Goal: Task Accomplishment & Management: Manage account settings

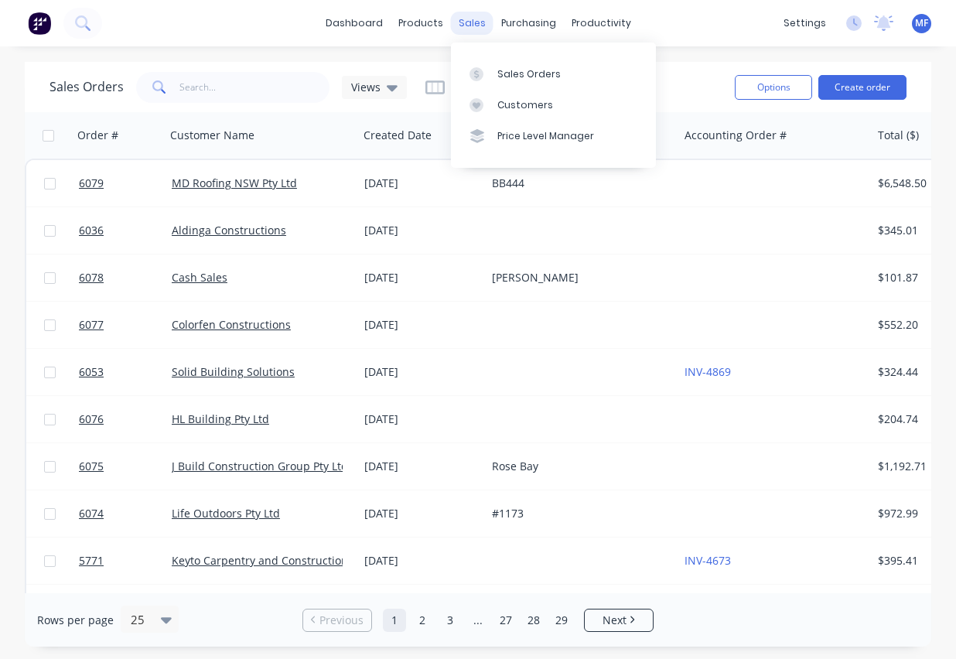
click at [462, 22] on div "sales" at bounding box center [472, 23] width 43 height 23
click at [515, 110] on div "Customers" at bounding box center [525, 105] width 56 height 14
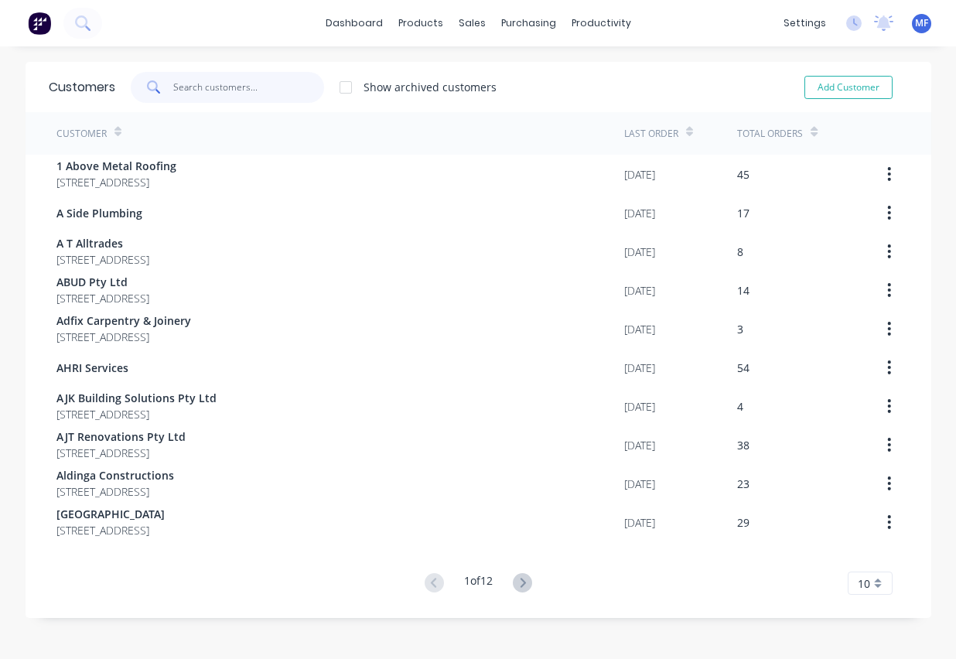
click at [226, 83] on input "text" at bounding box center [248, 87] width 151 height 31
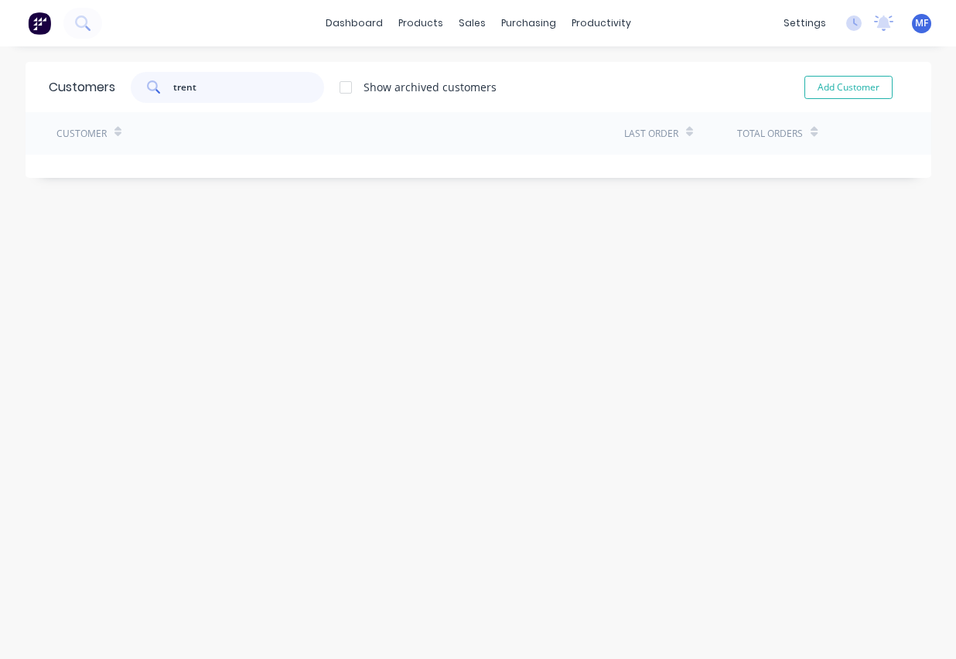
click at [223, 88] on input "trent" at bounding box center [248, 87] width 151 height 31
click at [224, 88] on input "trent" at bounding box center [248, 87] width 151 height 31
type input "s"
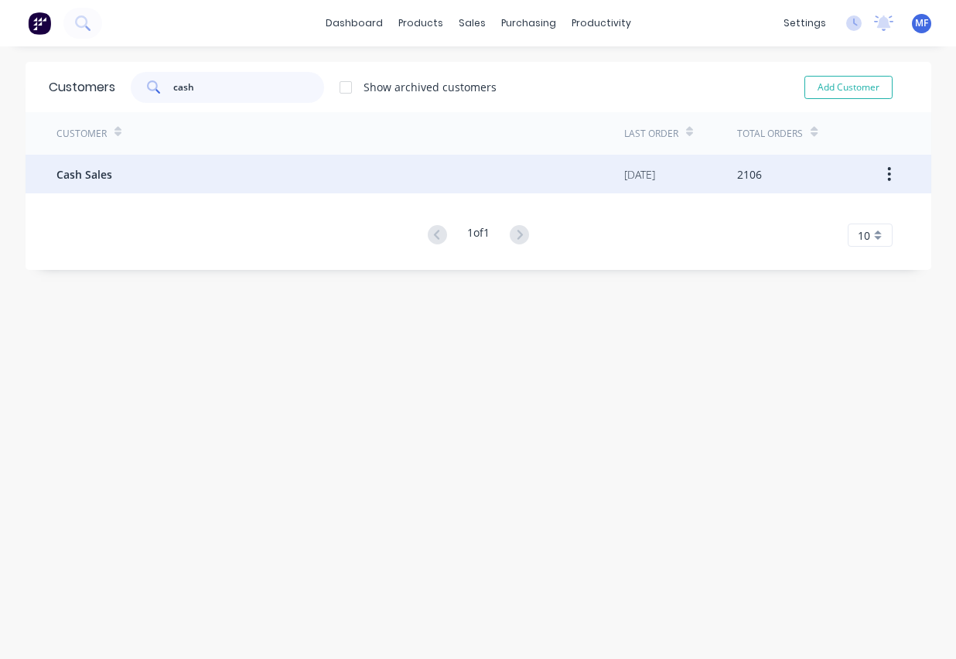
type input "cash"
click at [68, 179] on span "Cash Sales" at bounding box center [84, 174] width 56 height 16
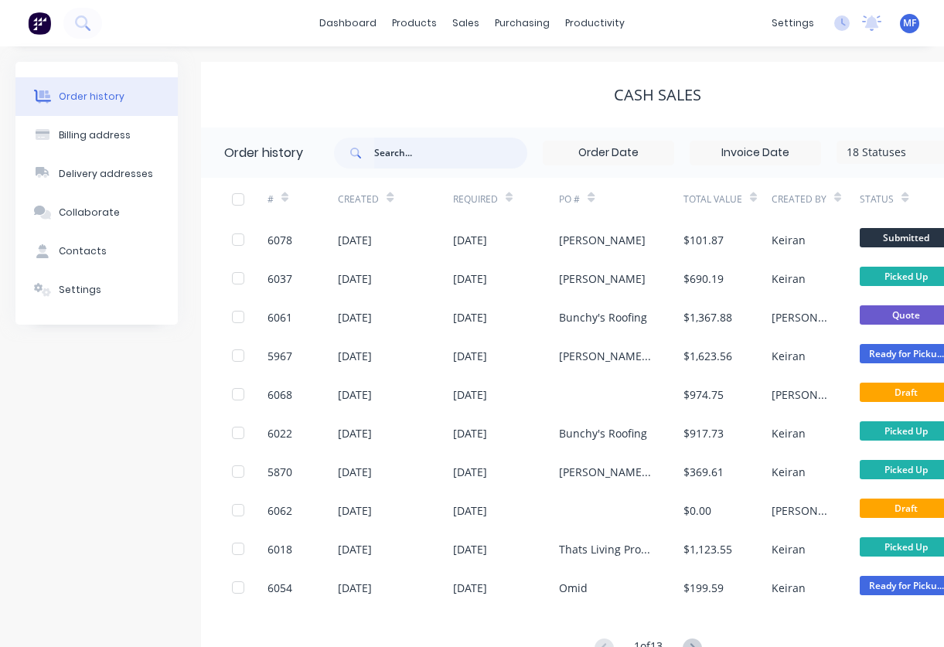
click at [376, 151] on input "text" at bounding box center [450, 153] width 153 height 31
type input "trent"
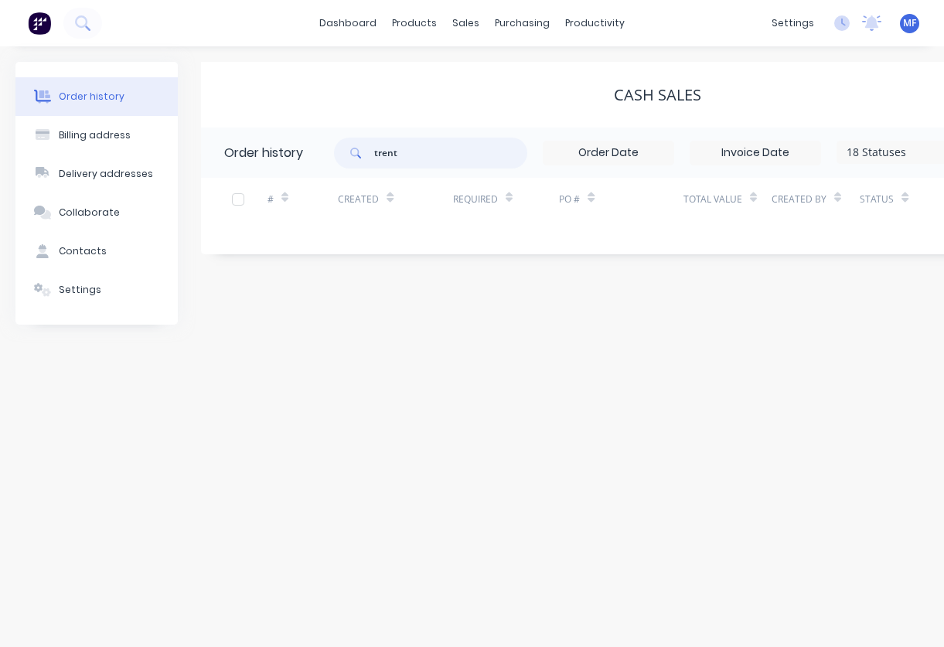
click at [461, 158] on input "trent" at bounding box center [450, 153] width 153 height 31
type input "4851"
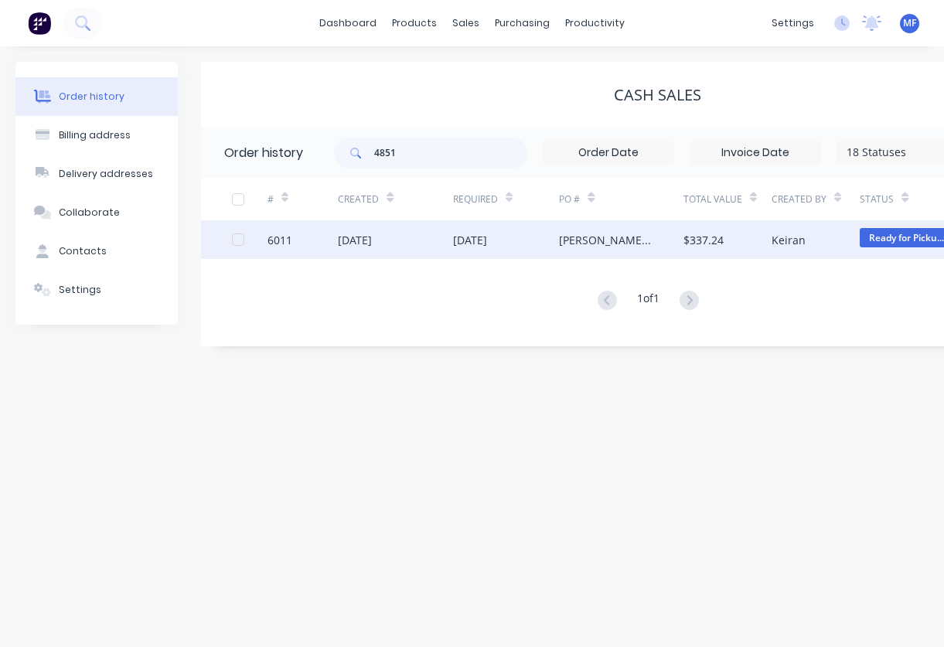
click at [487, 243] on div "[DATE]" at bounding box center [470, 240] width 34 height 16
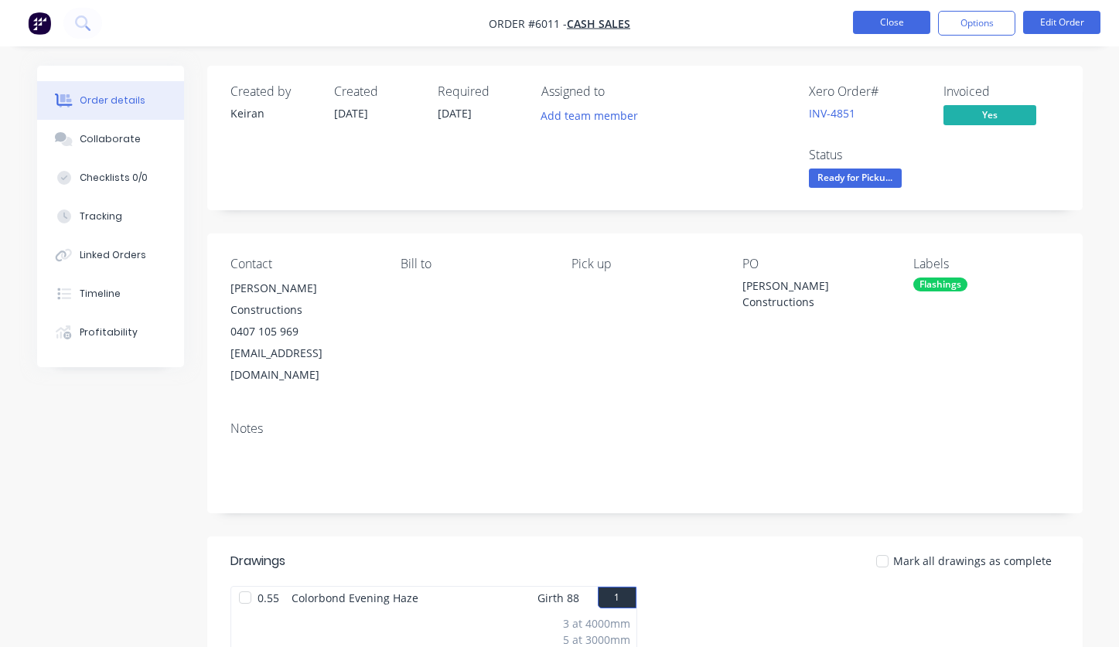
click at [876, 21] on button "Close" at bounding box center [891, 22] width 77 height 23
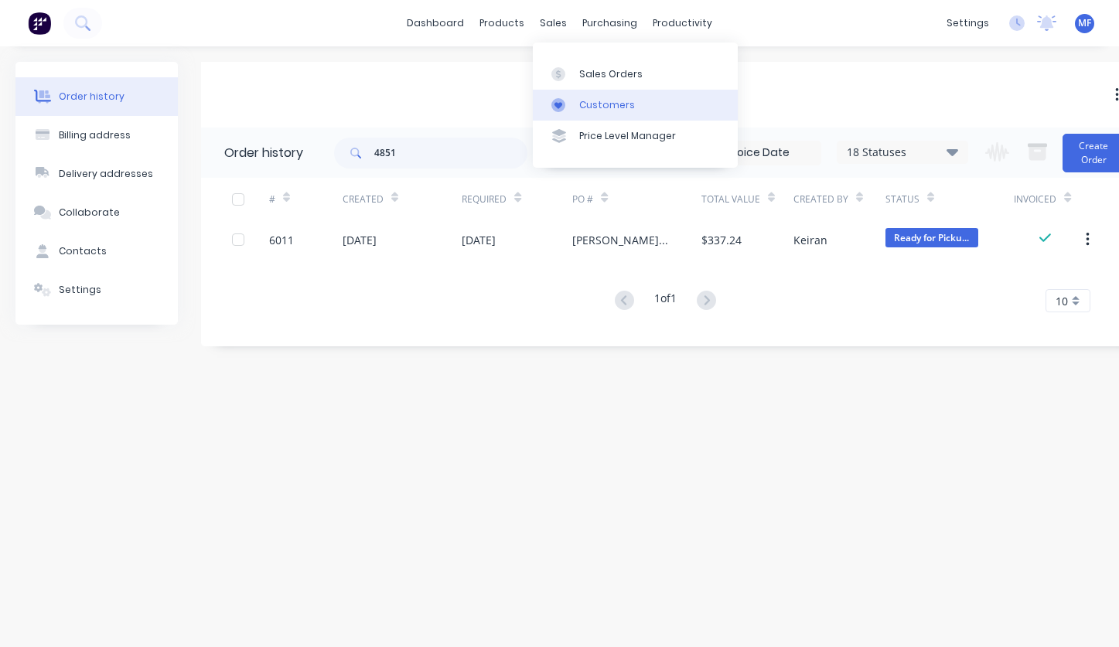
click at [589, 100] on div "Customers" at bounding box center [607, 105] width 56 height 14
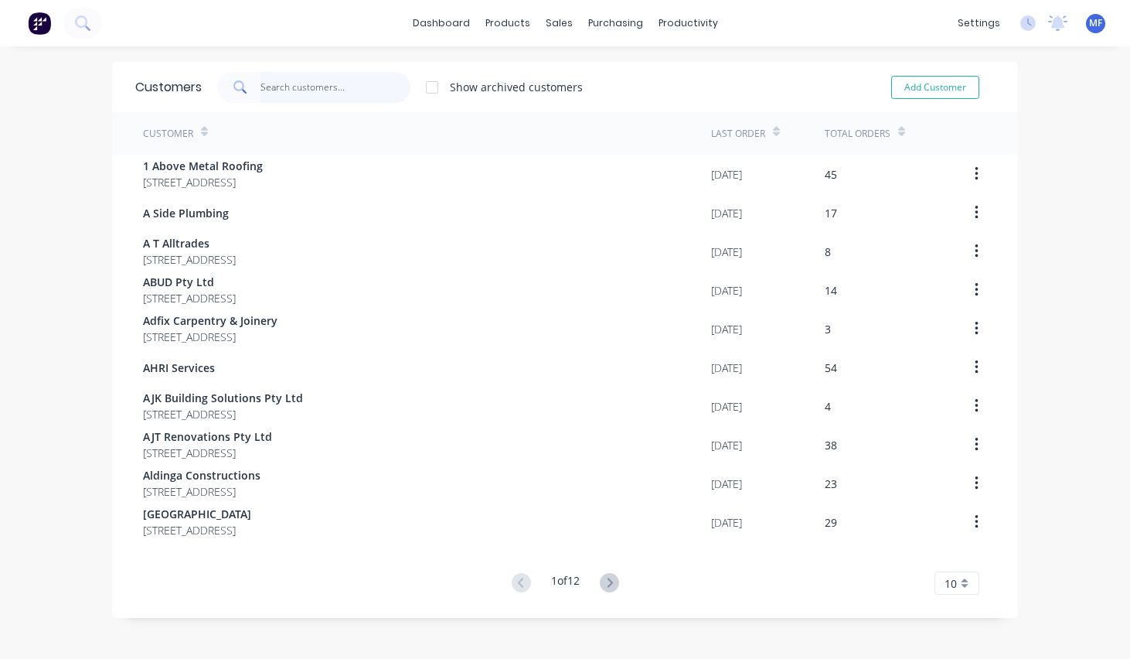
click at [279, 88] on input "text" at bounding box center [336, 87] width 151 height 31
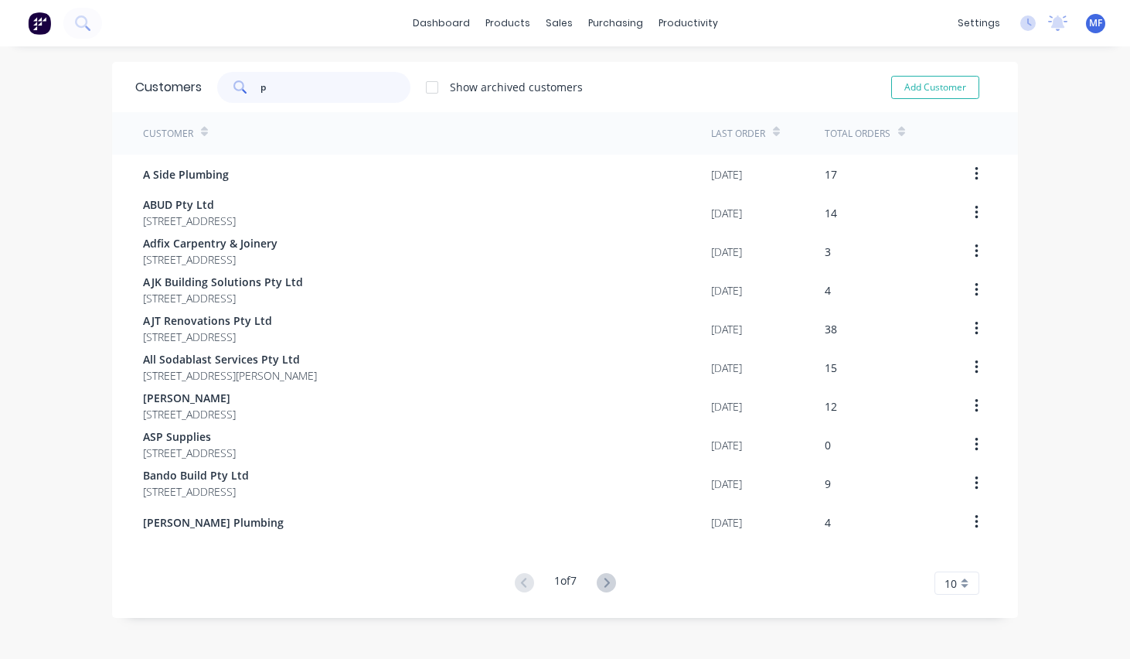
type input "p"
click at [597, 577] on icon at bounding box center [606, 582] width 19 height 19
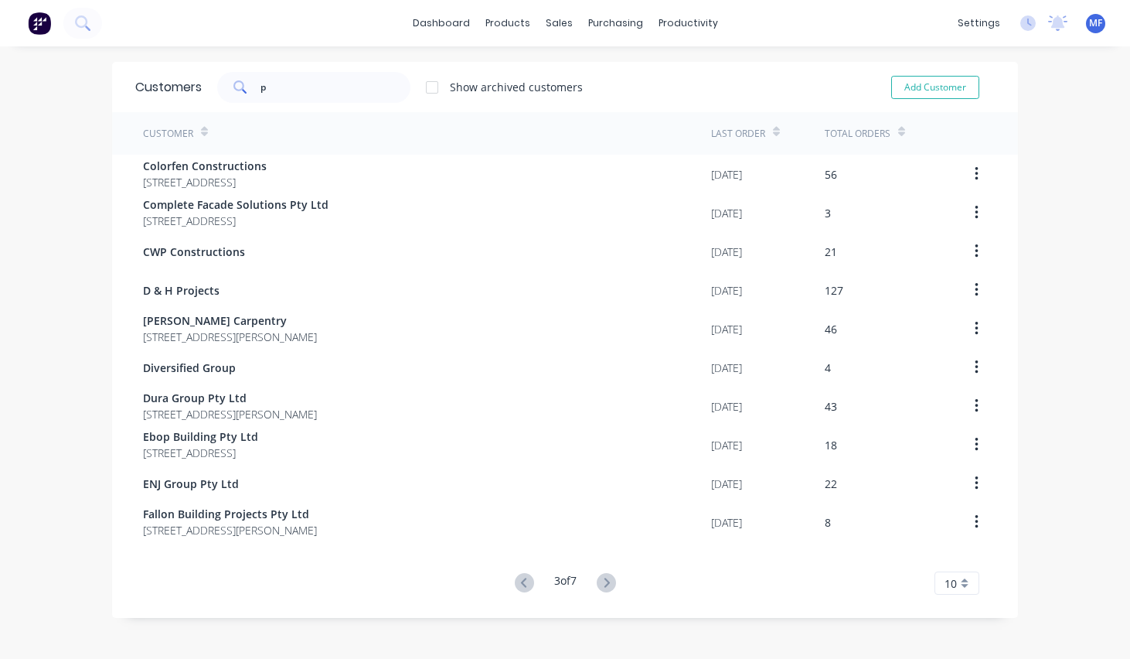
click at [597, 577] on icon at bounding box center [606, 582] width 19 height 19
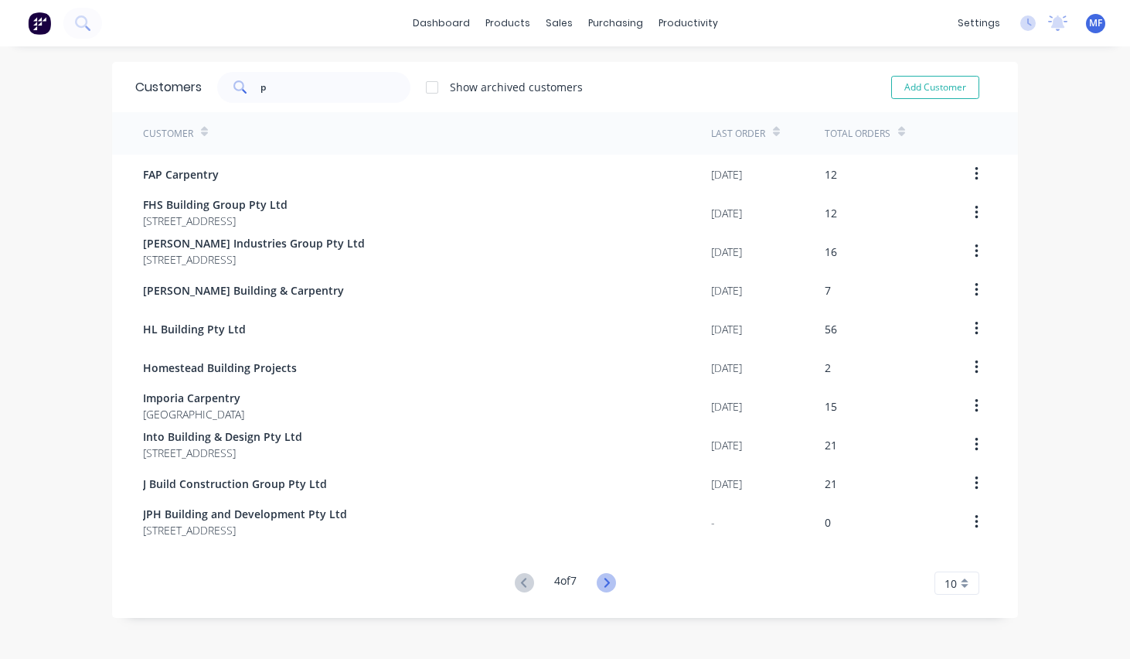
click at [598, 576] on icon at bounding box center [606, 582] width 19 height 19
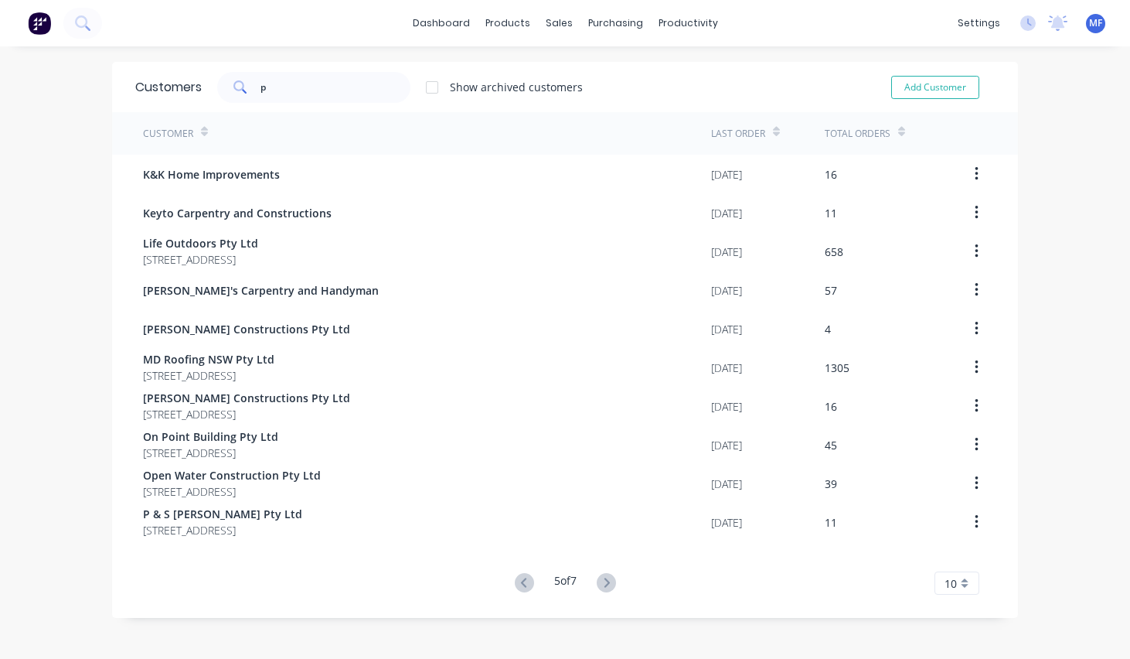
click at [598, 576] on icon at bounding box center [606, 582] width 19 height 19
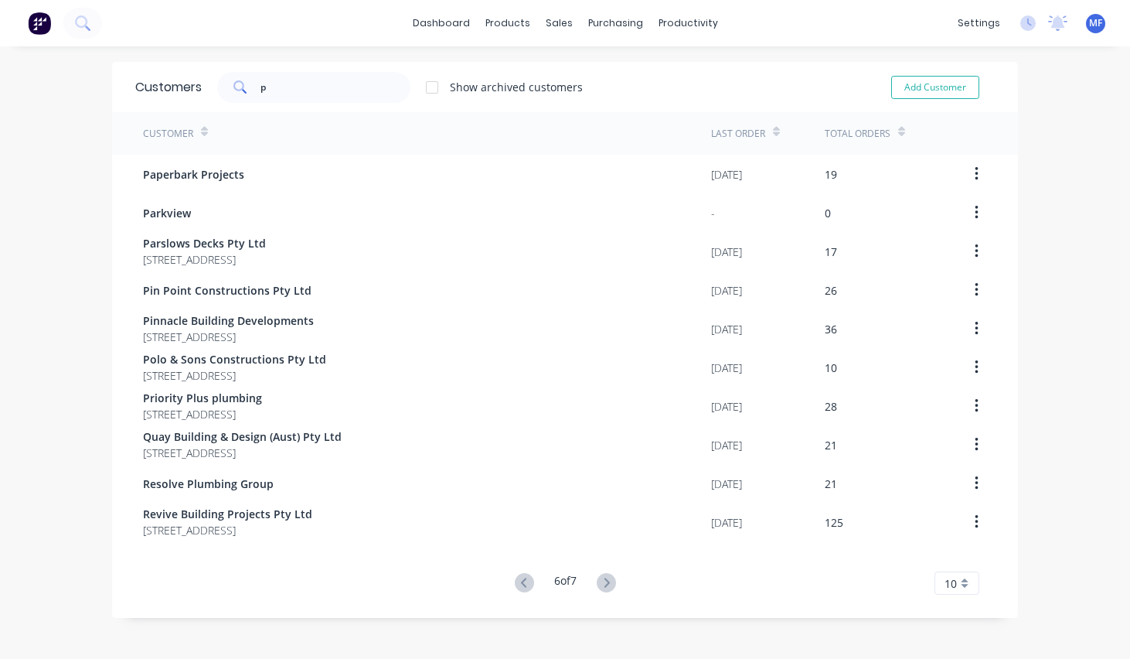
click at [599, 575] on icon at bounding box center [606, 582] width 19 height 19
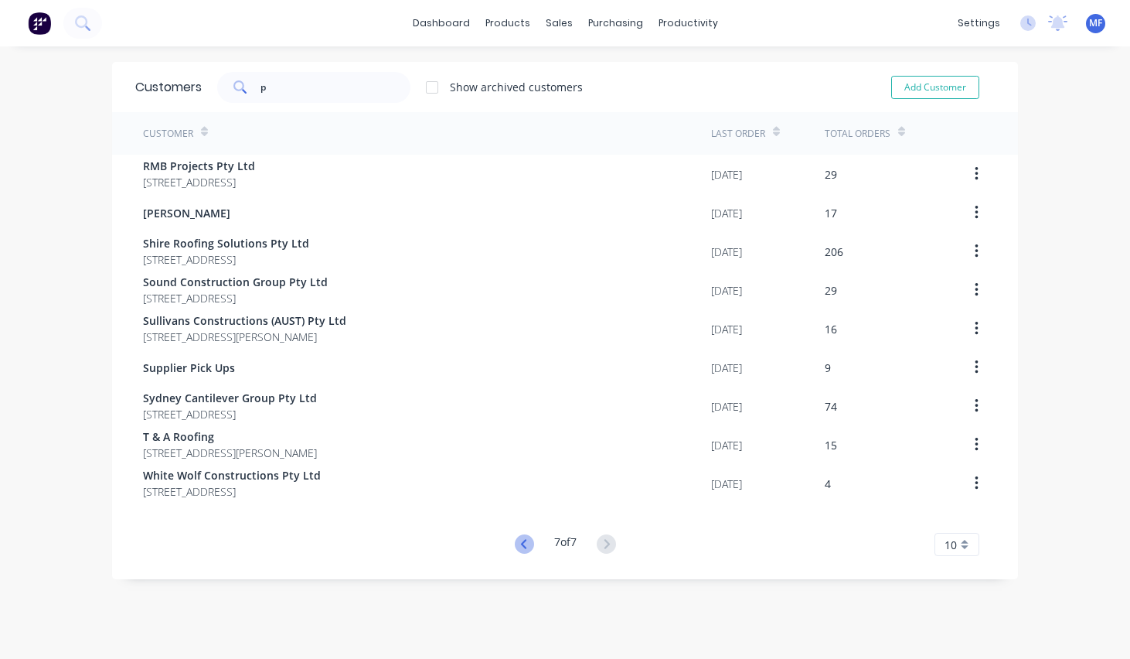
click at [515, 543] on icon at bounding box center [524, 543] width 19 height 19
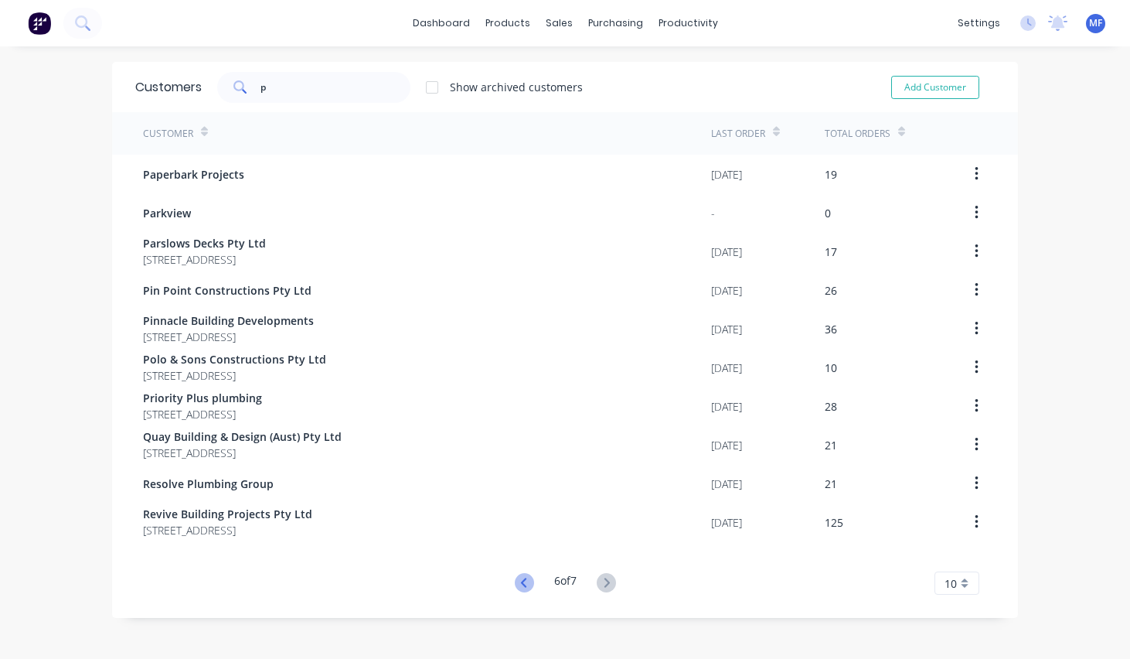
click at [520, 581] on icon at bounding box center [522, 581] width 5 height 9
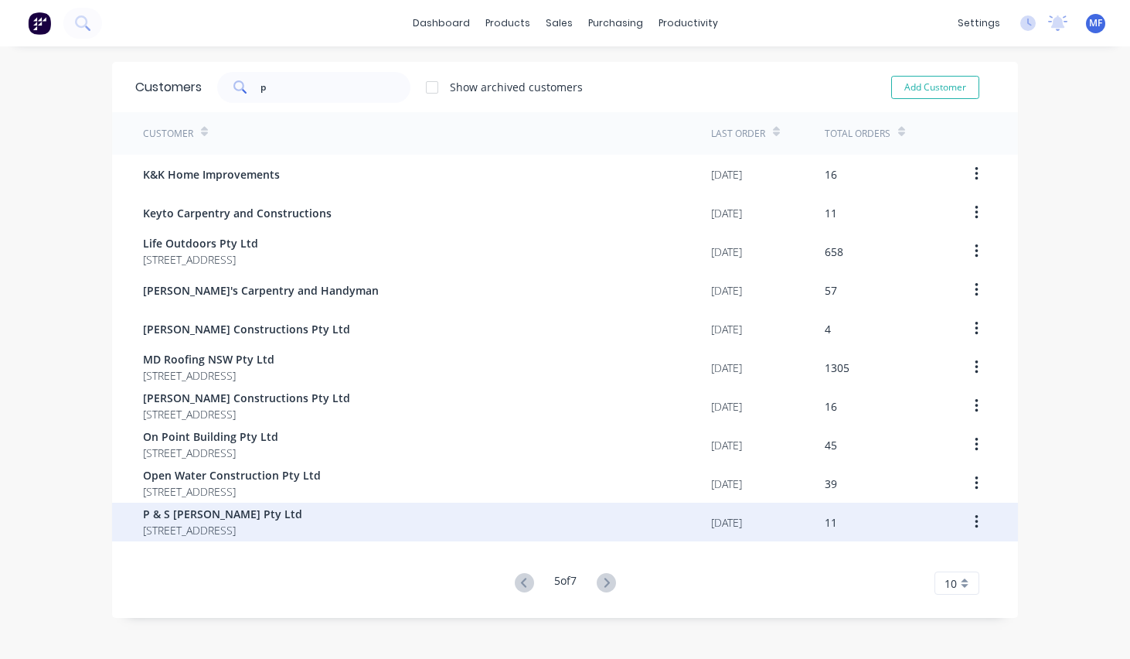
click at [221, 509] on span "P & S [PERSON_NAME] Pty Ltd" at bounding box center [222, 514] width 159 height 16
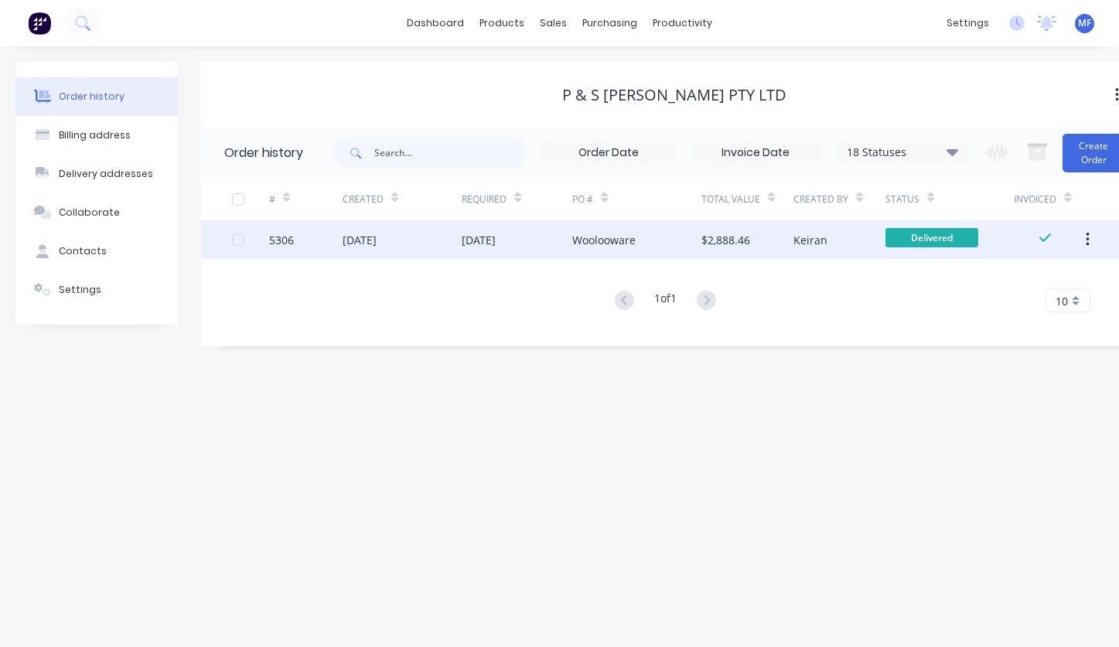
click at [1093, 240] on button "button" at bounding box center [1087, 240] width 36 height 28
click at [1051, 271] on div "Archive" at bounding box center [1032, 280] width 119 height 22
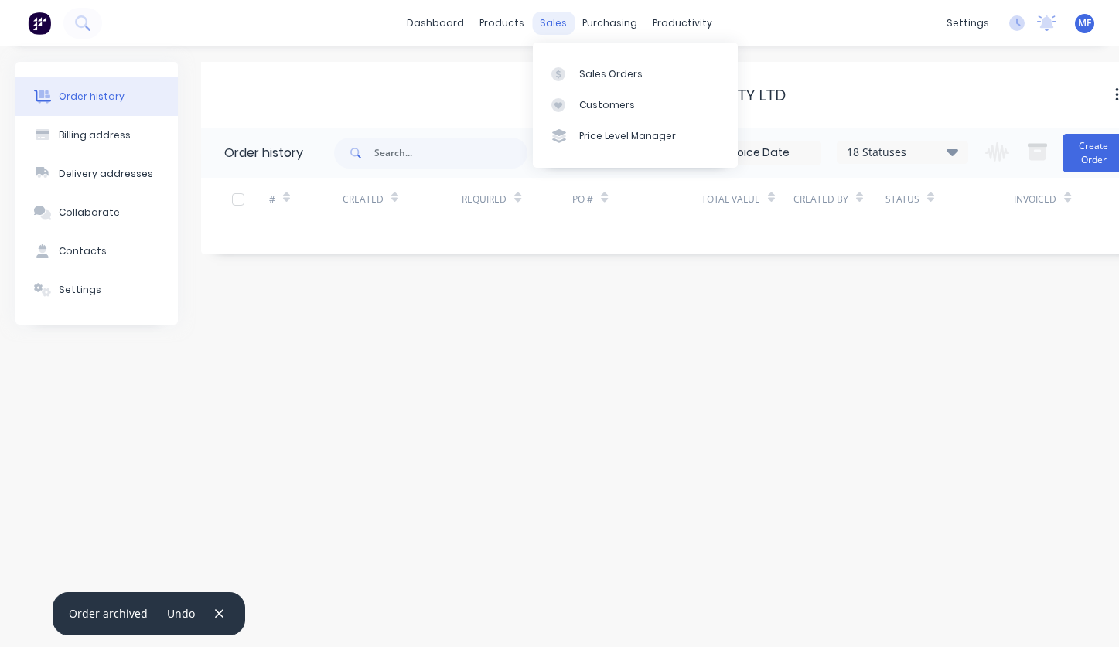
click at [550, 22] on div "sales" at bounding box center [553, 23] width 43 height 23
click at [593, 107] on div "Customers" at bounding box center [607, 105] width 56 height 14
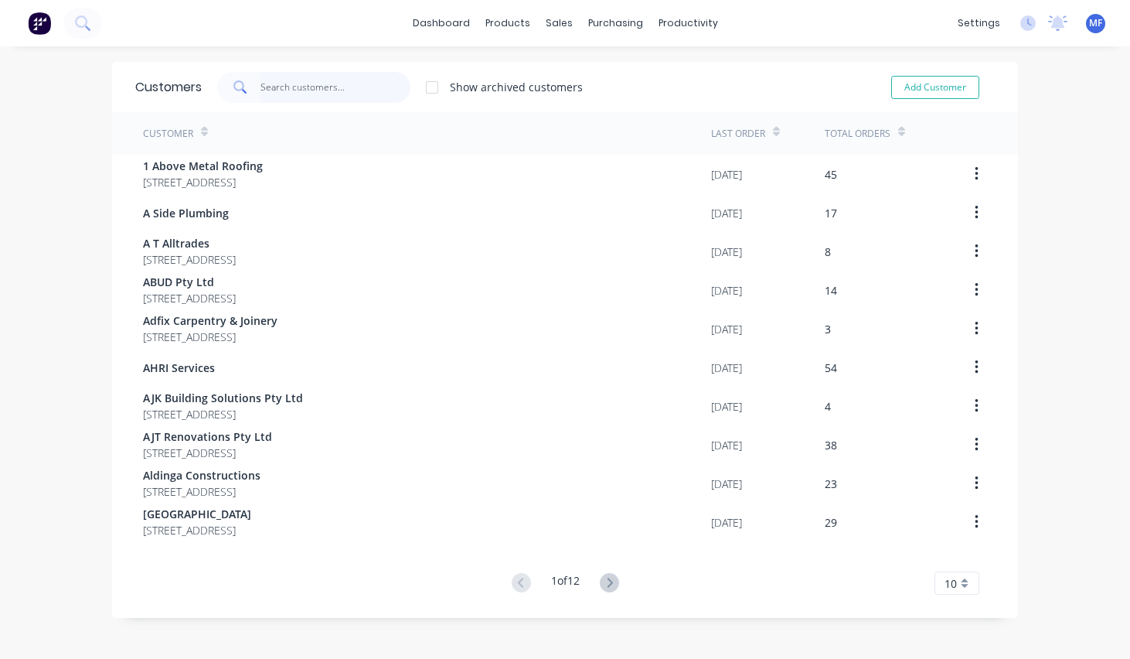
click at [351, 90] on input "text" at bounding box center [336, 87] width 151 height 31
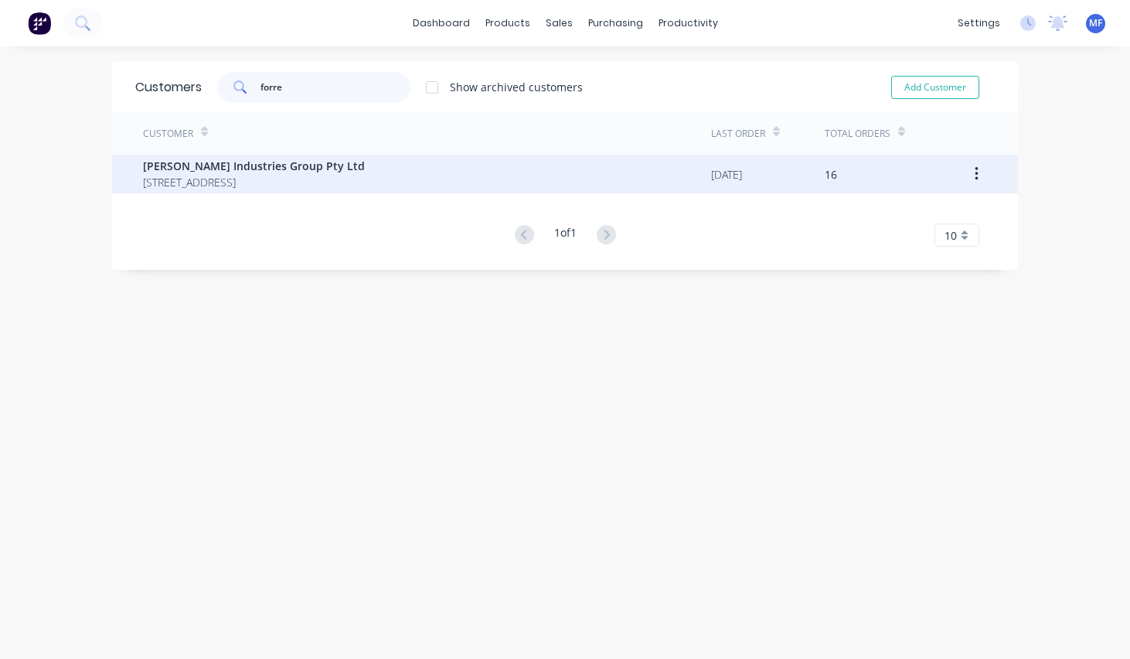
type input "forre"
click at [278, 169] on span "[PERSON_NAME] Industries Group Pty Ltd" at bounding box center [254, 166] width 222 height 16
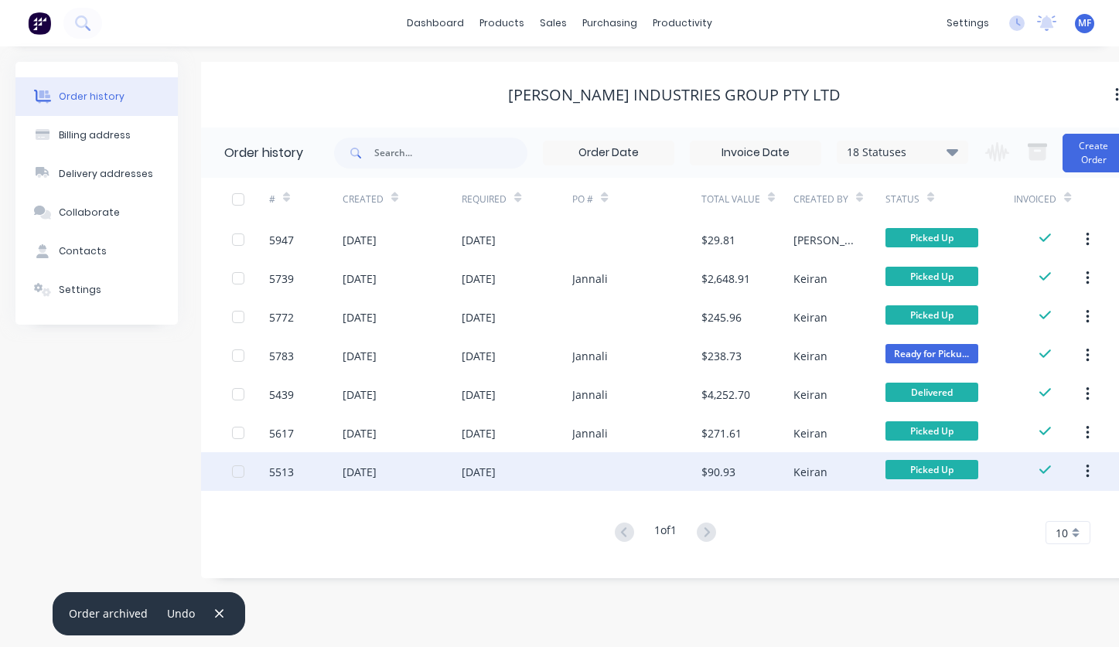
click at [803, 478] on div "Keiran" at bounding box center [810, 472] width 34 height 16
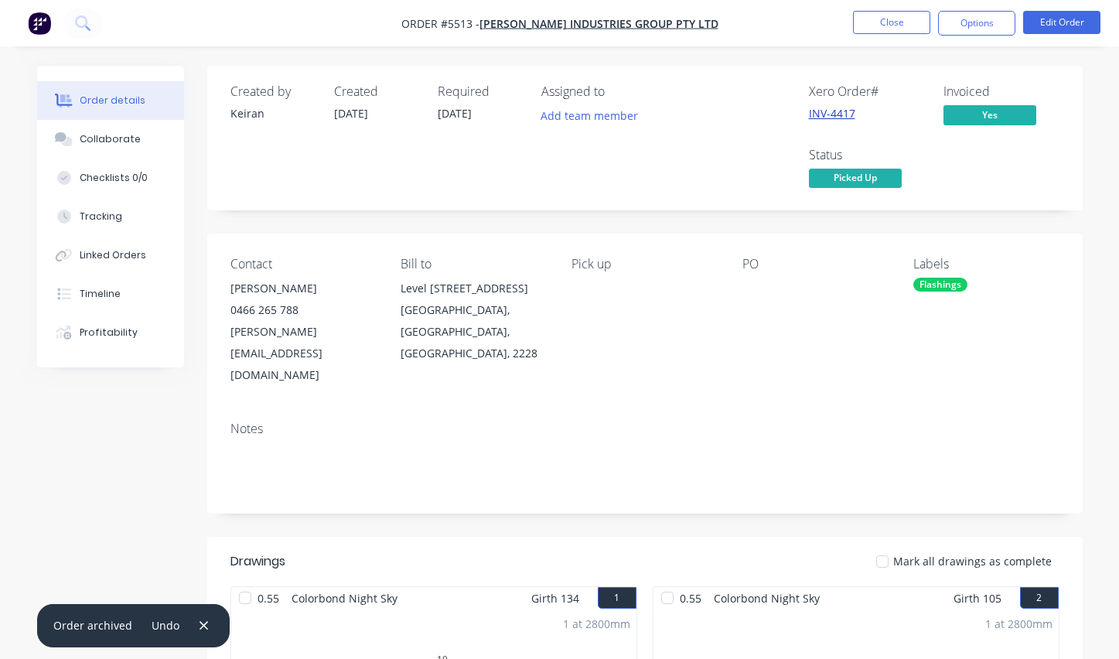
click at [837, 112] on link "INV-4417" at bounding box center [832, 113] width 46 height 15
click at [890, 19] on button "Close" at bounding box center [891, 22] width 77 height 23
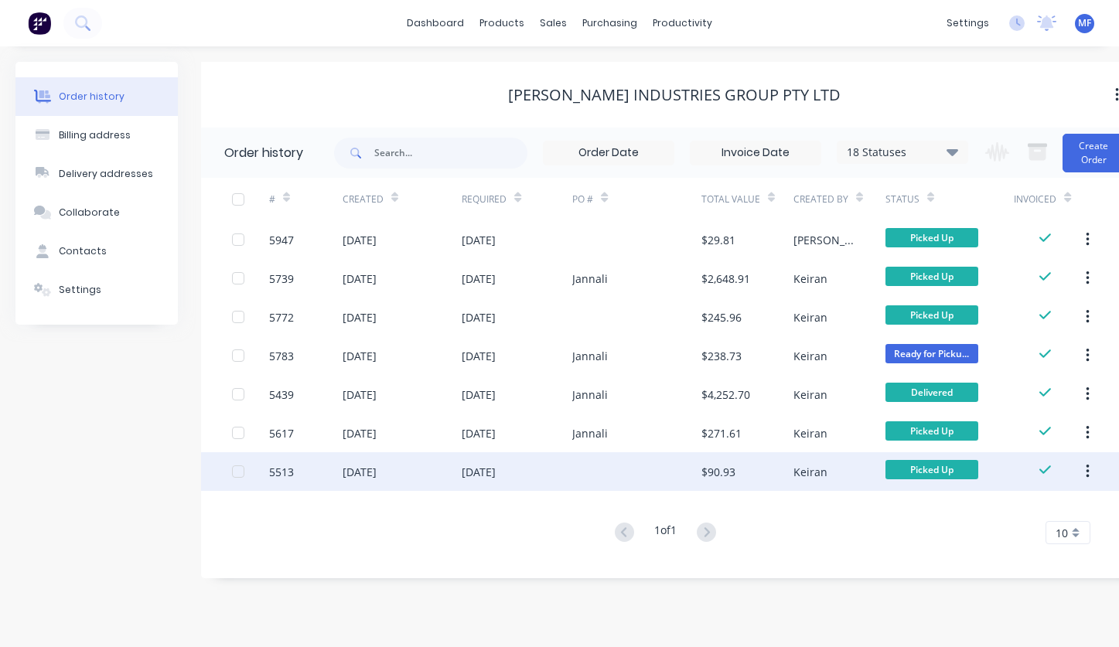
click at [1088, 472] on icon "button" at bounding box center [1087, 472] width 3 height 14
click at [1047, 507] on div "Archive" at bounding box center [1032, 512] width 119 height 22
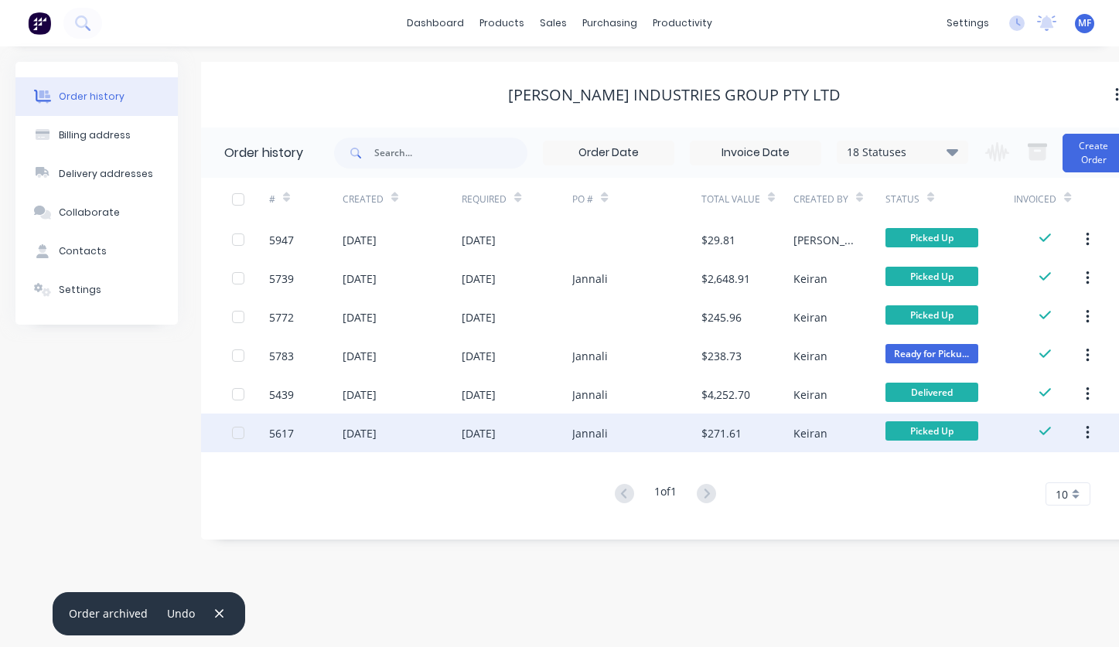
click at [1092, 433] on button "button" at bounding box center [1087, 433] width 36 height 28
click at [1057, 462] on button "Archive" at bounding box center [1032, 473] width 147 height 31
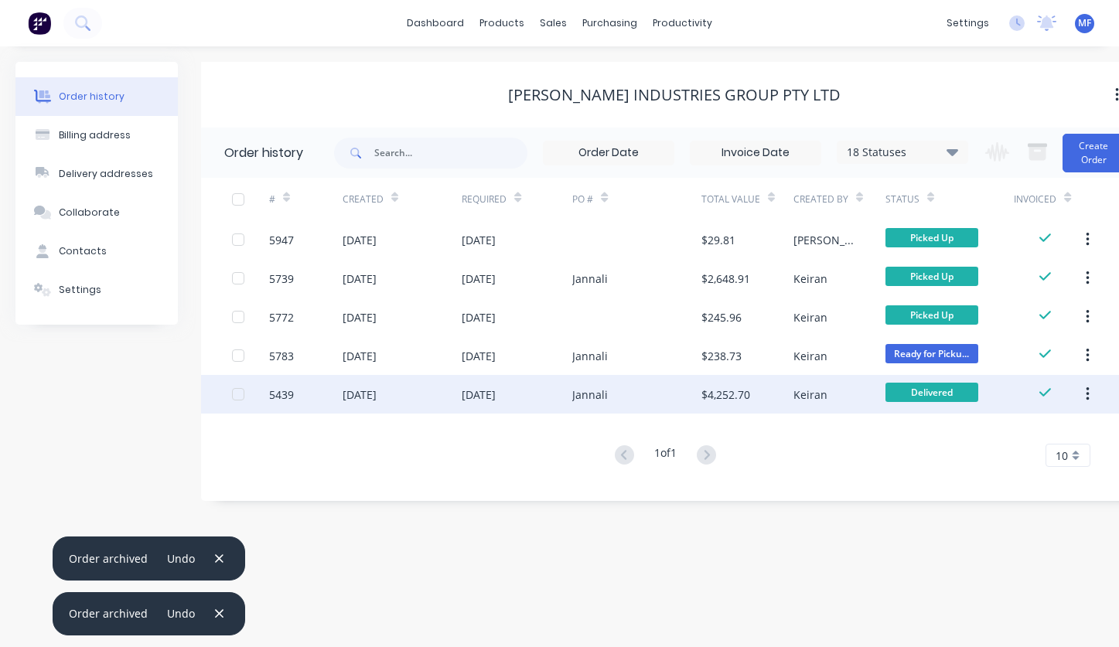
click at [1089, 393] on icon "button" at bounding box center [1087, 394] width 4 height 17
click at [1016, 428] on div "Archive" at bounding box center [1032, 435] width 119 height 22
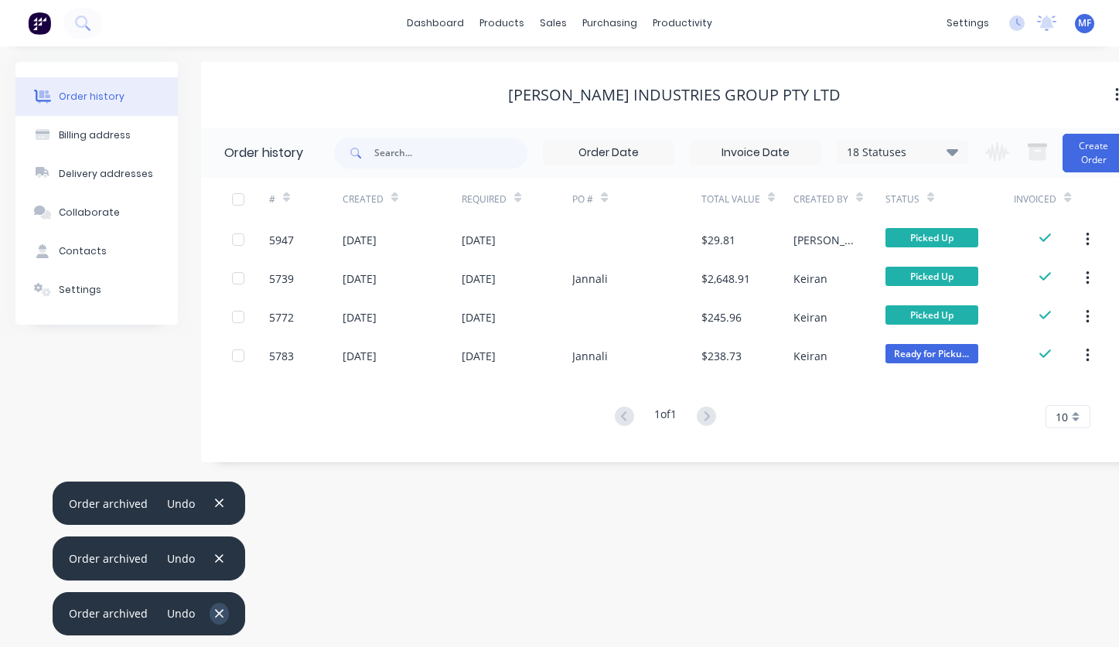
click at [223, 610] on button "button" at bounding box center [218, 613] width 19 height 21
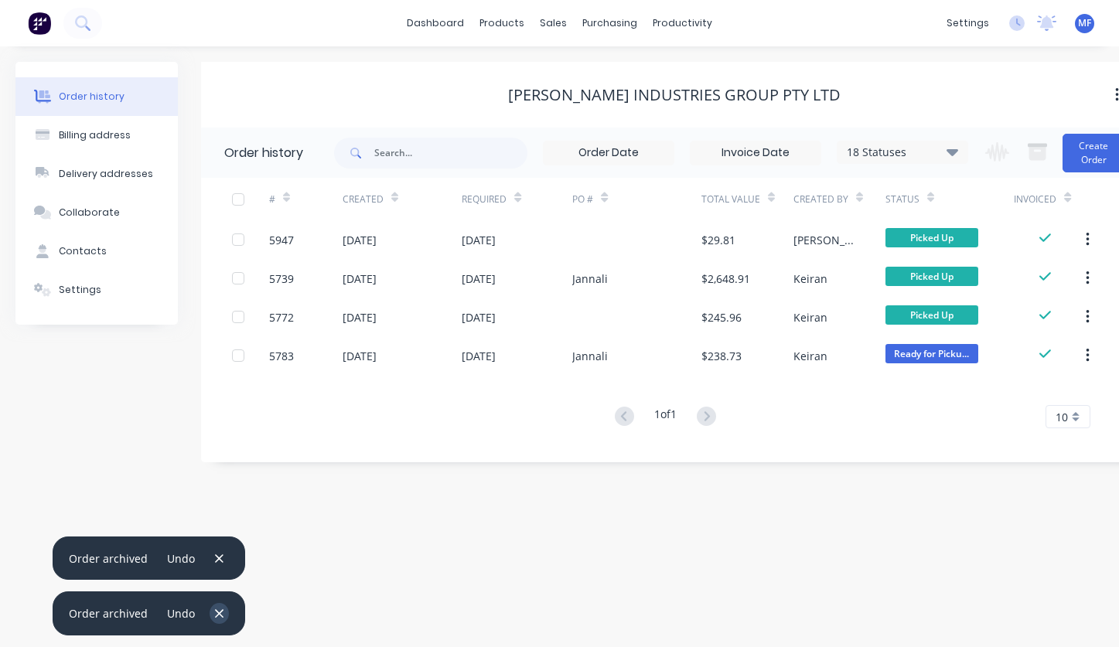
click at [223, 610] on button "button" at bounding box center [218, 613] width 19 height 21
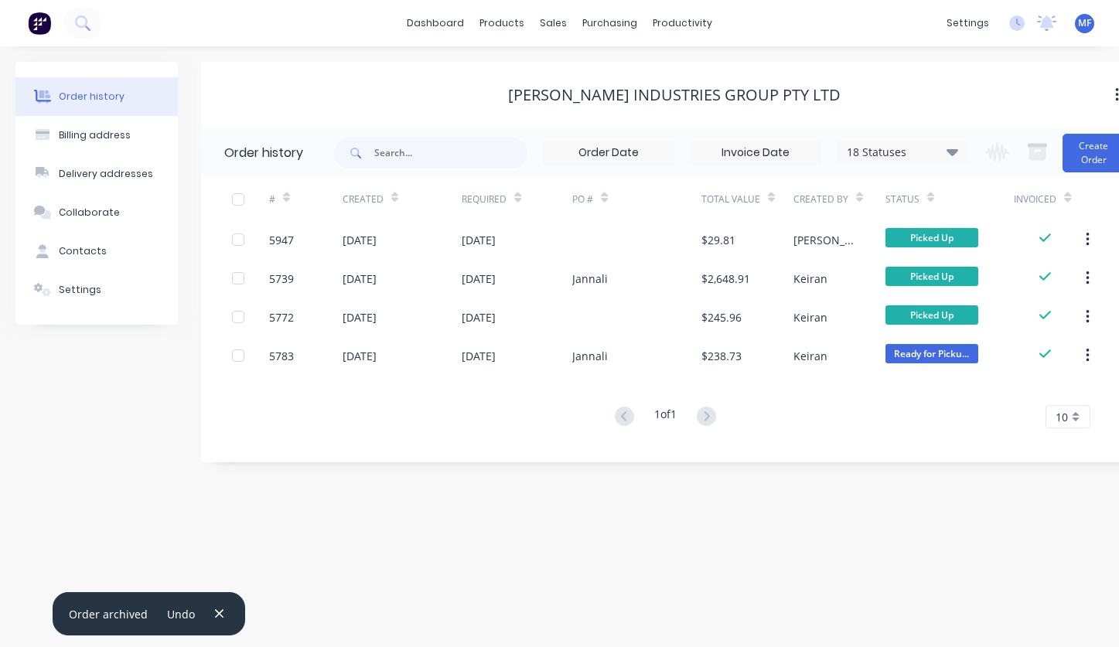
click at [223, 610] on button "button" at bounding box center [218, 613] width 19 height 21
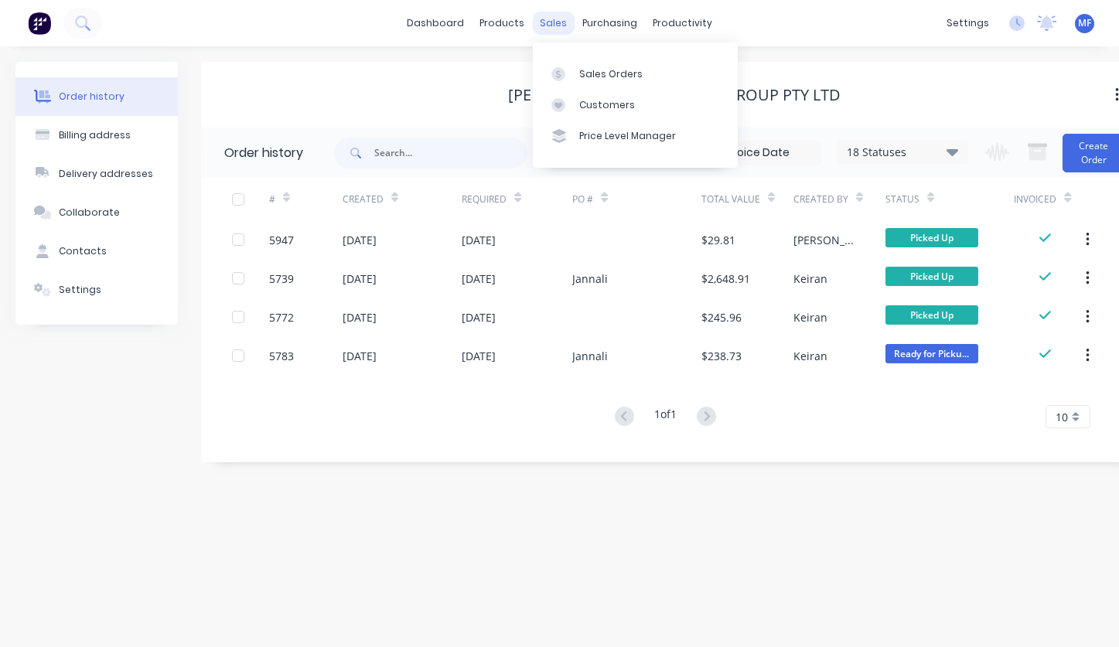
click at [547, 20] on div "sales" at bounding box center [553, 23] width 43 height 23
click at [577, 98] on link "Customers" at bounding box center [635, 105] width 205 height 31
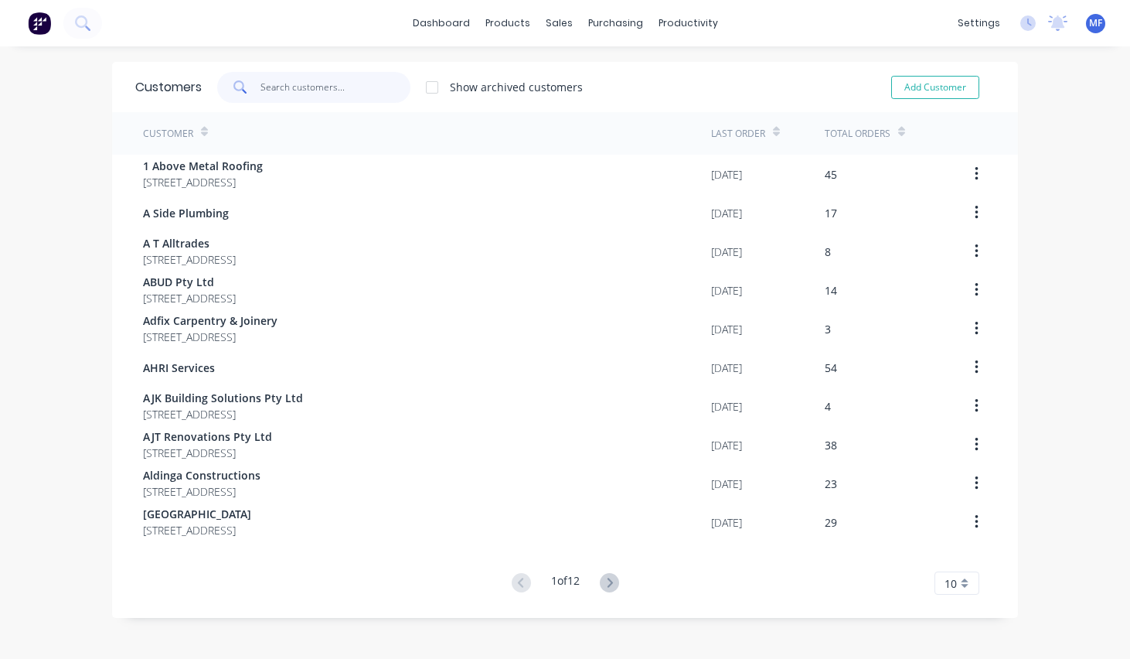
click at [291, 93] on input "text" at bounding box center [336, 87] width 151 height 31
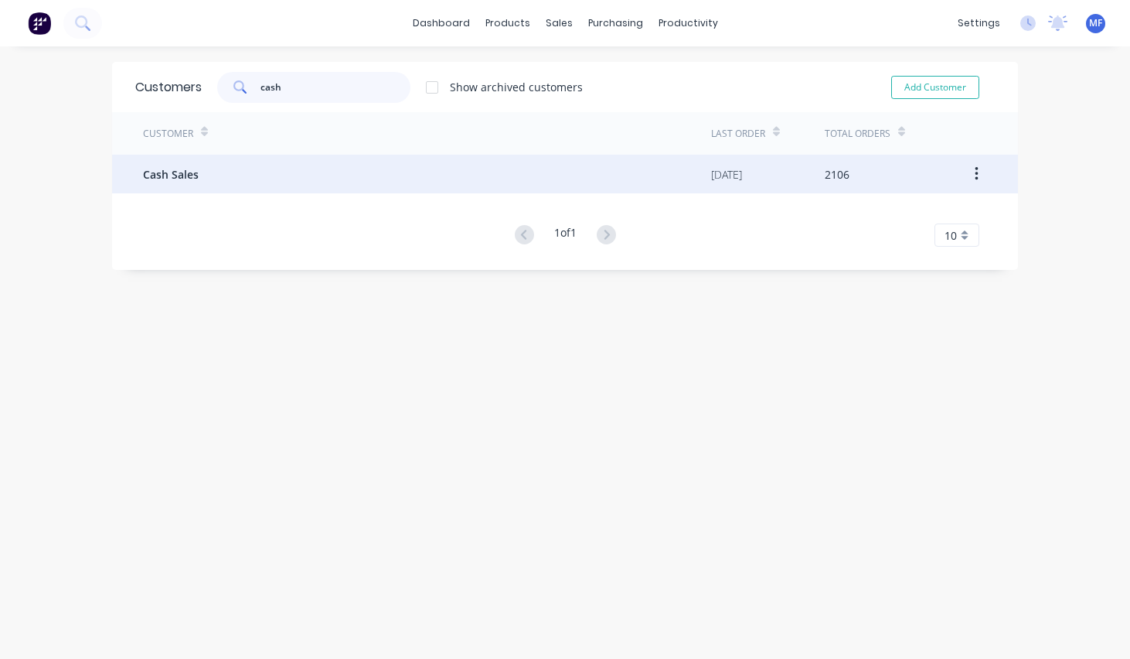
type input "cash"
click at [160, 166] on span "Cash Sales" at bounding box center [171, 174] width 56 height 16
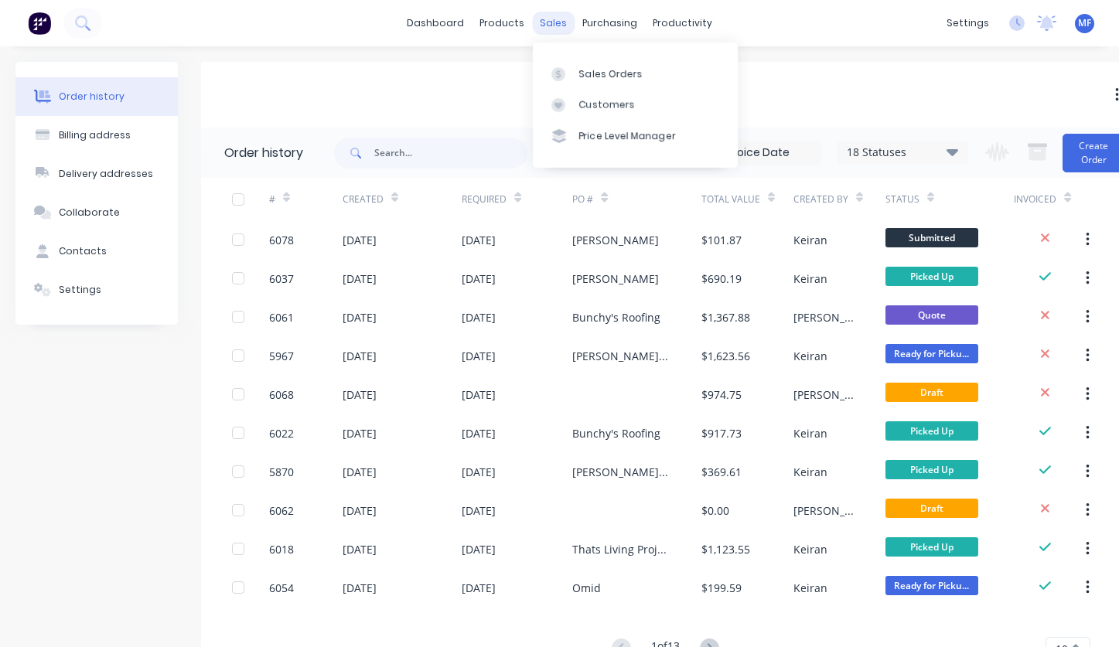
click at [550, 18] on div "sales" at bounding box center [553, 23] width 43 height 23
click at [627, 24] on div "purchasing" at bounding box center [609, 23] width 70 height 23
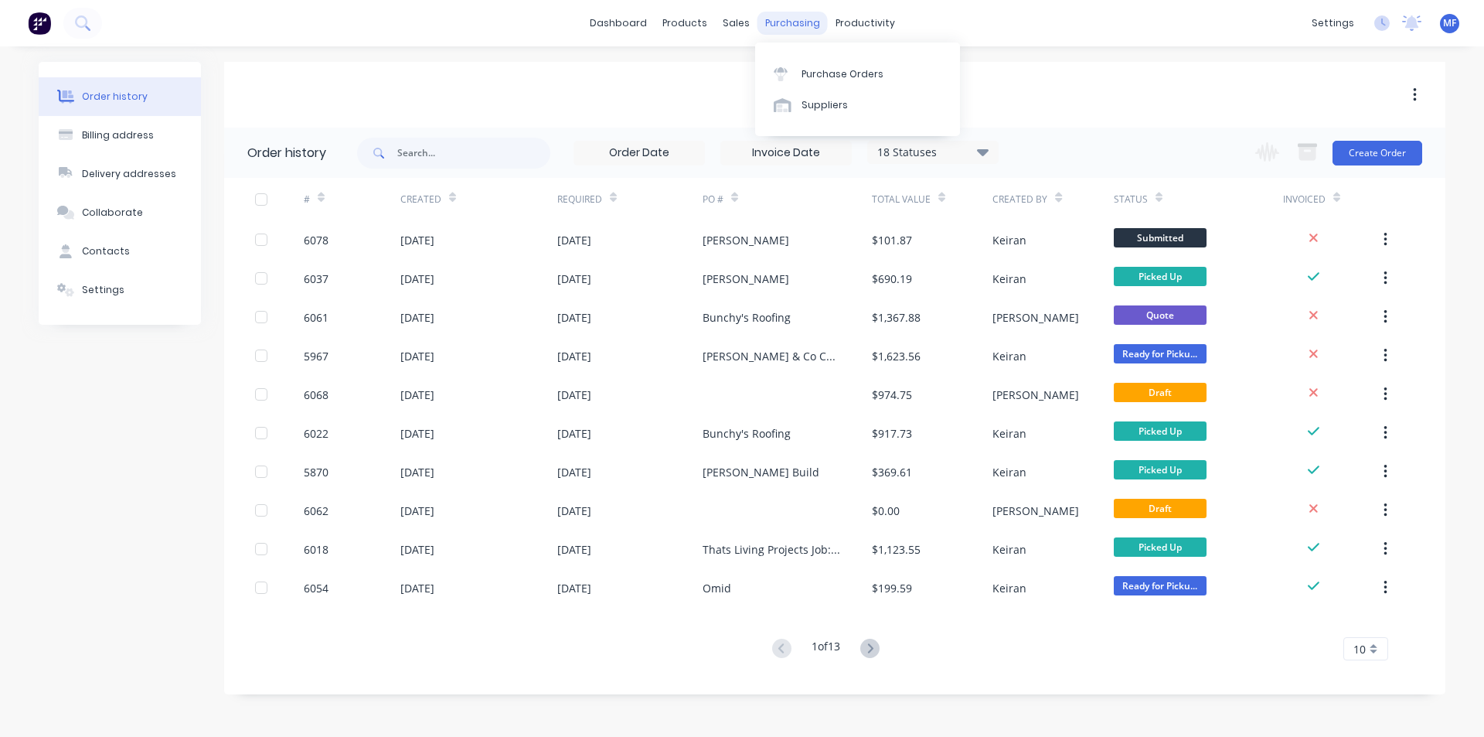
click at [795, 22] on div "purchasing" at bounding box center [793, 23] width 70 height 23
click at [823, 69] on div "Purchase Orders" at bounding box center [843, 74] width 82 height 14
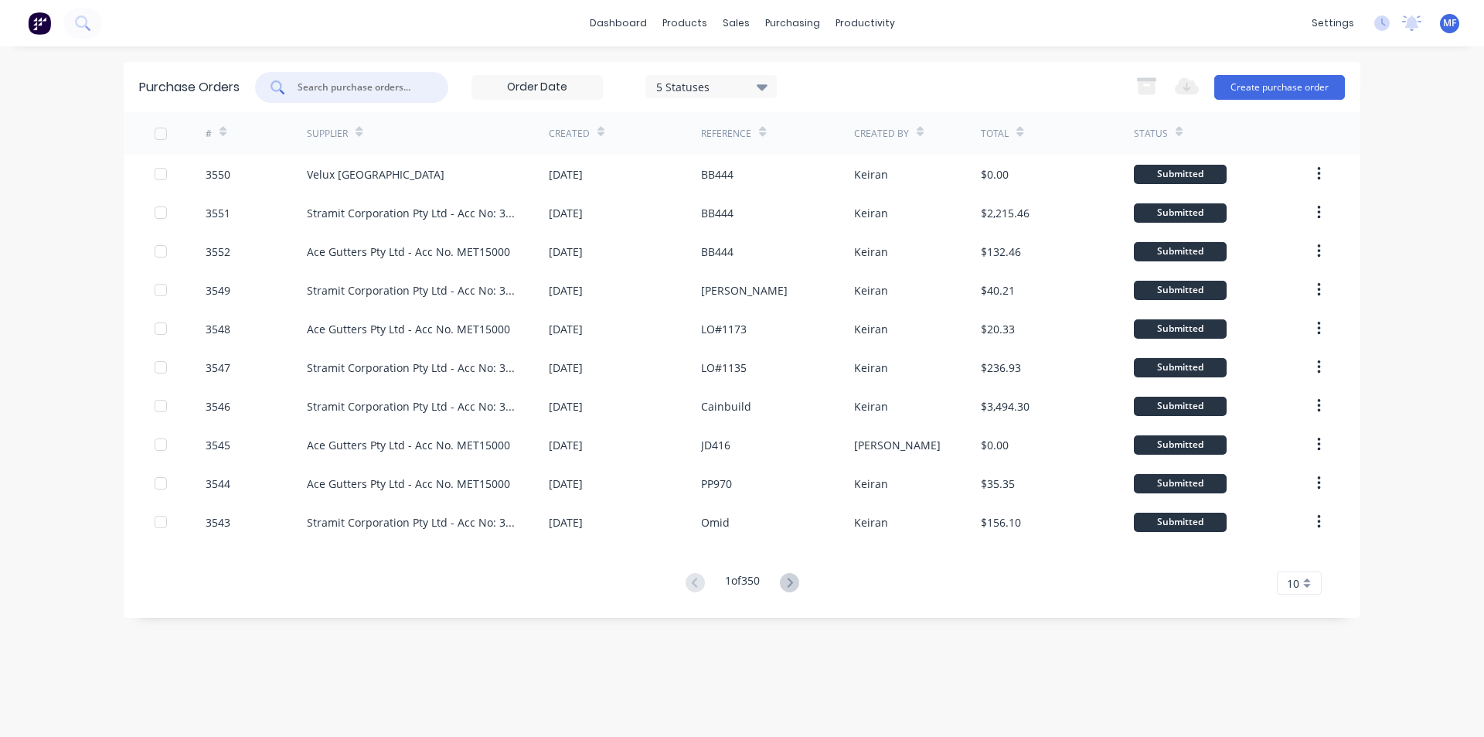
click at [339, 88] on input "text" at bounding box center [360, 87] width 128 height 15
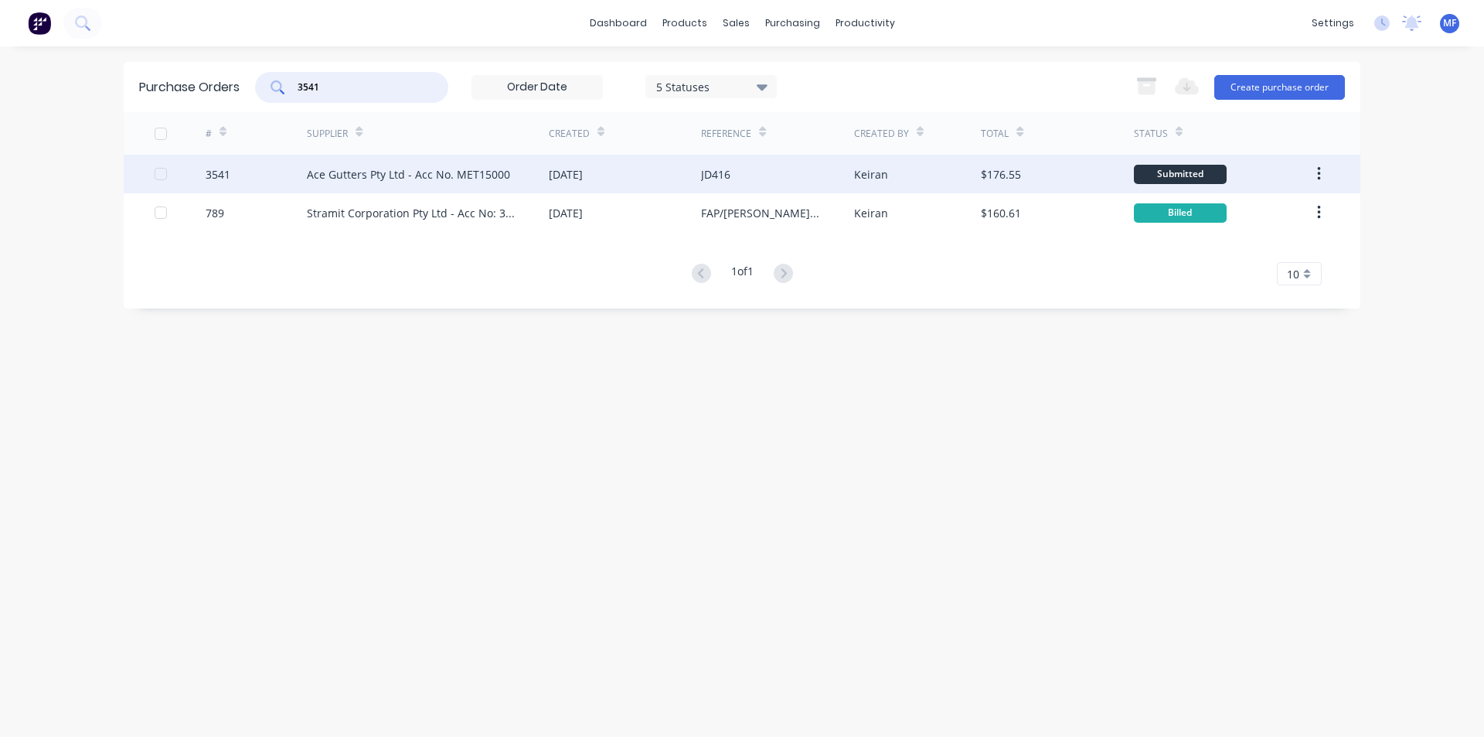
type input "3541"
click at [366, 176] on div "Ace Gutters Pty Ltd - Acc No. MET15000" at bounding box center [408, 174] width 203 height 16
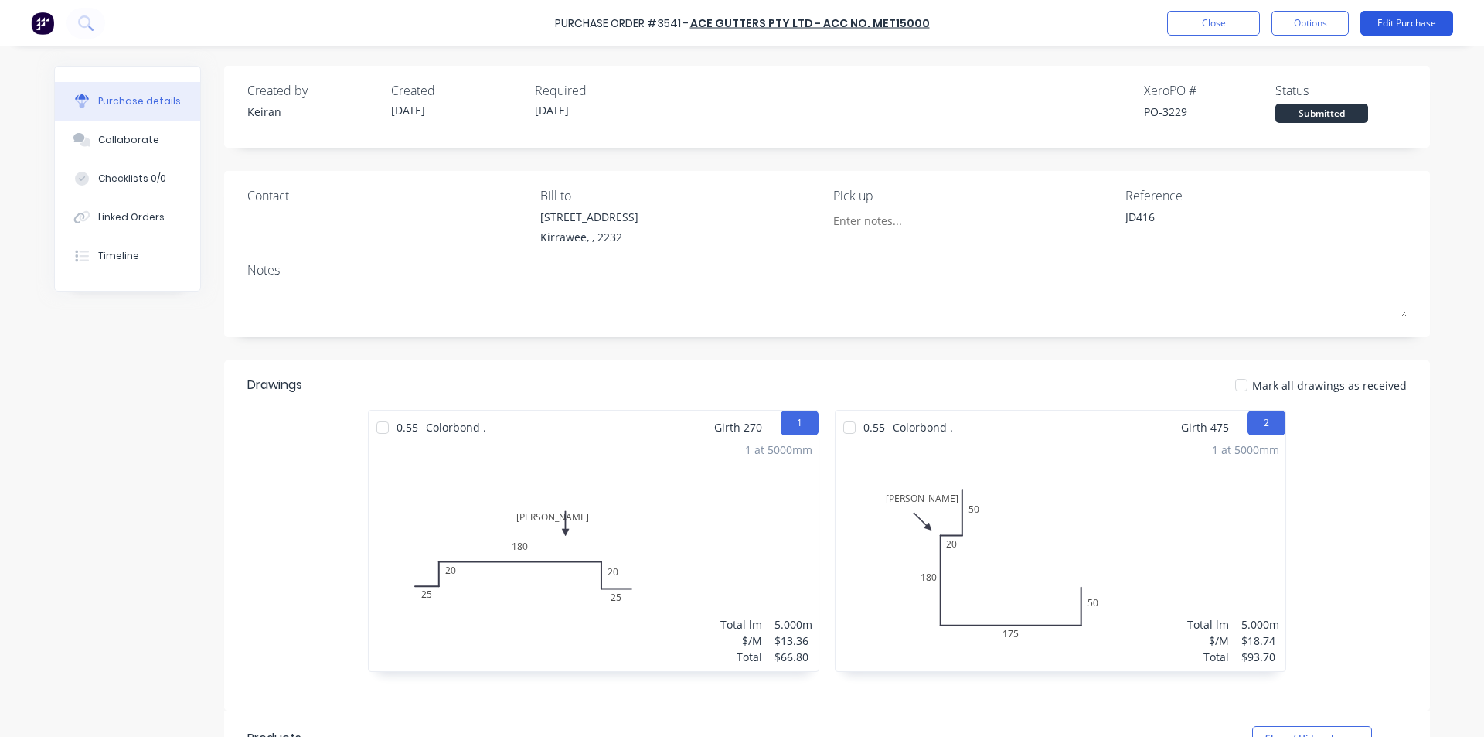
click at [1429, 15] on button "Edit Purchase" at bounding box center [1407, 23] width 93 height 25
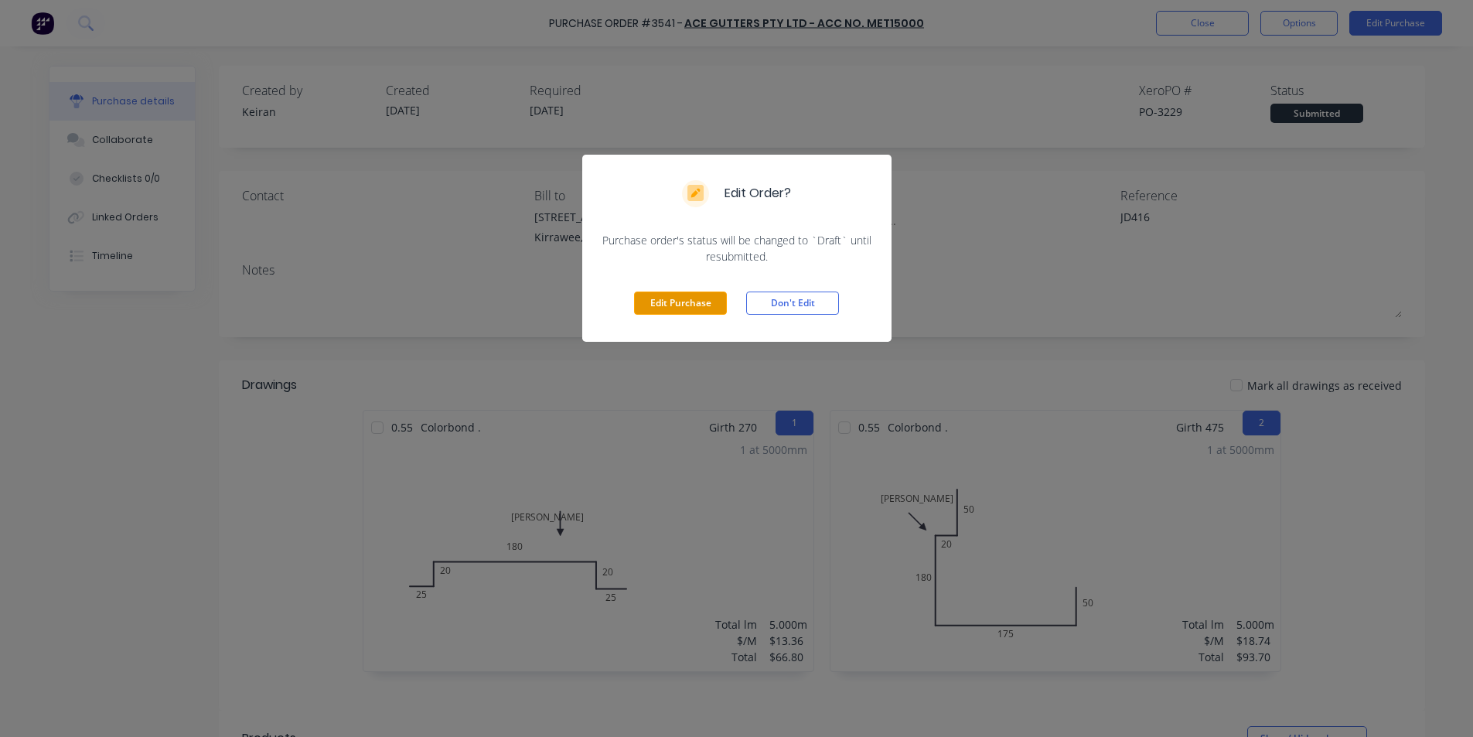
drag, startPoint x: 693, startPoint y: 301, endPoint x: 703, endPoint y: 297, distance: 10.0
click at [699, 298] on button "Edit Purchase" at bounding box center [680, 302] width 93 height 23
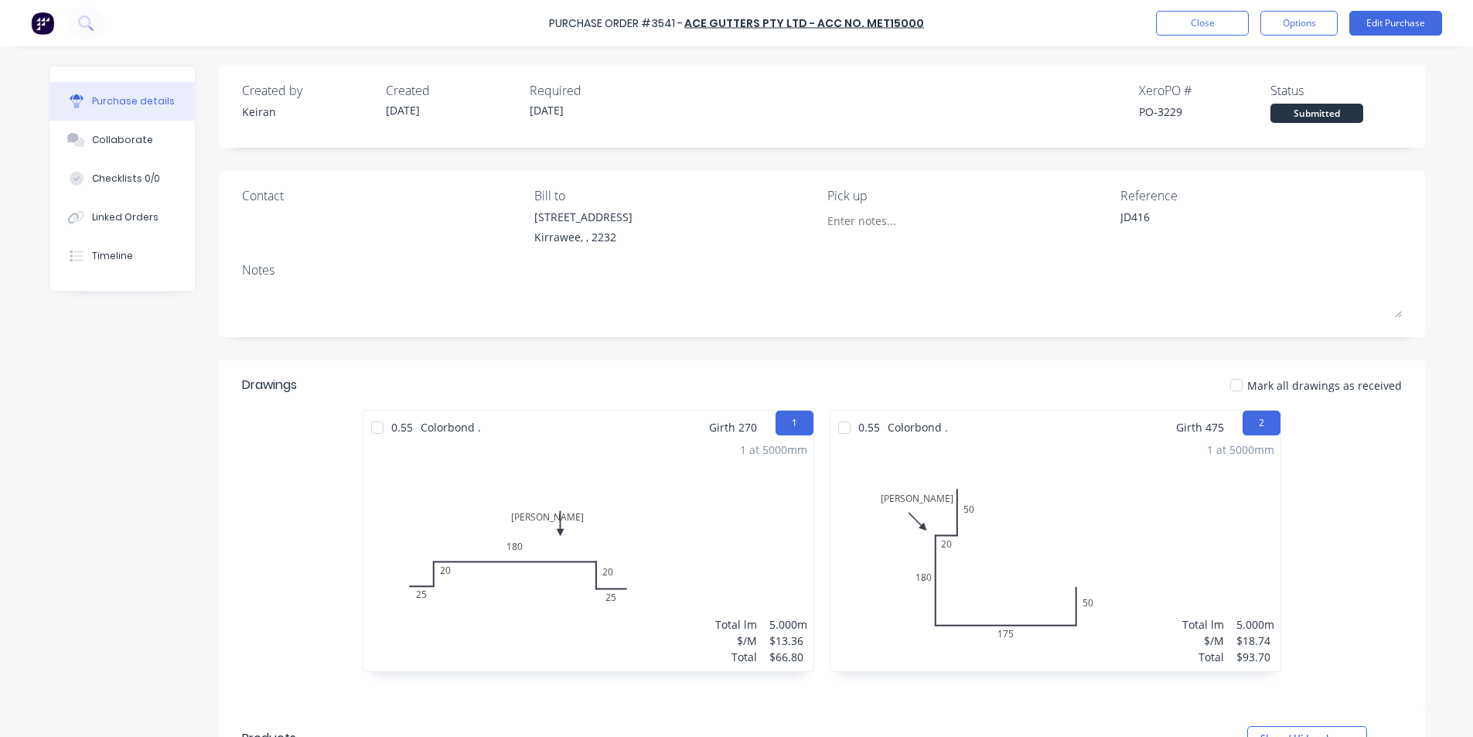
type textarea "x"
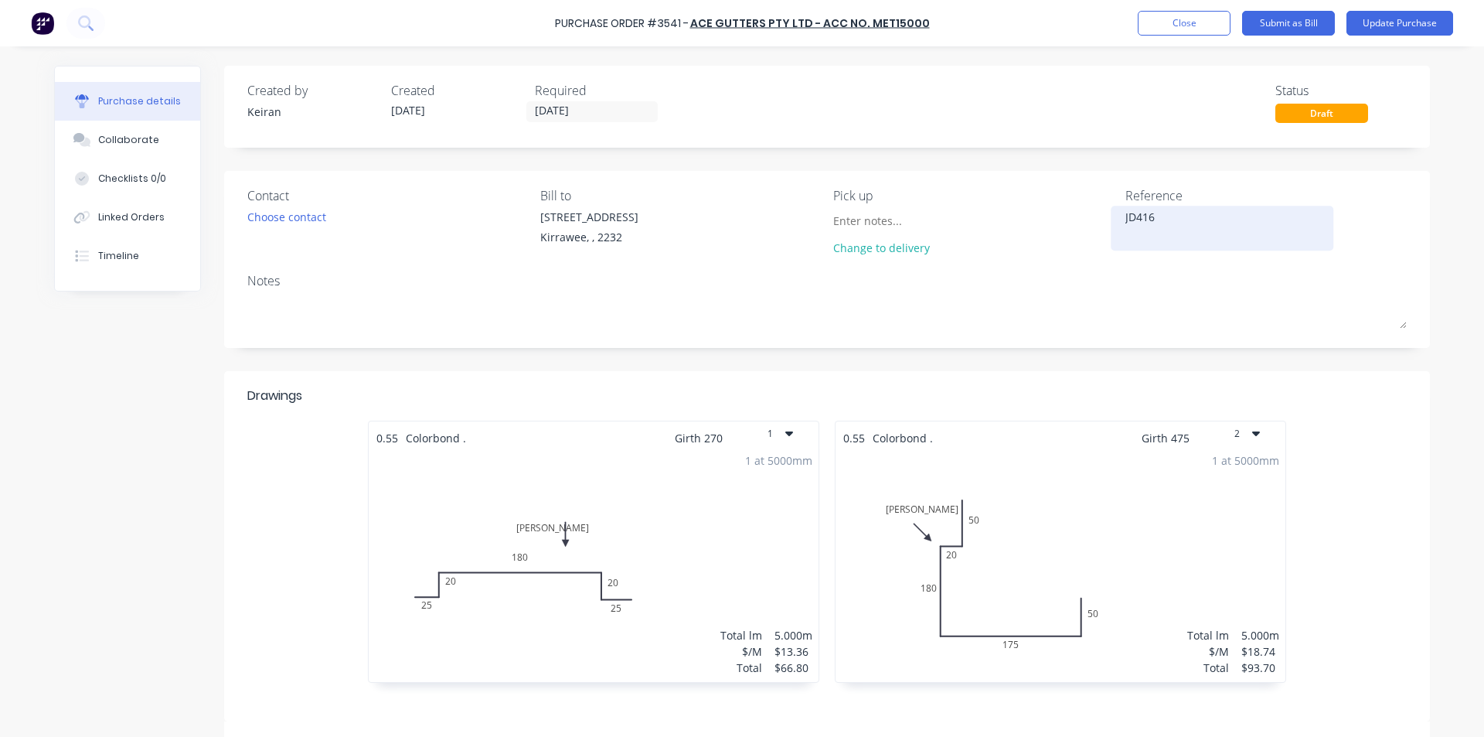
click at [1214, 232] on textarea "JD416" at bounding box center [1222, 226] width 193 height 35
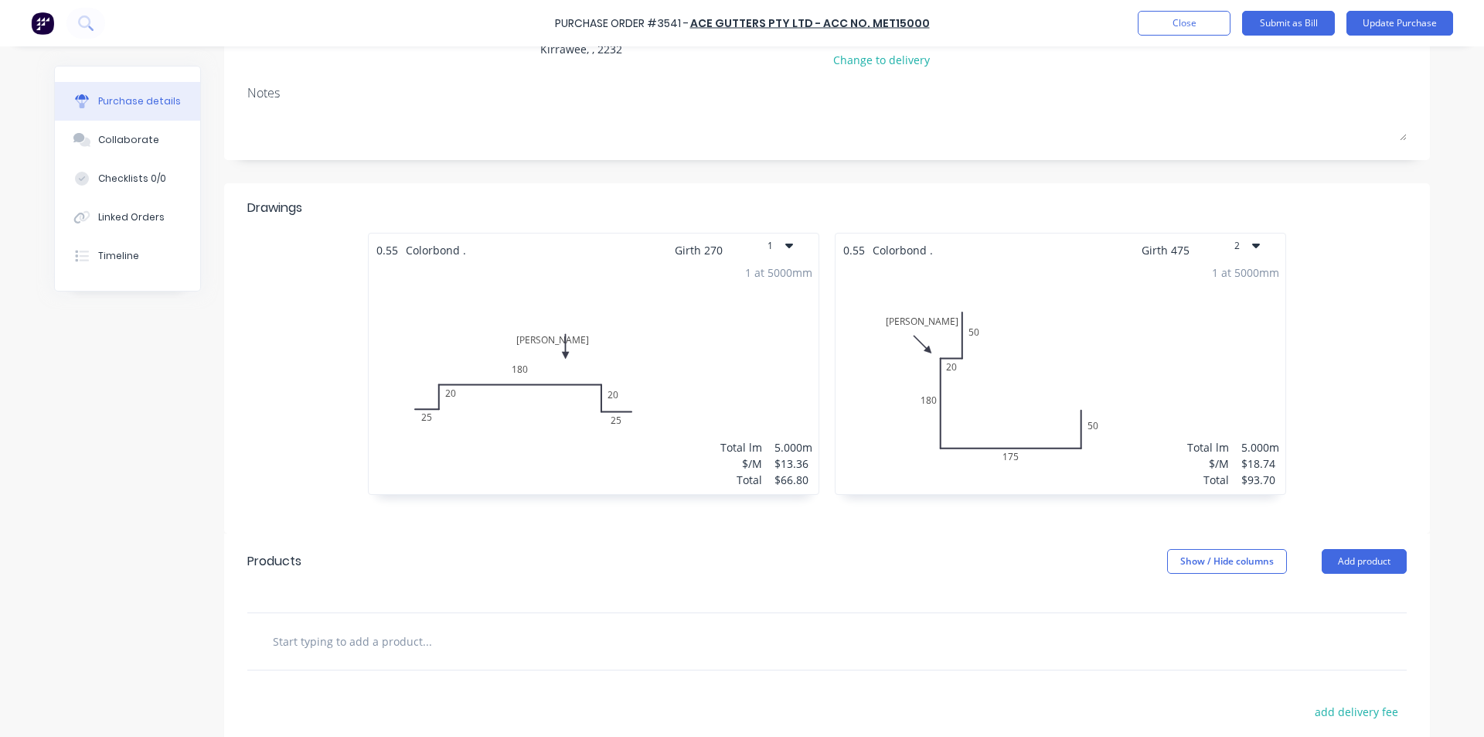
scroll to position [391, 0]
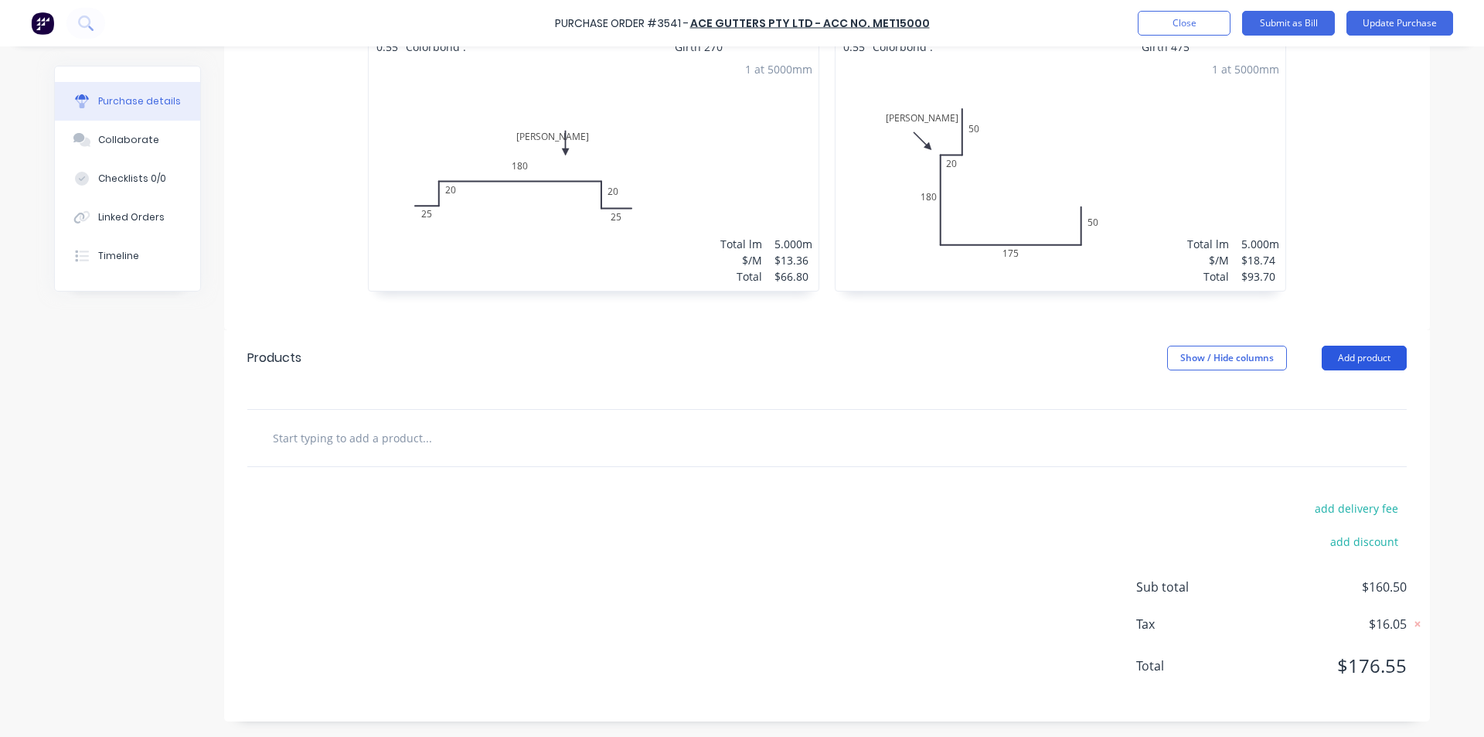
type textarea "JD416- 1566431"
type textarea "x"
type textarea "JD416- 1566431"
click at [1356, 358] on button "Add product" at bounding box center [1364, 358] width 85 height 25
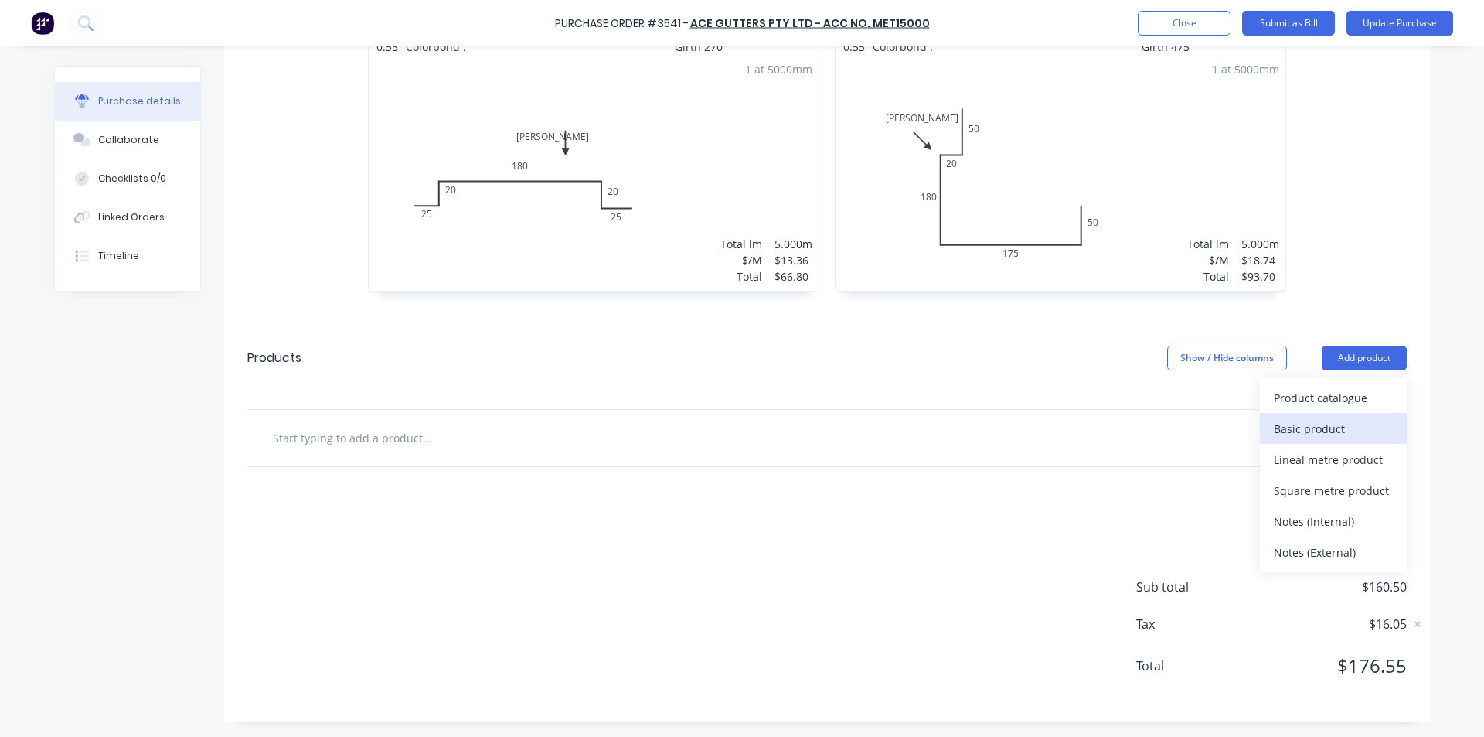
click at [1303, 424] on div "Basic product" at bounding box center [1333, 428] width 119 height 22
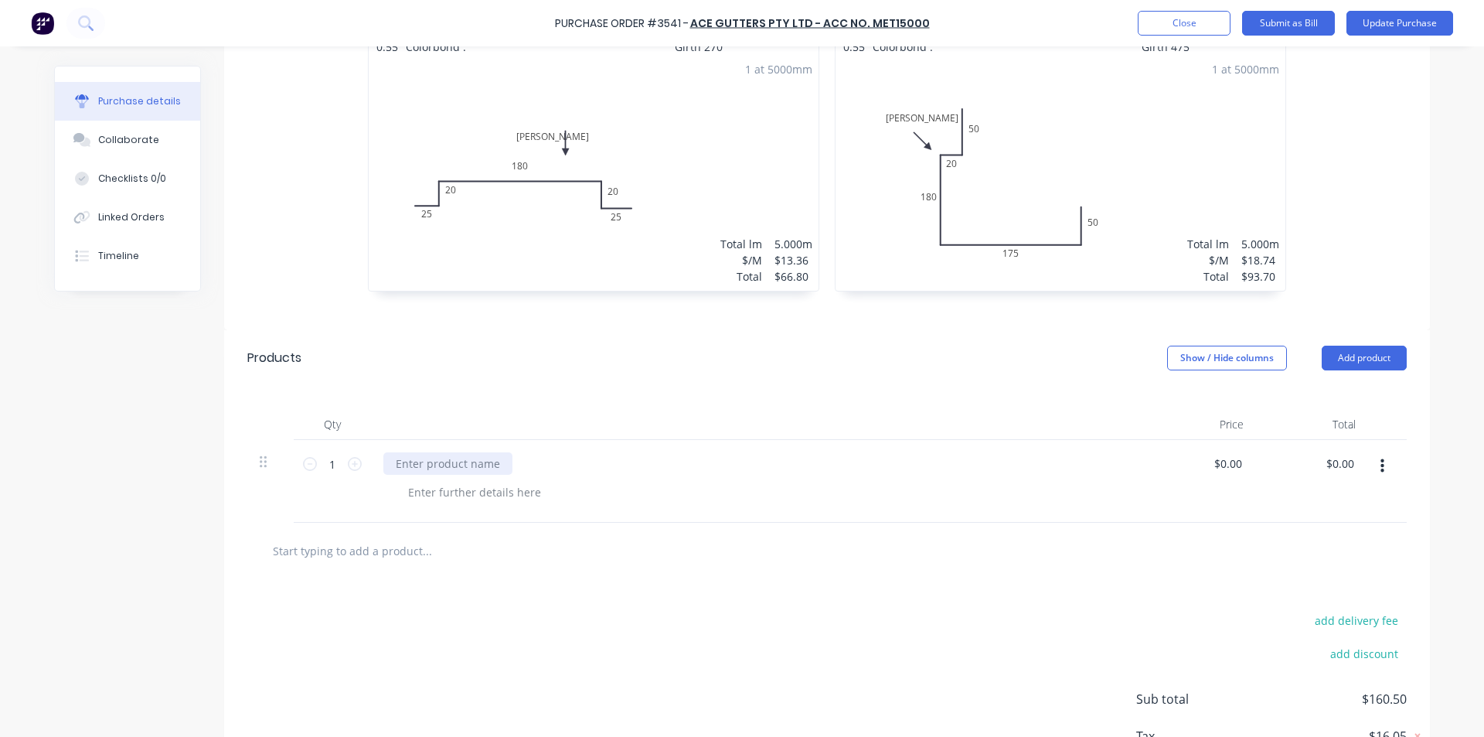
type textarea "x"
click at [461, 465] on div at bounding box center [447, 463] width 129 height 22
type textarea "x"
click at [1337, 459] on input "0.00" at bounding box center [1340, 463] width 36 height 22
type input "0.-27.1000"
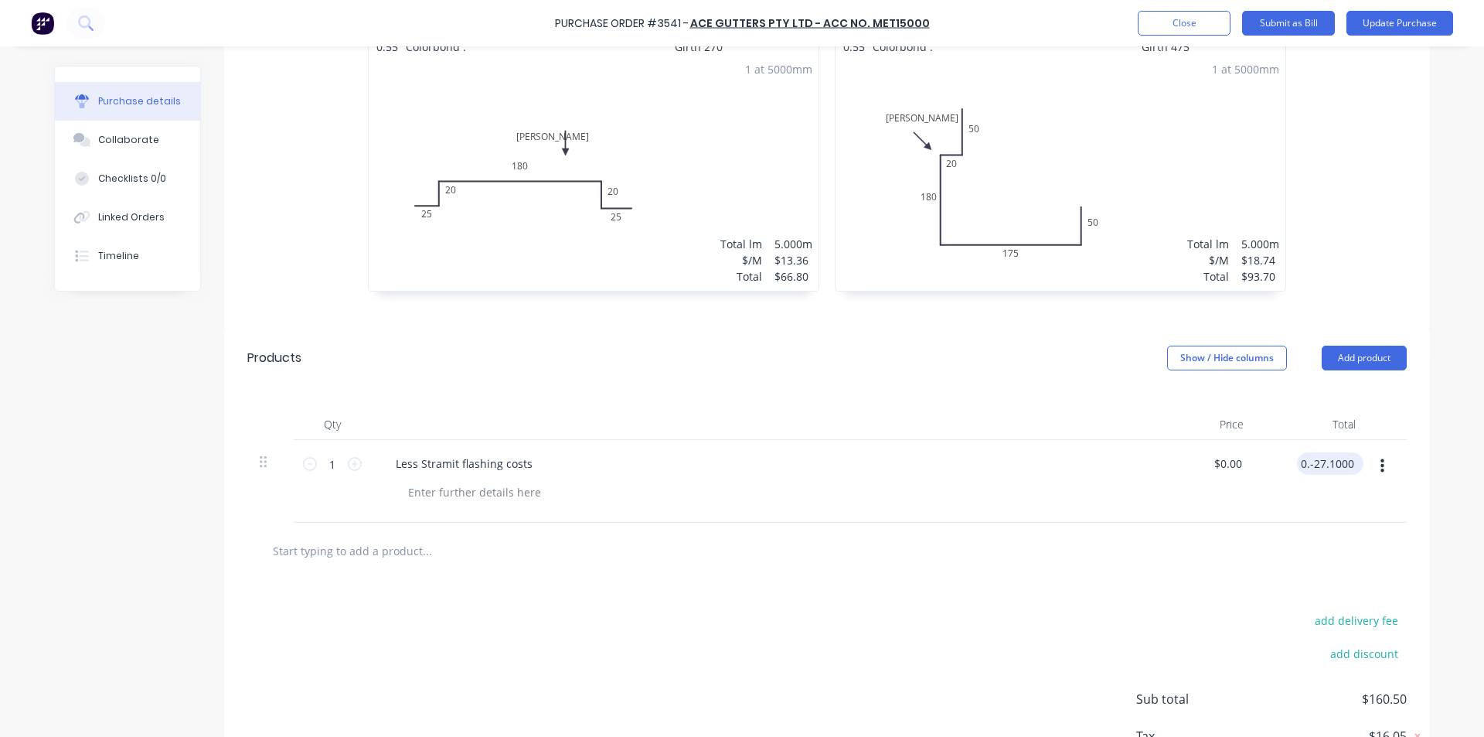
click at [1339, 465] on input "0.-27.1000" at bounding box center [1327, 463] width 60 height 22
click at [1339, 463] on input "0.-27.1000" at bounding box center [1327, 463] width 60 height 22
type textarea "x"
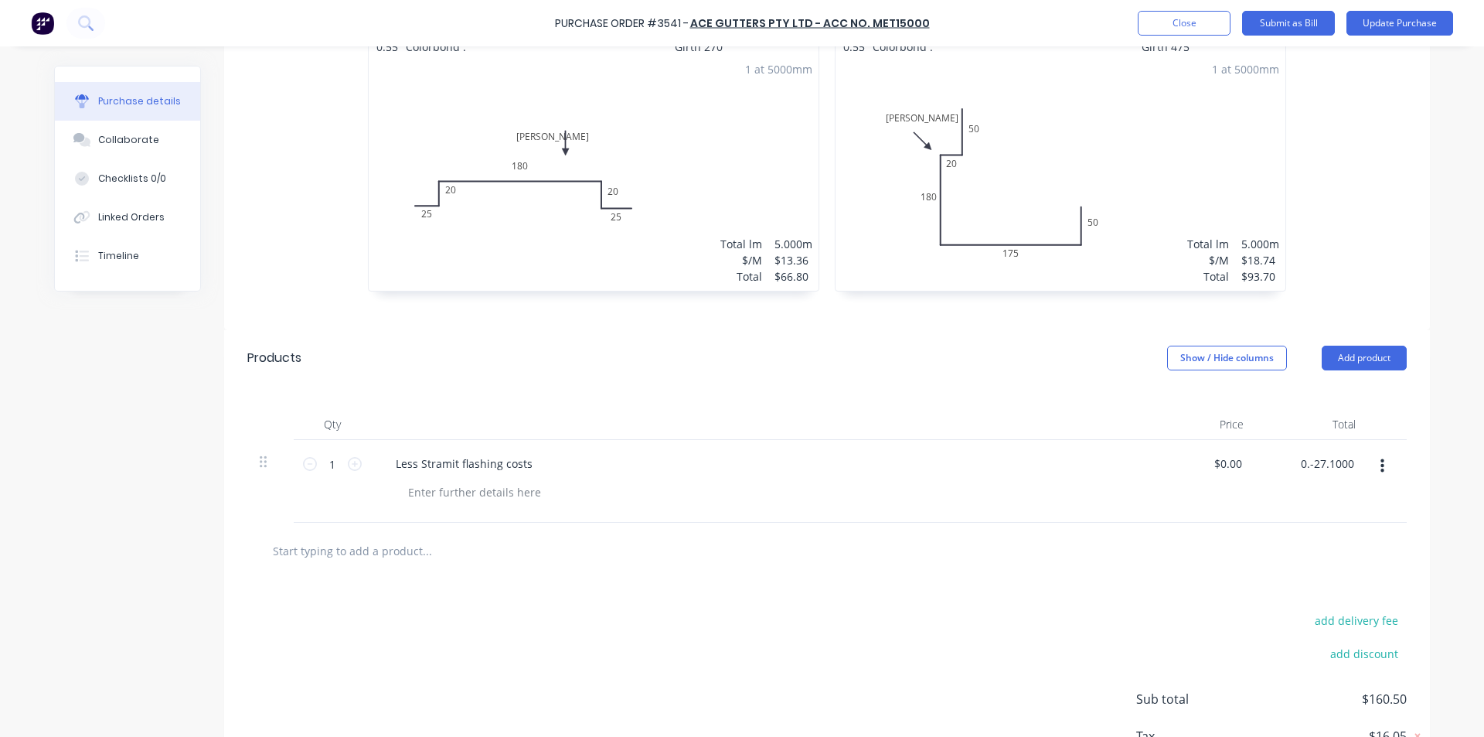
drag, startPoint x: 1339, startPoint y: 464, endPoint x: 1361, endPoint y: 459, distance: 22.1
click at [1344, 462] on input "0.-27.1000" at bounding box center [1327, 463] width 60 height 22
type input "-27.10"
type textarea "x"
type input "$-27.10"
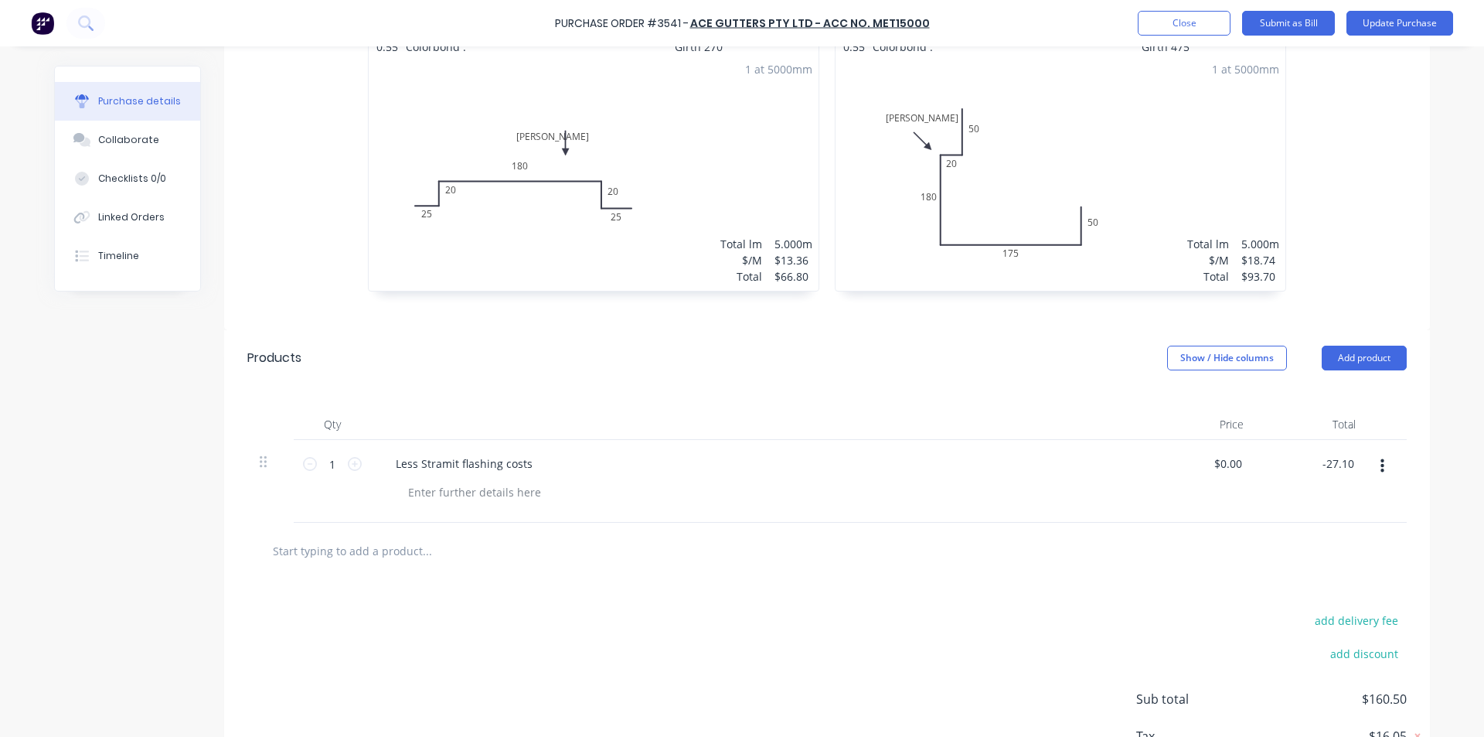
type input "$-27.10"
click at [1221, 533] on div at bounding box center [827, 551] width 1160 height 56
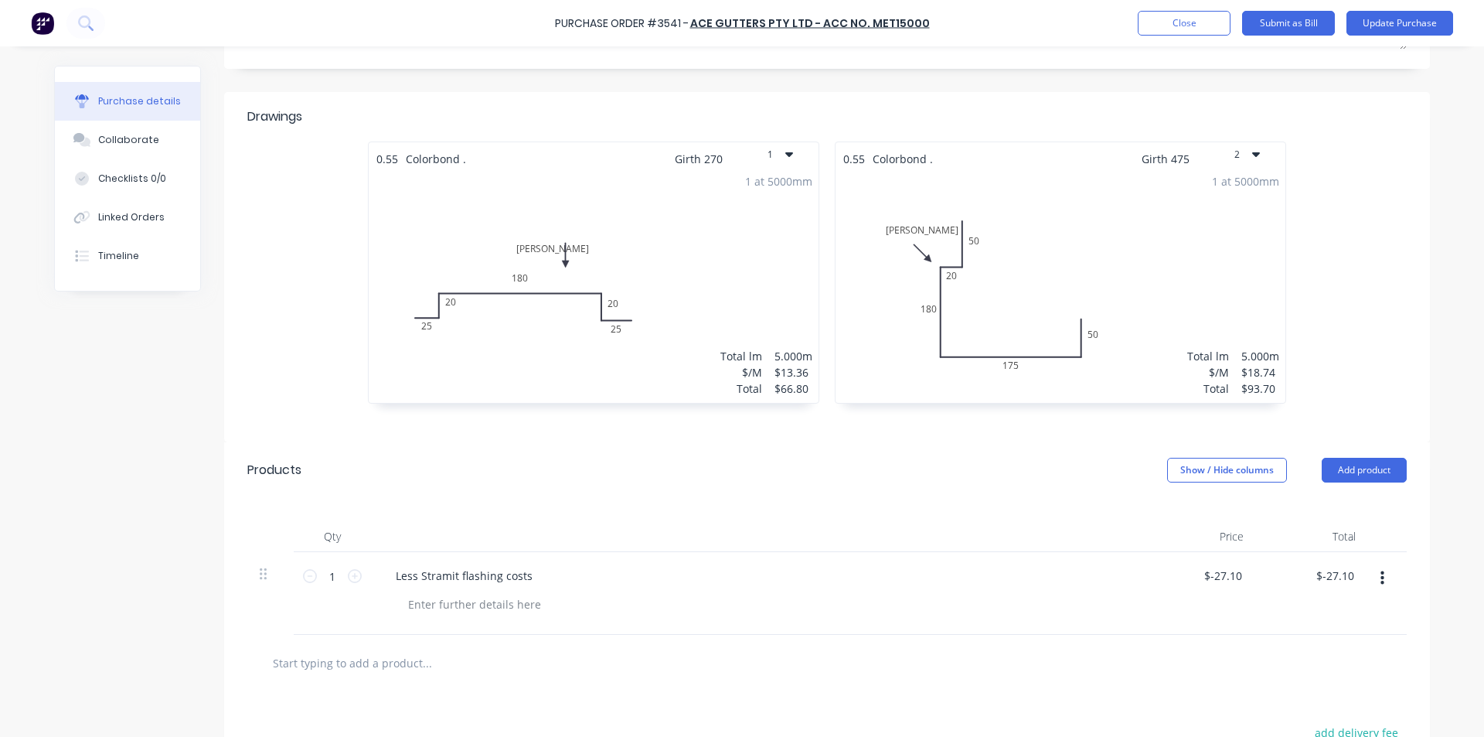
scroll to position [0, 0]
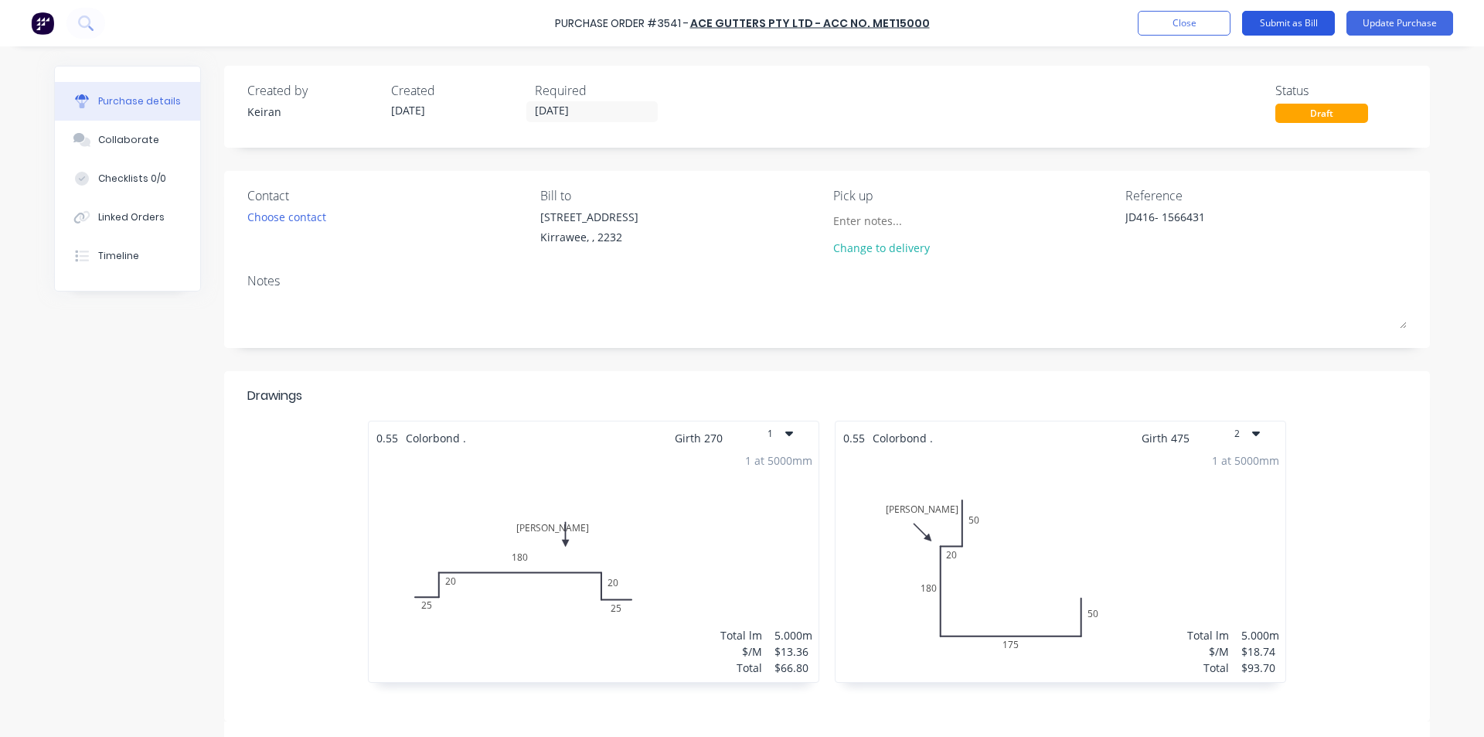
click at [1296, 21] on button "Submit as Bill" at bounding box center [1288, 23] width 93 height 25
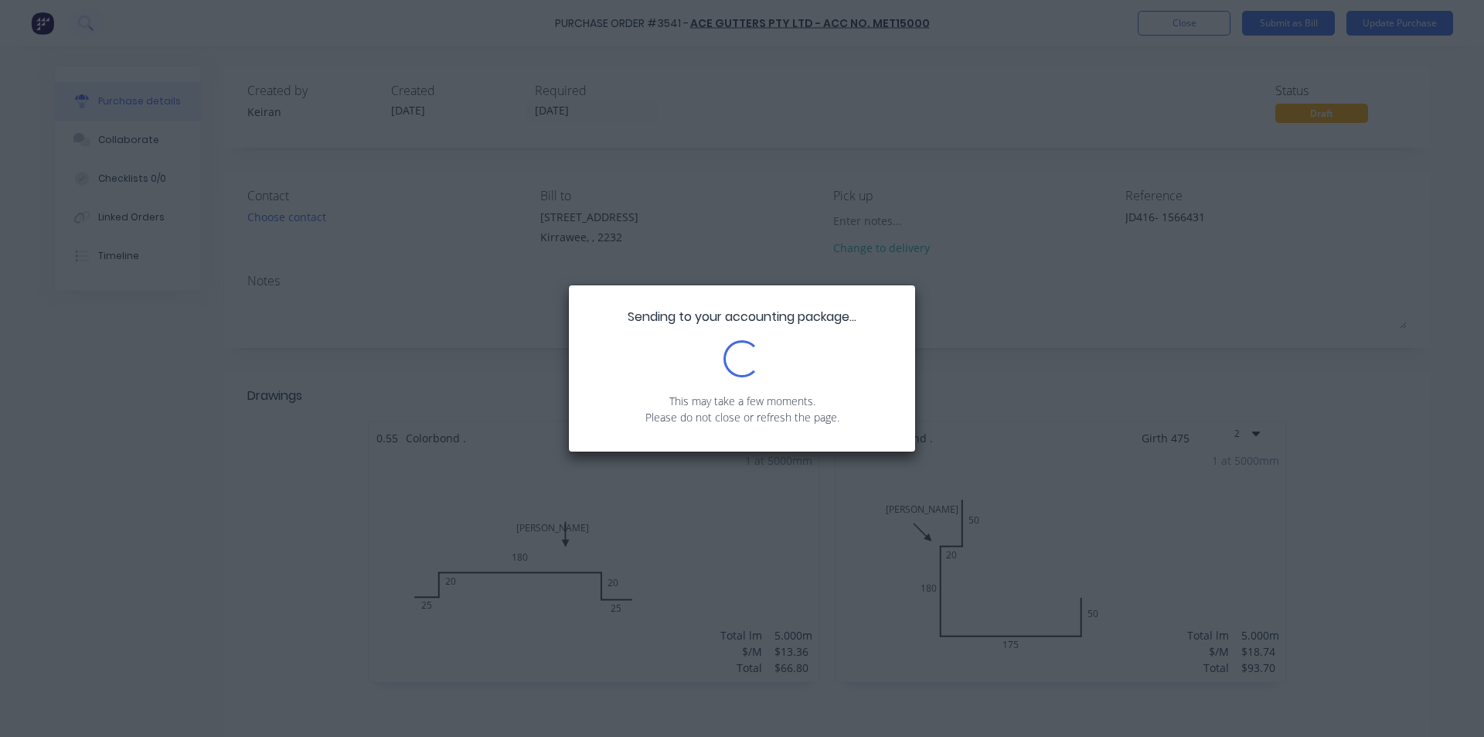
type textarea "x"
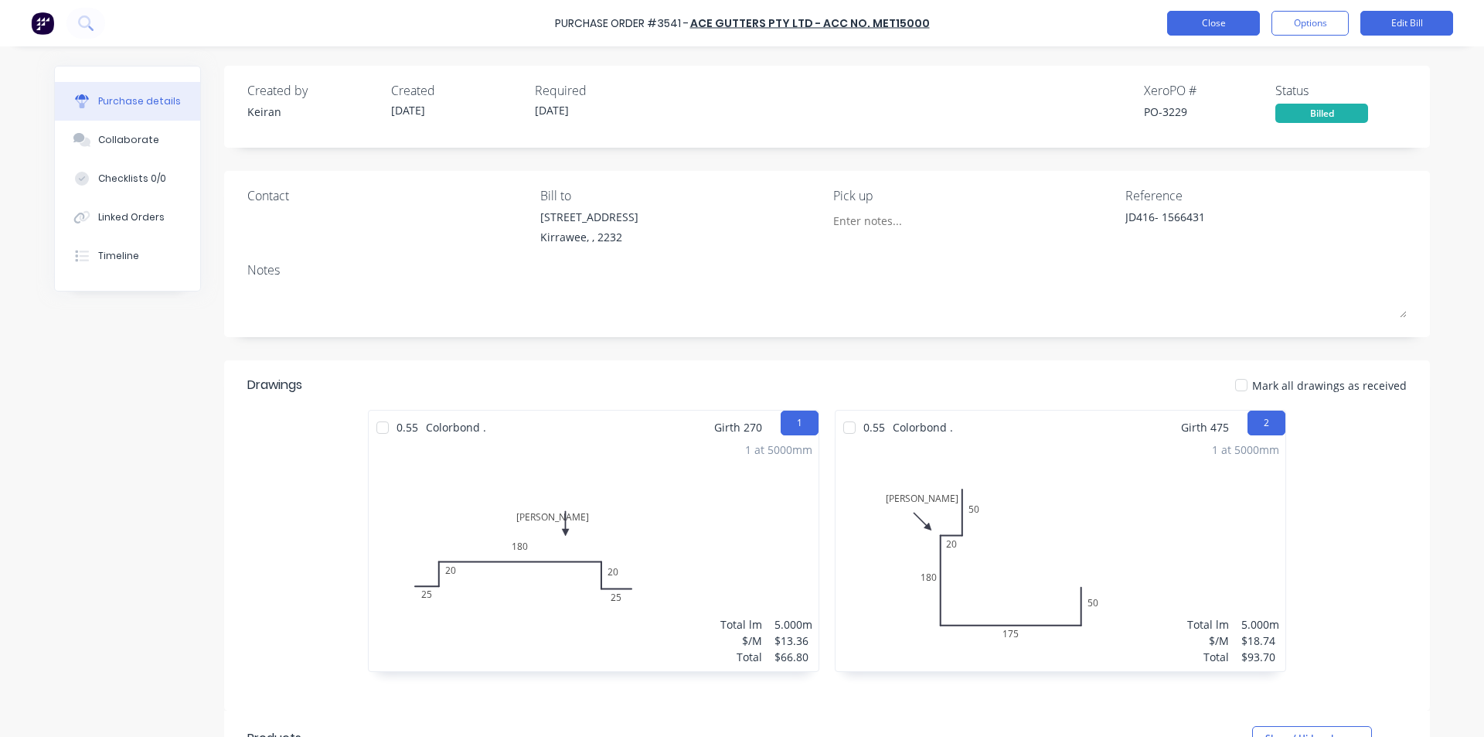
click at [1206, 28] on button "Close" at bounding box center [1213, 23] width 93 height 25
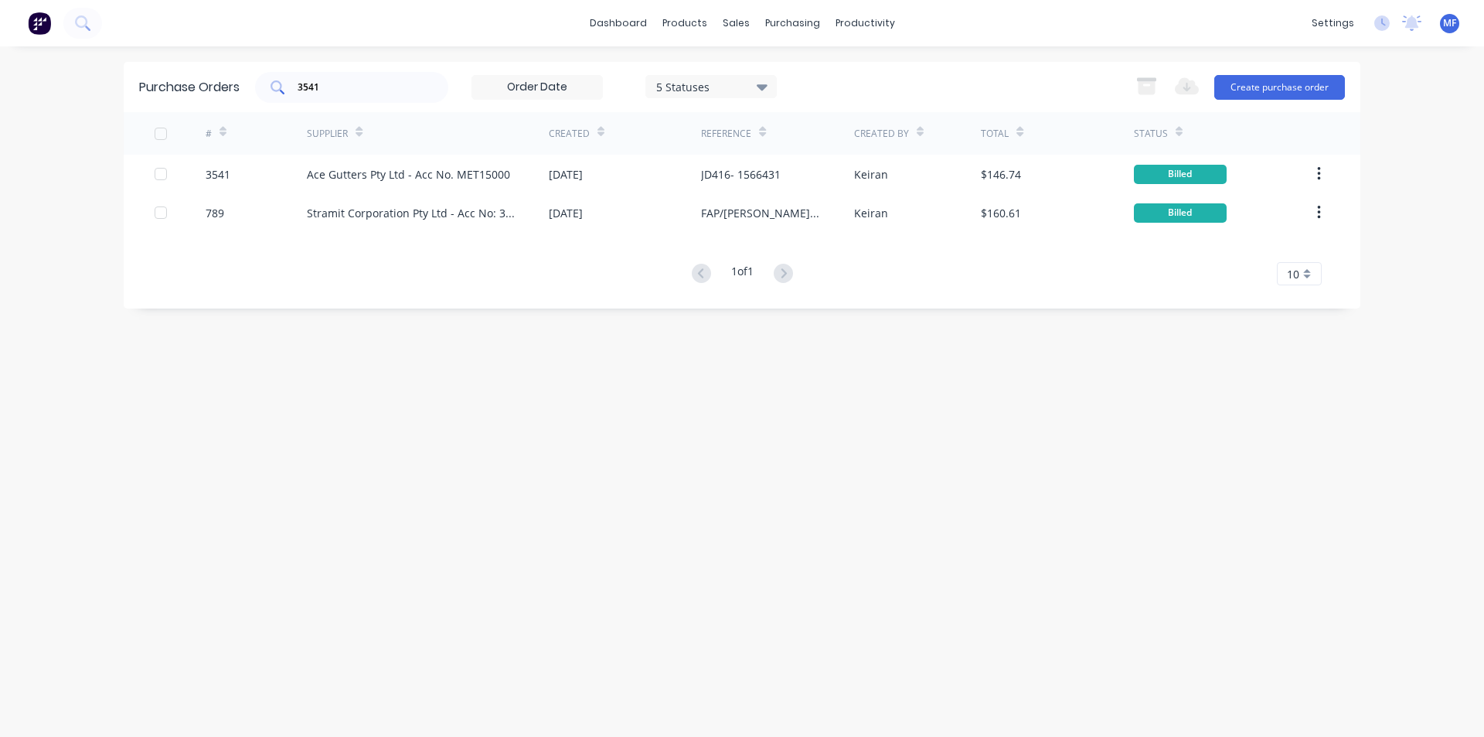
click at [336, 92] on input "3541" at bounding box center [360, 87] width 128 height 15
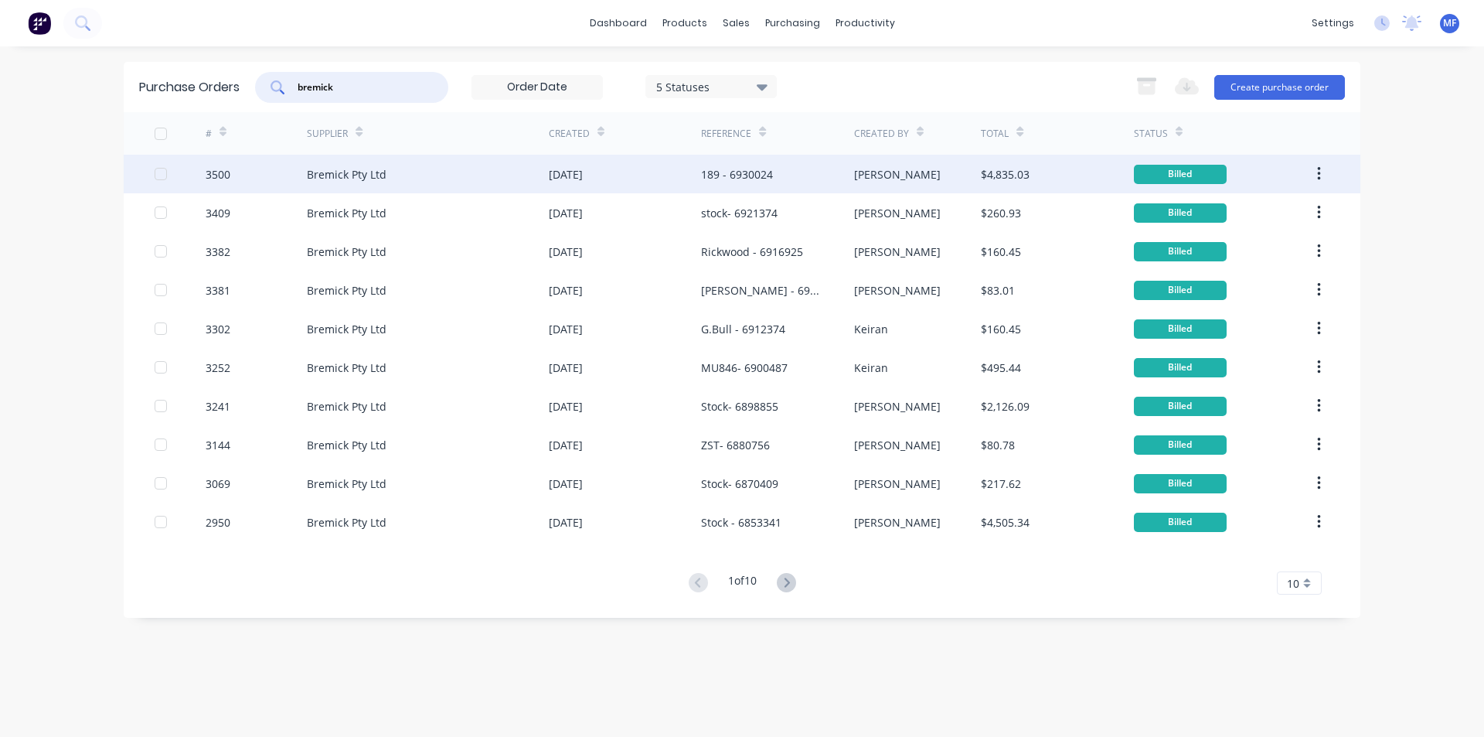
type input "bremick"
click at [819, 175] on div "189 - 6930024" at bounding box center [777, 174] width 152 height 39
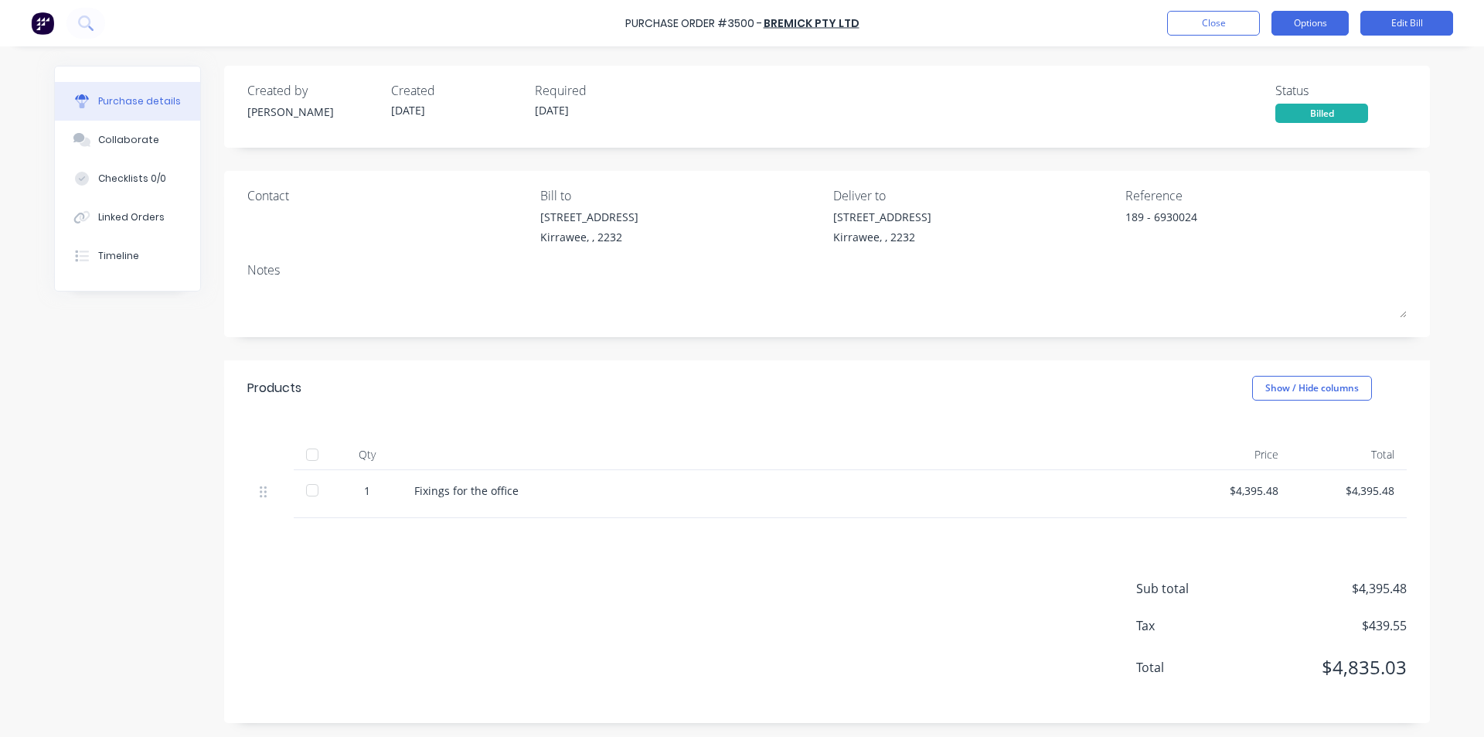
click at [1313, 21] on button "Options" at bounding box center [1310, 23] width 77 height 25
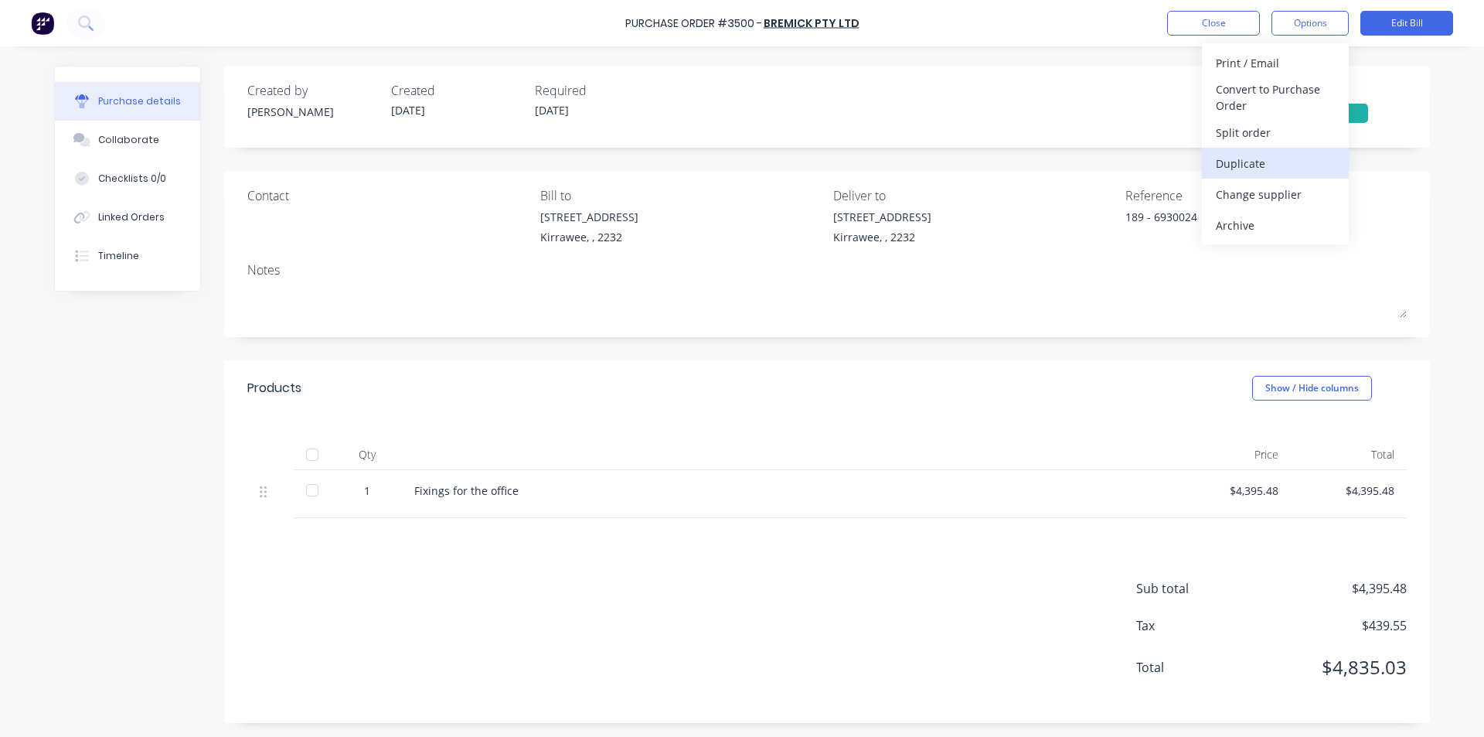
click at [1255, 169] on div "Duplicate" at bounding box center [1275, 163] width 119 height 22
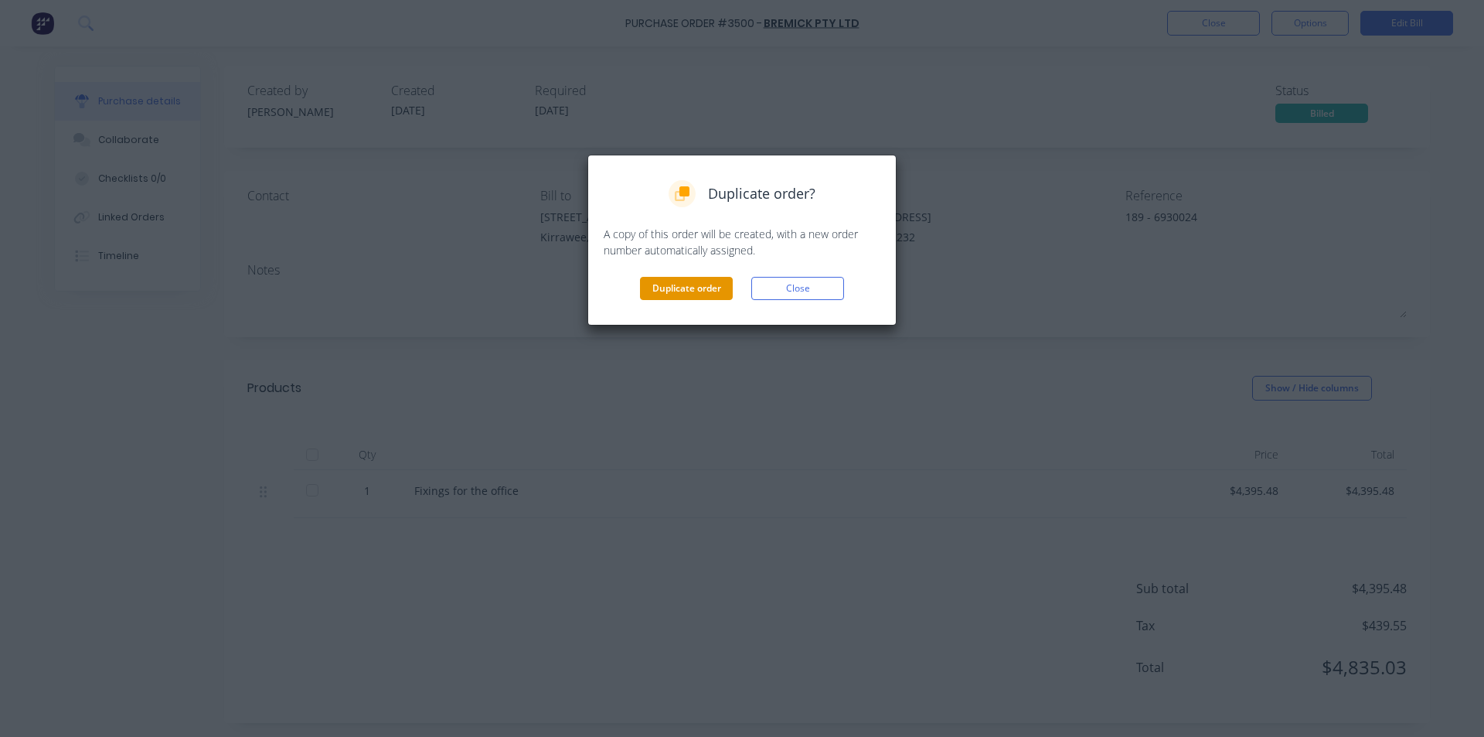
click at [683, 291] on button "Duplicate order" at bounding box center [686, 288] width 93 height 23
type textarea "x"
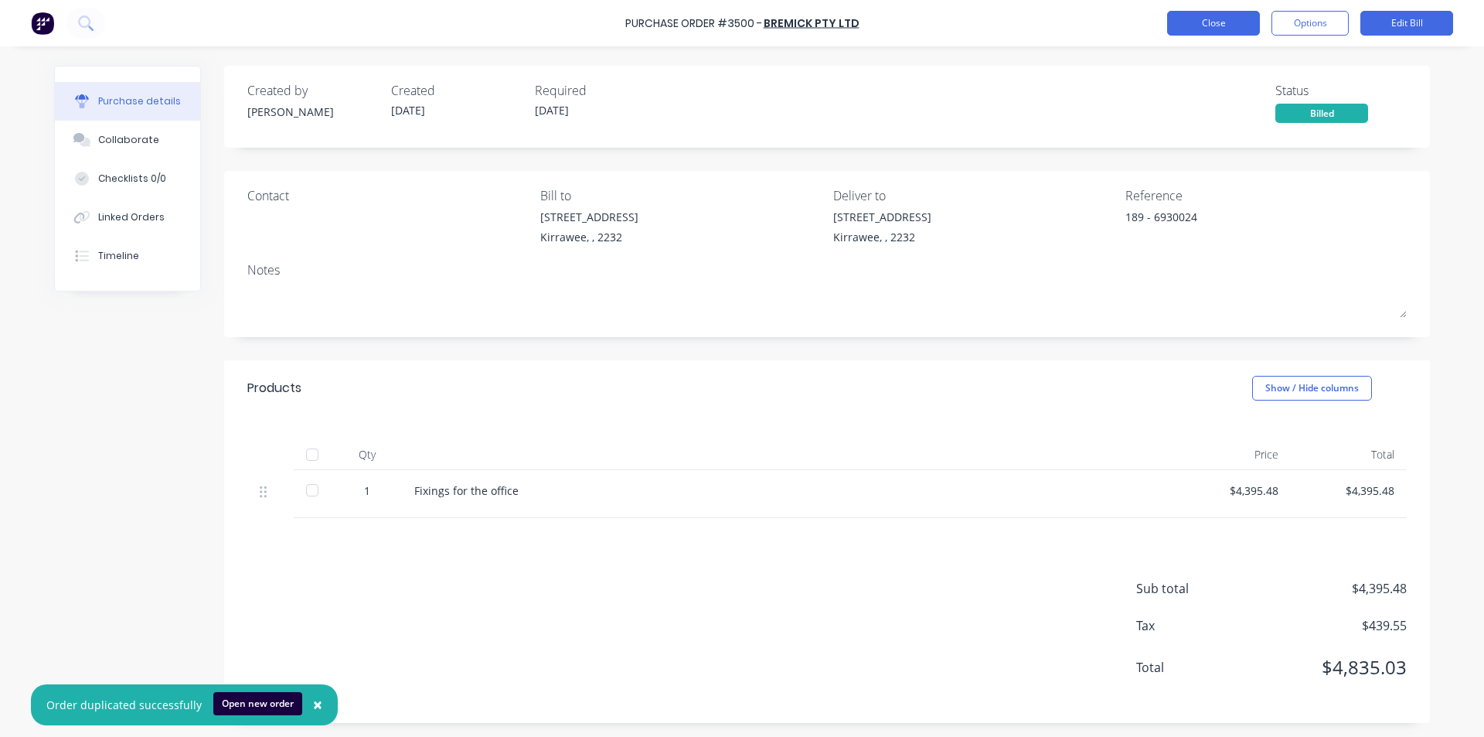
click at [1208, 19] on button "Close" at bounding box center [1213, 23] width 93 height 25
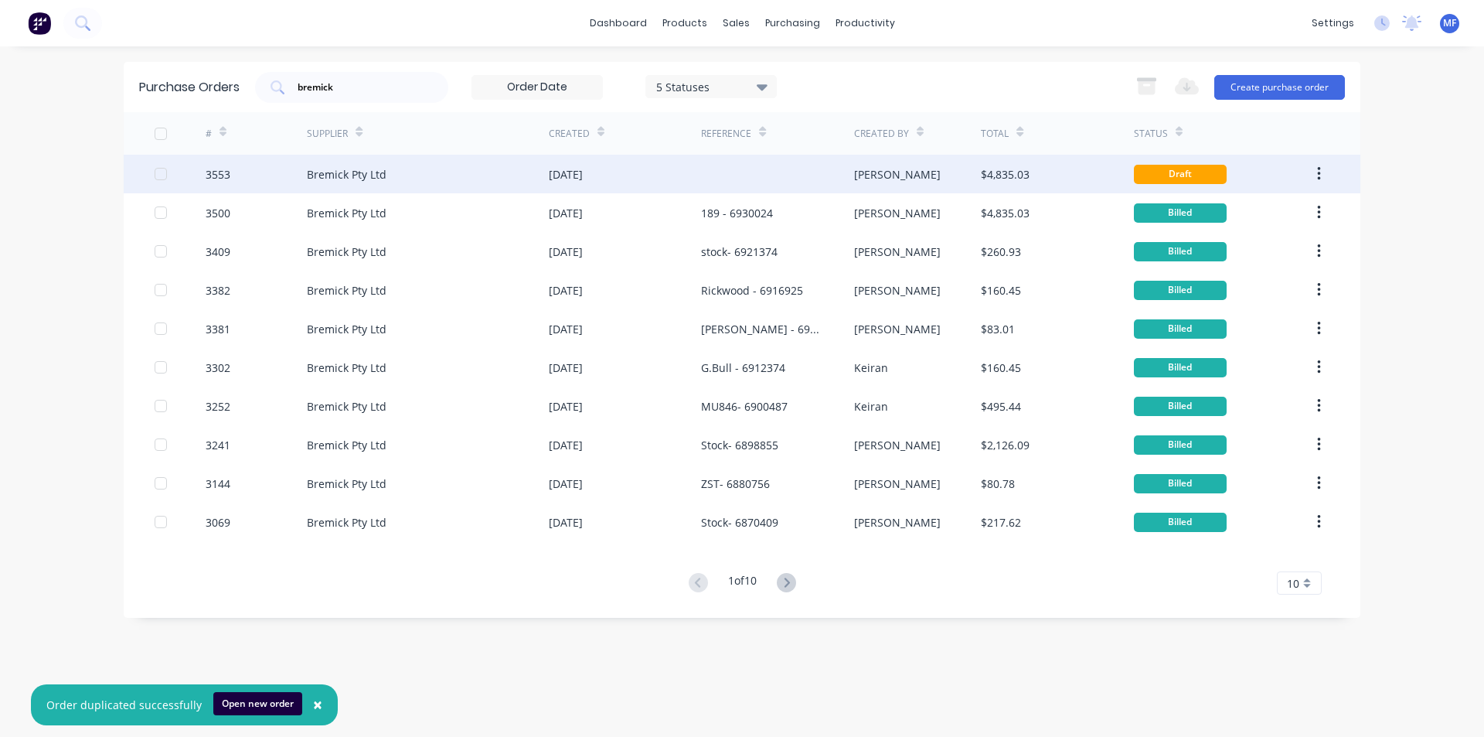
click at [943, 166] on div "[PERSON_NAME]" at bounding box center [918, 174] width 128 height 39
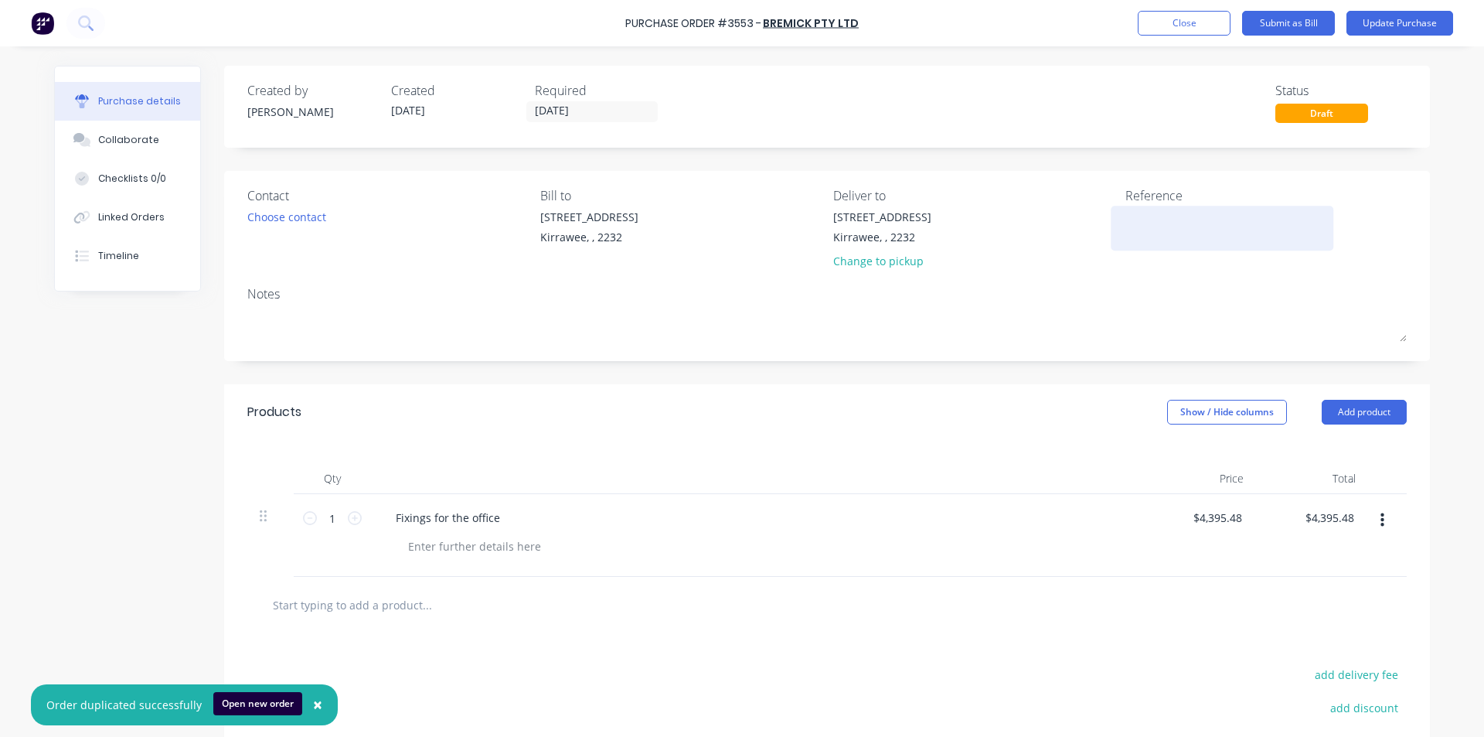
click at [1135, 215] on textarea at bounding box center [1222, 226] width 193 height 35
type textarea "189- 693694"
type textarea "x"
type textarea "189- 6936941"
type textarea "x"
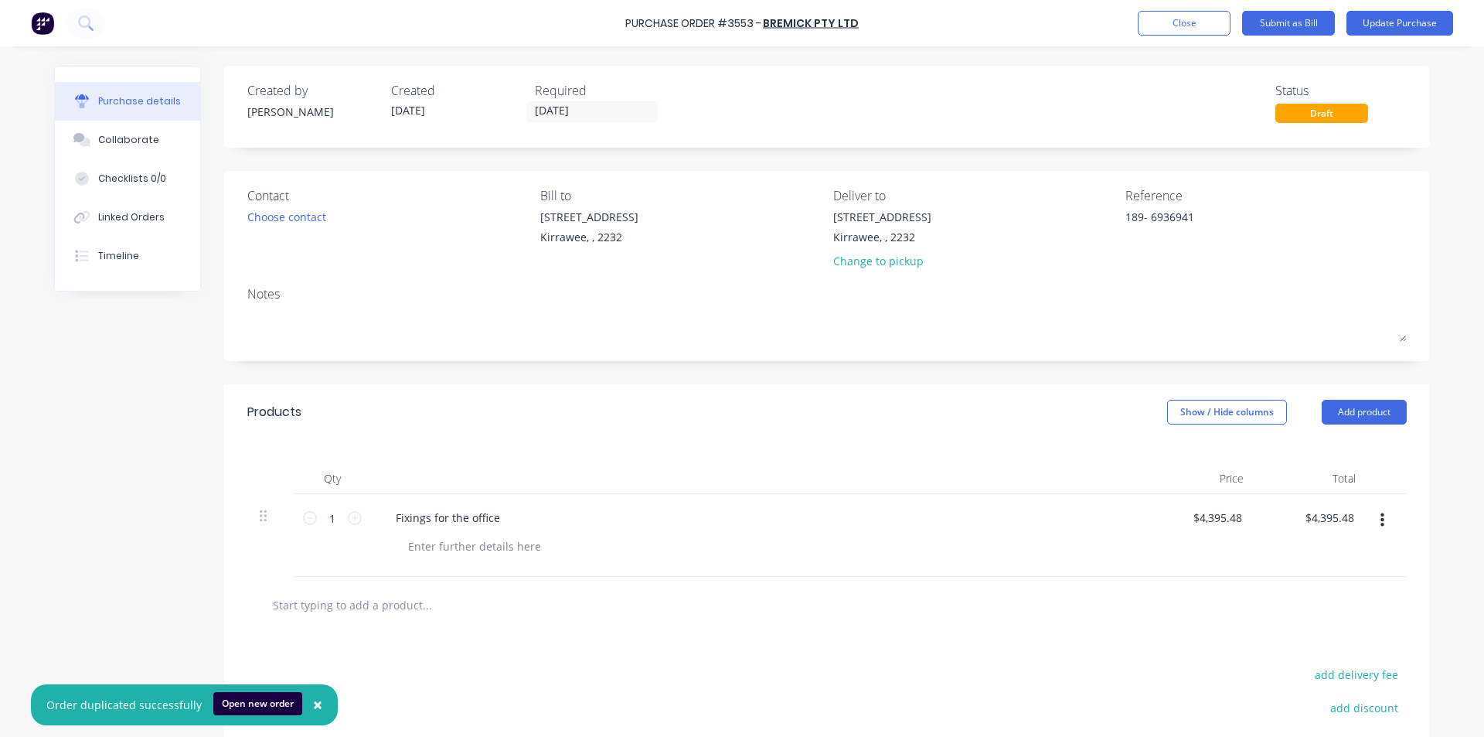
type textarea "189- 6936941"
click at [1046, 420] on div "Products Show / Hide columns Add product" at bounding box center [827, 412] width 1206 height 56
type textarea "x"
type input "4395.48"
click at [1310, 518] on input "4395.48" at bounding box center [1329, 517] width 56 height 22
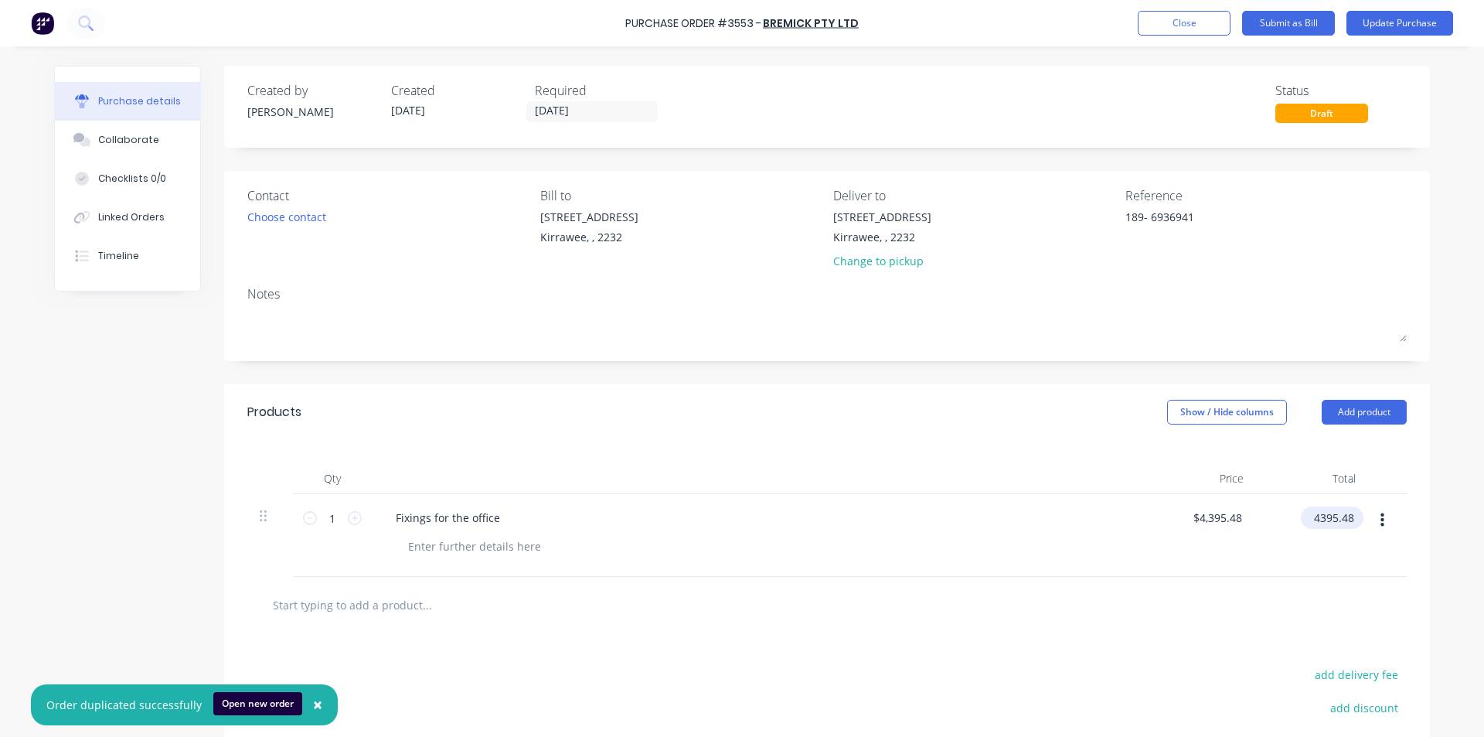
type textarea "x"
click at [1310, 518] on input "4395.48" at bounding box center [1334, 517] width 48 height 22
type input "14.04"
type textarea "x"
type input "$14.04"
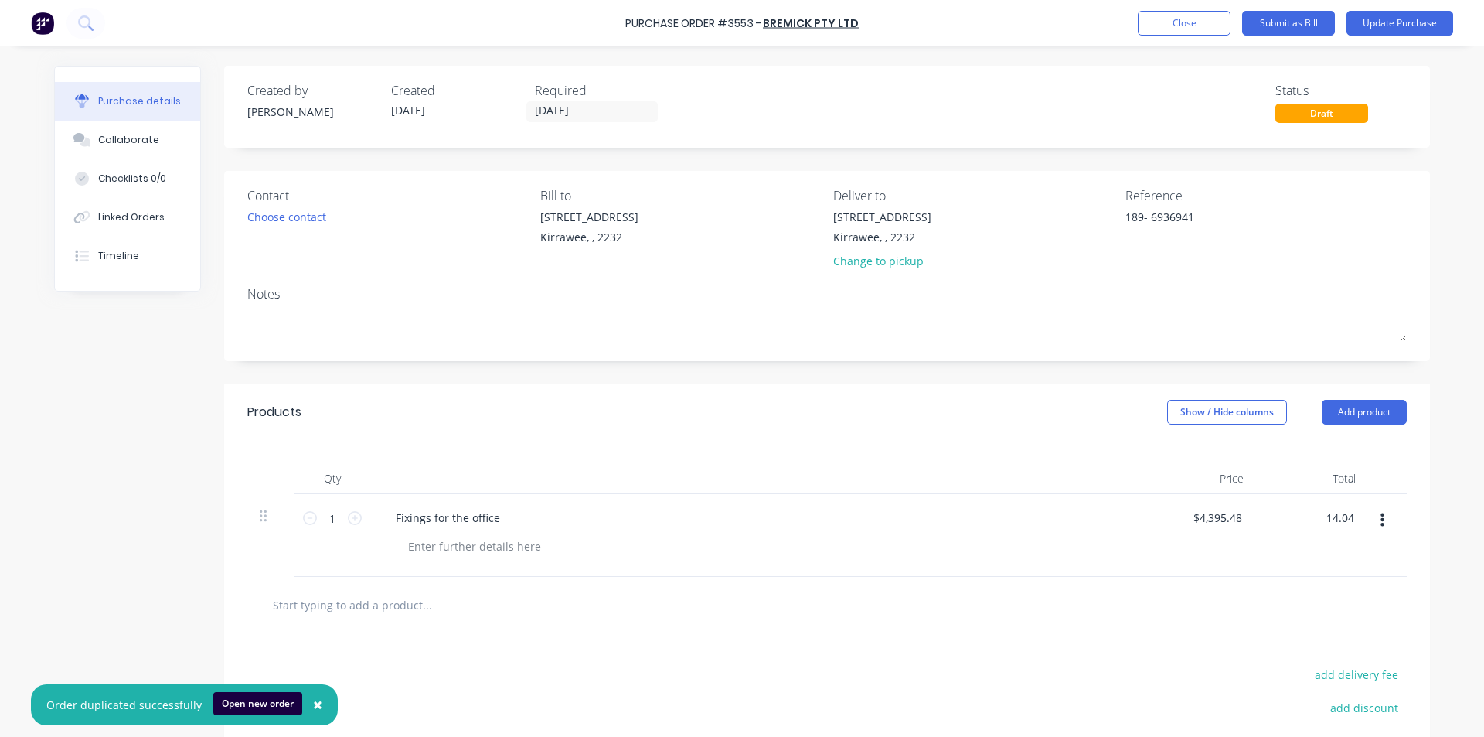
type input "$14.04"
drag, startPoint x: 846, startPoint y: 551, endPoint x: 782, endPoint y: 575, distance: 68.5
click at [844, 548] on div at bounding box center [764, 546] width 736 height 22
drag, startPoint x: 311, startPoint y: 702, endPoint x: 336, endPoint y: 700, distance: 25.6
click at [313, 703] on span "×" at bounding box center [317, 704] width 9 height 22
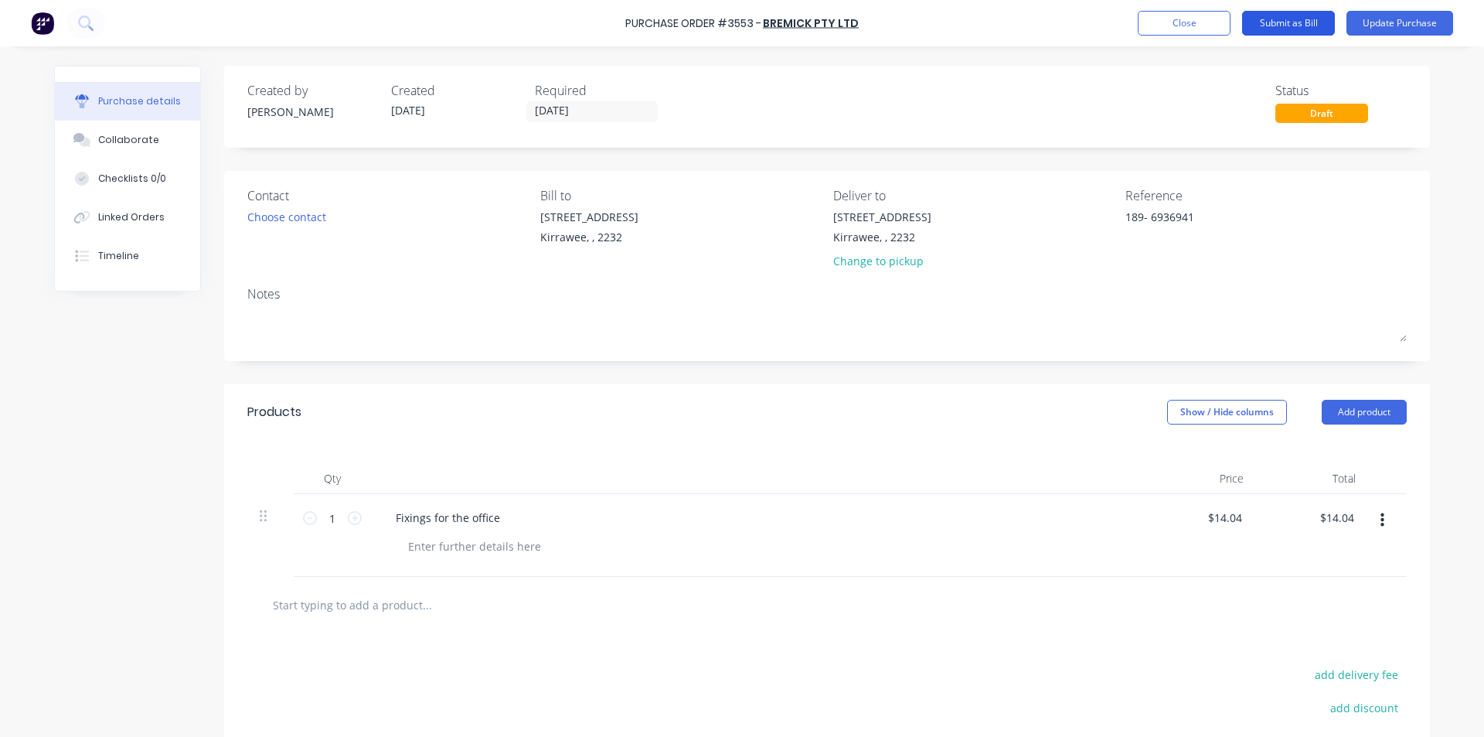
click at [1304, 22] on button "Submit as Bill" at bounding box center [1288, 23] width 93 height 25
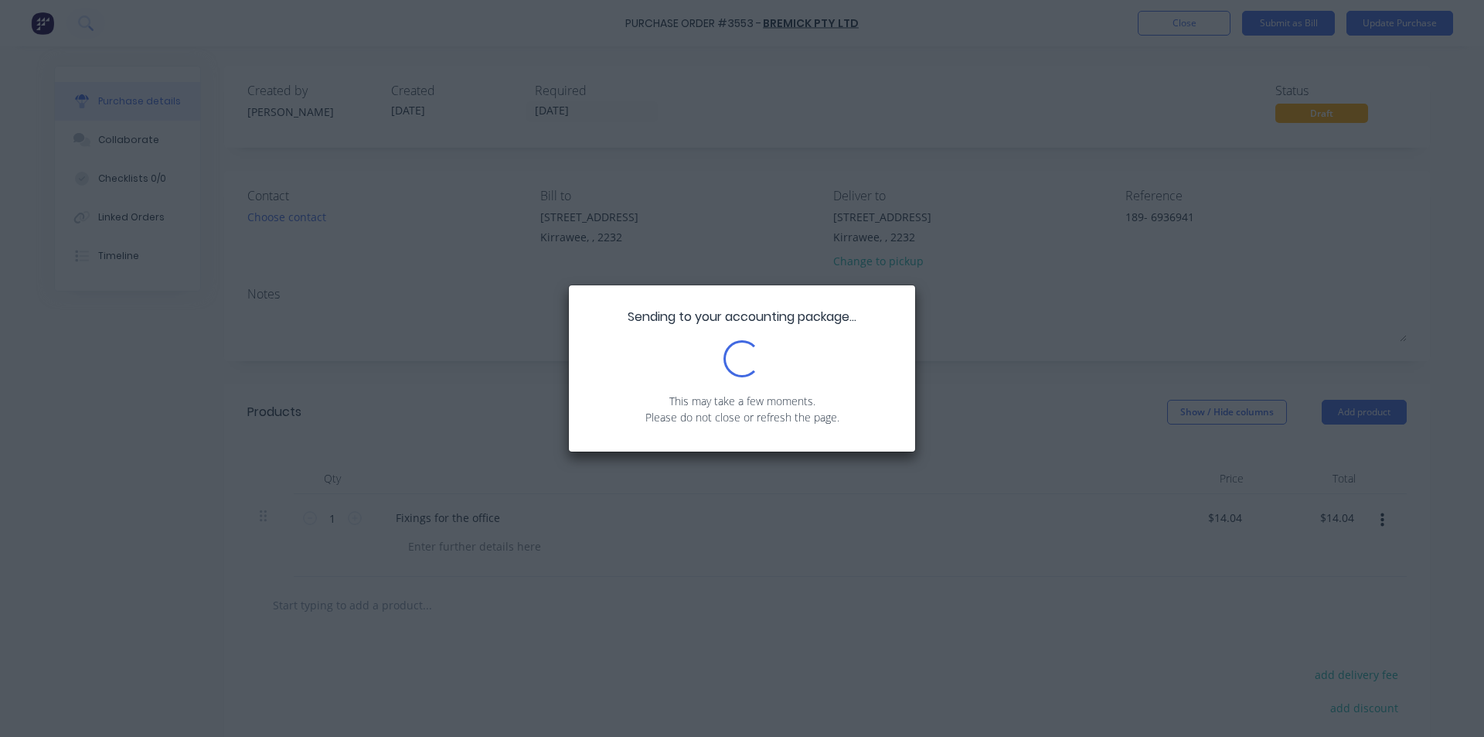
type textarea "x"
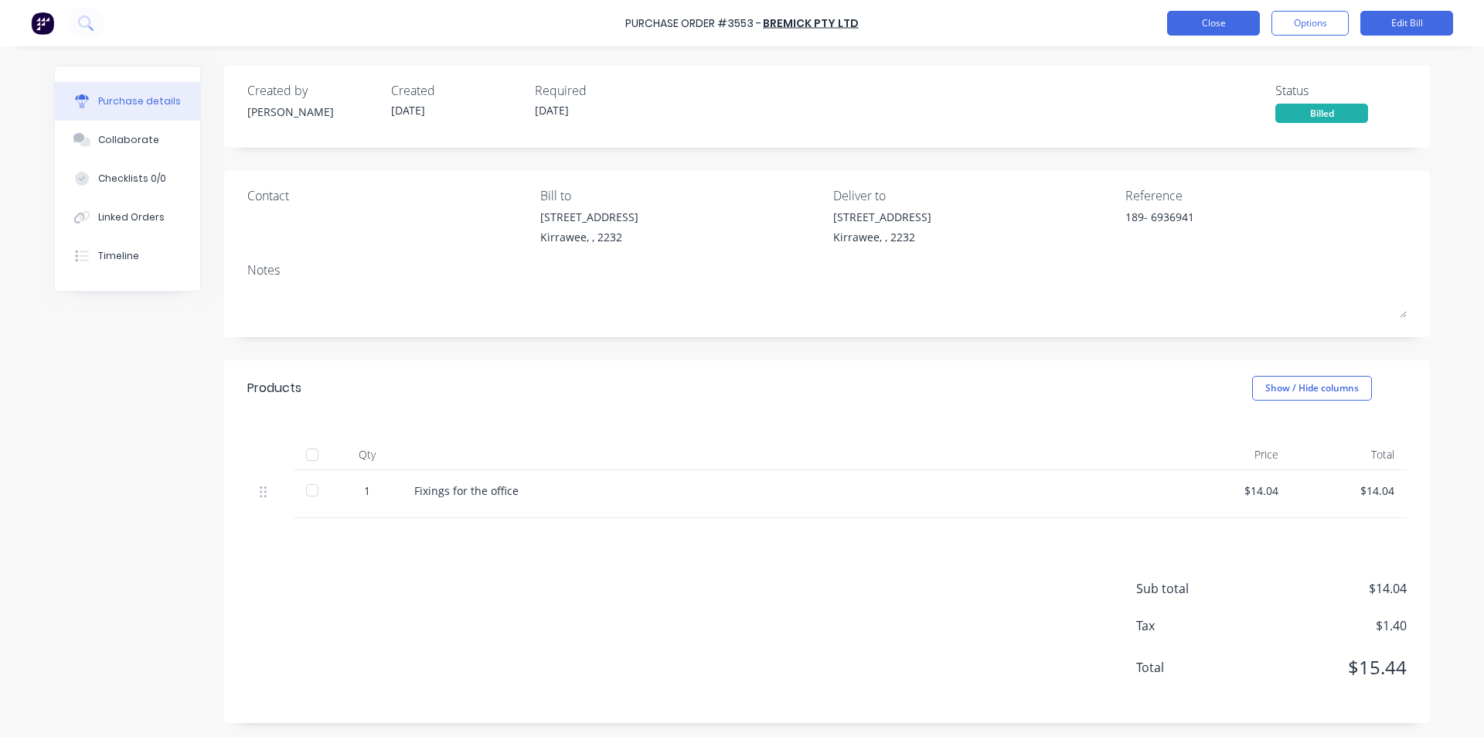
click at [1204, 17] on button "Close" at bounding box center [1213, 23] width 93 height 25
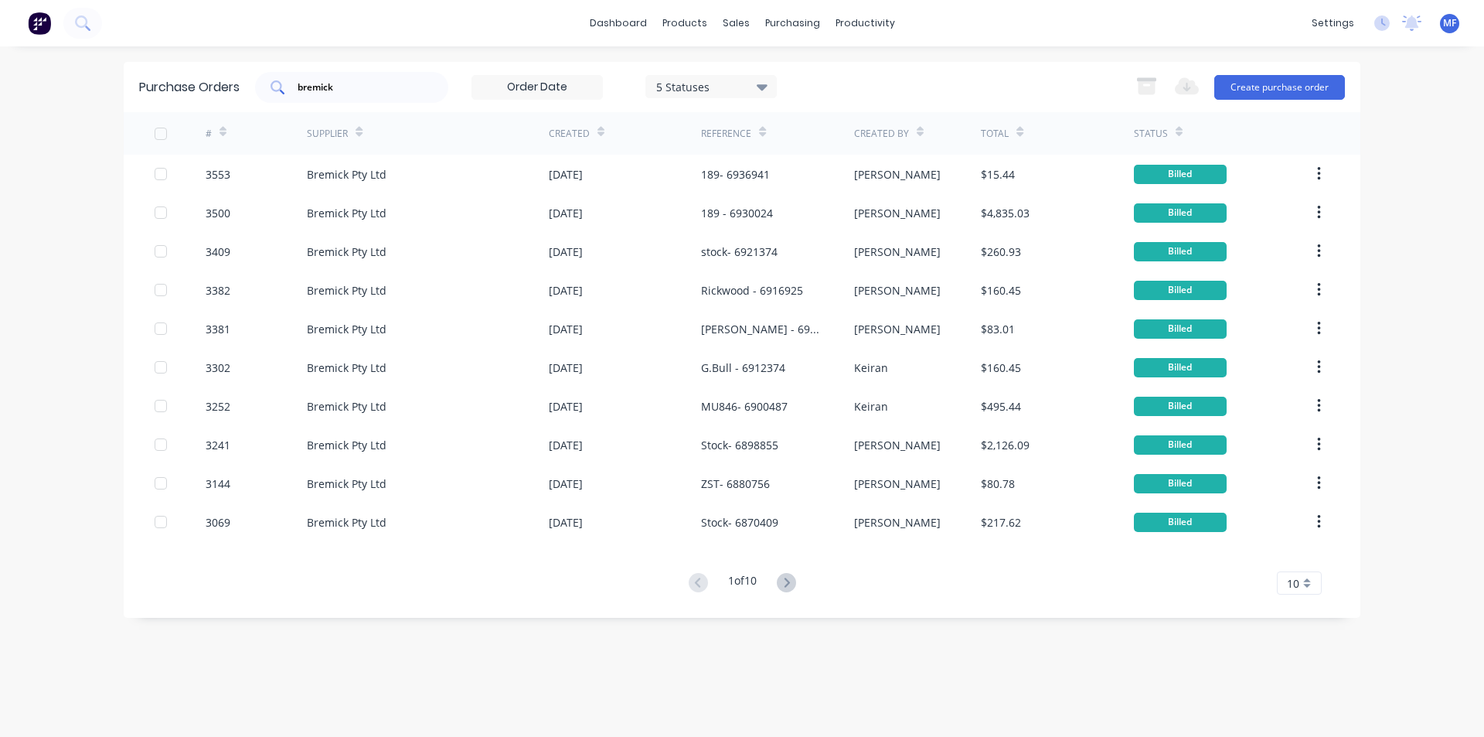
click at [349, 80] on input "bremick" at bounding box center [360, 87] width 128 height 15
click at [346, 90] on input "bremick" at bounding box center [360, 87] width 128 height 15
click at [346, 89] on input "bremick" at bounding box center [360, 87] width 128 height 15
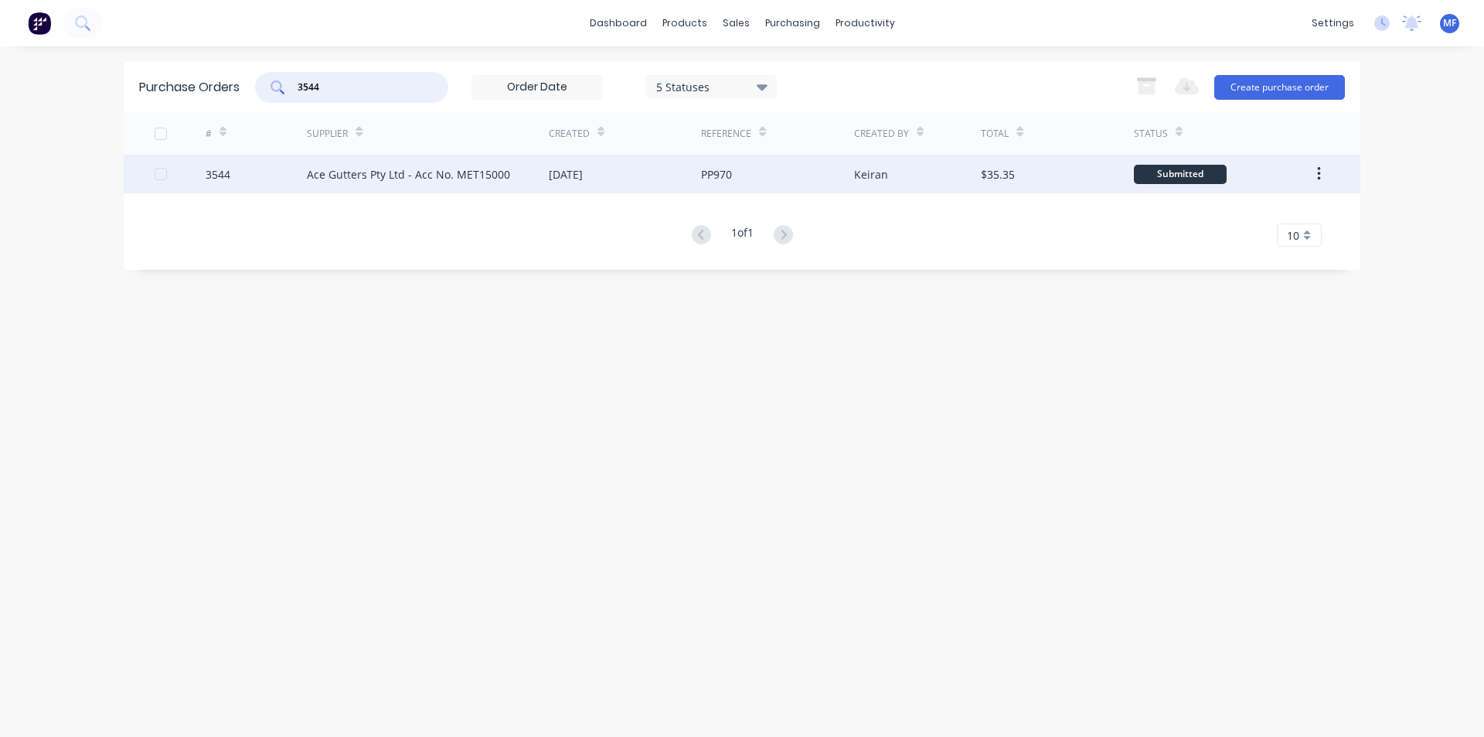
type input "3544"
click at [395, 171] on div "Ace Gutters Pty Ltd - Acc No. MET15000" at bounding box center [408, 174] width 203 height 16
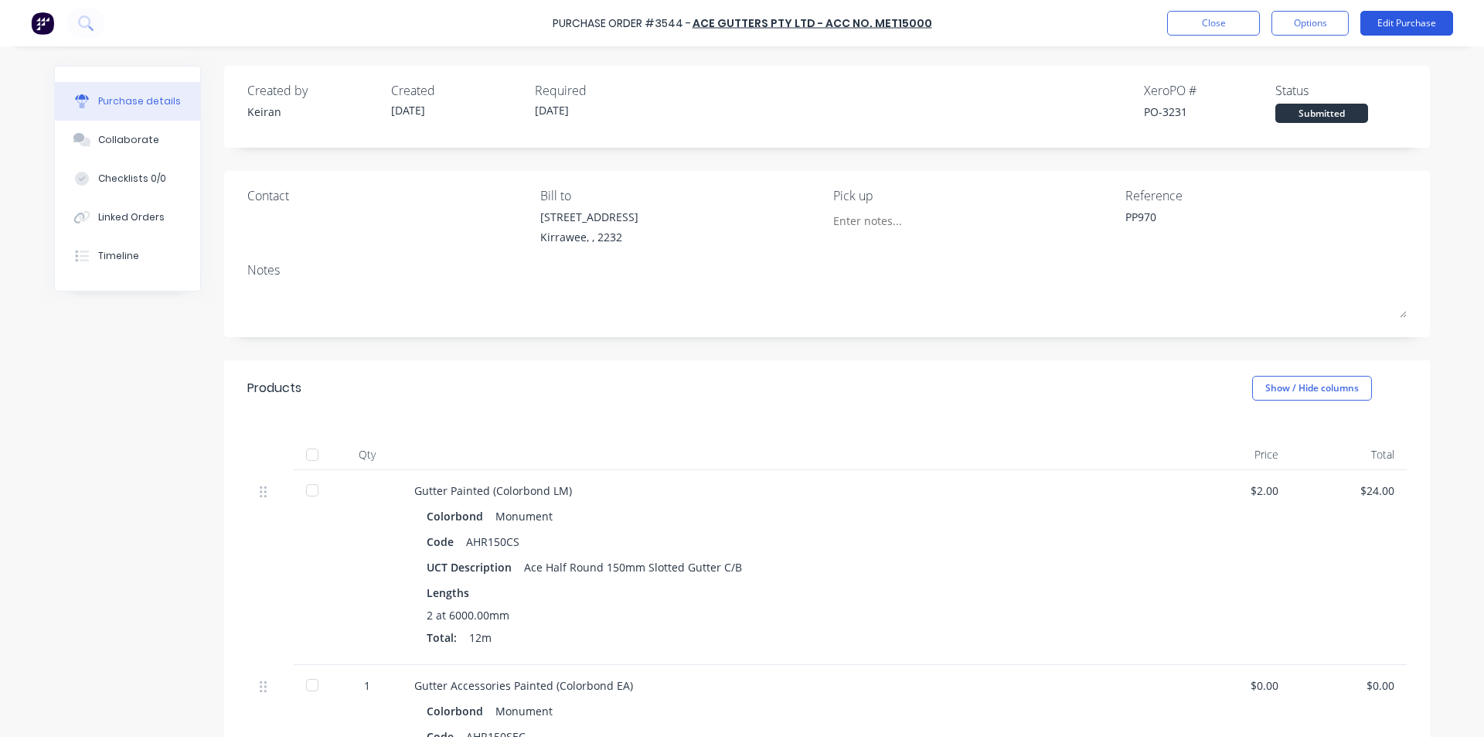
click at [1433, 27] on button "Edit Purchase" at bounding box center [1407, 23] width 93 height 25
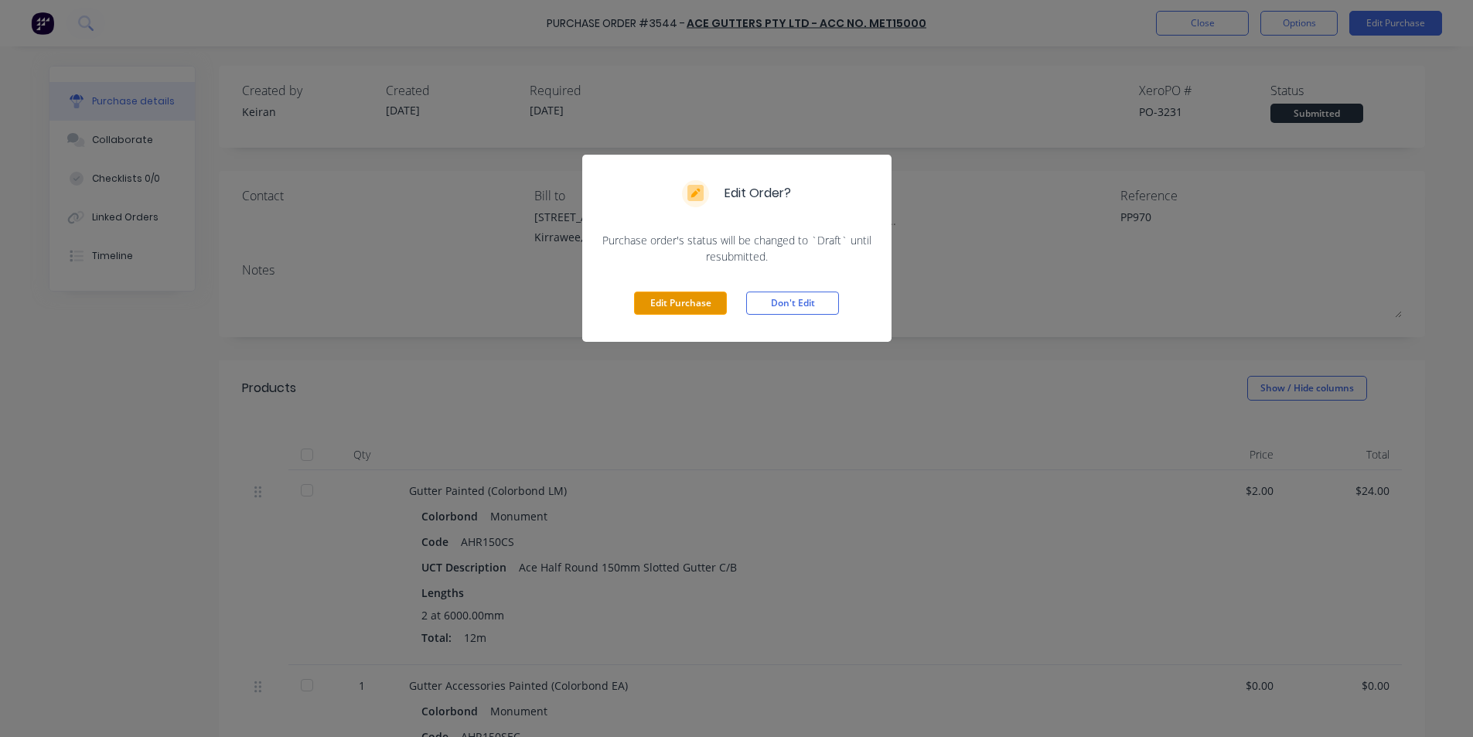
drag, startPoint x: 691, startPoint y: 299, endPoint x: 701, endPoint y: 297, distance: 10.3
click at [690, 299] on button "Edit Purchase" at bounding box center [680, 302] width 93 height 23
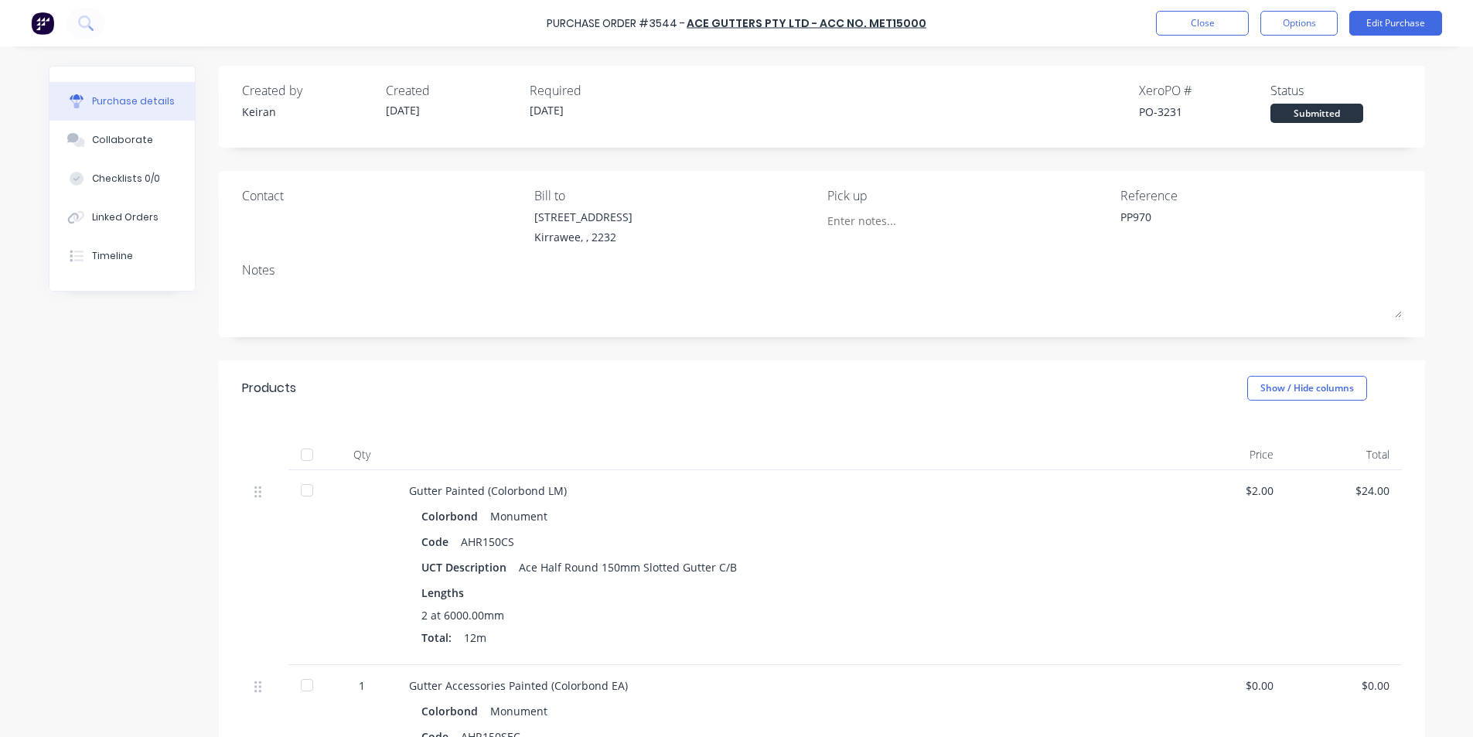
type textarea "x"
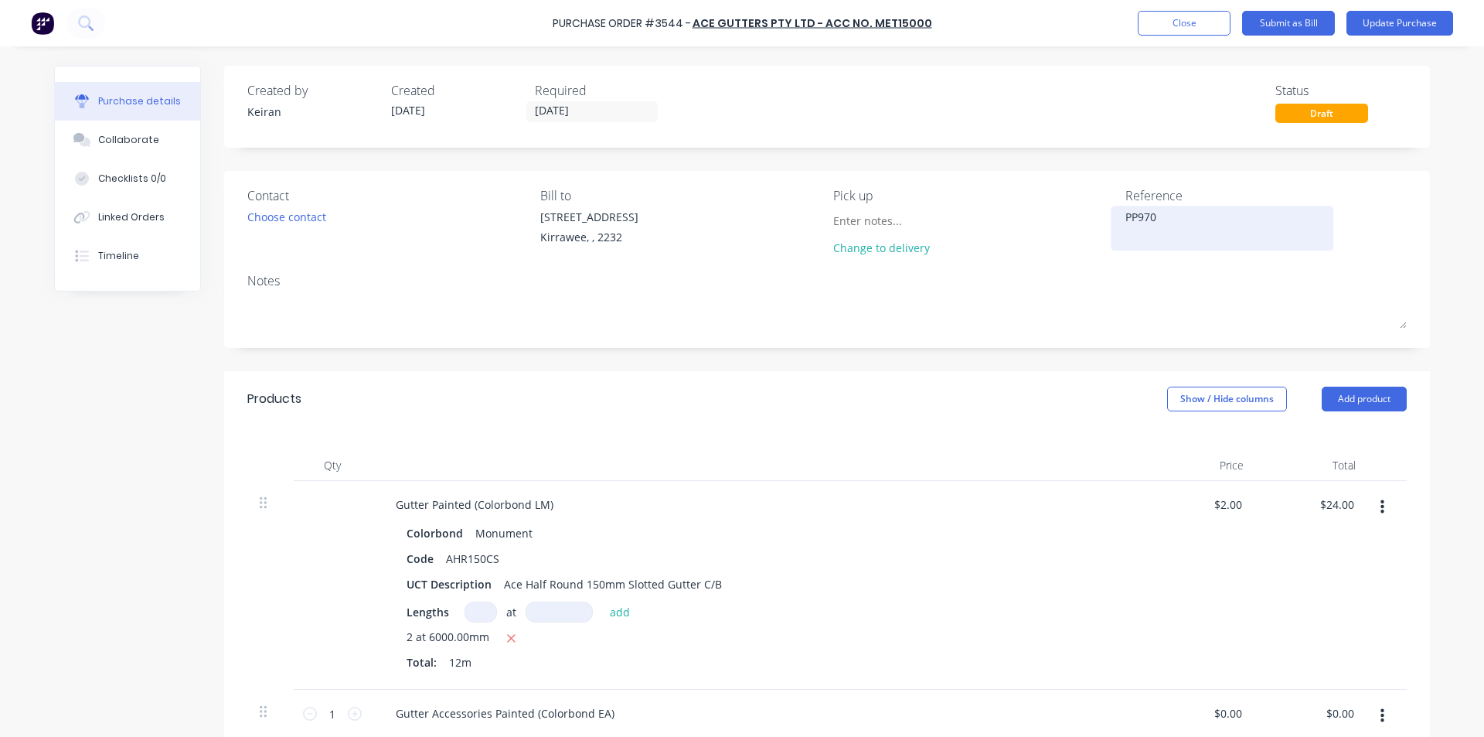
click at [1164, 211] on textarea "PP970" at bounding box center [1222, 226] width 193 height 35
type textarea "PP970- 1566511"
type textarea "x"
type textarea "PP970- 1566511"
click at [996, 572] on div "Colorbond Monument Code AHR150CS UCT Description Ace Half Round 150mm Slotted G…" at bounding box center [757, 599] width 748 height 155
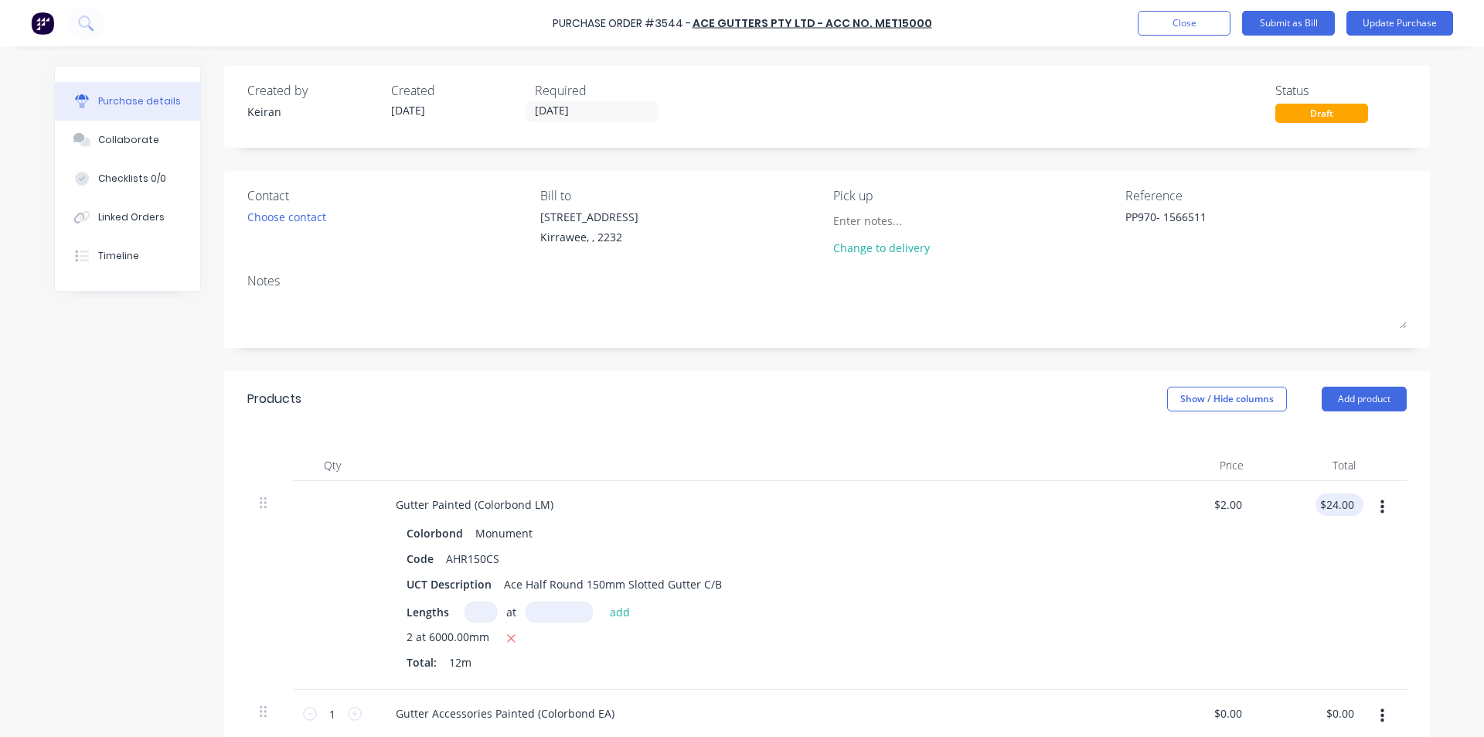
type textarea "x"
type input "24.00"
click at [1350, 509] on input "24.00" at bounding box center [1337, 504] width 42 height 22
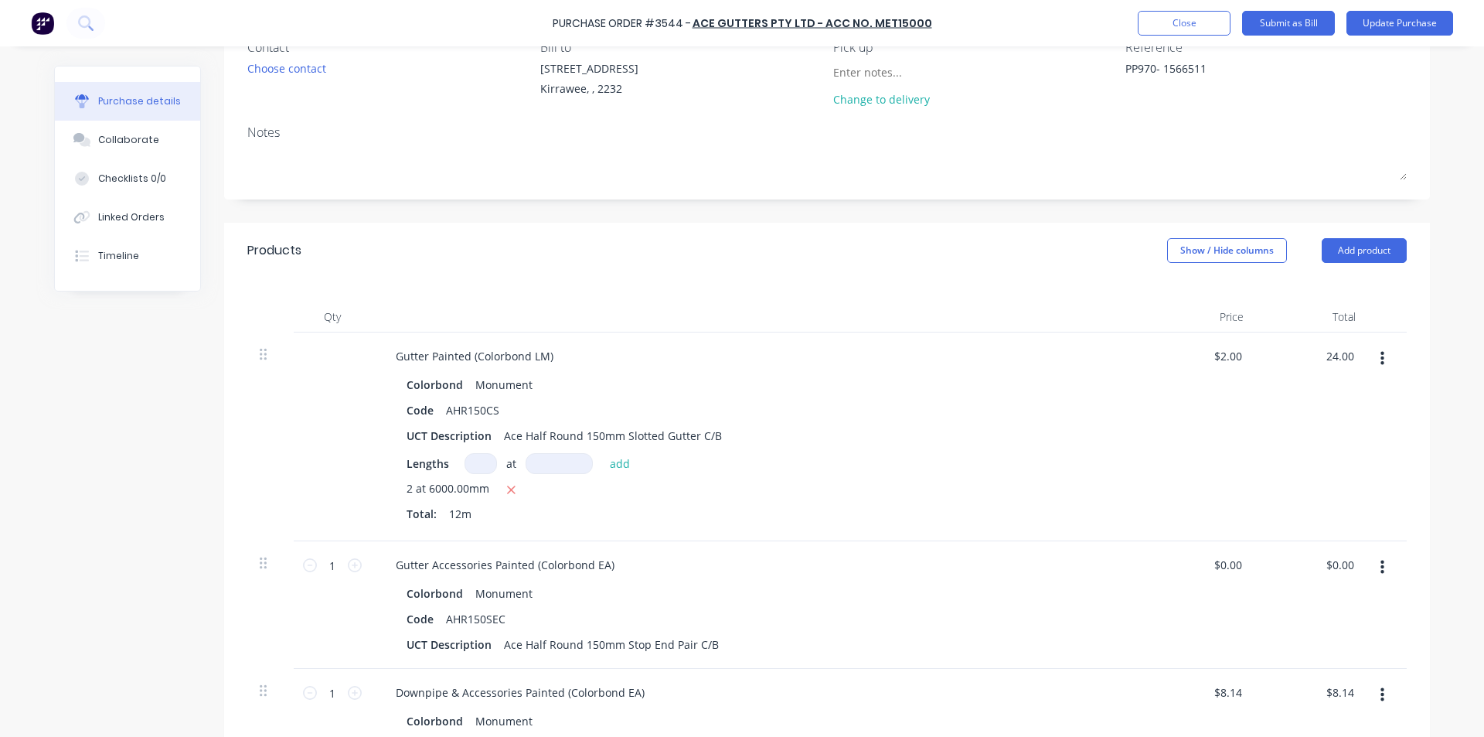
scroll to position [155, 0]
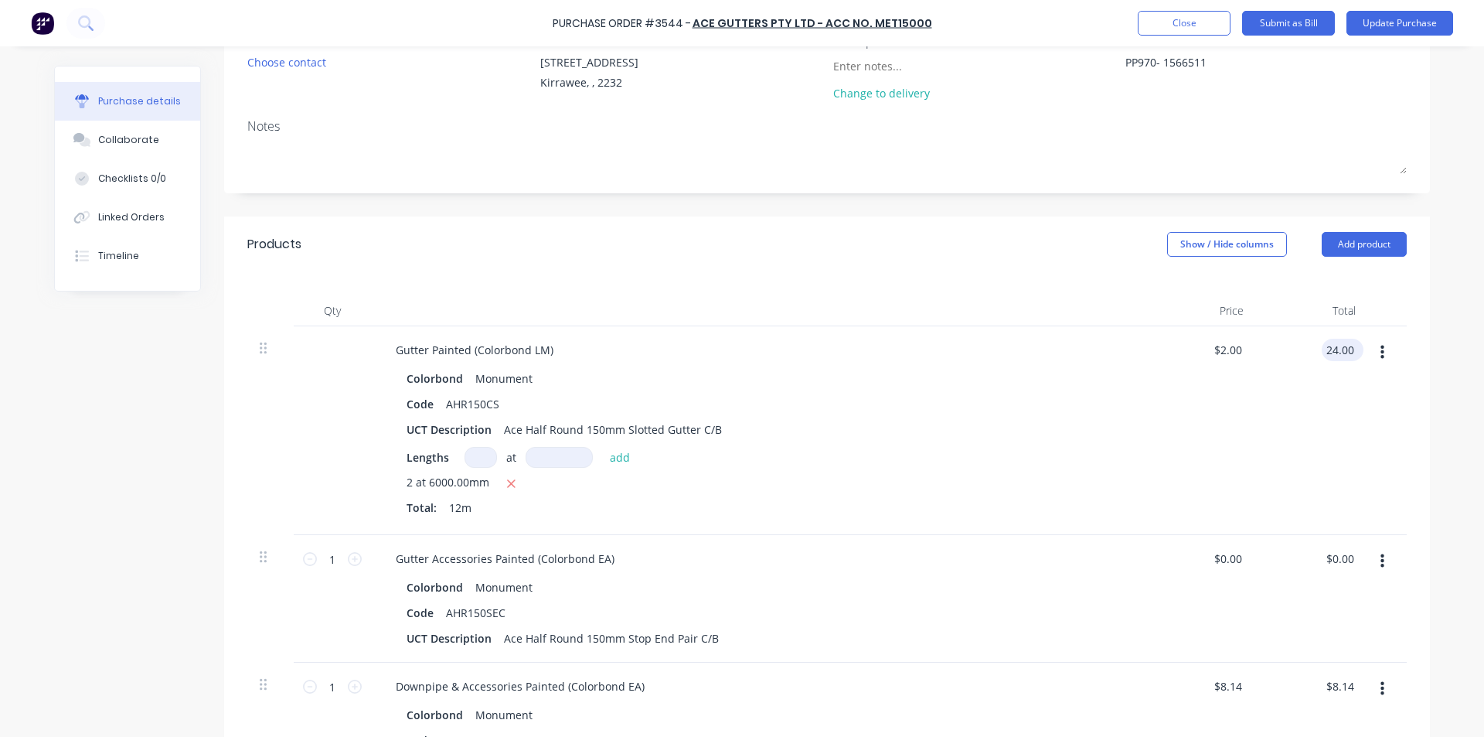
click at [1335, 351] on input "24.00" at bounding box center [1340, 350] width 36 height 22
type textarea "x"
click at [1335, 351] on input "24.00" at bounding box center [1340, 350] width 36 height 22
type input "97.25"
type textarea "x"
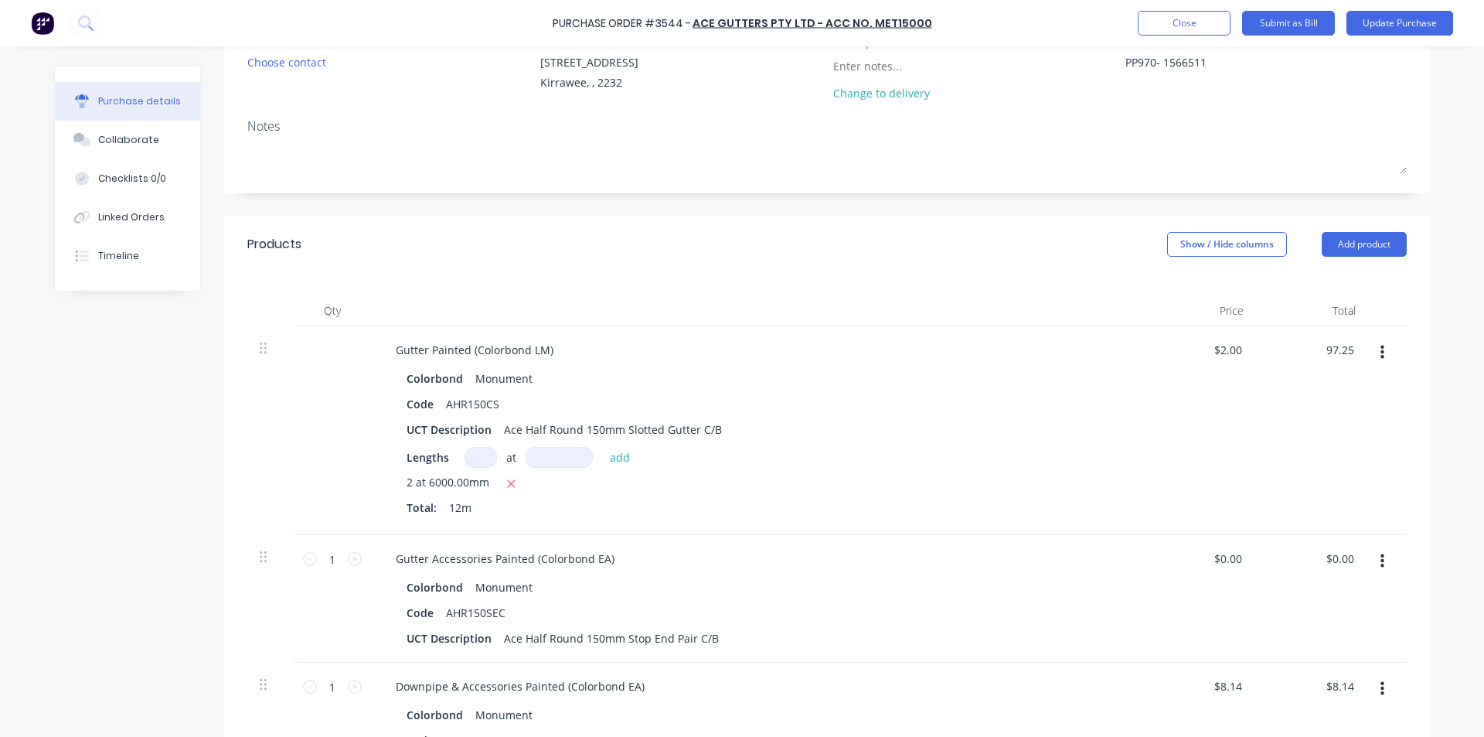
type input "$8.1042"
type input "$97.25"
click at [1306, 400] on div "$97.25 $97.25" at bounding box center [1312, 430] width 112 height 209
type textarea "x"
type input "0.00"
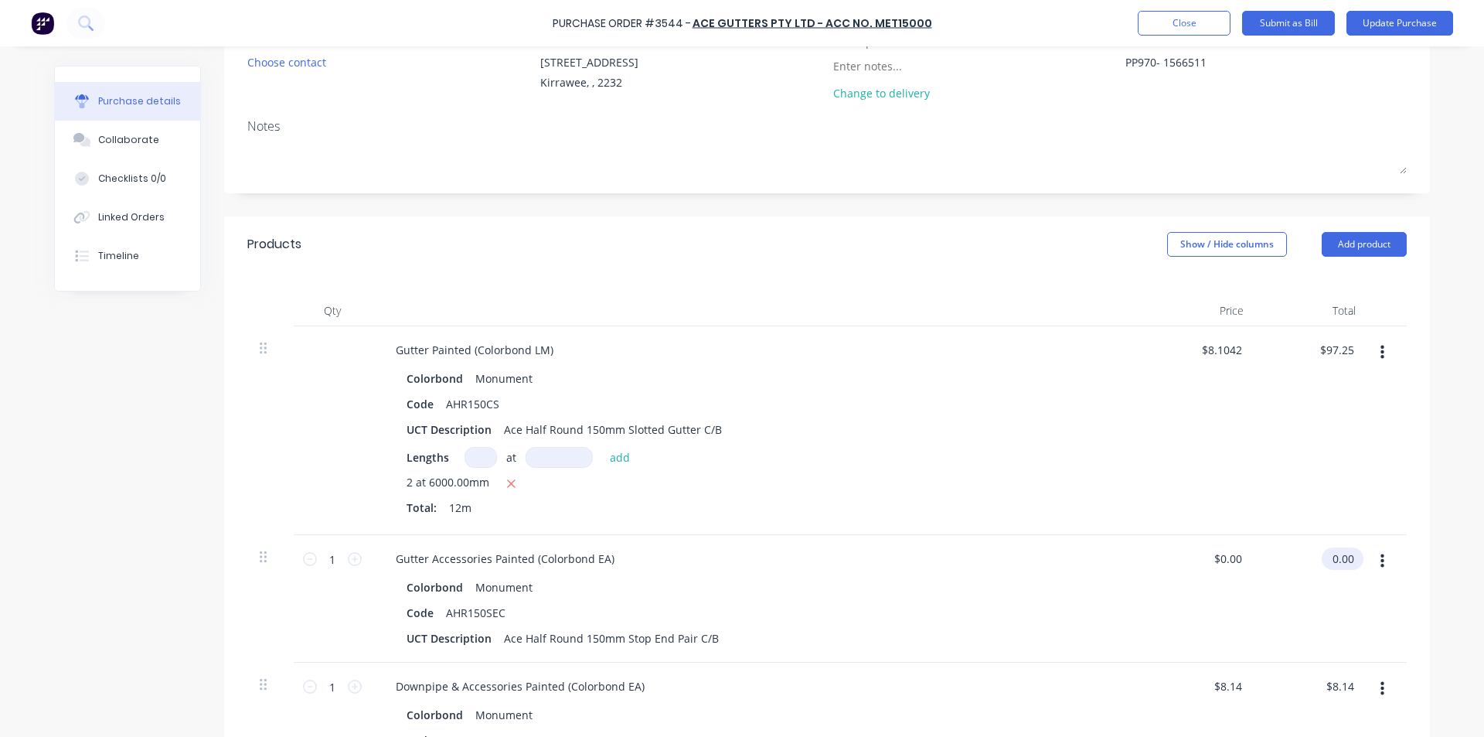
click at [1331, 552] on input "0.00" at bounding box center [1340, 558] width 36 height 22
type textarea "x"
click at [1331, 552] on input "0.00" at bounding box center [1342, 558] width 29 height 22
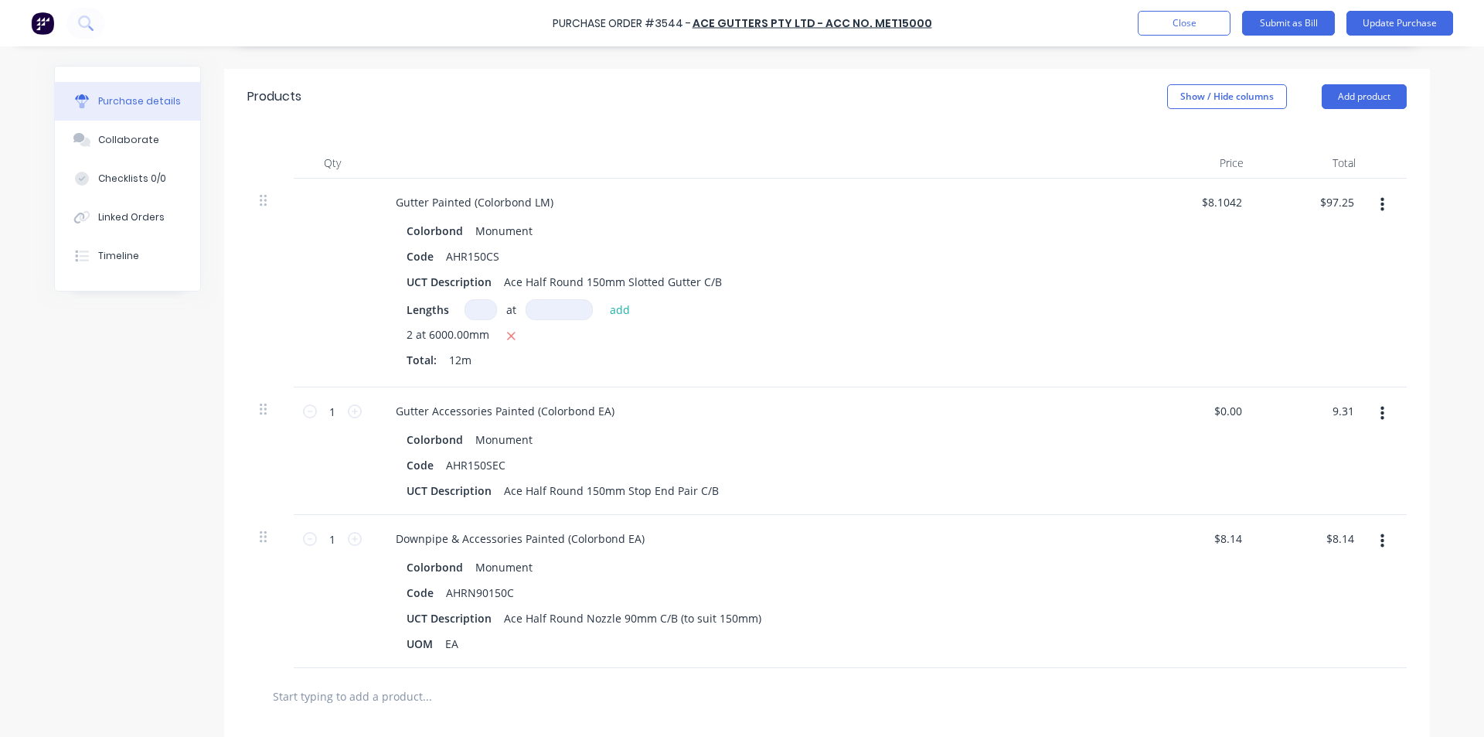
scroll to position [309, 0]
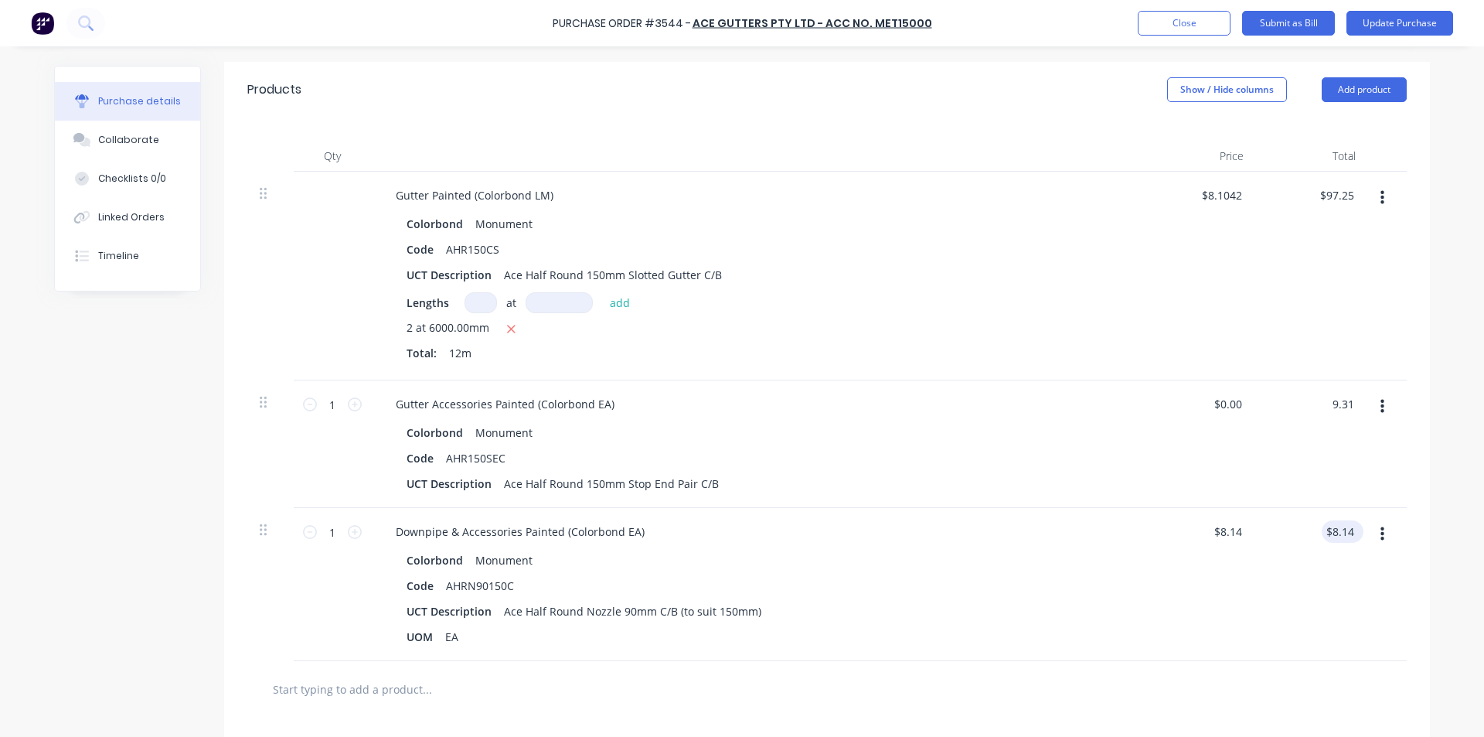
type input "9.31"
type textarea "x"
type input "$9.31"
type input "8.14"
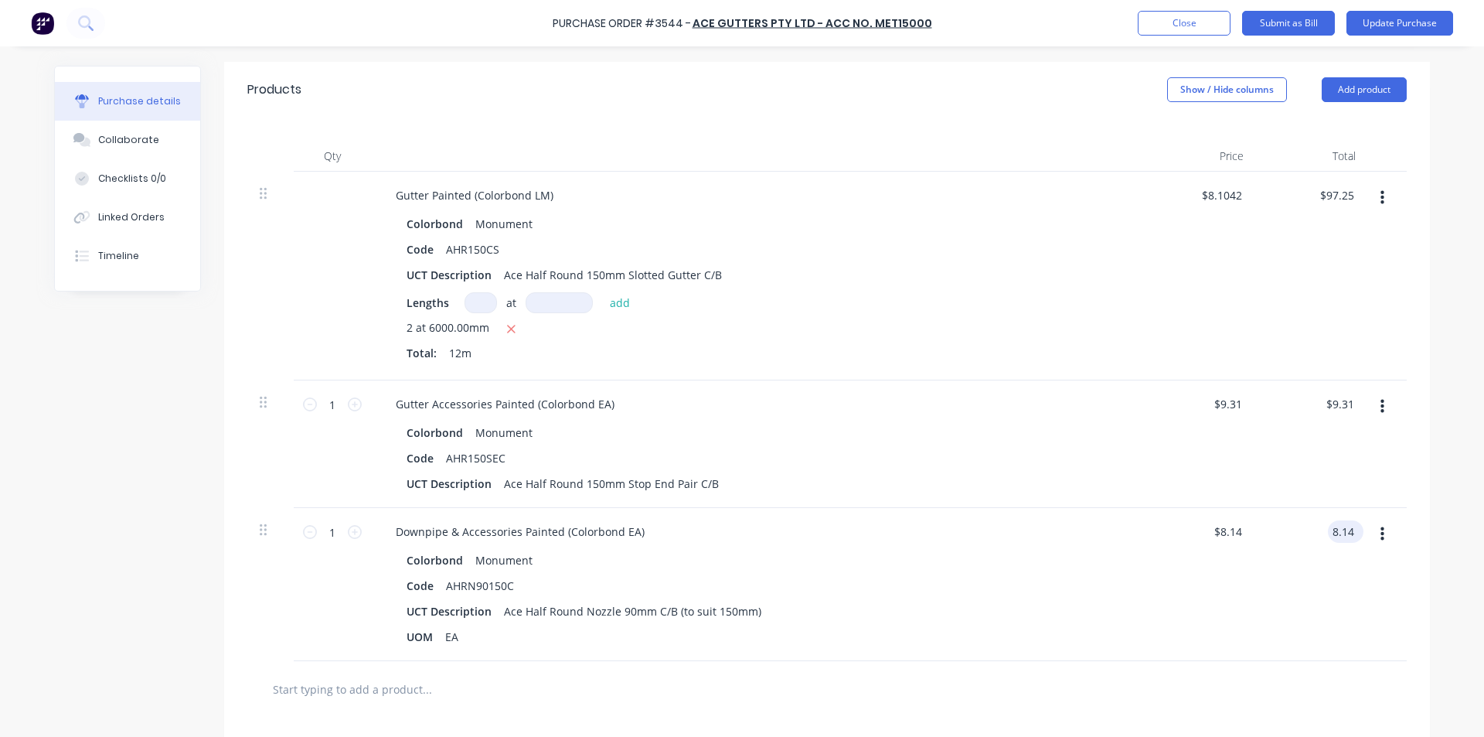
click at [1343, 533] on input "8.14" at bounding box center [1342, 531] width 29 height 22
type textarea "x"
click at [1343, 533] on input "8.14" at bounding box center [1342, 531] width 29 height 22
type input "8.53"
type textarea "x"
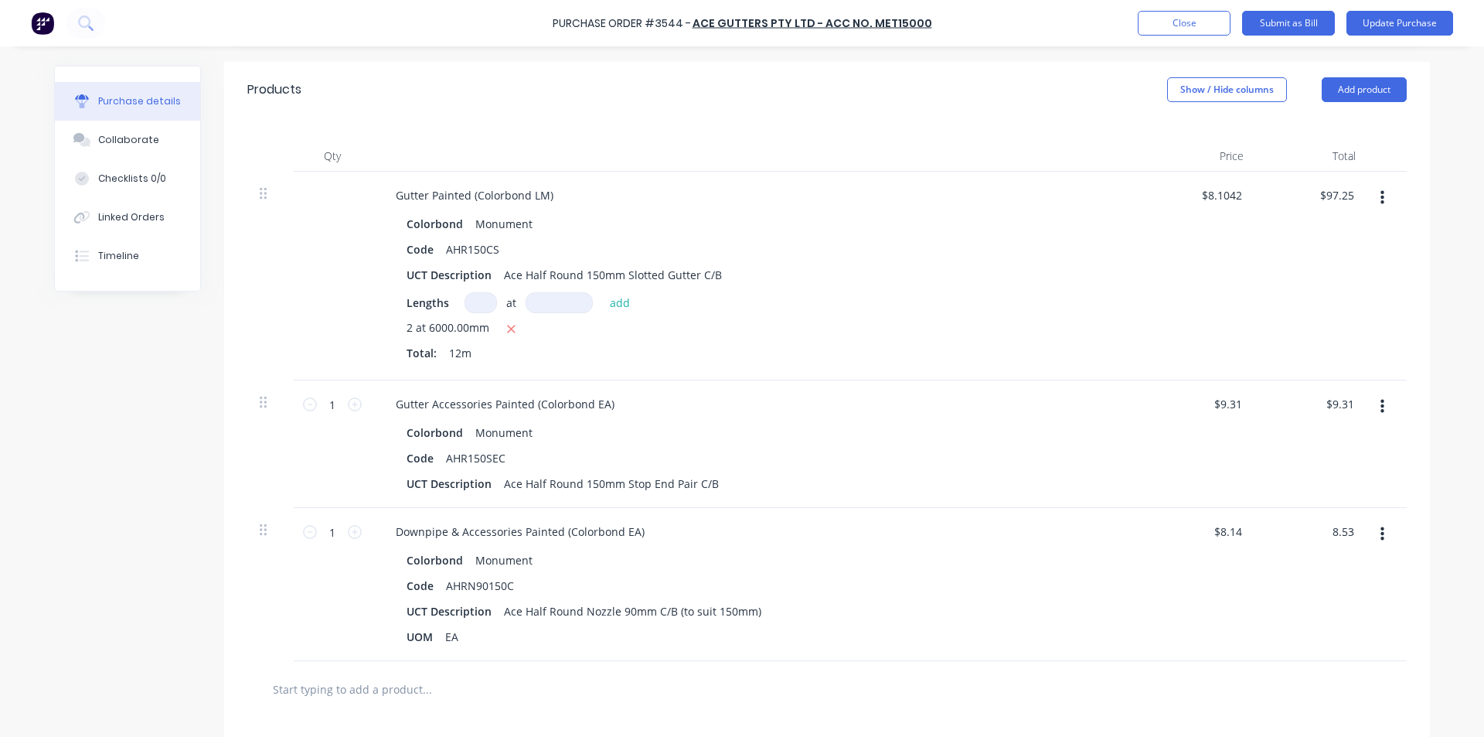
type input "$8.53"
click at [1187, 563] on div "$8.53 $8.14" at bounding box center [1200, 584] width 112 height 153
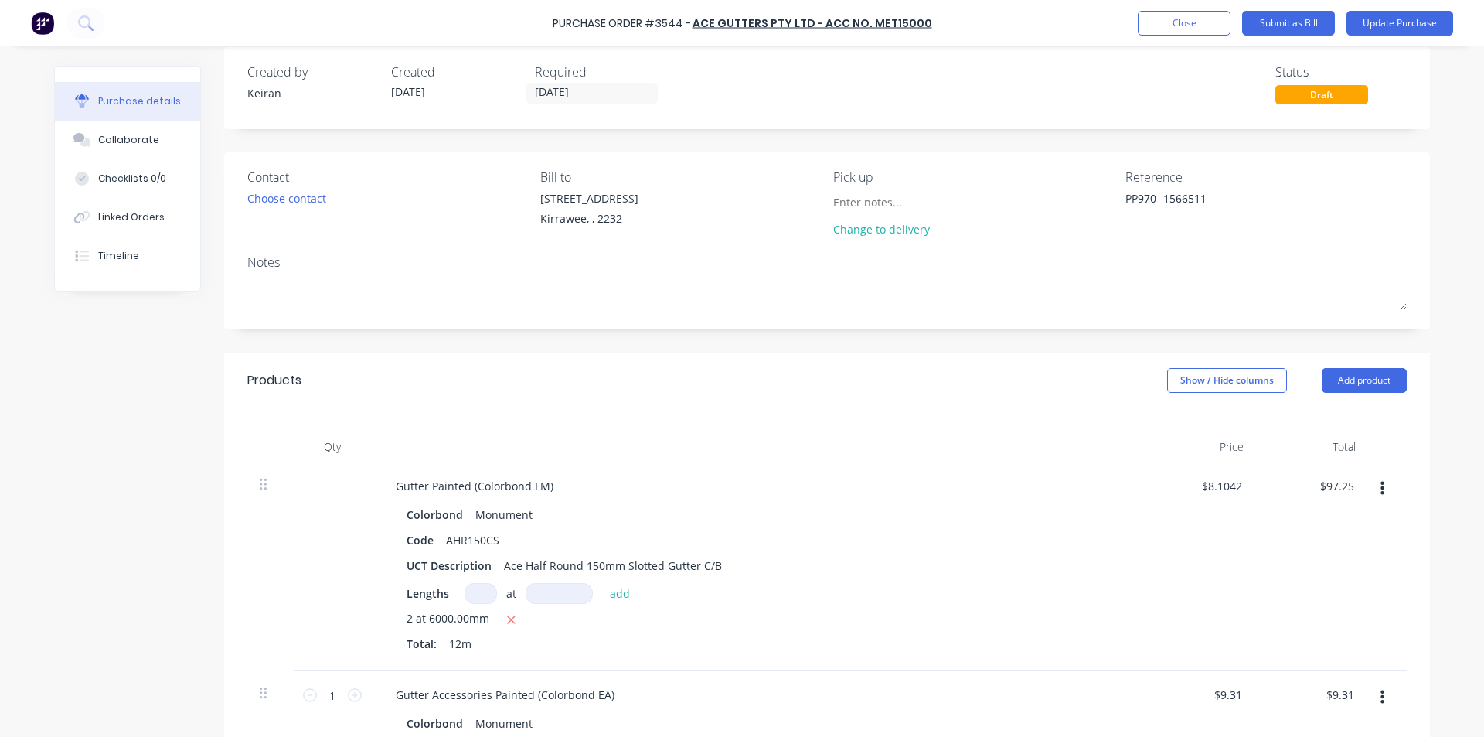
scroll to position [0, 0]
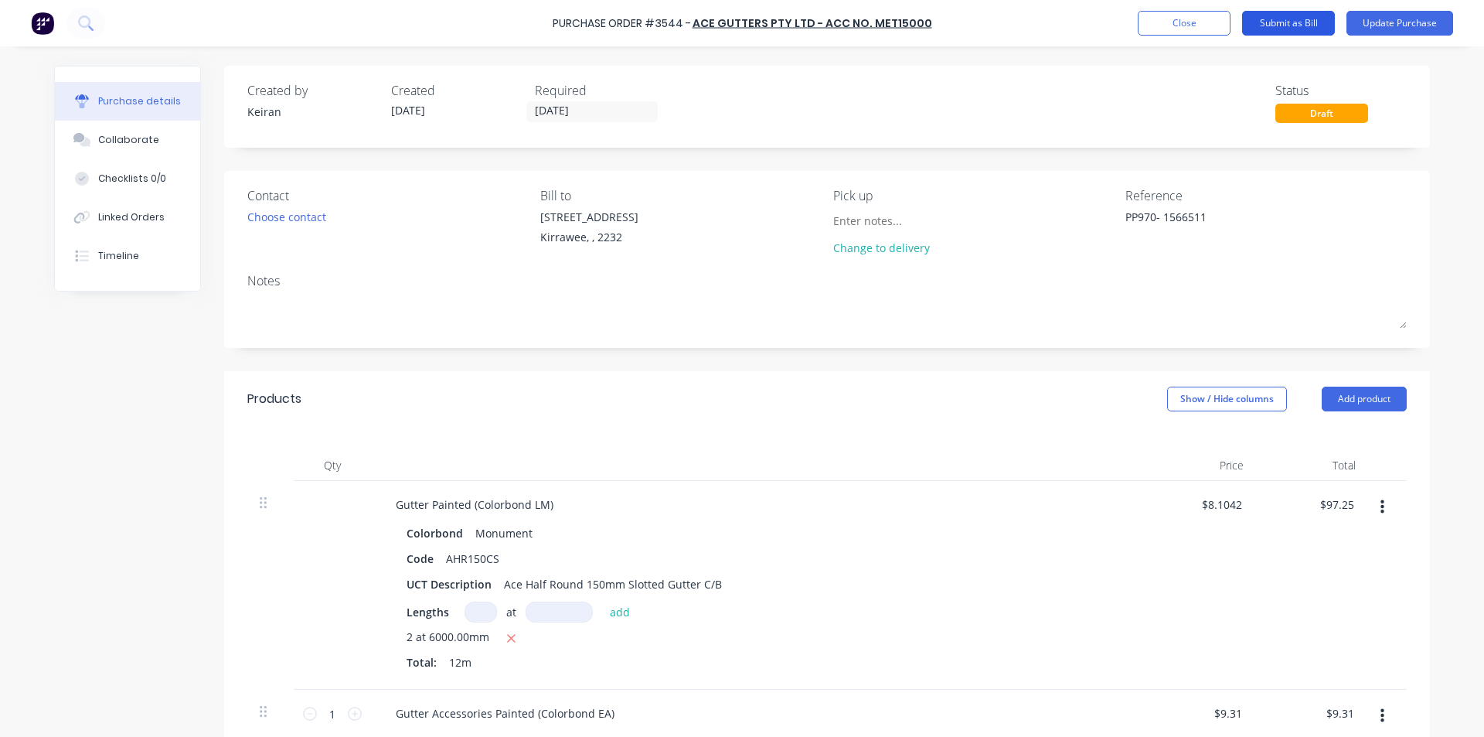
click at [1296, 16] on button "Submit as Bill" at bounding box center [1288, 23] width 93 height 25
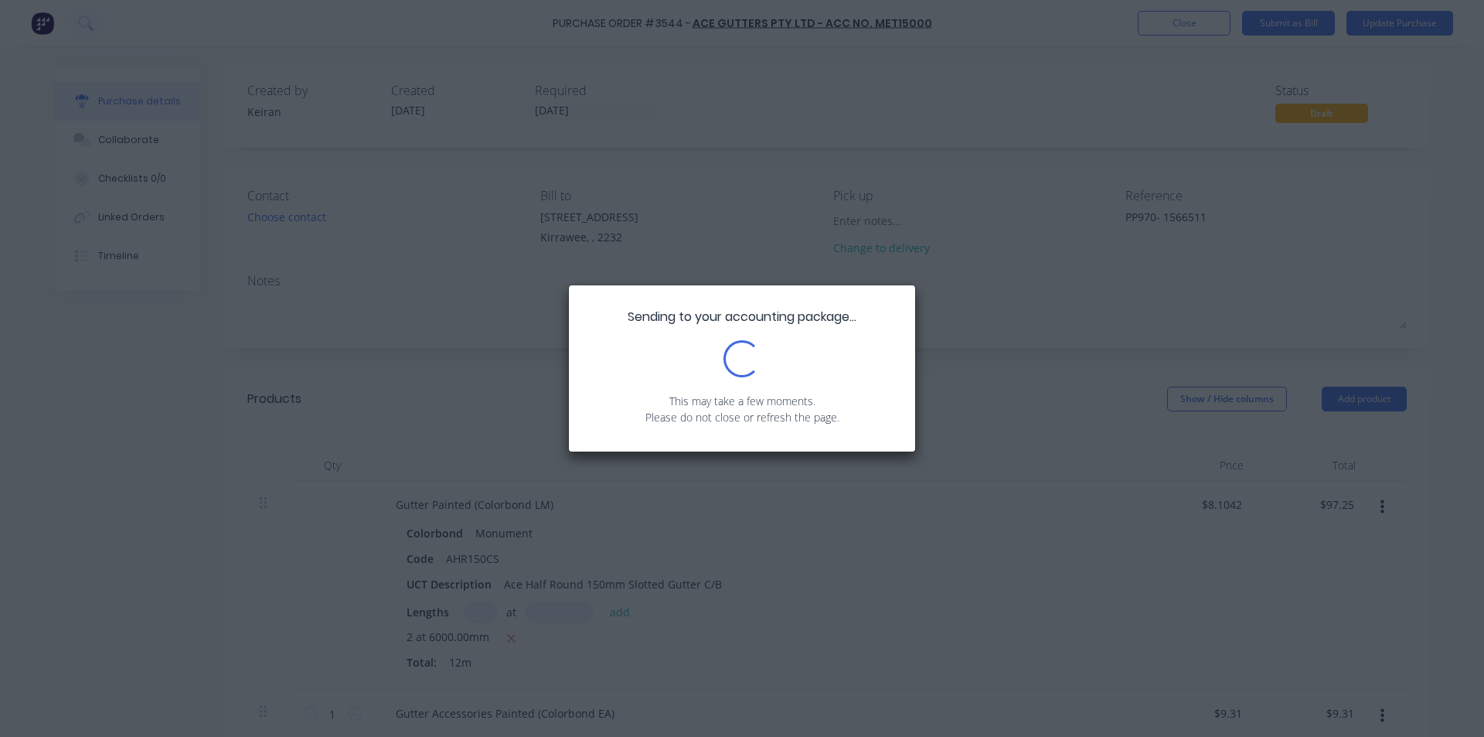
type textarea "x"
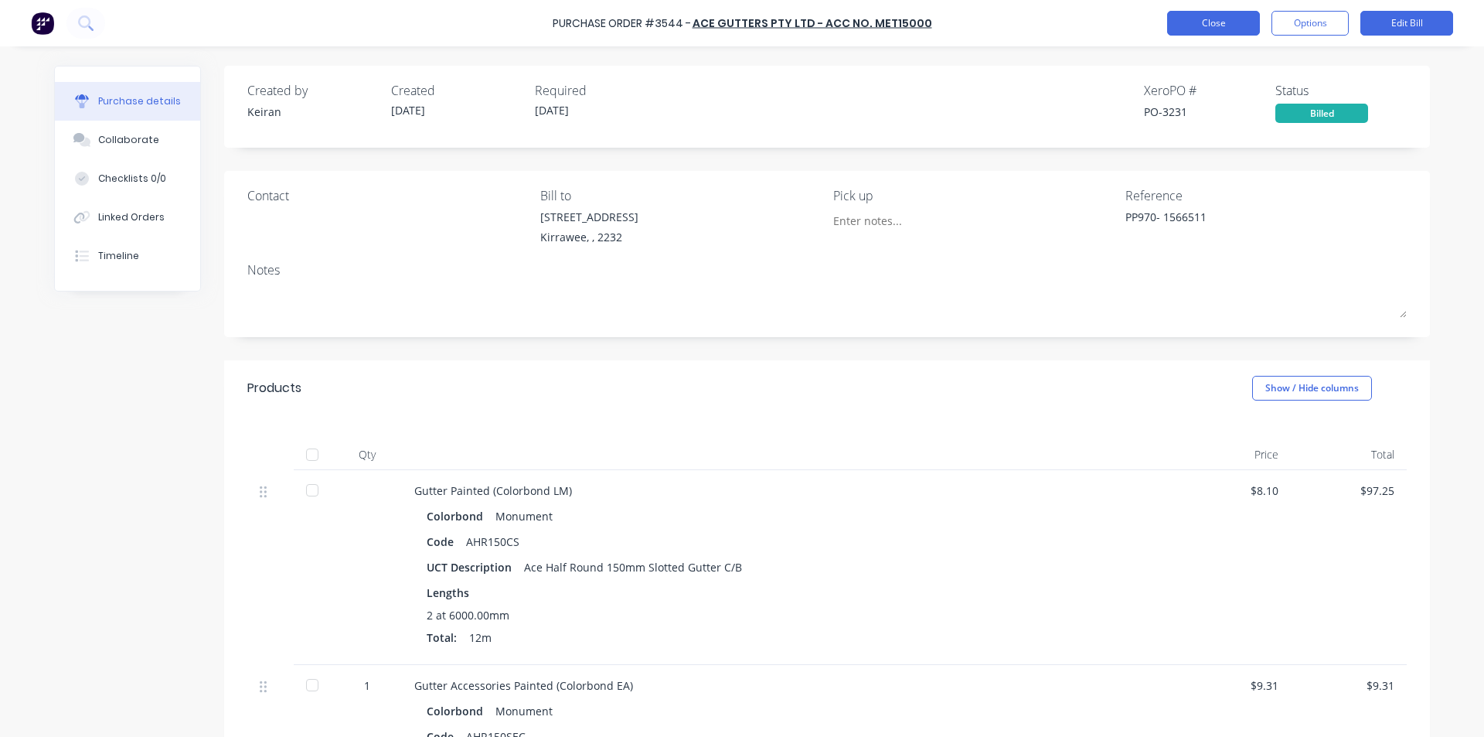
click at [1234, 19] on button "Close" at bounding box center [1213, 23] width 93 height 25
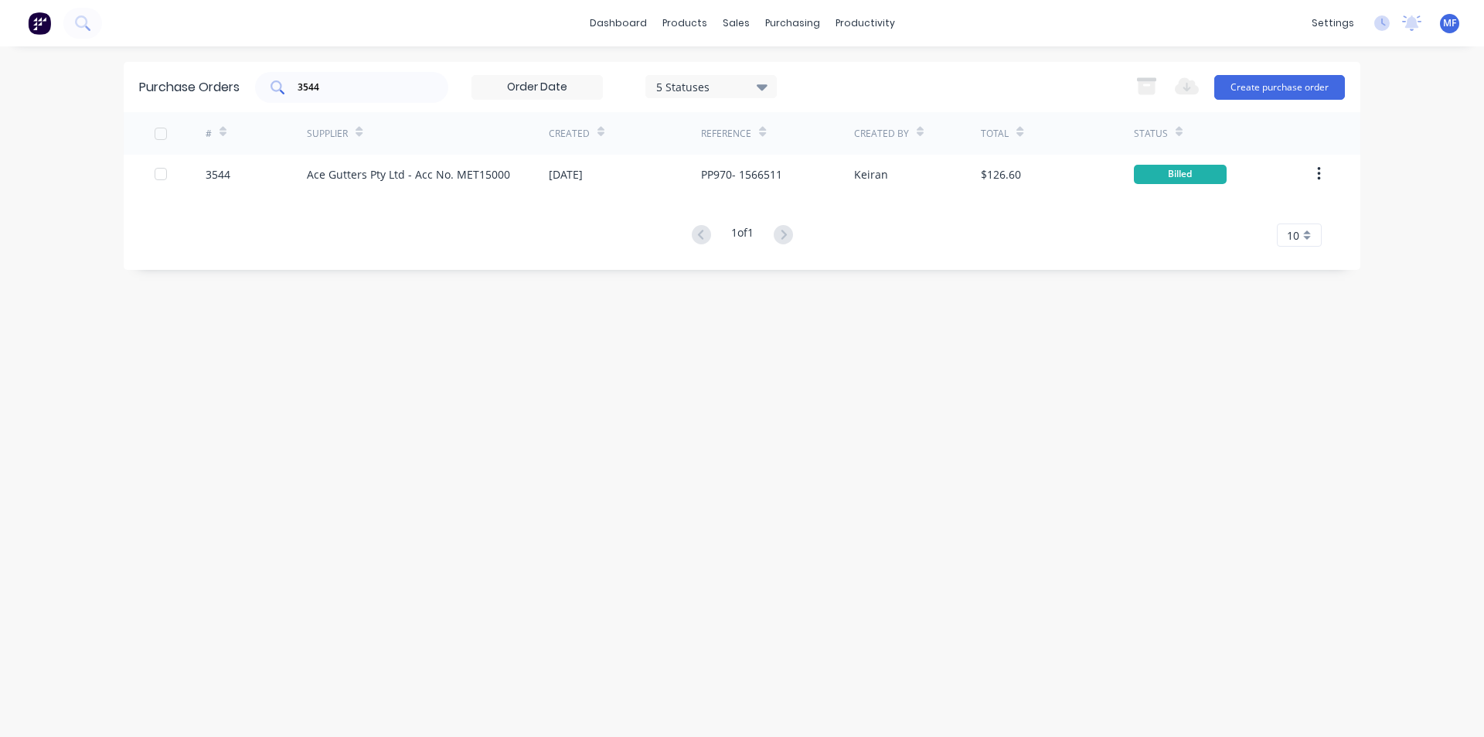
click at [356, 90] on input "3544" at bounding box center [360, 87] width 128 height 15
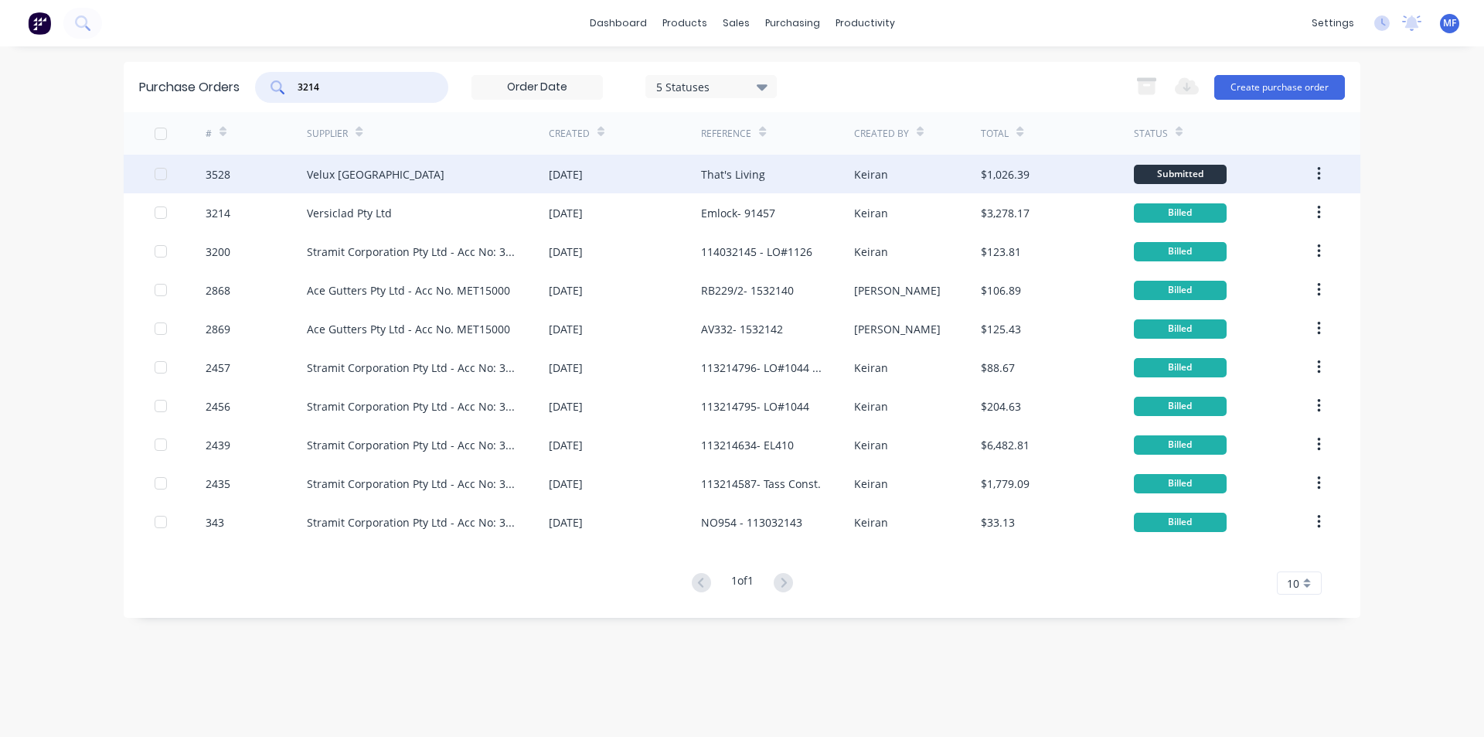
type input "3214"
click at [359, 178] on div "Velux [GEOGRAPHIC_DATA]" at bounding box center [376, 174] width 138 height 16
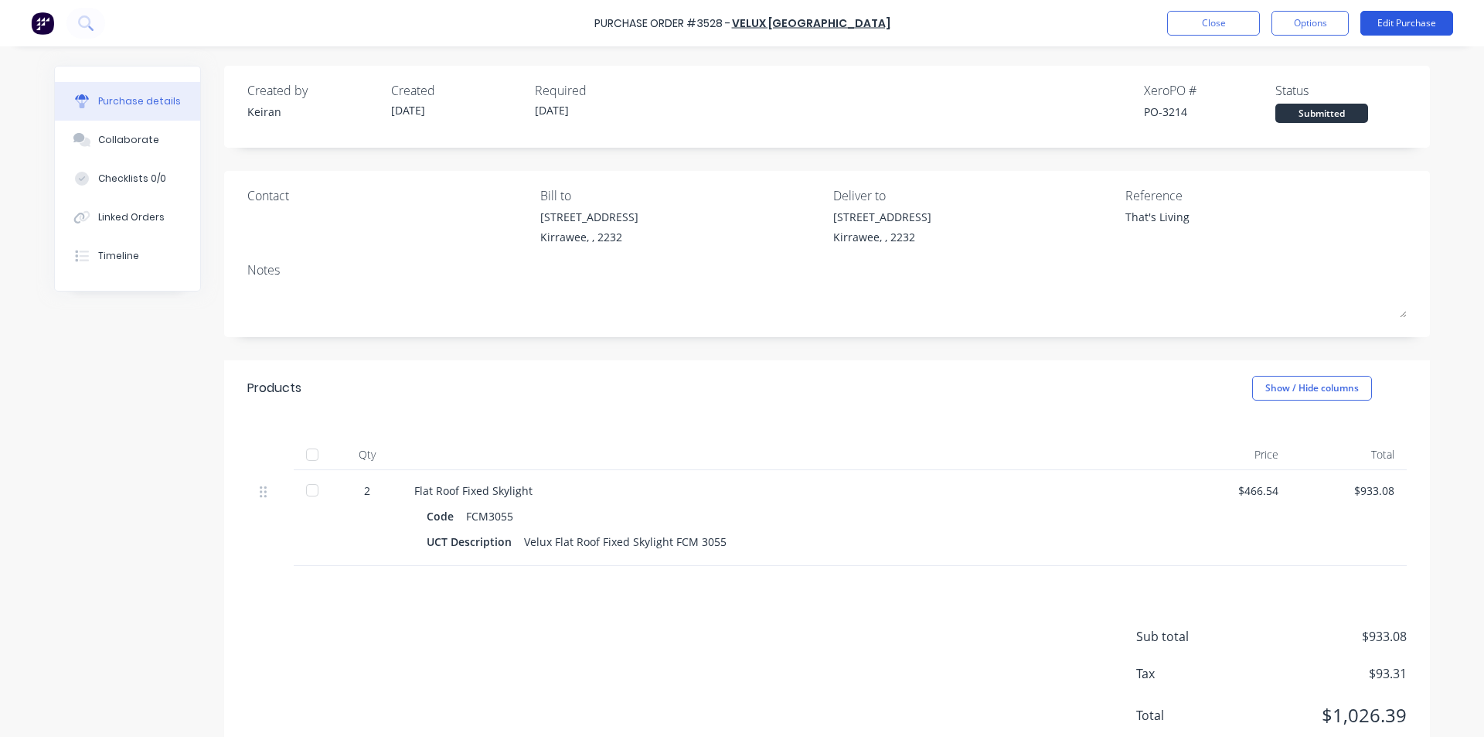
click at [1422, 17] on button "Edit Purchase" at bounding box center [1407, 23] width 93 height 25
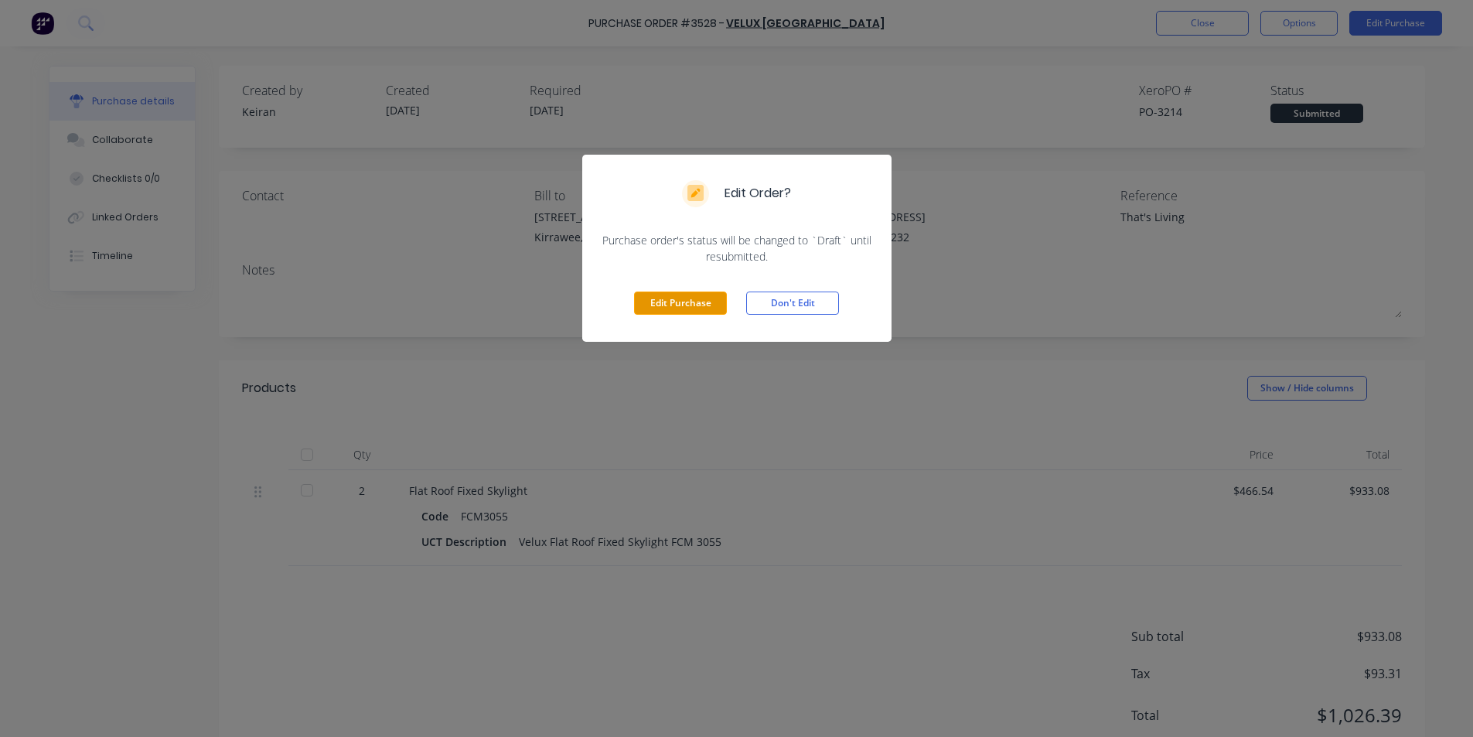
click at [695, 305] on button "Edit Purchase" at bounding box center [680, 302] width 93 height 23
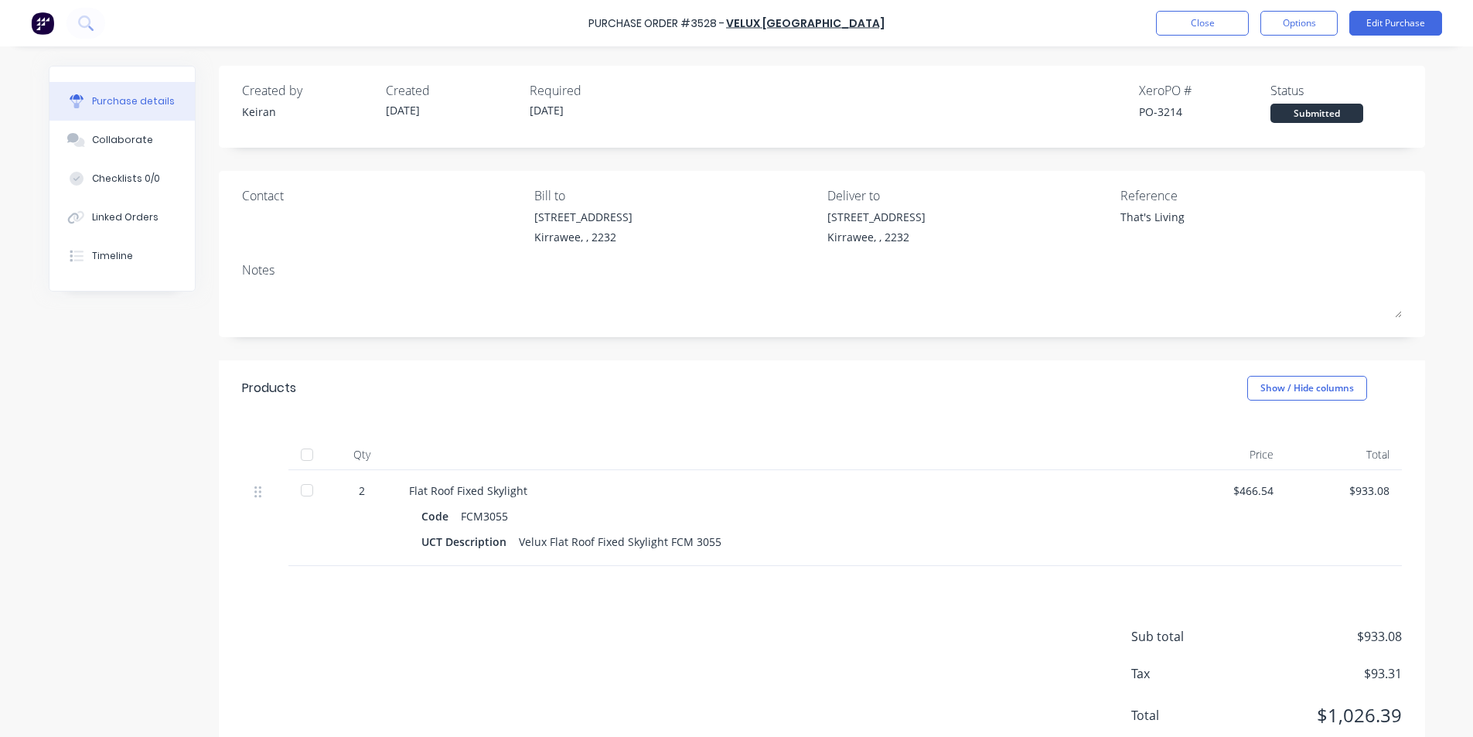
type textarea "x"
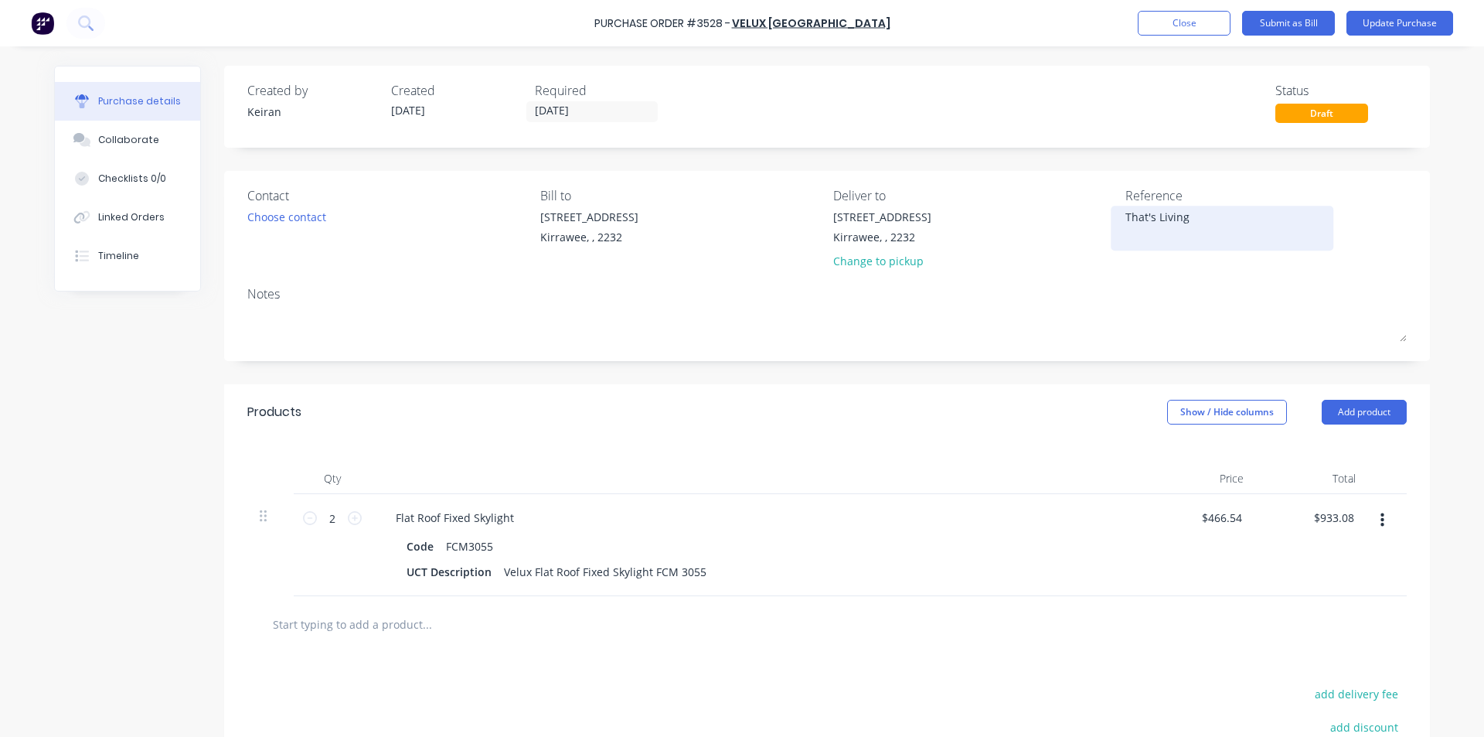
click at [1126, 212] on textarea "That's Living" at bounding box center [1222, 226] width 193 height 35
type textarea "3214/That's Living - 1350"
type textarea "x"
type textarea "3214/That's Living - 13504"
type textarea "x"
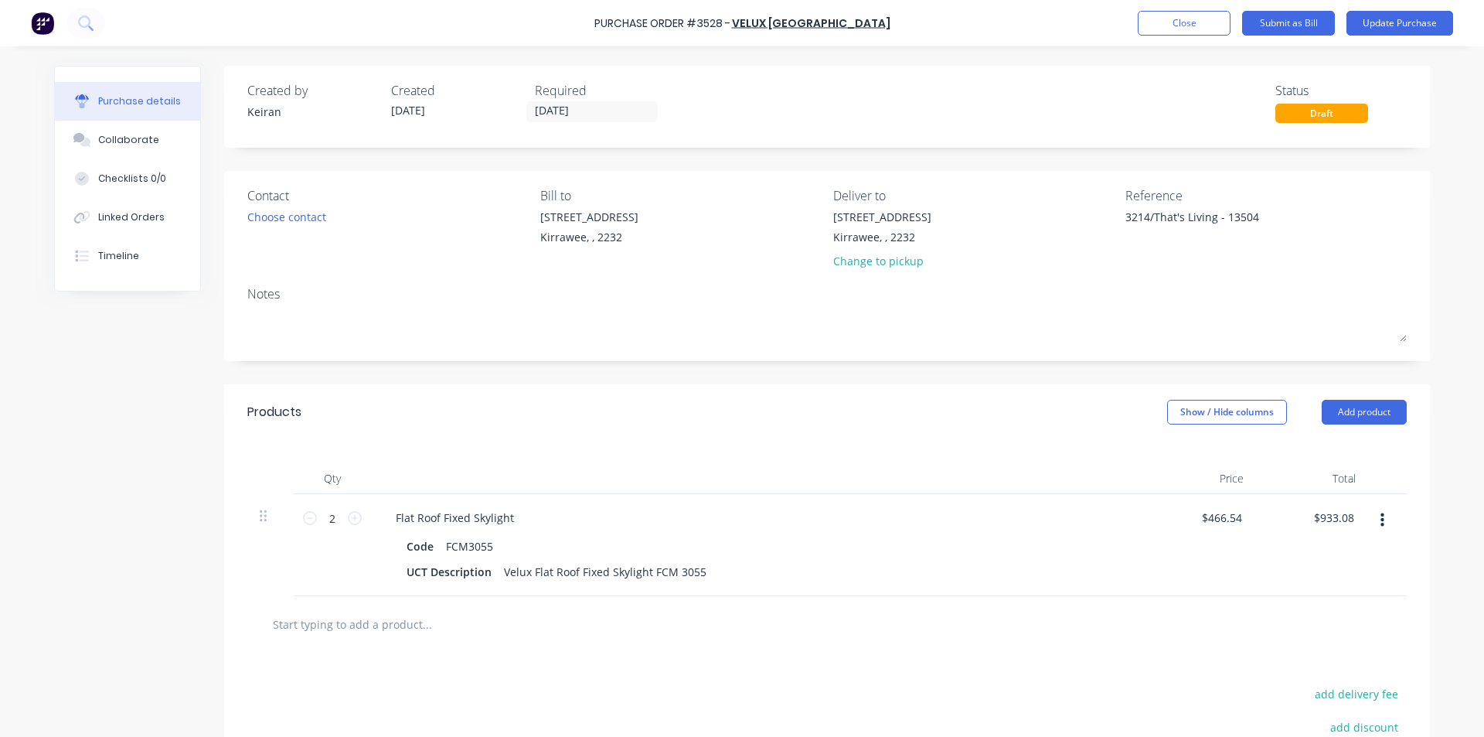
type textarea "3214/That's Living - 135046"
type textarea "x"
type textarea "3214/That's Living - 1350467"
type textarea "x"
type textarea "3214/That's Living - 13504670"
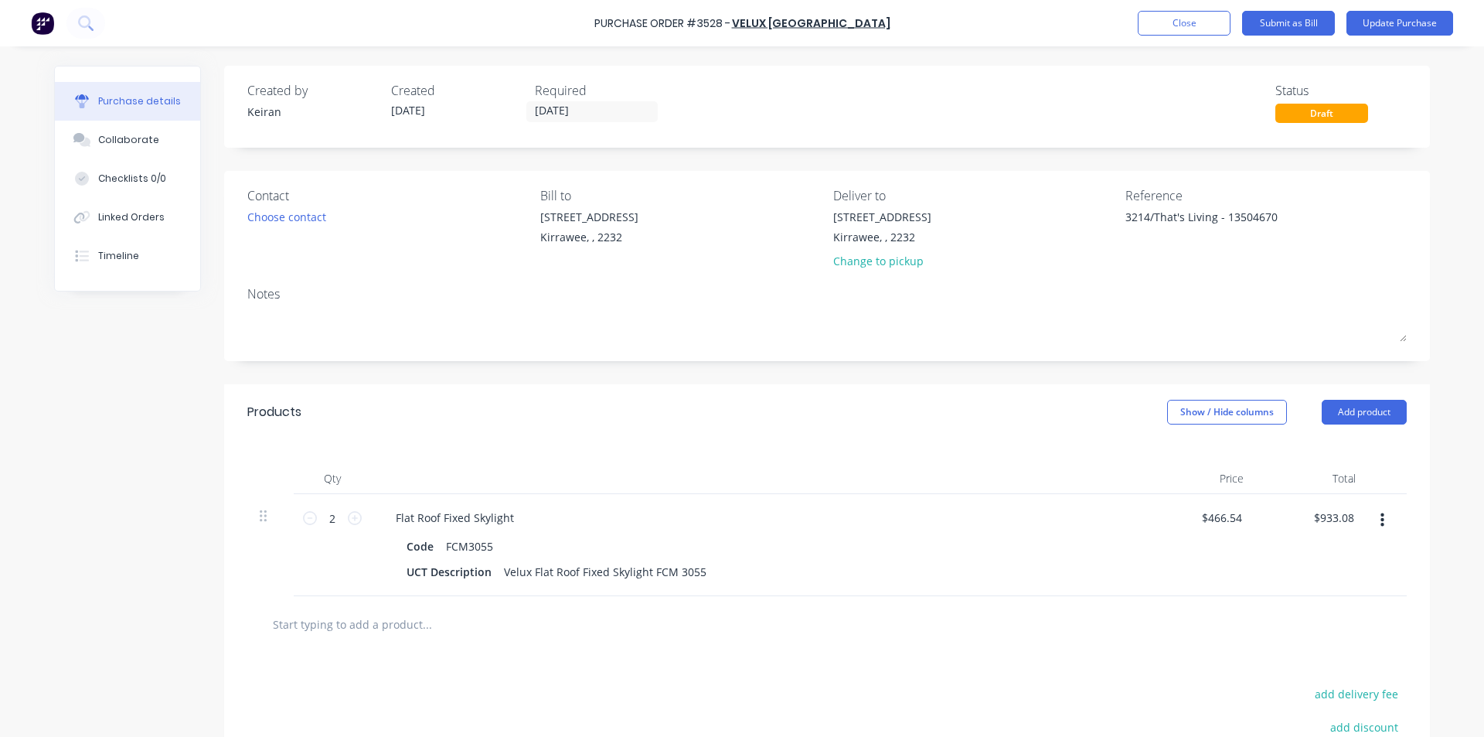
type textarea "x"
type textarea "3214/That's Living - 13504670"
click at [1093, 600] on div at bounding box center [827, 624] width 1160 height 56
type textarea "x"
type input "933.08"
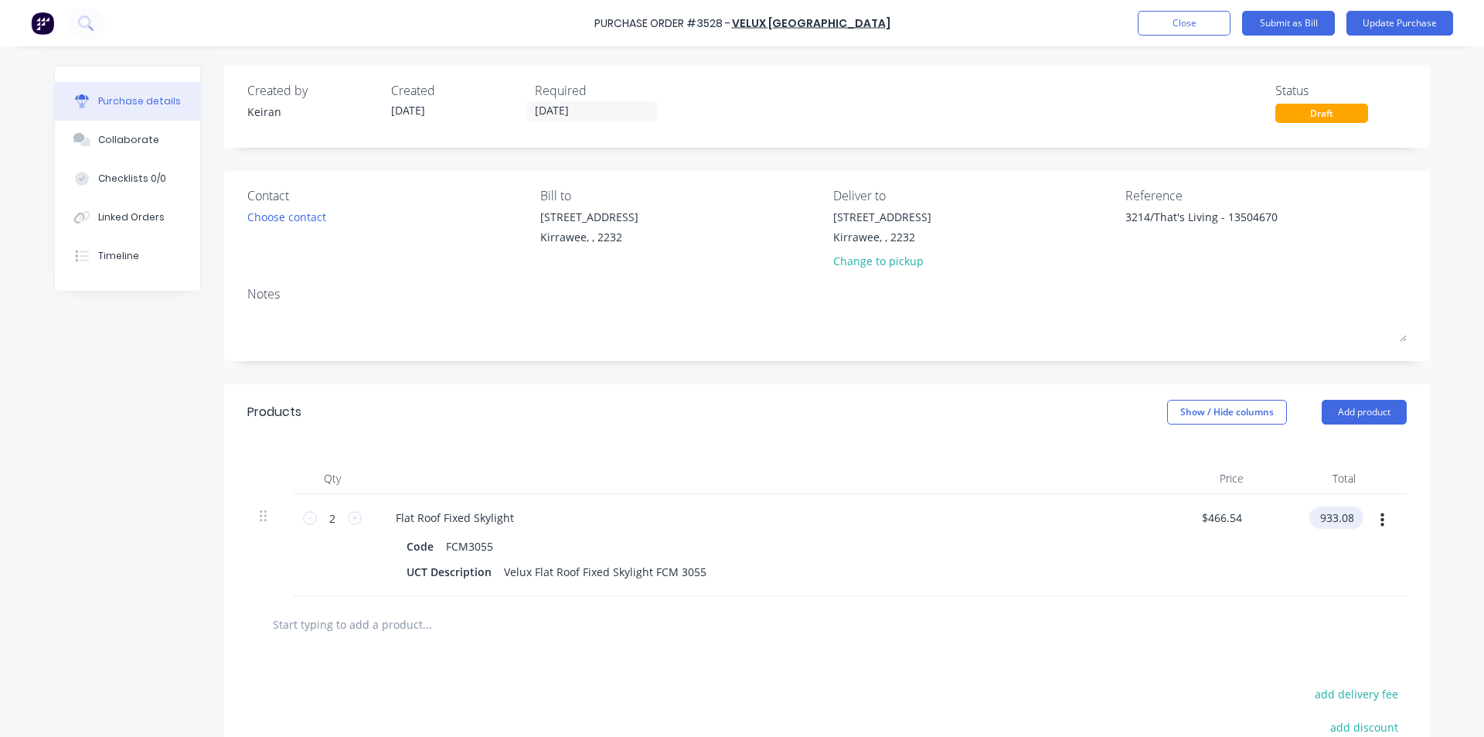
click at [1332, 513] on input "933.08" at bounding box center [1334, 517] width 48 height 22
type textarea "x"
click at [1332, 513] on input "933.08" at bounding box center [1337, 517] width 42 height 22
type input "988.81"
type textarea "x"
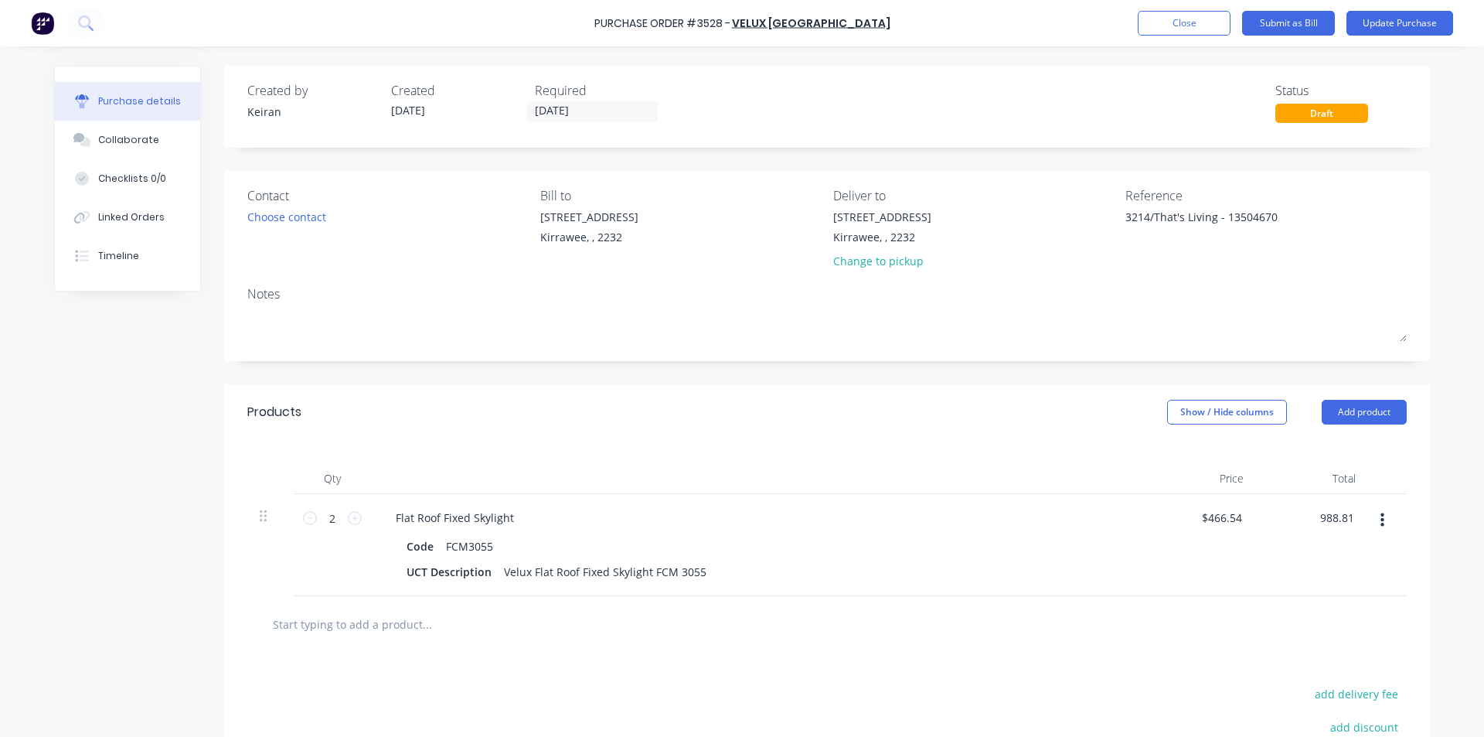
type input "$494.405"
type input "$988.81"
click at [936, 525] on div "Flat Roof Fixed Skylight" at bounding box center [757, 517] width 748 height 22
click at [1287, 24] on button "Submit as Bill" at bounding box center [1288, 23] width 93 height 25
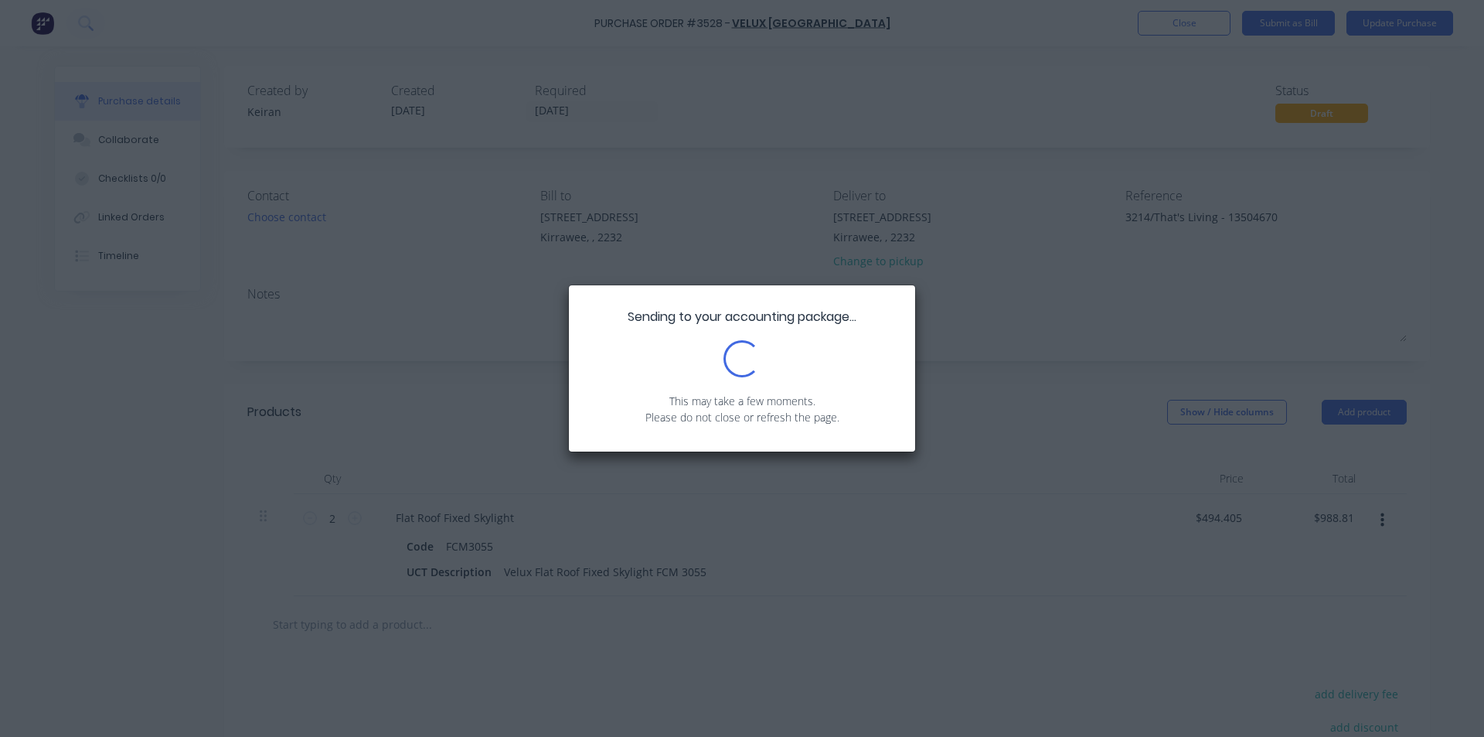
type textarea "x"
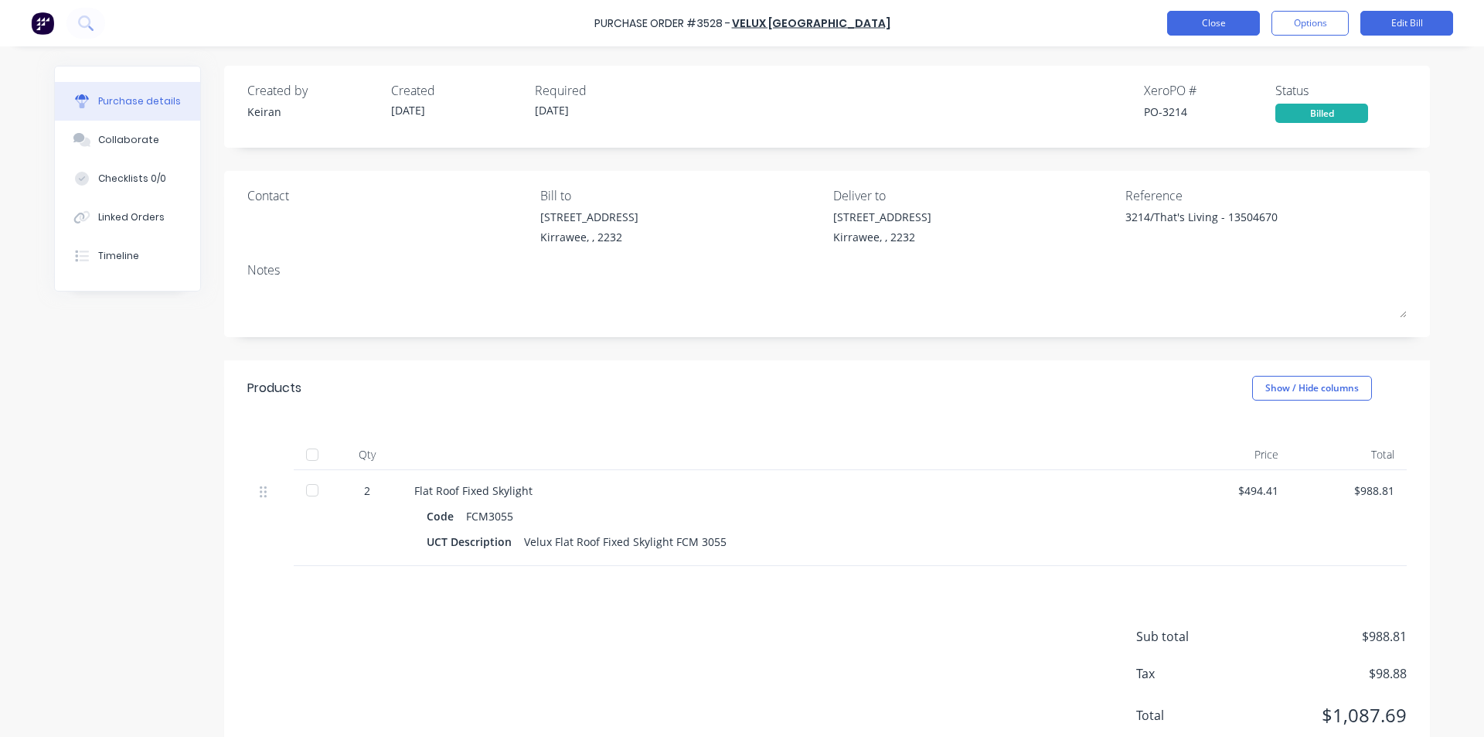
click at [1221, 27] on button "Close" at bounding box center [1213, 23] width 93 height 25
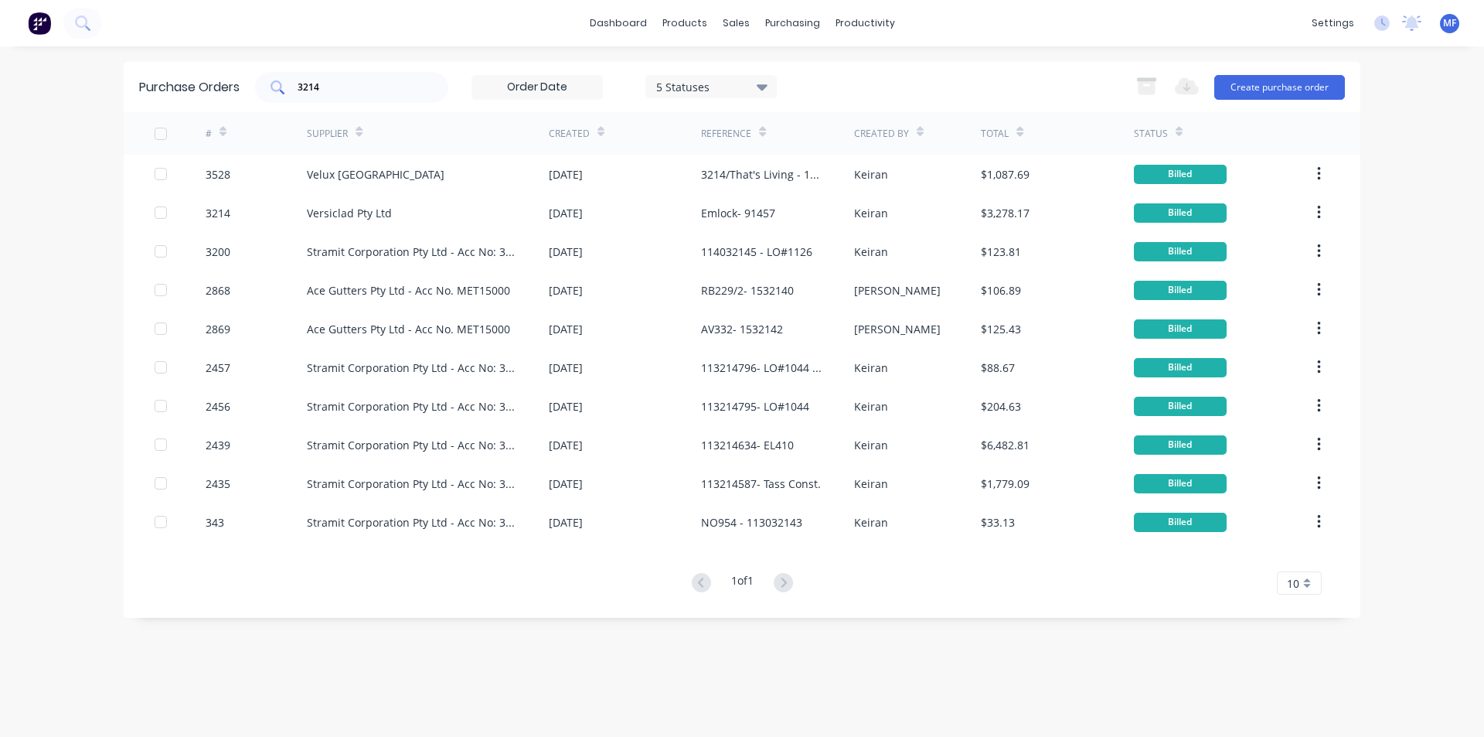
click at [332, 81] on input "3214" at bounding box center [360, 87] width 128 height 15
click at [333, 81] on input "3214" at bounding box center [360, 87] width 128 height 15
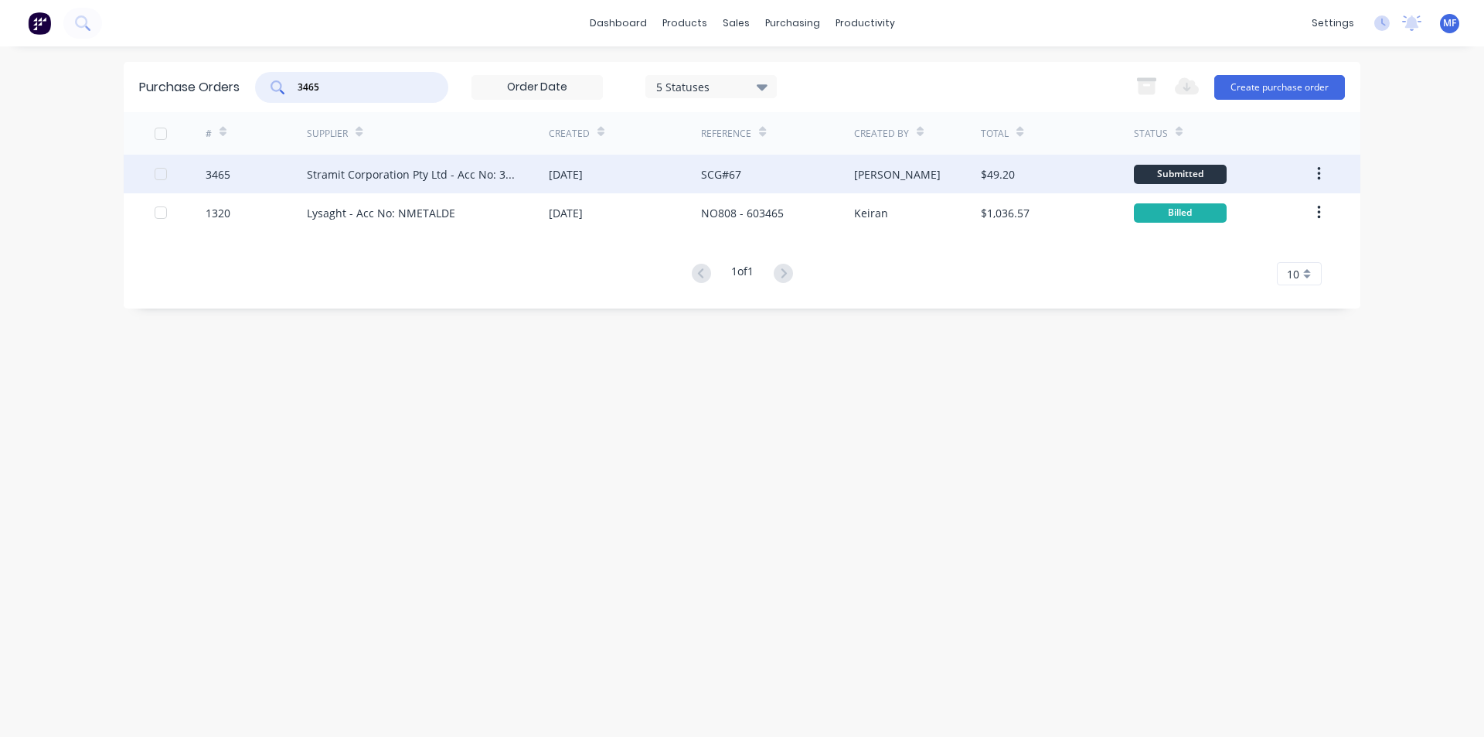
type input "3465"
click at [453, 175] on div "Stramit Corporation Pty Ltd - Acc No: 32915" at bounding box center [412, 174] width 211 height 16
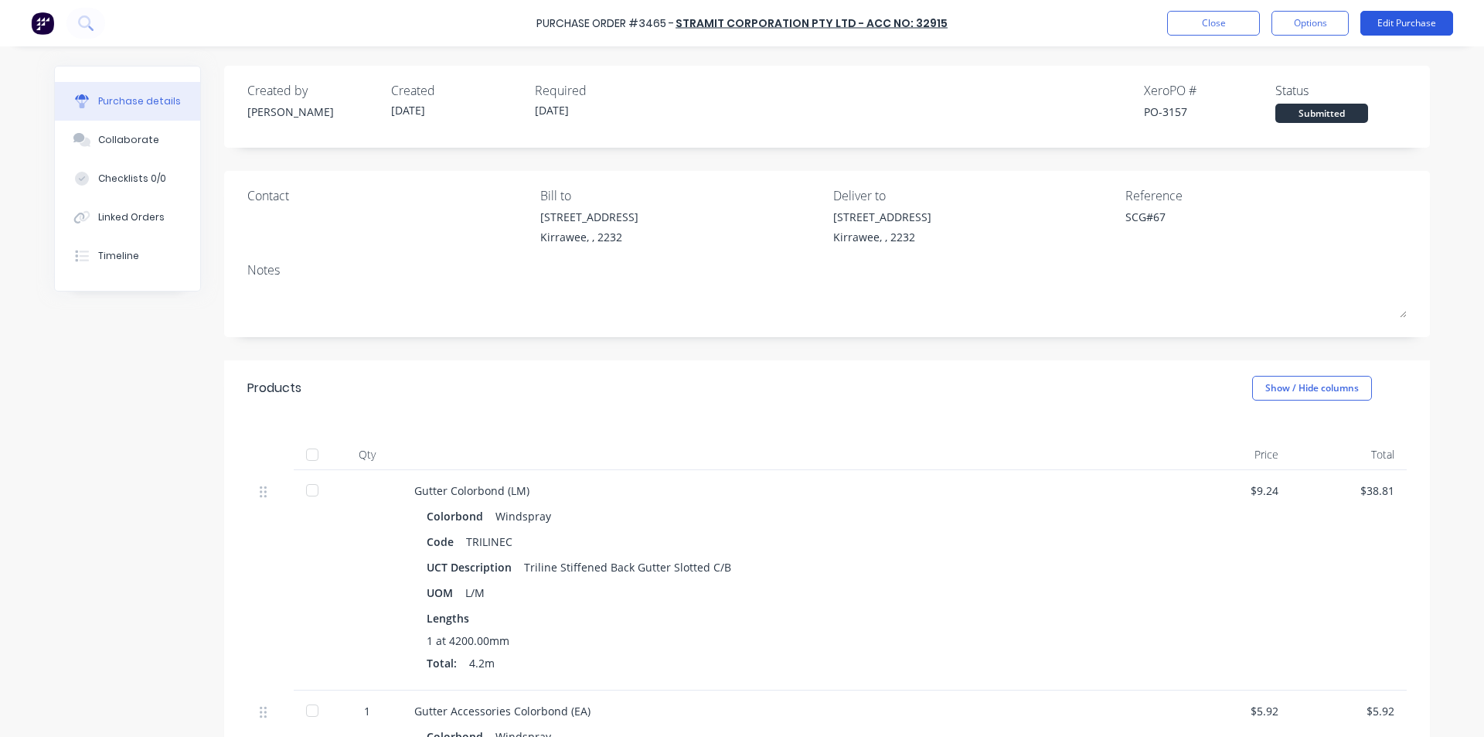
click at [1395, 18] on button "Edit Purchase" at bounding box center [1407, 23] width 93 height 25
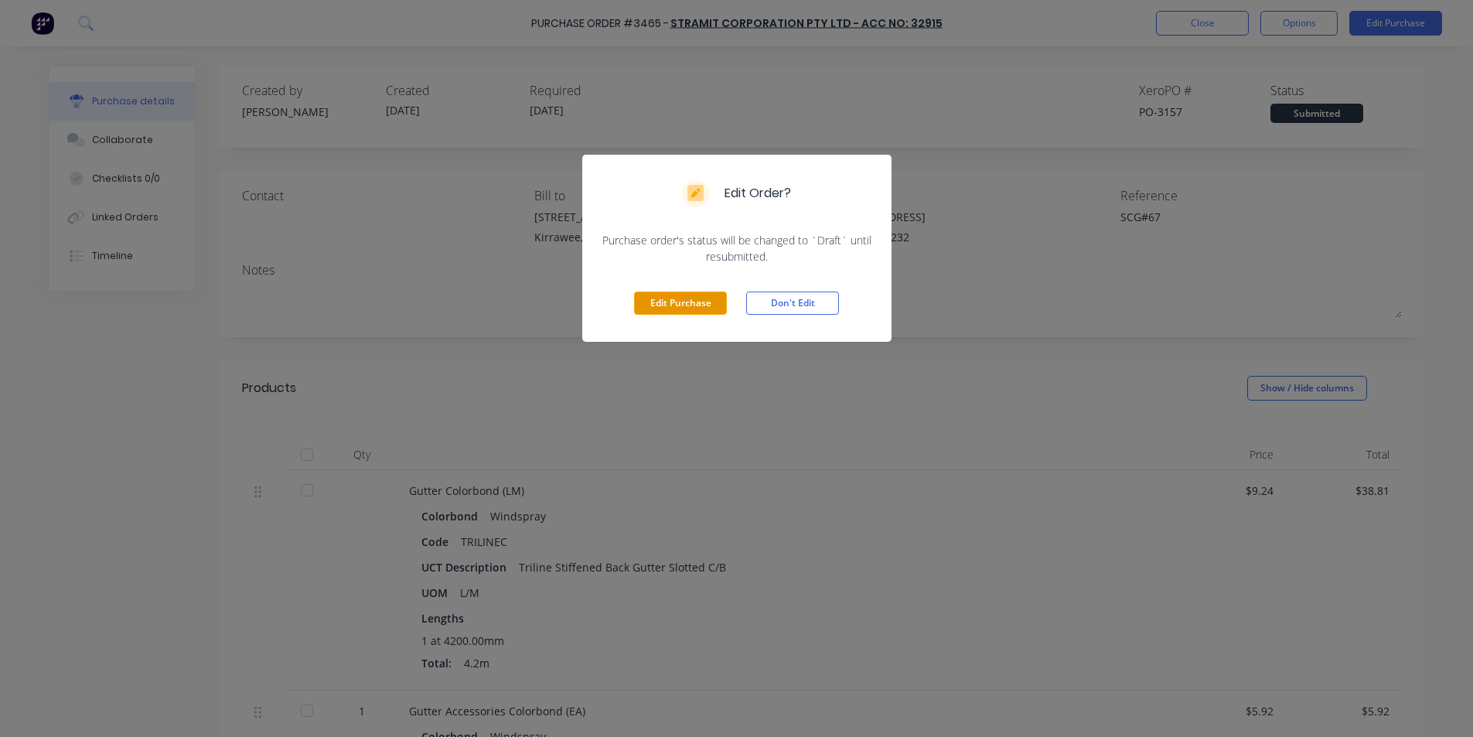
click at [675, 294] on button "Edit Purchase" at bounding box center [680, 302] width 93 height 23
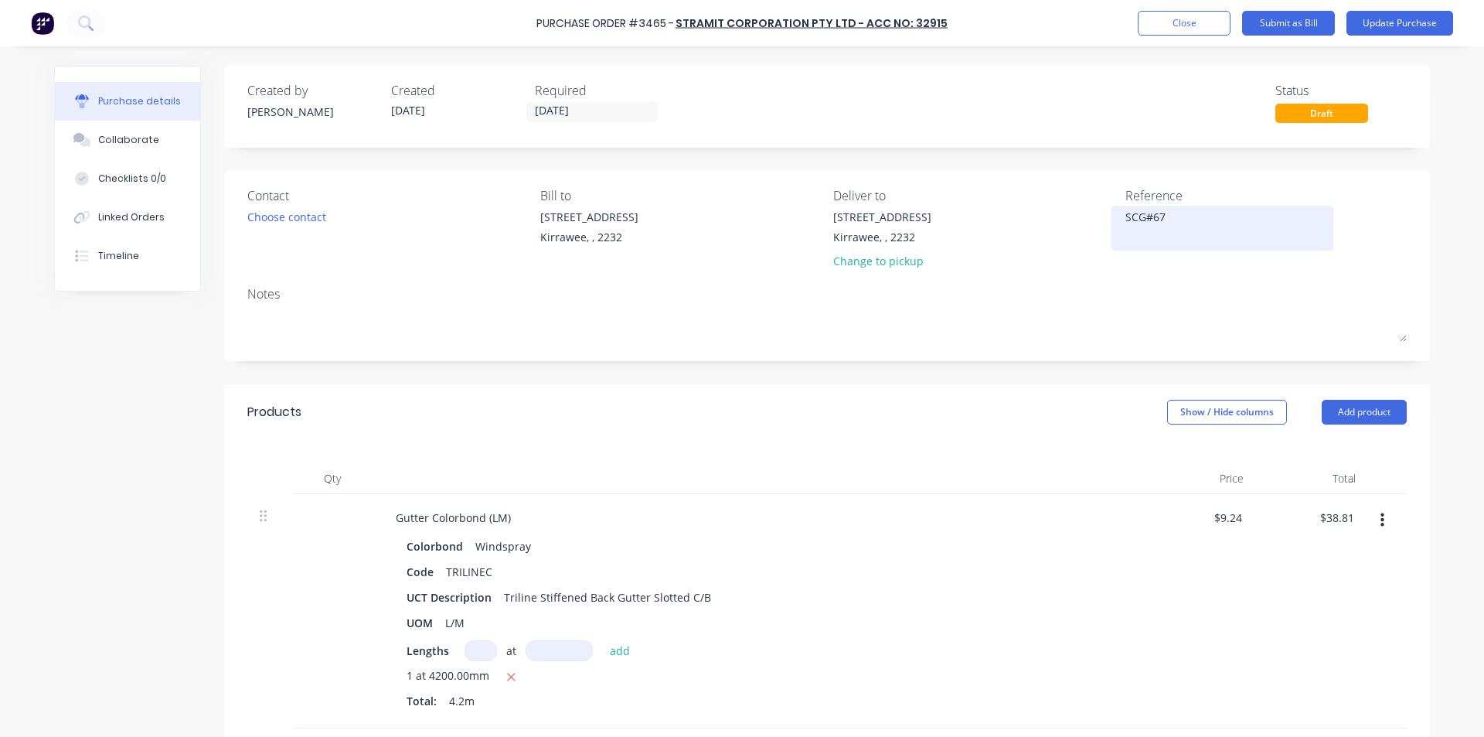
click at [1201, 216] on textarea "SCG#67" at bounding box center [1222, 226] width 193 height 35
type textarea "x"
click at [1126, 216] on textarea "SCG#67" at bounding box center [1222, 226] width 193 height 35
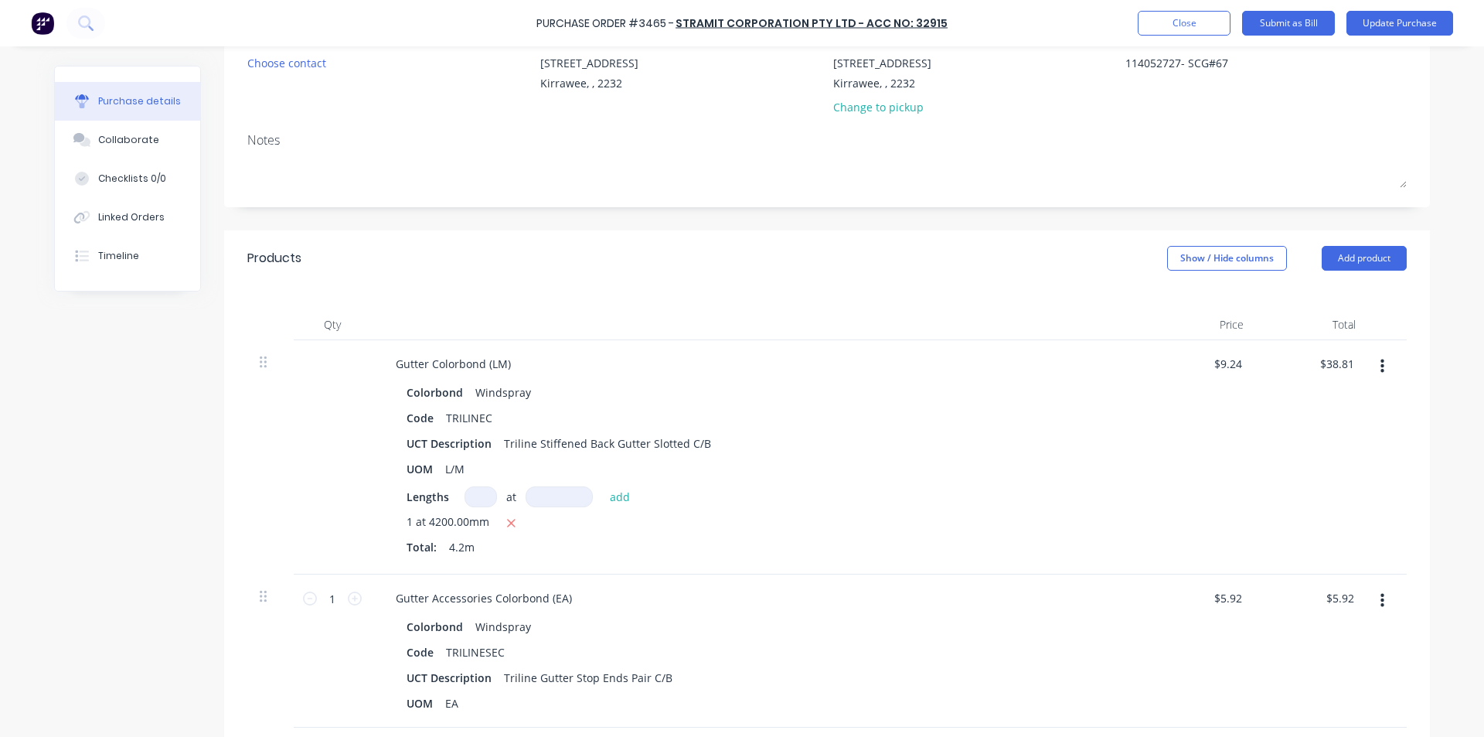
scroll to position [155, 0]
type textarea "114052727- SCG#67"
type textarea "x"
type textarea "114052727- SCG#67"
type input "38.81"
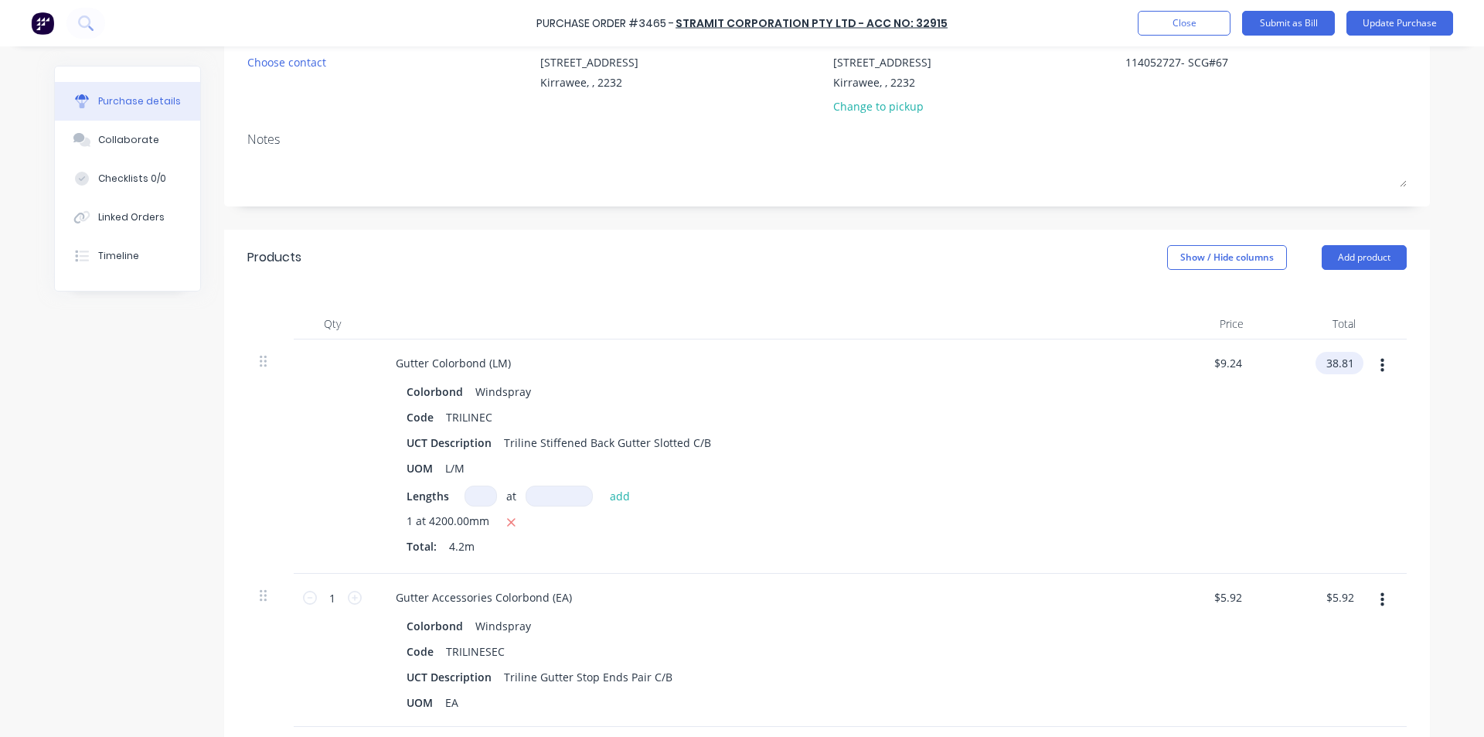
click at [1344, 372] on input "38.81" at bounding box center [1337, 363] width 42 height 22
type textarea "x"
click at [1344, 372] on input "38.81" at bounding box center [1340, 363] width 36 height 22
type input "40.66"
type textarea "x"
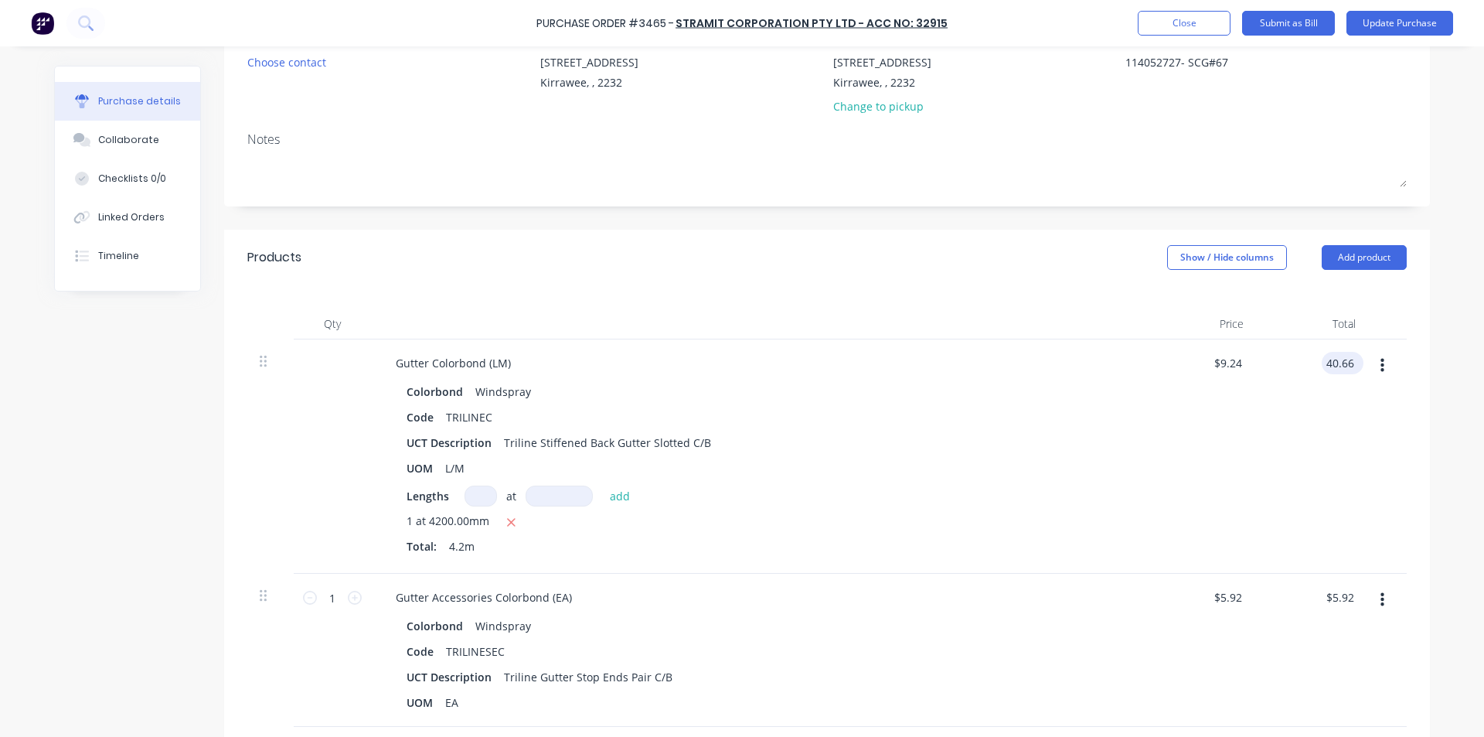
type input "$9.681"
type input "$40.66"
type textarea "x"
type input "5.92"
click at [1332, 598] on input "5.92" at bounding box center [1342, 597] width 29 height 22
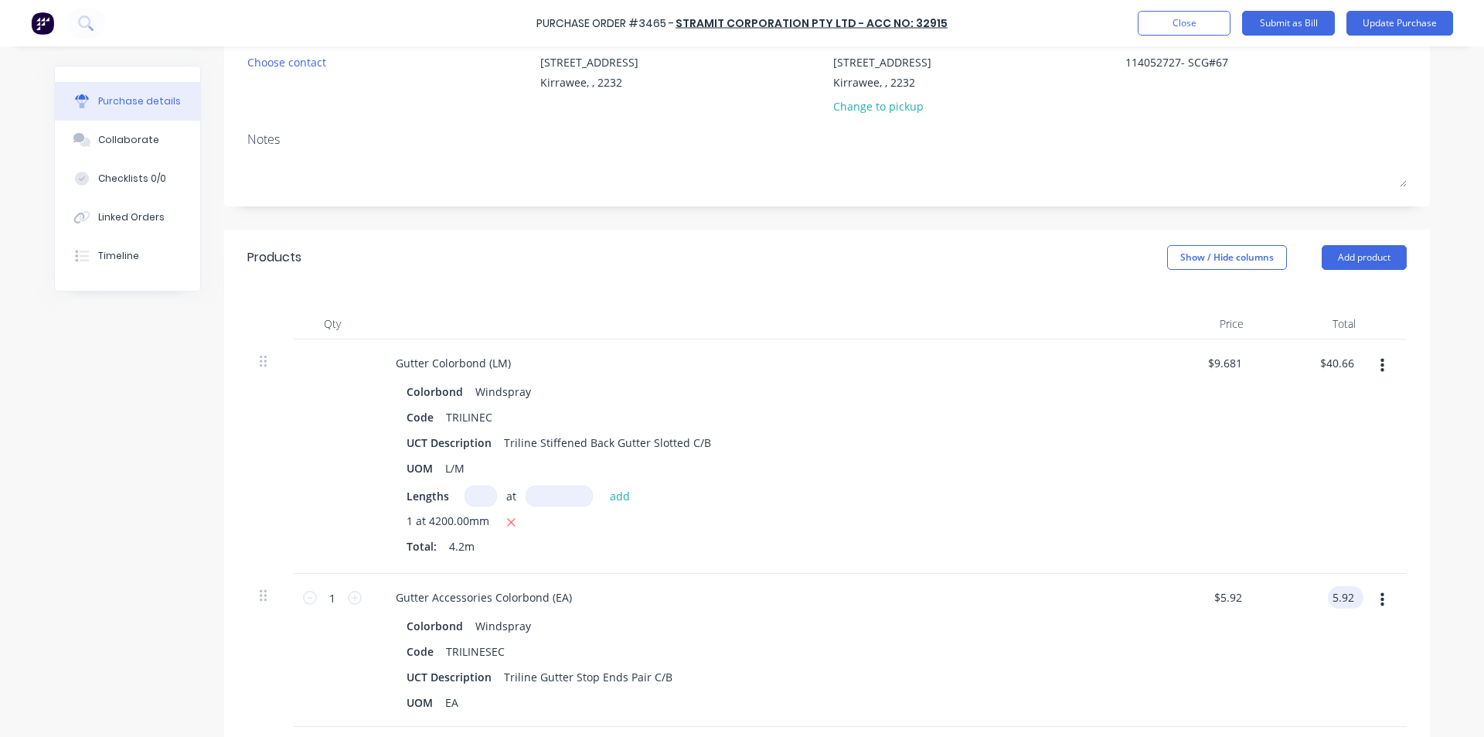
type textarea "x"
click at [1332, 595] on input "5.92" at bounding box center [1342, 597] width 29 height 22
type input "6.20"
type textarea "x"
type input "$6.20"
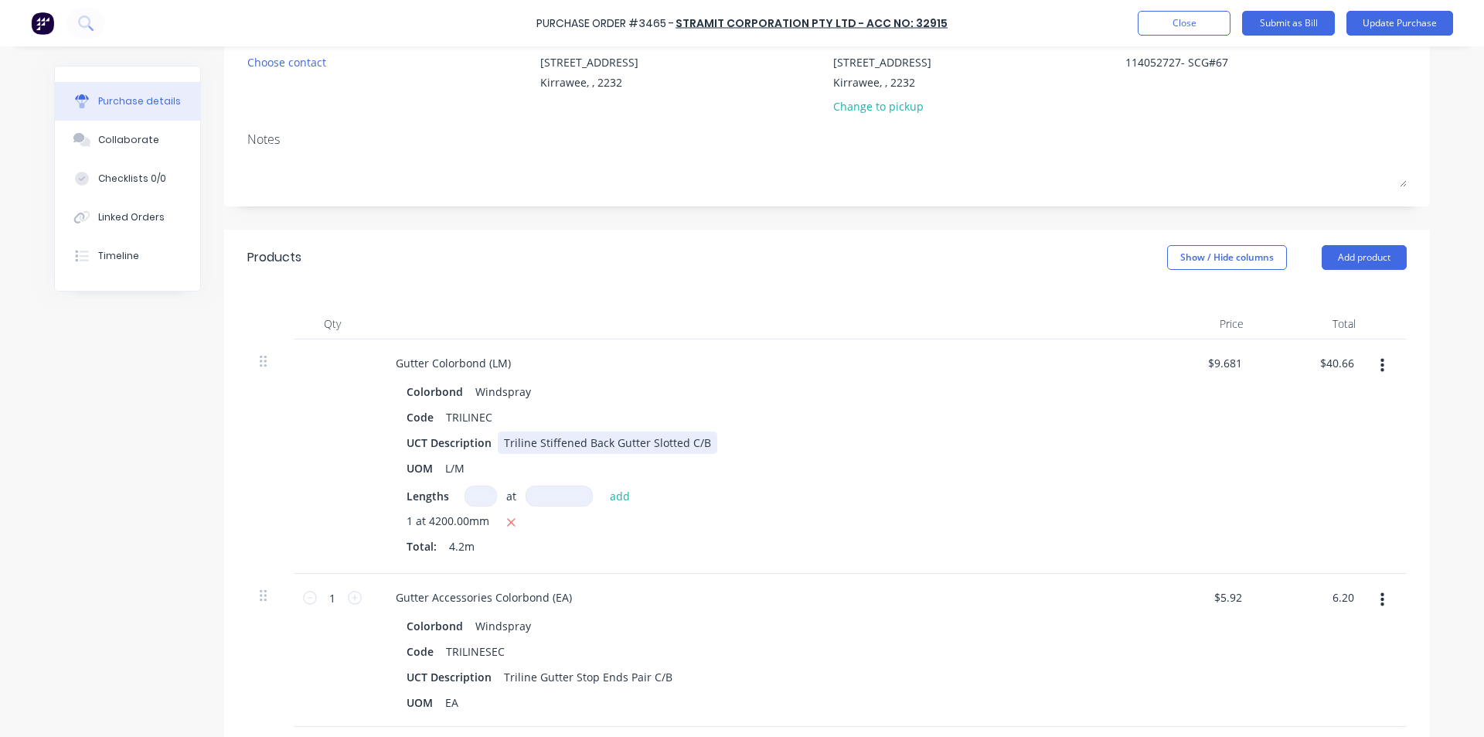
type input "$6.20"
click at [752, 450] on div "UCT Description Triline Stiffened Back Gutter Slotted C/B" at bounding box center [754, 442] width 708 height 22
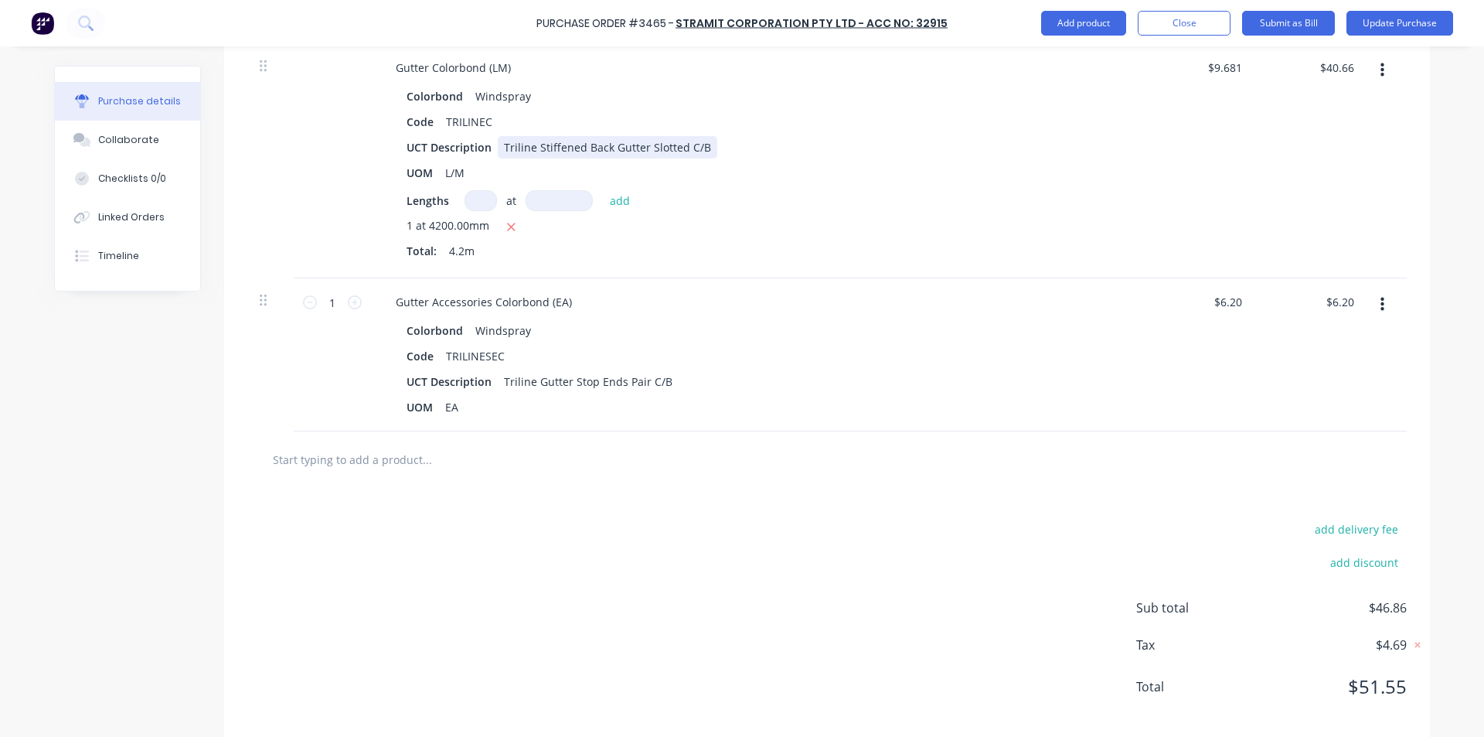
scroll to position [464, 0]
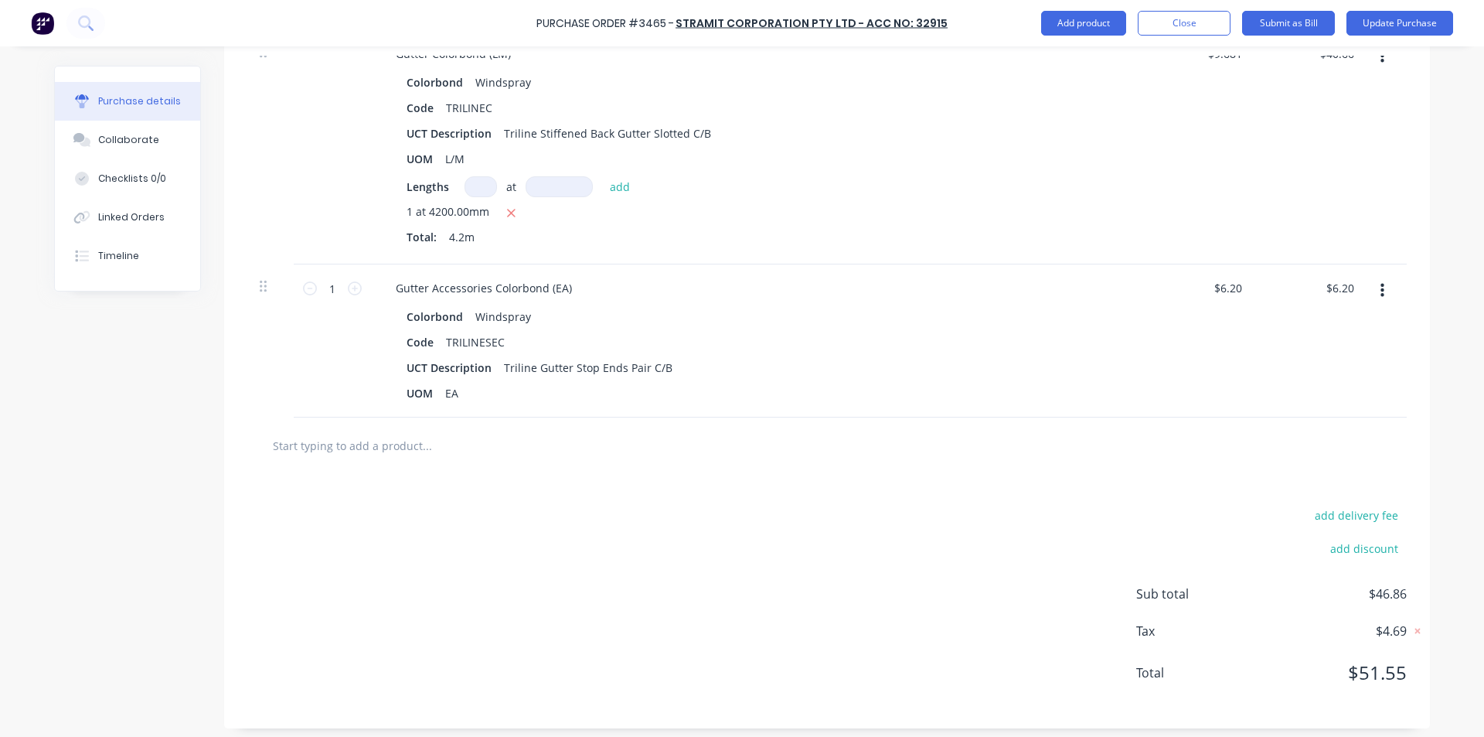
click at [285, 447] on input "text" at bounding box center [426, 445] width 309 height 31
type textarea "x"
type input "s"
type textarea "x"
type input "sb"
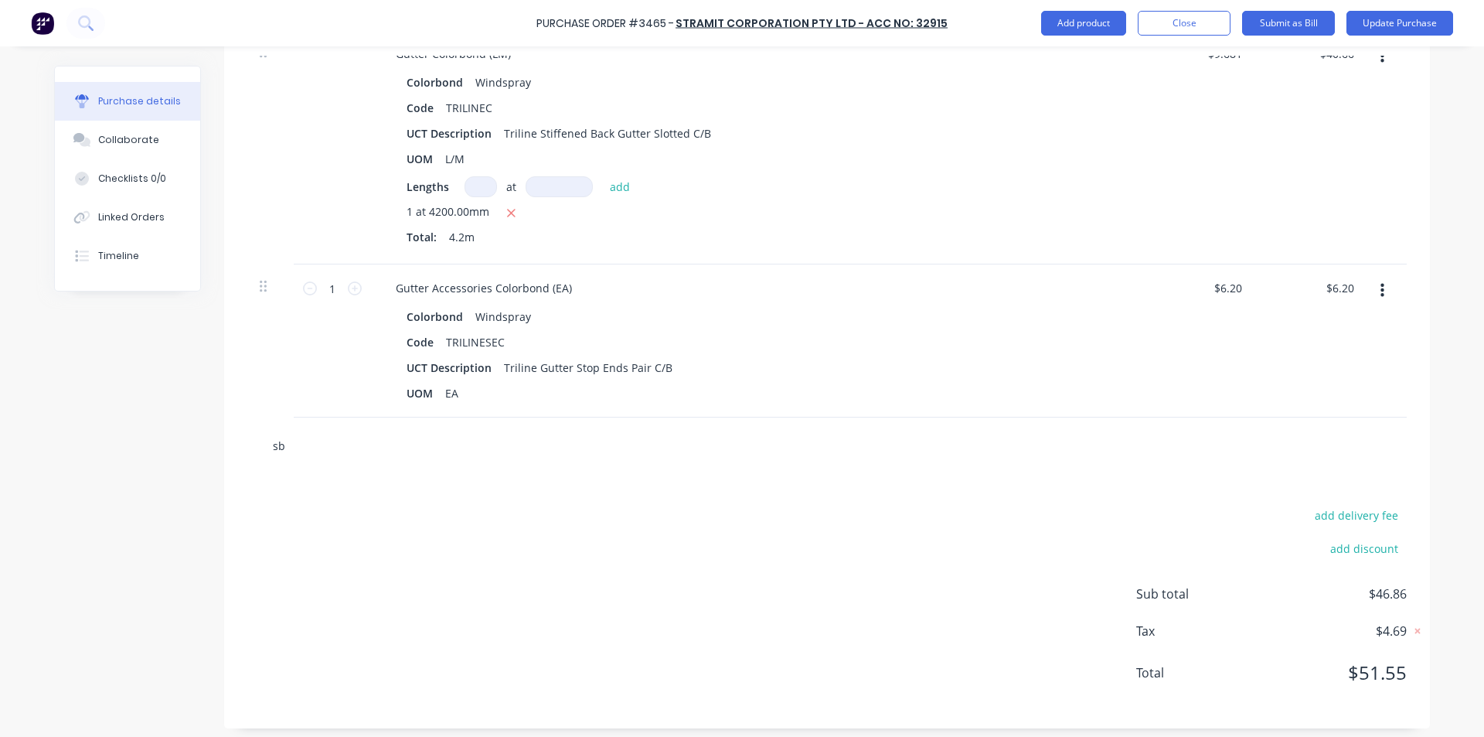
type textarea "x"
type input "sbo"
type textarea "x"
type input "sbot"
type textarea "x"
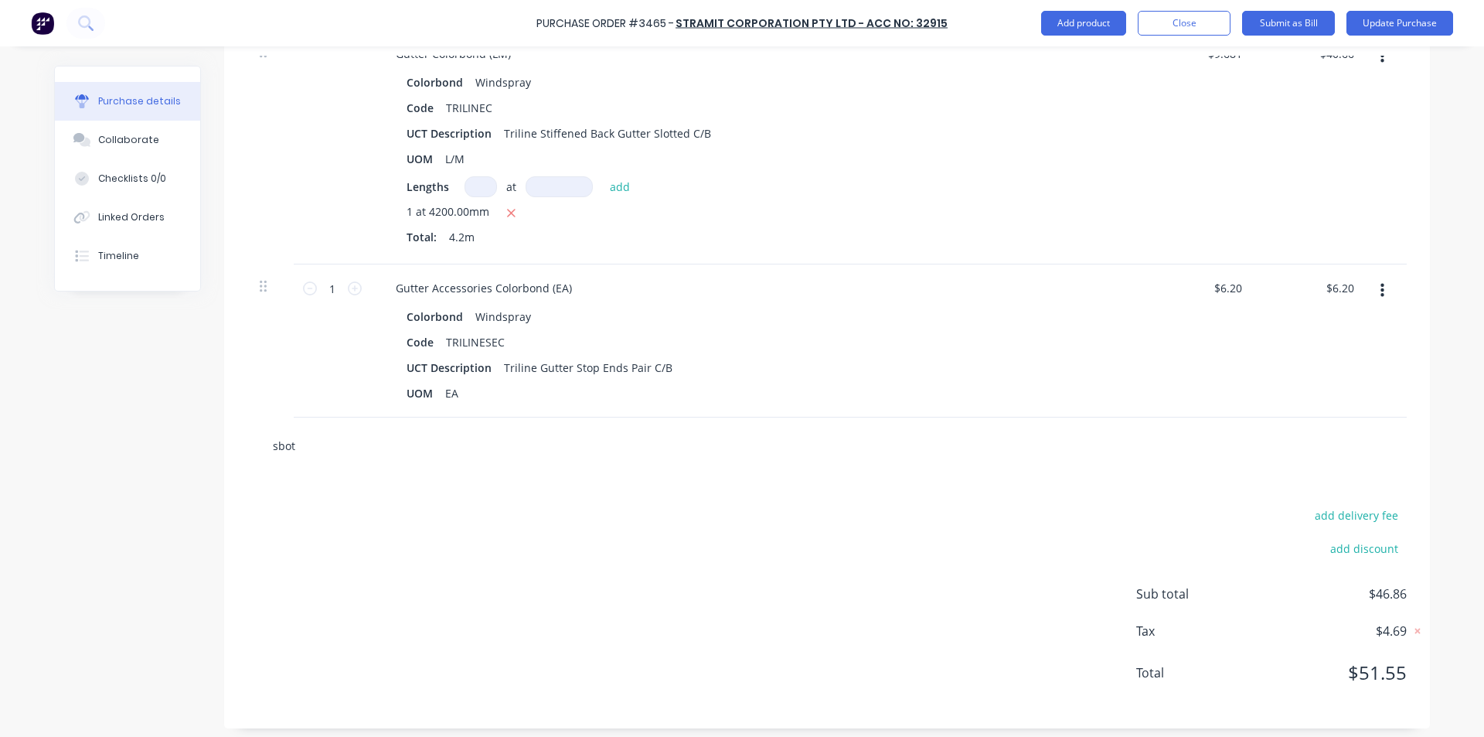
type input "sboth"
type textarea "x"
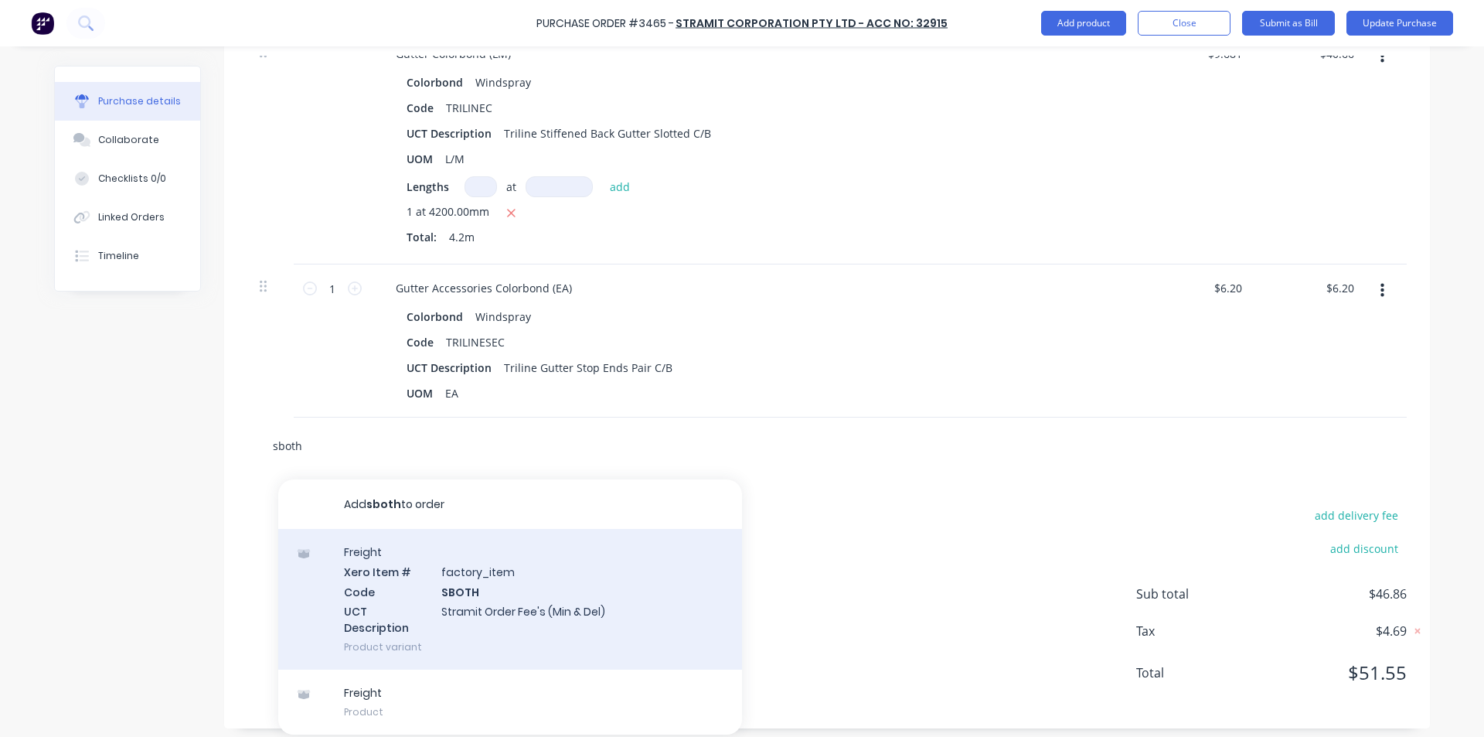
type input "sboth"
click at [458, 594] on div "Freight Xero Item # factory_item Code SBOTH UCT Description Stramit Order Fee's…" at bounding box center [510, 599] width 464 height 141
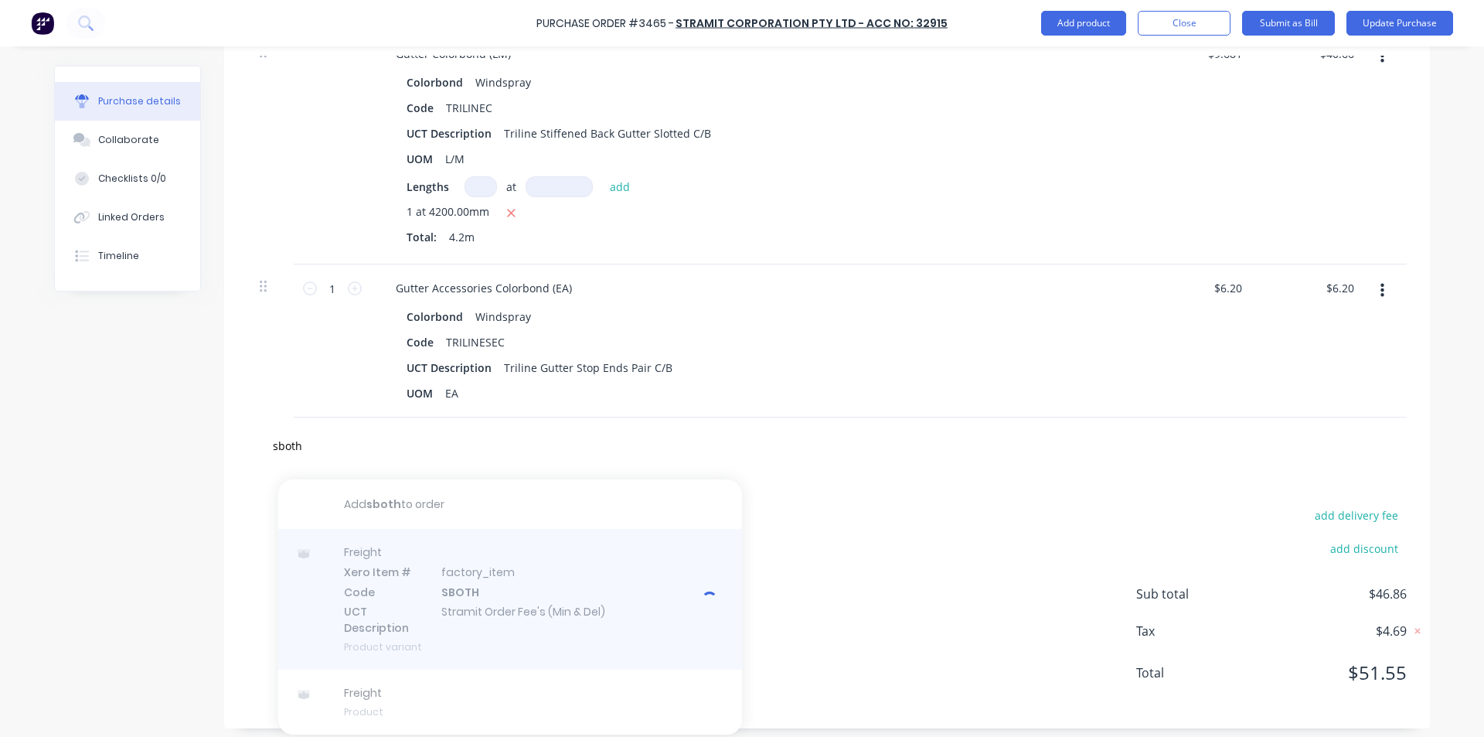
type textarea "x"
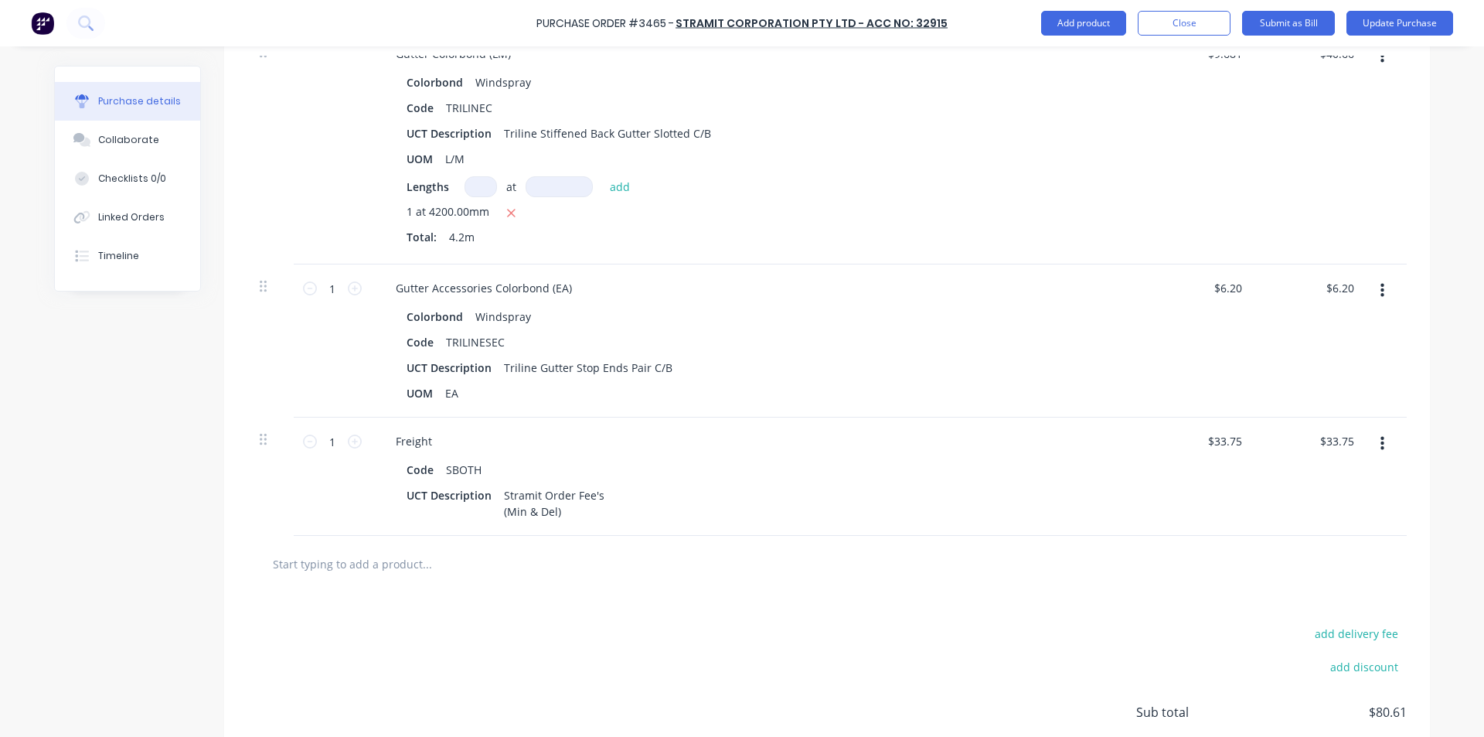
click at [979, 297] on div "Gutter Accessories Colorbond (EA)" at bounding box center [757, 288] width 748 height 22
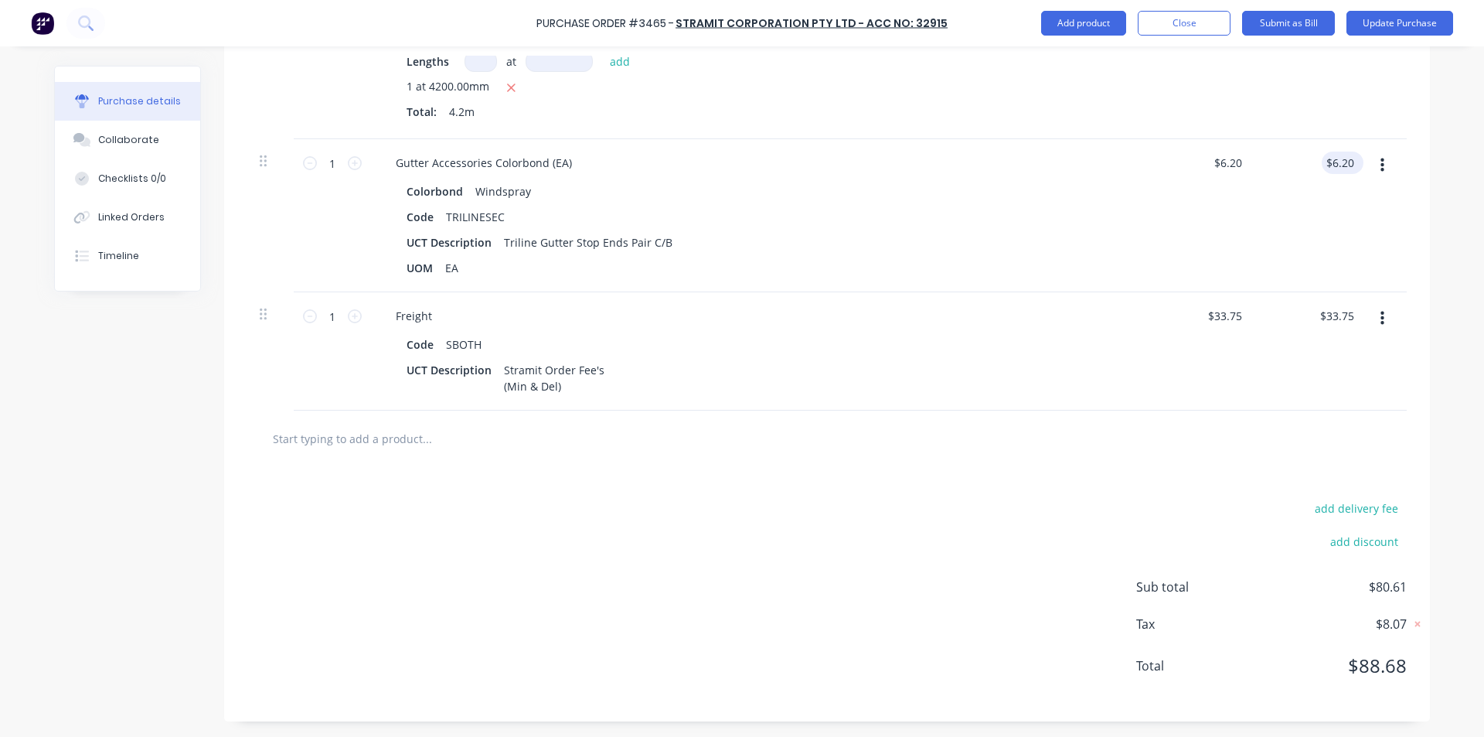
type textarea "x"
type input "6.20"
click at [1332, 167] on input "6.20" at bounding box center [1340, 163] width 36 height 22
type textarea "x"
click at [1332, 167] on input "6.20" at bounding box center [1342, 163] width 29 height 22
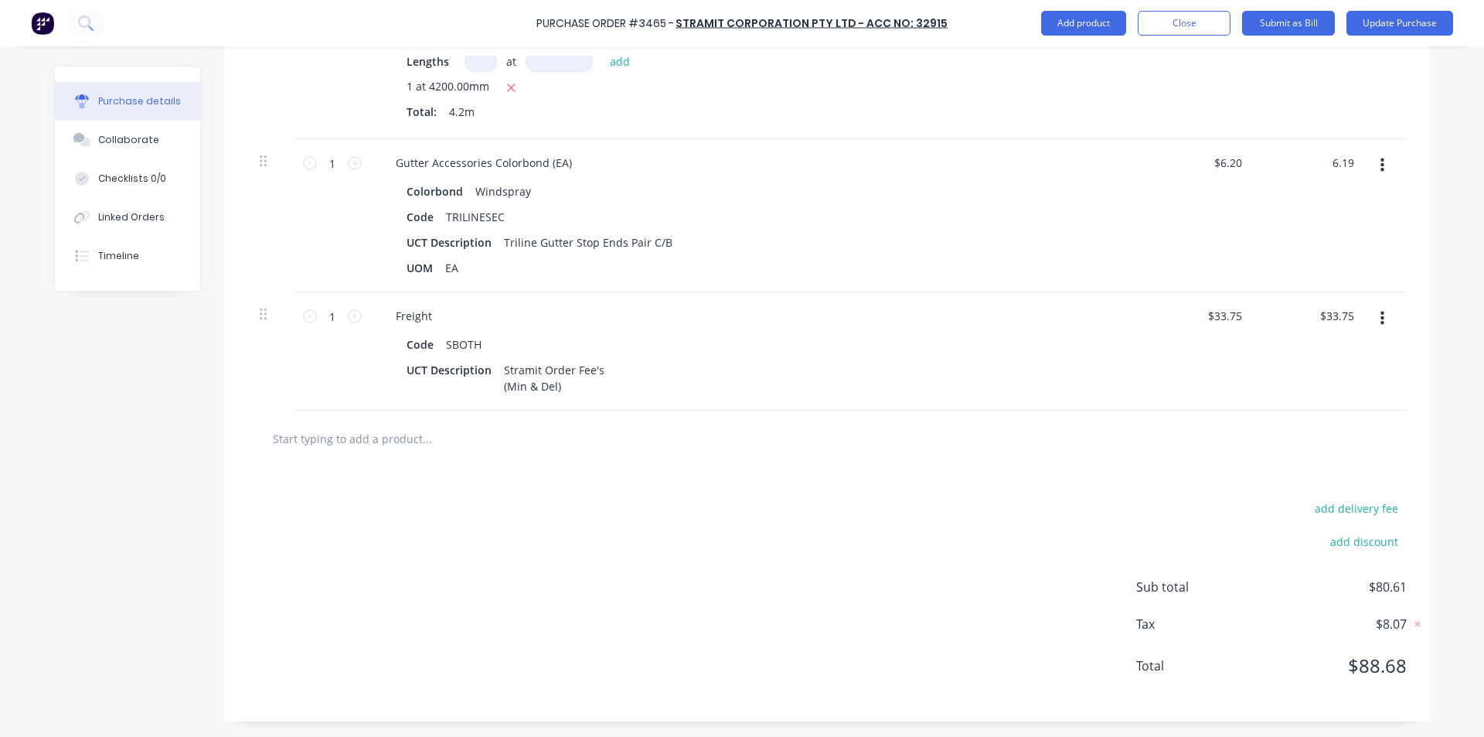
type input "6.19"
type textarea "x"
type input "$6.19"
click at [898, 478] on div "add delivery fee add discount Sub total $80.60 Tax $8.07 Total $88.67" at bounding box center [827, 594] width 1206 height 254
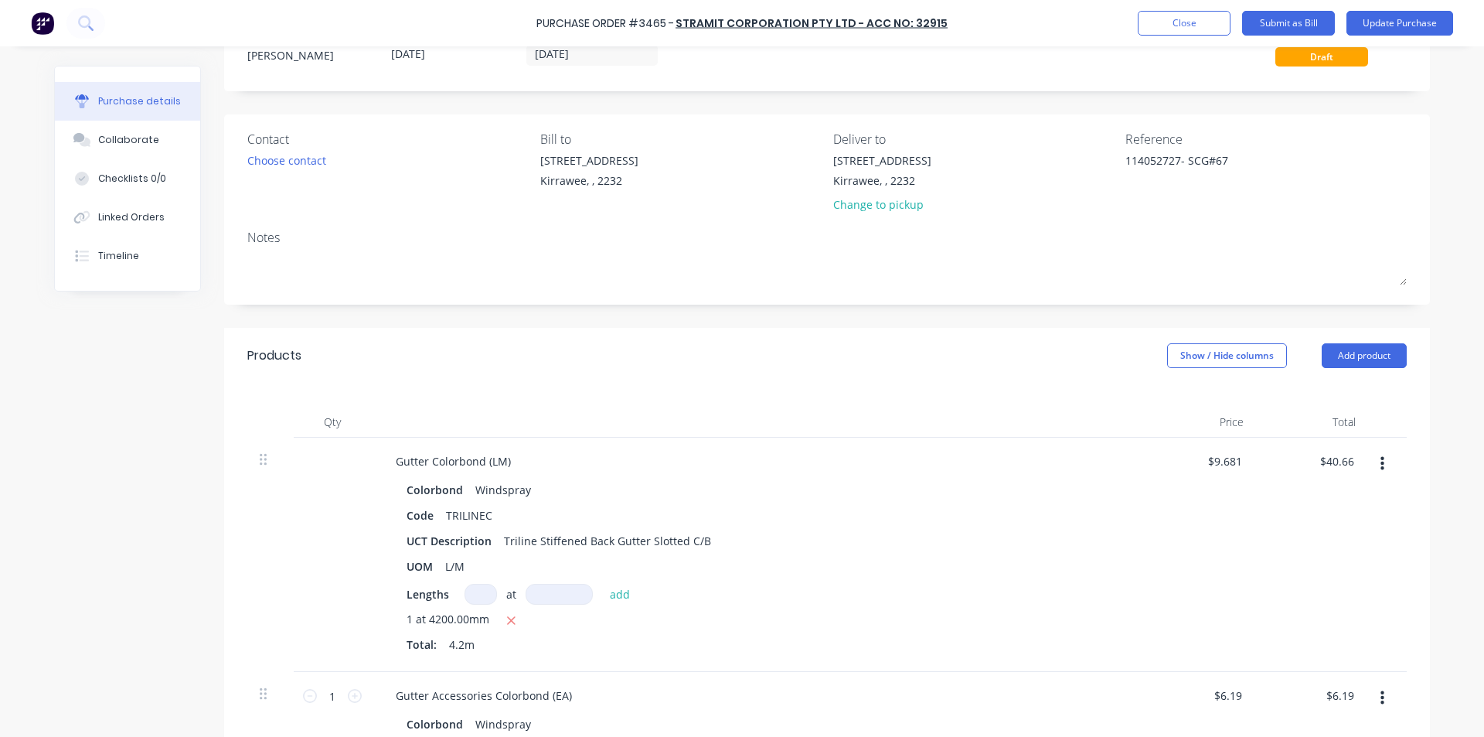
scroll to position [0, 0]
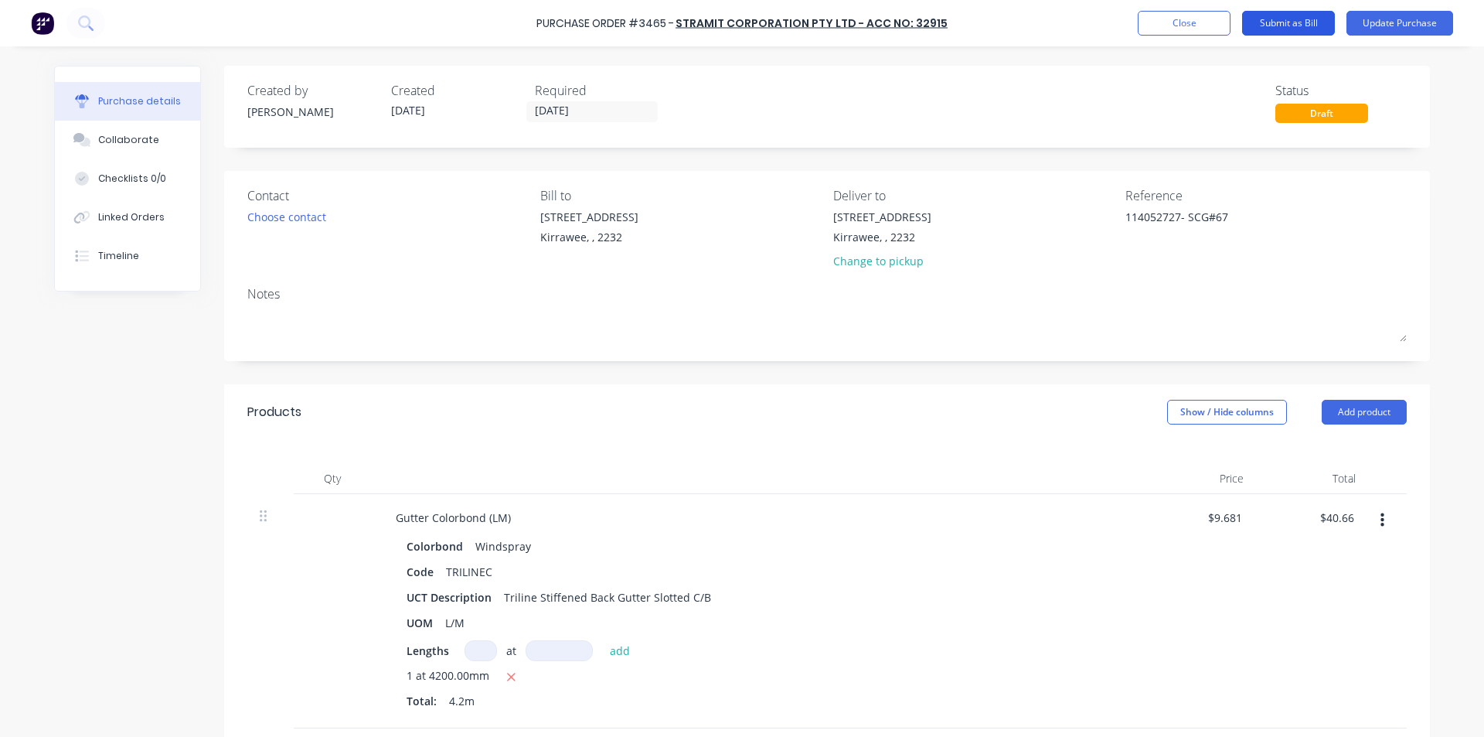
click at [1297, 20] on button "Submit as Bill" at bounding box center [1288, 23] width 93 height 25
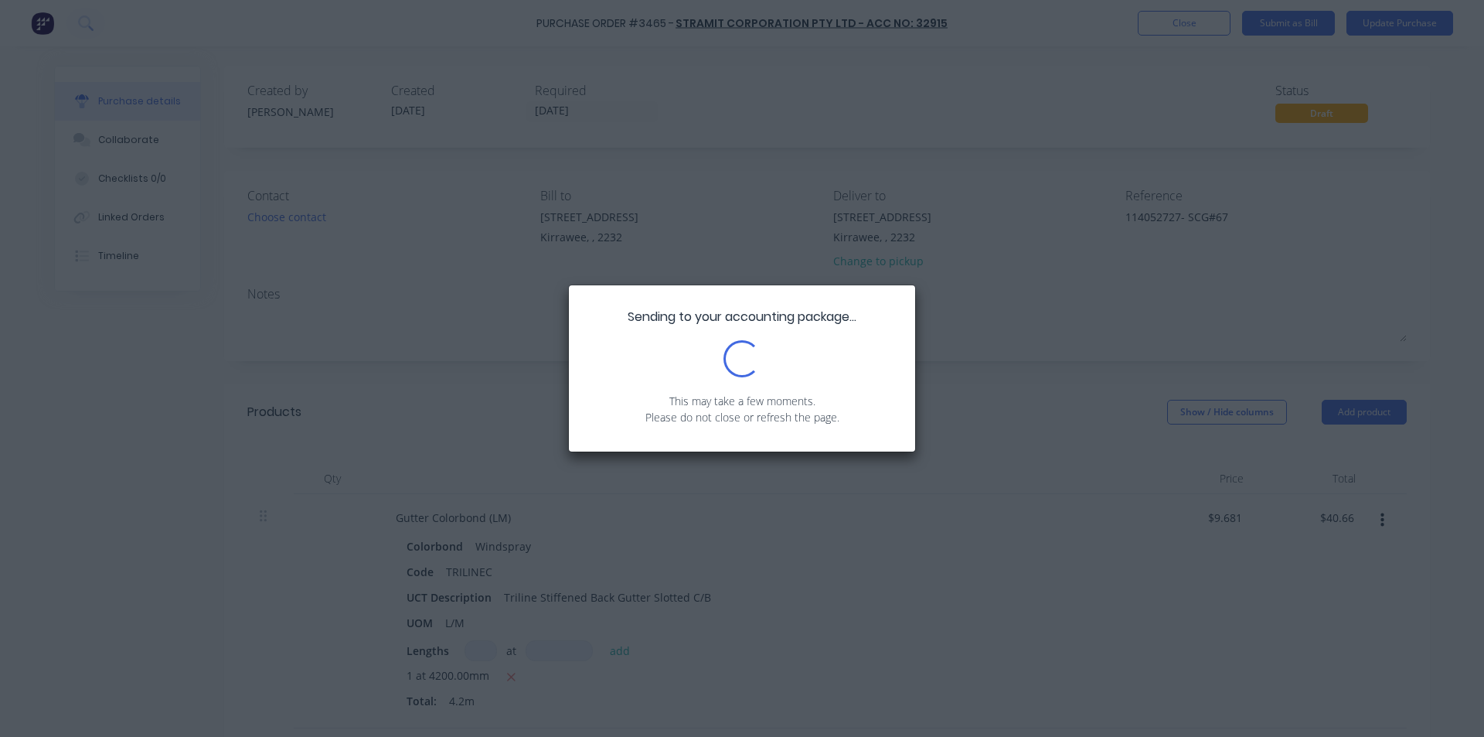
type textarea "x"
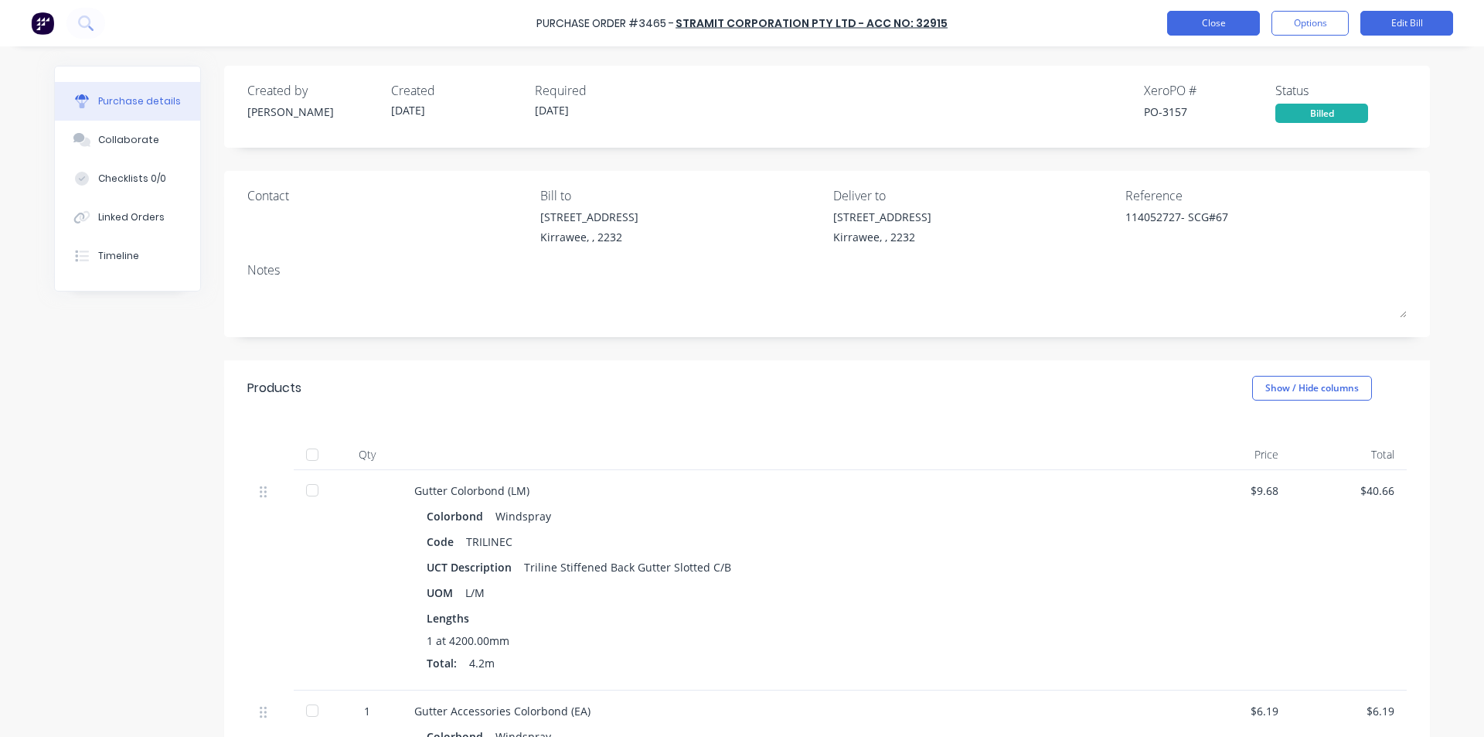
click at [1209, 24] on button "Close" at bounding box center [1213, 23] width 93 height 25
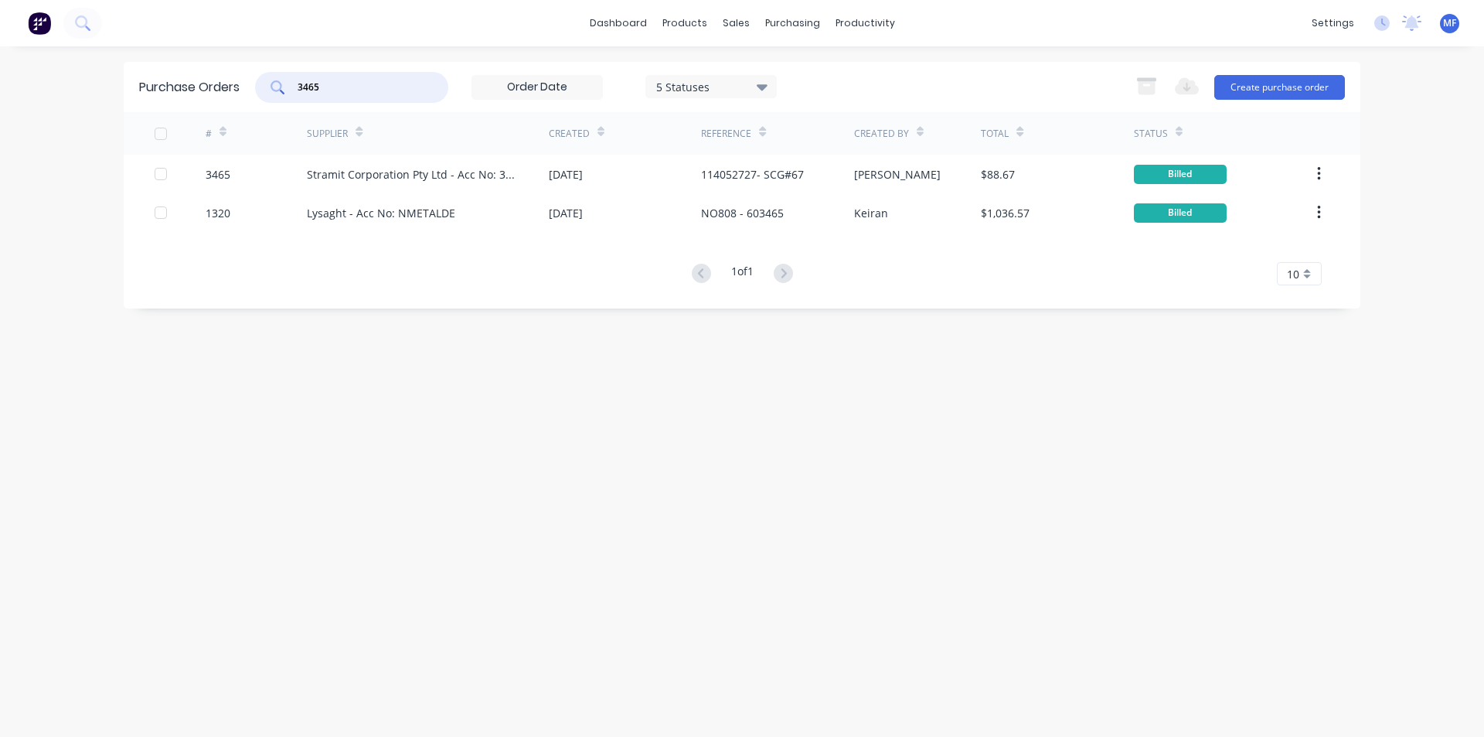
click at [359, 87] on input "3465" at bounding box center [360, 87] width 128 height 15
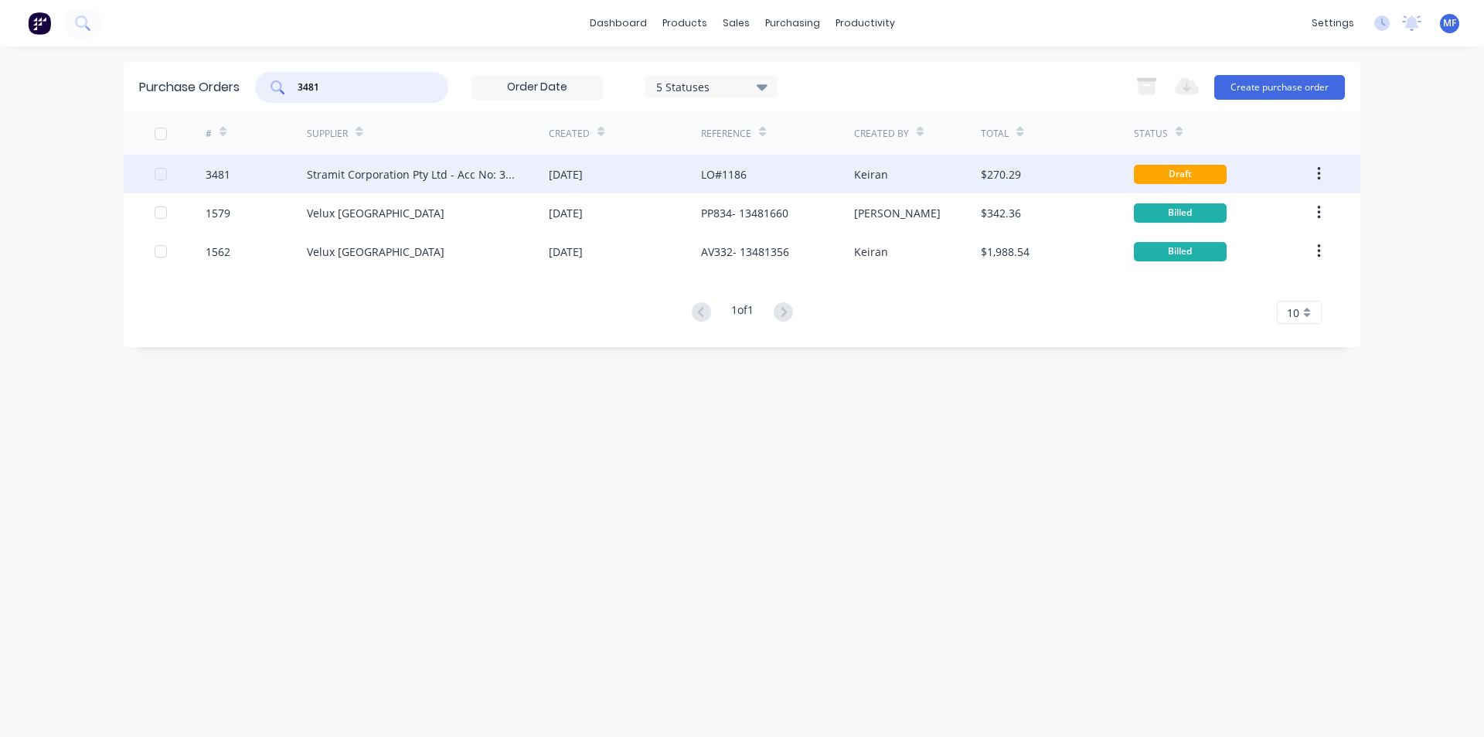
type input "3481"
click at [394, 179] on div "Stramit Corporation Pty Ltd - Acc No: 32915" at bounding box center [412, 174] width 211 height 16
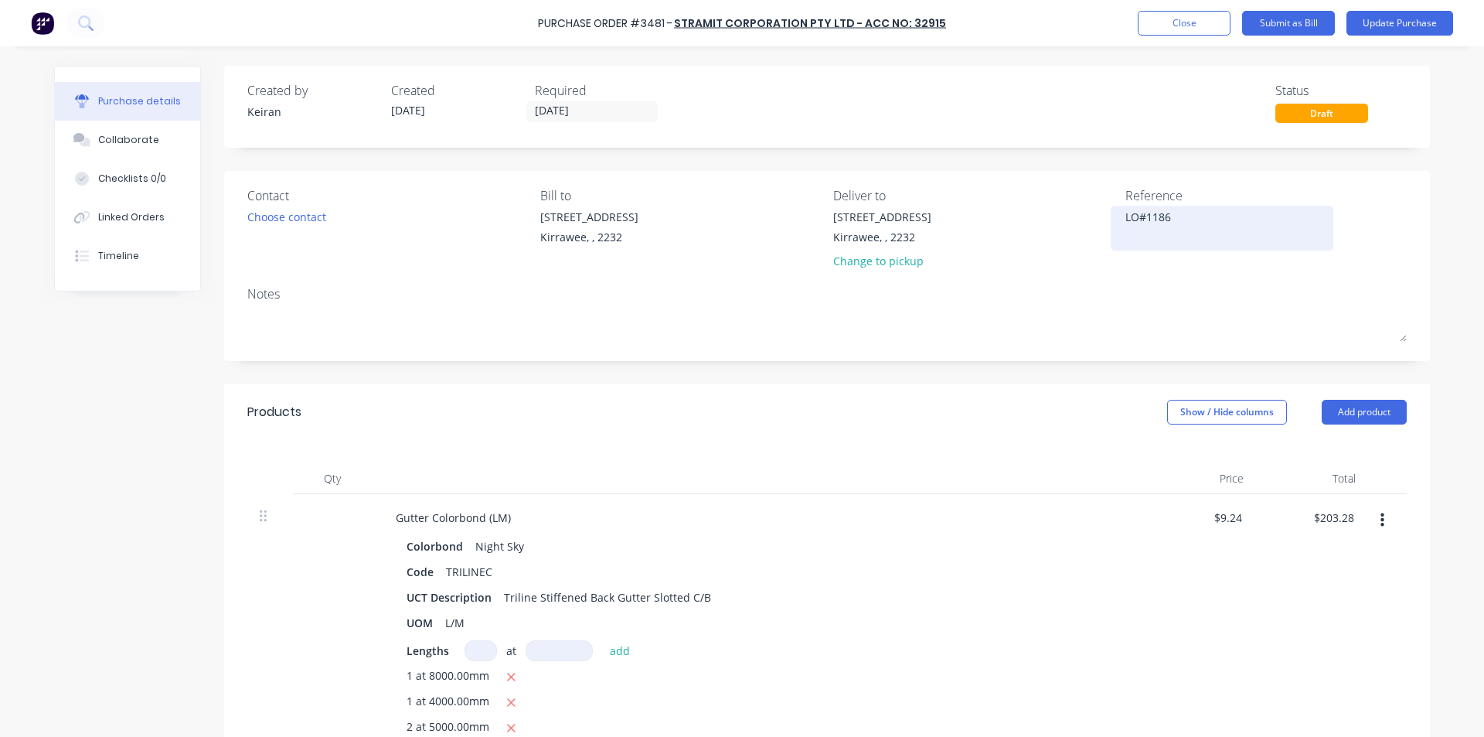
type textarea "x"
click at [1126, 222] on div "LO#1186" at bounding box center [1222, 228] width 193 height 39
click at [1126, 221] on textarea "LO#1186" at bounding box center [1222, 226] width 193 height 35
type textarea "114052756LO#1186"
type textarea "x"
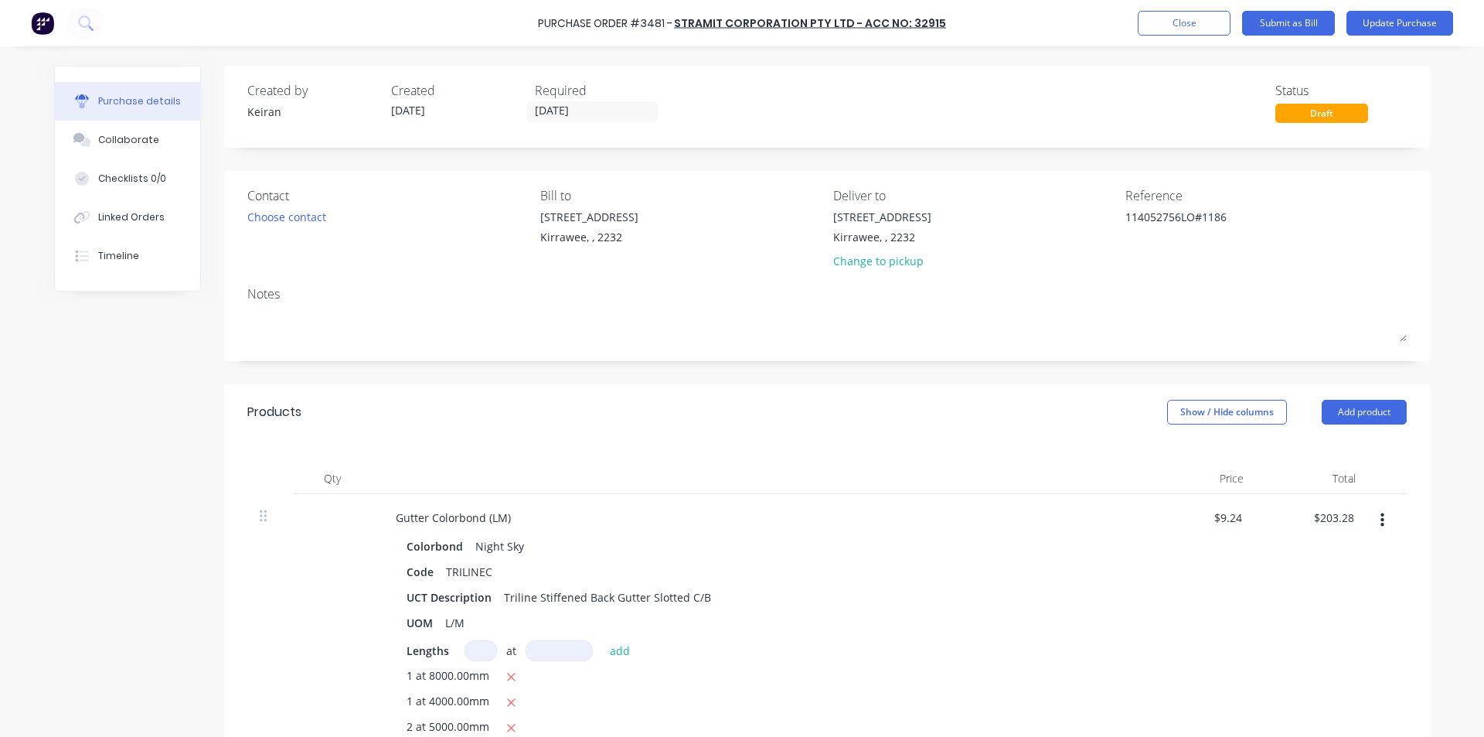
type textarea "114052756 LO#1186"
type textarea "x"
type textarea "114052756 -LO#1186"
type textarea "x"
type textarea "114052756 - LO#1186"
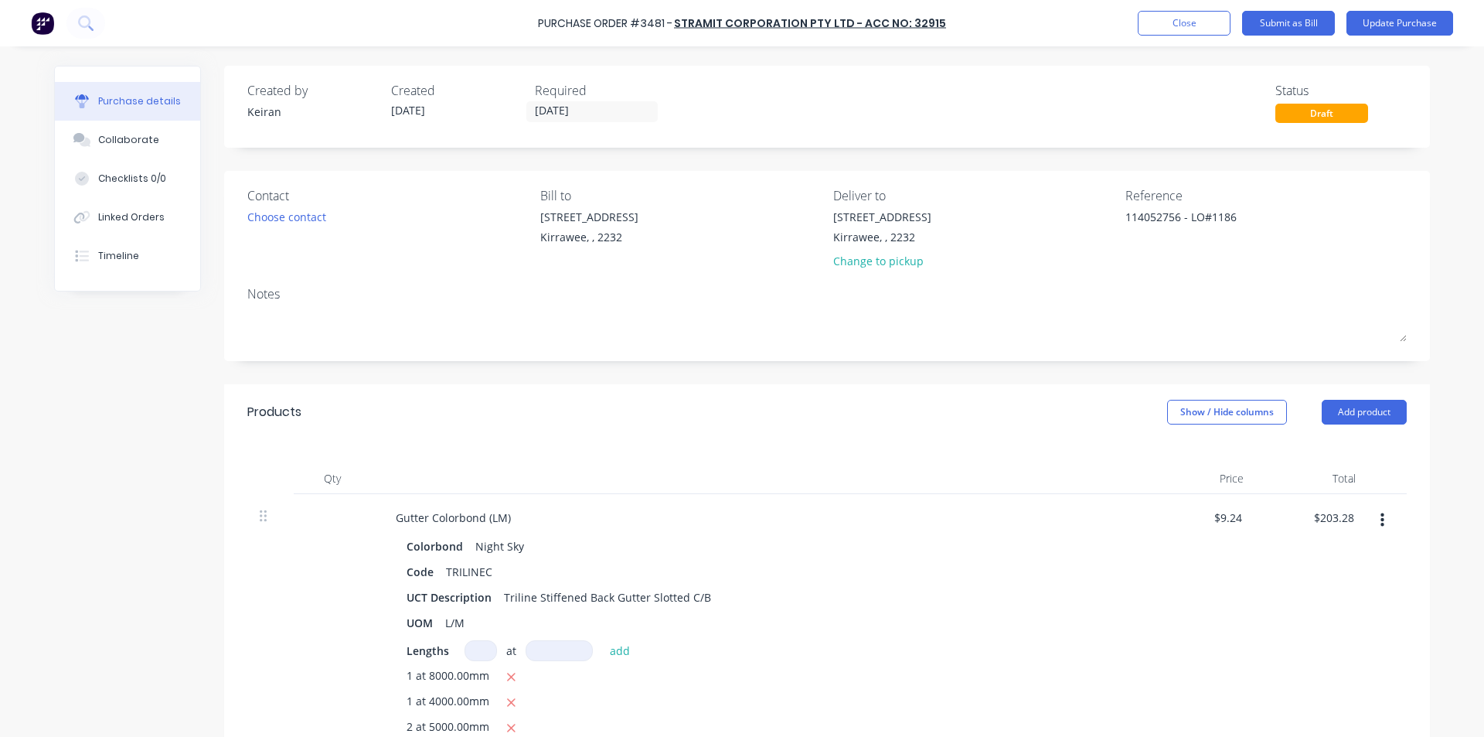
type textarea "x"
type textarea "114052756 - LO#1186"
click at [1154, 557] on div "$9.24 $9.24" at bounding box center [1200, 636] width 112 height 285
type textarea "x"
type input "203.28"
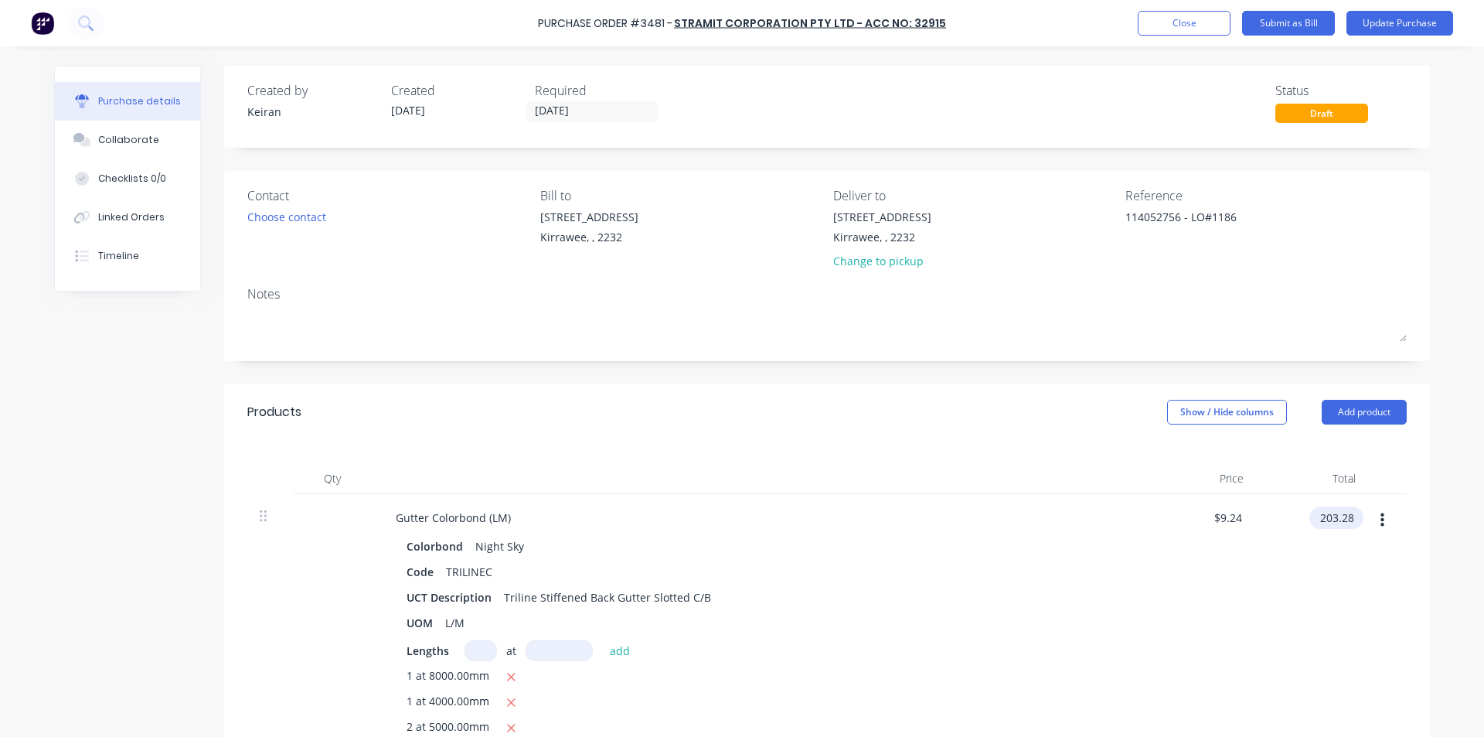
click at [1324, 513] on input "203.28" at bounding box center [1334, 517] width 48 height 22
type textarea "x"
click at [1324, 513] on input "203.28" at bounding box center [1337, 517] width 42 height 22
type input "212.96"
type textarea "x"
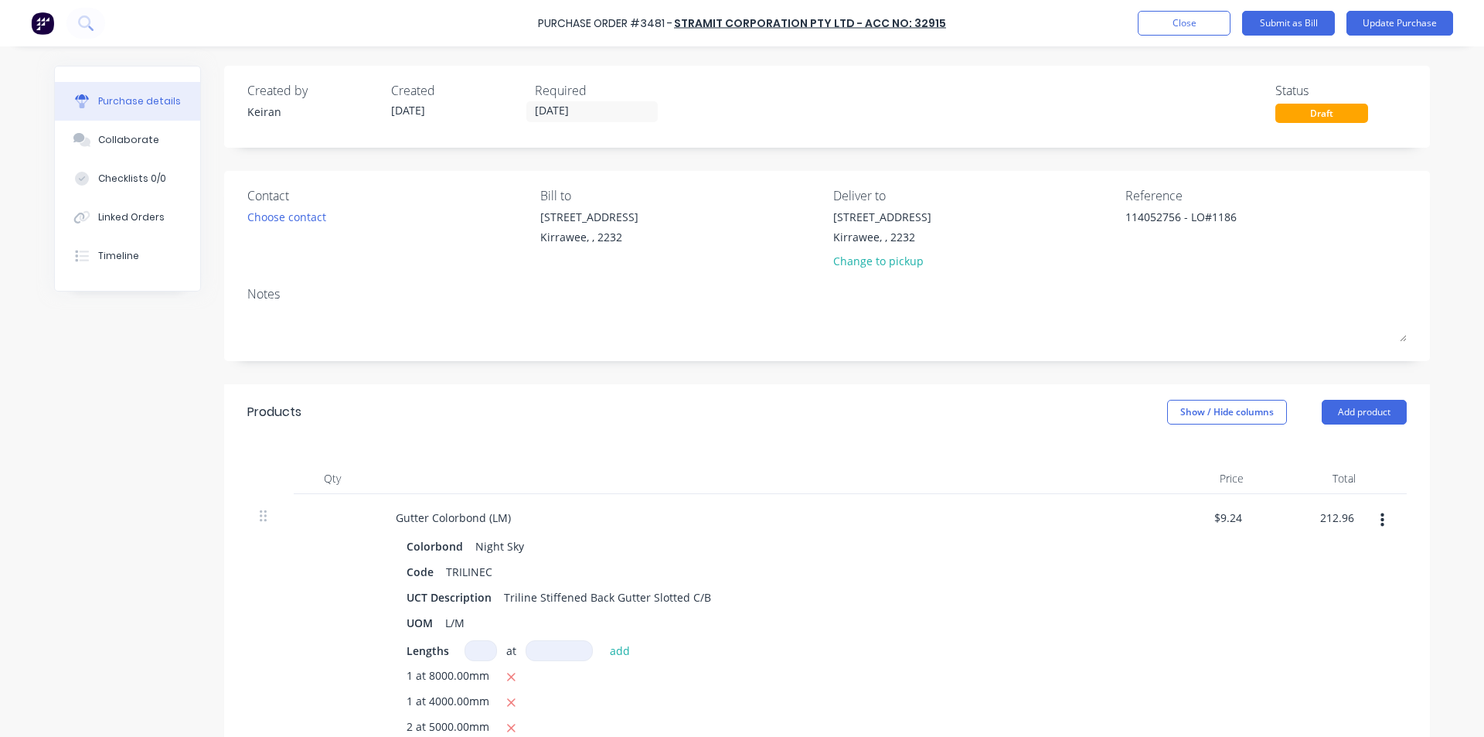
type input "$9.68"
type input "$212.96"
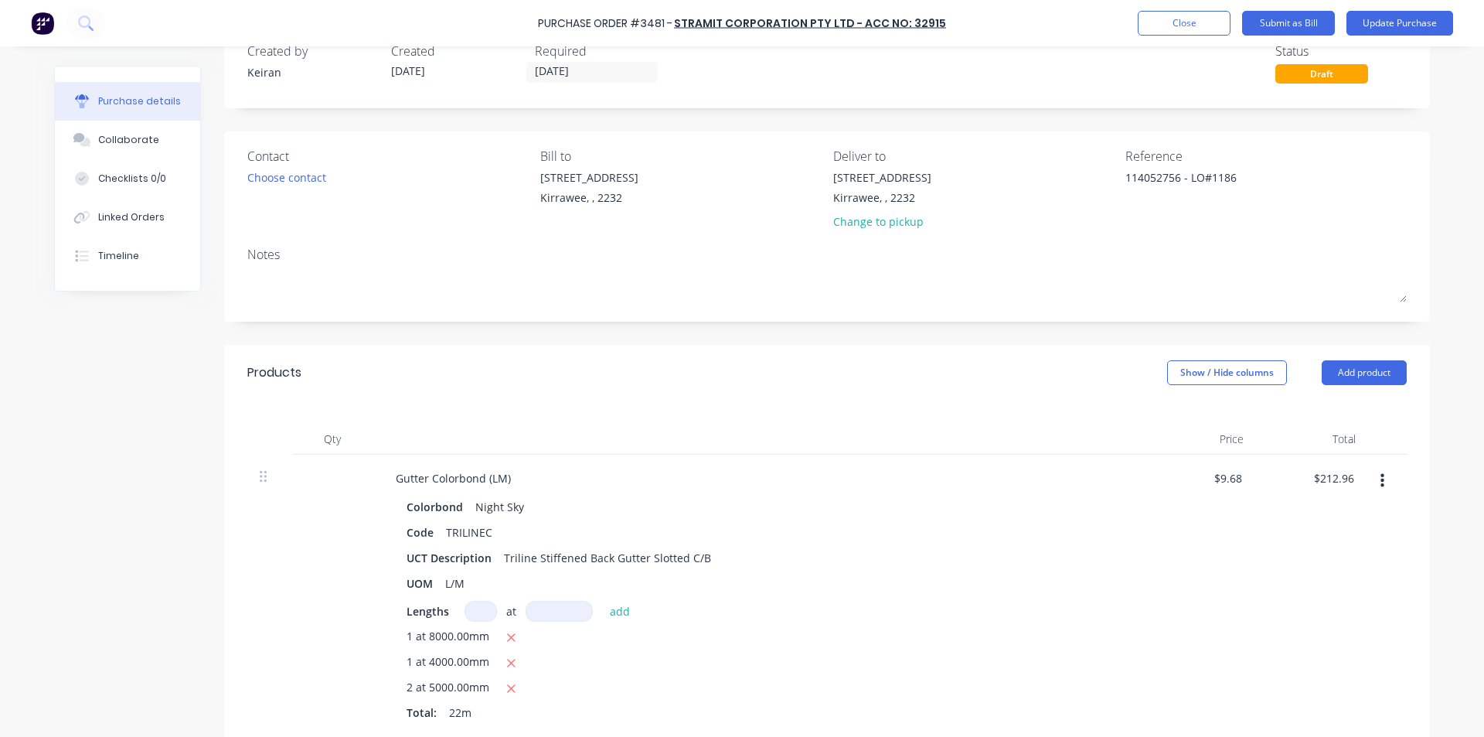
scroll to position [77, 0]
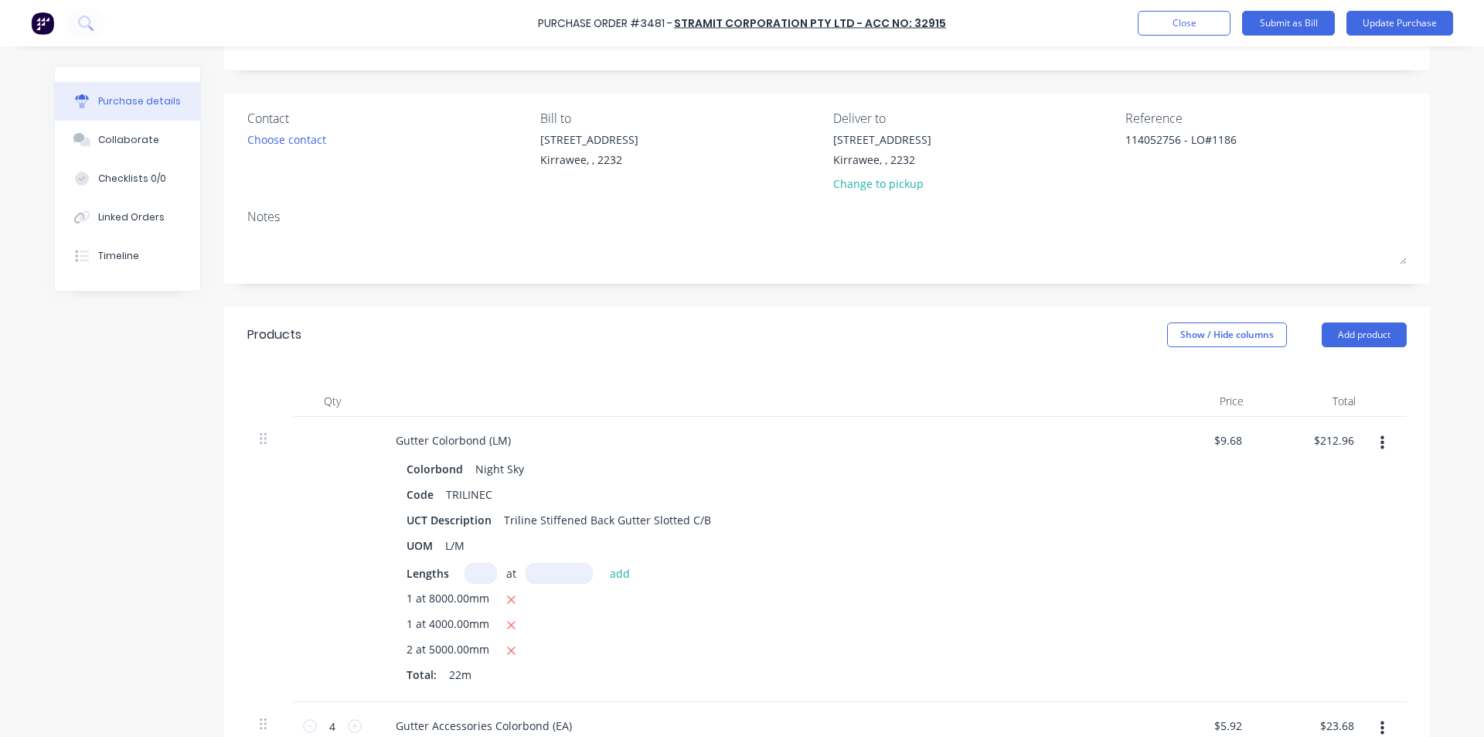
type textarea "x"
type input "$212.96"
click at [1023, 446] on div "Gutter Colorbond (LM)" at bounding box center [757, 440] width 748 height 22
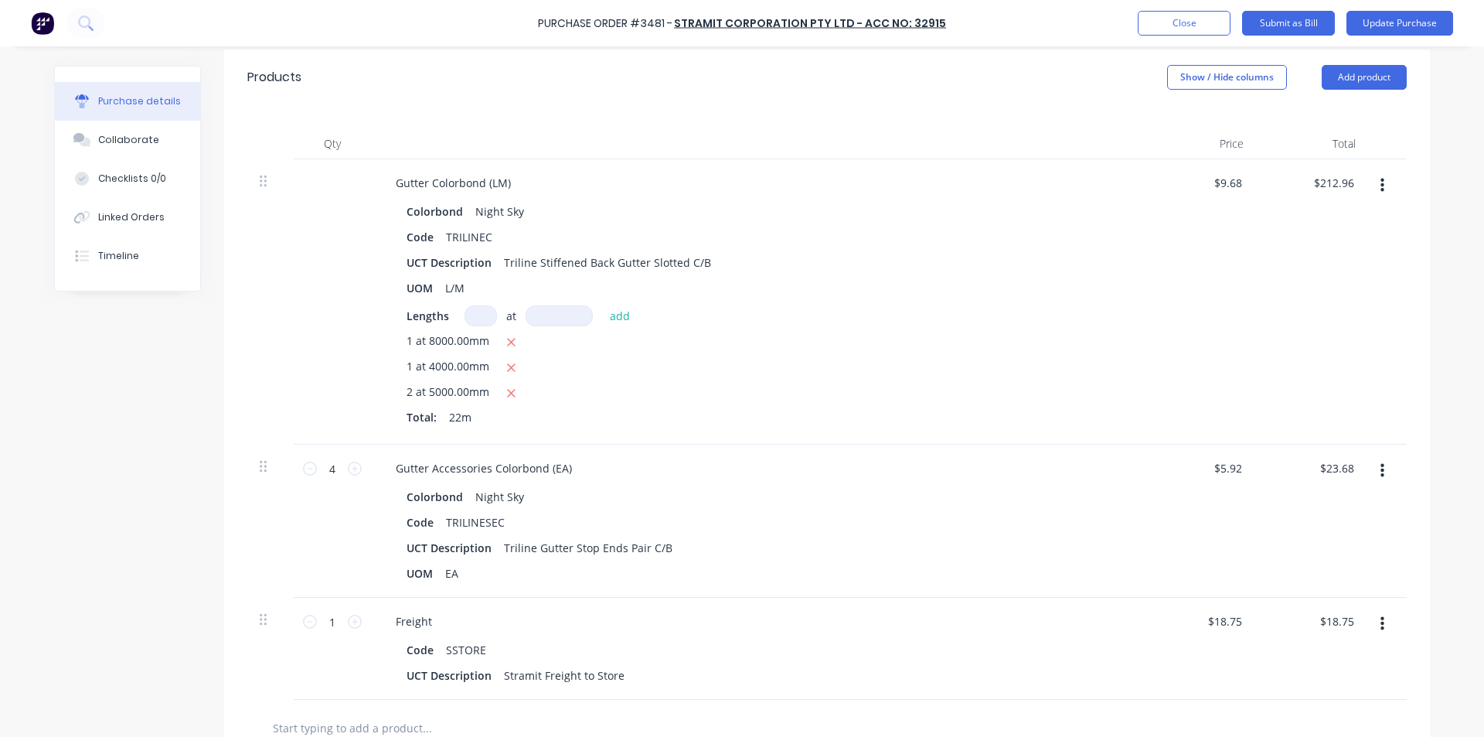
scroll to position [387, 0]
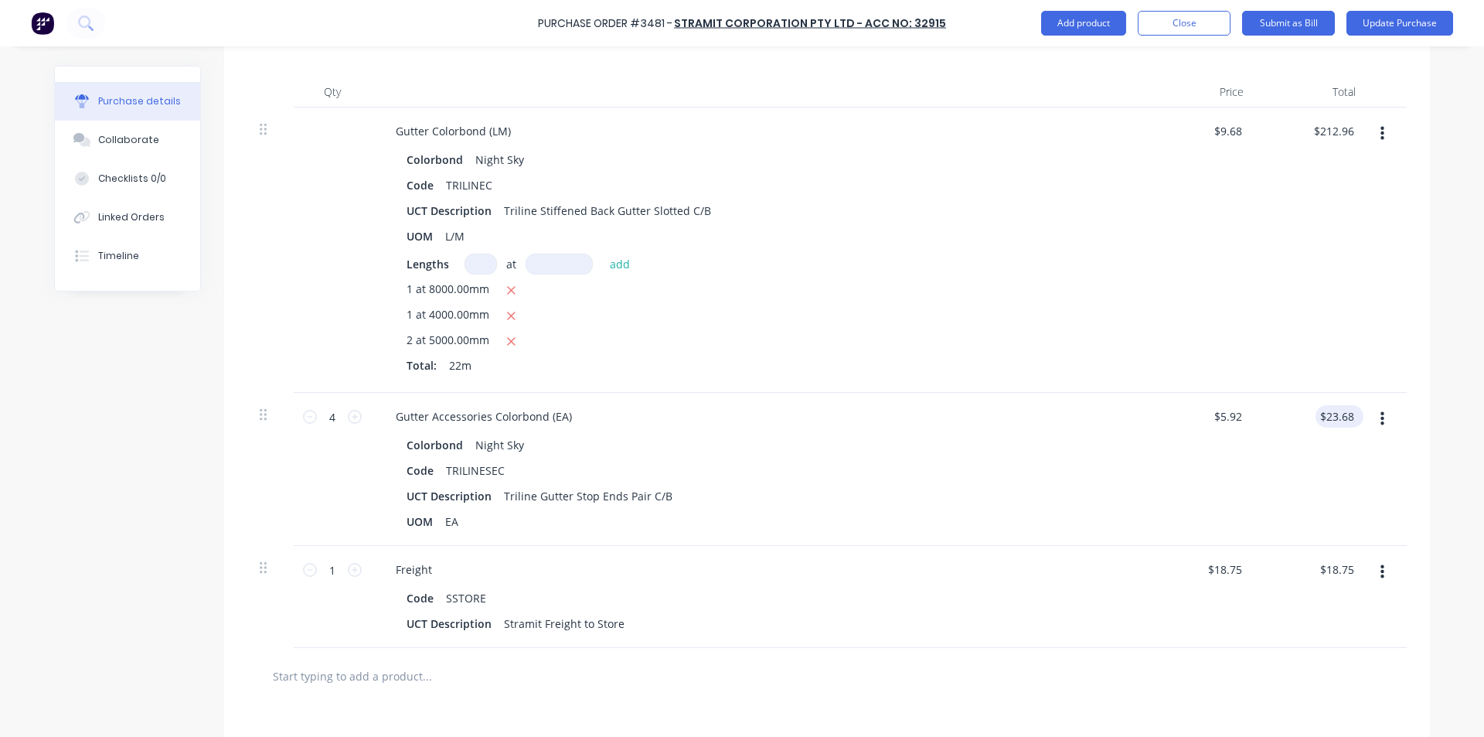
type textarea "x"
type input "23.68"
click at [1334, 417] on input "23.68" at bounding box center [1337, 416] width 42 height 22
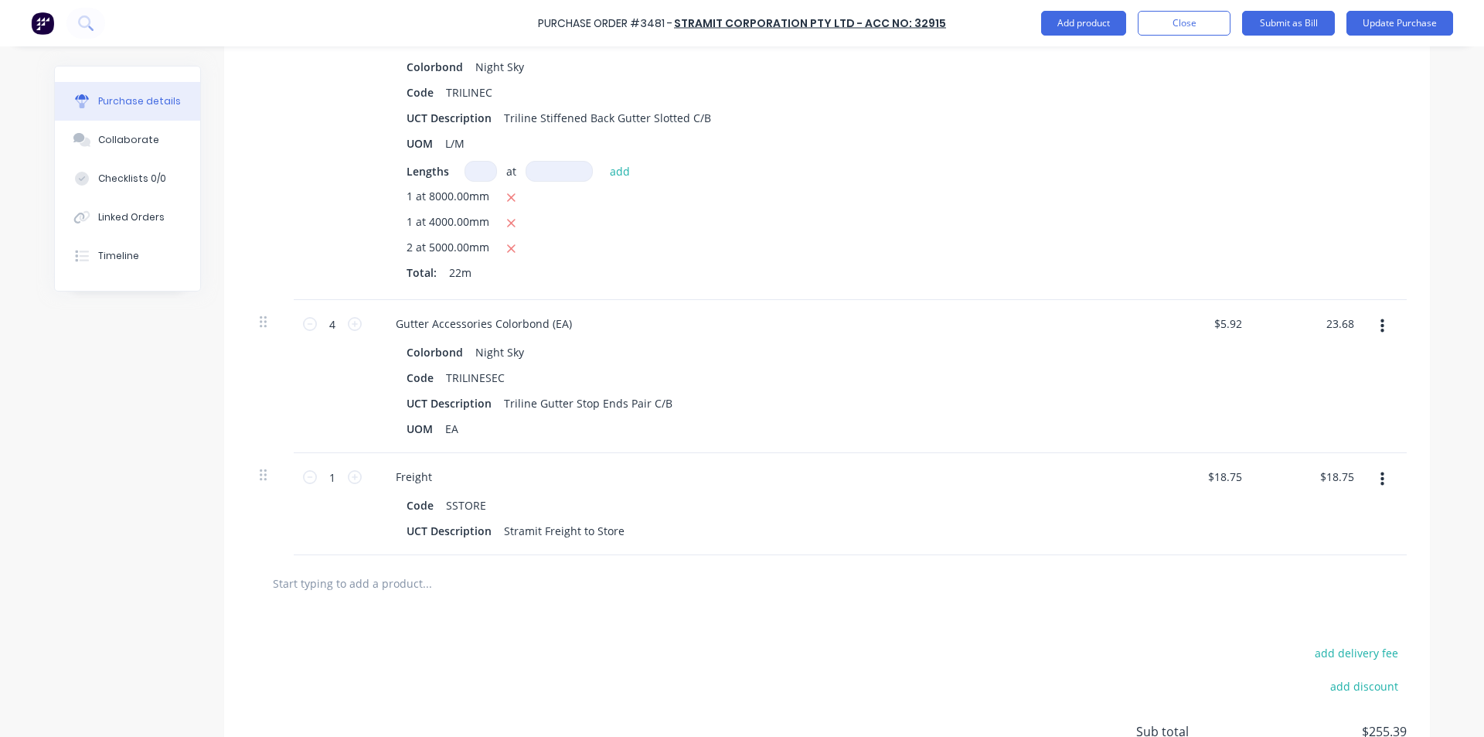
scroll to position [624, 0]
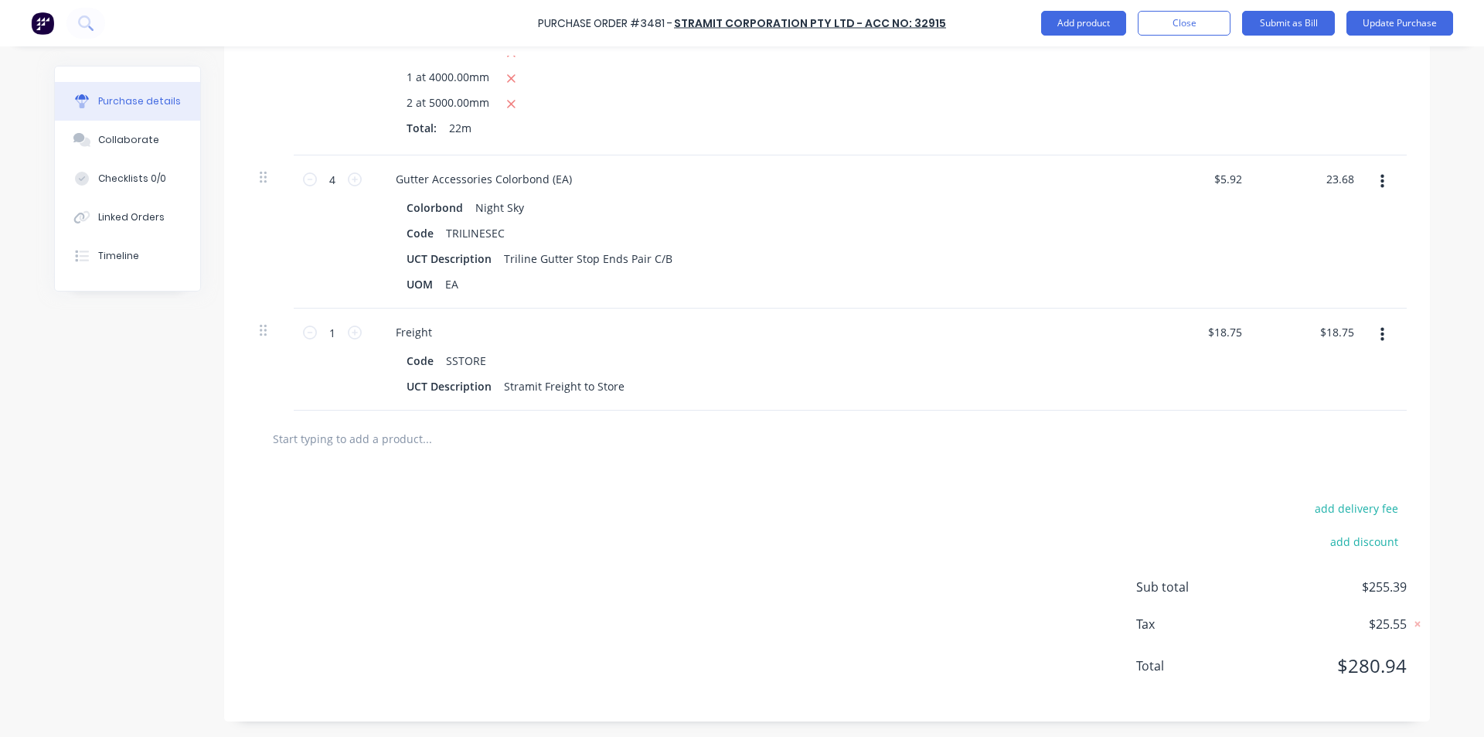
type textarea "x"
type input "$23.68"
click at [1335, 167] on div "$23.68 $23.68" at bounding box center [1312, 231] width 112 height 153
type textarea "x"
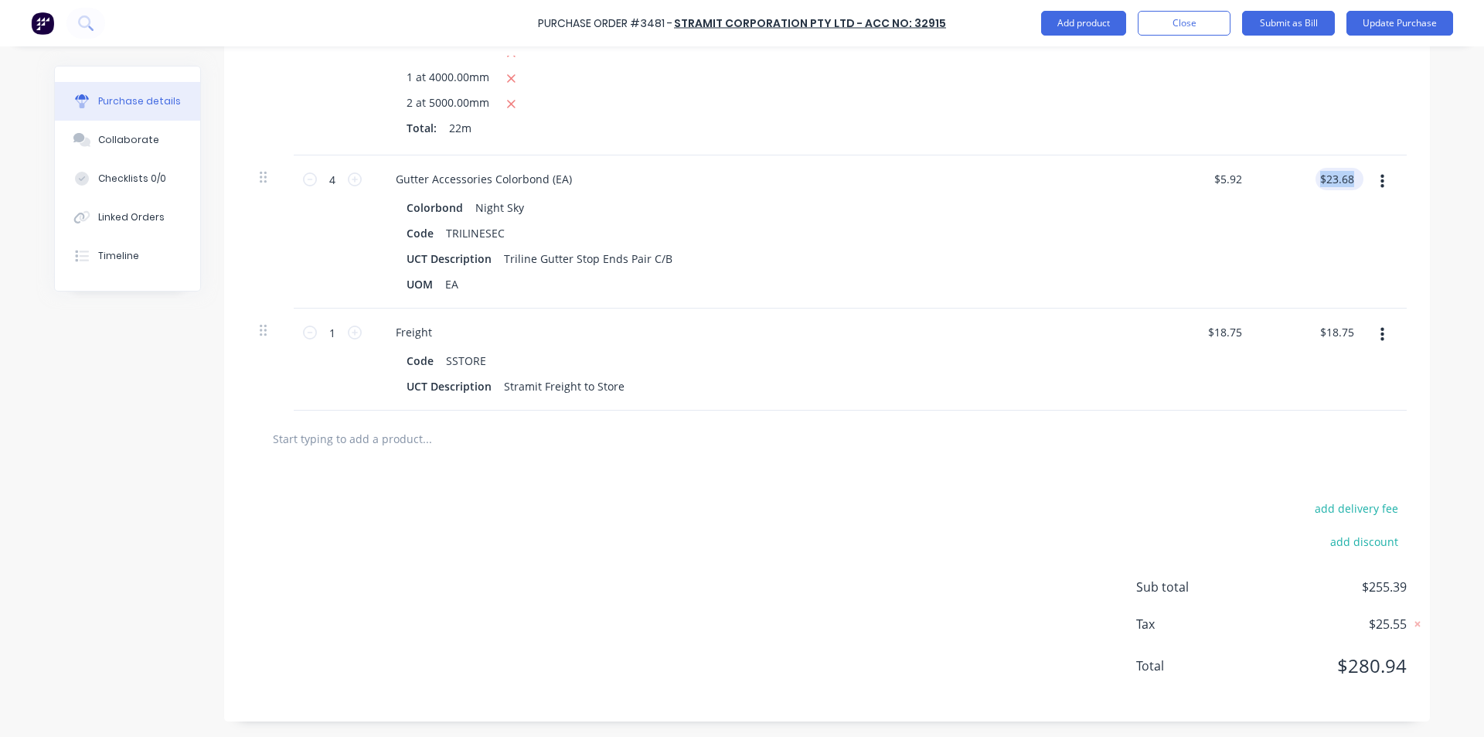
type input "23.68"
click at [1333, 174] on input "23.68" at bounding box center [1340, 179] width 36 height 22
type textarea "x"
click at [1333, 174] on input "23.68" at bounding box center [1340, 179] width 36 height 22
type input "24.80"
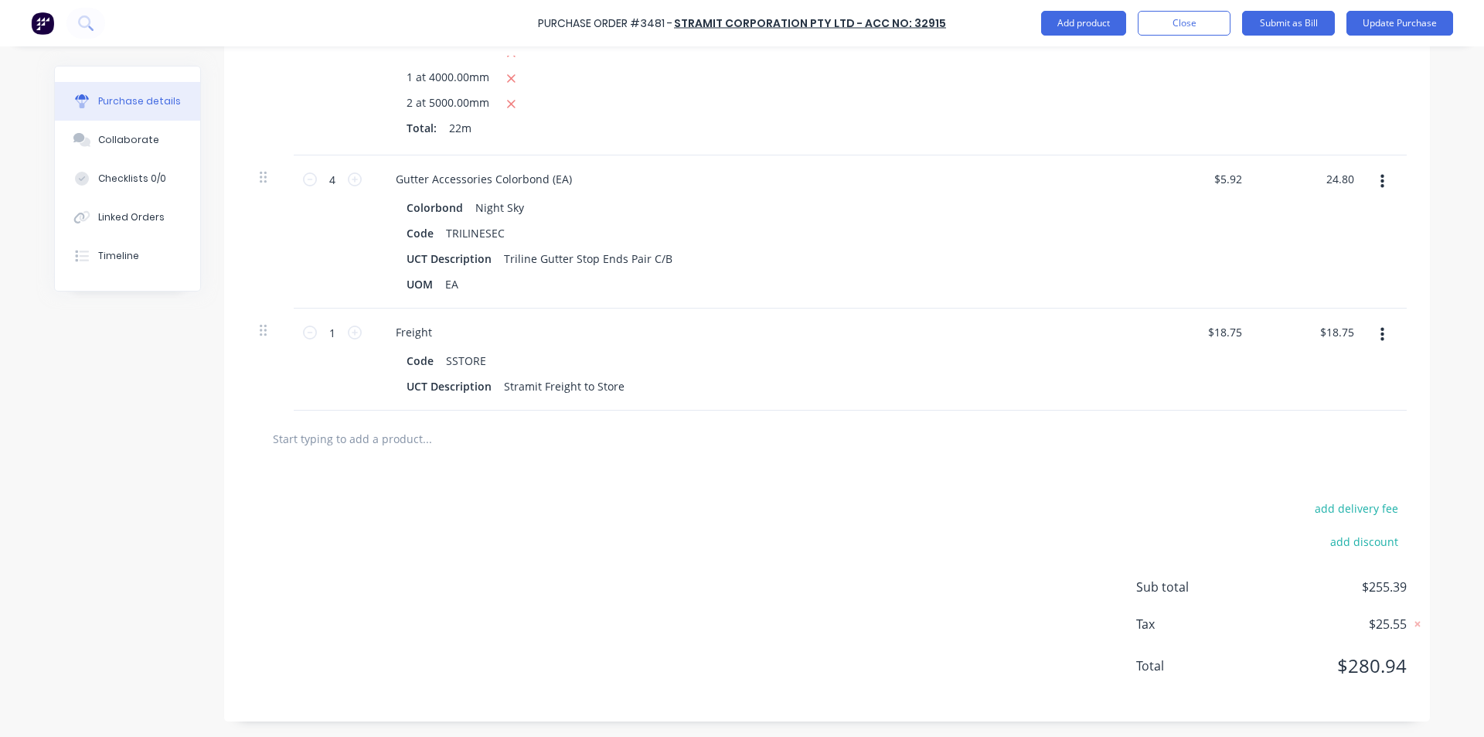
type textarea "x"
type input "$6.20"
type input "$24.80"
click at [1192, 217] on div "$6.20 $6.20" at bounding box center [1200, 231] width 112 height 153
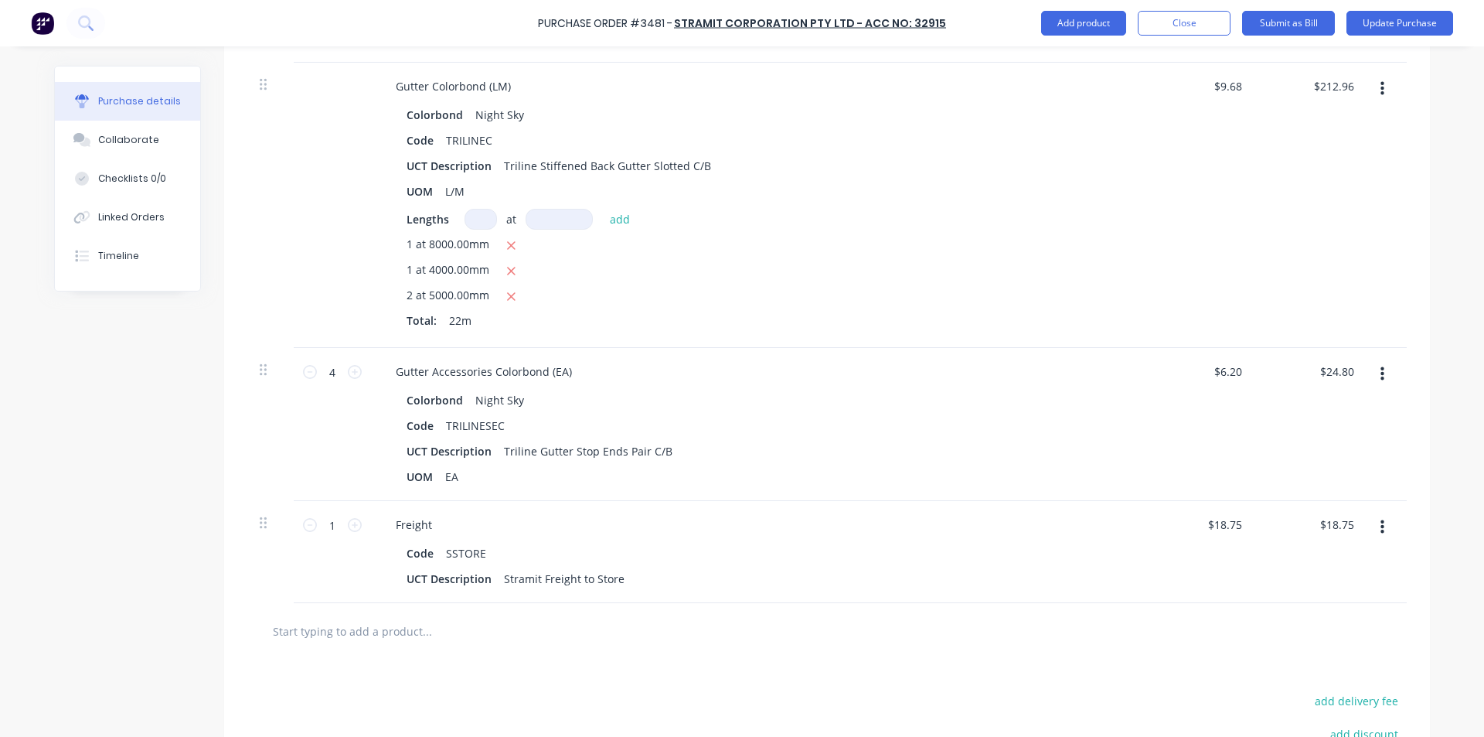
scroll to position [392, 0]
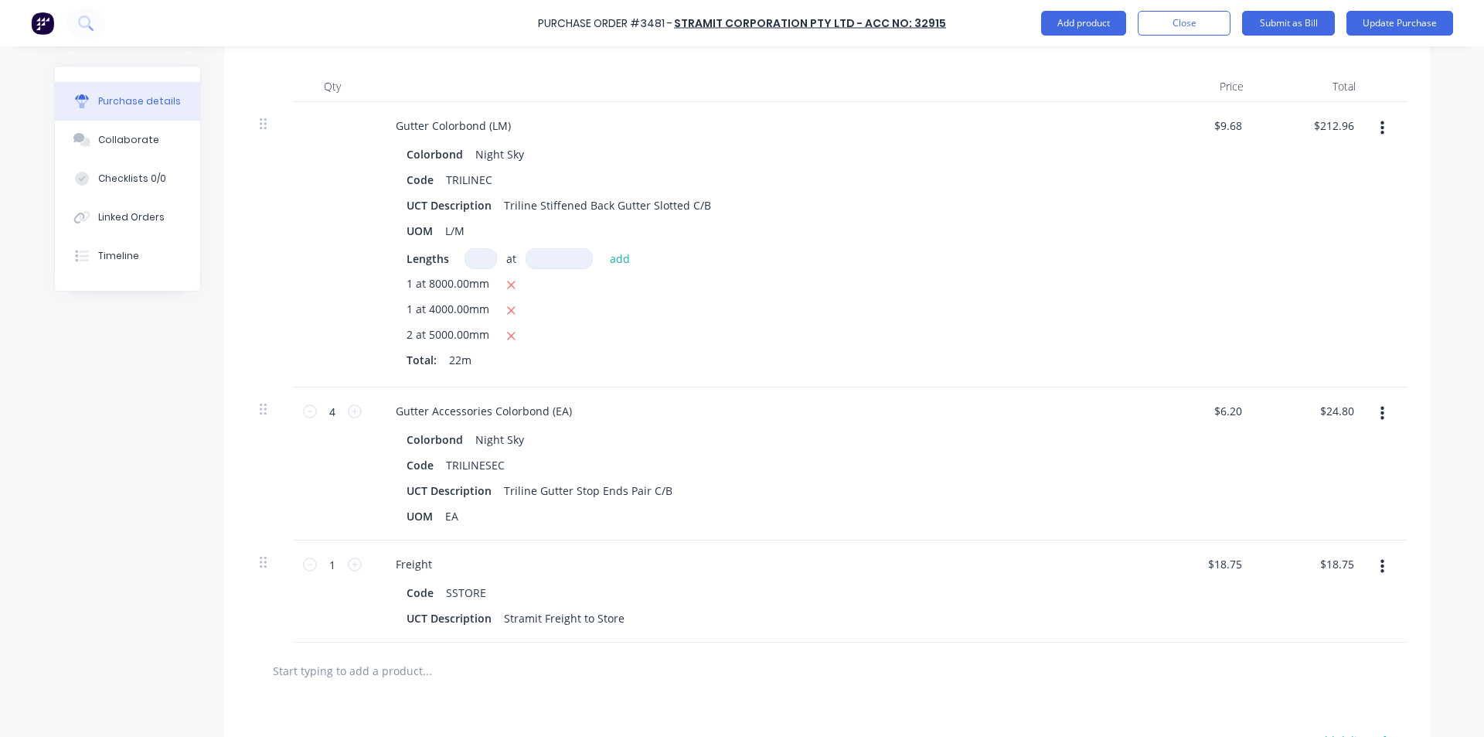
click at [1350, 111] on div "$212.96 $212.96" at bounding box center [1312, 244] width 112 height 285
type textarea "x"
click at [1347, 126] on input "212.96" at bounding box center [1334, 125] width 48 height 22
type input "212.95"
type textarea "x"
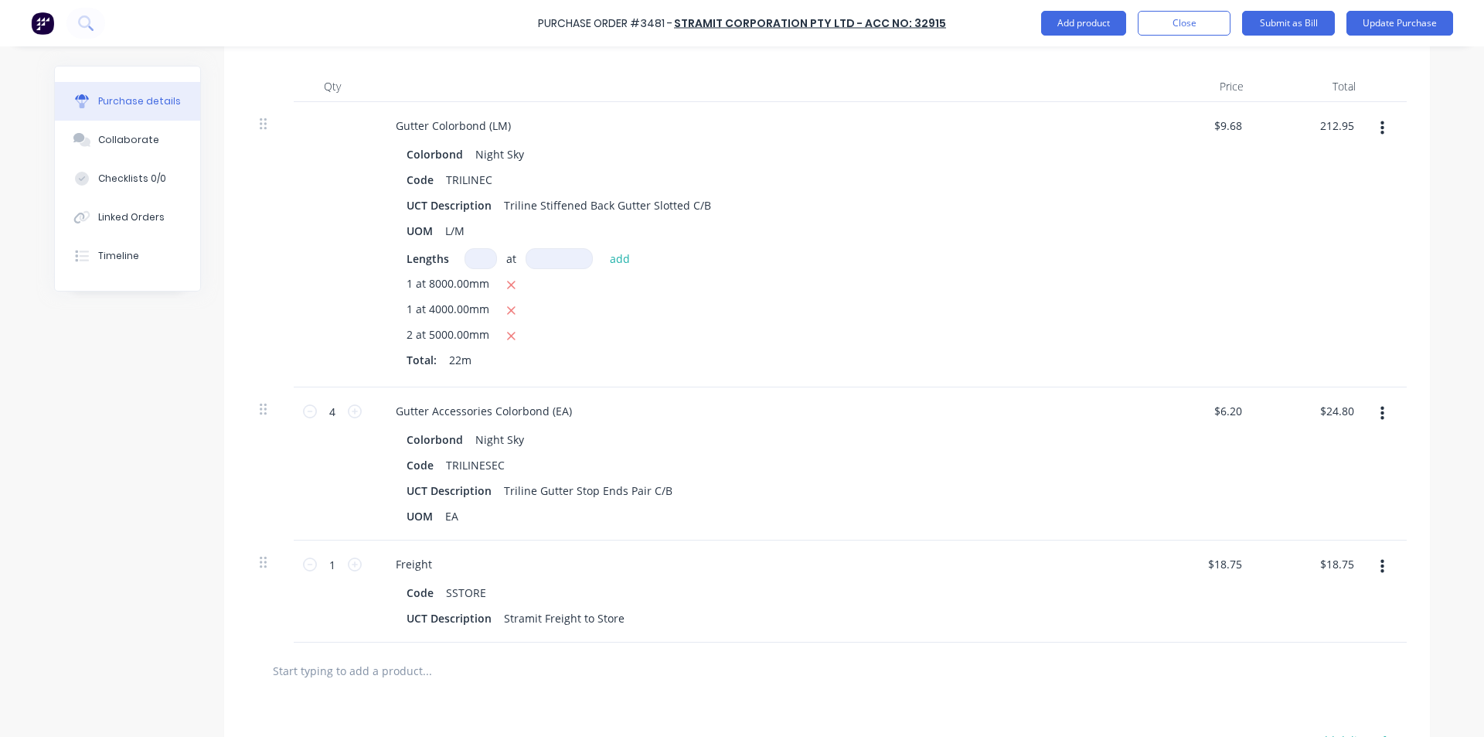
type input "$9.6795"
type input "$212.95"
click at [1315, 209] on div "$212.95 $212.95" at bounding box center [1312, 244] width 112 height 285
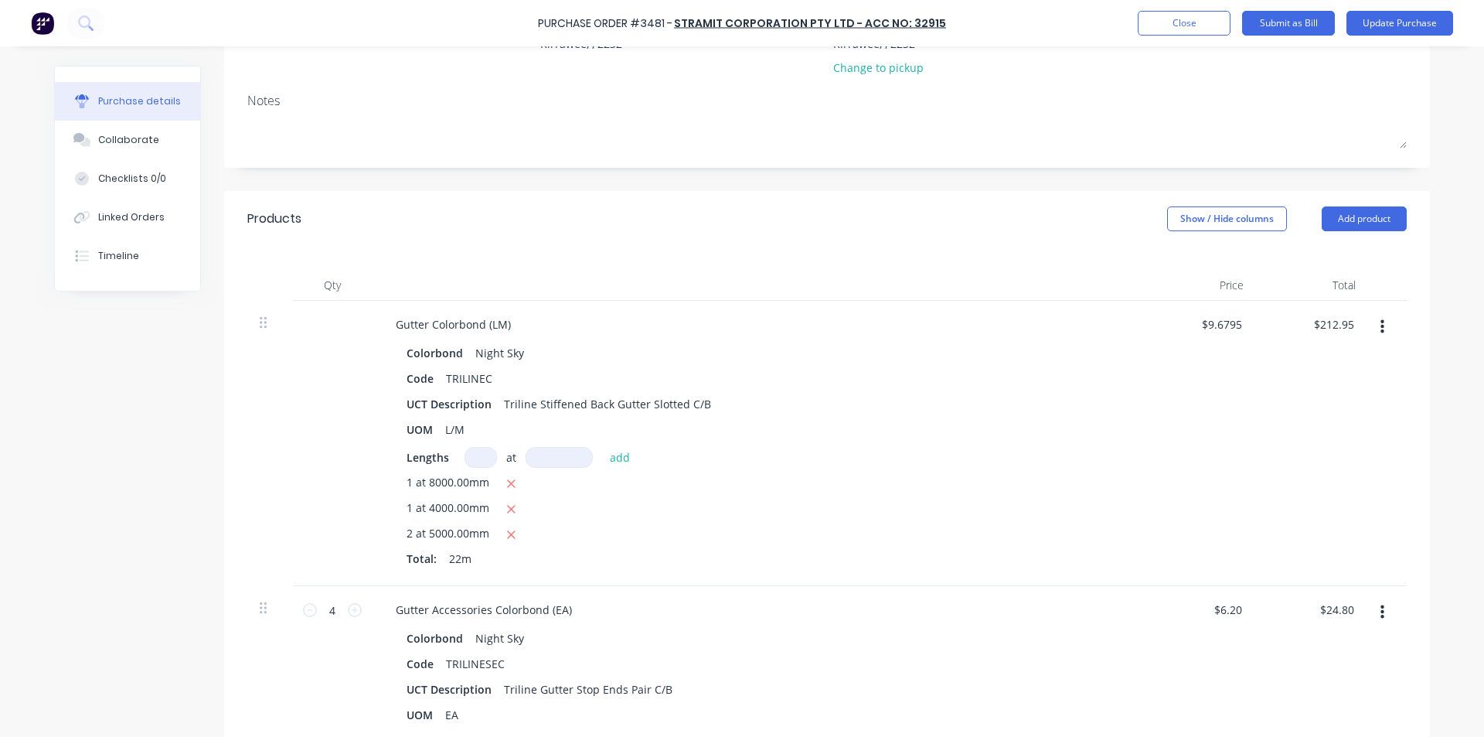
scroll to position [0, 0]
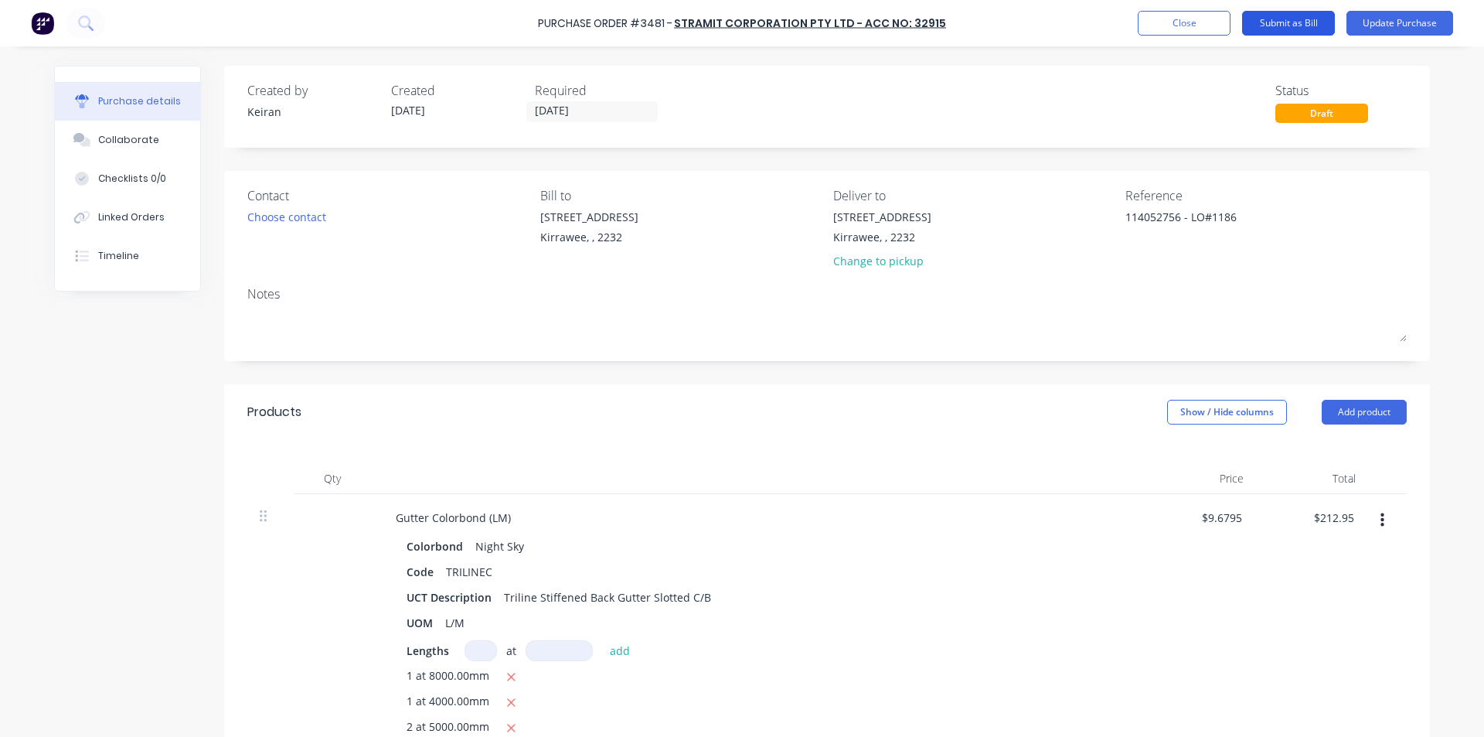
click at [1304, 22] on button "Submit as Bill" at bounding box center [1288, 23] width 93 height 25
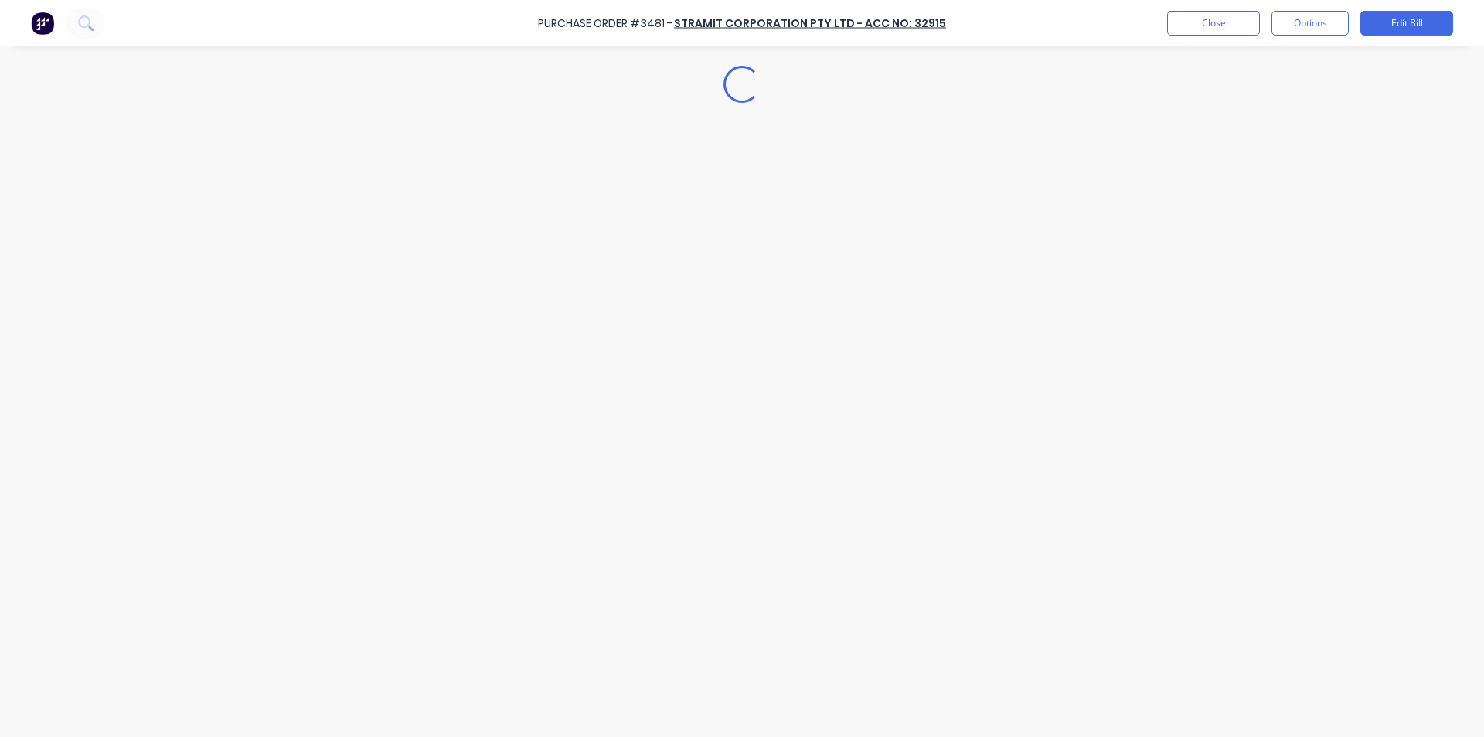
type textarea "x"
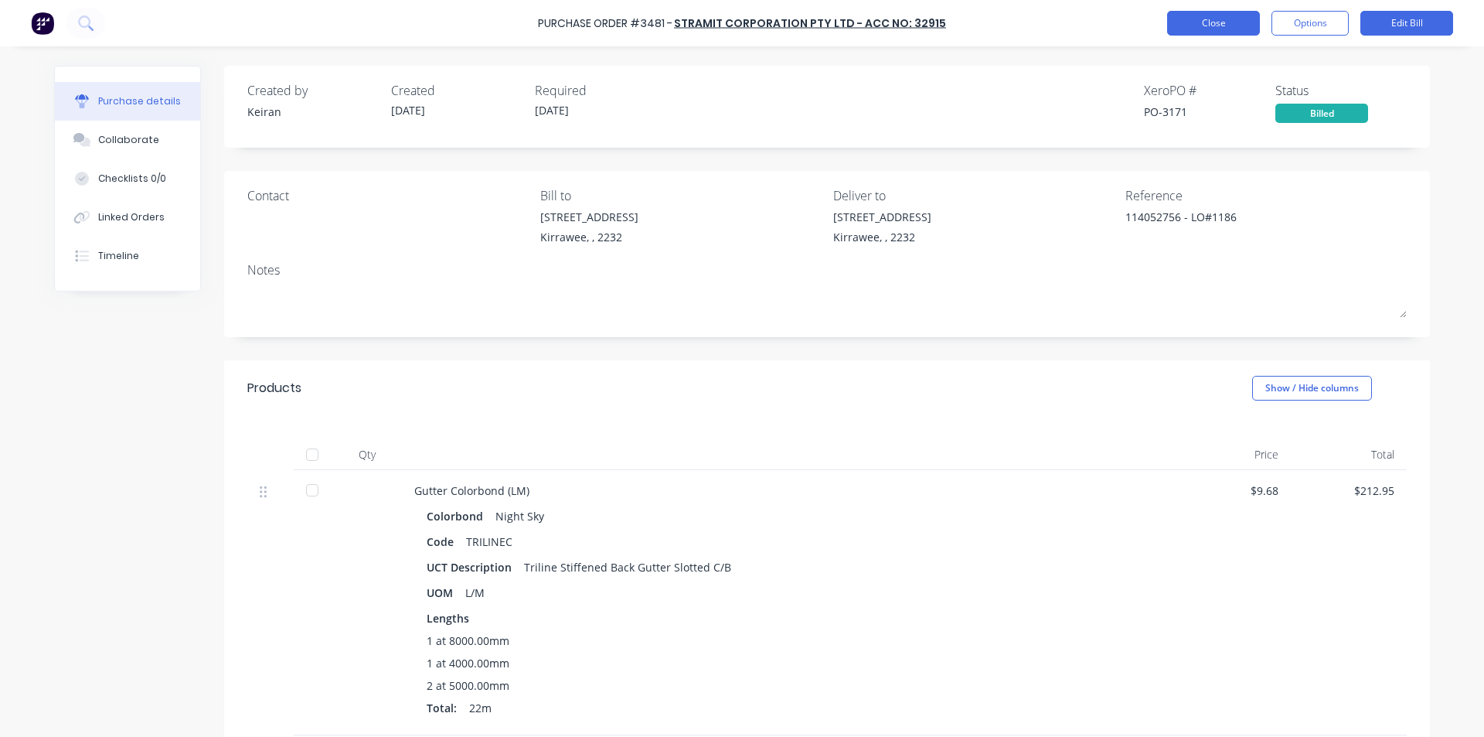
click at [1210, 18] on button "Close" at bounding box center [1213, 23] width 93 height 25
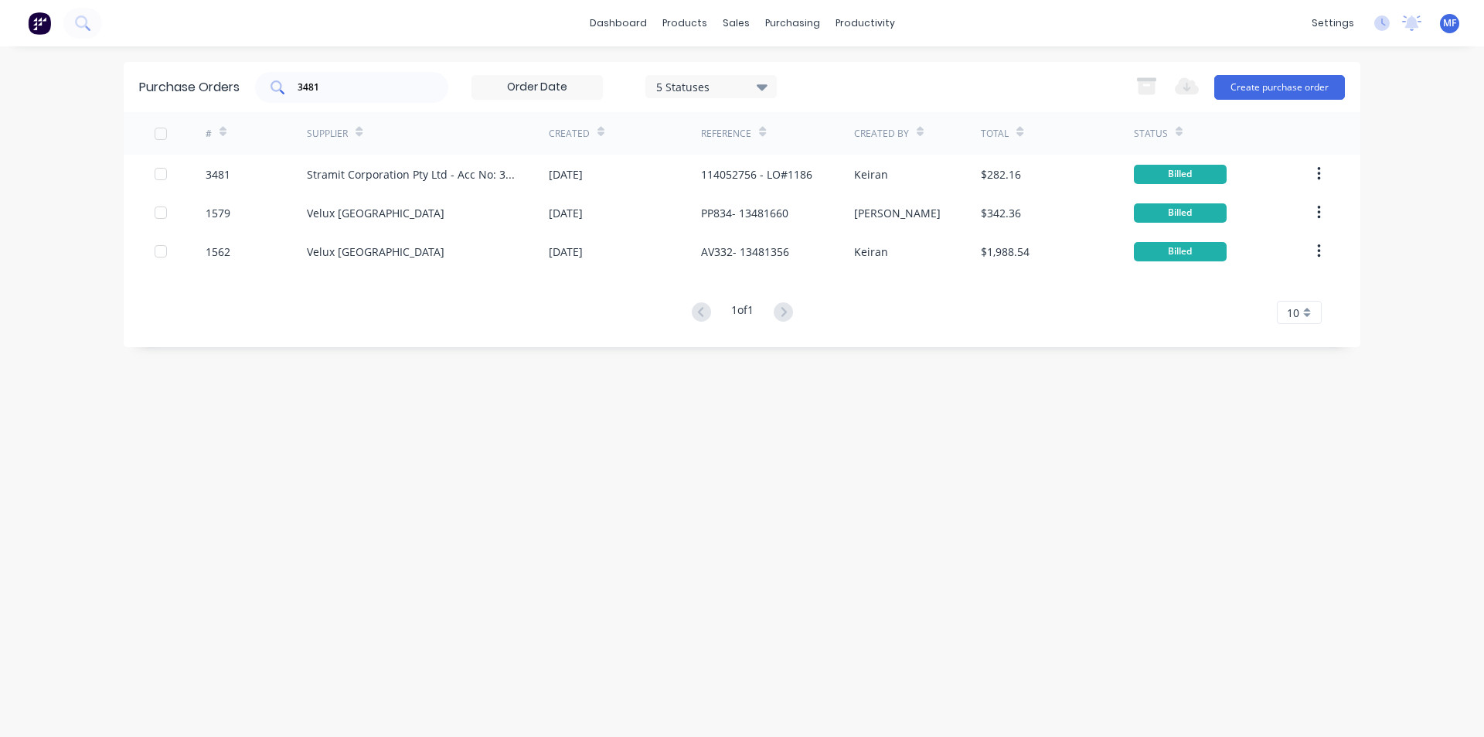
drag, startPoint x: 339, startPoint y: 73, endPoint x: 332, endPoint y: 87, distance: 15.6
click at [339, 74] on div "3481" at bounding box center [351, 87] width 193 height 31
click at [331, 88] on input "3481" at bounding box center [360, 87] width 128 height 15
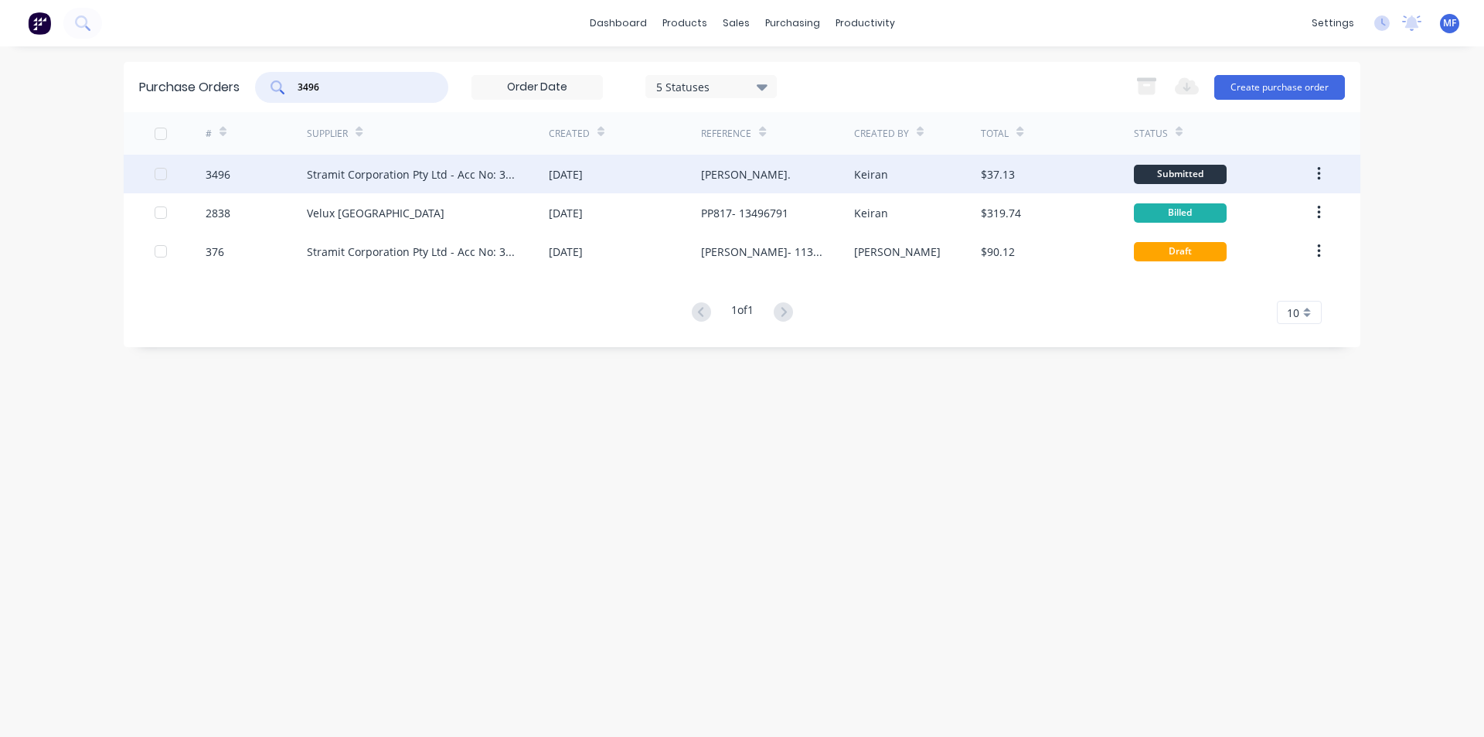
type input "3496"
click at [627, 185] on div "[DATE]" at bounding box center [625, 174] width 152 height 39
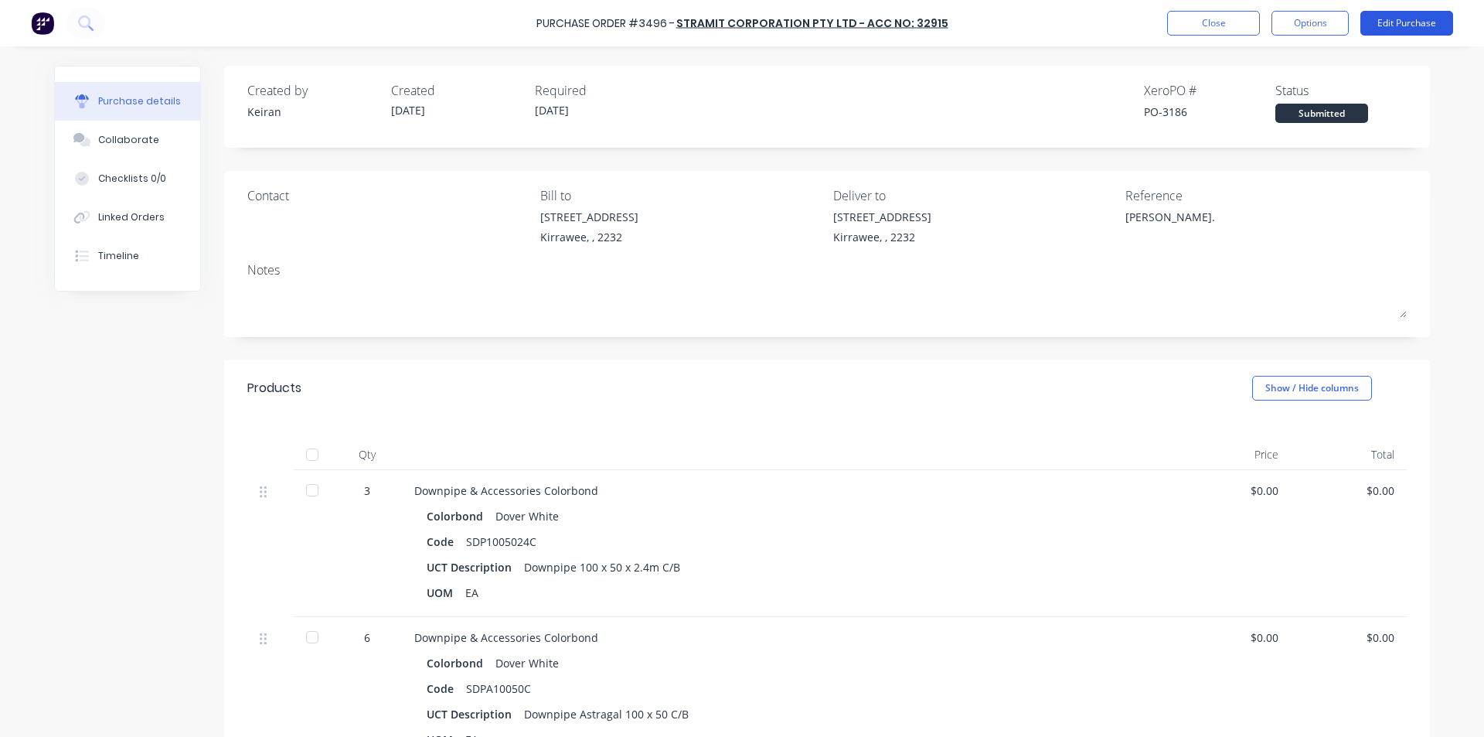
click at [1402, 19] on button "Edit Purchase" at bounding box center [1407, 23] width 93 height 25
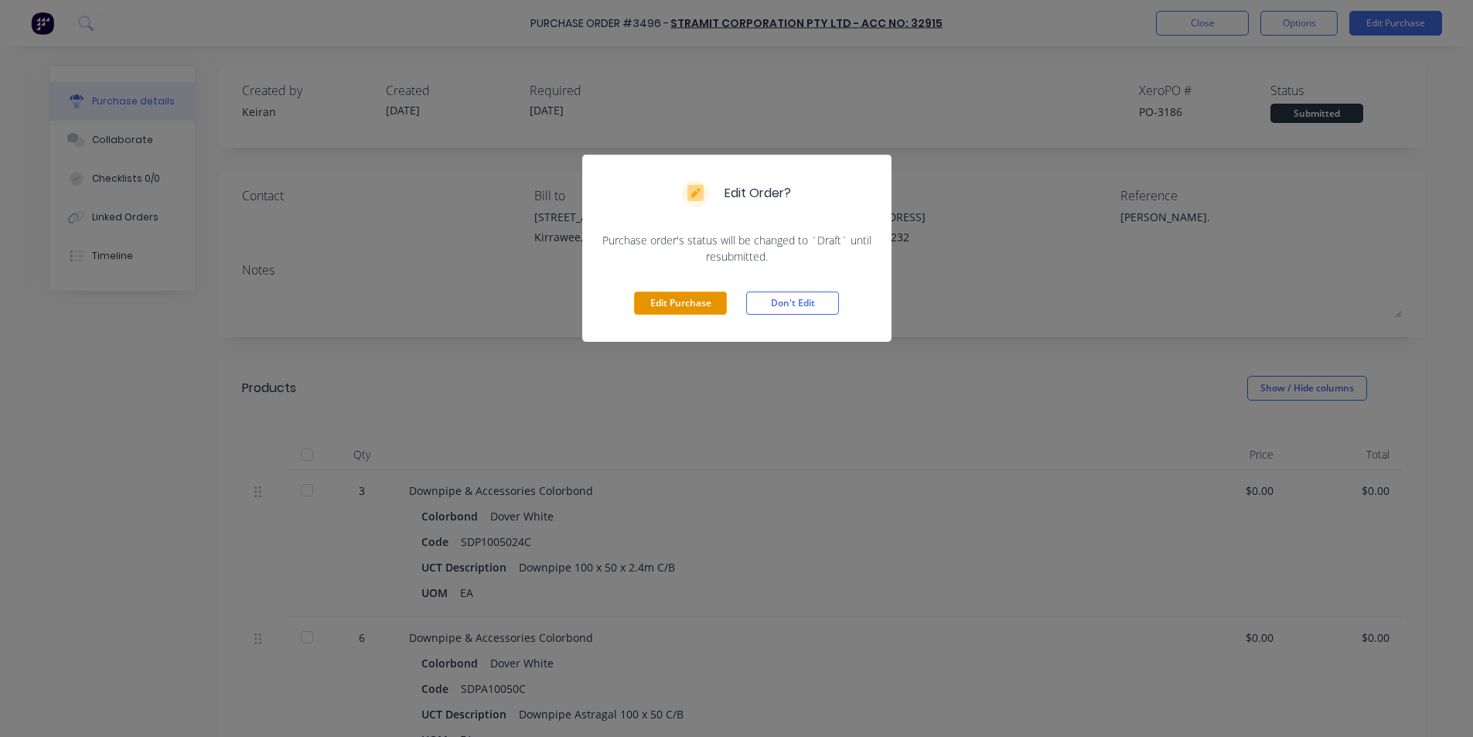
drag, startPoint x: 656, startPoint y: 302, endPoint x: 722, endPoint y: 287, distance: 67.5
click at [663, 301] on button "Edit Purchase" at bounding box center [680, 302] width 93 height 23
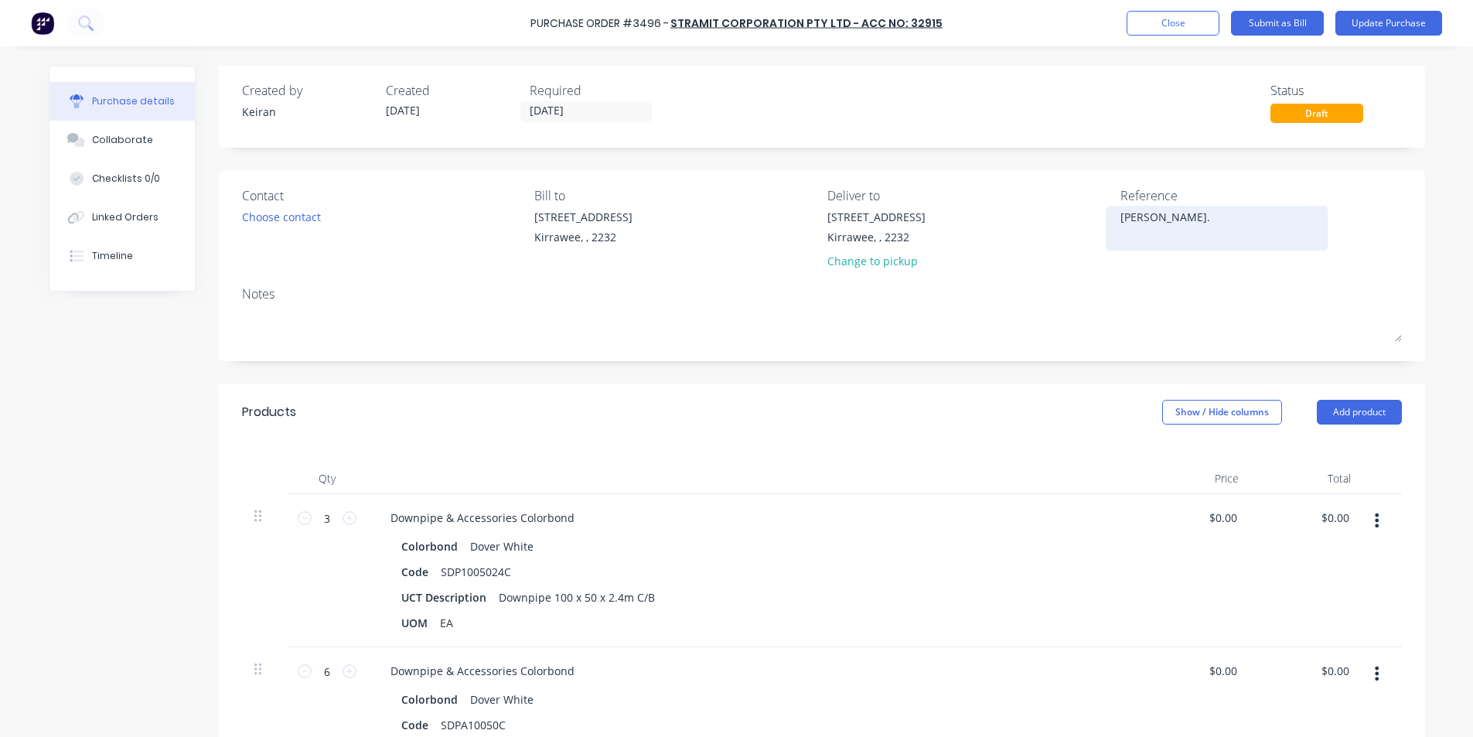
type textarea "x"
click at [1222, 221] on textarea "[PERSON_NAME]." at bounding box center [1222, 226] width 193 height 35
type textarea "114052Oliver Const."
type textarea "x"
type textarea "1140529Oliver Const."
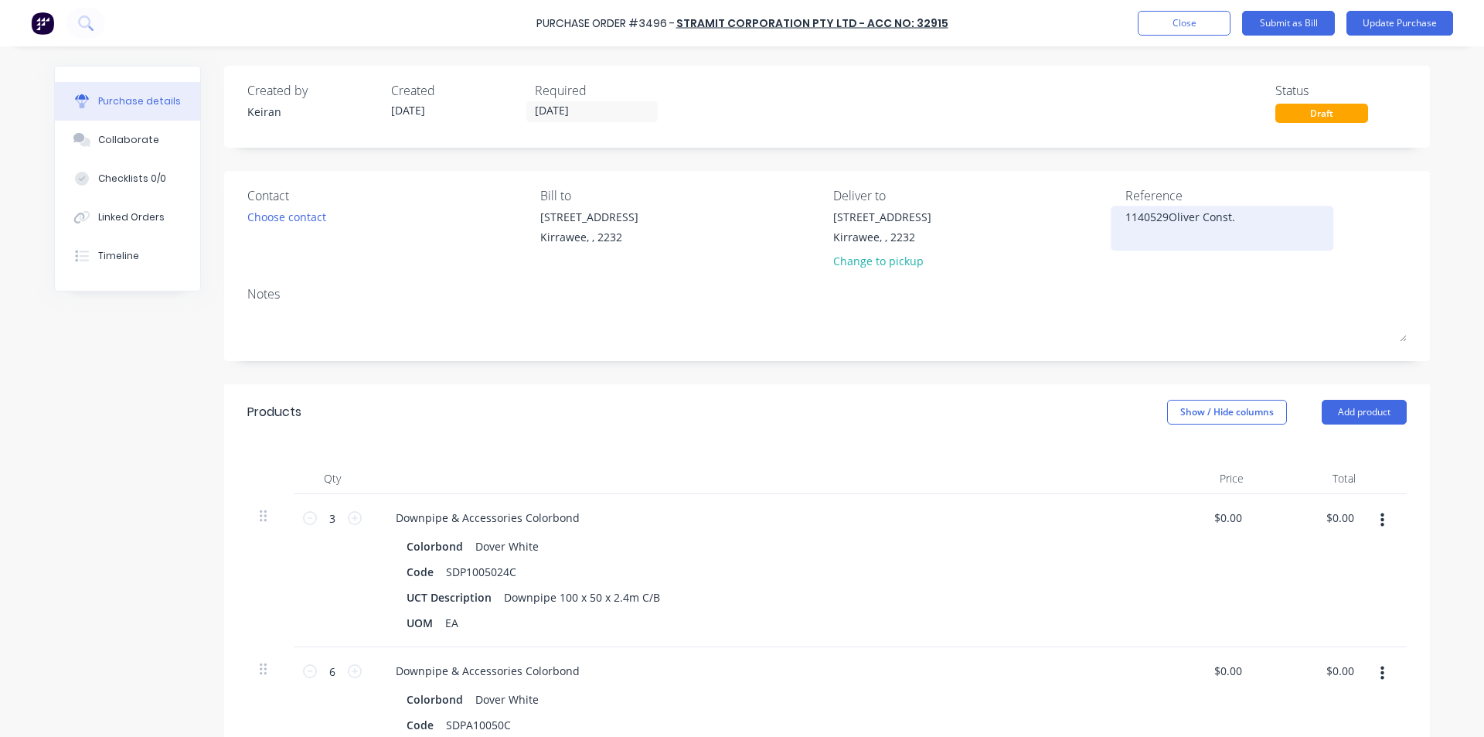
type textarea "x"
type textarea "11405290Oliver Const."
type textarea "x"
type textarea "114052902Oliver Const."
type textarea "x"
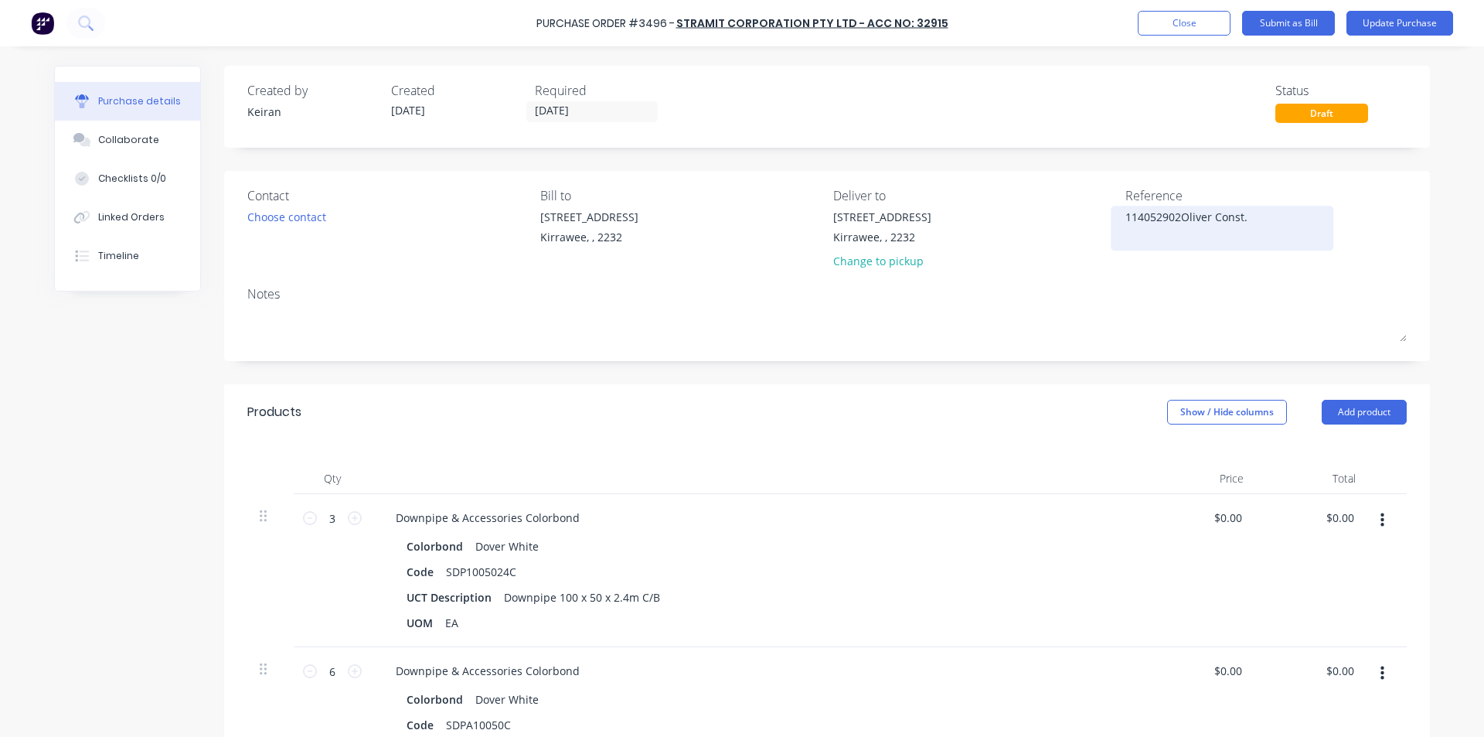
type textarea "114052902 [PERSON_NAME]."
type textarea "x"
type textarea "114052902 -[PERSON_NAME]."
type textarea "x"
type textarea "114052902 - [PERSON_NAME]."
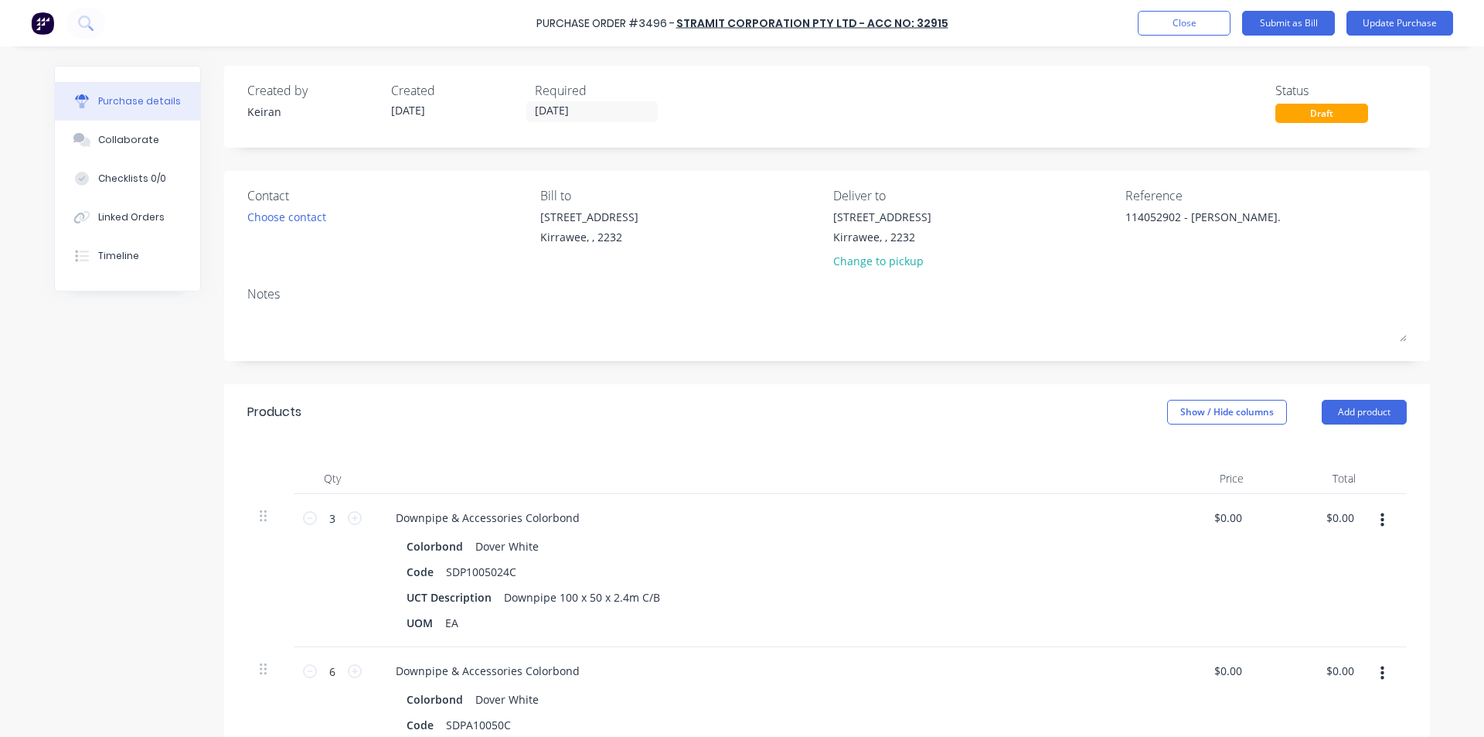
type textarea "x"
type textarea "114052902 - [PERSON_NAME]."
click at [919, 412] on div "Products Show / Hide columns Add product" at bounding box center [827, 412] width 1206 height 56
type textarea "x"
type input "0.00"
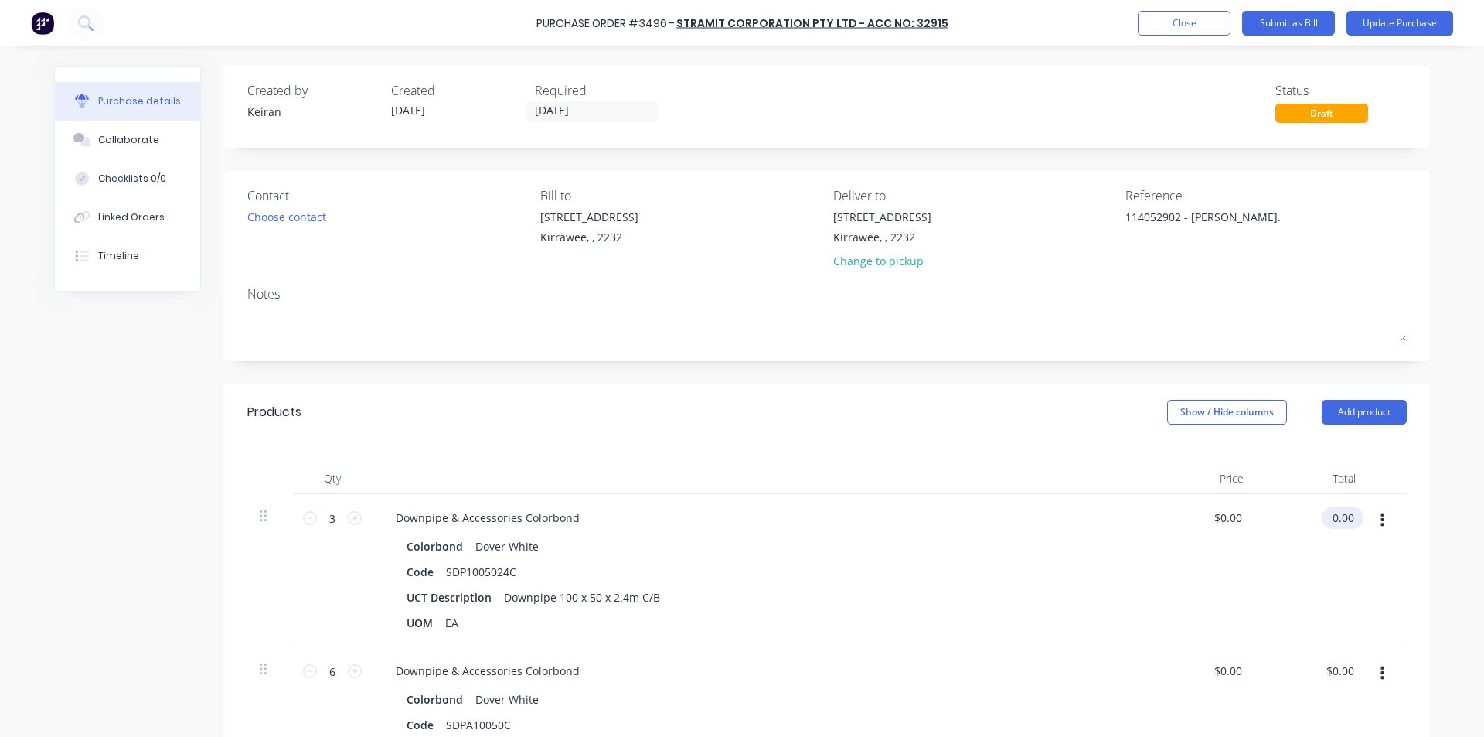
click at [1348, 518] on input "0.00" at bounding box center [1340, 517] width 36 height 22
type textarea "x"
click at [1348, 518] on input "0.00" at bounding box center [1342, 517] width 29 height 22
type input "57.15"
type textarea "x"
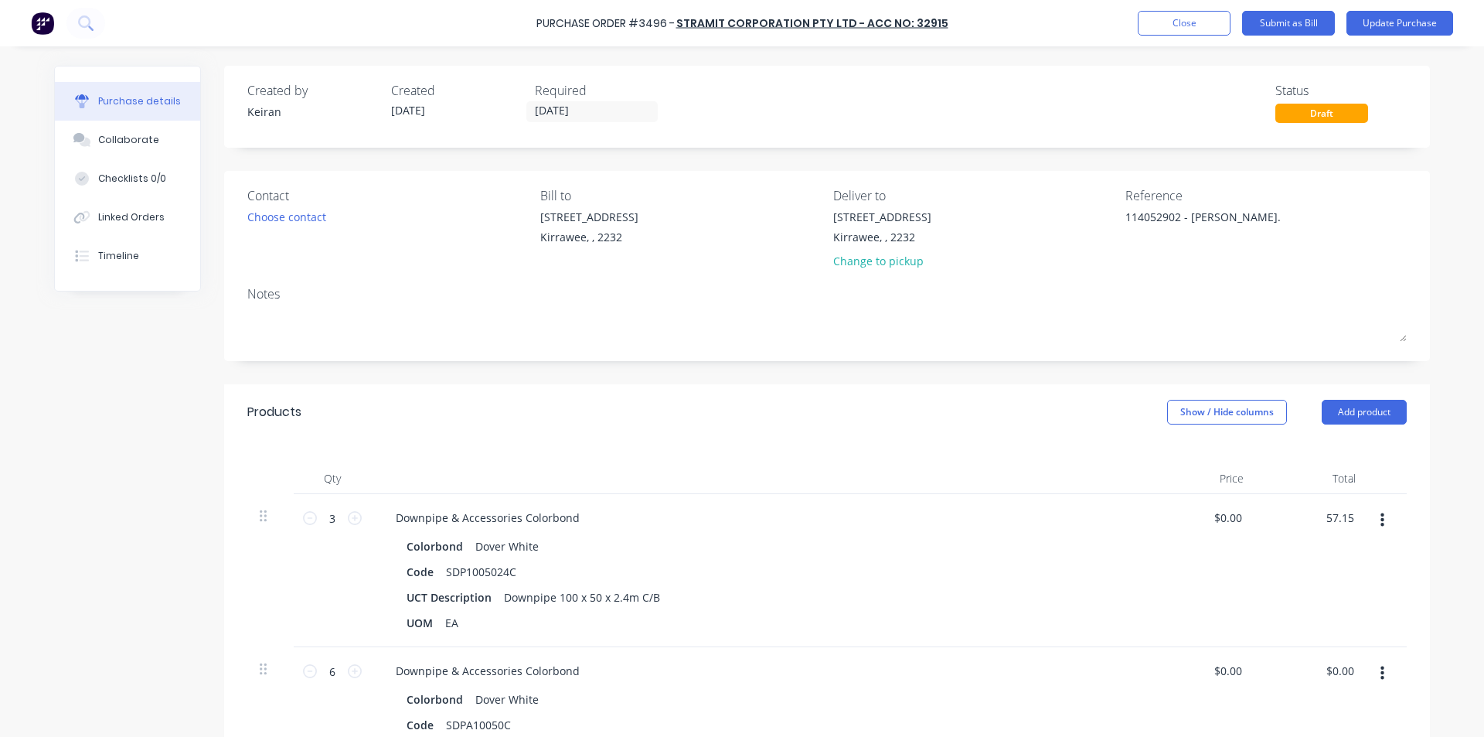
type input "$19.05"
type input "$57.15"
drag, startPoint x: 1328, startPoint y: 596, endPoint x: 1320, endPoint y: 610, distance: 15.9
click at [1328, 597] on div "$57.15 57.15" at bounding box center [1312, 570] width 112 height 153
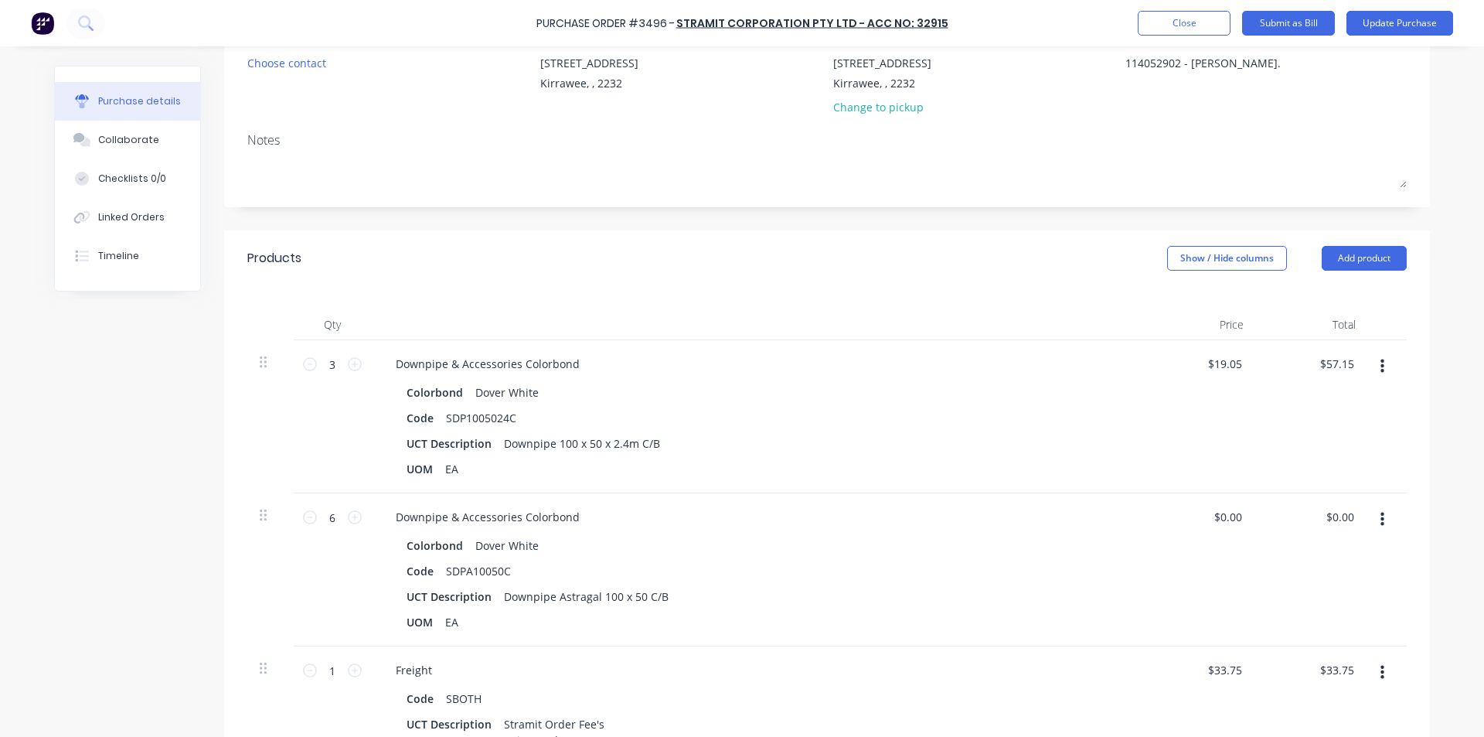
scroll to position [155, 0]
type textarea "x"
type input "0.00"
click at [1328, 517] on input "0.00" at bounding box center [1342, 516] width 29 height 22
type textarea "x"
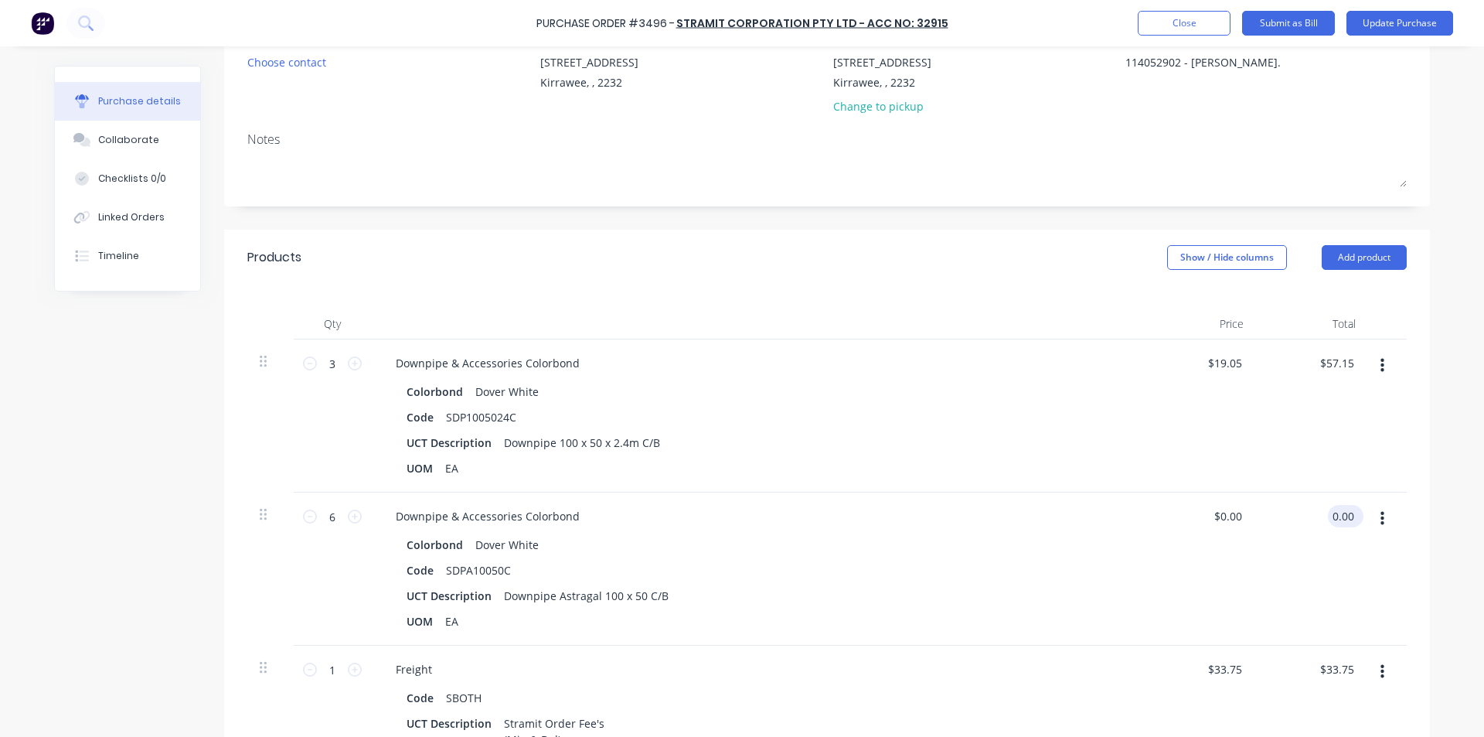
click at [1328, 517] on input "0.00" at bounding box center [1342, 516] width 29 height 22
type input "9.84"
type textarea "x"
type input "$1.64"
type input "$9.84"
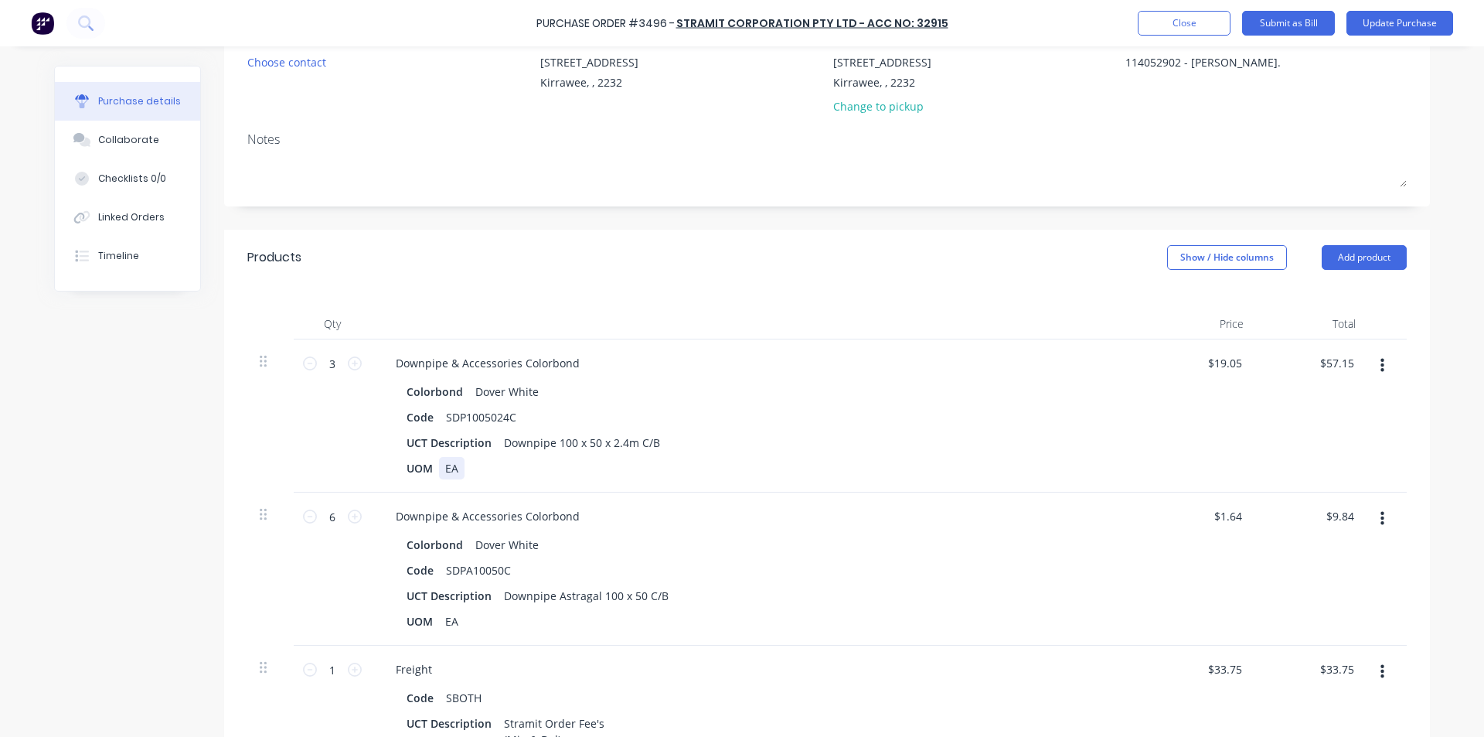
click at [1092, 484] on div "Downpipe & Accessories Colorbond Colorbond Dover White Code SDP1005024C UCT Des…" at bounding box center [757, 415] width 773 height 153
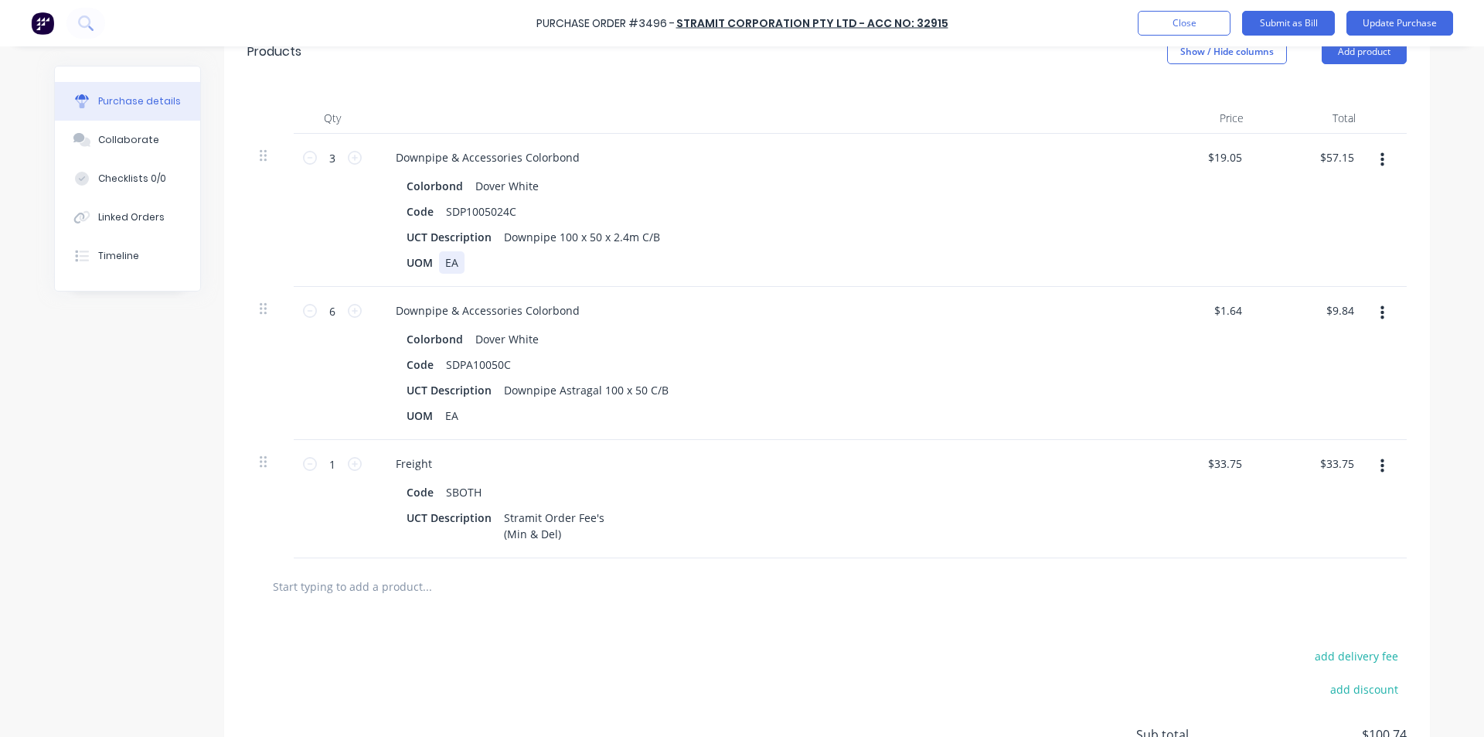
scroll to position [353, 0]
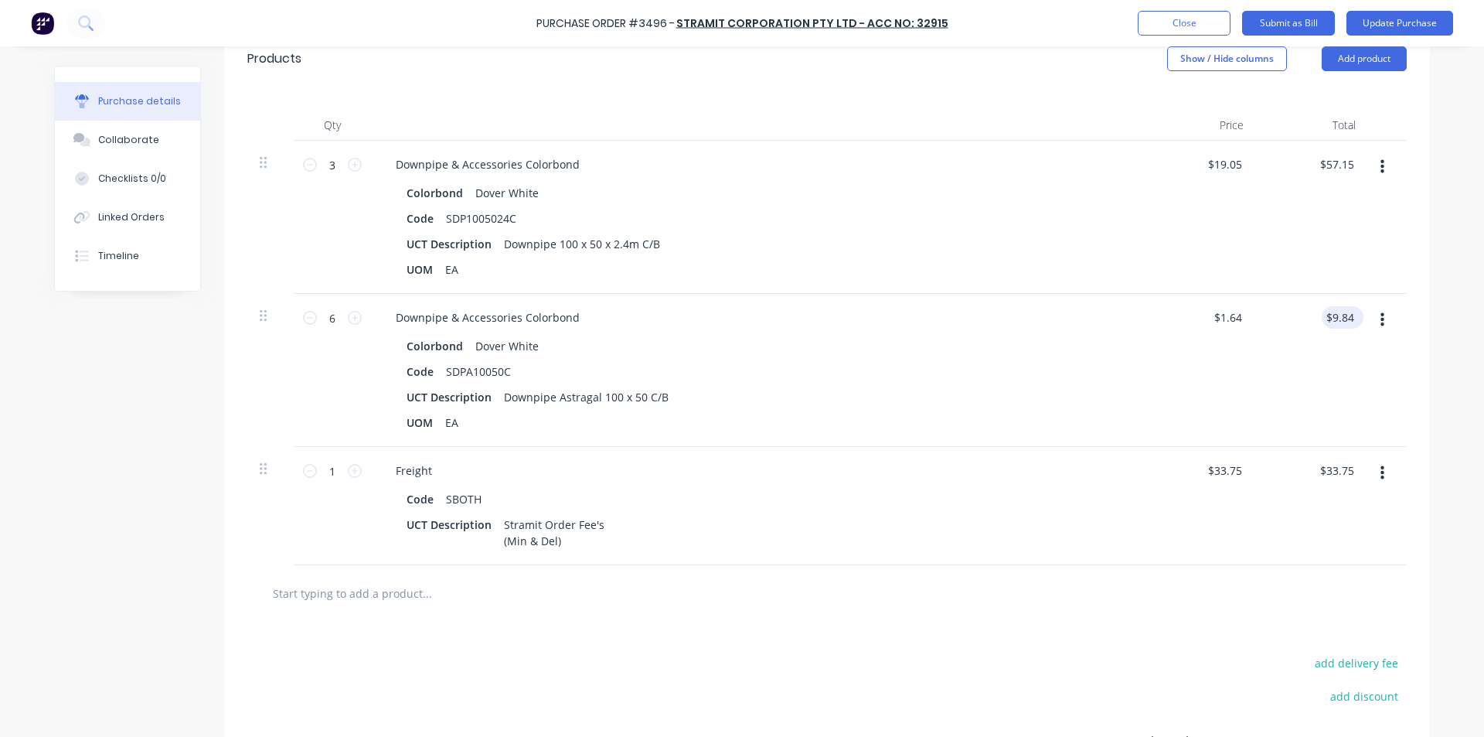
type textarea "x"
type input "9.84"
click at [1346, 319] on input "9.84" at bounding box center [1340, 317] width 36 height 22
type textarea "x"
click at [1346, 319] on input "9.84" at bounding box center [1342, 317] width 29 height 22
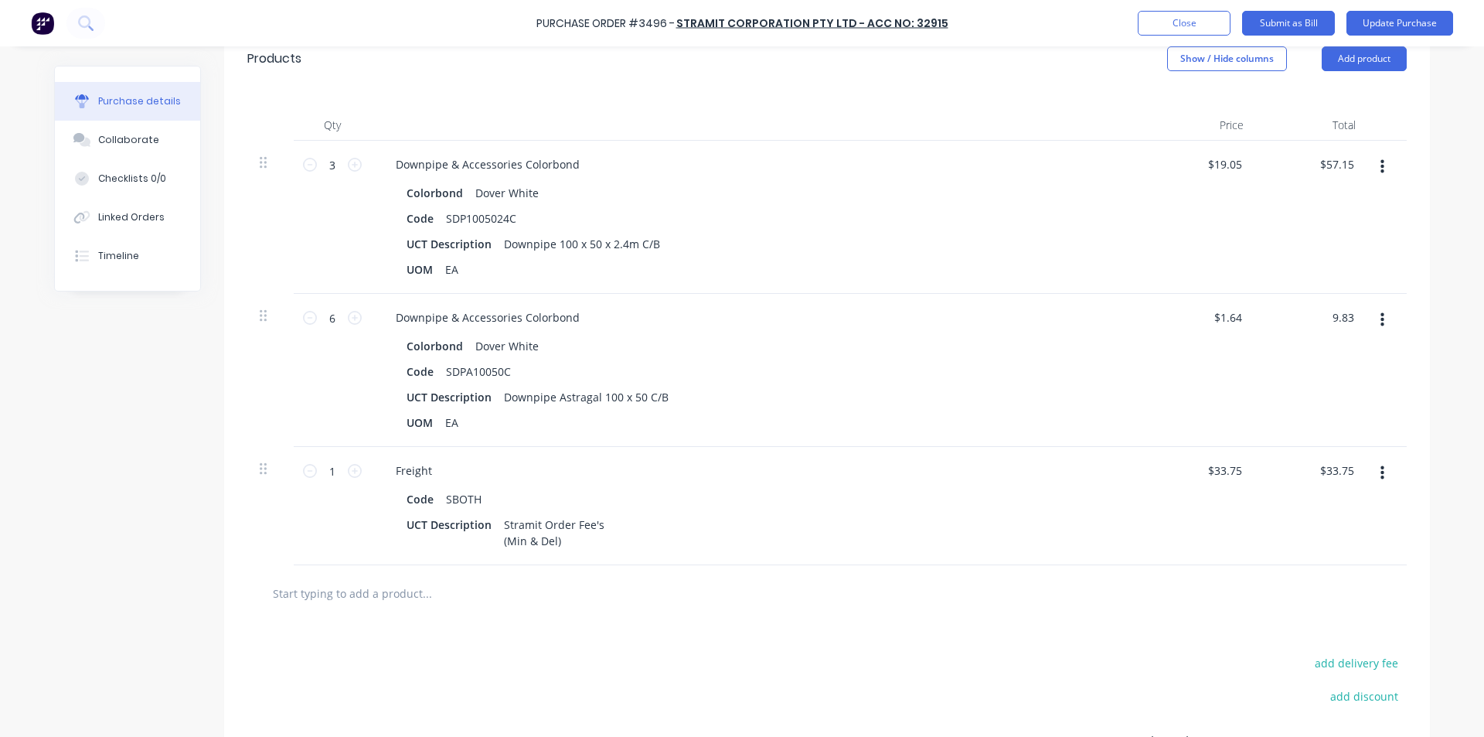
type input "9.83"
type textarea "x"
type input "$1.6383"
type input "$9.83"
click at [993, 301] on div "Downpipe & Accessories Colorbond Colorbond Dover White Code SDPA10050C UCT Desc…" at bounding box center [757, 370] width 773 height 153
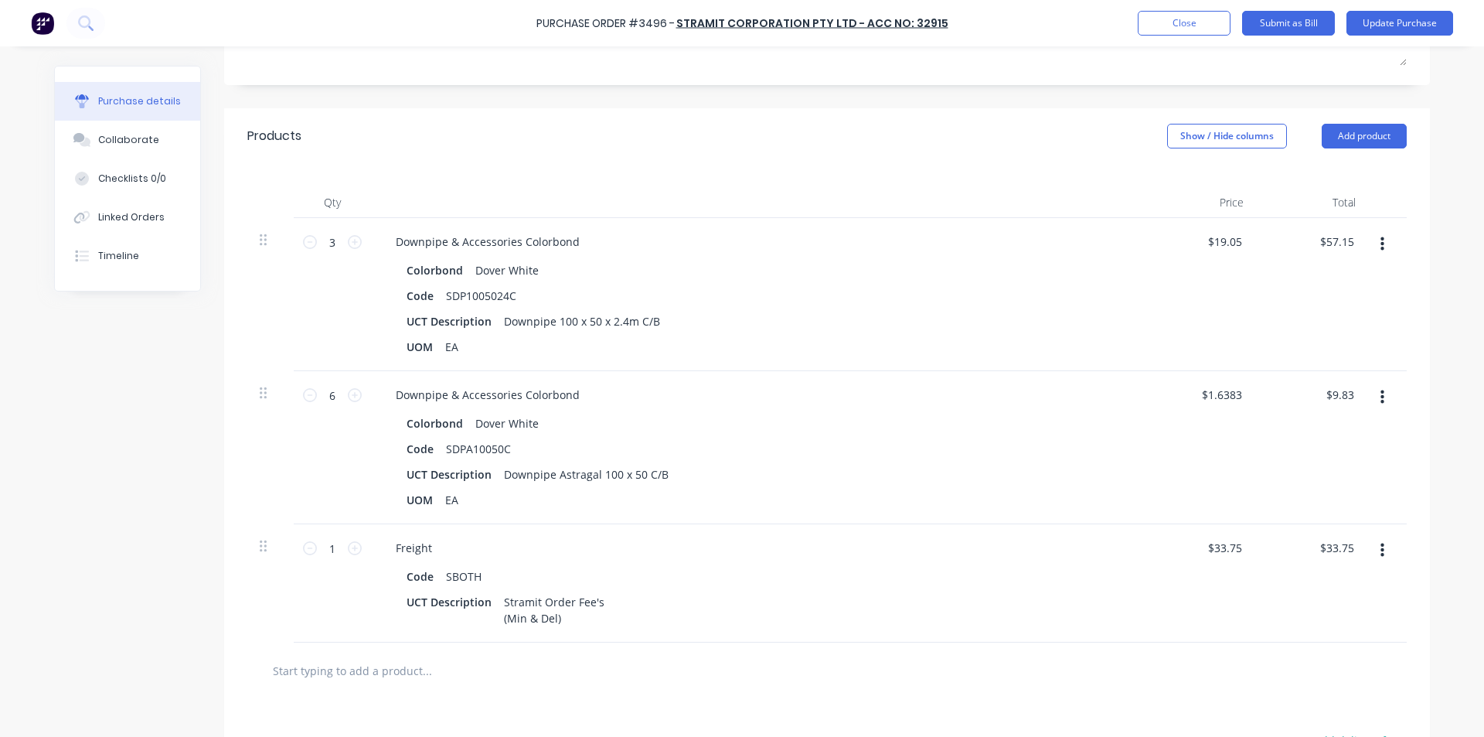
scroll to position [0, 0]
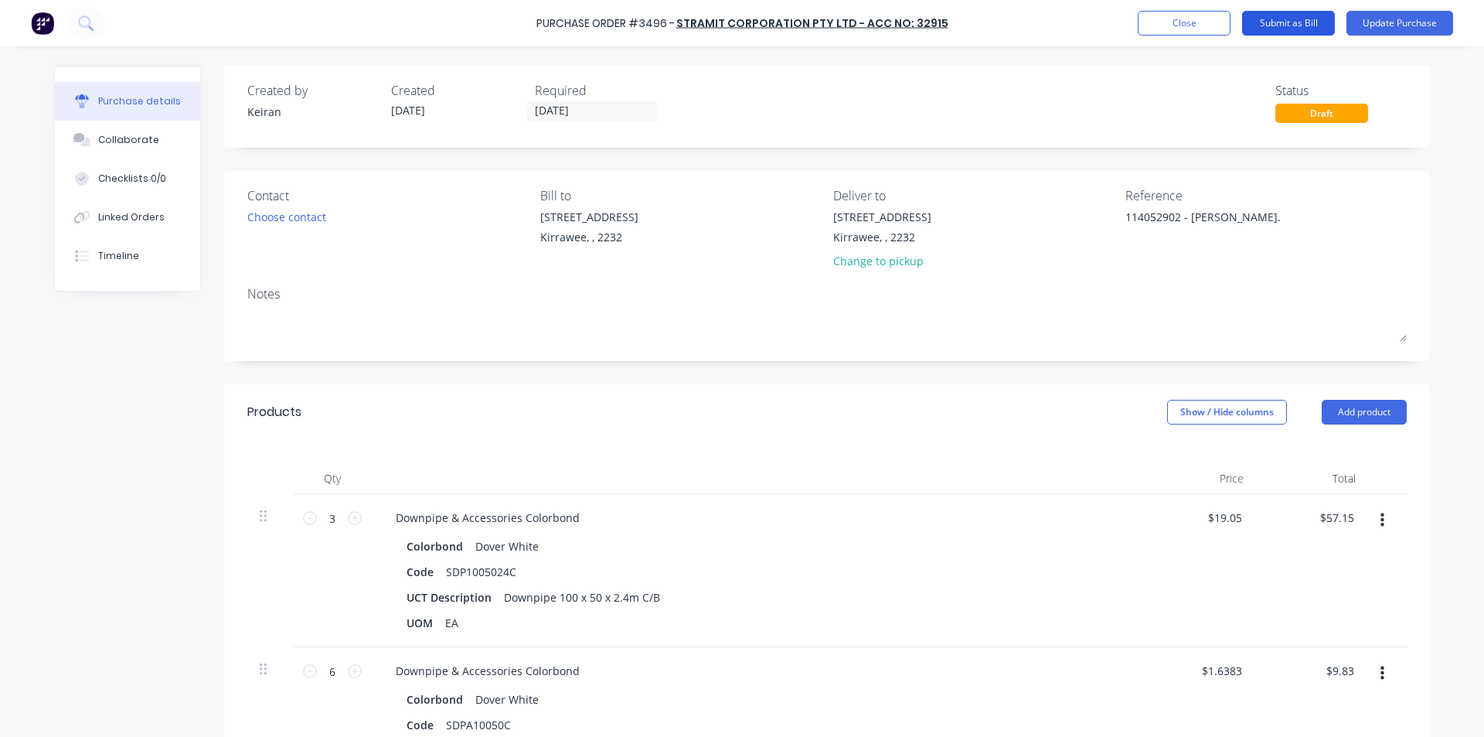
click at [1287, 21] on button "Submit as Bill" at bounding box center [1288, 23] width 93 height 25
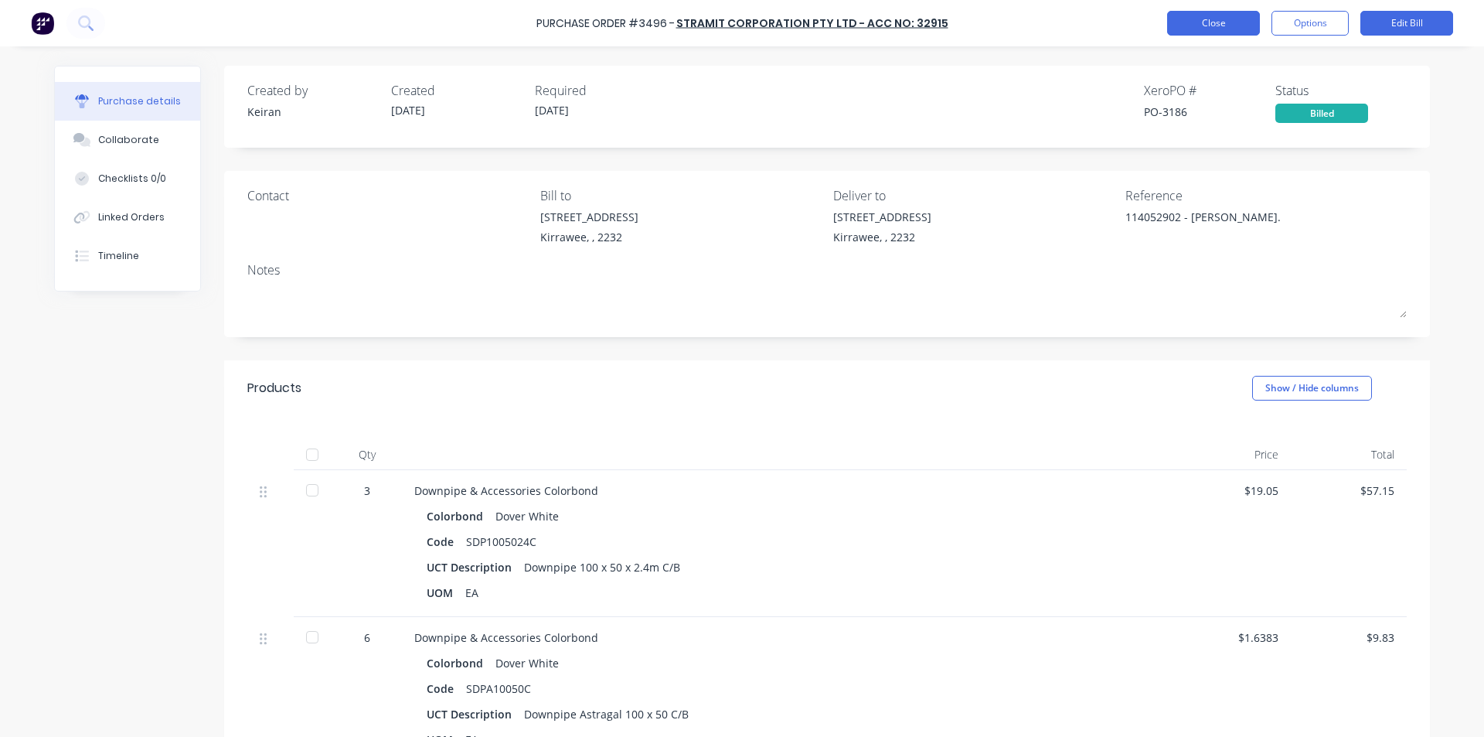
click at [1195, 22] on button "Close" at bounding box center [1213, 23] width 93 height 25
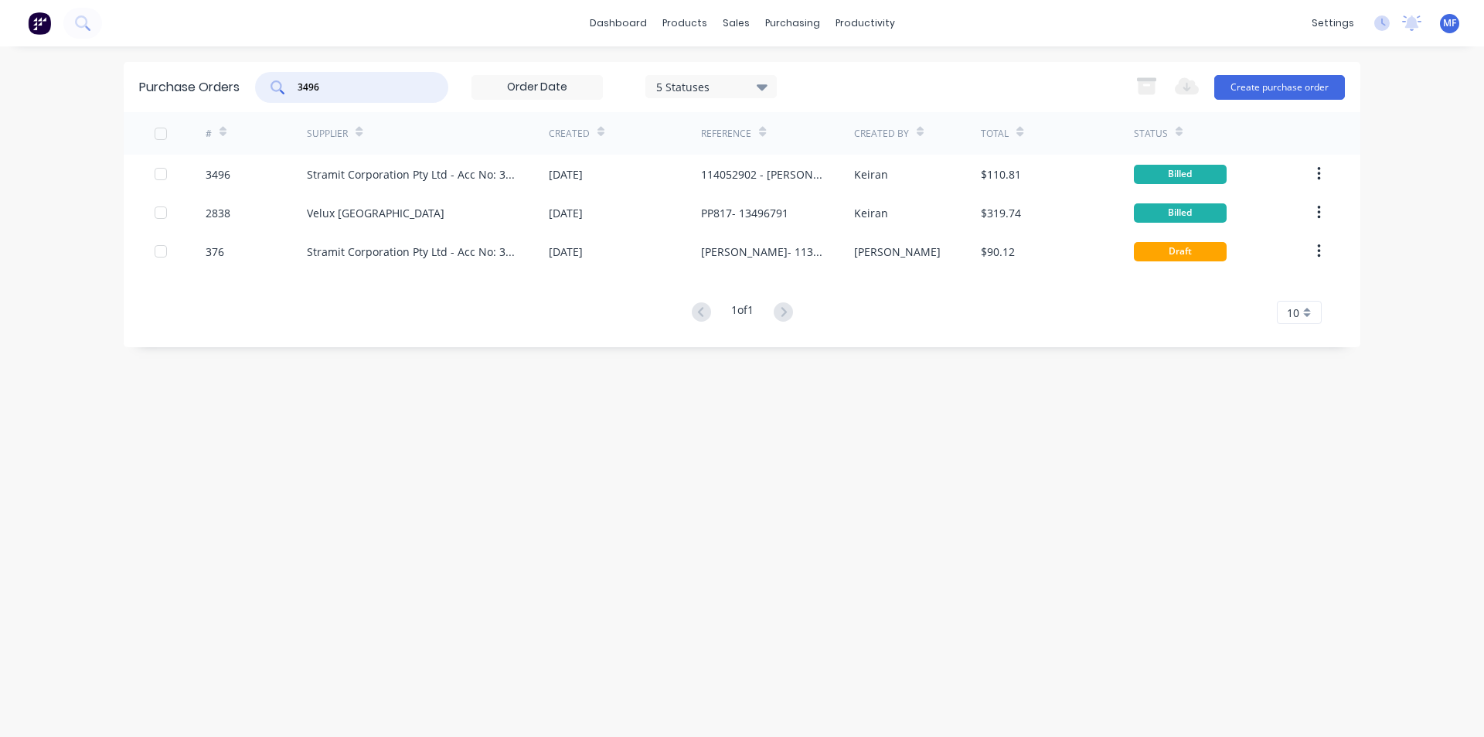
click at [340, 94] on input "3496" at bounding box center [360, 87] width 128 height 15
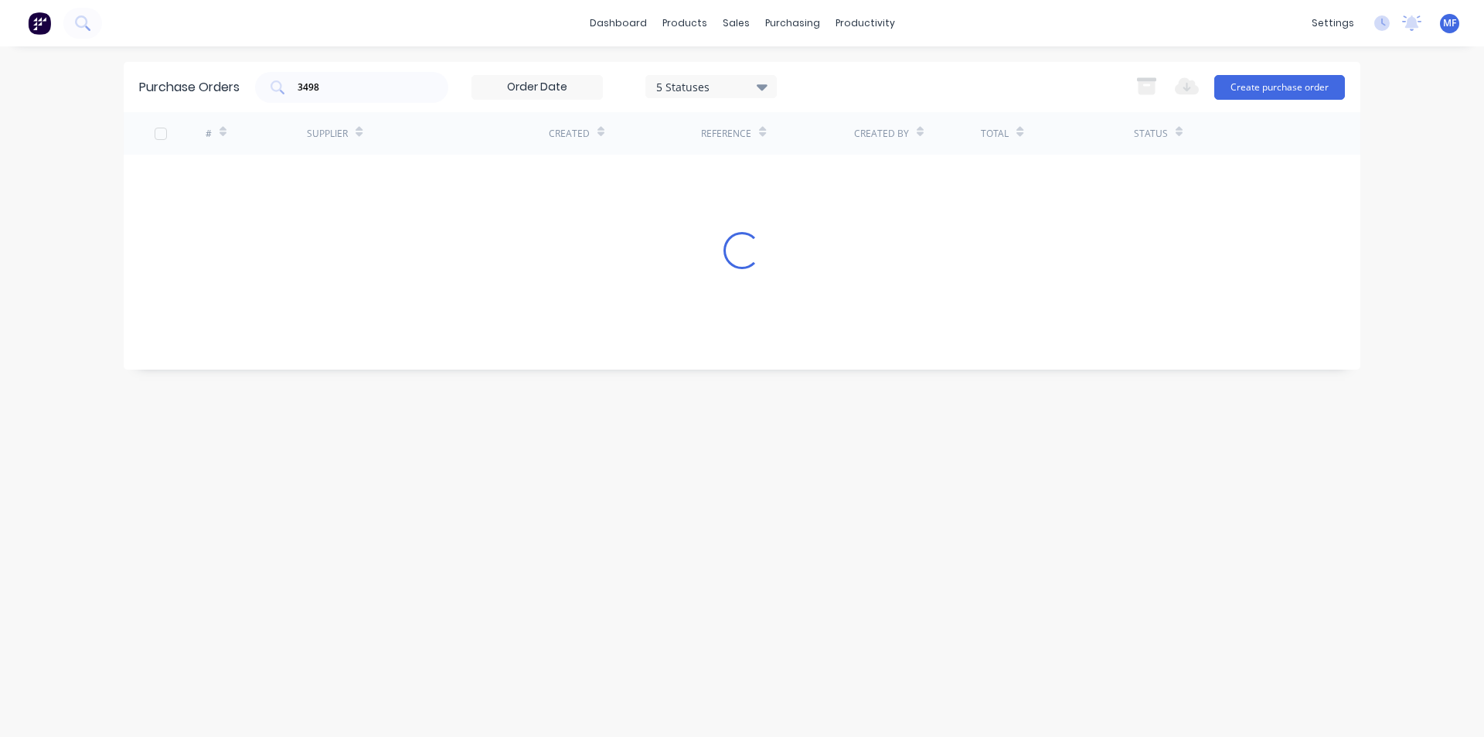
drag, startPoint x: 675, startPoint y: 441, endPoint x: 741, endPoint y: 481, distance: 77.0
click at [675, 440] on div "Purchase Orders 3498 5 Statuses 5 Statuses Export to Excel (XLSX) Create purcha…" at bounding box center [742, 391] width 1237 height 659
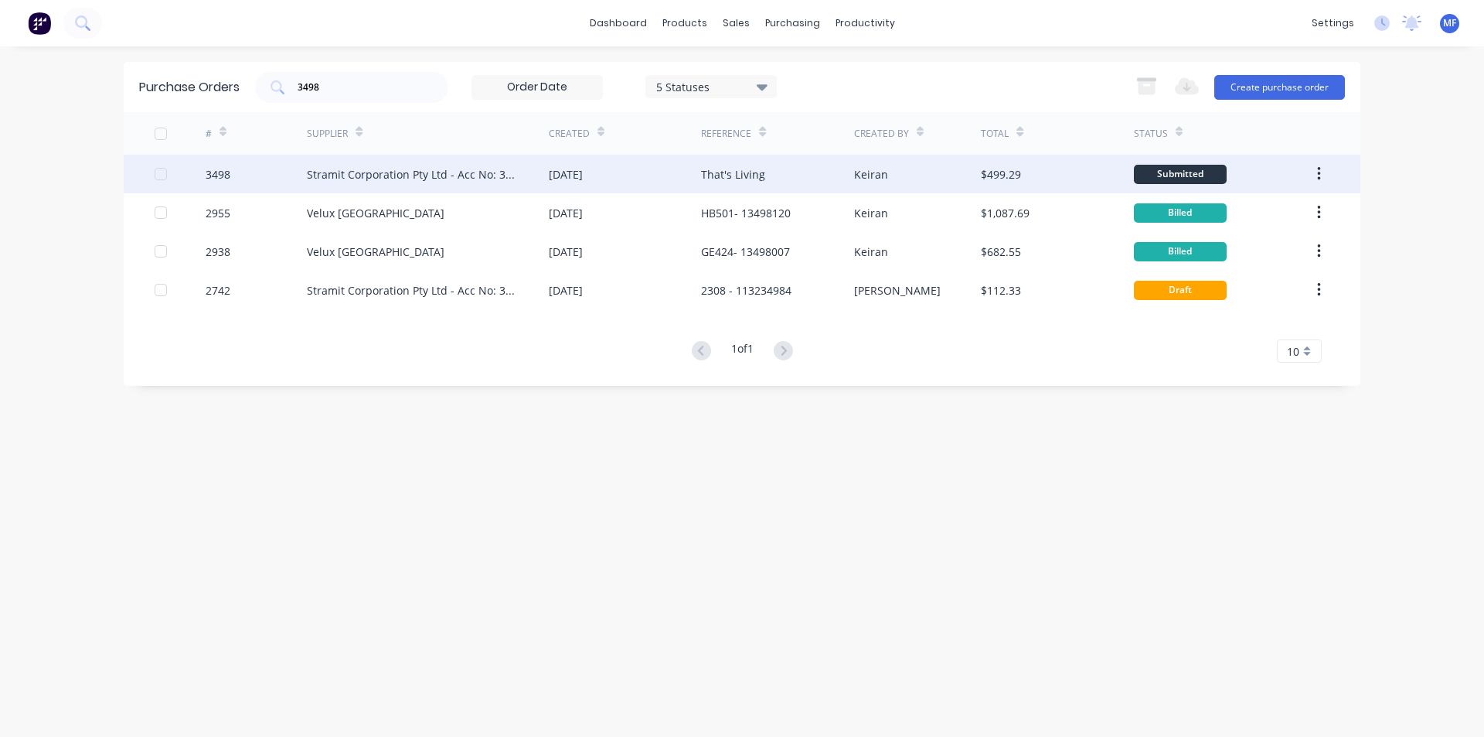
click at [761, 173] on div "That's Living" at bounding box center [733, 174] width 64 height 16
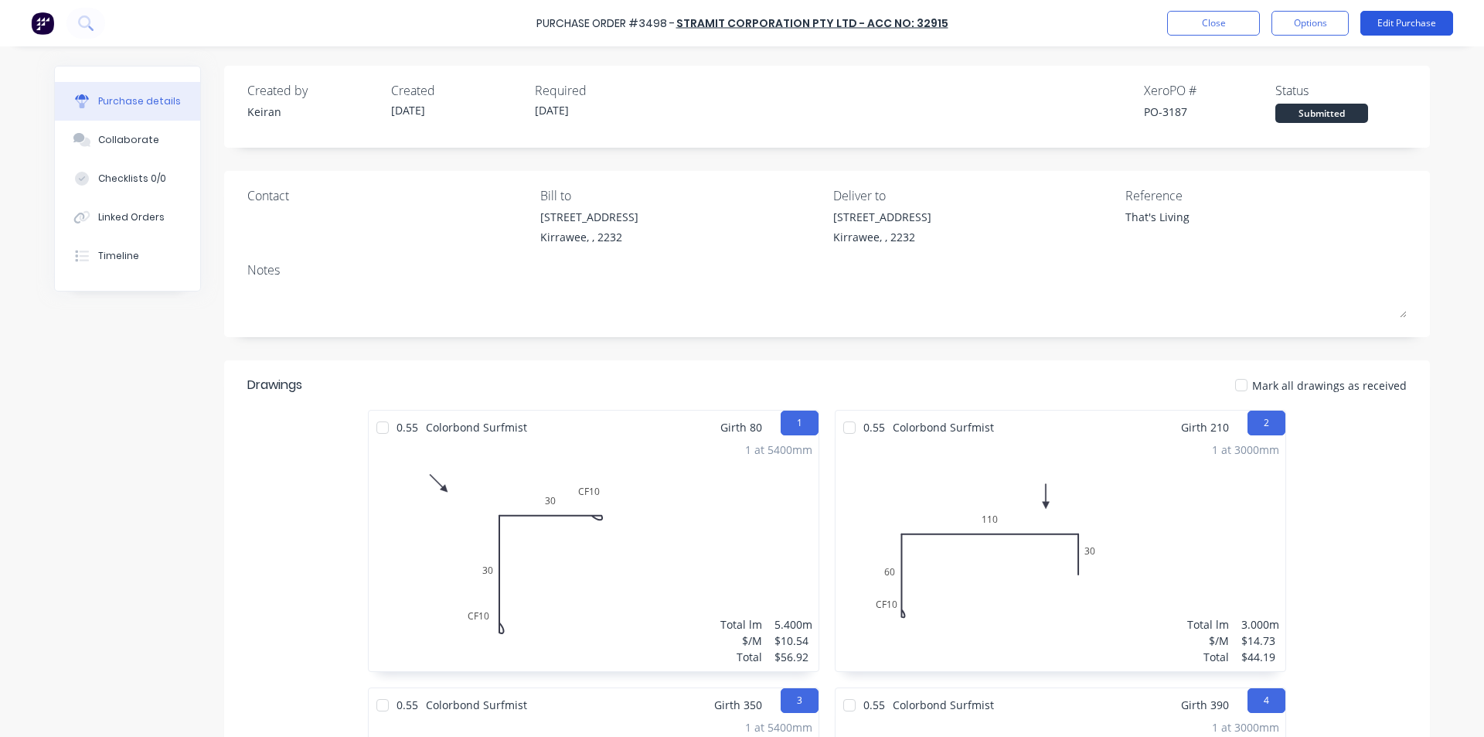
click at [1412, 26] on button "Edit Purchase" at bounding box center [1407, 23] width 93 height 25
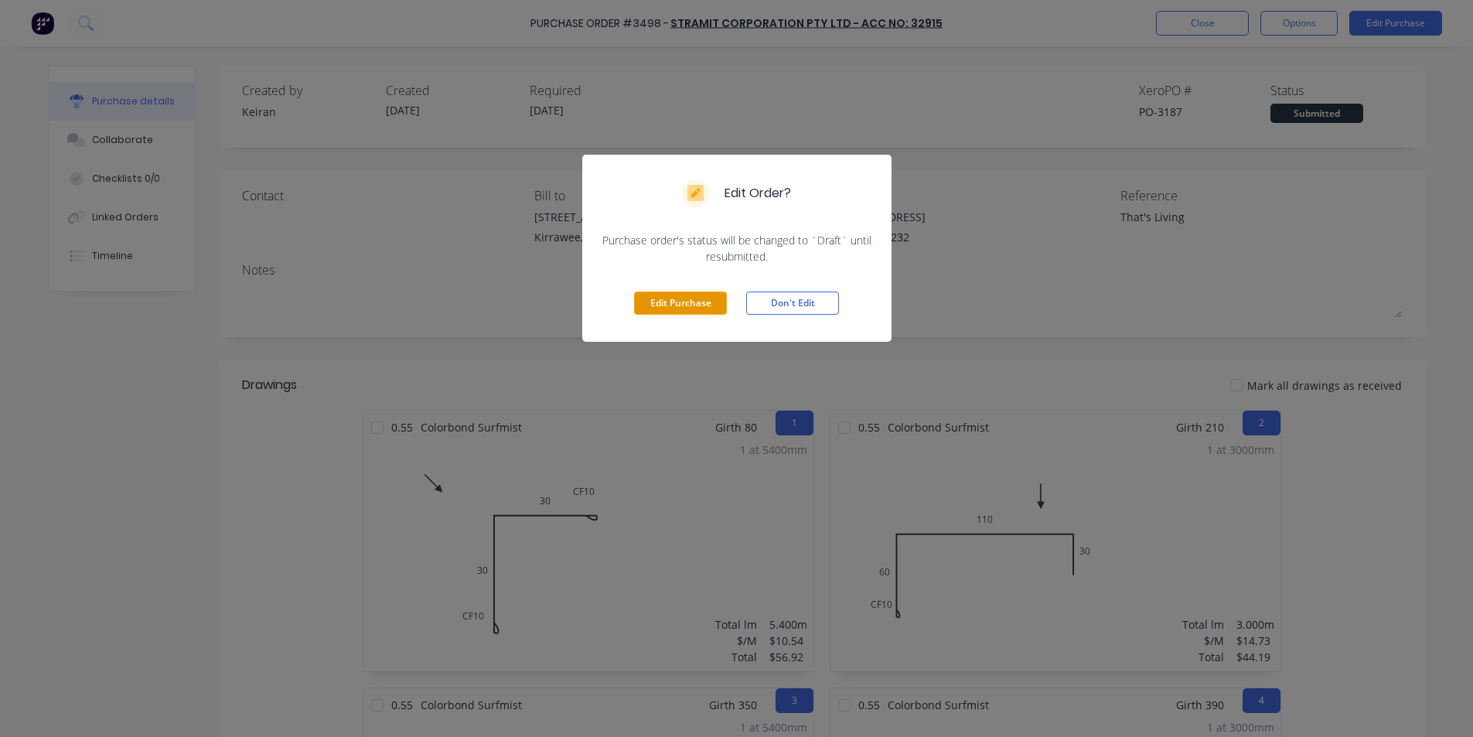
click at [707, 302] on button "Edit Purchase" at bounding box center [680, 302] width 93 height 23
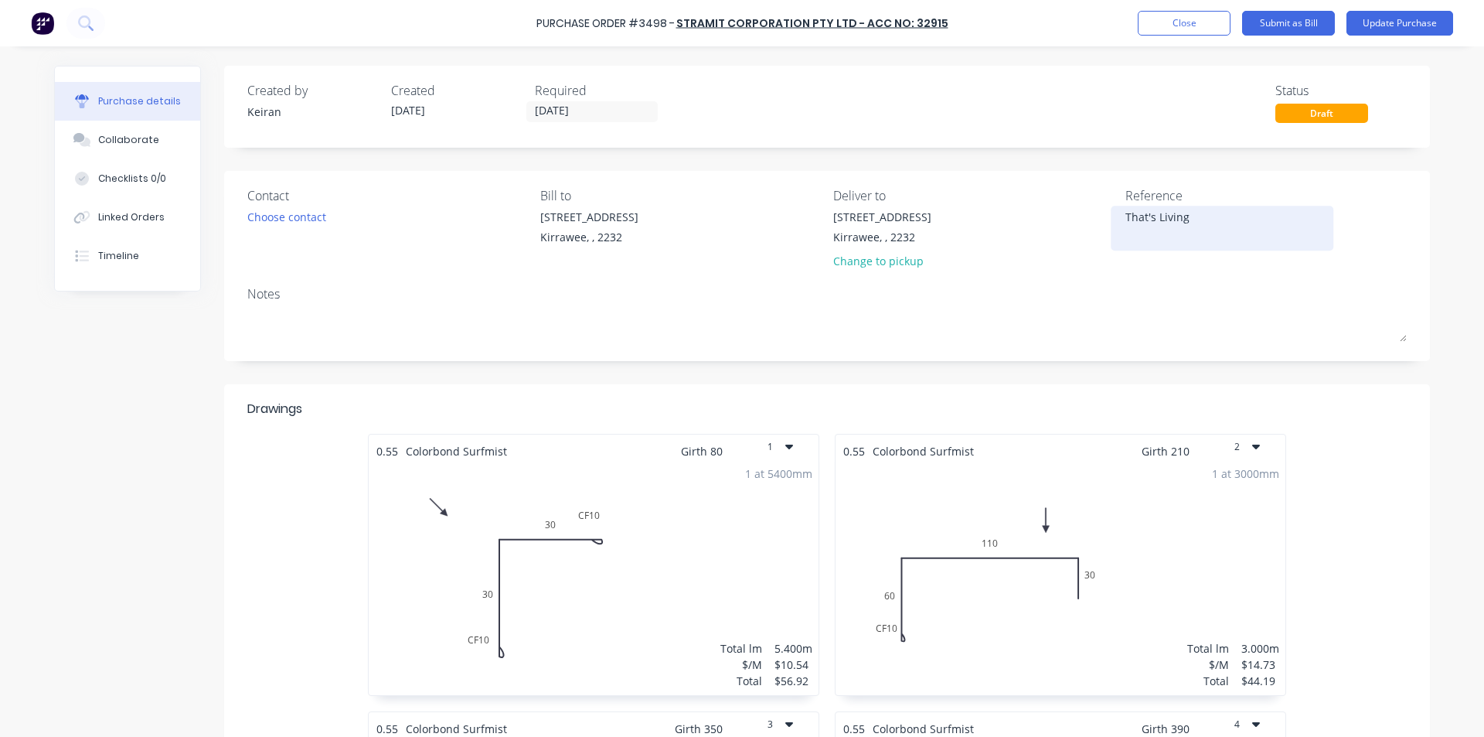
click at [1207, 222] on textarea "That's Living" at bounding box center [1222, 226] width 193 height 35
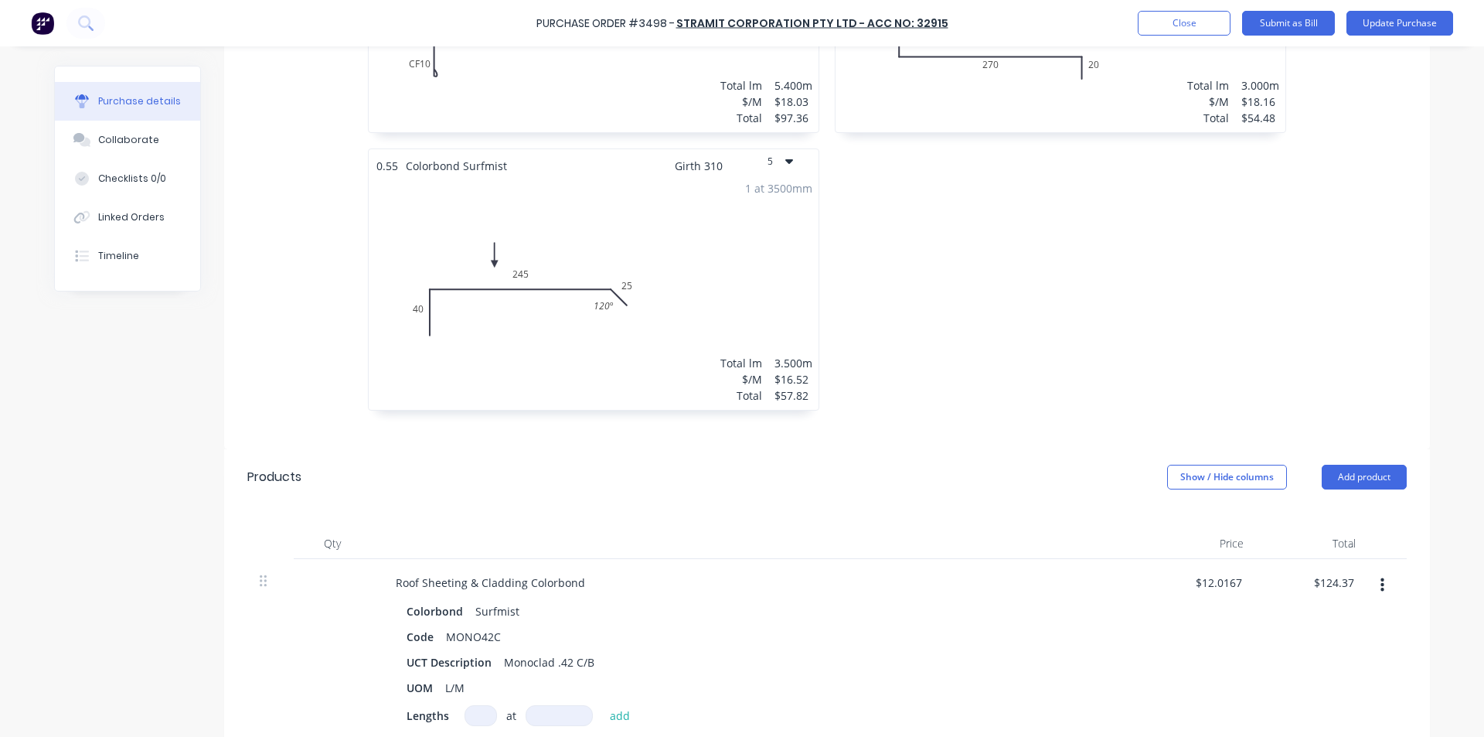
scroll to position [928, 0]
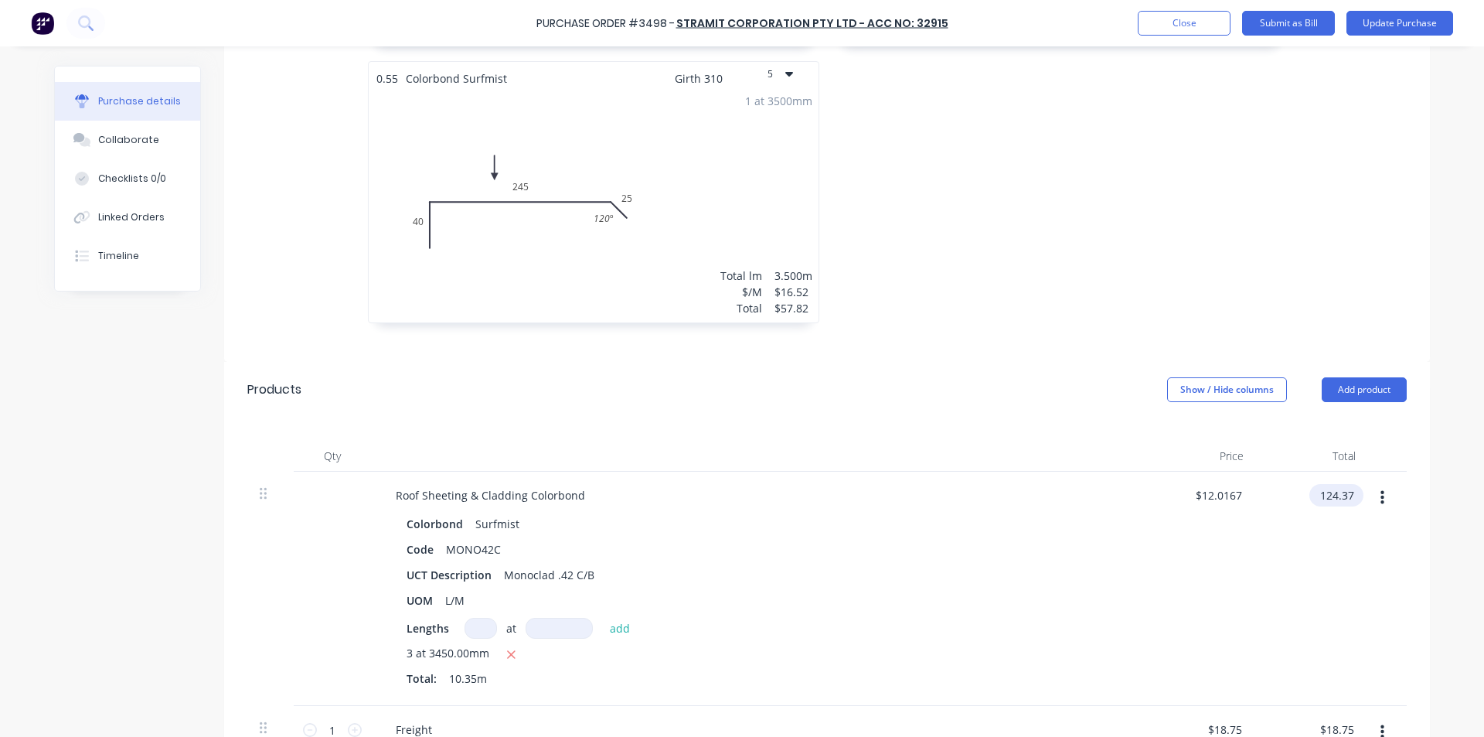
click at [1333, 492] on input "124.37" at bounding box center [1334, 495] width 48 height 22
click at [1333, 492] on input "124.37" at bounding box center [1337, 495] width 42 height 22
click at [1034, 598] on div "UOM L/M" at bounding box center [754, 600] width 708 height 22
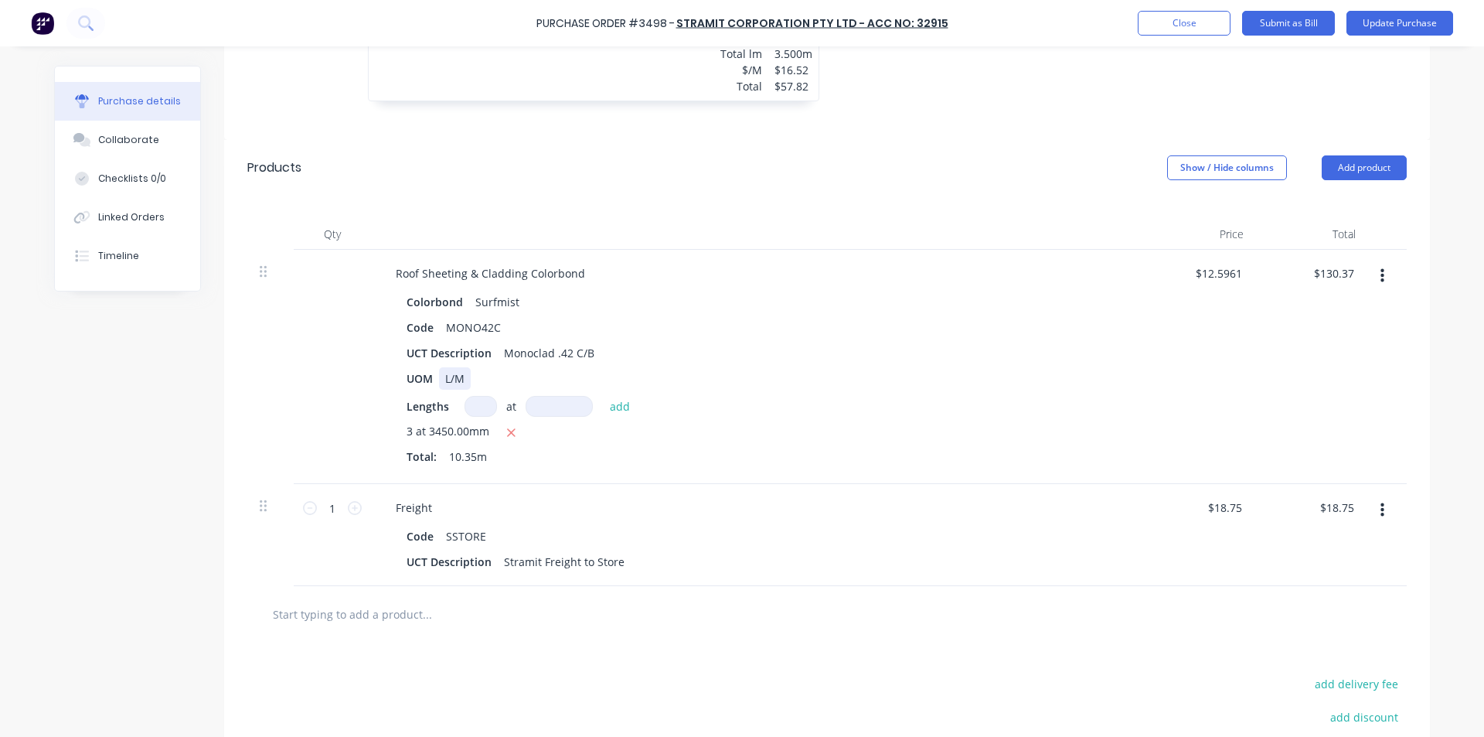
scroll to position [861, 0]
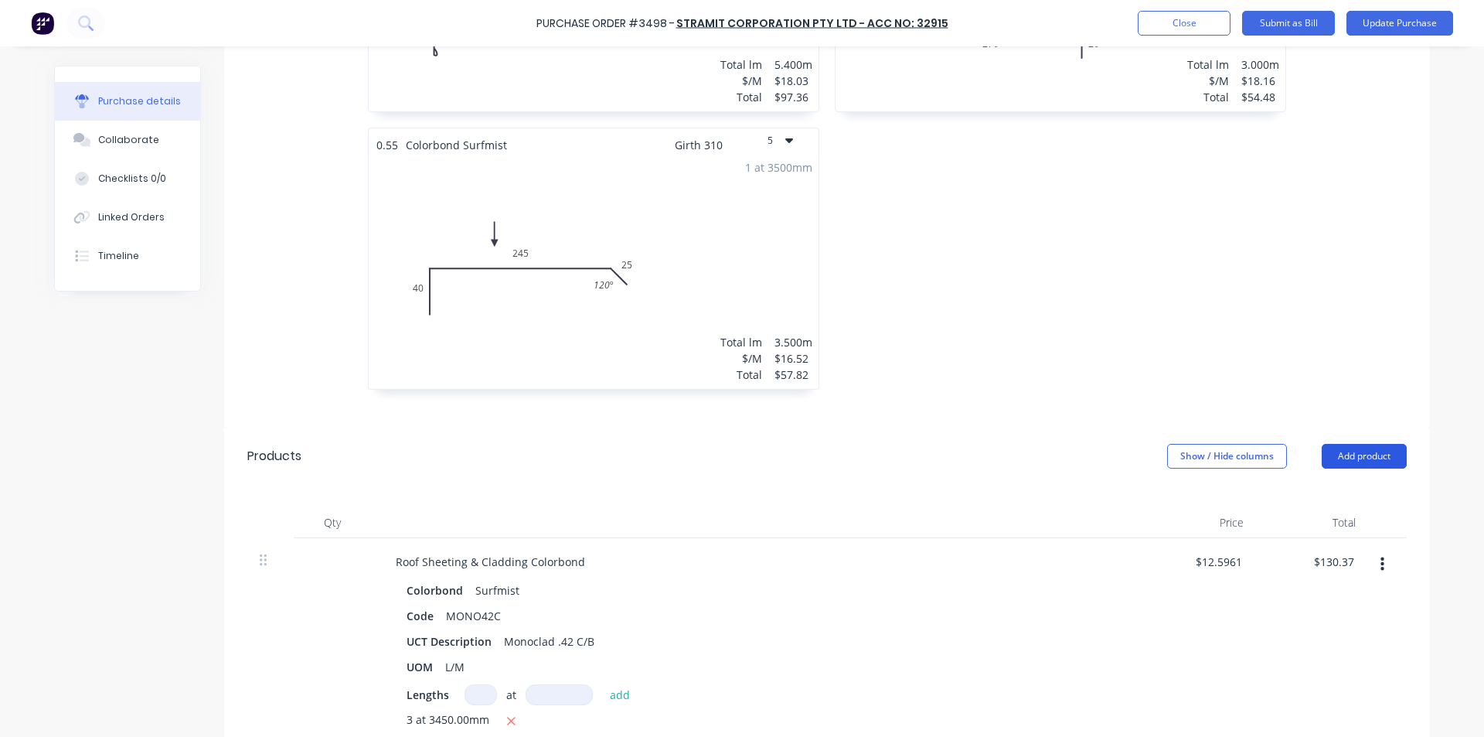
click at [1364, 447] on button "Add product" at bounding box center [1364, 456] width 85 height 25
click at [1312, 524] on div "Basic product" at bounding box center [1333, 527] width 119 height 22
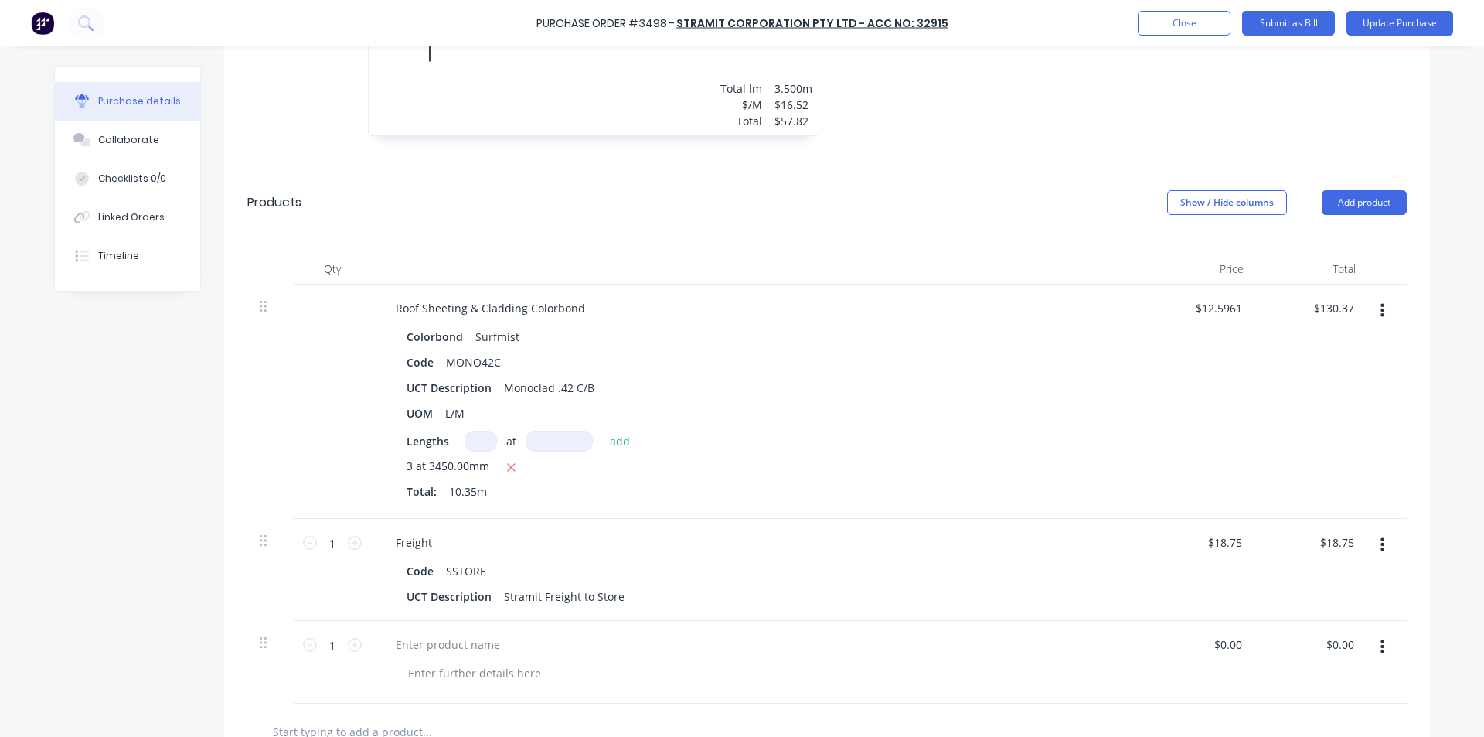
scroll to position [1325, 0]
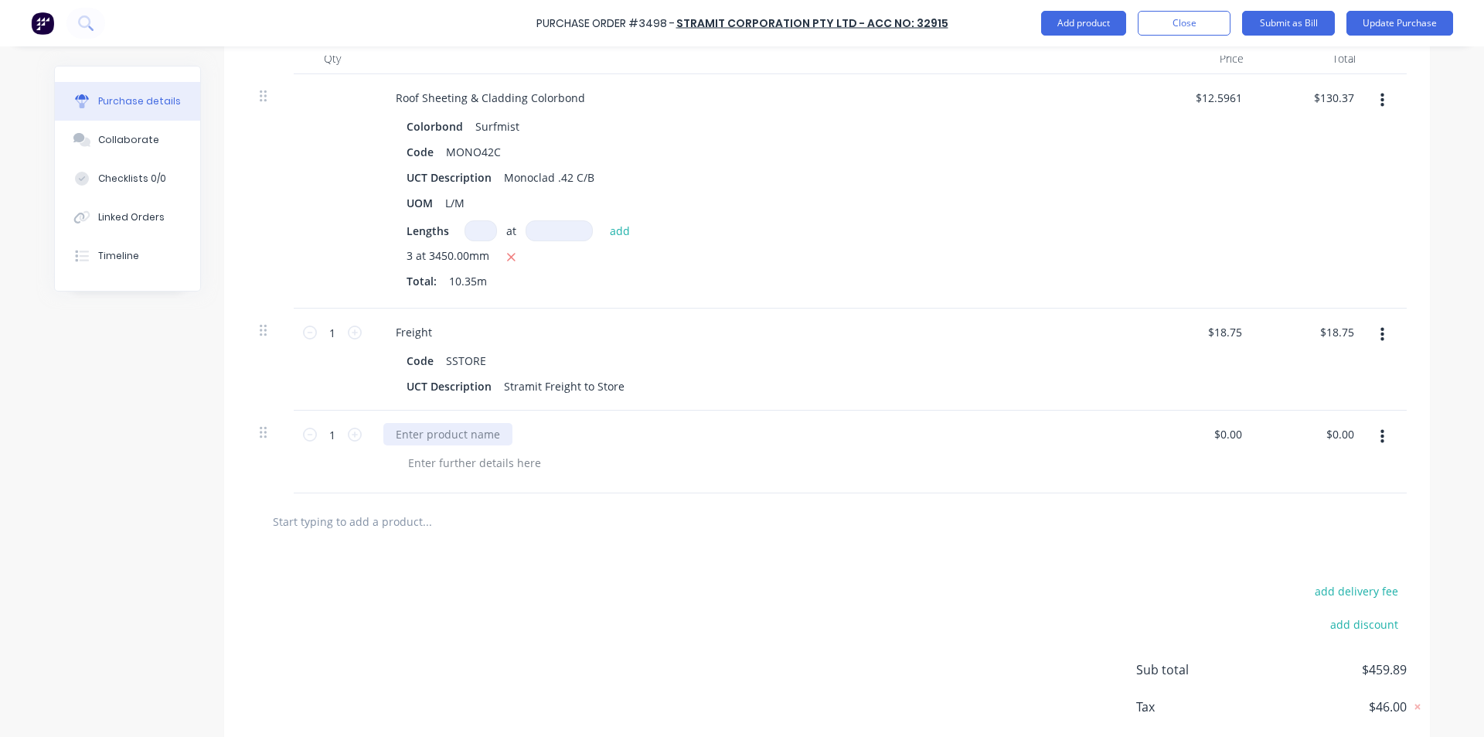
click at [417, 440] on div at bounding box center [447, 434] width 129 height 22
click at [1343, 434] on input "0.00" at bounding box center [1342, 434] width 29 height 22
click at [973, 567] on div "add delivery fee add discount Sub total $459.89 Tax $46.00 Total $505.89" at bounding box center [827, 677] width 1206 height 254
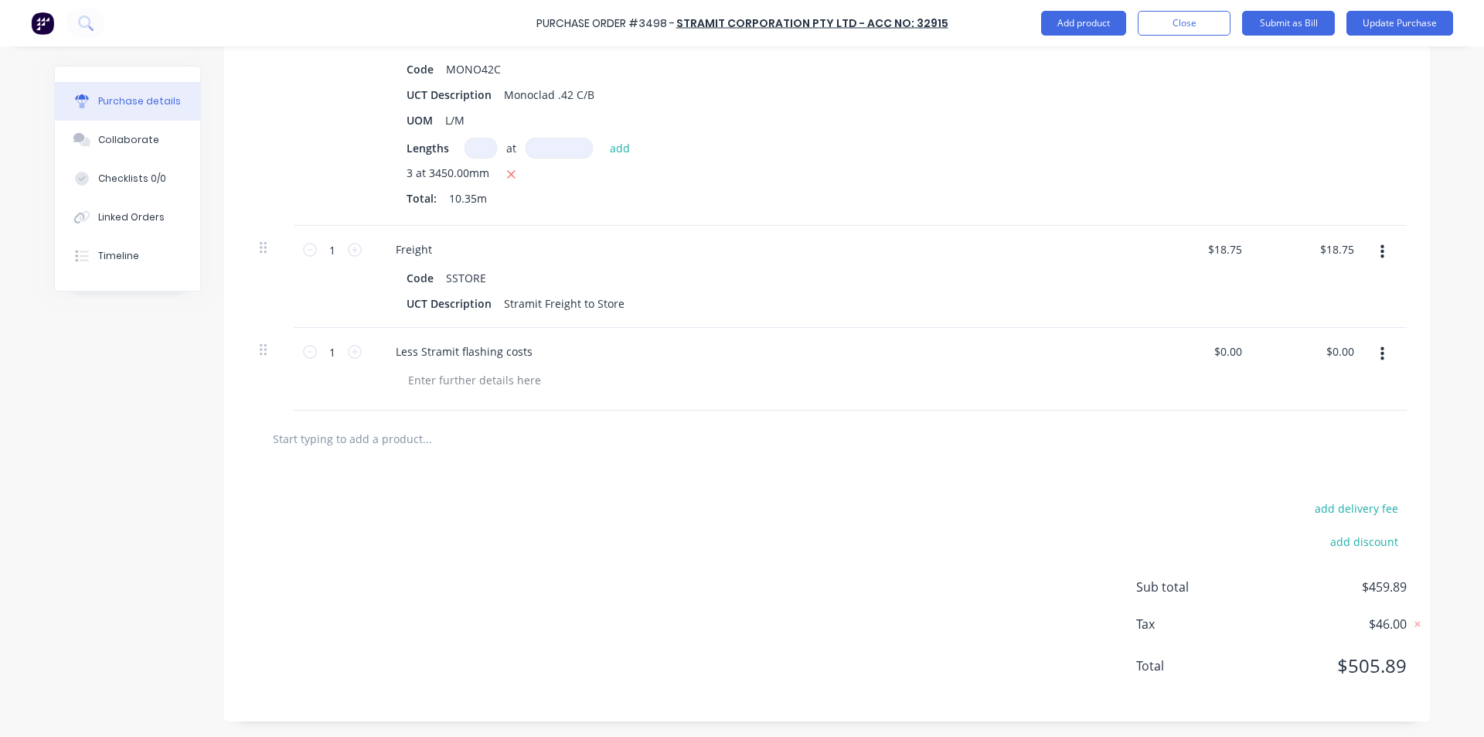
click at [1012, 498] on div "add delivery fee add discount Sub total $459.89 Tax $46.00 Total $505.89" at bounding box center [827, 594] width 1206 height 254
click at [1123, 387] on div at bounding box center [764, 380] width 736 height 22
click at [1332, 353] on input "0.00" at bounding box center [1342, 351] width 29 height 22
click at [944, 488] on div "add delivery fee add discount Sub total $459.89 Tax $46.00 Total $505.89" at bounding box center [827, 594] width 1206 height 254
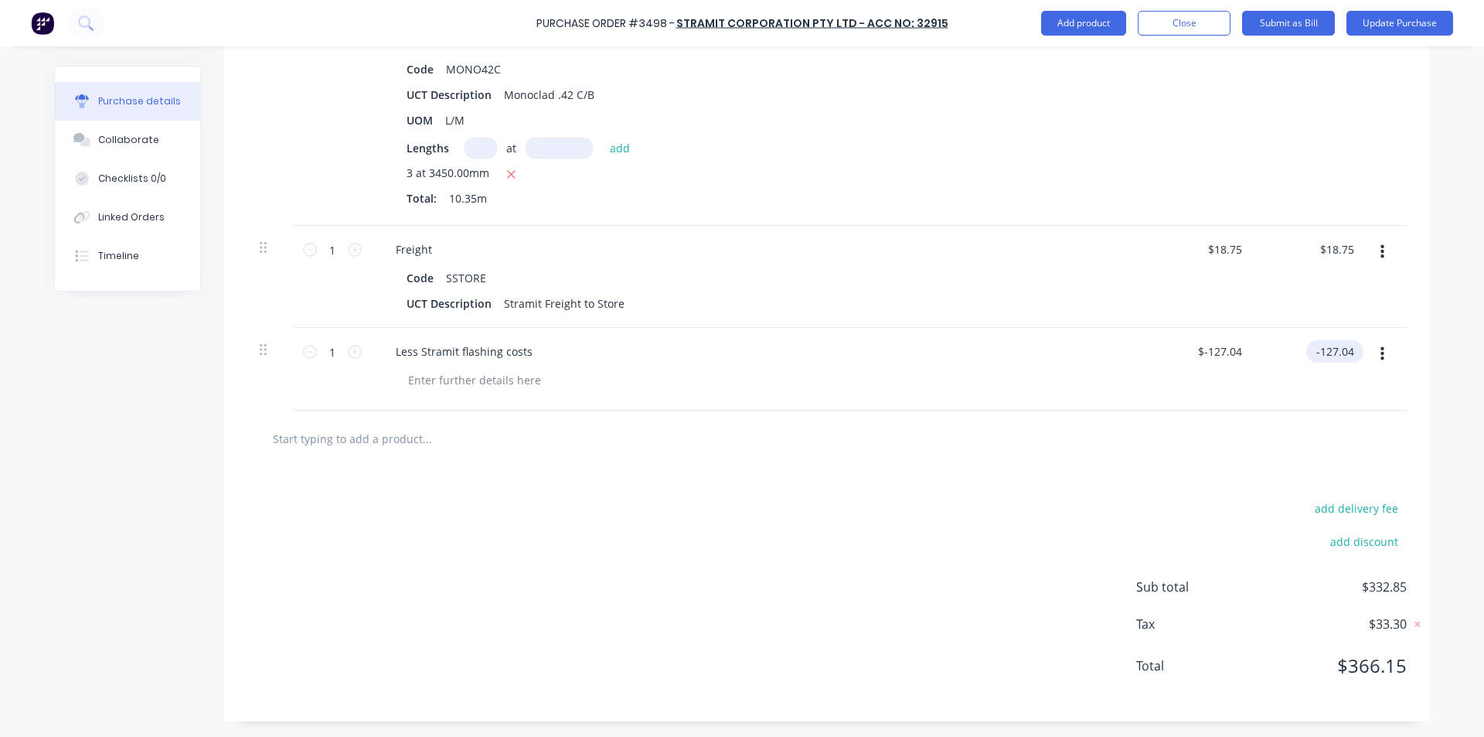
click at [1350, 348] on input "-127.04" at bounding box center [1331, 351] width 51 height 22
click at [898, 494] on div "add delivery fee add discount Sub total $332.86 Tax $33.30 Total $366.16" at bounding box center [827, 594] width 1206 height 254
click at [1349, 351] on input "-127.03" at bounding box center [1331, 351] width 51 height 22
click at [1112, 434] on div at bounding box center [827, 438] width 1135 height 31
click at [1351, 350] on input "-127.01" at bounding box center [1331, 351] width 51 height 22
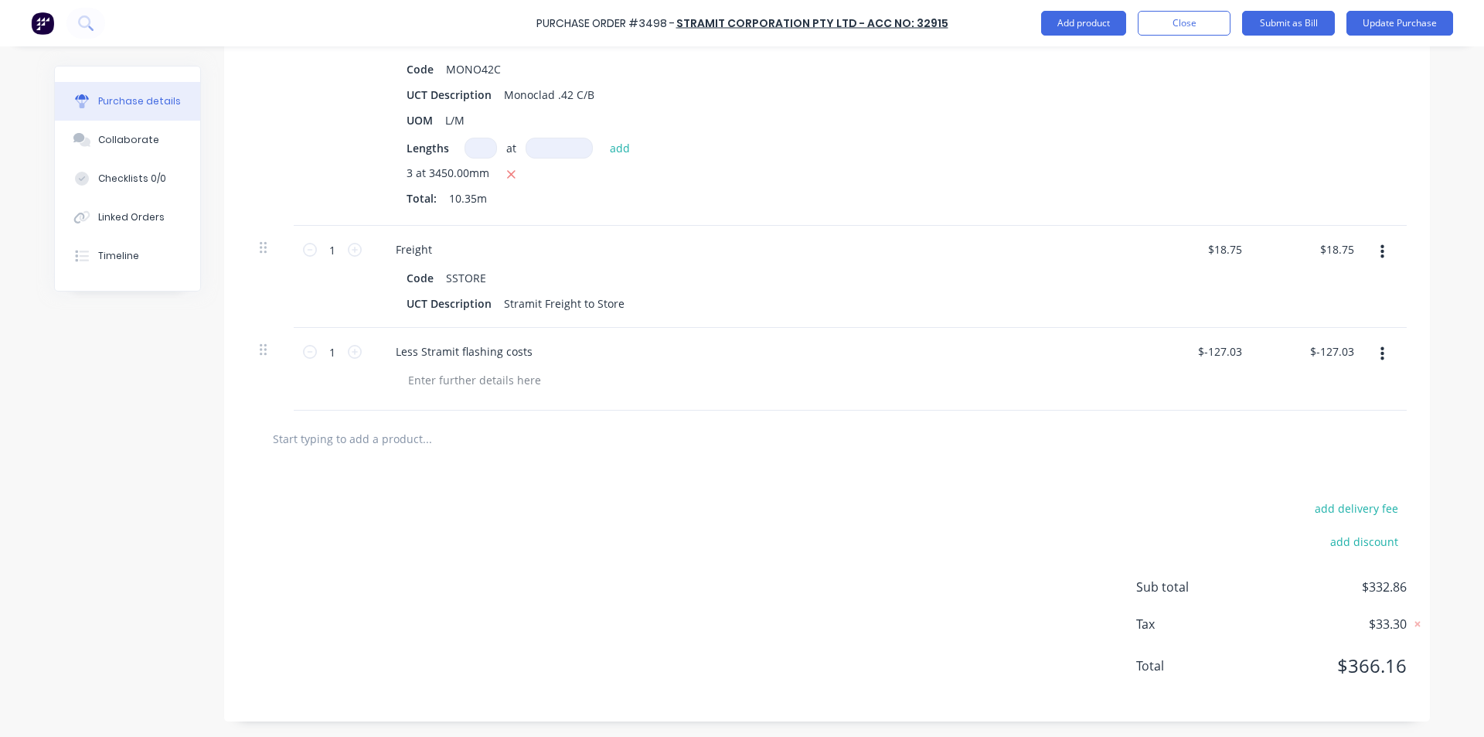
click at [1148, 420] on div at bounding box center [827, 438] width 1160 height 56
click at [1351, 247] on input "18.75" at bounding box center [1340, 249] width 36 height 22
click at [1095, 301] on div "UCT Description Stramit Freight to Store" at bounding box center [754, 303] width 708 height 22
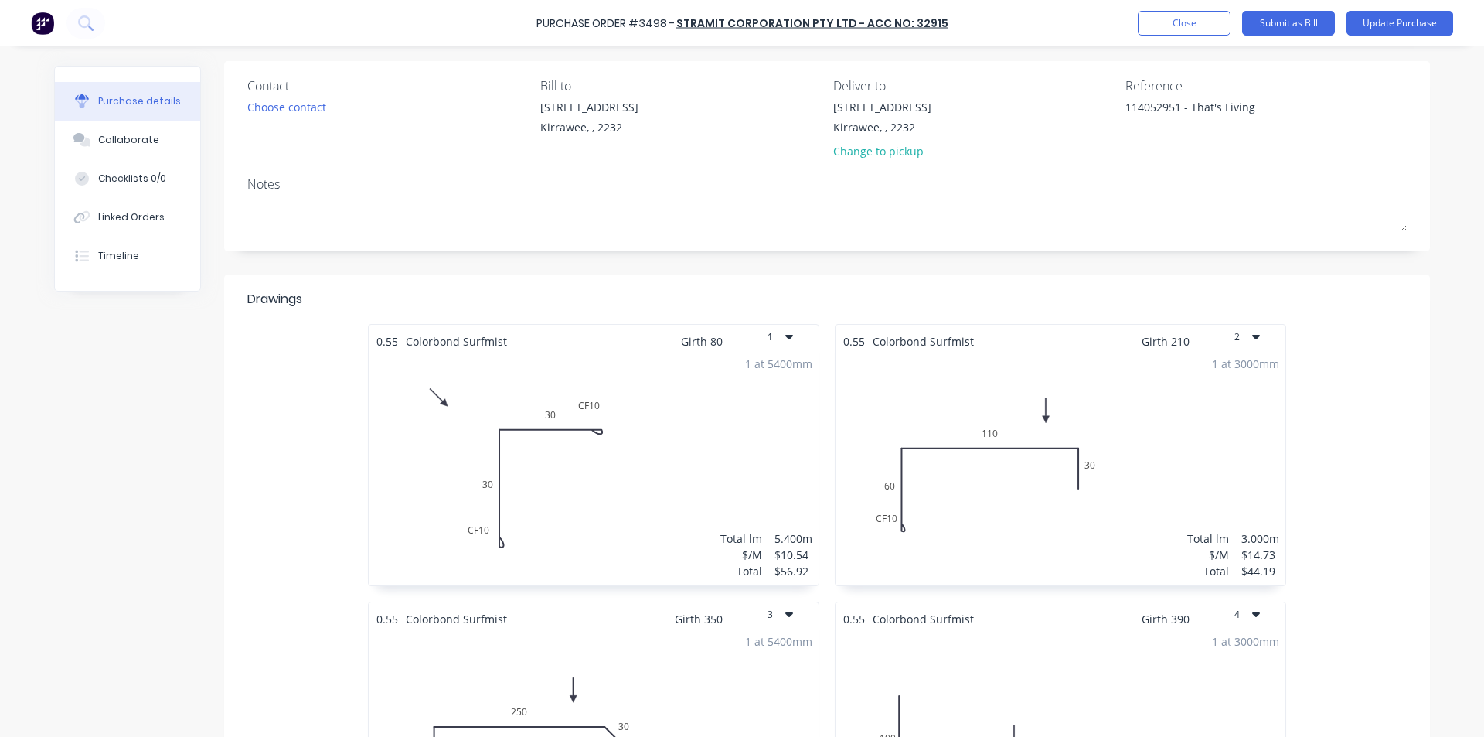
scroll to position [0, 0]
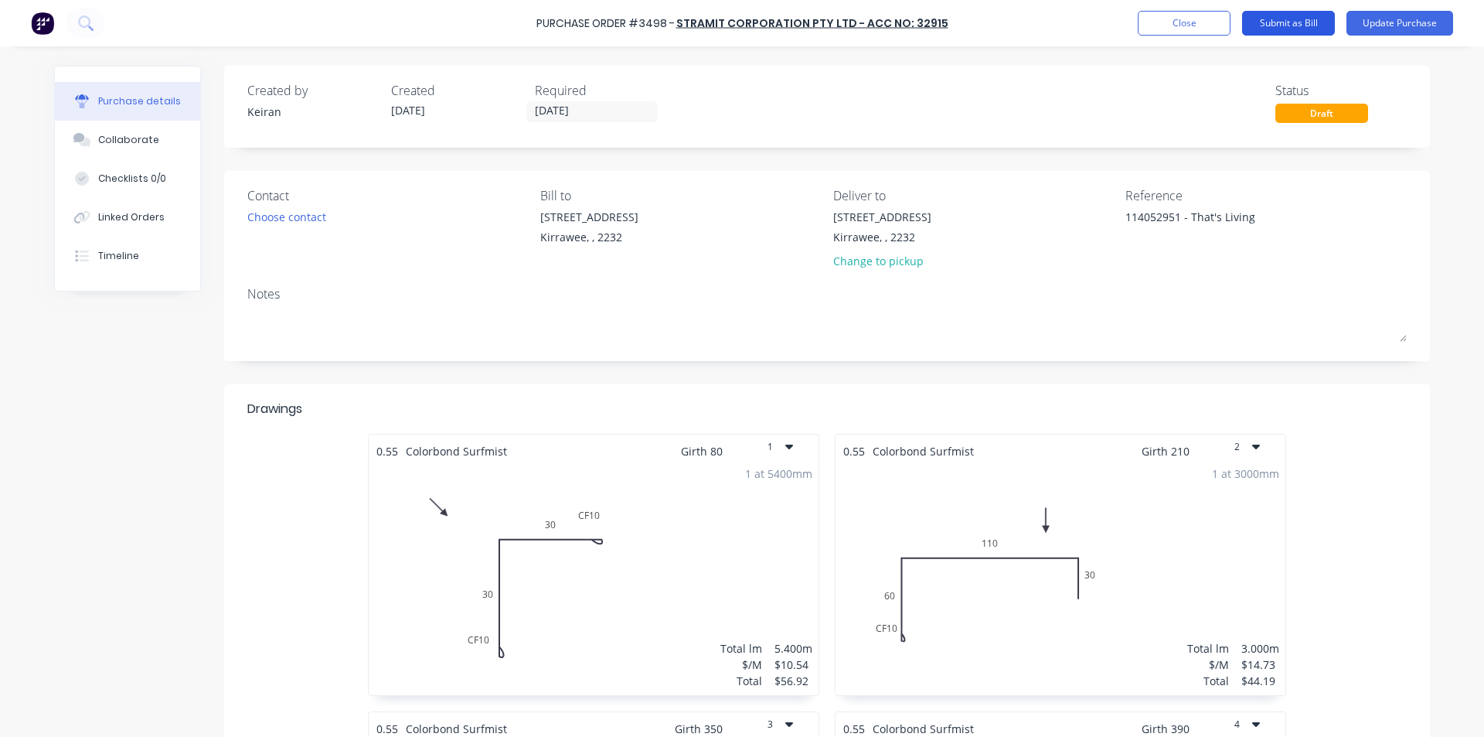
click at [1305, 25] on button "Submit as Bill" at bounding box center [1288, 23] width 93 height 25
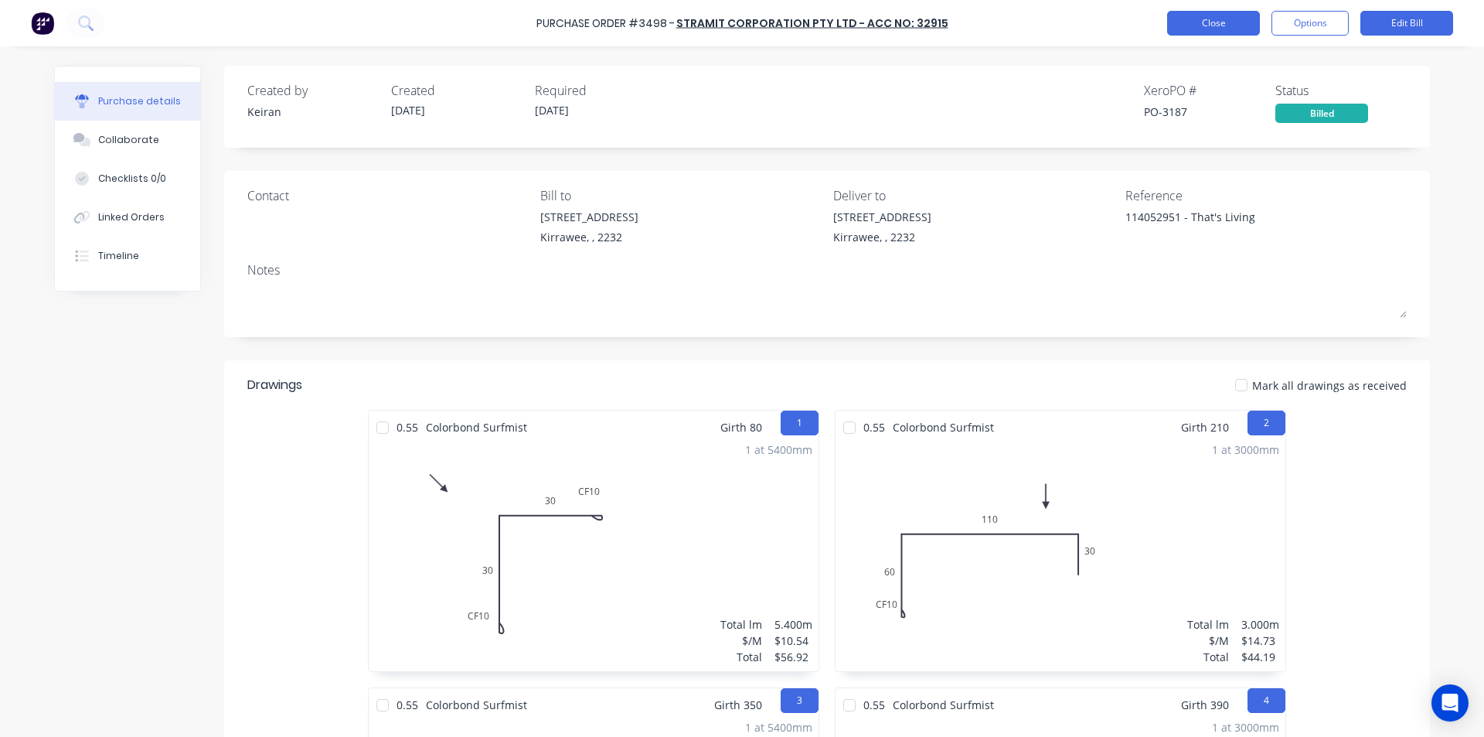
click at [1220, 28] on button "Close" at bounding box center [1213, 23] width 93 height 25
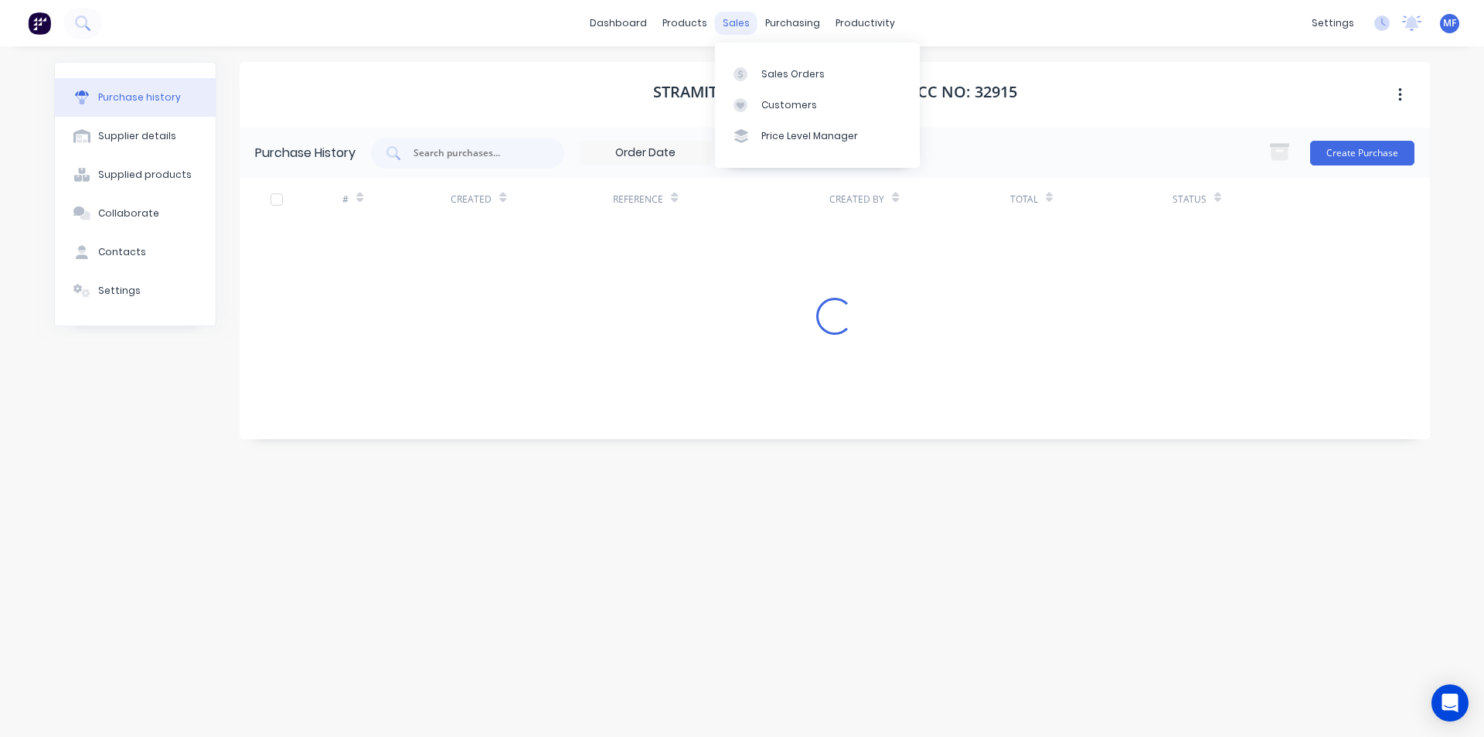
click at [739, 18] on div "sales" at bounding box center [736, 23] width 43 height 23
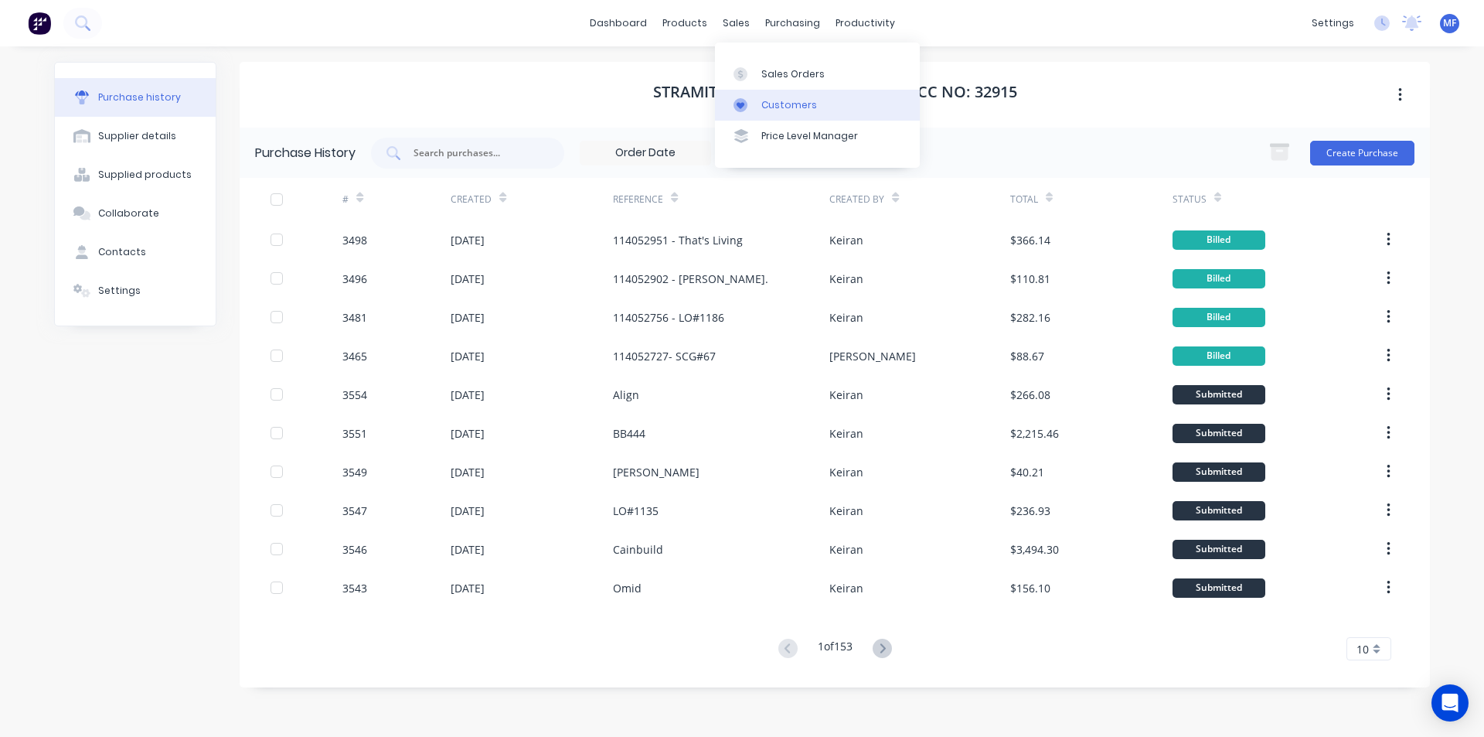
click at [789, 104] on div "Customers" at bounding box center [789, 105] width 56 height 14
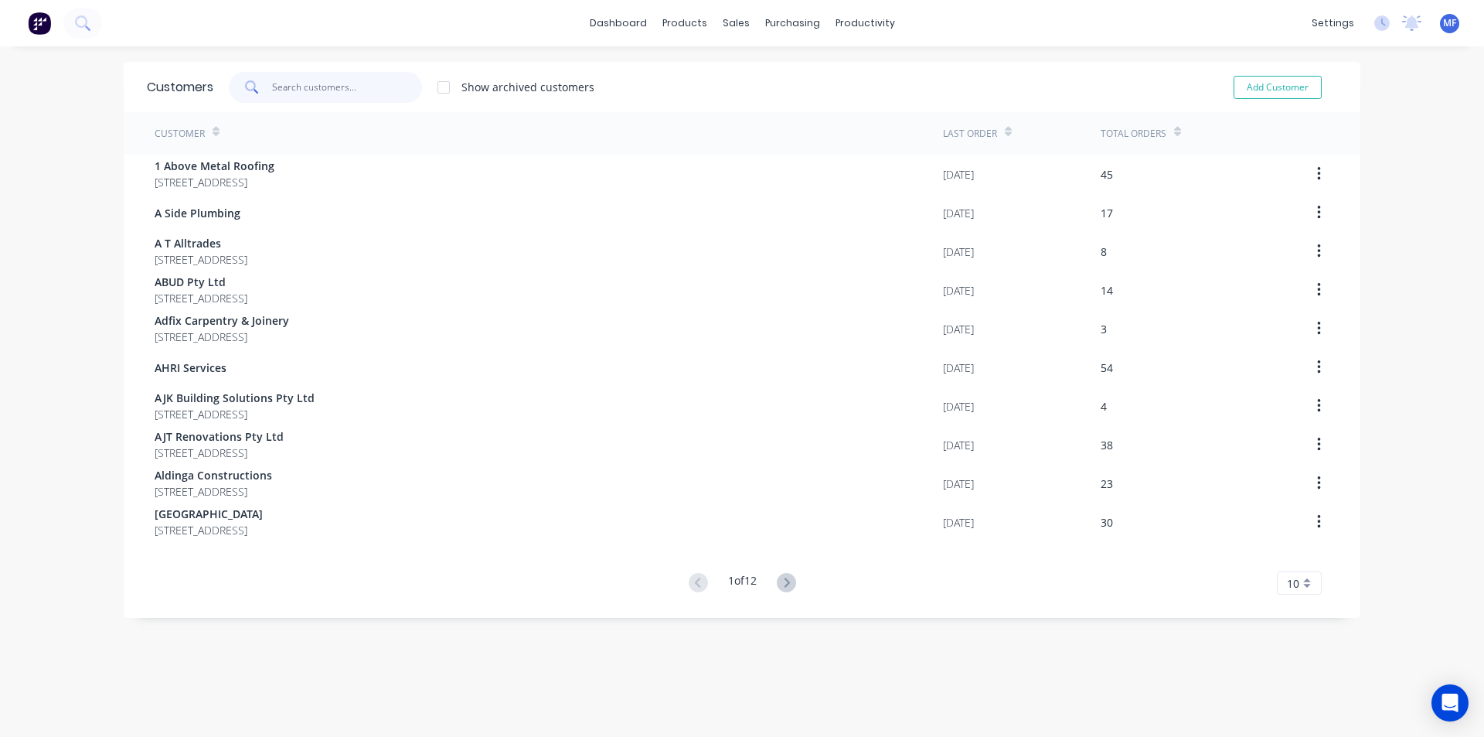
click at [339, 93] on input "text" at bounding box center [347, 87] width 151 height 31
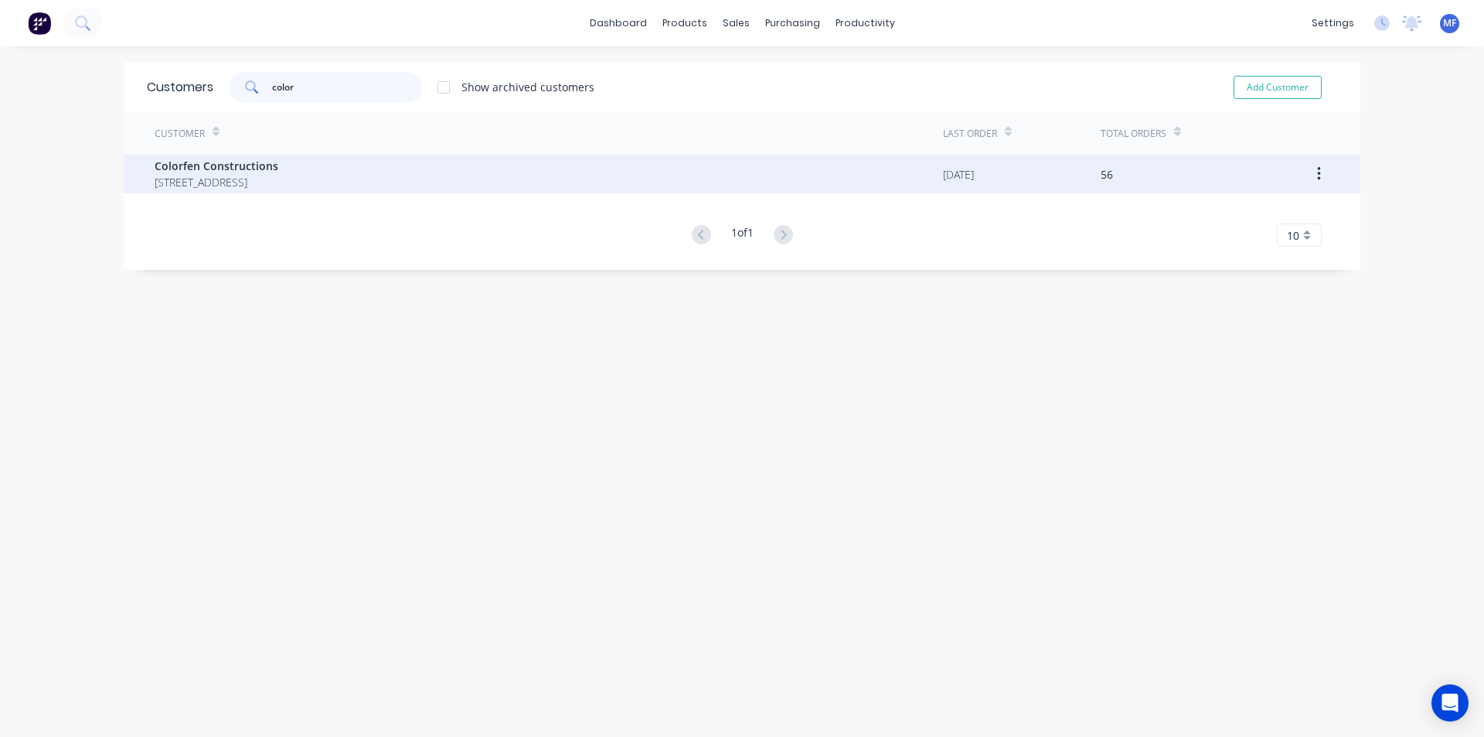
type input "color"
click at [250, 186] on span "[STREET_ADDRESS]" at bounding box center [217, 182] width 124 height 16
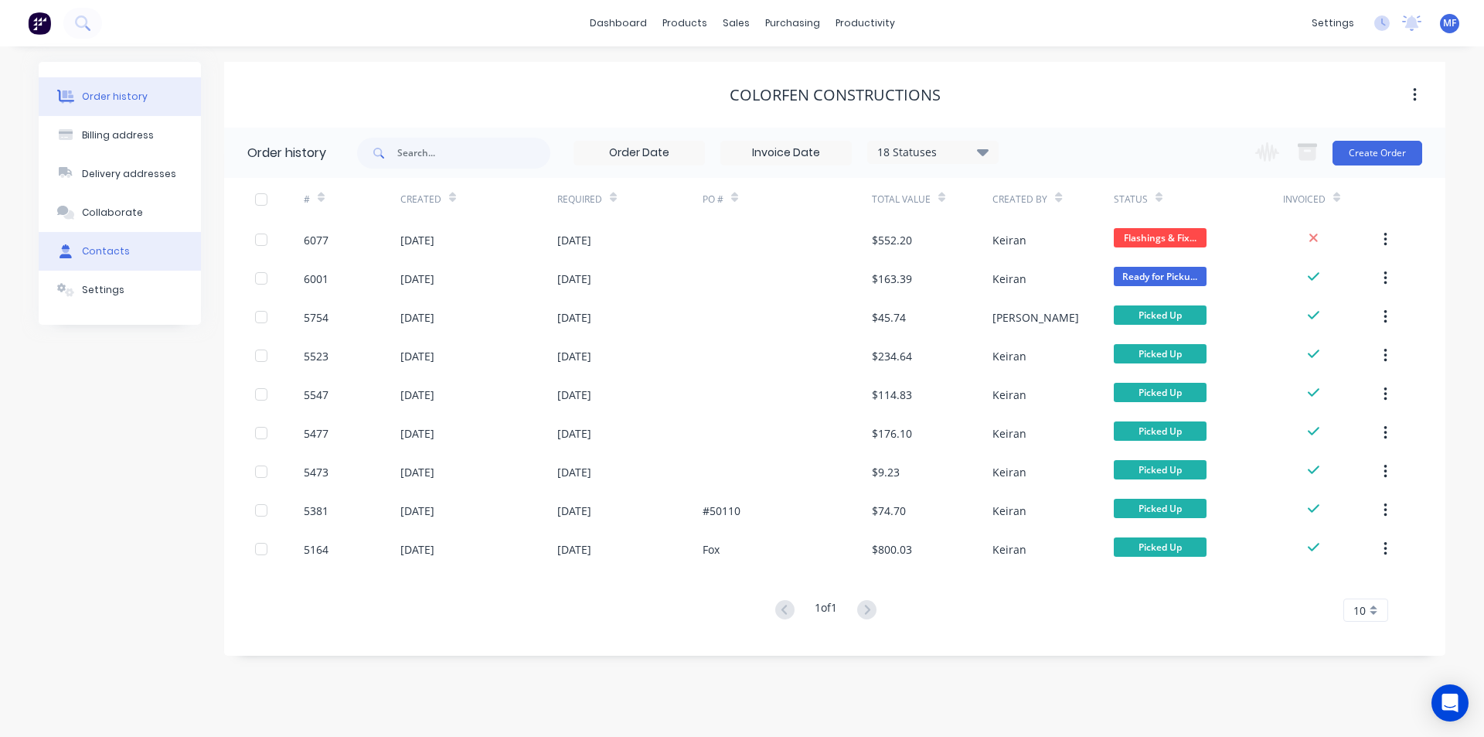
drag, startPoint x: 96, startPoint y: 253, endPoint x: 111, endPoint y: 254, distance: 14.7
click at [96, 252] on div "Contacts" at bounding box center [106, 251] width 48 height 14
select select "AU"
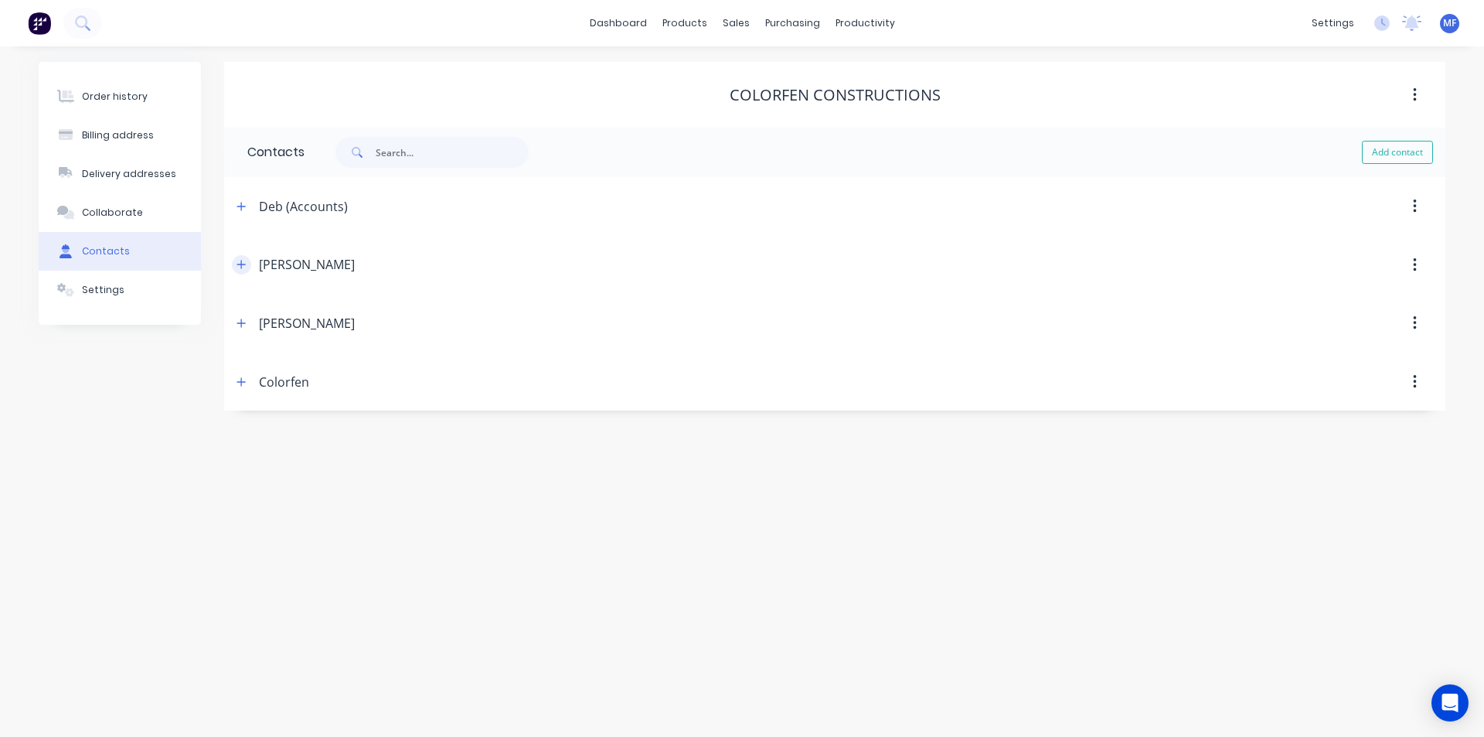
click at [247, 266] on button "button" at bounding box center [241, 264] width 19 height 19
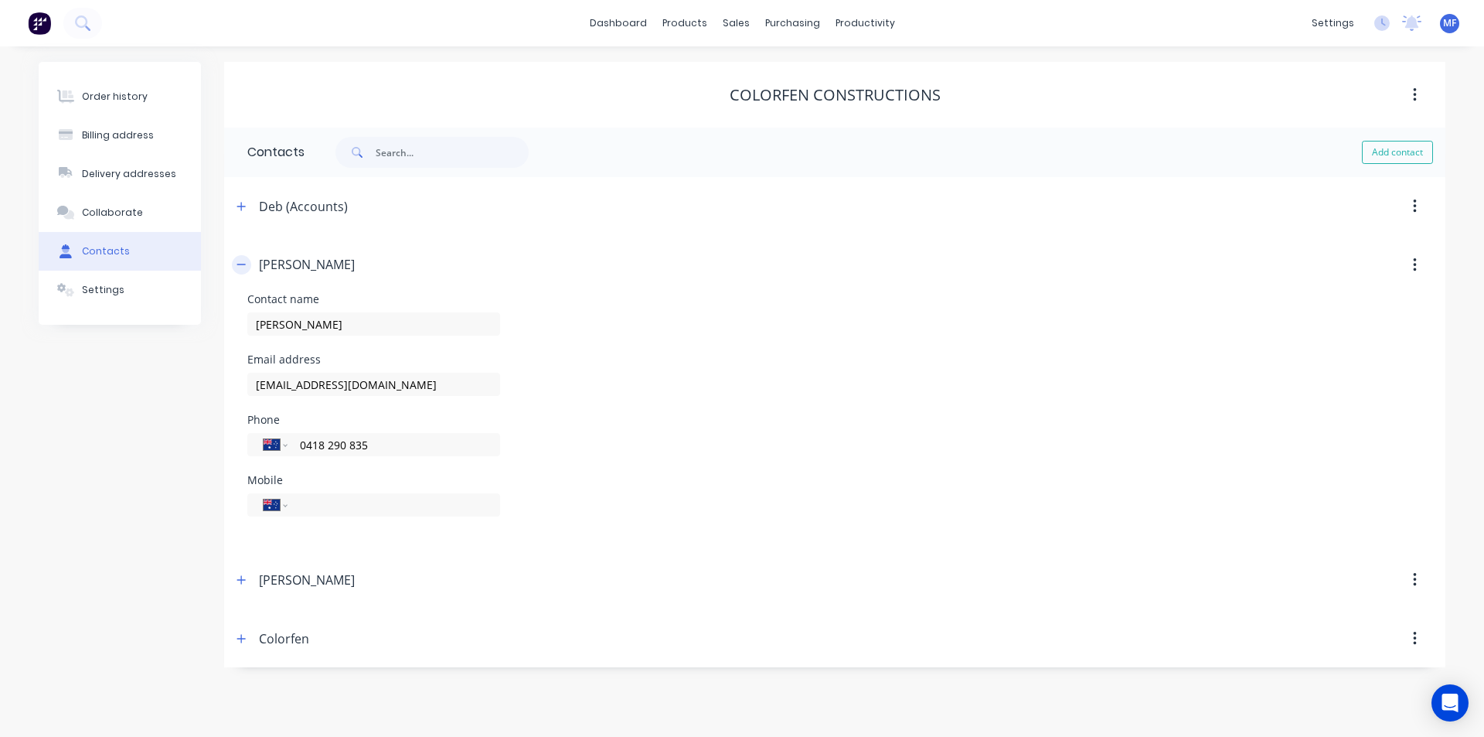
click at [241, 269] on icon "button" at bounding box center [241, 264] width 9 height 11
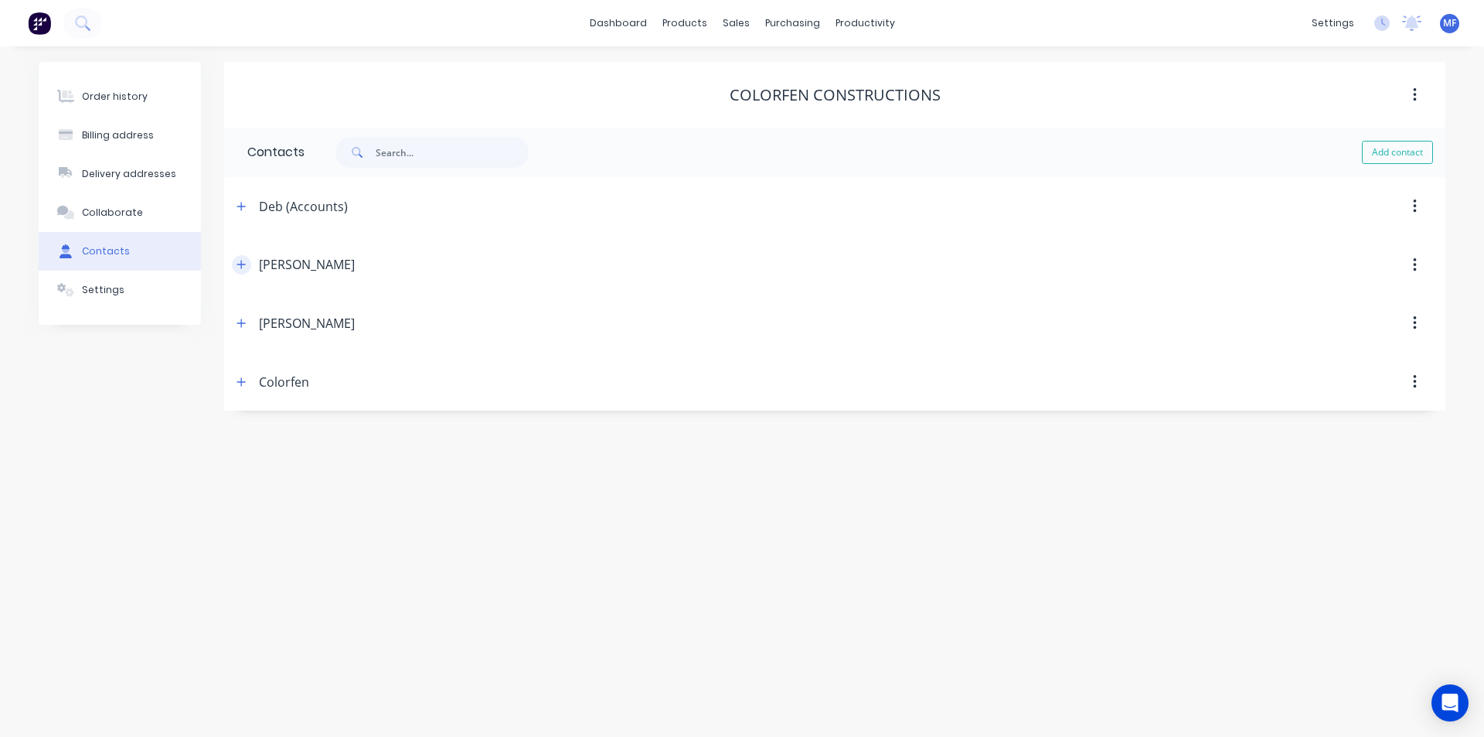
click at [239, 271] on button "button" at bounding box center [241, 264] width 19 height 19
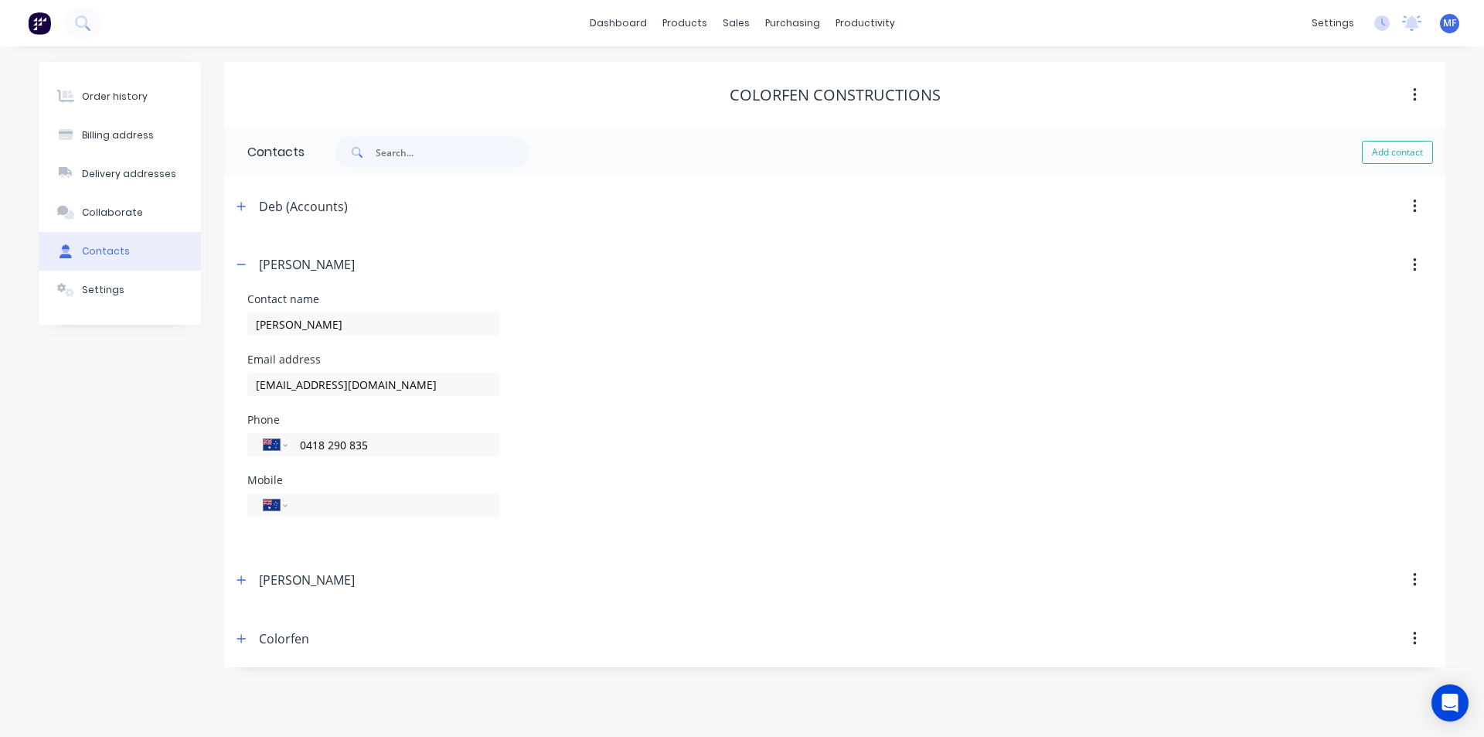
click at [792, 401] on div "Email address warwick@colorfen.com.au" at bounding box center [834, 384] width 1175 height 60
click at [242, 265] on icon "button" at bounding box center [241, 264] width 9 height 1
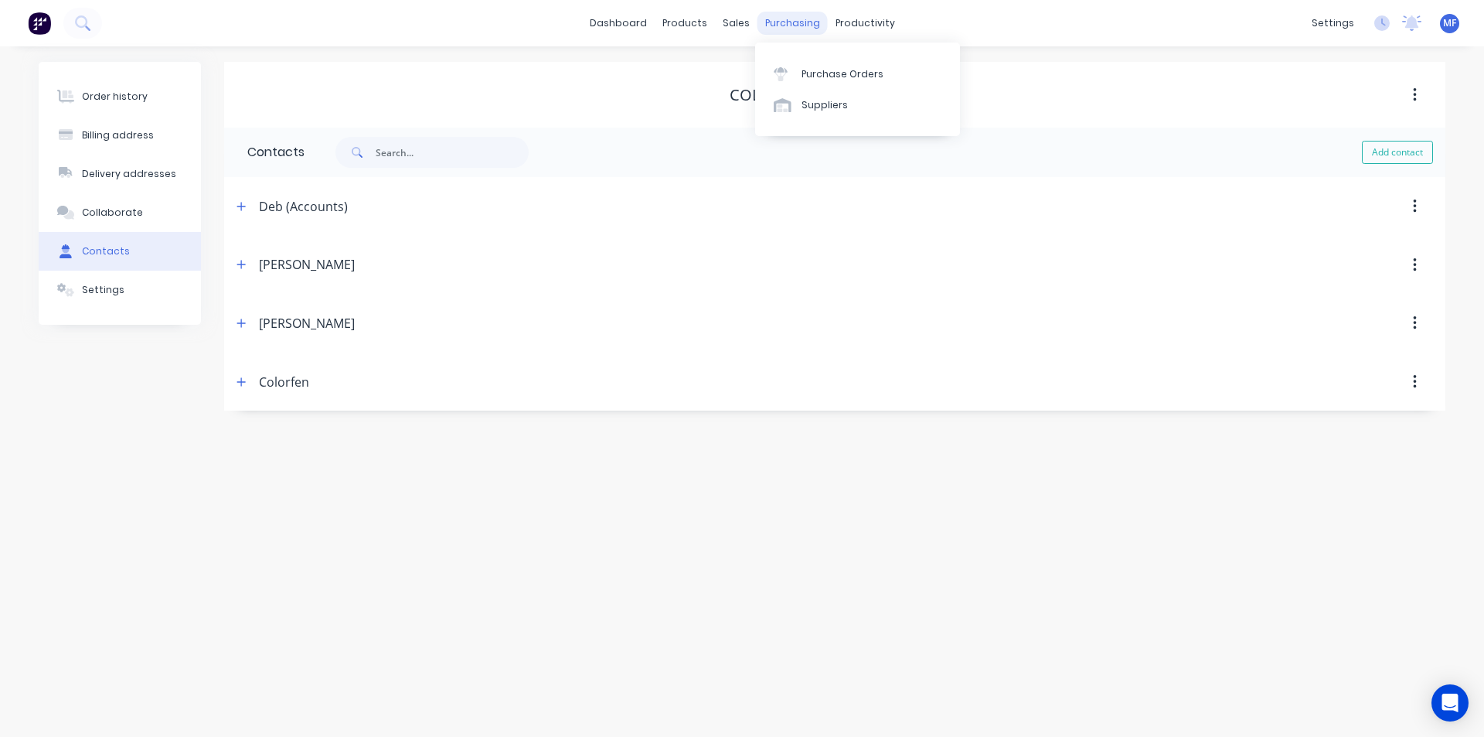
click at [796, 23] on div "purchasing" at bounding box center [793, 23] width 70 height 23
click at [840, 71] on div "Purchase Orders" at bounding box center [843, 74] width 82 height 14
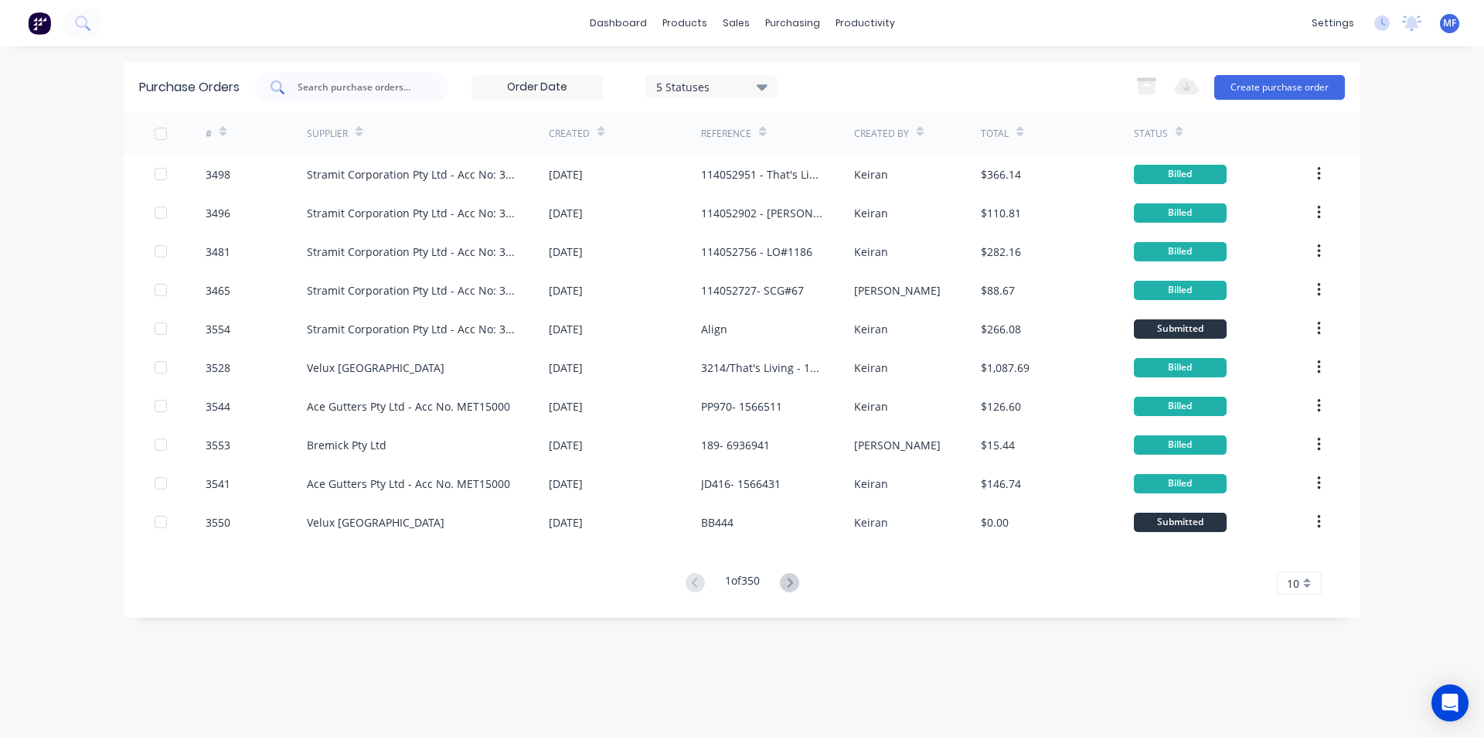
click at [319, 82] on input "text" at bounding box center [360, 87] width 128 height 15
drag, startPoint x: 799, startPoint y: 70, endPoint x: 688, endPoint y: 92, distance: 113.6
click at [799, 69] on link "Purchase Orders" at bounding box center [857, 73] width 205 height 31
drag, startPoint x: 376, startPoint y: 80, endPoint x: 354, endPoint y: 70, distance: 24.2
click at [373, 80] on input "text" at bounding box center [360, 87] width 128 height 15
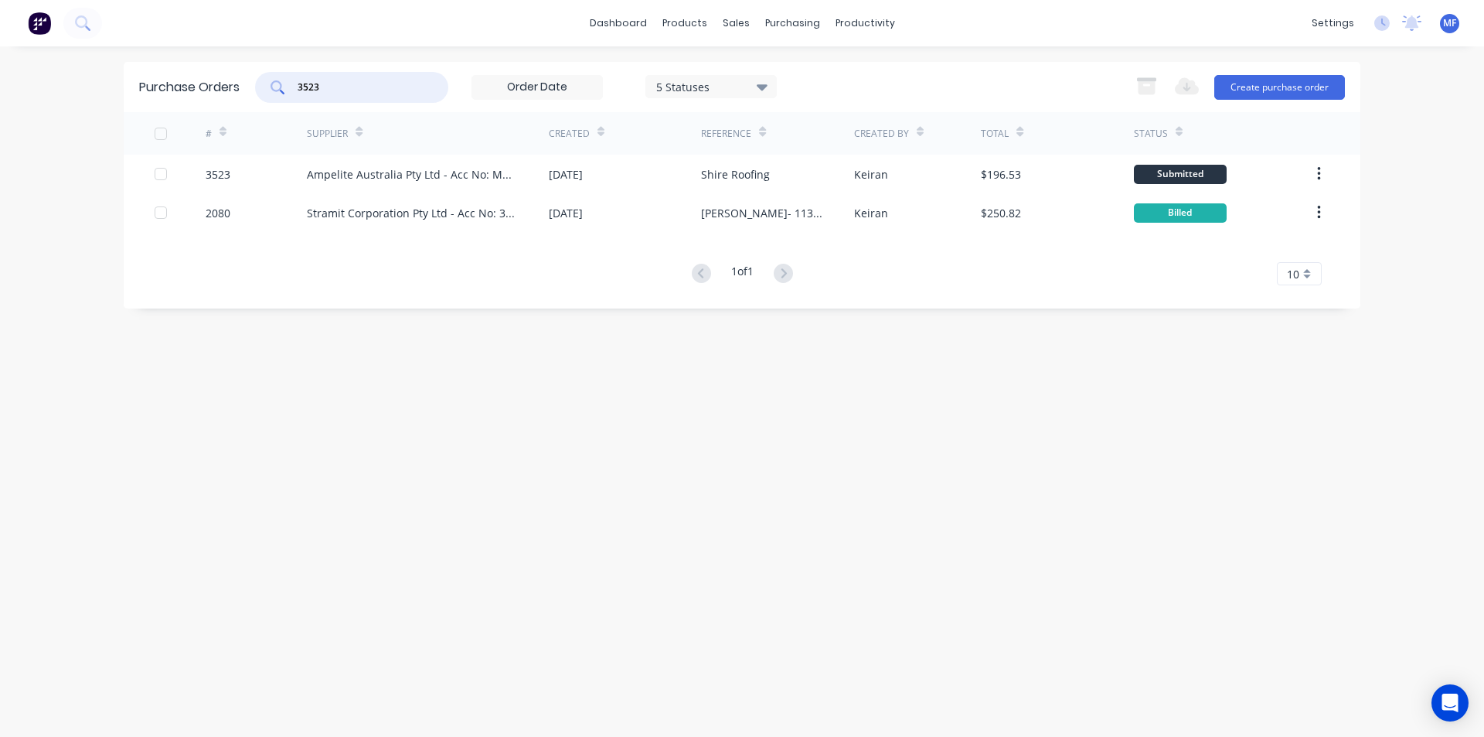
click at [354, 83] on input "3523" at bounding box center [360, 87] width 128 height 15
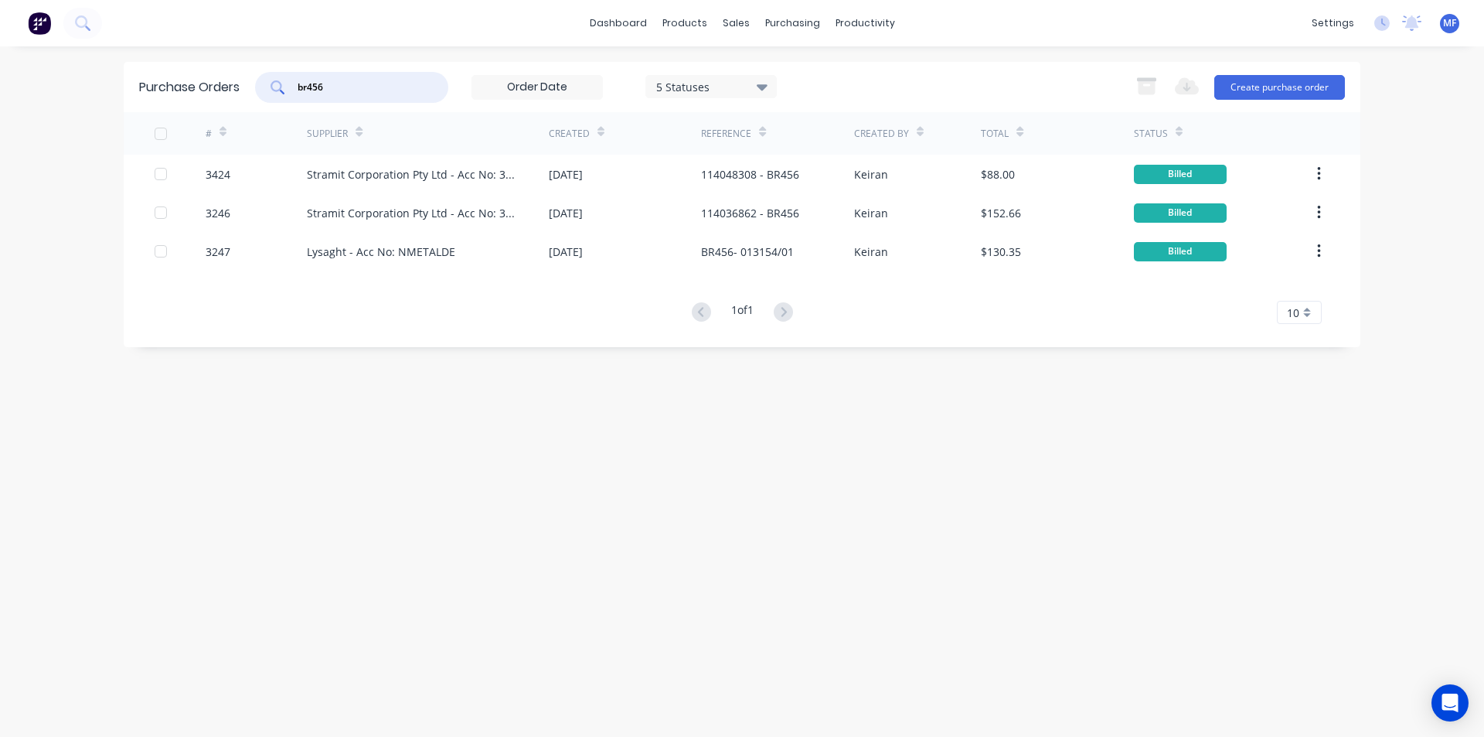
click at [341, 90] on input "br456" at bounding box center [360, 87] width 128 height 15
type input "ampelite"
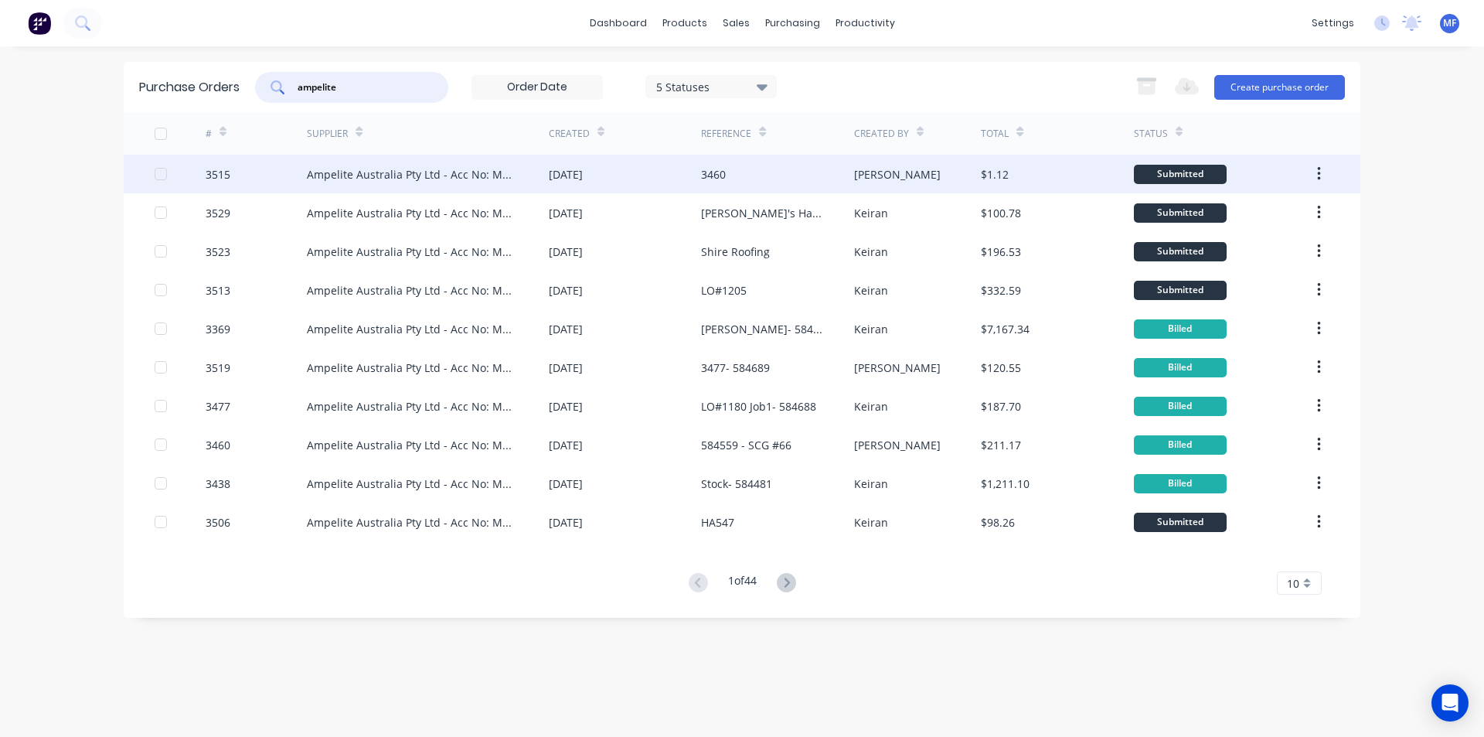
click at [726, 169] on div "3460" at bounding box center [713, 174] width 25 height 16
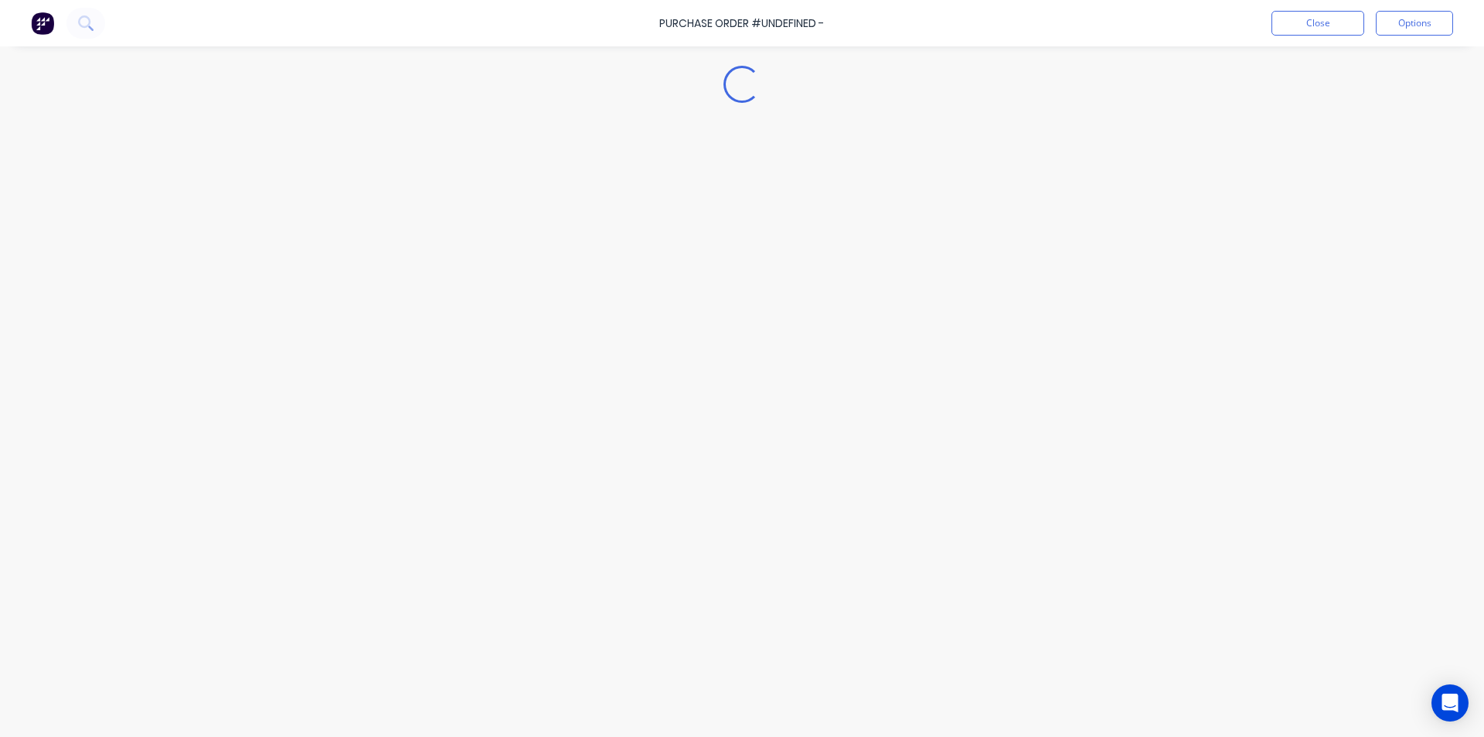
type textarea "x"
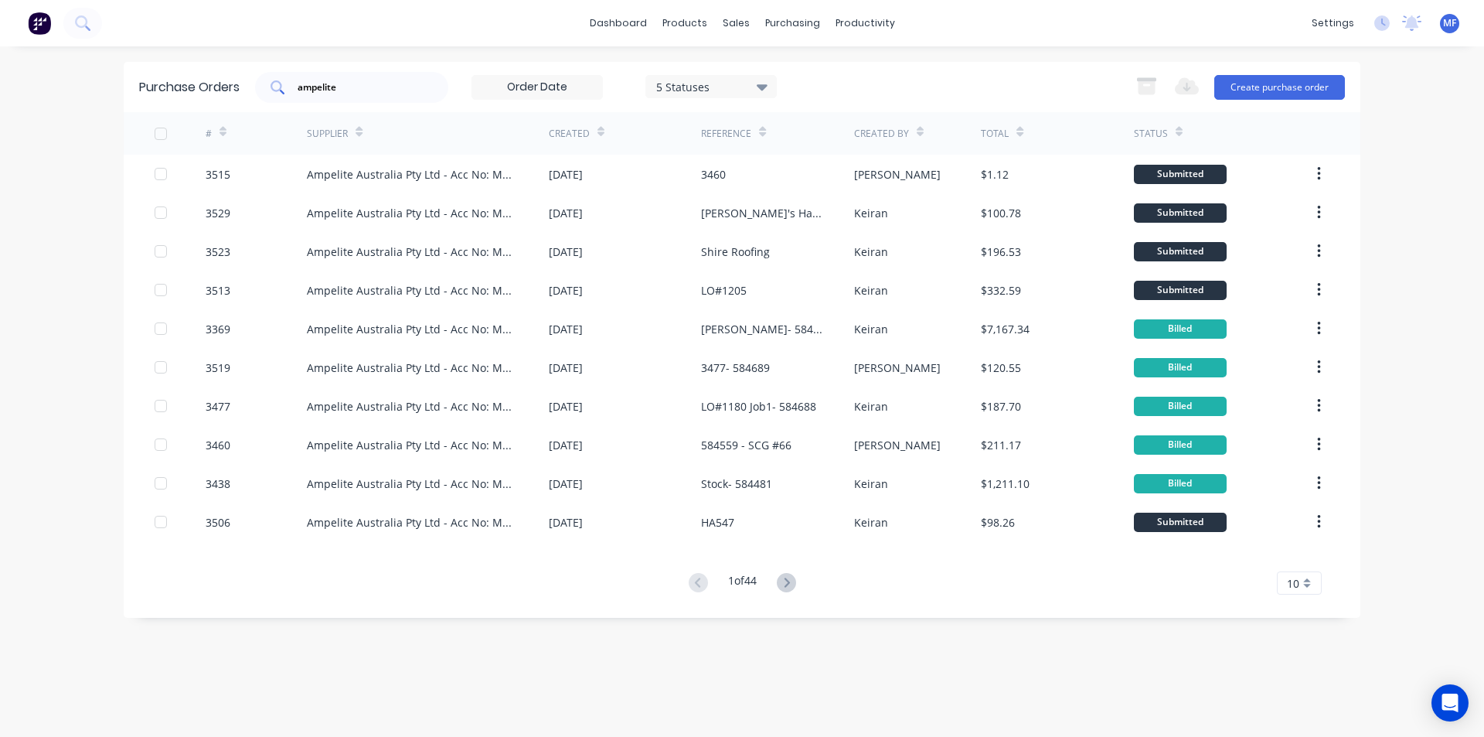
click at [355, 94] on div "ampelite" at bounding box center [351, 87] width 193 height 31
click at [355, 94] on input "ampelite" at bounding box center [360, 87] width 128 height 15
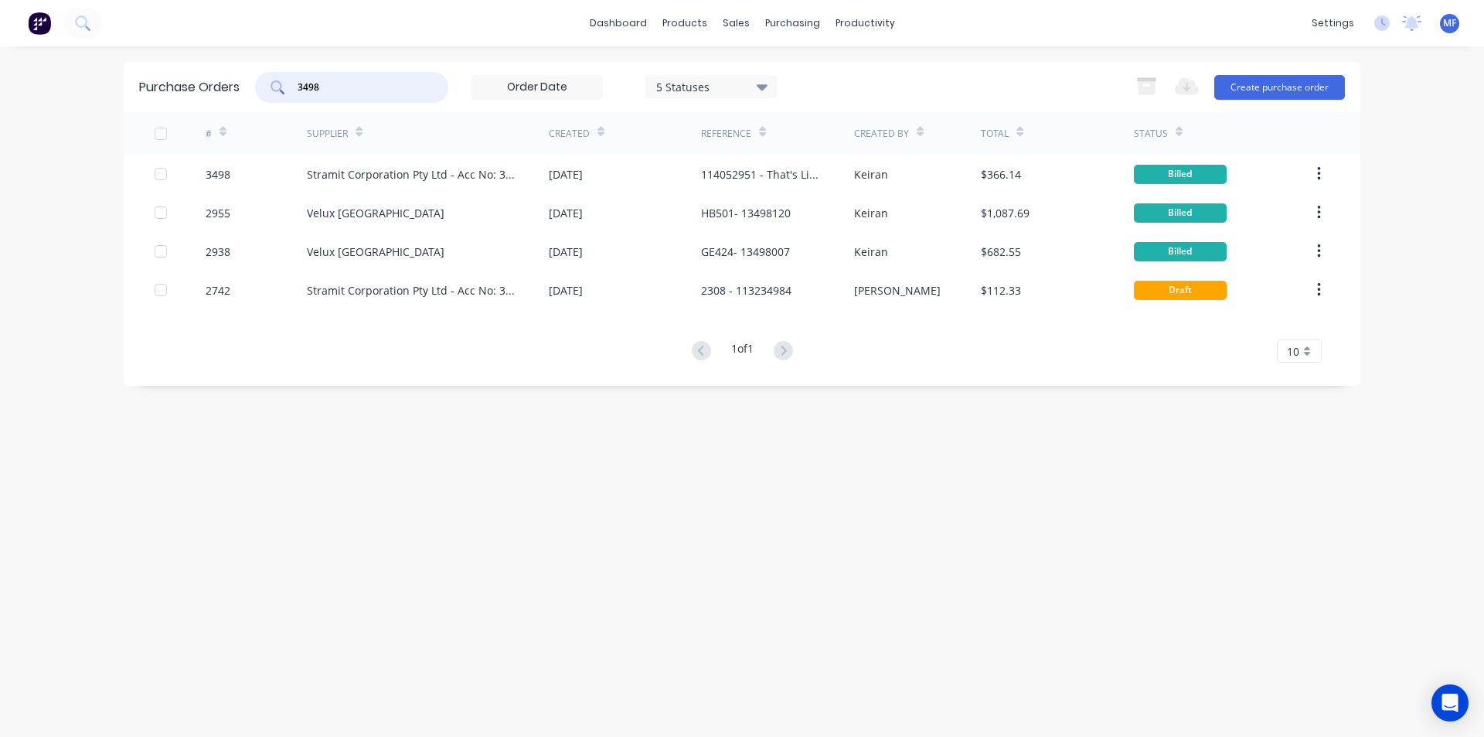
click at [350, 93] on input "3498" at bounding box center [360, 87] width 128 height 15
click at [350, 94] on input "3498" at bounding box center [360, 87] width 128 height 15
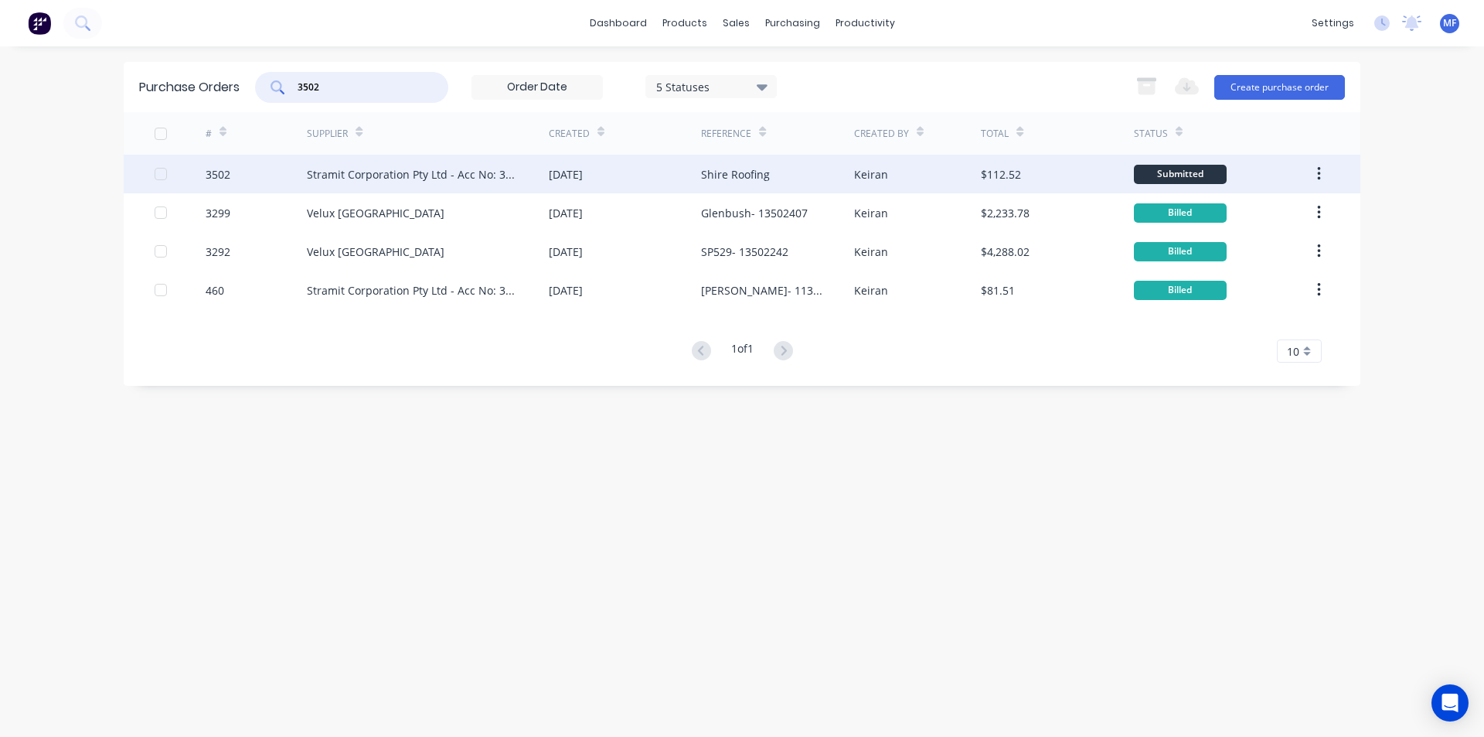
type input "3502"
click at [352, 179] on div "Stramit Corporation Pty Ltd - Acc No: 32915" at bounding box center [412, 174] width 211 height 16
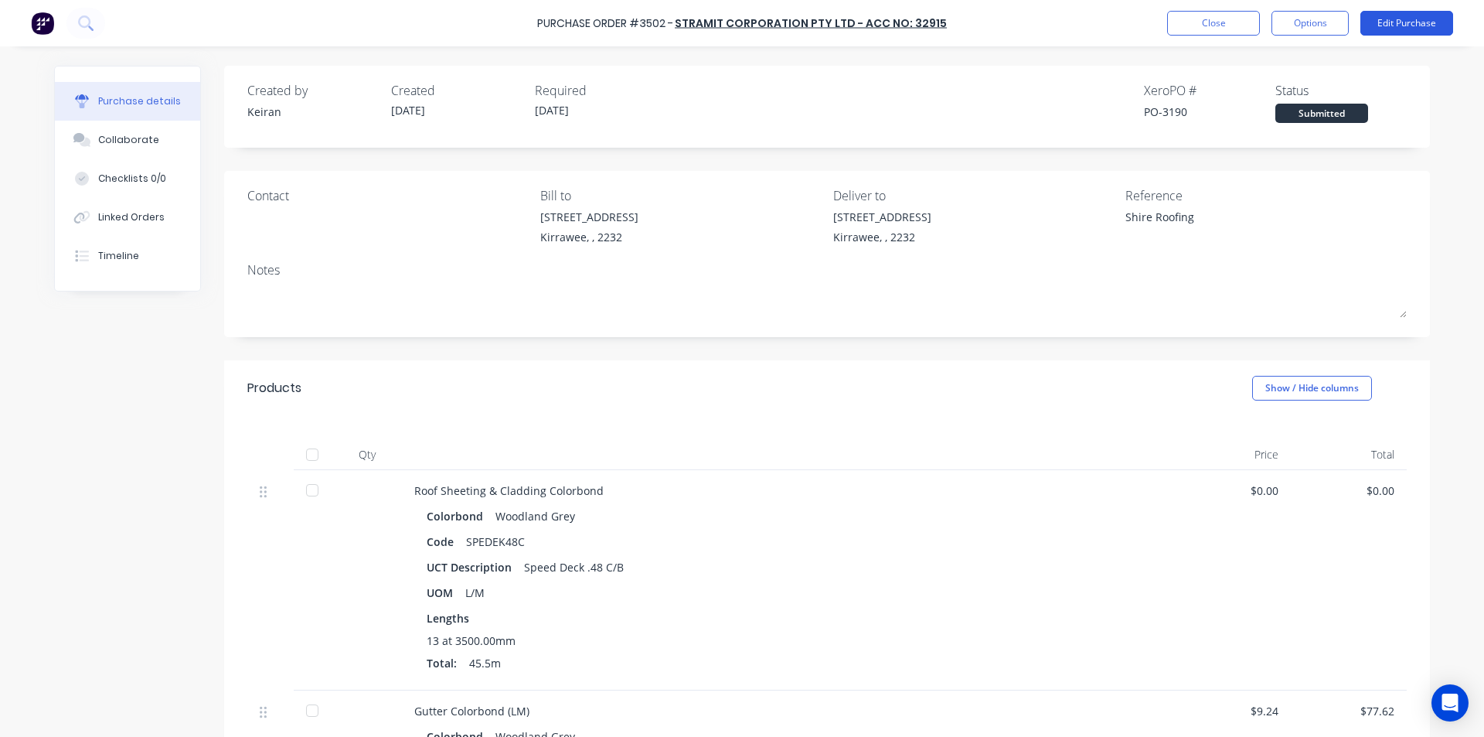
click at [1412, 26] on button "Edit Purchase" at bounding box center [1407, 23] width 93 height 25
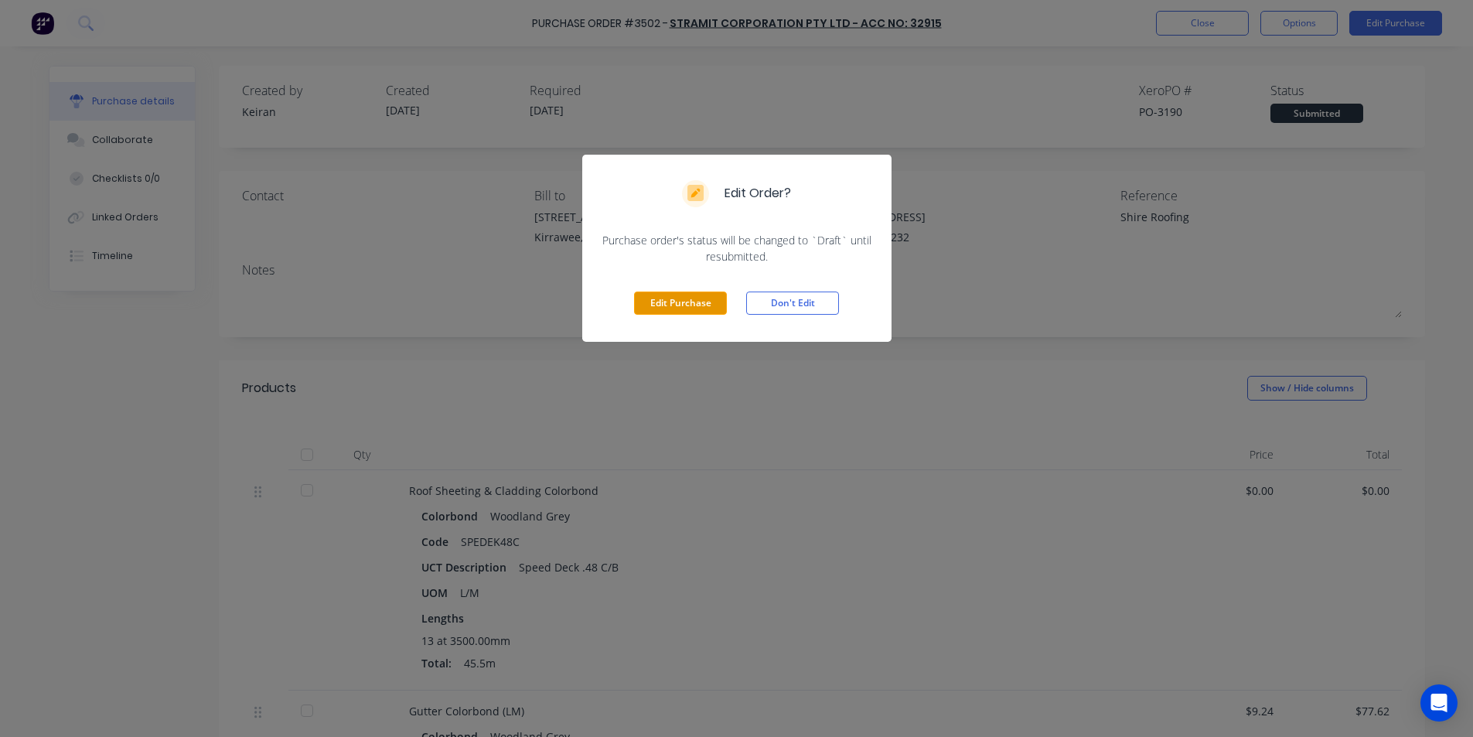
click at [673, 301] on button "Edit Purchase" at bounding box center [680, 302] width 93 height 23
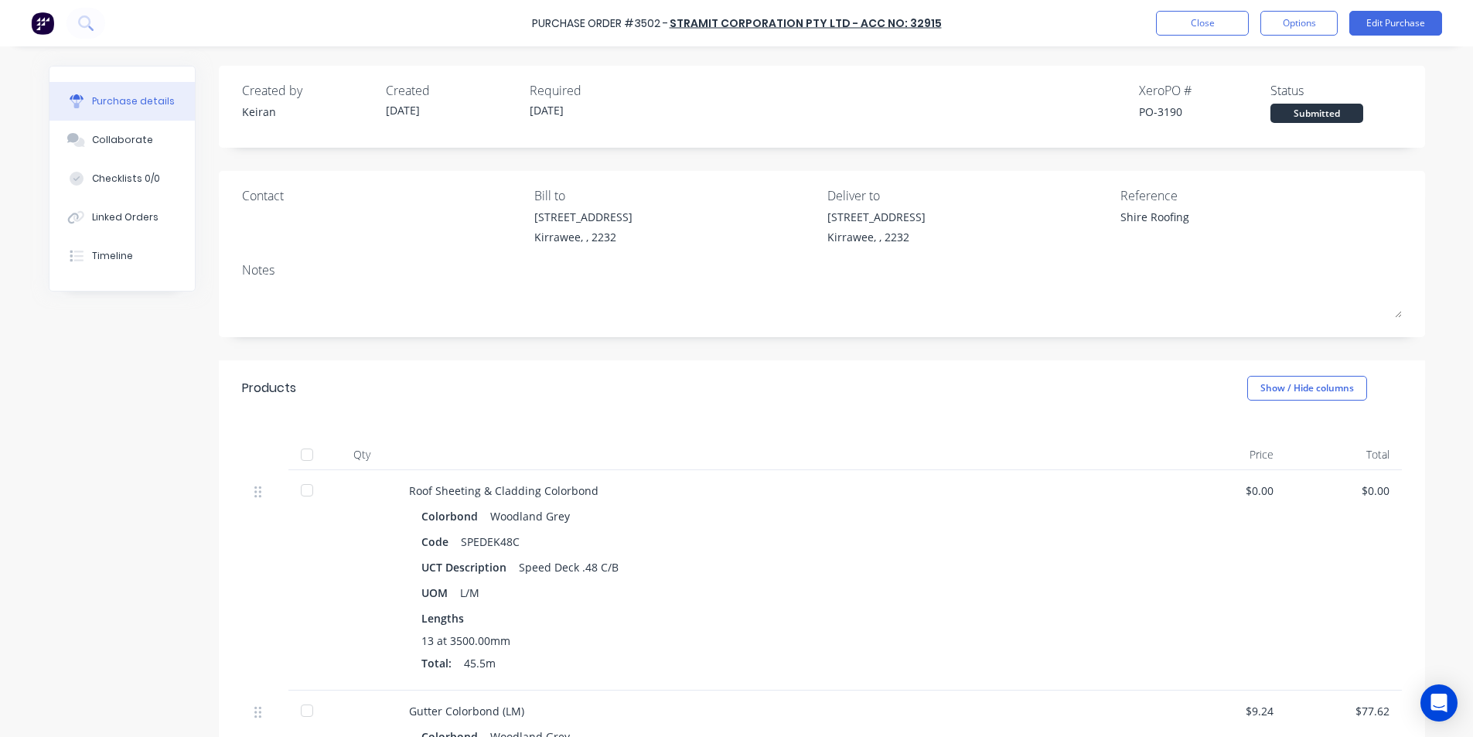
type textarea "x"
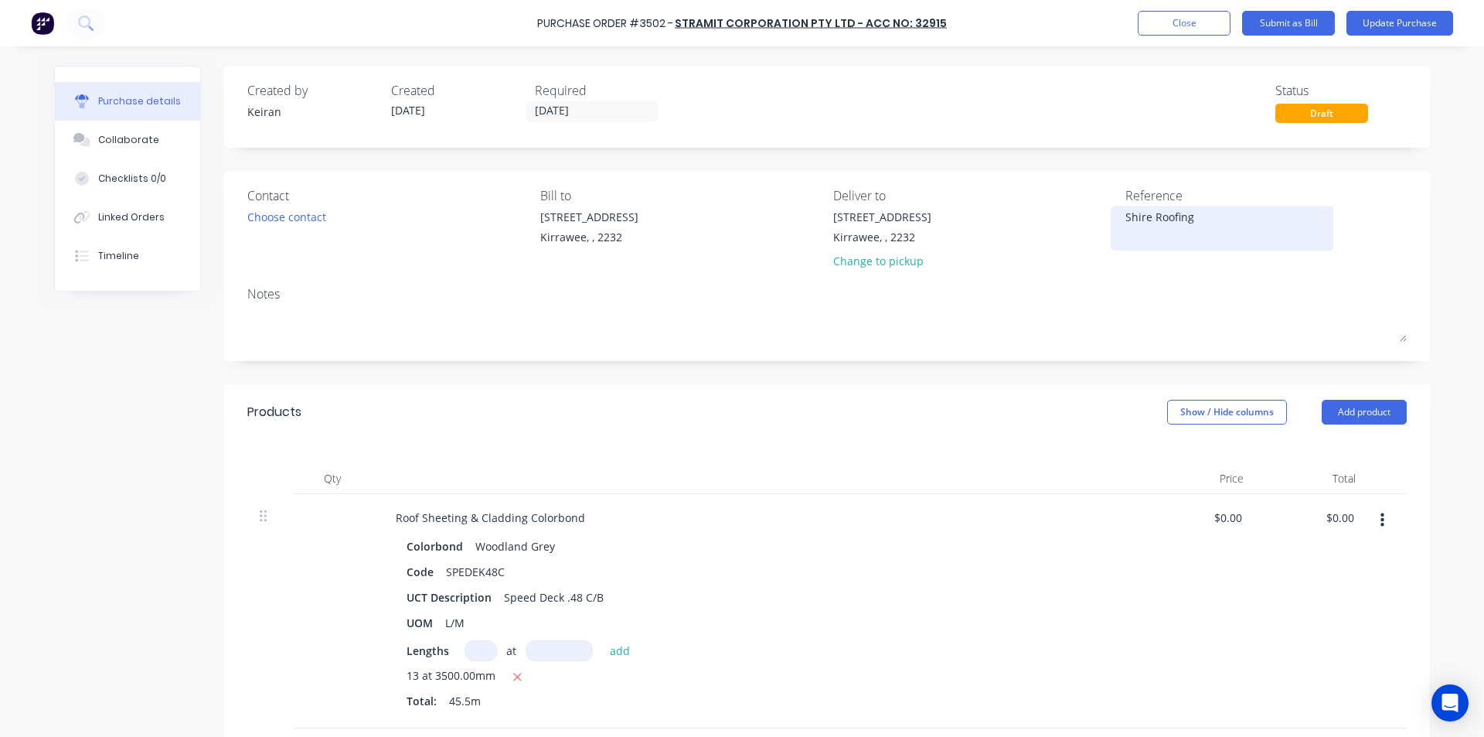
click at [1126, 214] on textarea "Shire Roofing" at bounding box center [1222, 226] width 193 height 35
type textarea "114052958 - Shire Roofing"
type textarea "x"
type textarea "114052958 - Shire Roofing"
click at [934, 476] on div at bounding box center [757, 478] width 773 height 31
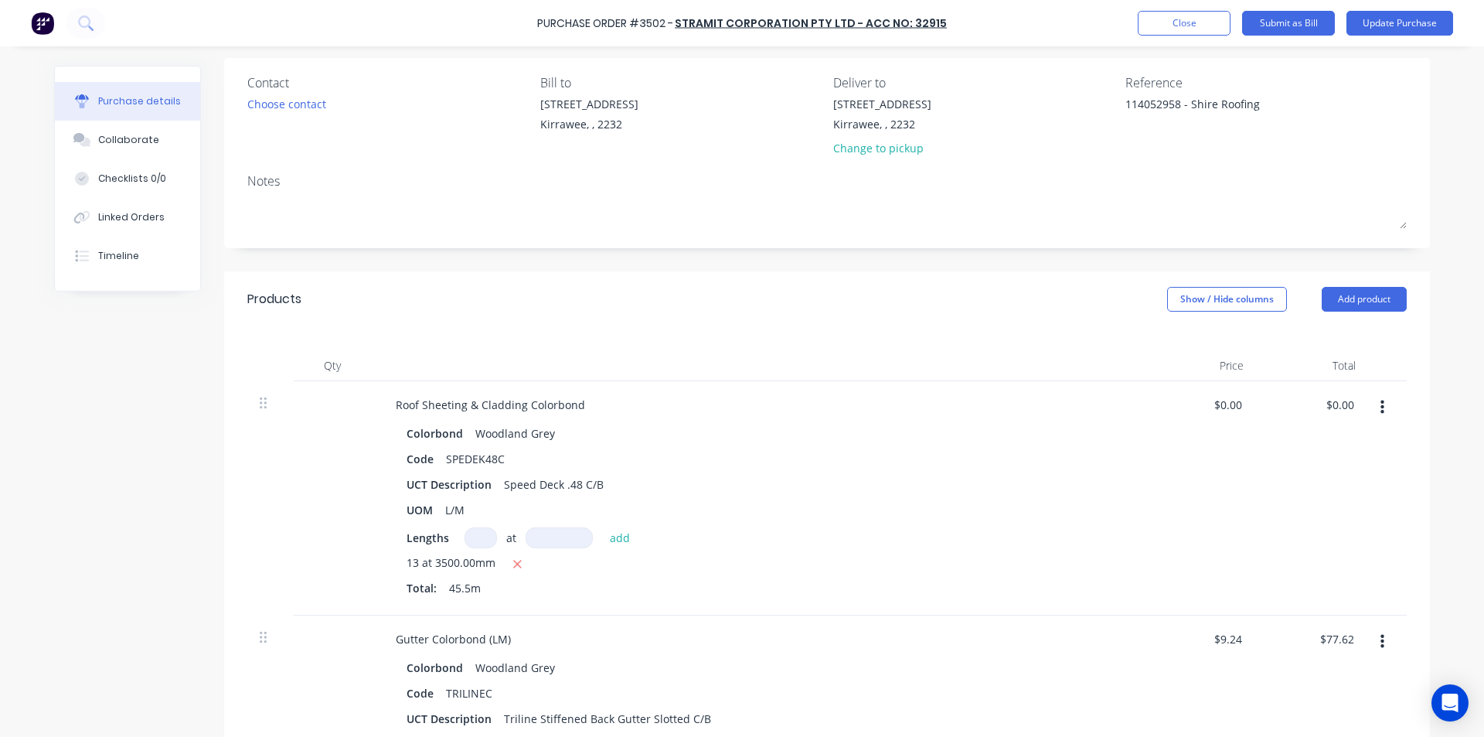
scroll to position [155, 0]
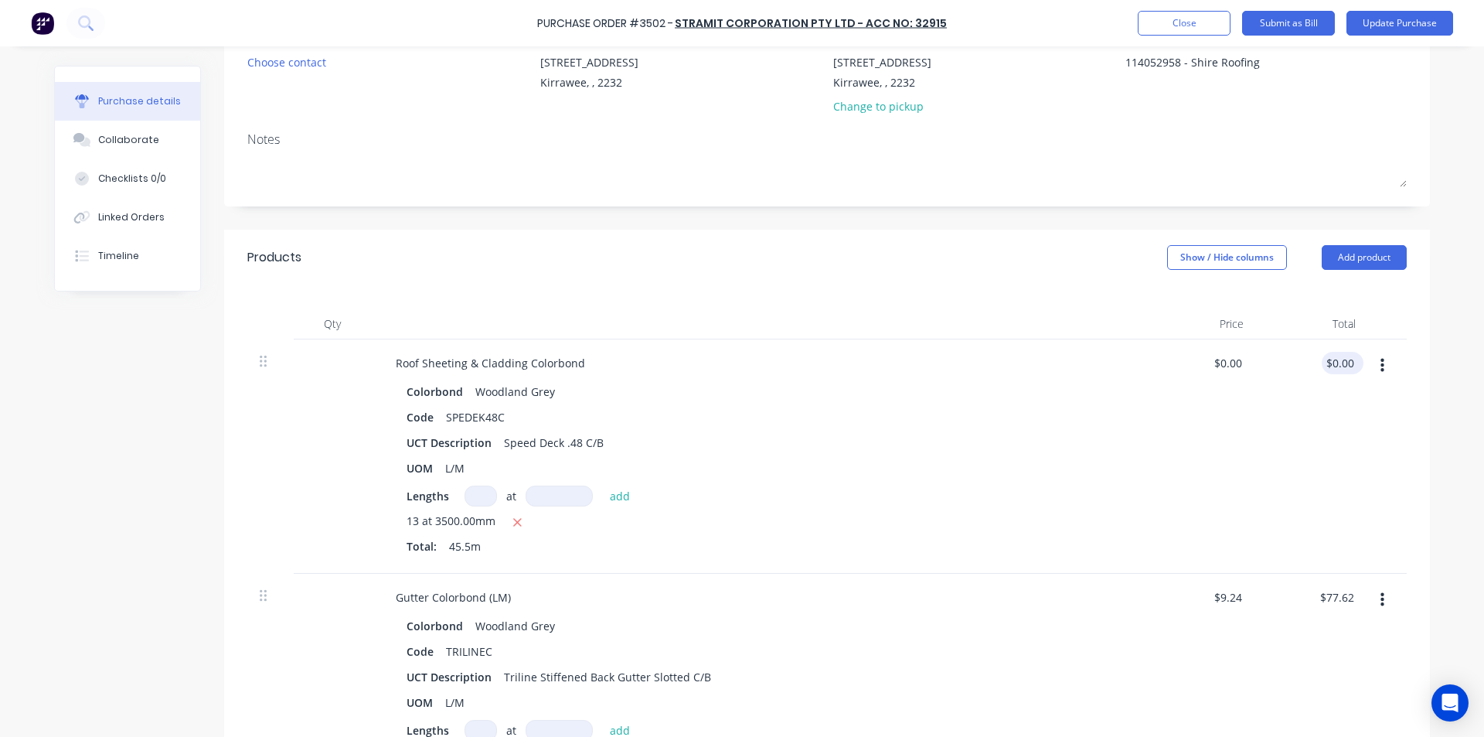
type textarea "x"
type input "0.00"
click at [1334, 359] on input "0.00" at bounding box center [1342, 363] width 29 height 22
click at [1334, 357] on input "0.00" at bounding box center [1342, 363] width 29 height 22
click at [1335, 361] on input "0.00" at bounding box center [1342, 363] width 29 height 22
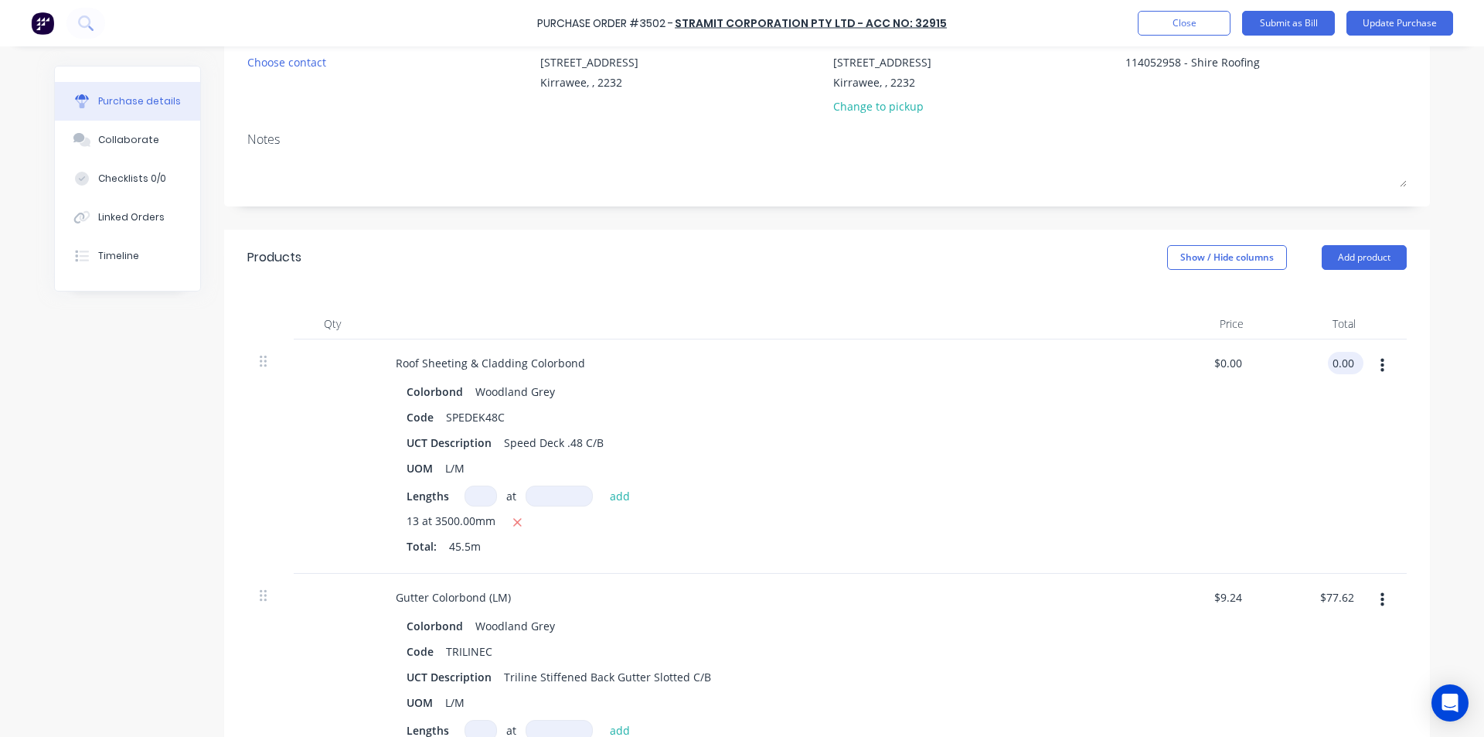
type textarea "x"
click at [1335, 361] on input "0.00" at bounding box center [1342, 363] width 29 height 22
type input "617.57"
type textarea "x"
type input "$13.573"
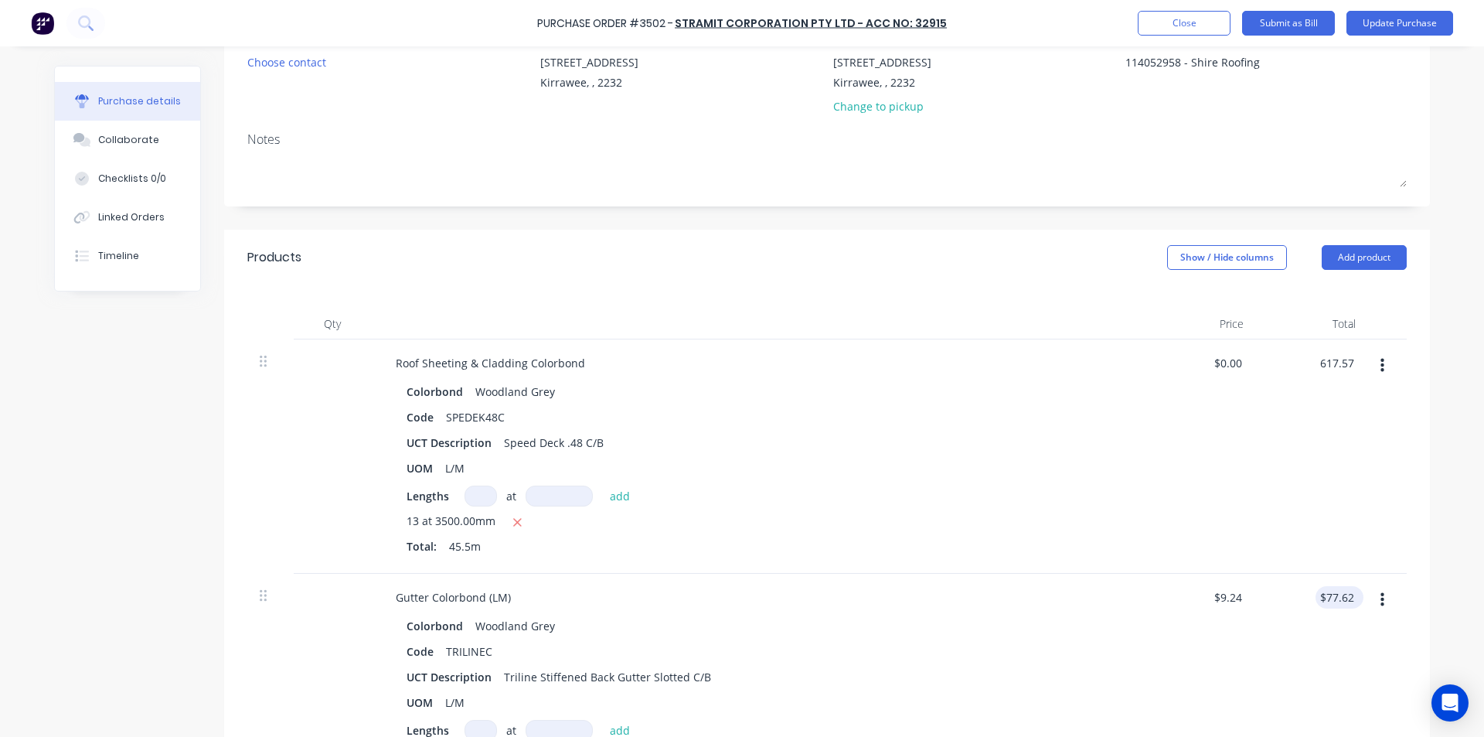
type input "$617.57"
type input "77.62"
click at [1322, 595] on input "77.62" at bounding box center [1340, 597] width 36 height 22
click at [1322, 594] on input "77.62" at bounding box center [1340, 597] width 36 height 22
type textarea "x"
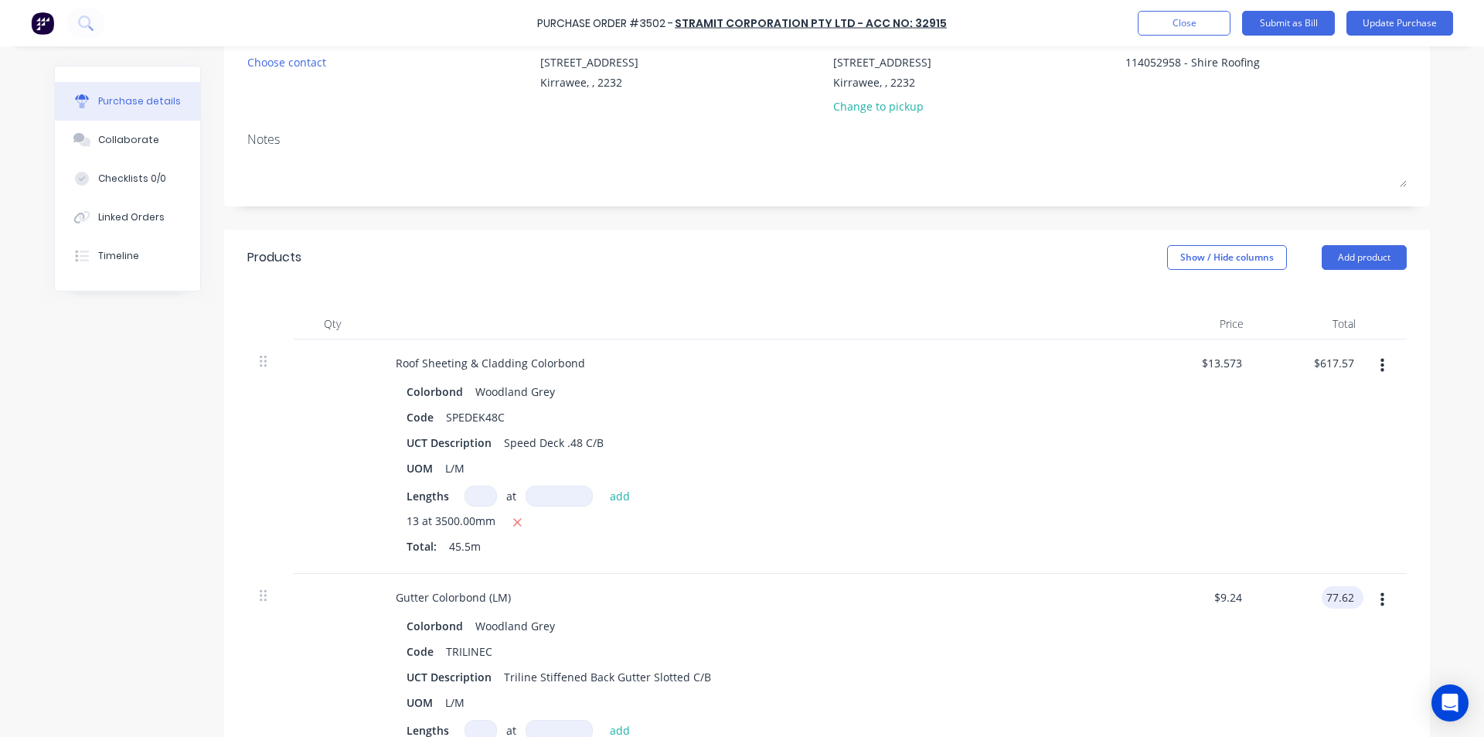
click at [1322, 594] on input "77.62" at bounding box center [1340, 597] width 36 height 22
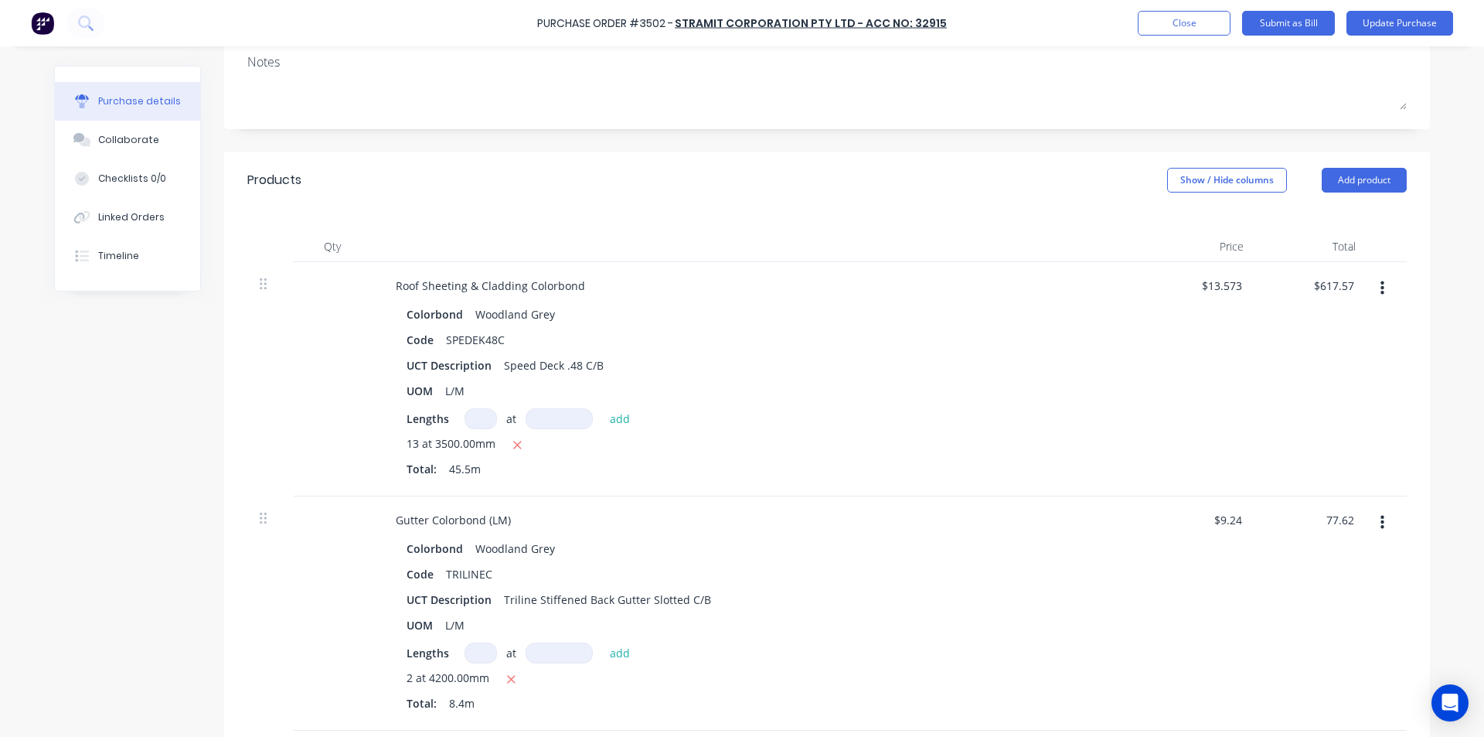
scroll to position [309, 0]
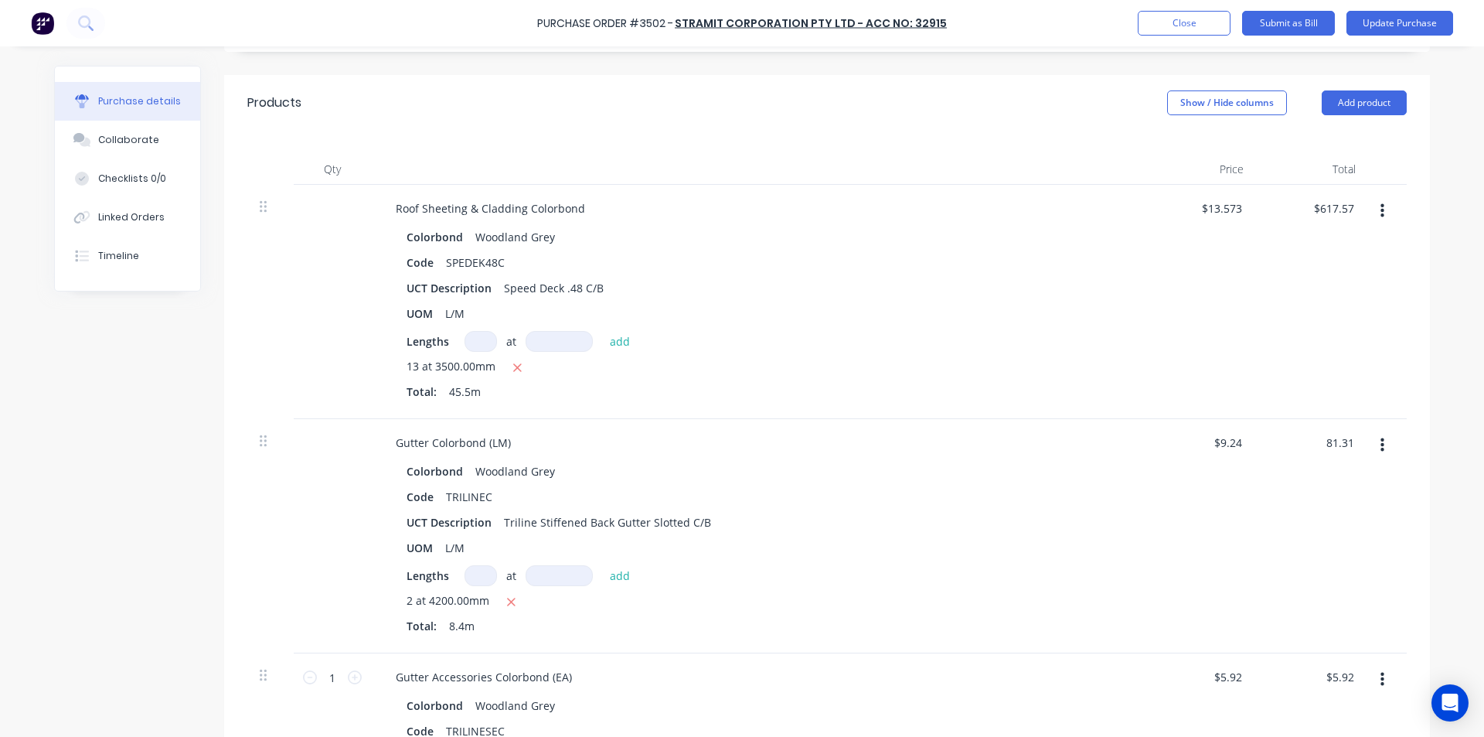
type input "81.31"
type textarea "x"
type input "$9.6798"
type input "$81.31"
click at [925, 639] on div "2 at 4200.00mm Total: 8.4m" at bounding box center [758, 616] width 702 height 48
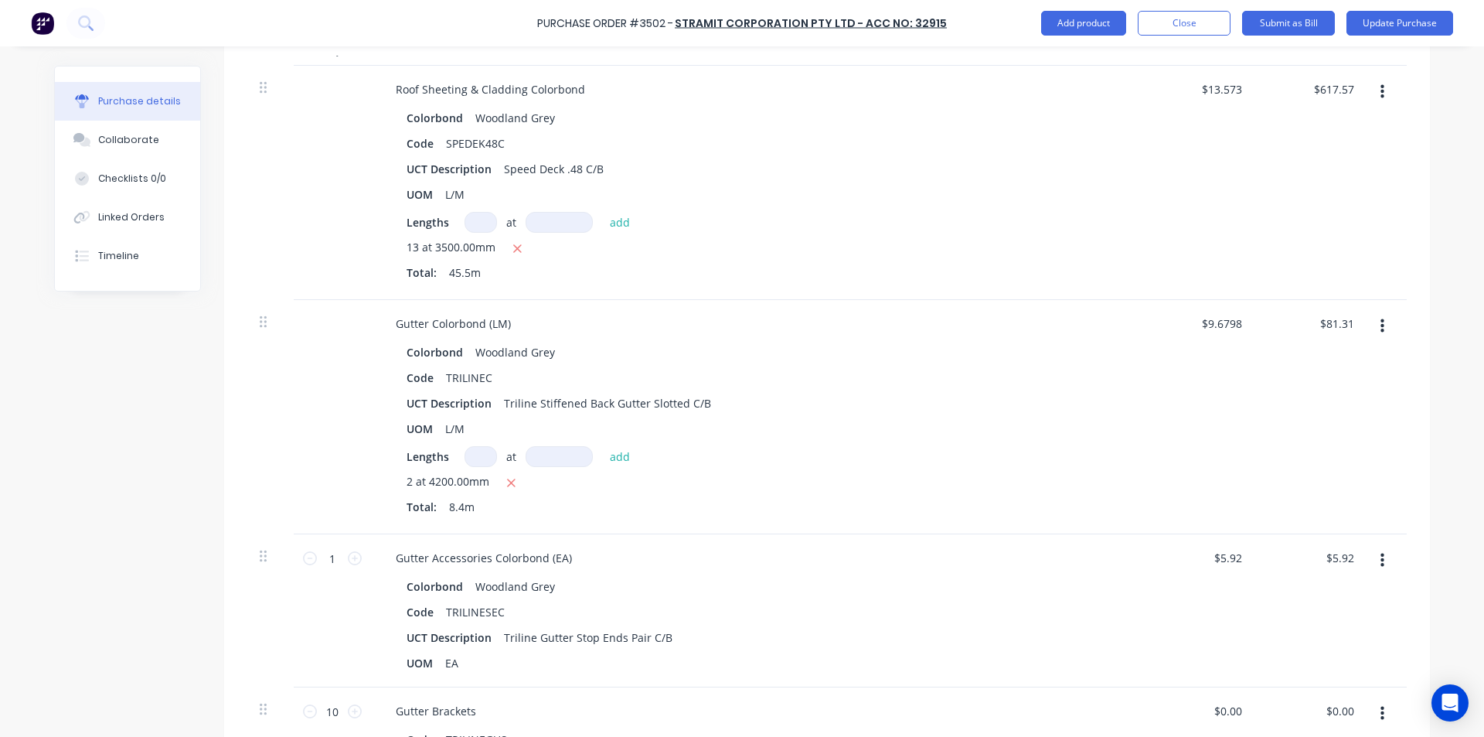
scroll to position [464, 0]
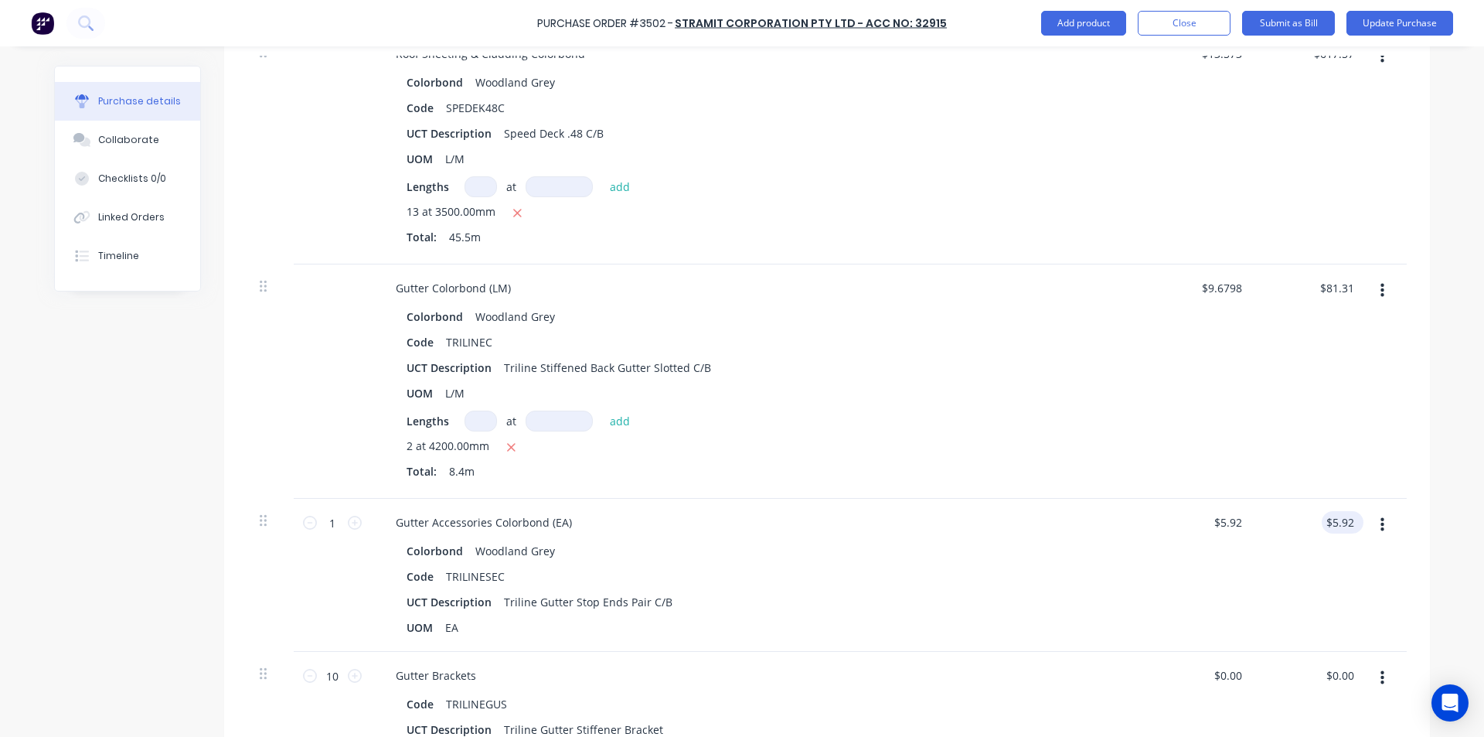
type textarea "x"
type input "5.92"
click at [1328, 518] on input "5.92" at bounding box center [1342, 522] width 29 height 22
click at [1347, 517] on input "5.92" at bounding box center [1342, 522] width 29 height 22
type textarea "x"
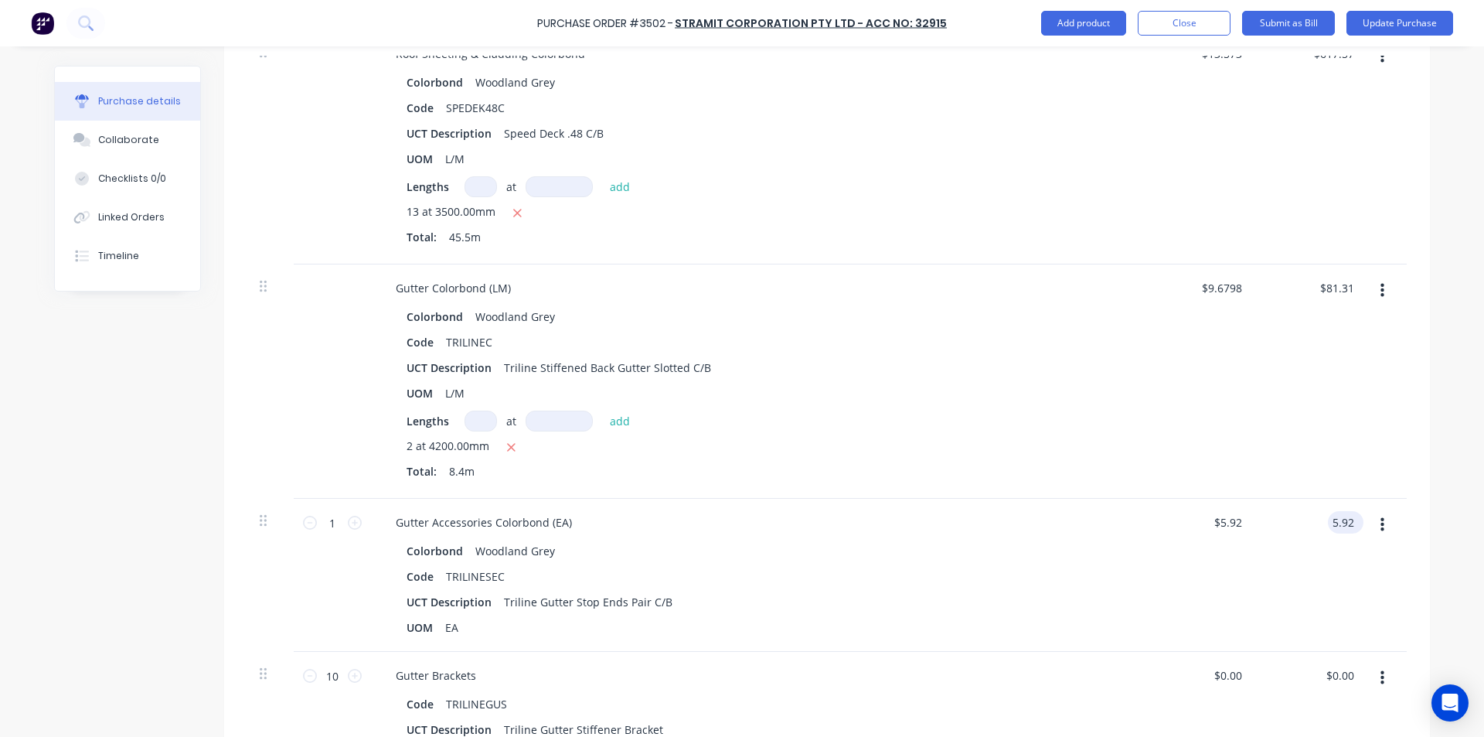
click at [1347, 516] on input "5.92" at bounding box center [1342, 522] width 29 height 22
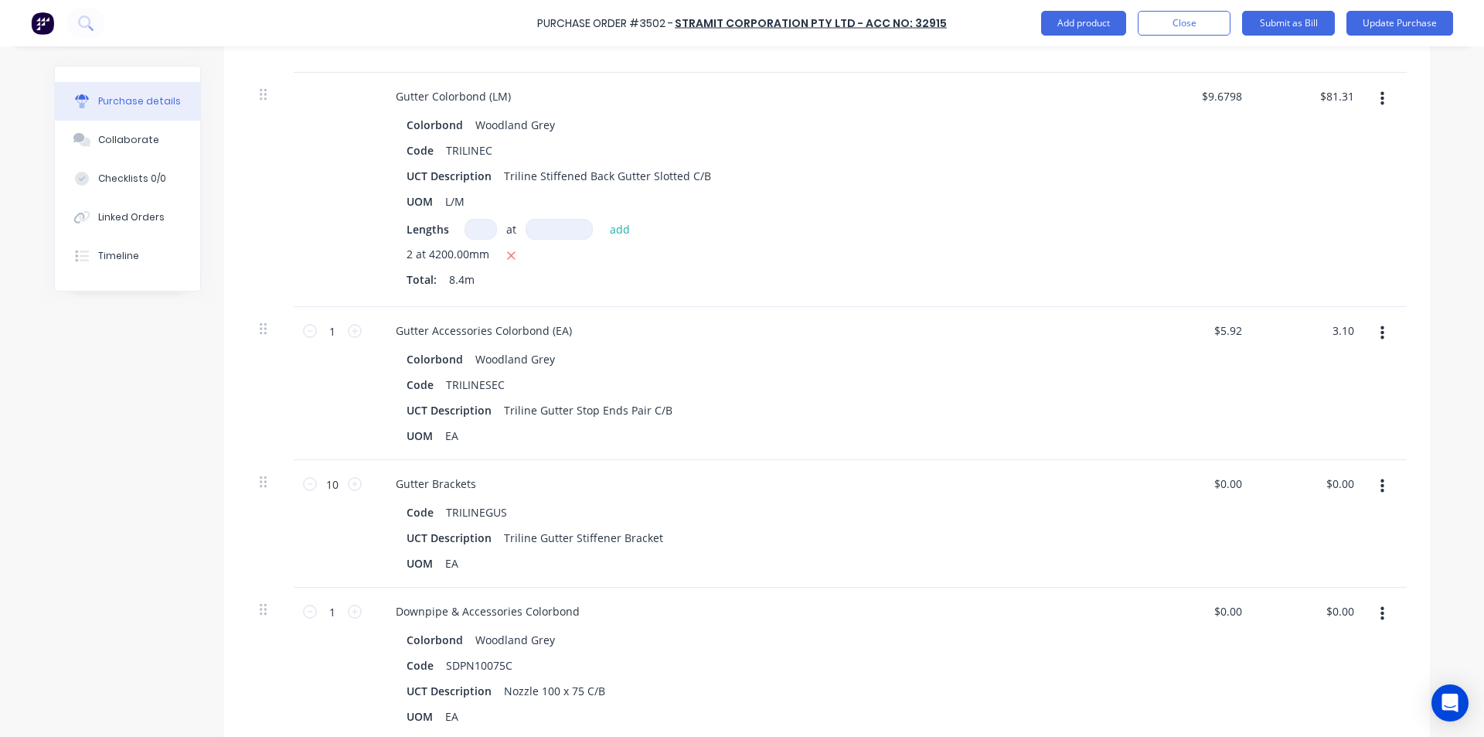
scroll to position [696, 0]
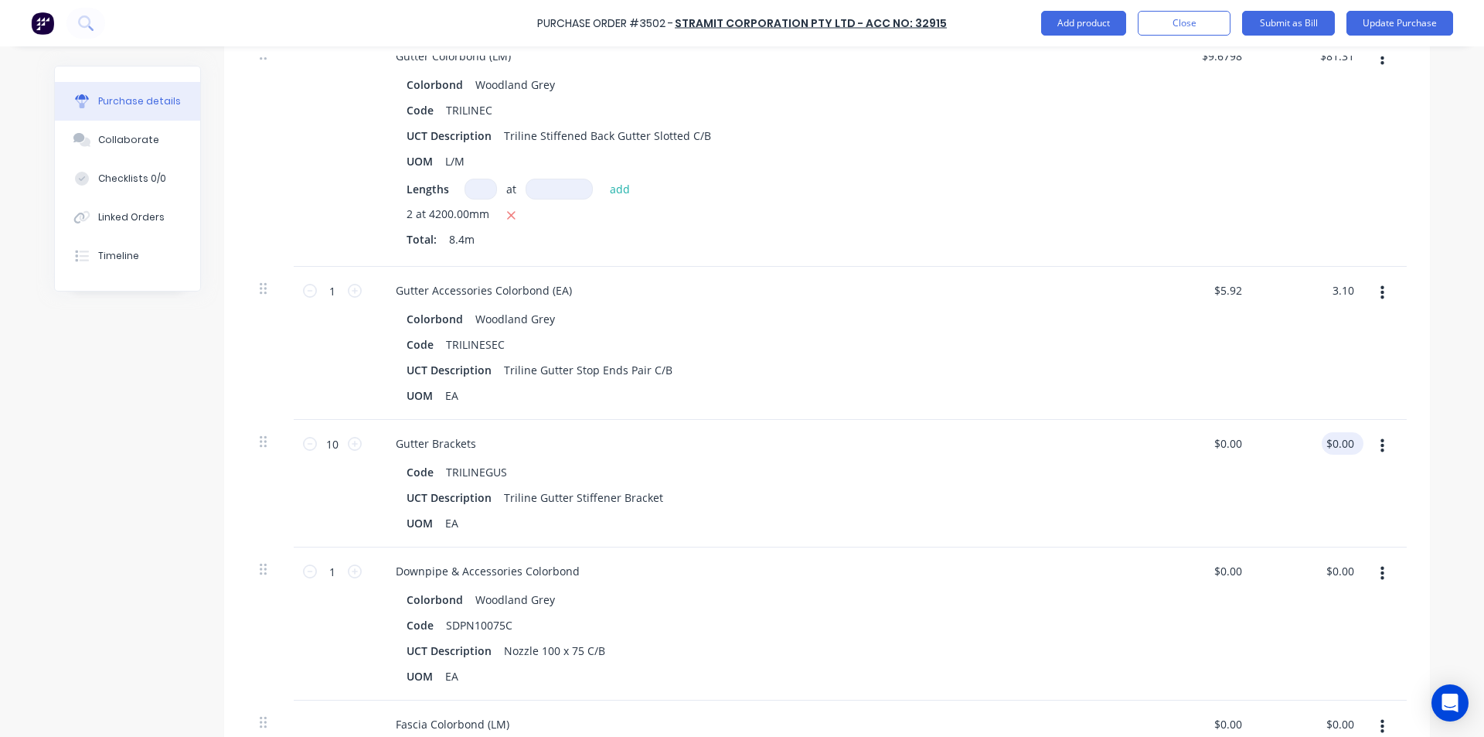
type input "3.10"
type textarea "x"
type input "$3.10"
type input "0.00"
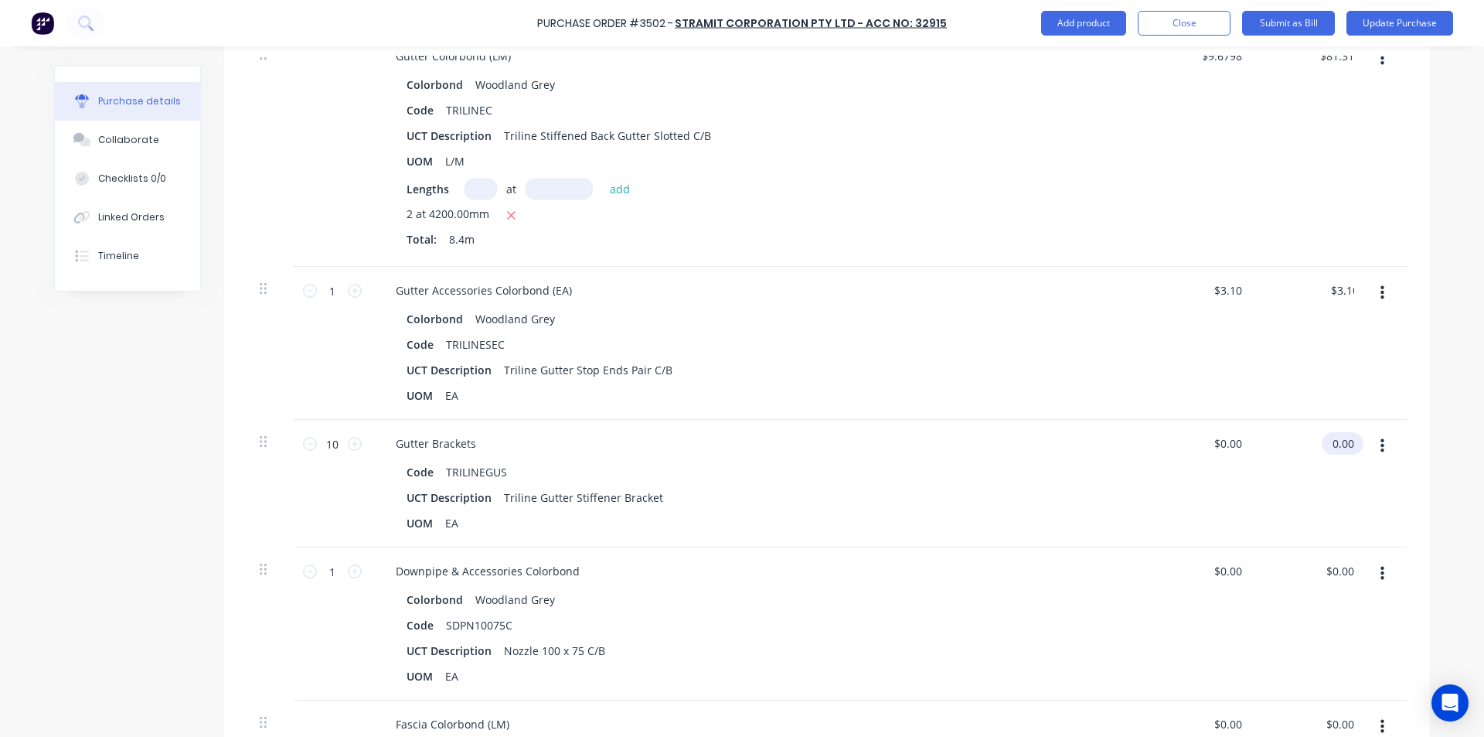
click at [1350, 438] on input "0.00" at bounding box center [1340, 443] width 36 height 22
type textarea "x"
click at [1350, 438] on input "0.00" at bounding box center [1342, 443] width 29 height 22
type input "12.90"
type textarea "x"
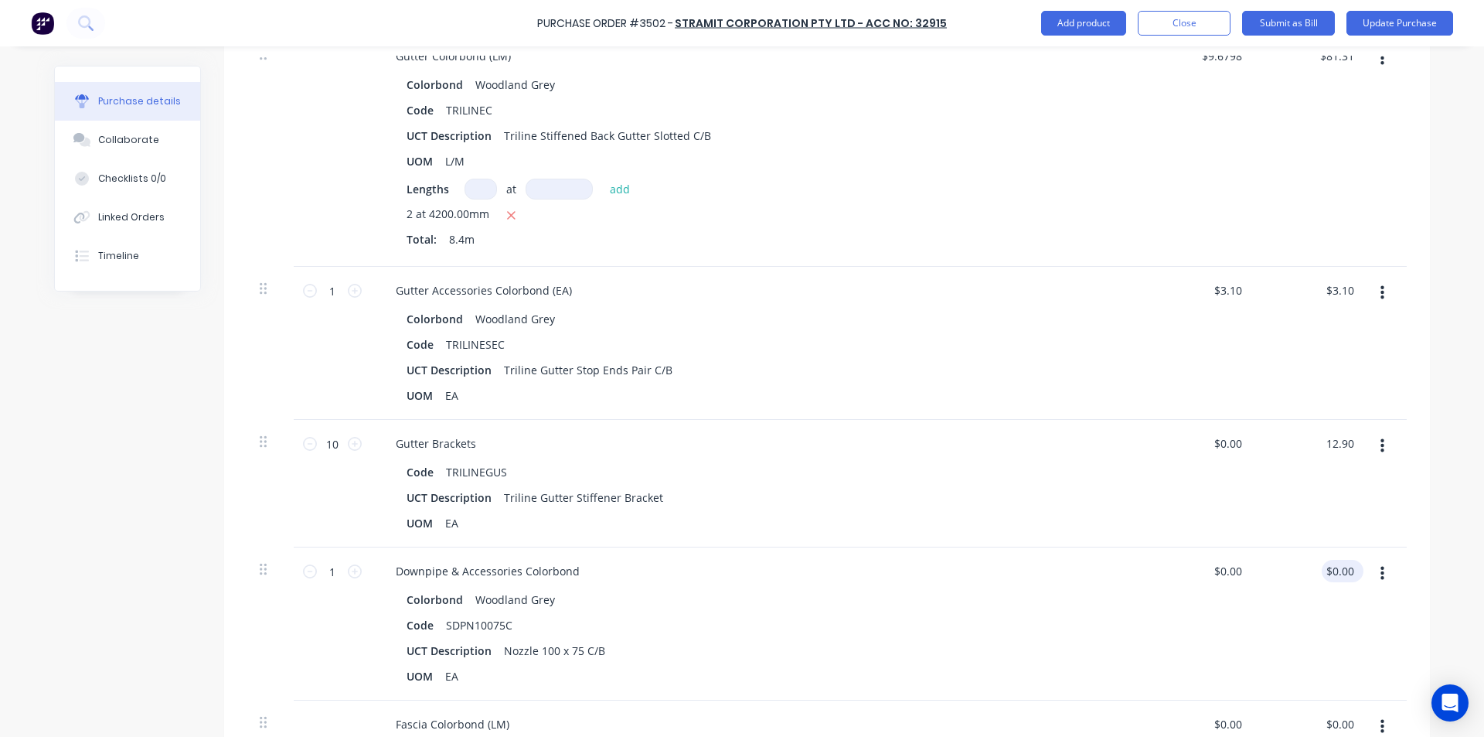
type input "$1.29"
type input "$12.90"
type input "0.00"
click at [1347, 577] on input "0.00" at bounding box center [1342, 571] width 29 height 22
type textarea "x"
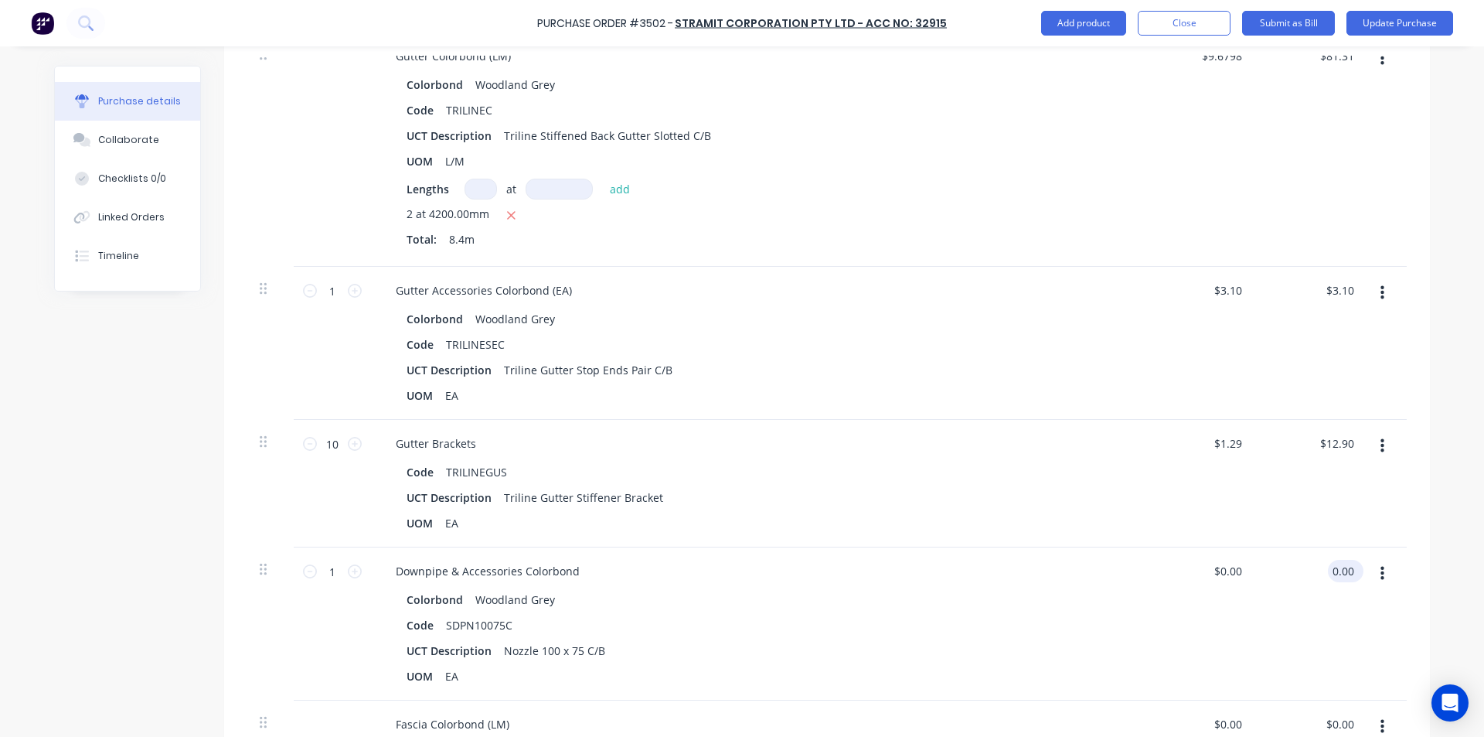
click at [1347, 577] on input "0.00" at bounding box center [1342, 571] width 29 height 22
type input "5.48"
type textarea "x"
type input "$5.48"
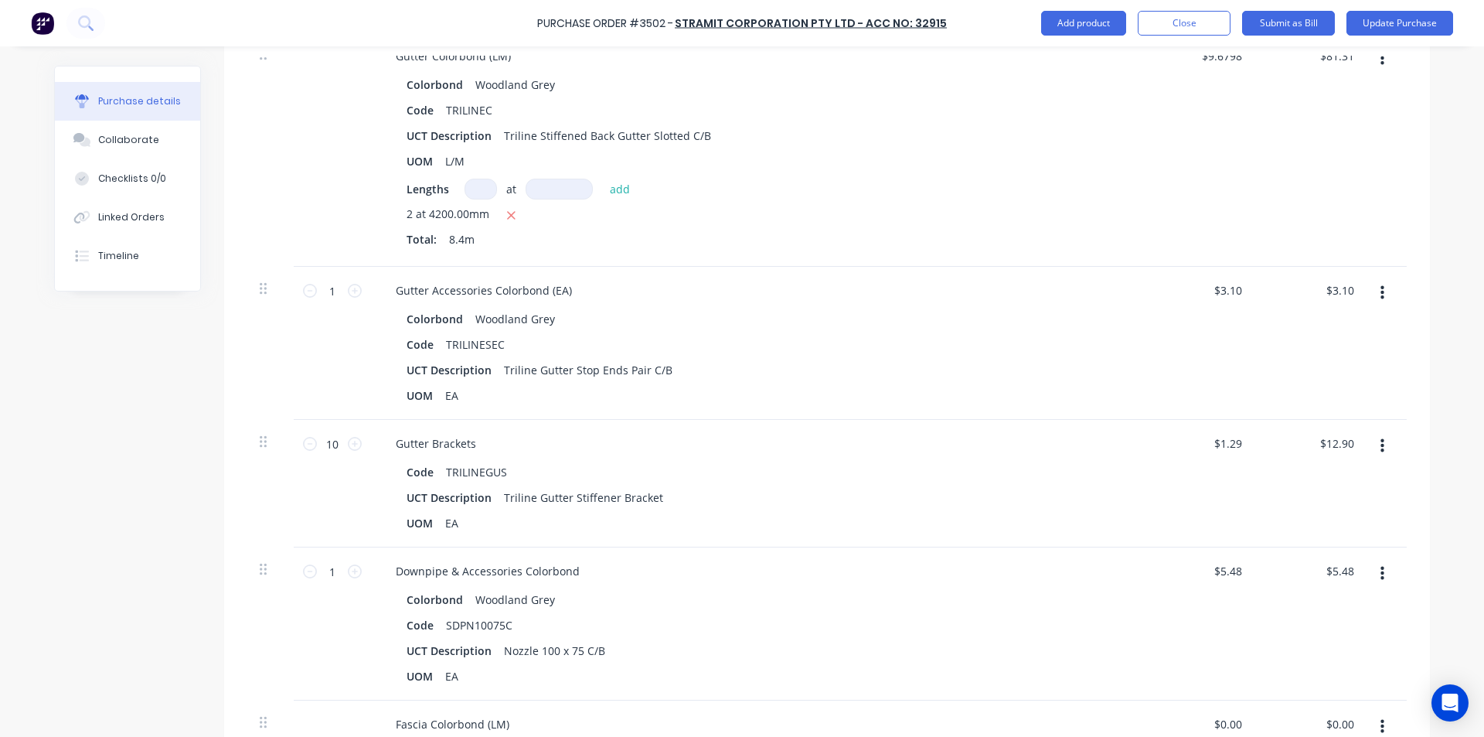
click at [1273, 577] on div "$5.48 $5.48" at bounding box center [1312, 623] width 112 height 153
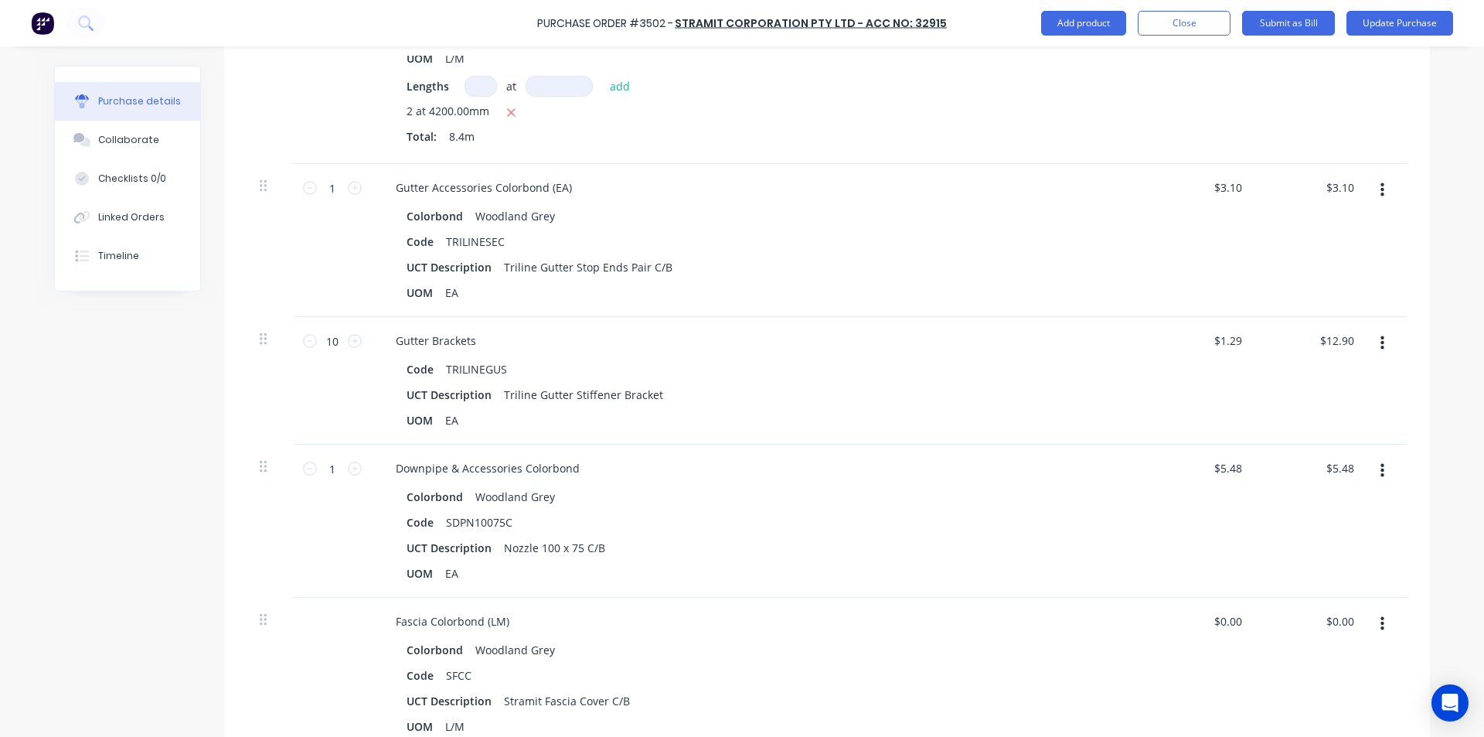
scroll to position [850, 0]
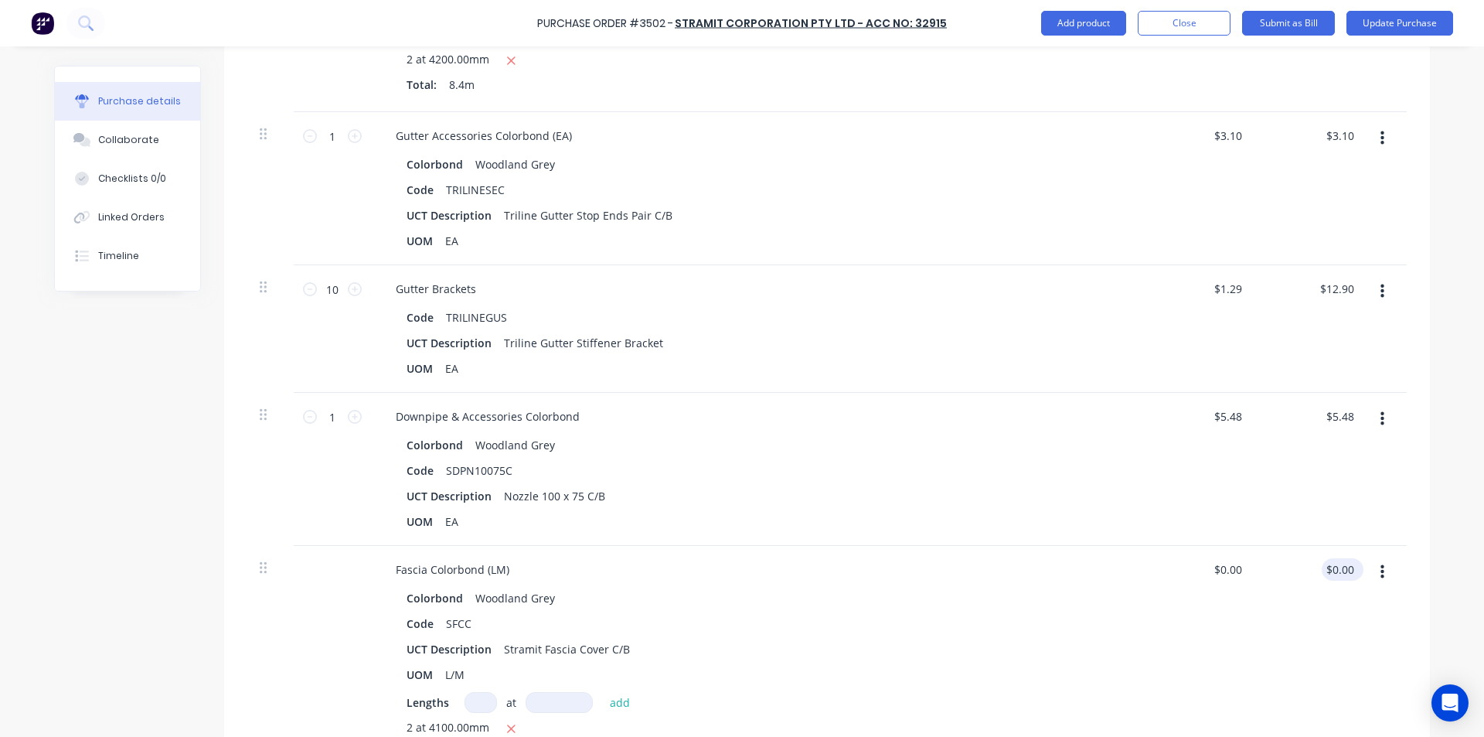
type textarea "x"
type input "0.00"
click at [1346, 577] on input "0.00" at bounding box center [1340, 569] width 36 height 22
type textarea "x"
click at [1346, 577] on input "0.00" at bounding box center [1342, 569] width 29 height 22
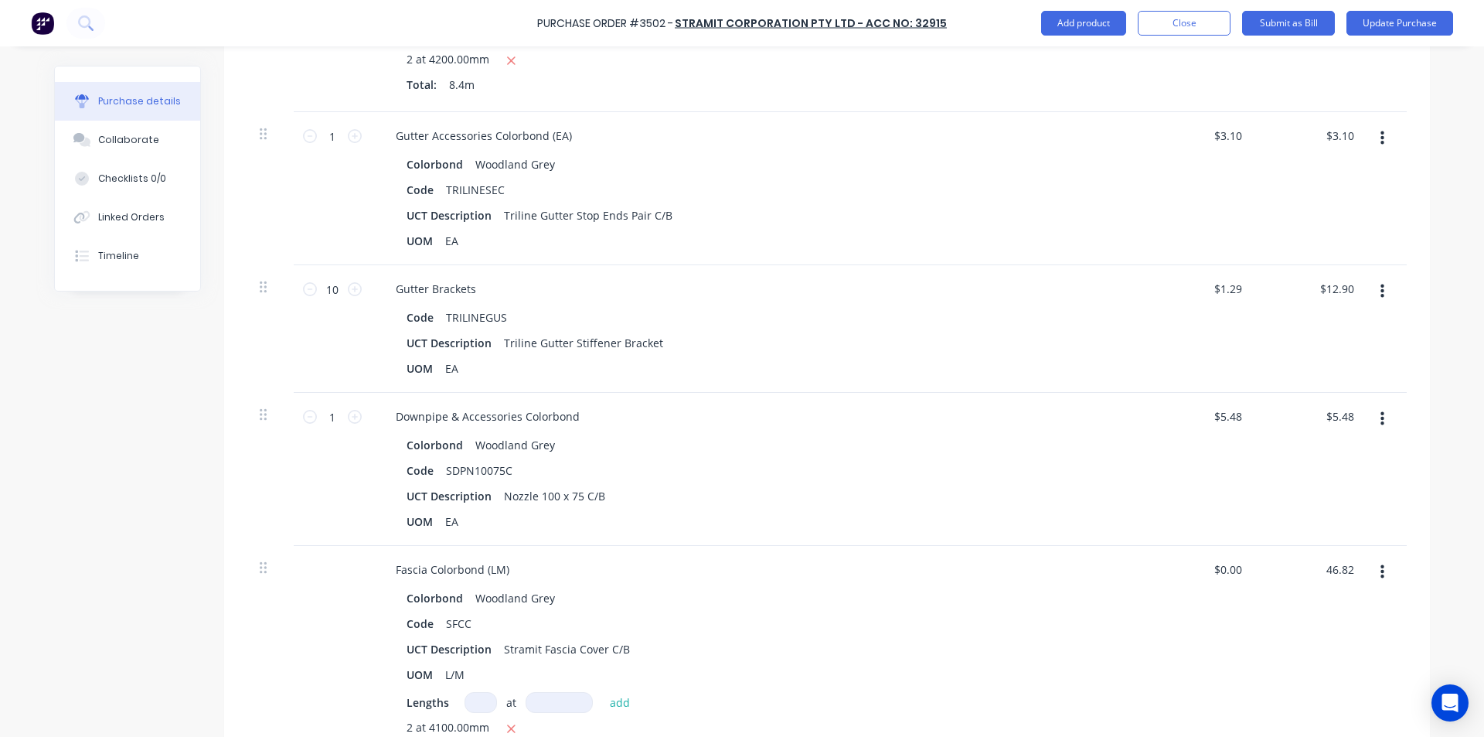
type input "46.82"
type textarea "x"
type input "$5.7098"
type input "$46.82"
drag, startPoint x: 546, startPoint y: 538, endPoint x: 550, endPoint y: 530, distance: 9.3
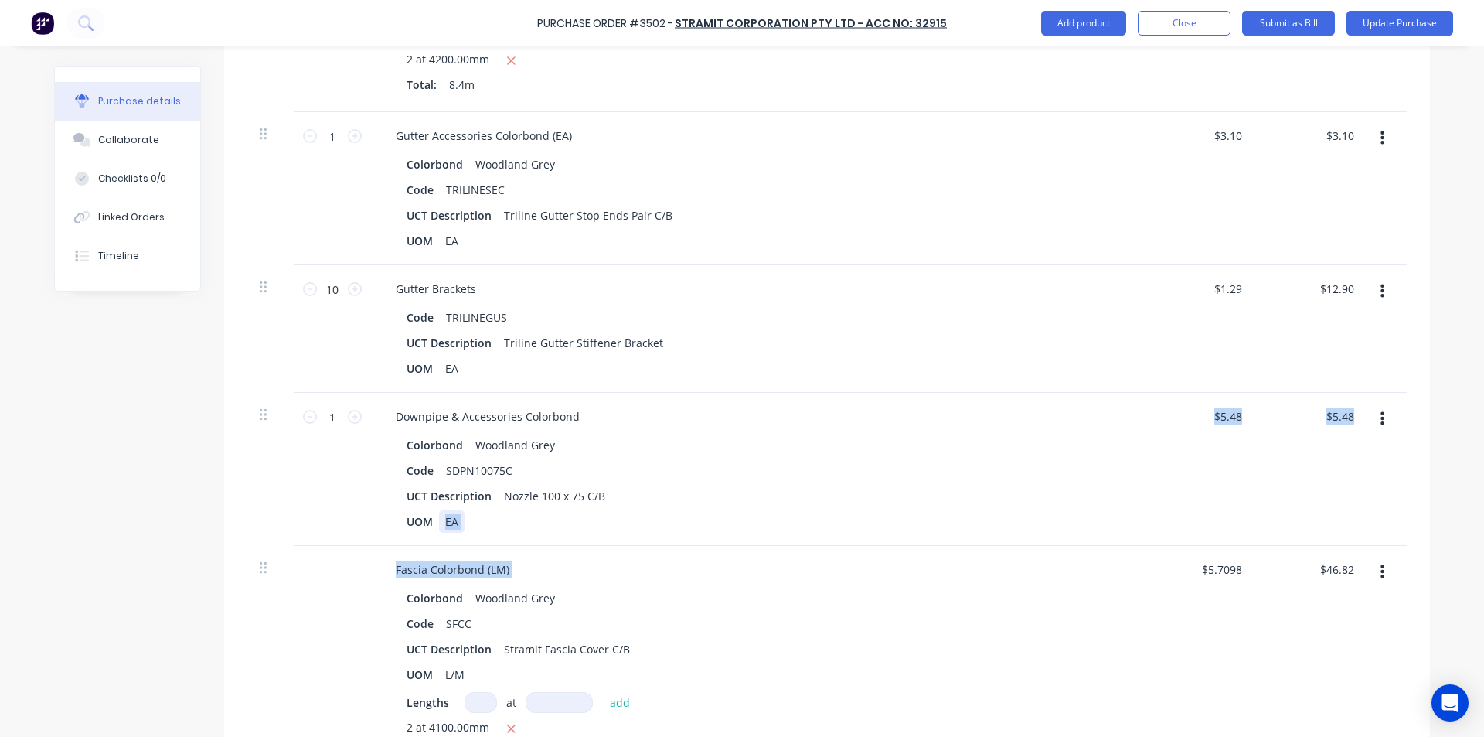
click at [550, 530] on div "Roof Sheeting & Cladding Colorbond Colorbond Woodland Grey Code SPEDEK48C UCT D…" at bounding box center [827, 263] width 1160 height 1238
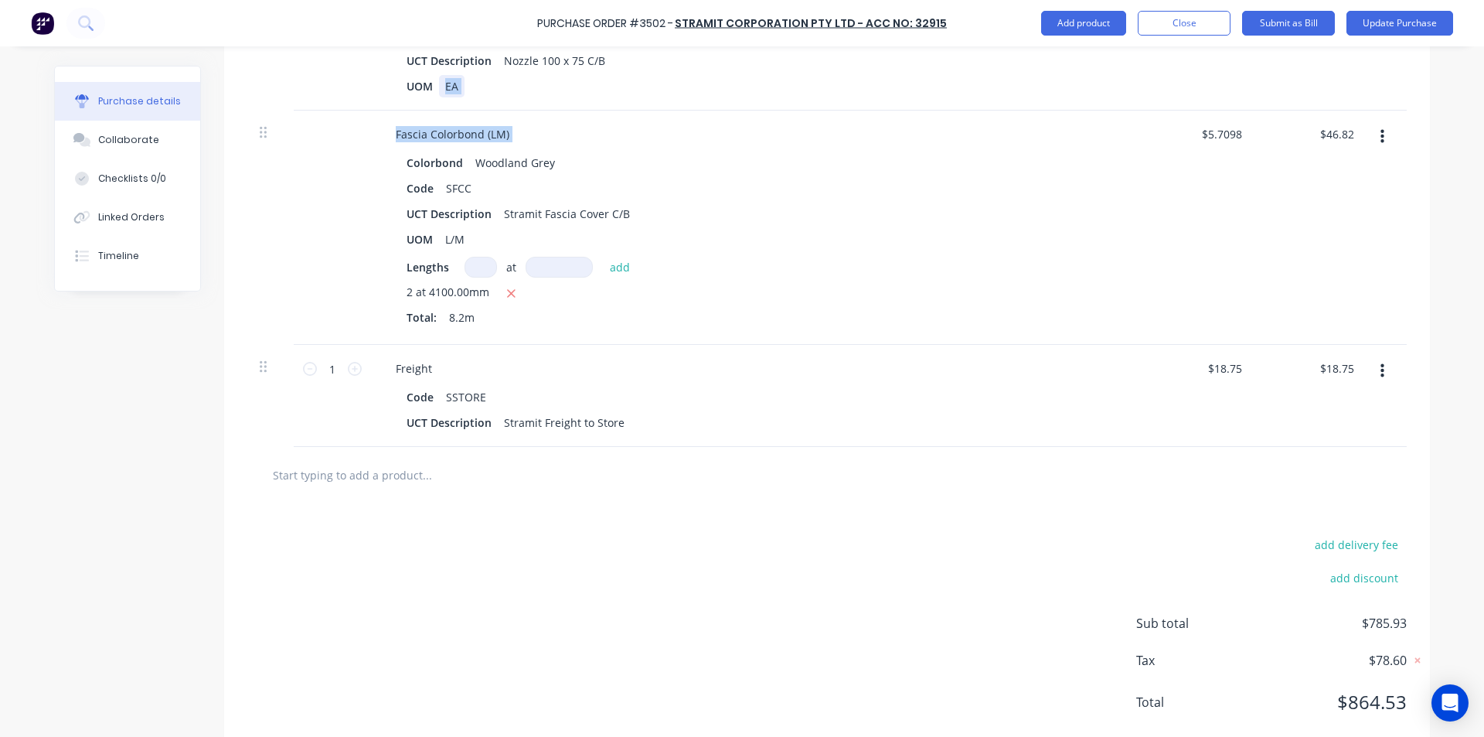
scroll to position [1314, 0]
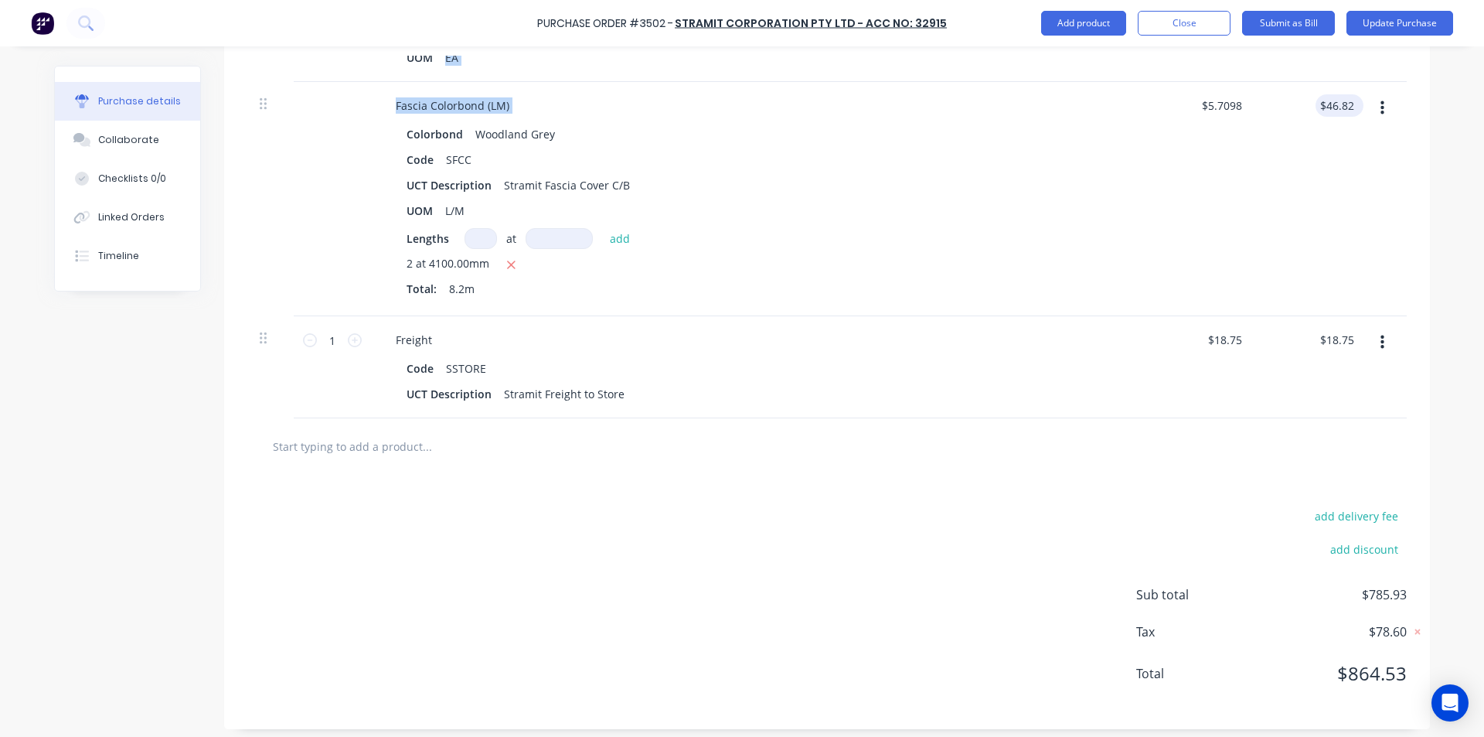
type textarea "x"
type input "46.82"
click at [1344, 101] on input "46.82" at bounding box center [1340, 105] width 36 height 22
type textarea "x"
click at [1344, 102] on input "46.82" at bounding box center [1340, 105] width 36 height 22
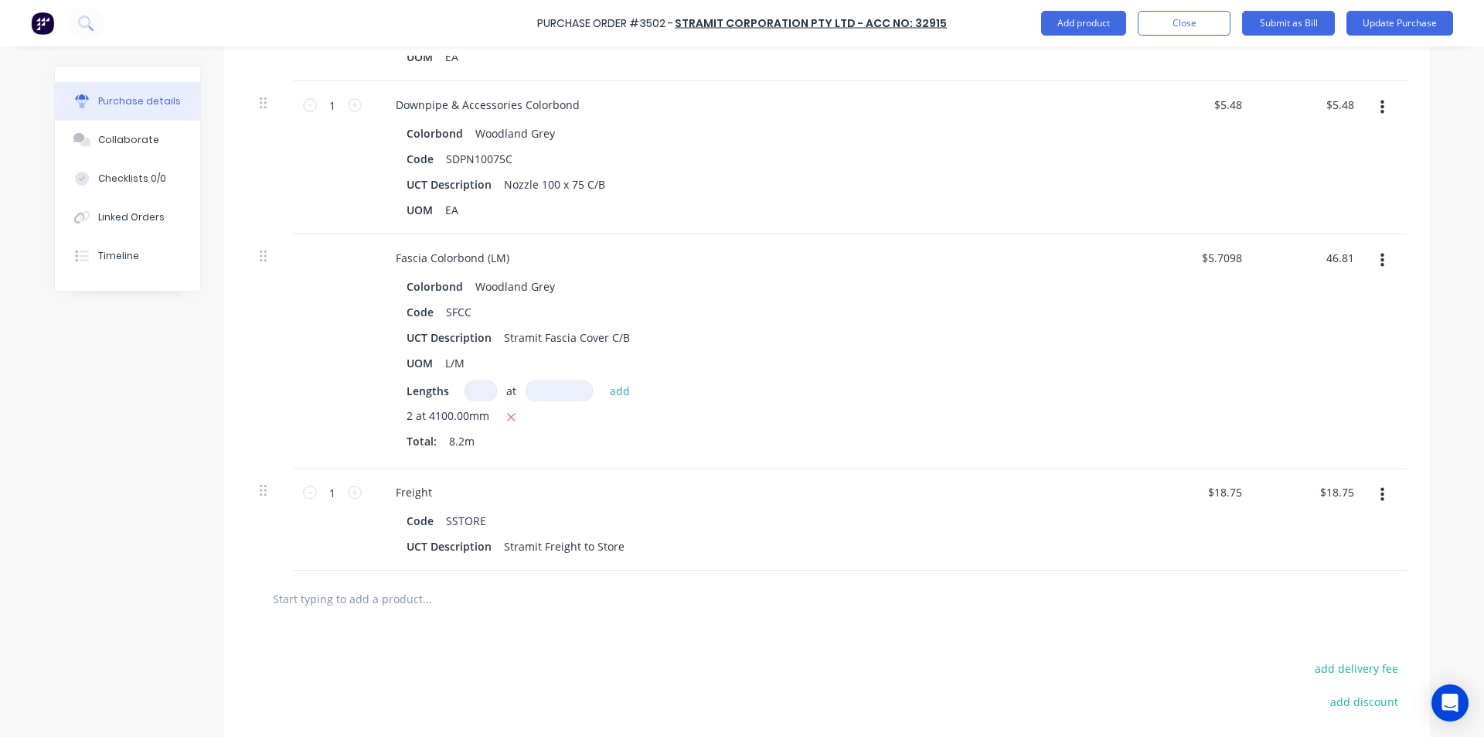
scroll to position [1322, 0]
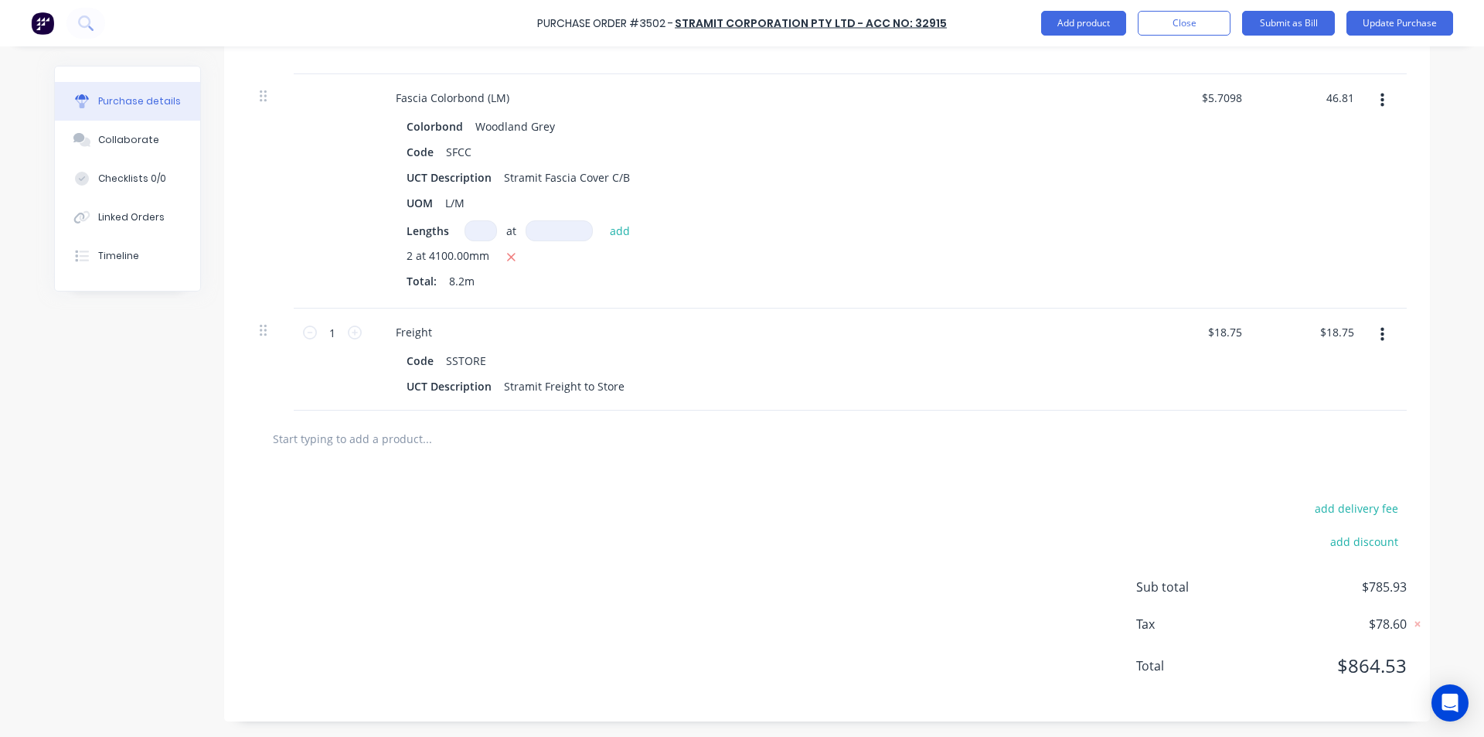
type input "46.81"
type textarea "x"
type input "$5.7085"
type input "$46.81"
click at [1027, 530] on div "add delivery fee add discount Sub total $785.93 Tax $78.60 Total $864.53" at bounding box center [827, 594] width 1206 height 254
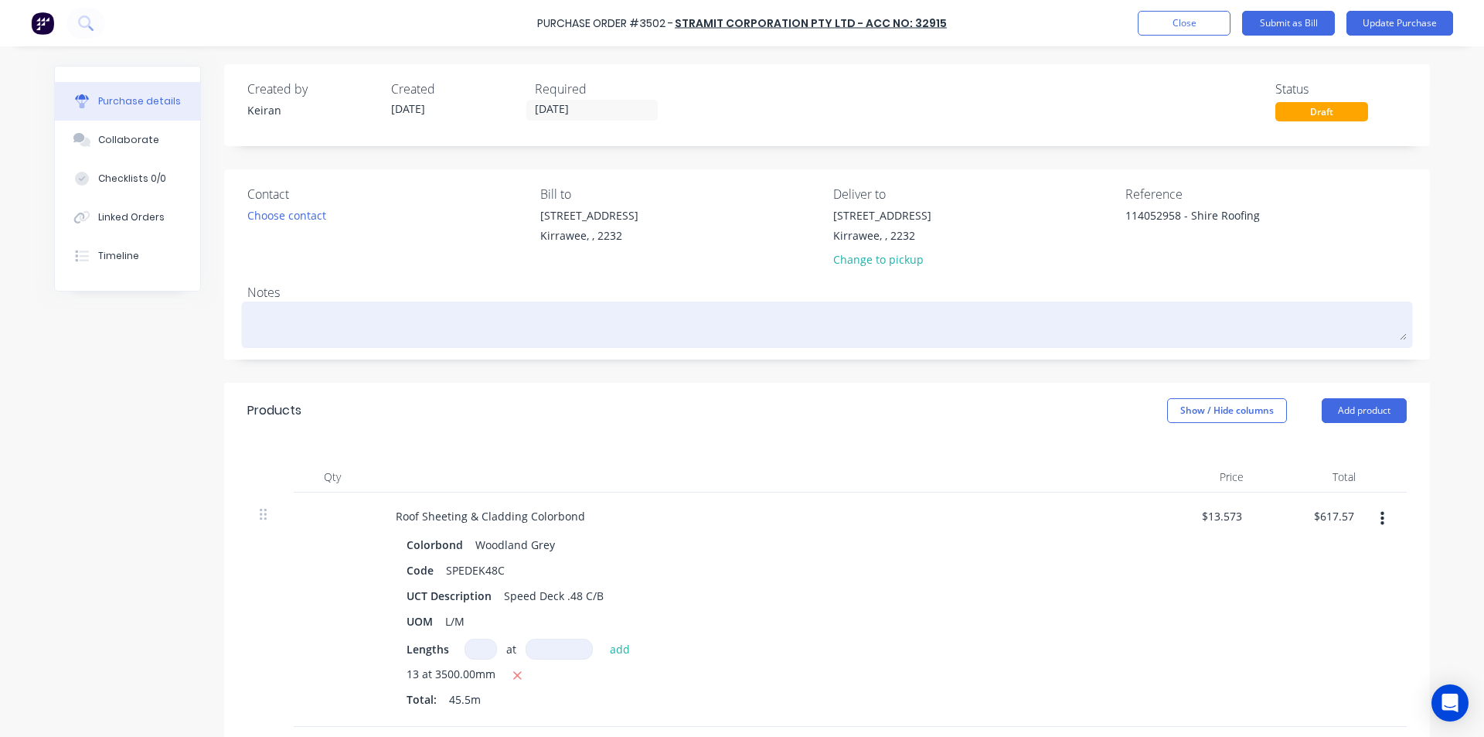
scroll to position [0, 0]
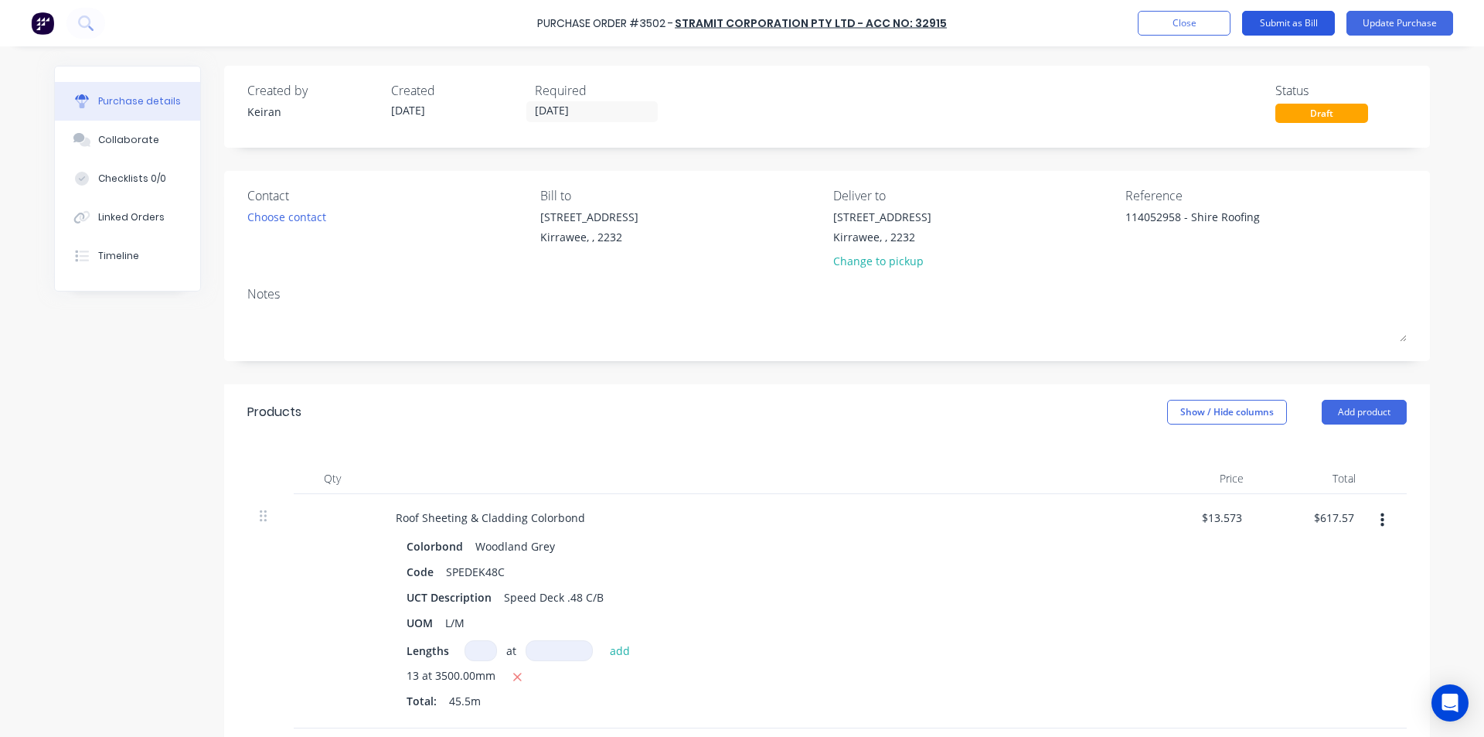
click at [1303, 21] on button "Submit as Bill" at bounding box center [1288, 23] width 93 height 25
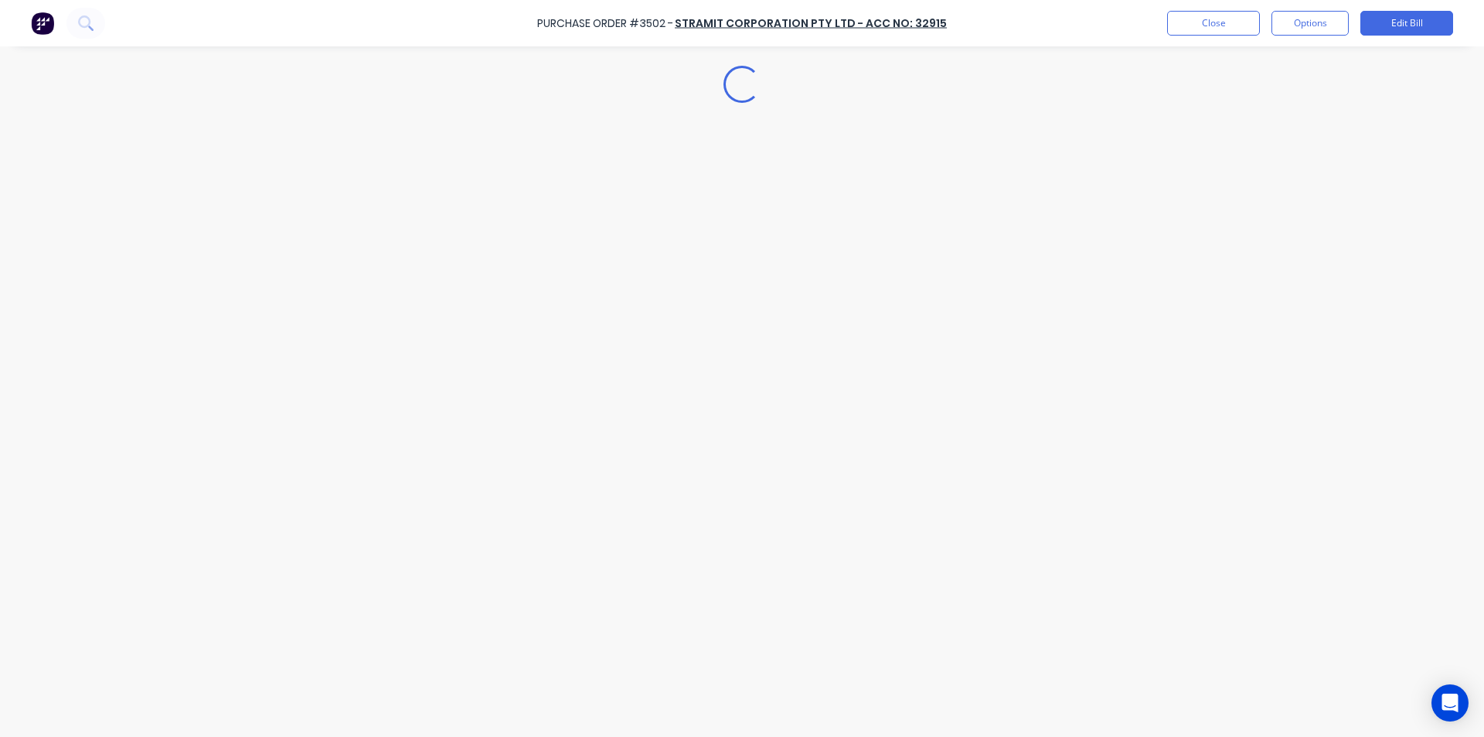
type textarea "x"
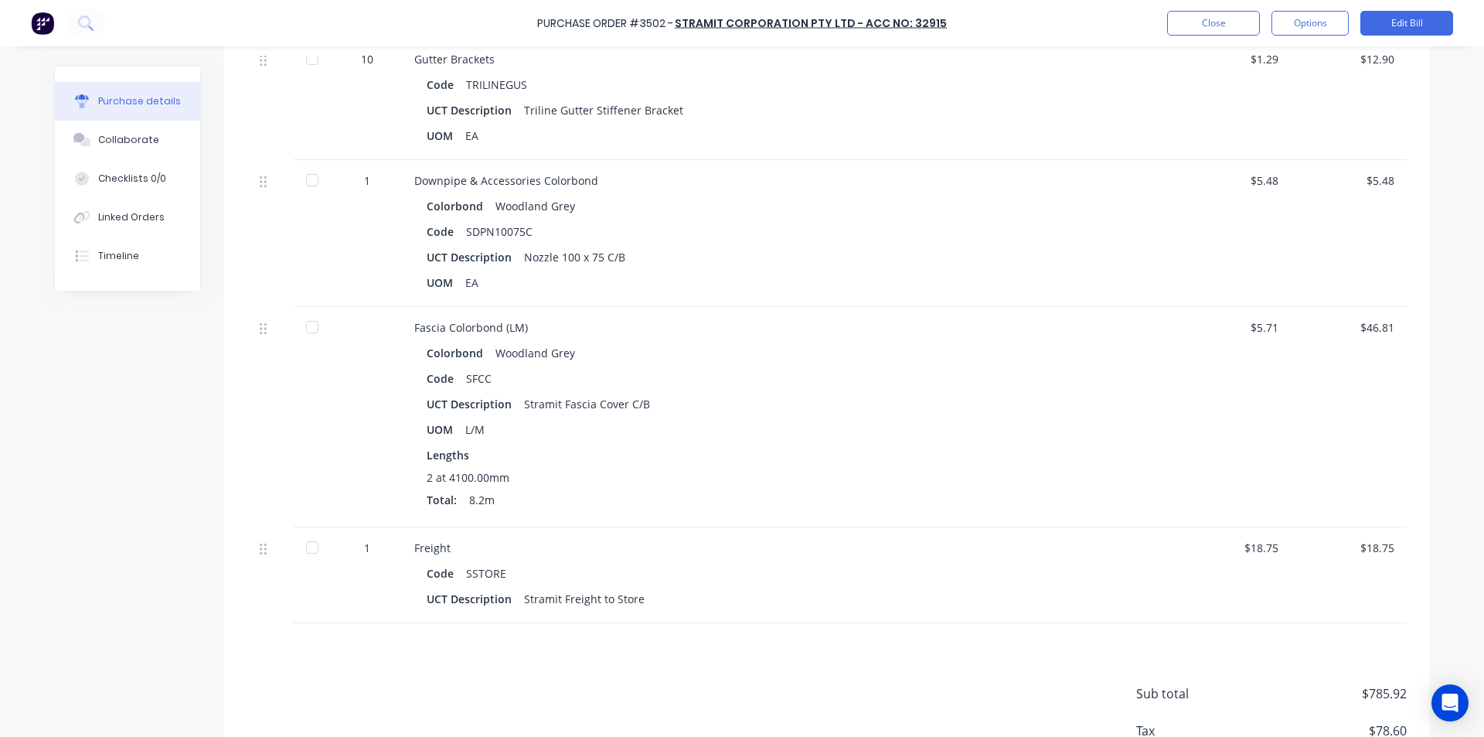
scroll to position [1126, 0]
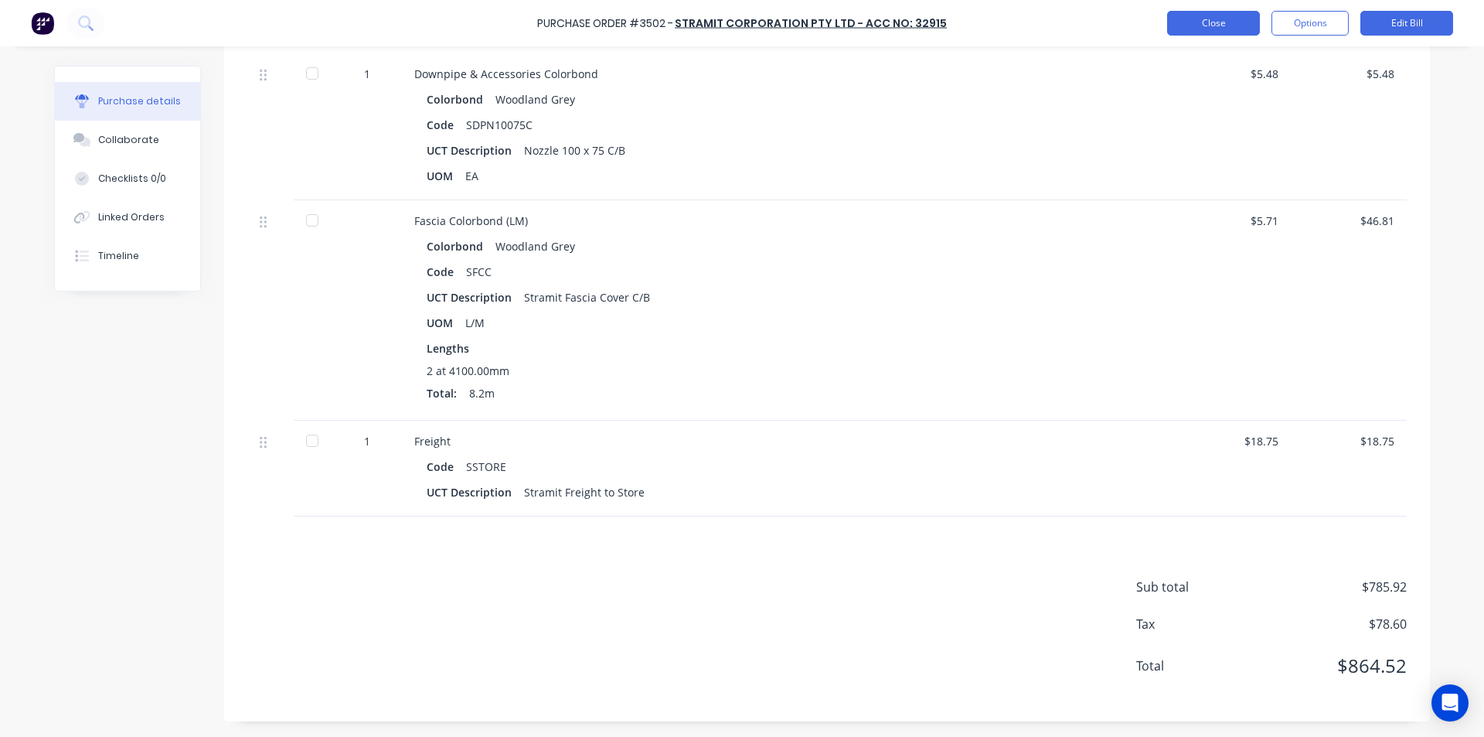
click at [1197, 16] on button "Close" at bounding box center [1213, 23] width 93 height 25
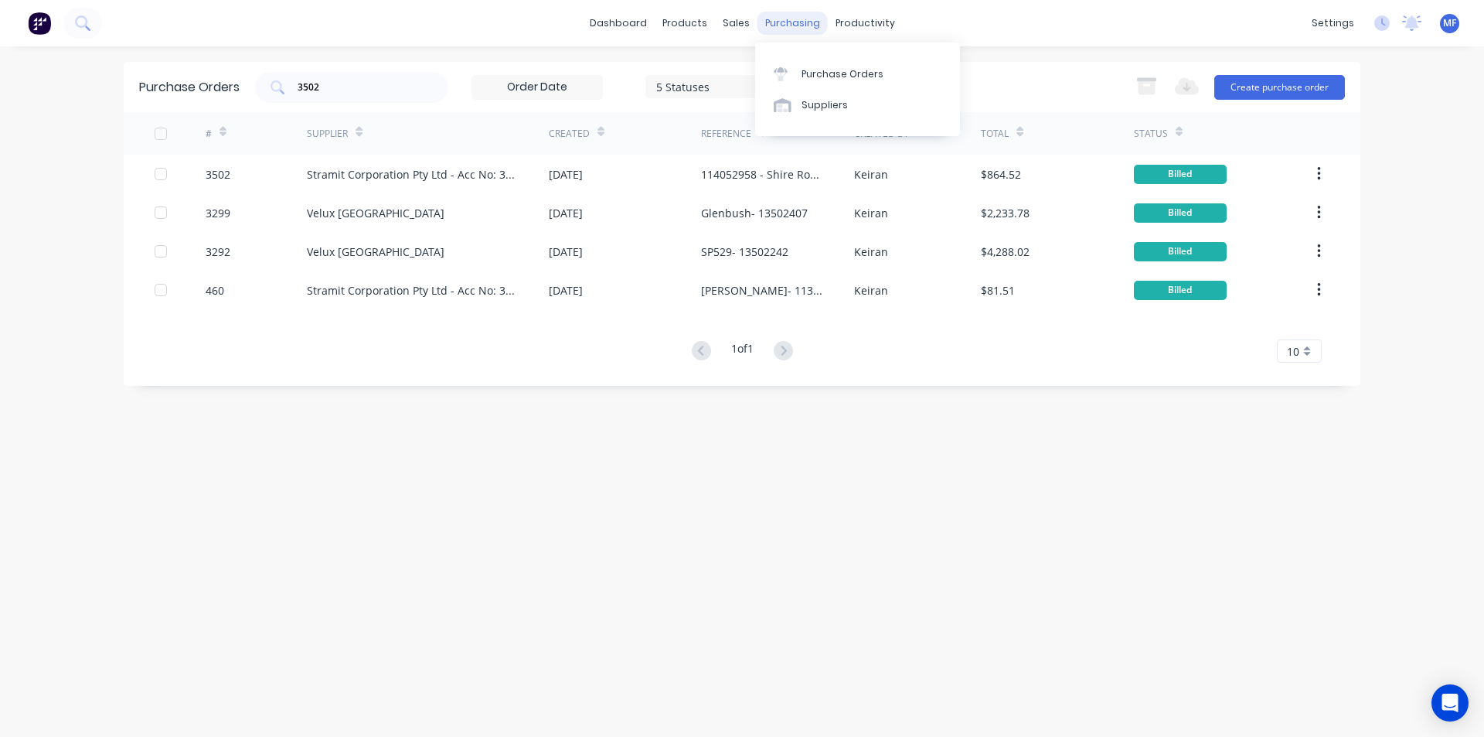
click at [789, 26] on div "purchasing" at bounding box center [793, 23] width 70 height 23
click at [812, 67] on div "Purchase Orders" at bounding box center [843, 74] width 82 height 14
click at [387, 87] on input "3502" at bounding box center [360, 87] width 128 height 15
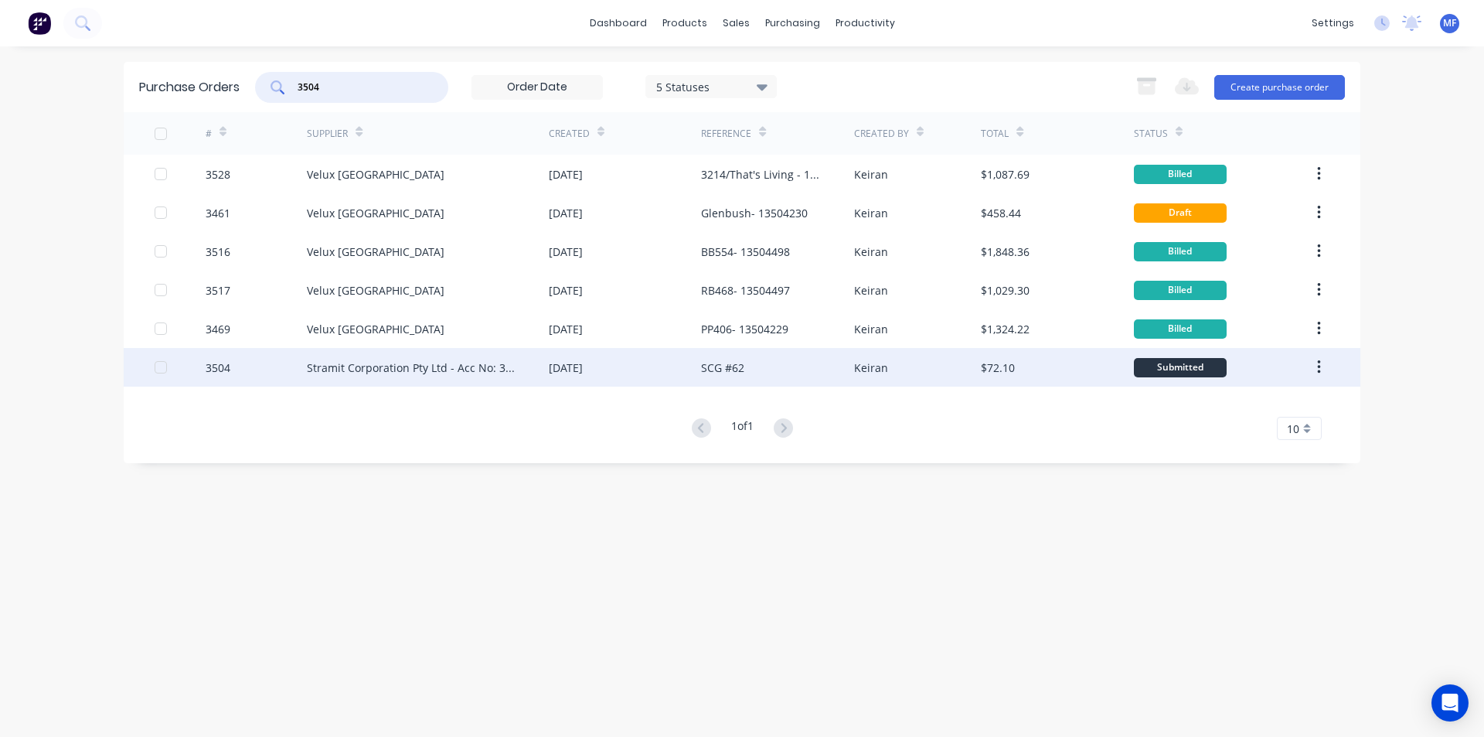
type input "3504"
click at [404, 369] on div "Stramit Corporation Pty Ltd - Acc No: 32915" at bounding box center [412, 367] width 211 height 16
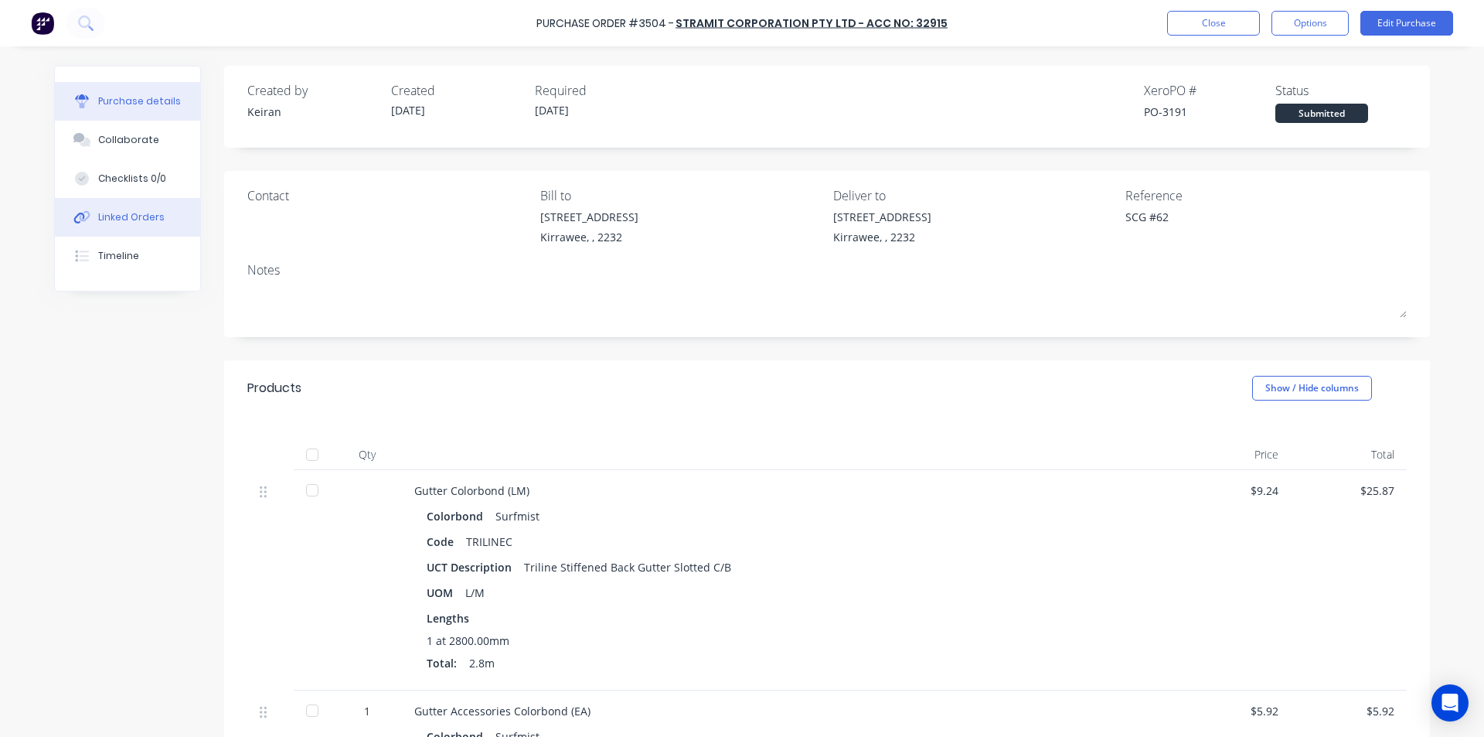
click at [131, 202] on button "Linked Orders" at bounding box center [127, 217] width 145 height 39
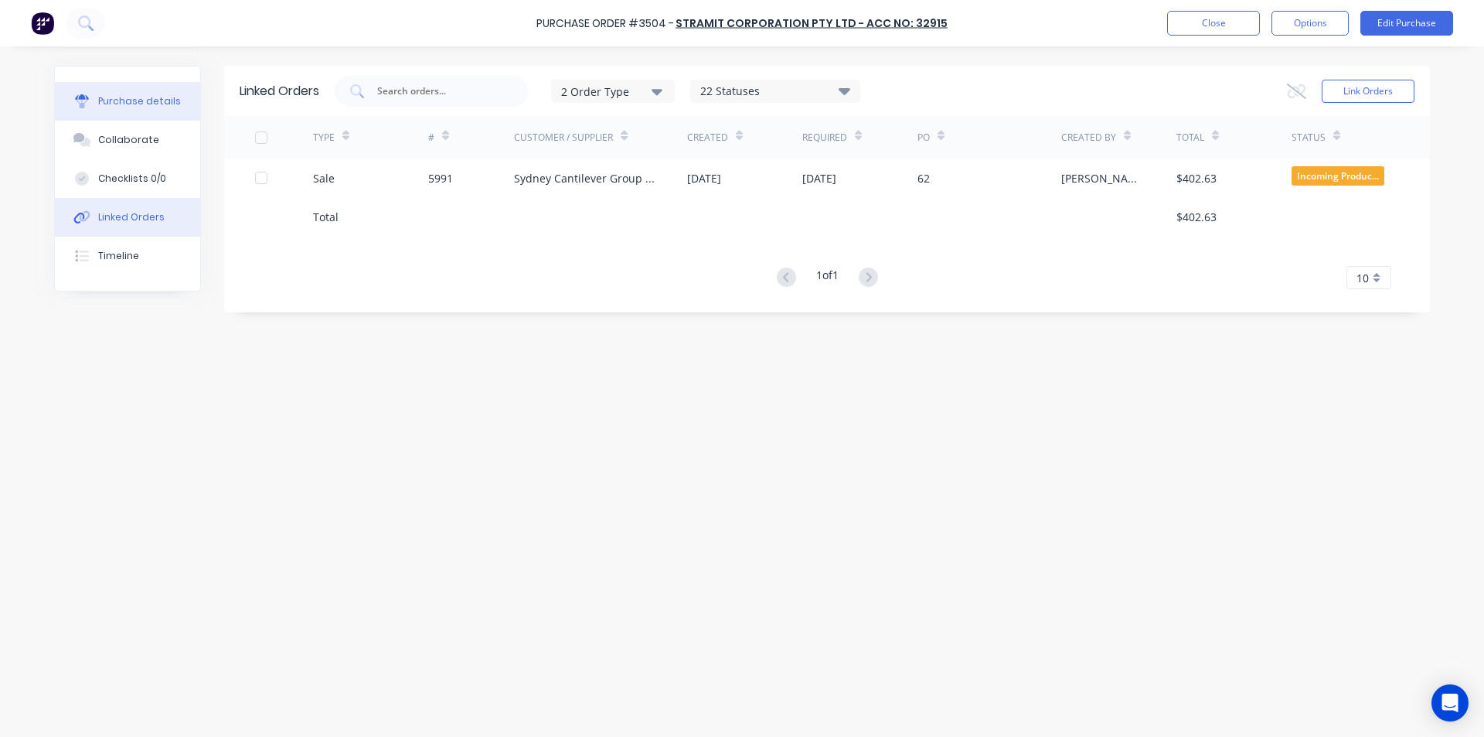
click at [112, 92] on button "Purchase details" at bounding box center [127, 101] width 145 height 39
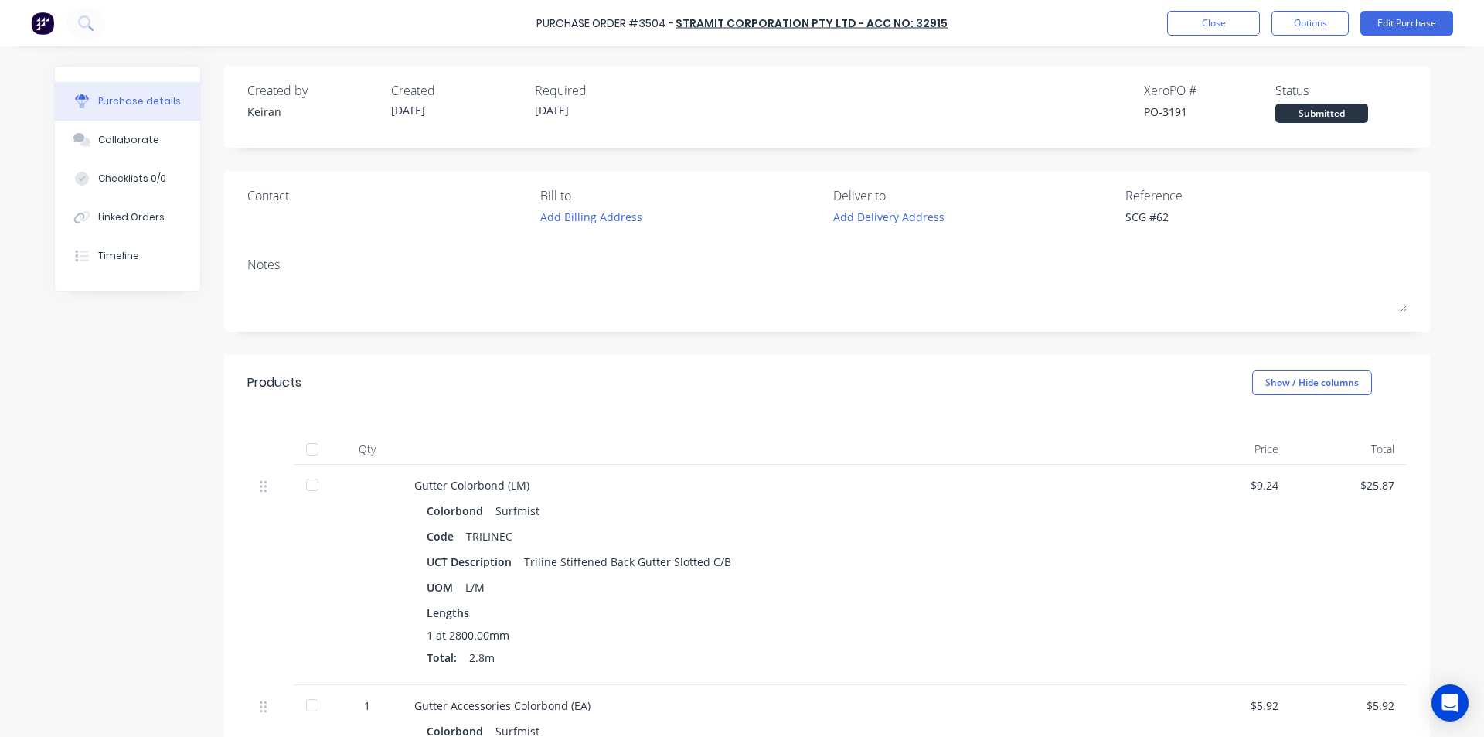
type textarea "x"
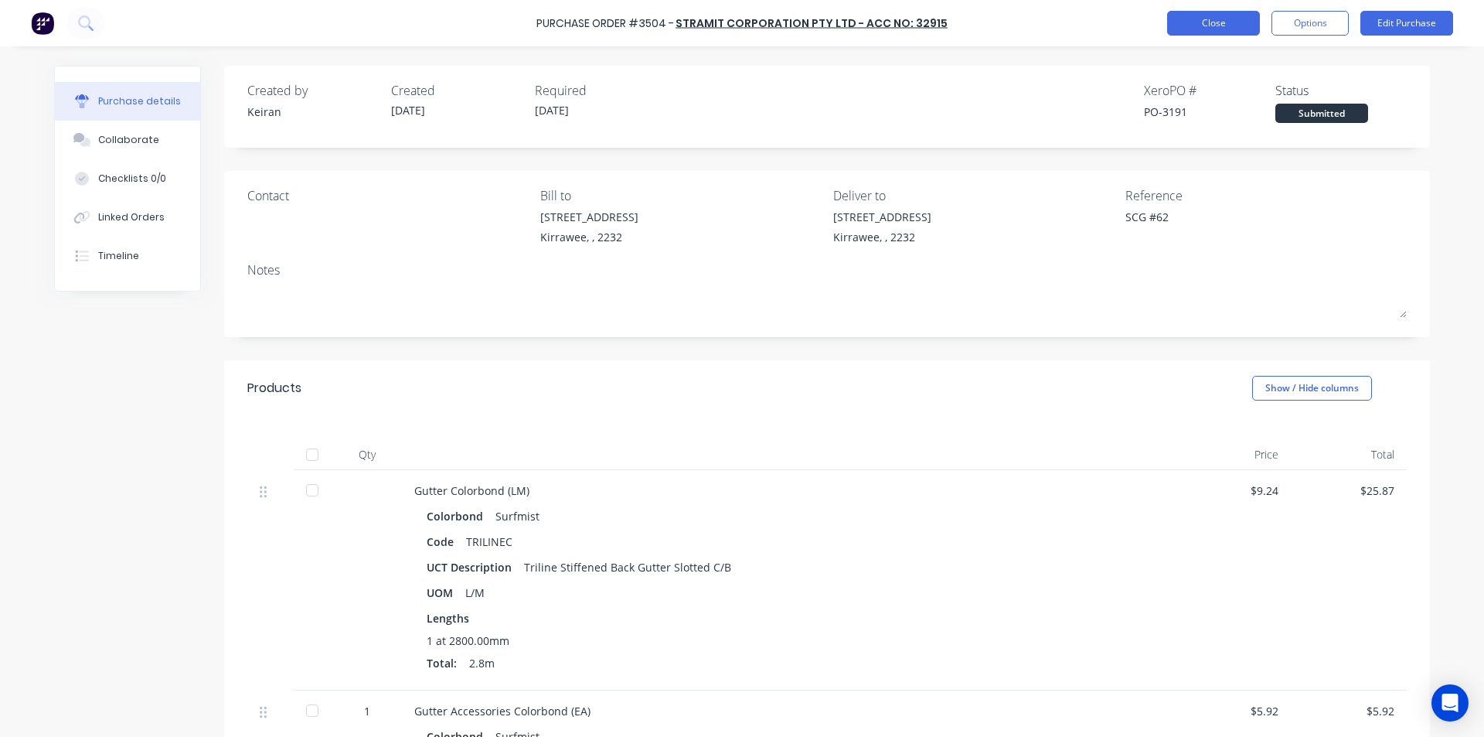
click at [1195, 22] on button "Close" at bounding box center [1213, 23] width 93 height 25
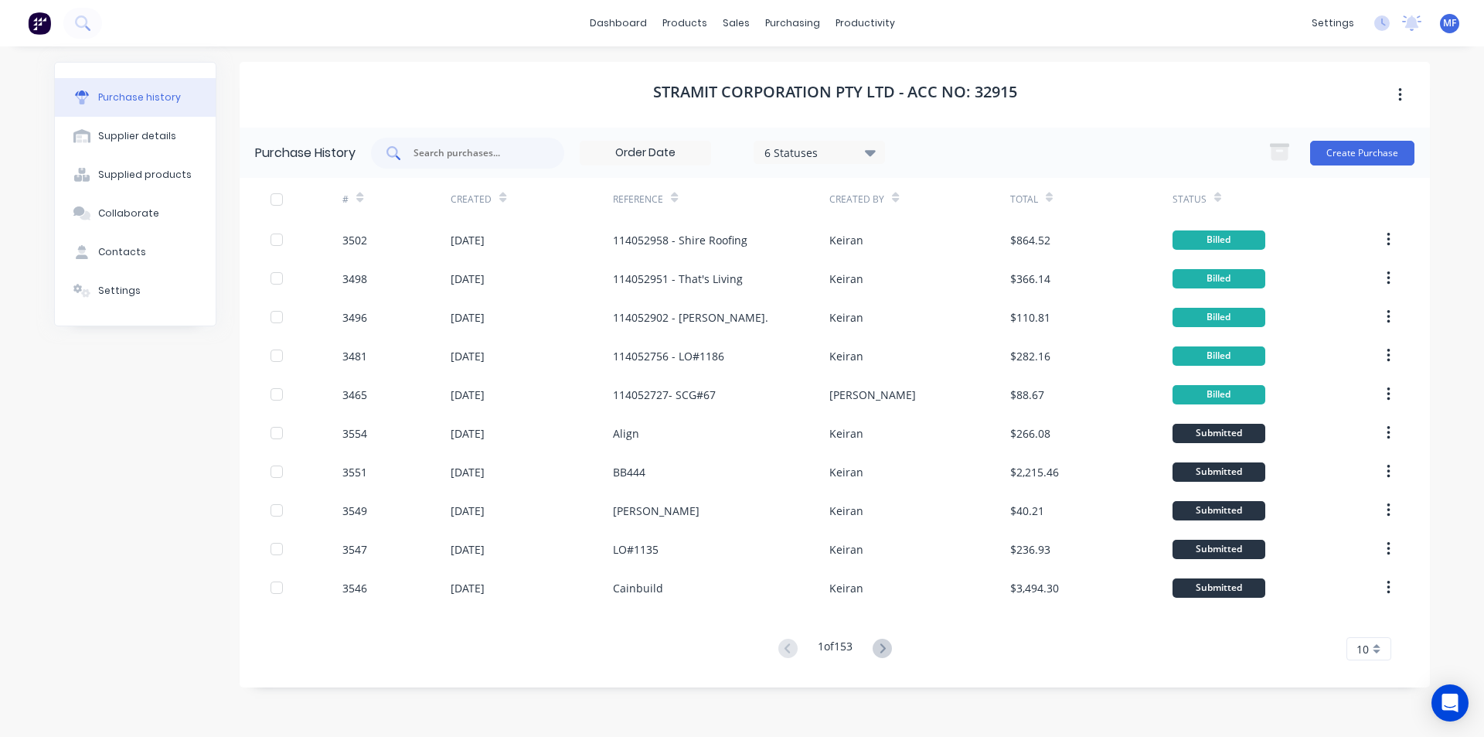
click at [480, 138] on div at bounding box center [467, 153] width 193 height 31
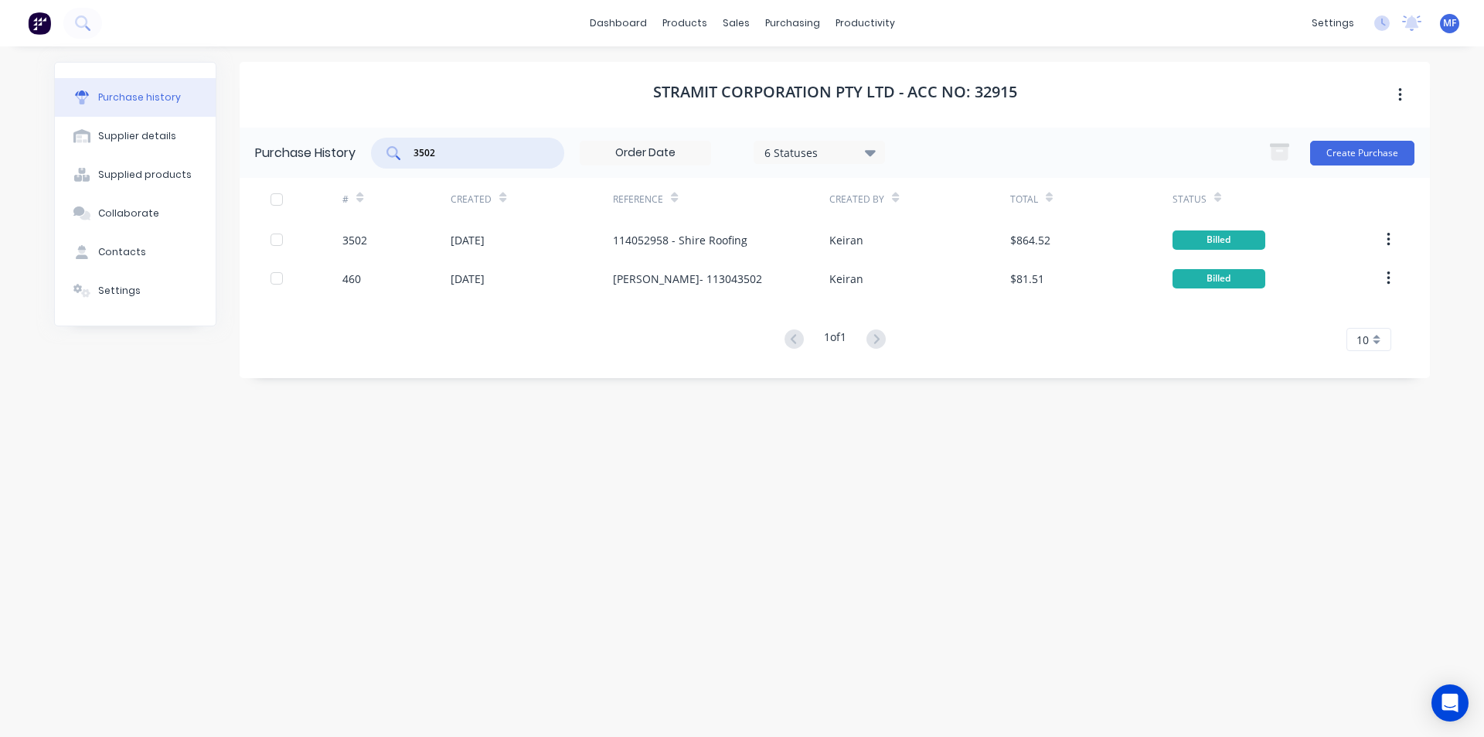
click at [489, 152] on input "3502" at bounding box center [476, 152] width 128 height 15
click at [488, 152] on input "3502" at bounding box center [476, 152] width 128 height 15
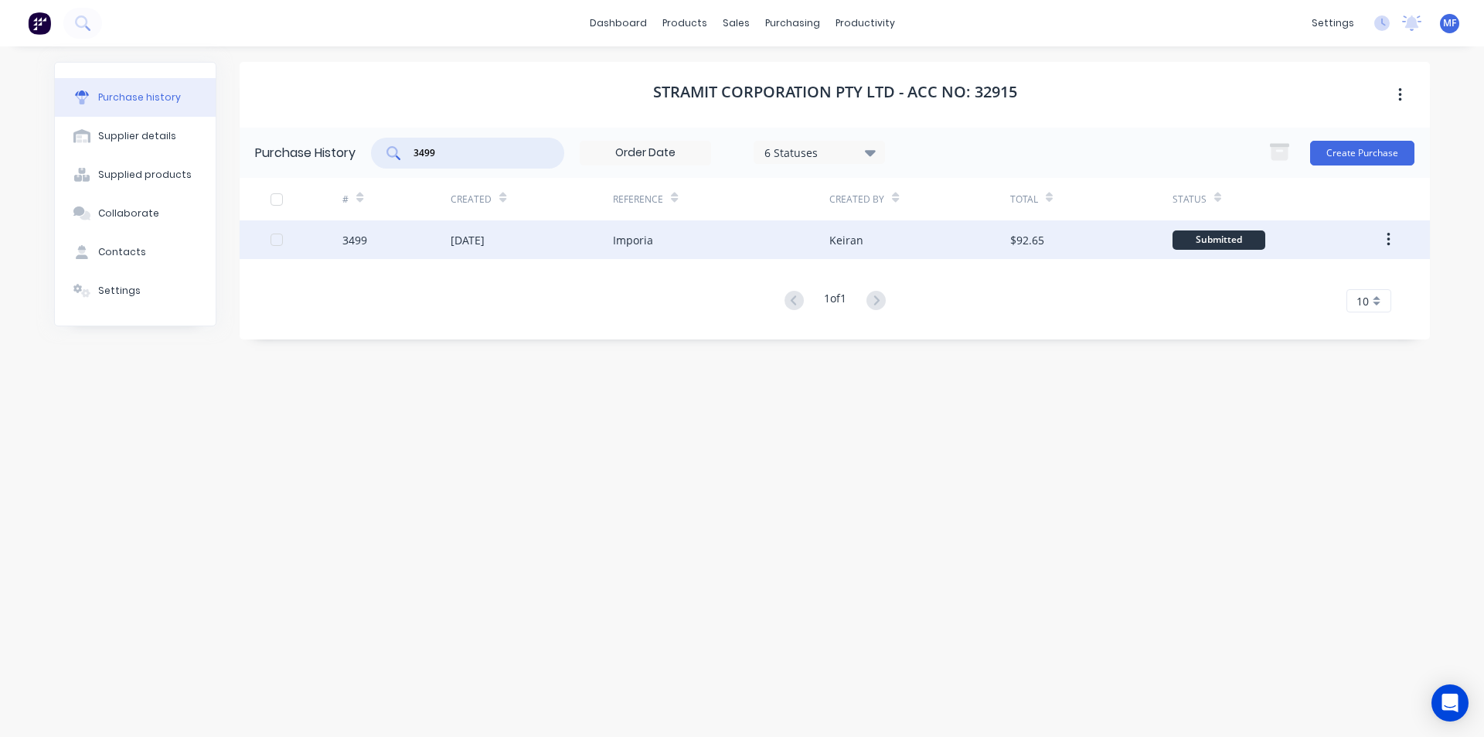
type input "3499"
click at [466, 234] on div "[DATE]" at bounding box center [468, 240] width 34 height 16
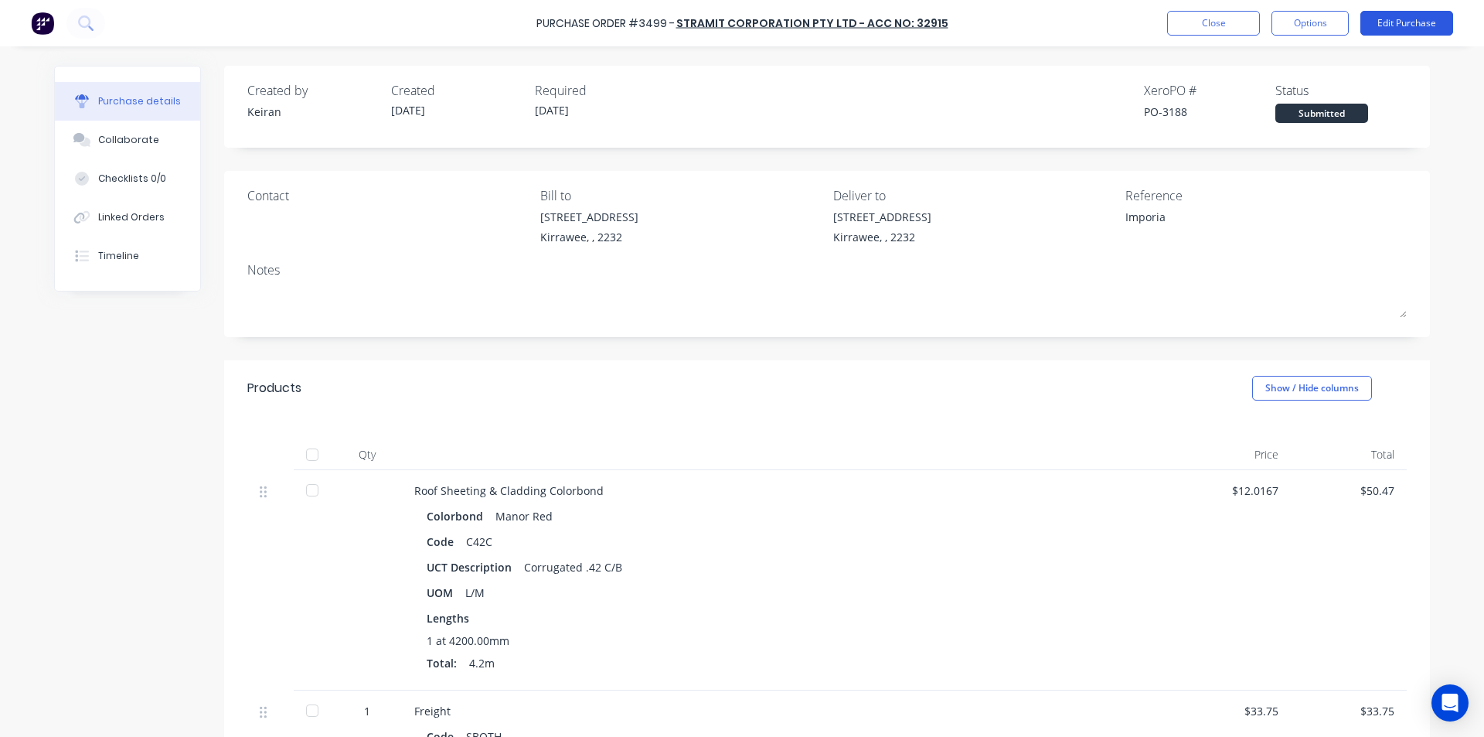
click at [1414, 15] on button "Edit Purchase" at bounding box center [1407, 23] width 93 height 25
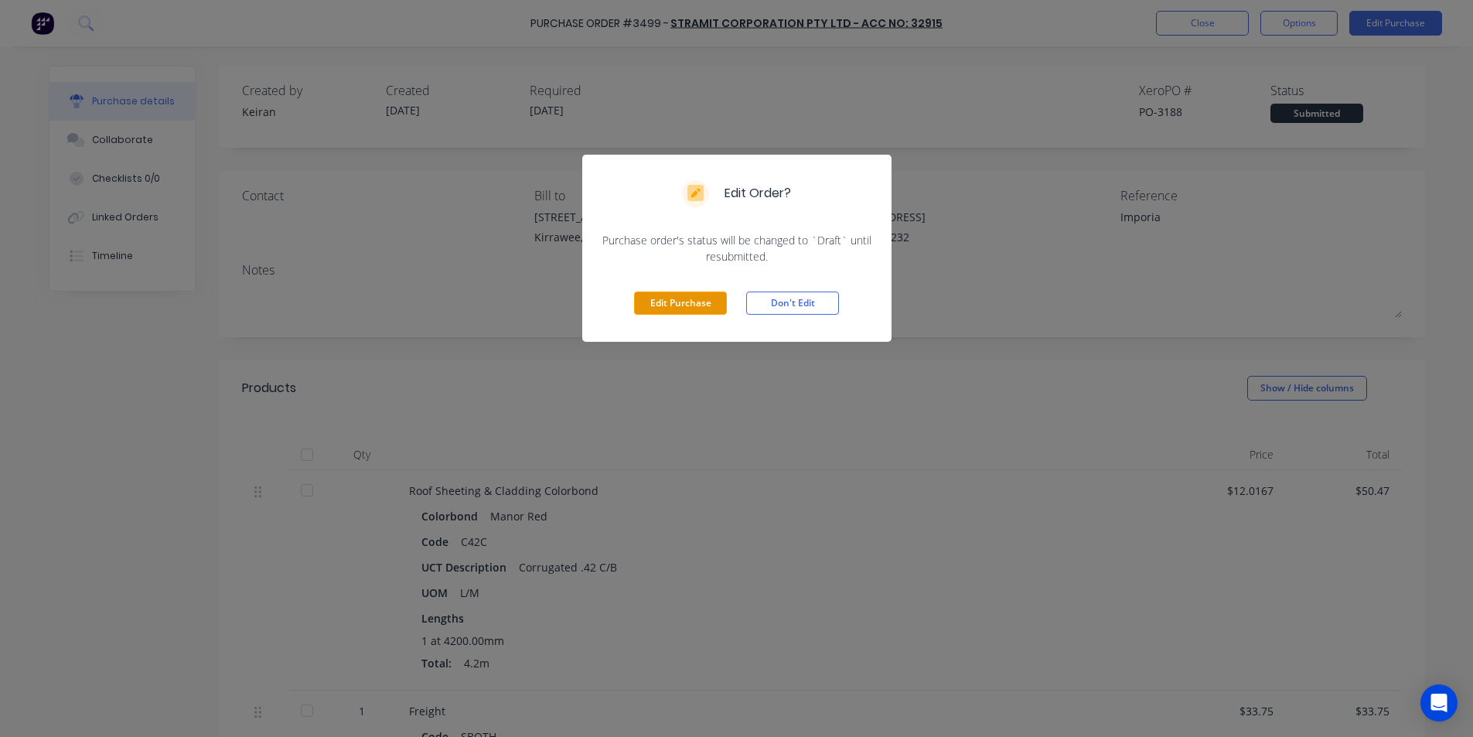
click at [697, 295] on button "Edit Purchase" at bounding box center [680, 302] width 93 height 23
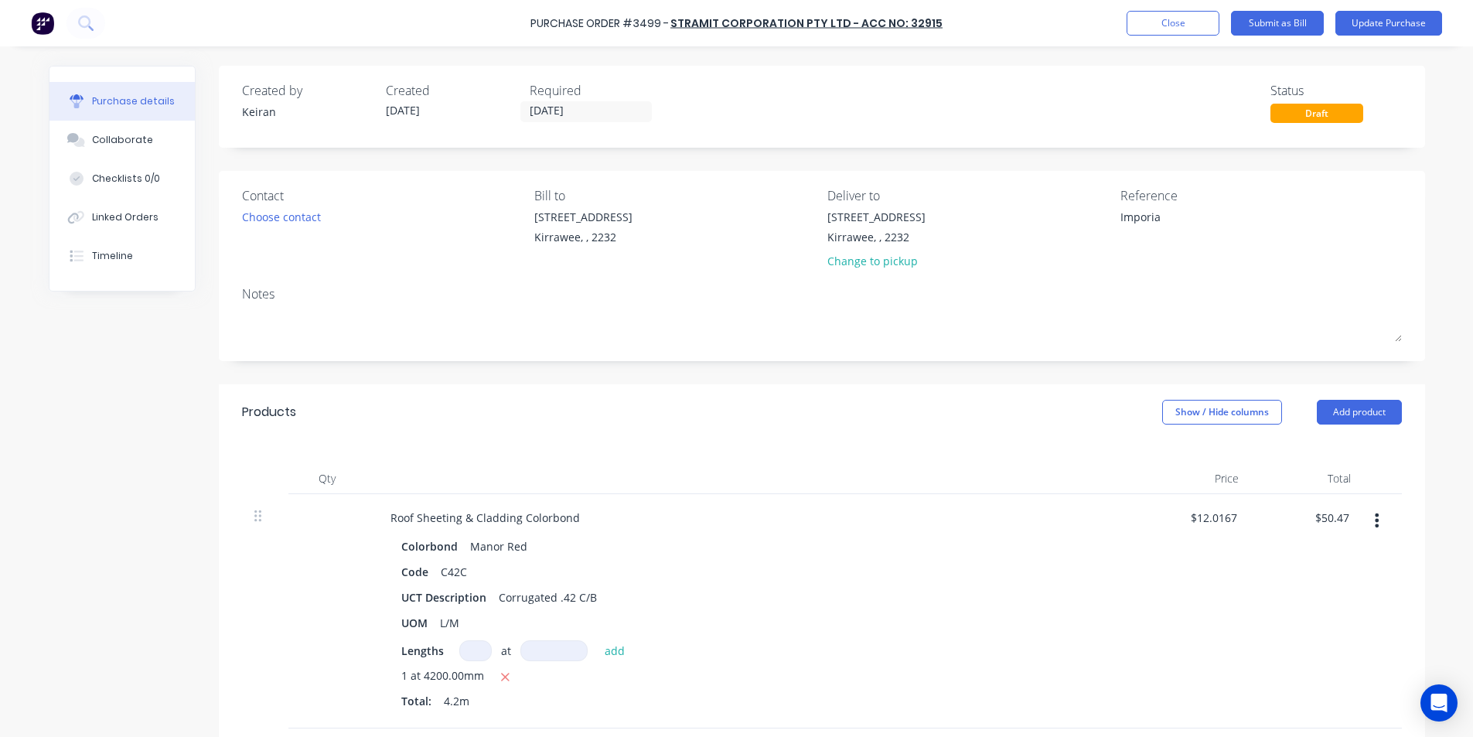
type textarea "x"
click at [1126, 216] on textarea "Imporia" at bounding box center [1222, 226] width 193 height 35
type textarea "114052967- Imporia"
type textarea "x"
type textarea "114052967- Imporia"
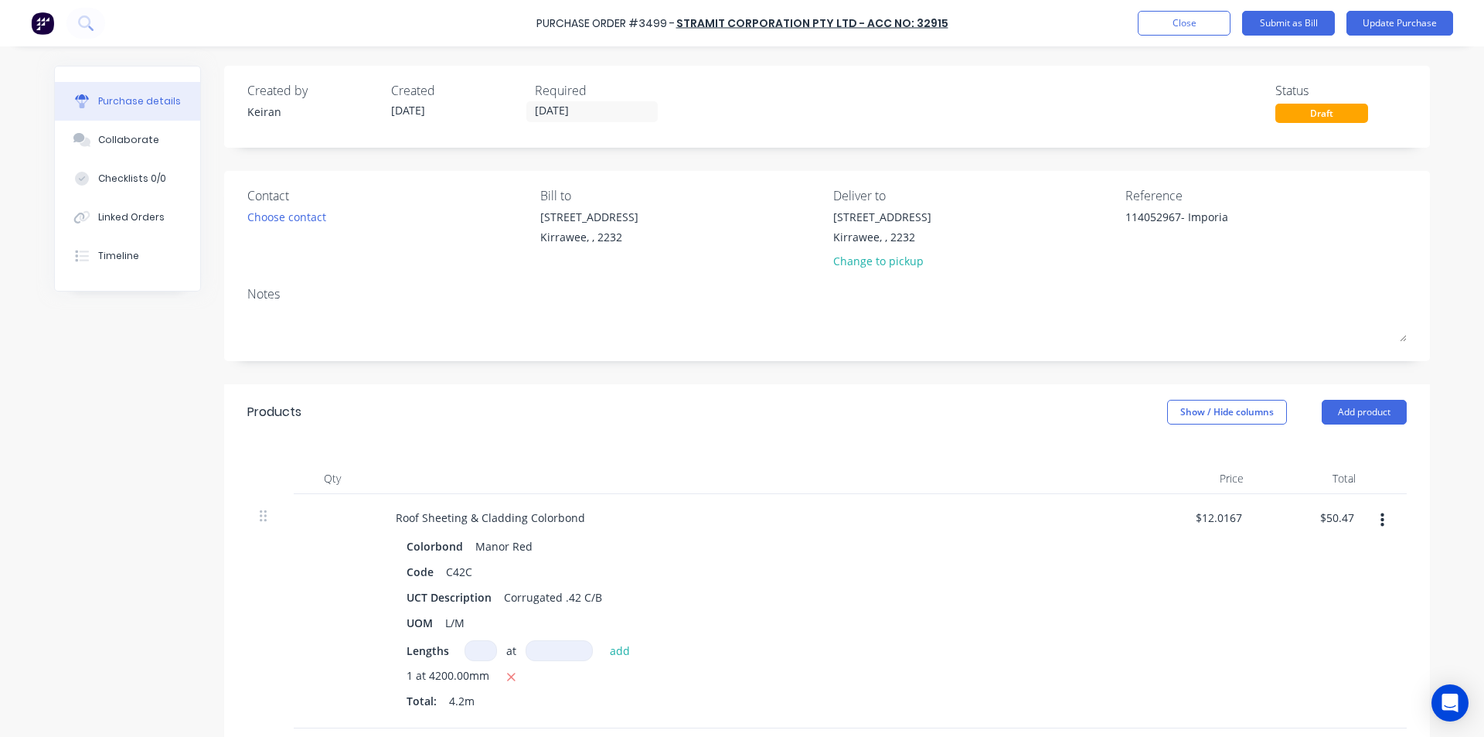
click at [901, 545] on div "Colorbond Manor Red" at bounding box center [758, 546] width 702 height 22
type textarea "x"
type input "50.47"
click at [1324, 527] on input "50.47" at bounding box center [1340, 517] width 36 height 22
type textarea "x"
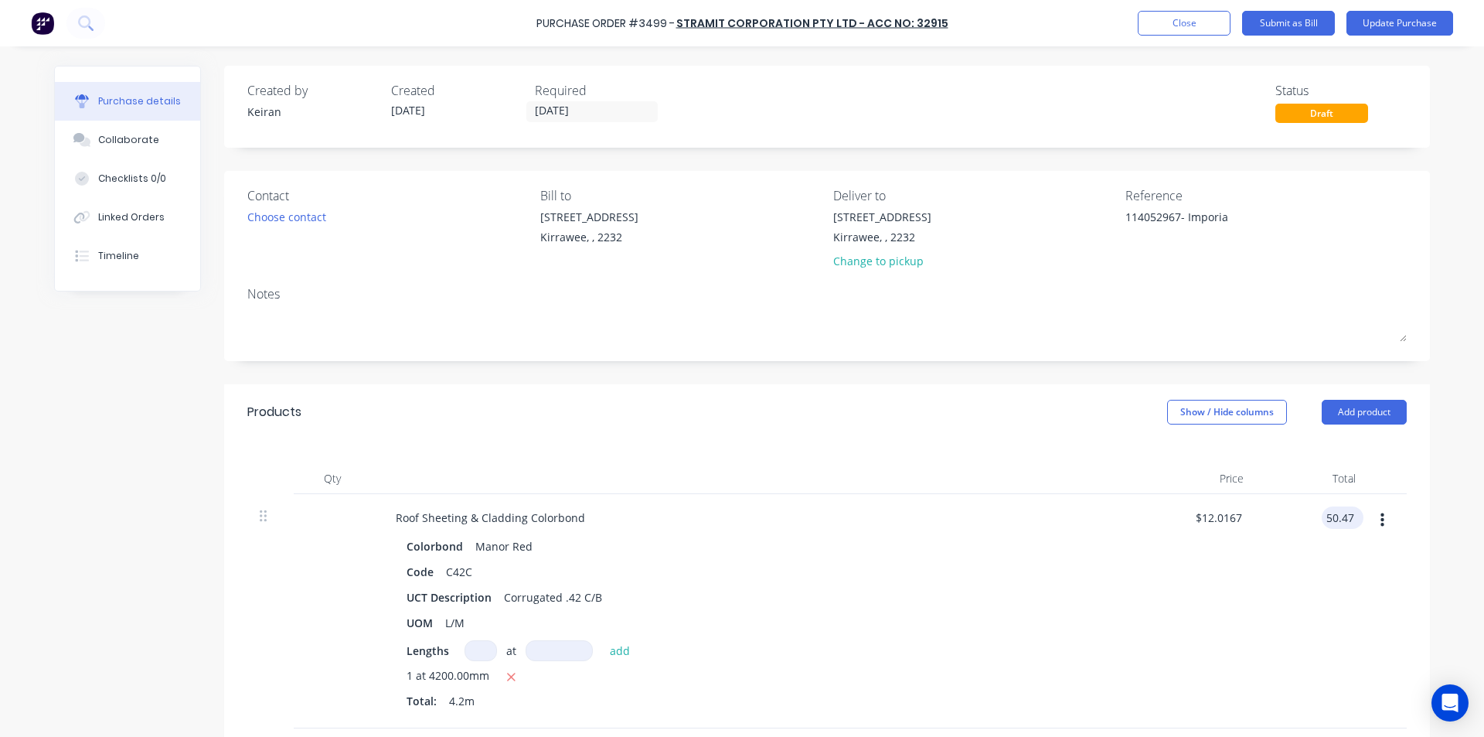
click at [1324, 527] on input "50.47" at bounding box center [1340, 517] width 36 height 22
type input "52.90"
type textarea "x"
type input "$12.5952"
type input "$52.90"
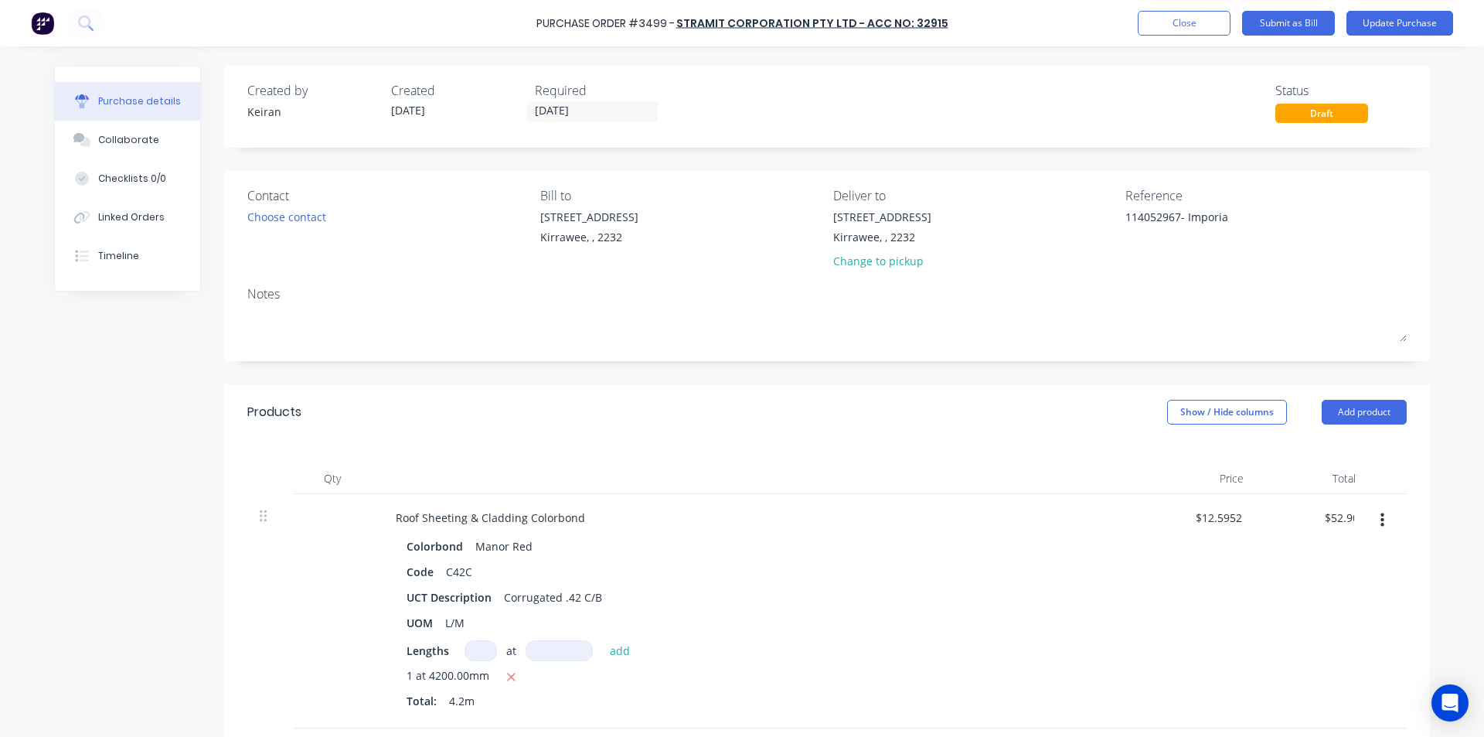
click at [1262, 556] on div "$52.90 52.90" at bounding box center [1312, 611] width 112 height 234
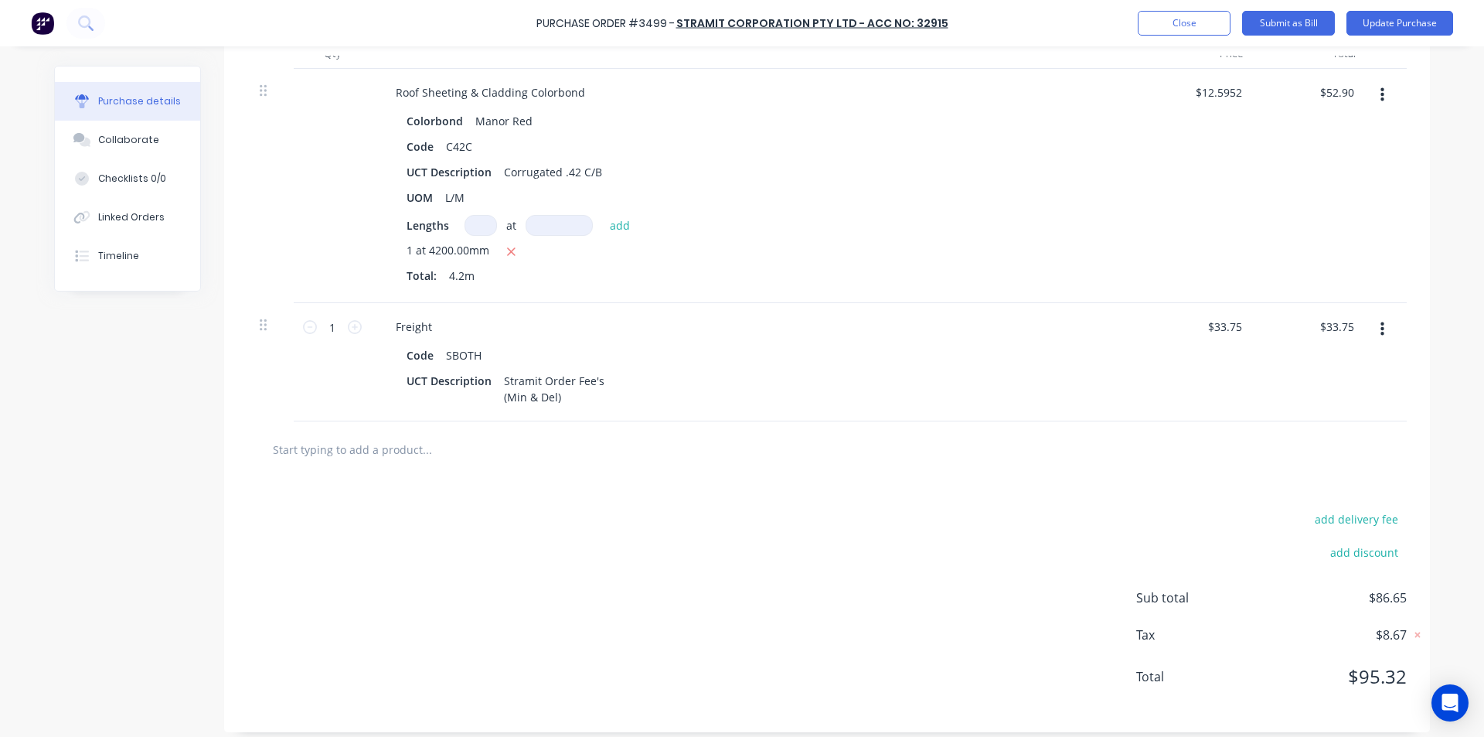
scroll to position [436, 0]
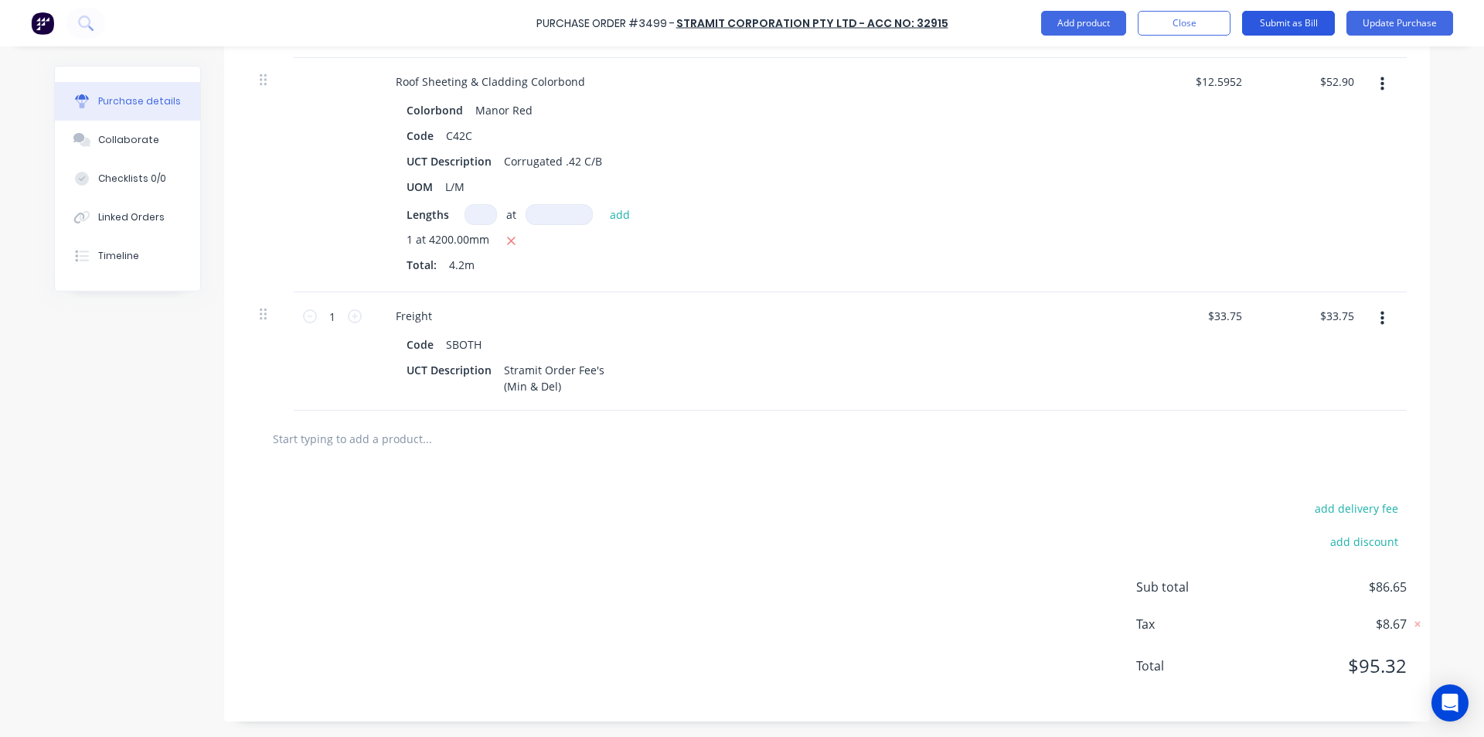
click at [1296, 18] on button "Submit as Bill" at bounding box center [1288, 23] width 93 height 25
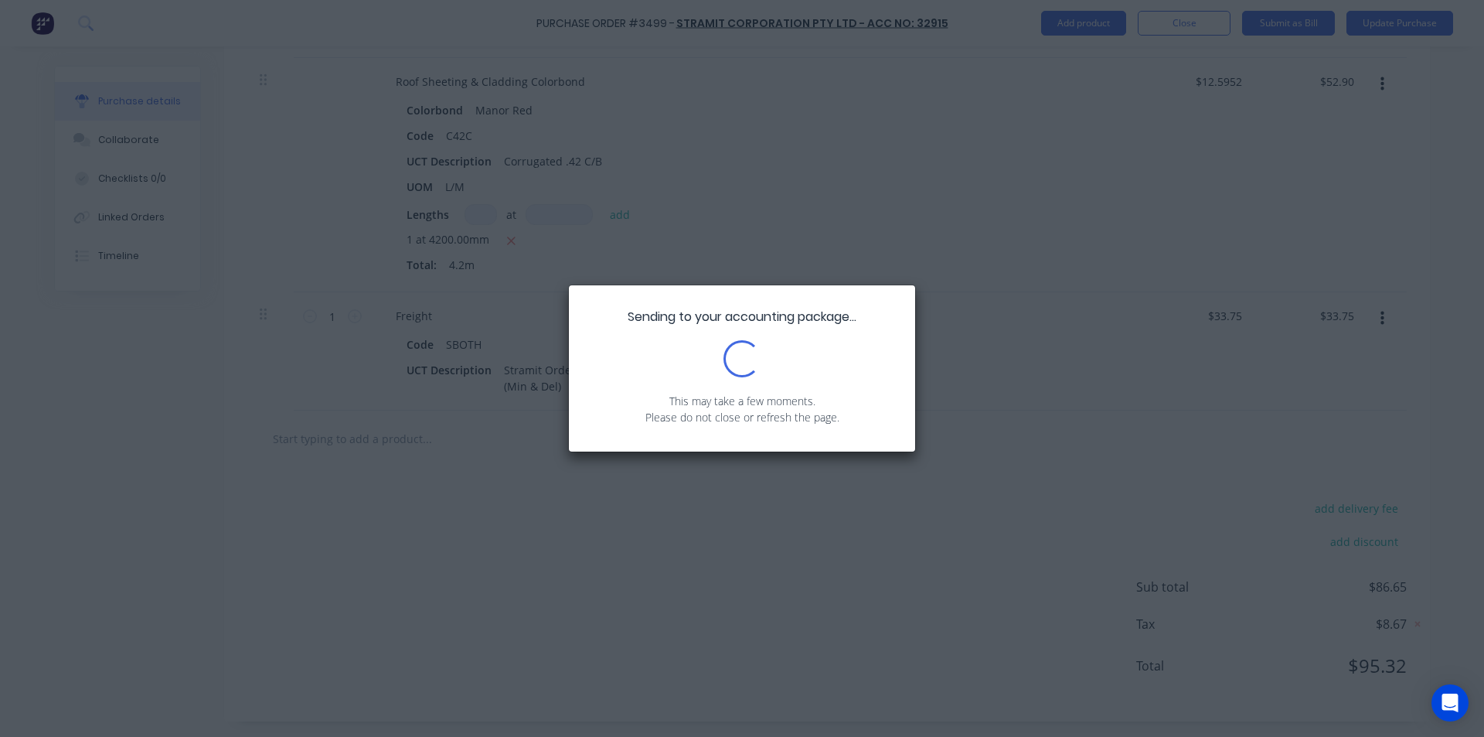
scroll to position [0, 0]
type textarea "x"
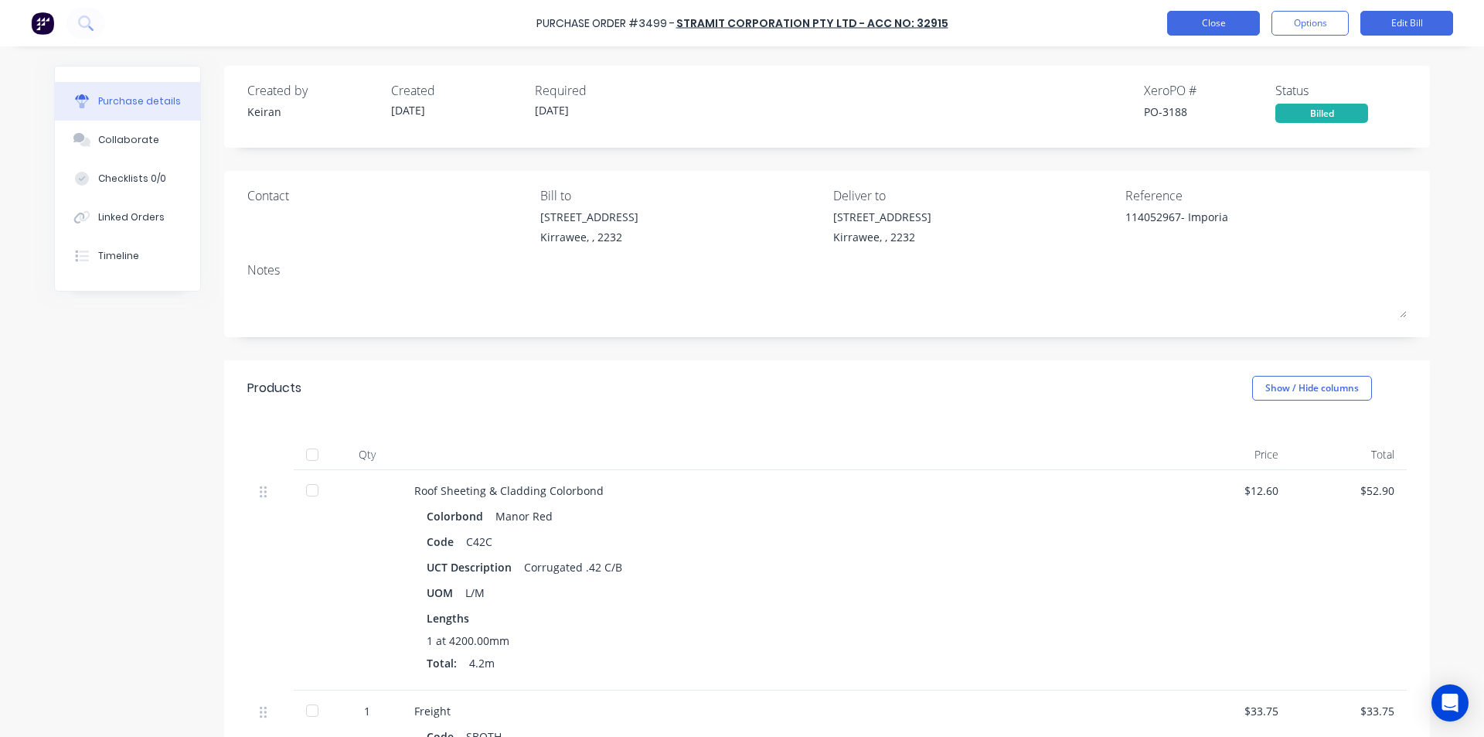
click at [1238, 26] on button "Close" at bounding box center [1213, 23] width 93 height 25
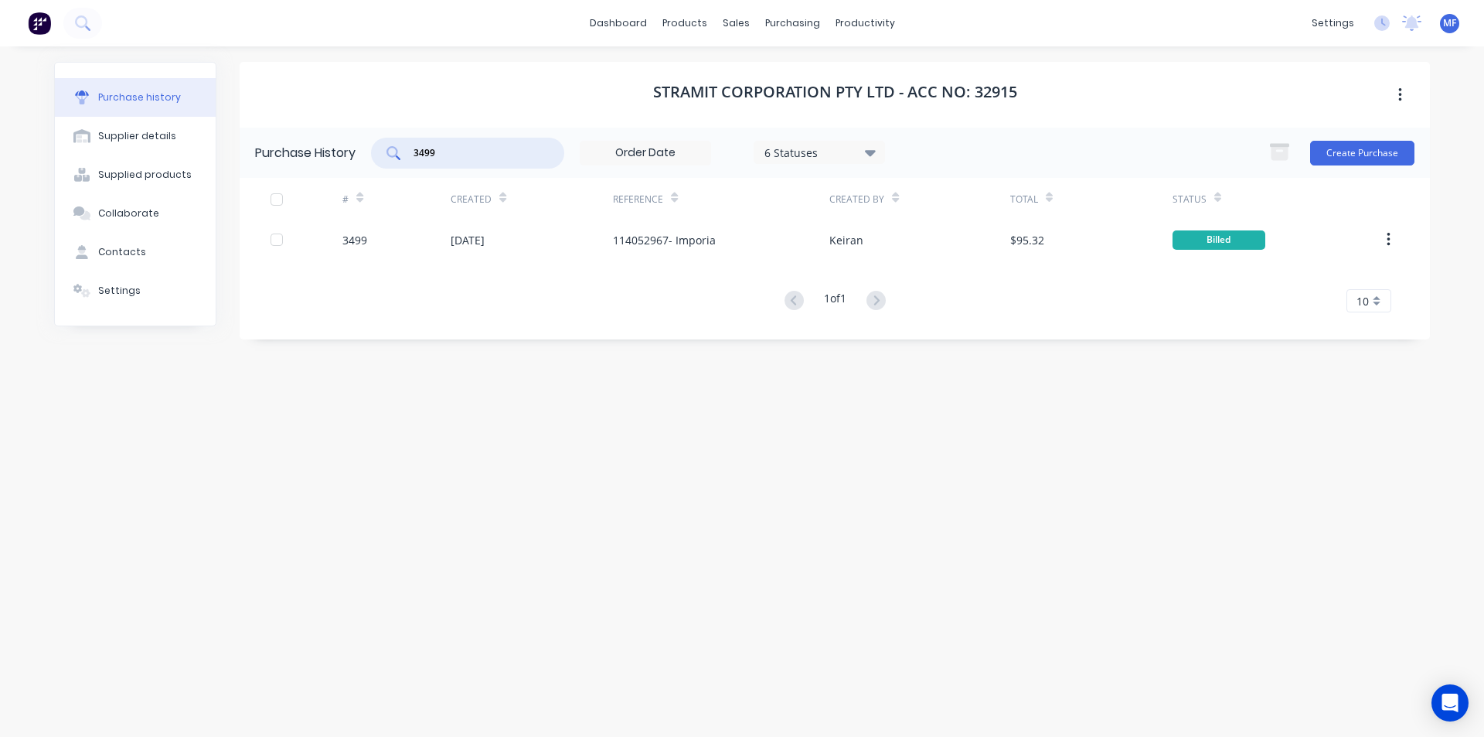
click at [453, 155] on input "3499" at bounding box center [476, 152] width 128 height 15
click at [453, 156] on input "3499" at bounding box center [476, 152] width 128 height 15
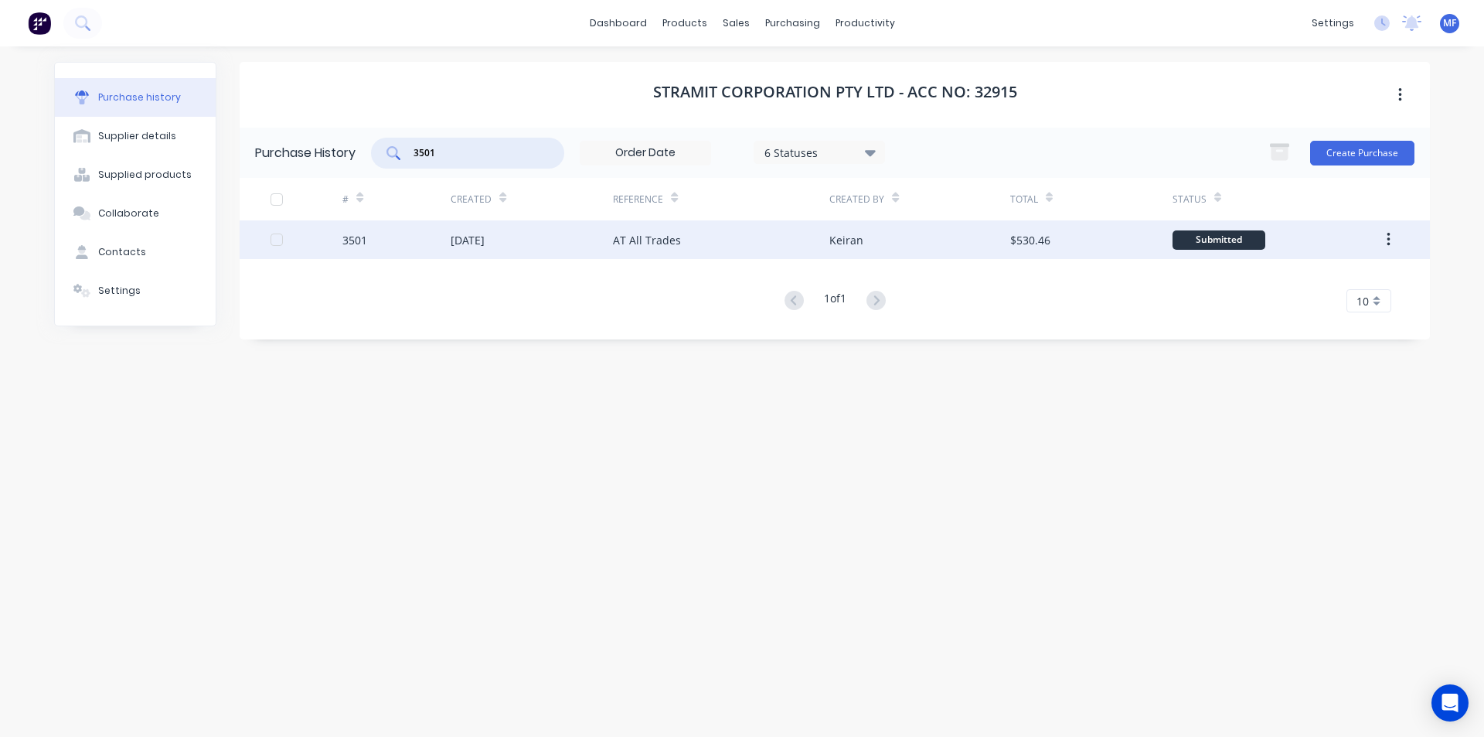
type input "3501"
click at [485, 232] on div "[DATE]" at bounding box center [468, 240] width 34 height 16
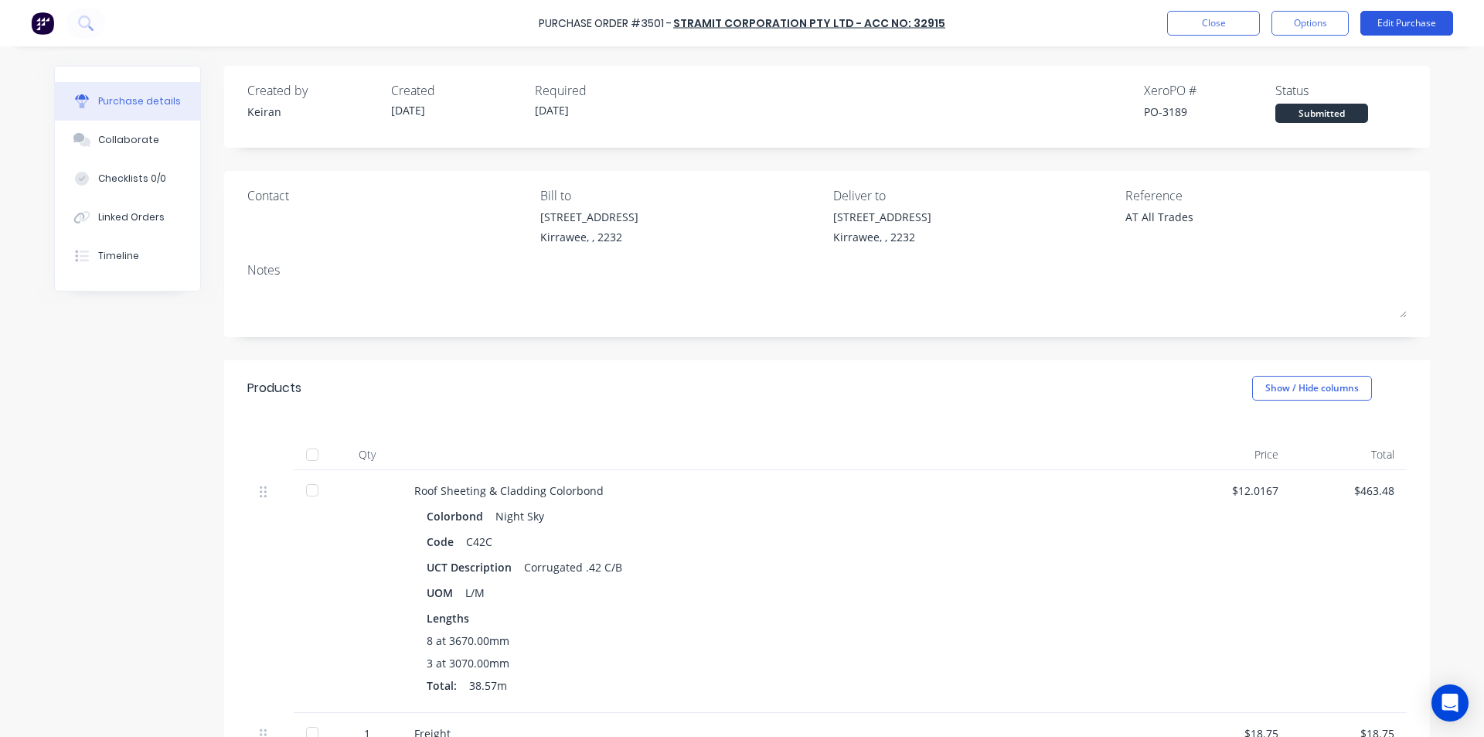
click at [1405, 26] on button "Edit Purchase" at bounding box center [1407, 23] width 93 height 25
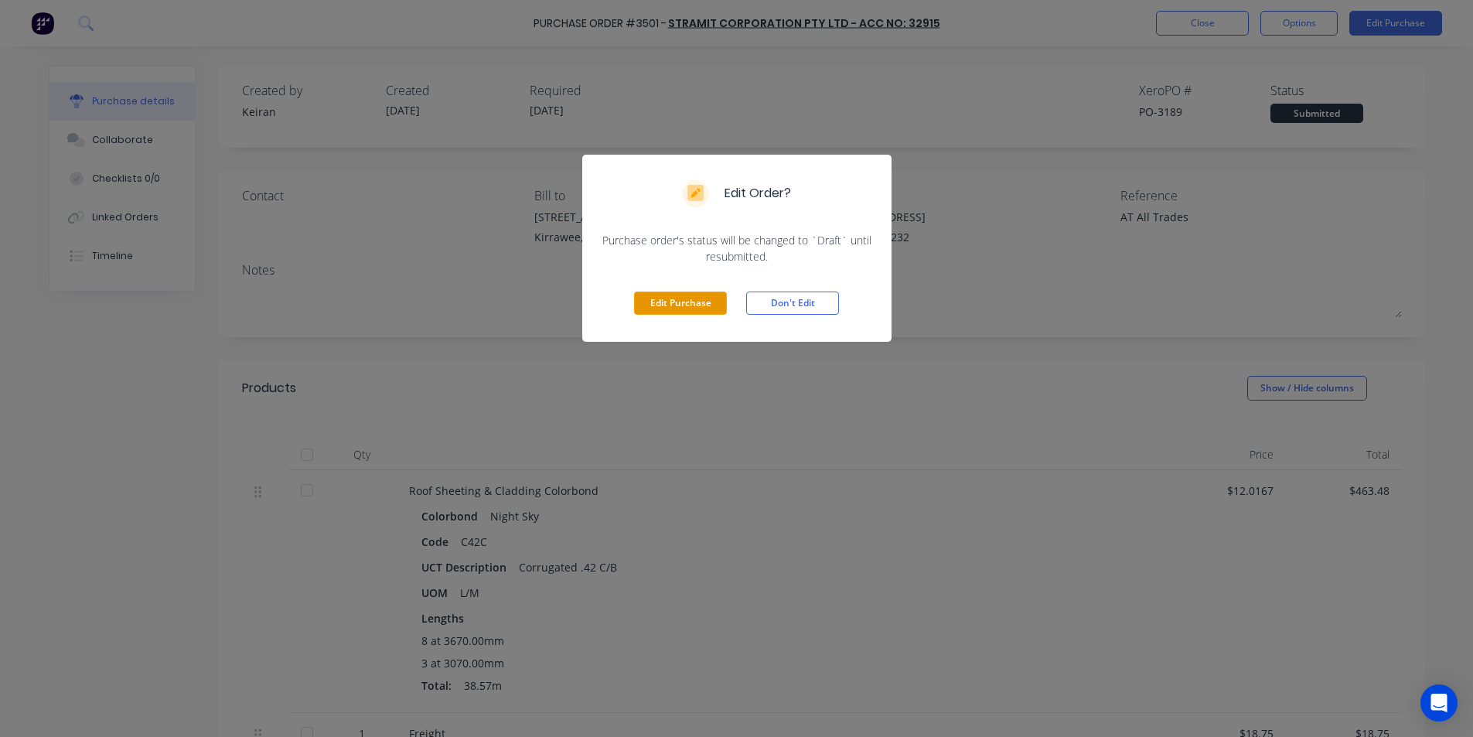
click at [711, 305] on button "Edit Purchase" at bounding box center [680, 302] width 93 height 23
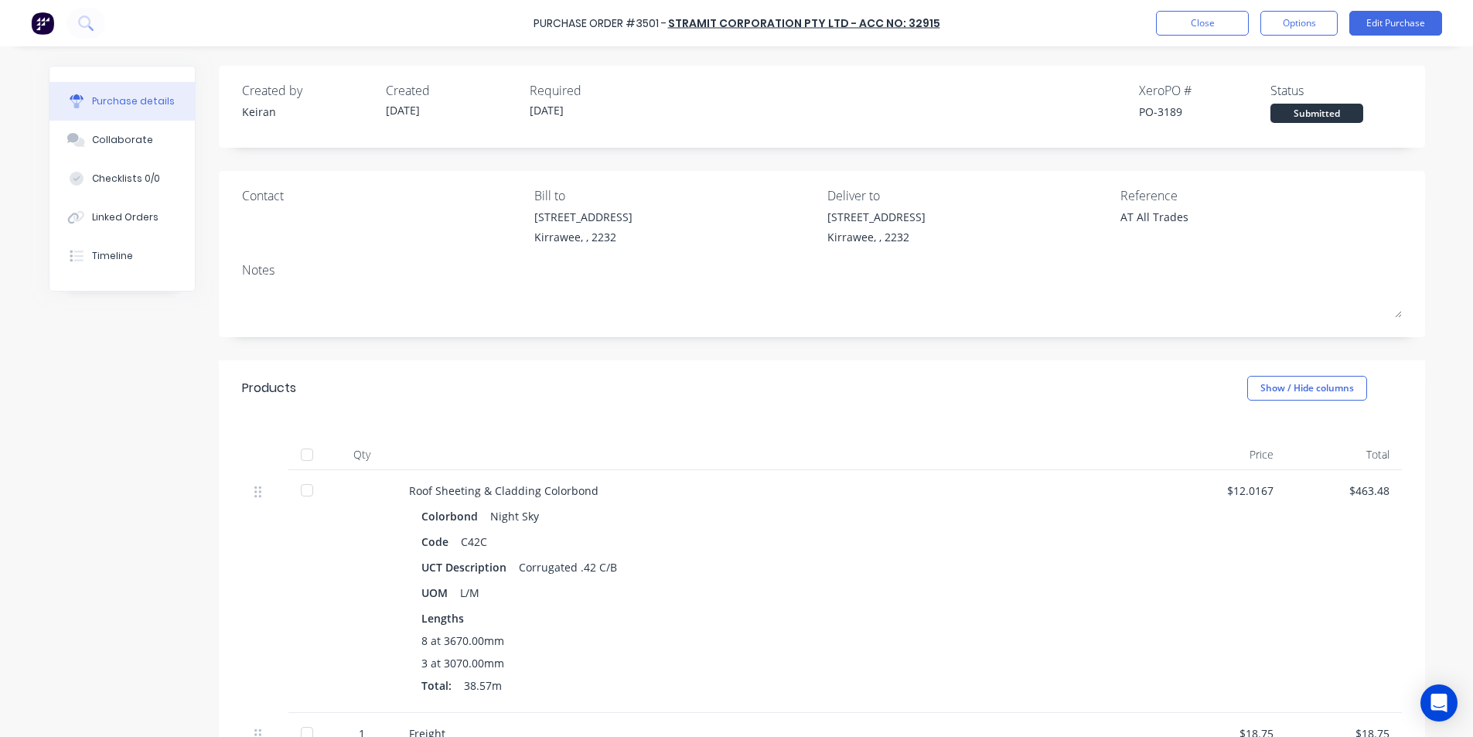
type textarea "x"
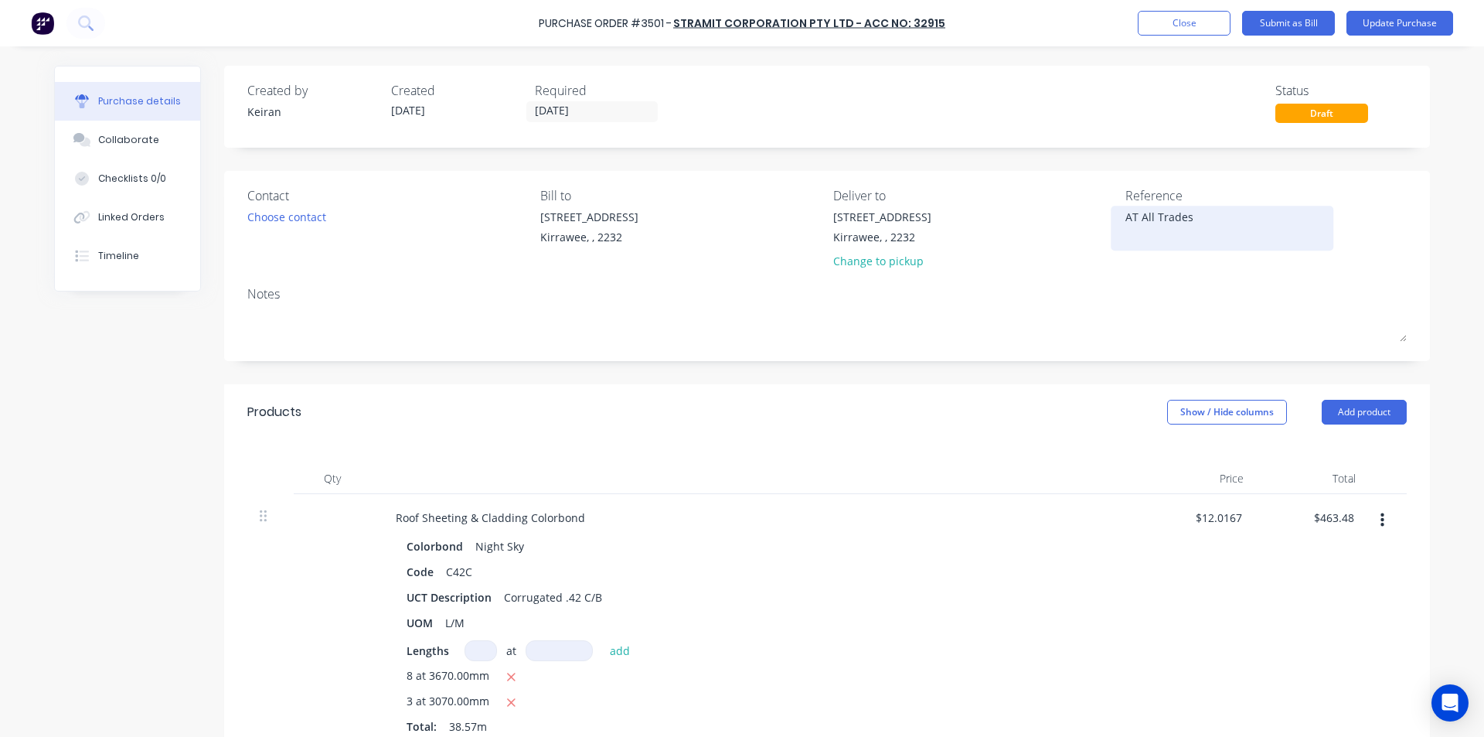
click at [1198, 220] on textarea "AT All Trades" at bounding box center [1222, 226] width 193 height 35
type textarea "114052972- AT All Trades"
type textarea "x"
type textarea "114052972- AT All Trades"
type input "463.48"
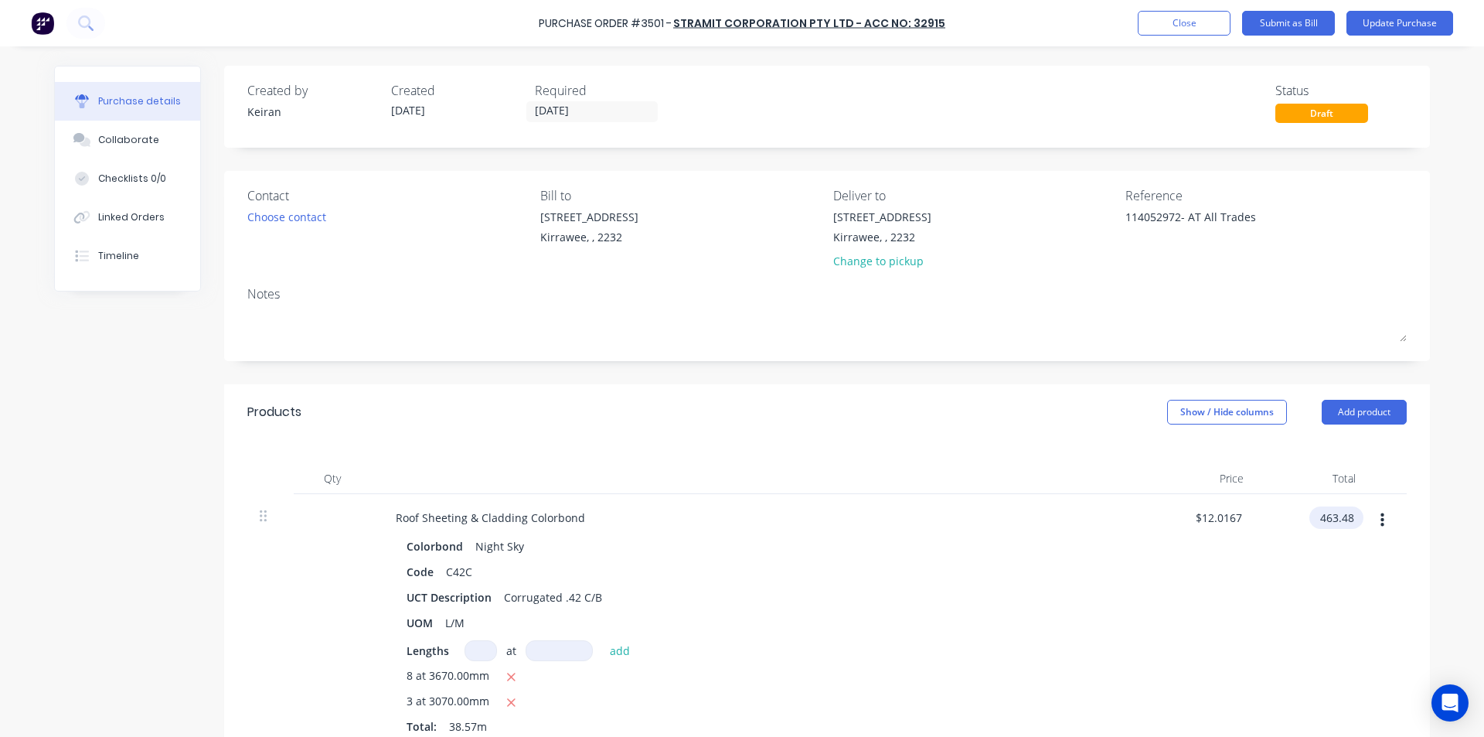
click at [1347, 508] on input "463.48" at bounding box center [1334, 517] width 48 height 22
type textarea "x"
click at [1347, 508] on input "463.48" at bounding box center [1337, 517] width 42 height 22
type input "485.82"
type textarea "x"
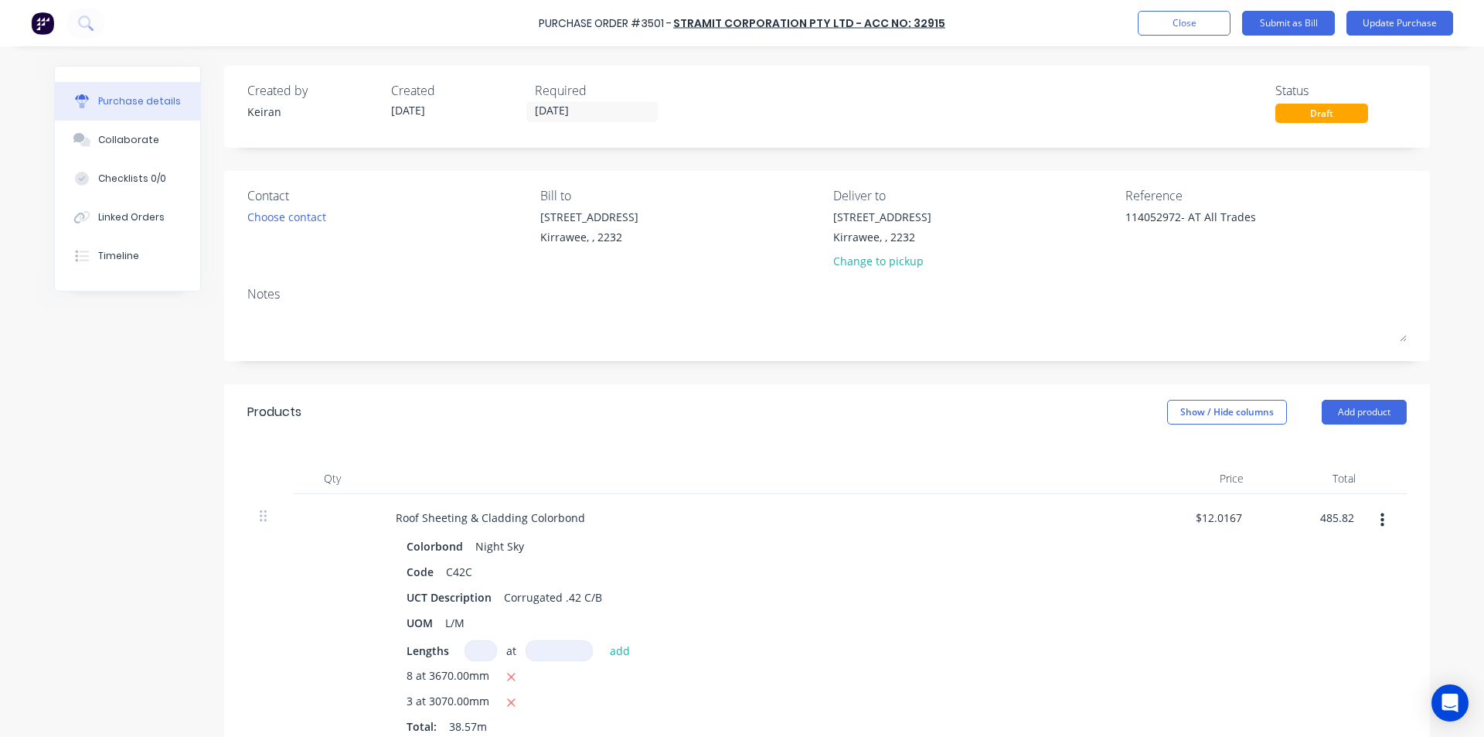
type input "$12.5958"
type input "$485.82"
click at [1239, 591] on div "$12.5958 $12.5958" at bounding box center [1200, 624] width 112 height 260
click at [1297, 28] on button "Submit as Bill" at bounding box center [1288, 23] width 93 height 25
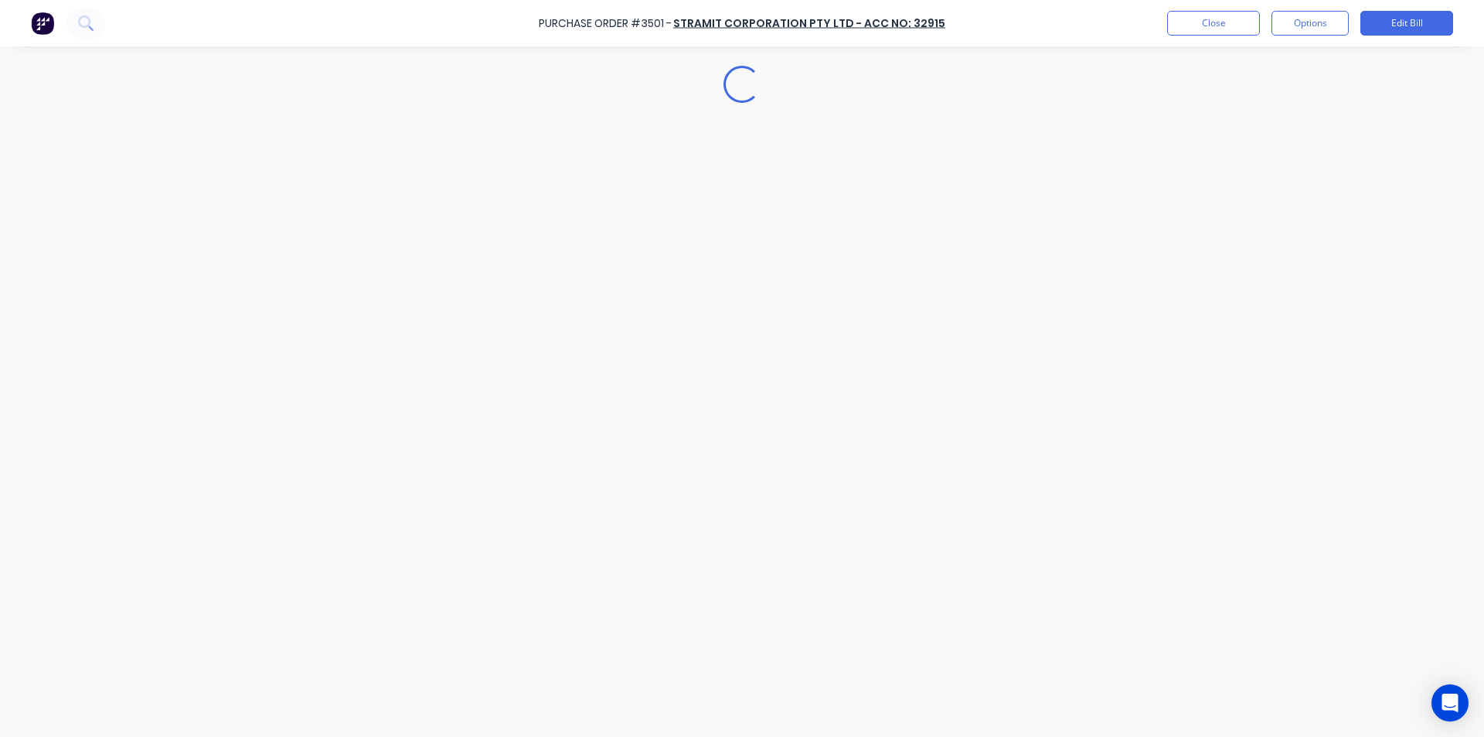
type textarea "x"
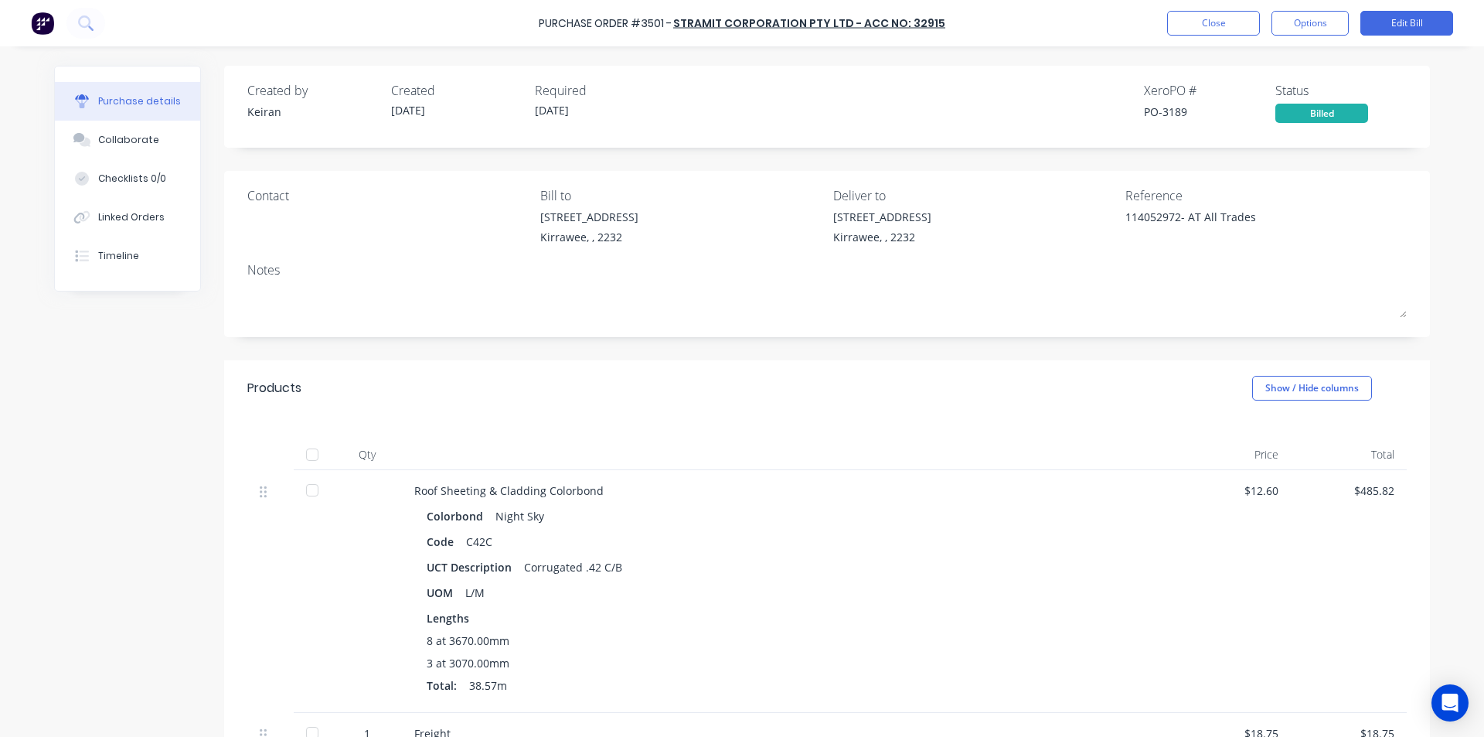
click at [1193, 9] on div "Purchase Order #3501 - Stramit Corporation Pty Ltd - Acc No: 32915 Close Option…" at bounding box center [742, 23] width 1484 height 46
click at [1193, 21] on button "Close" at bounding box center [1213, 23] width 93 height 25
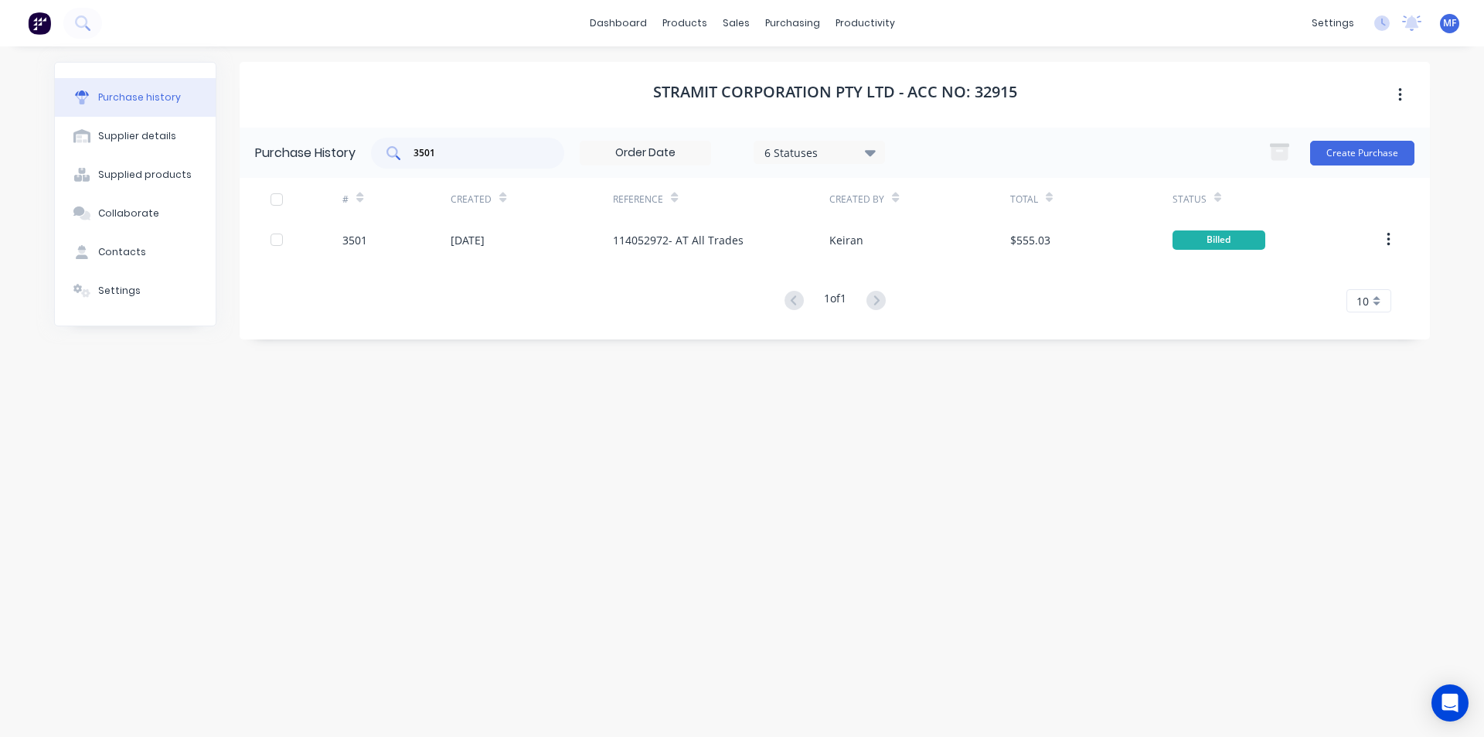
click at [448, 156] on input "3501" at bounding box center [476, 152] width 128 height 15
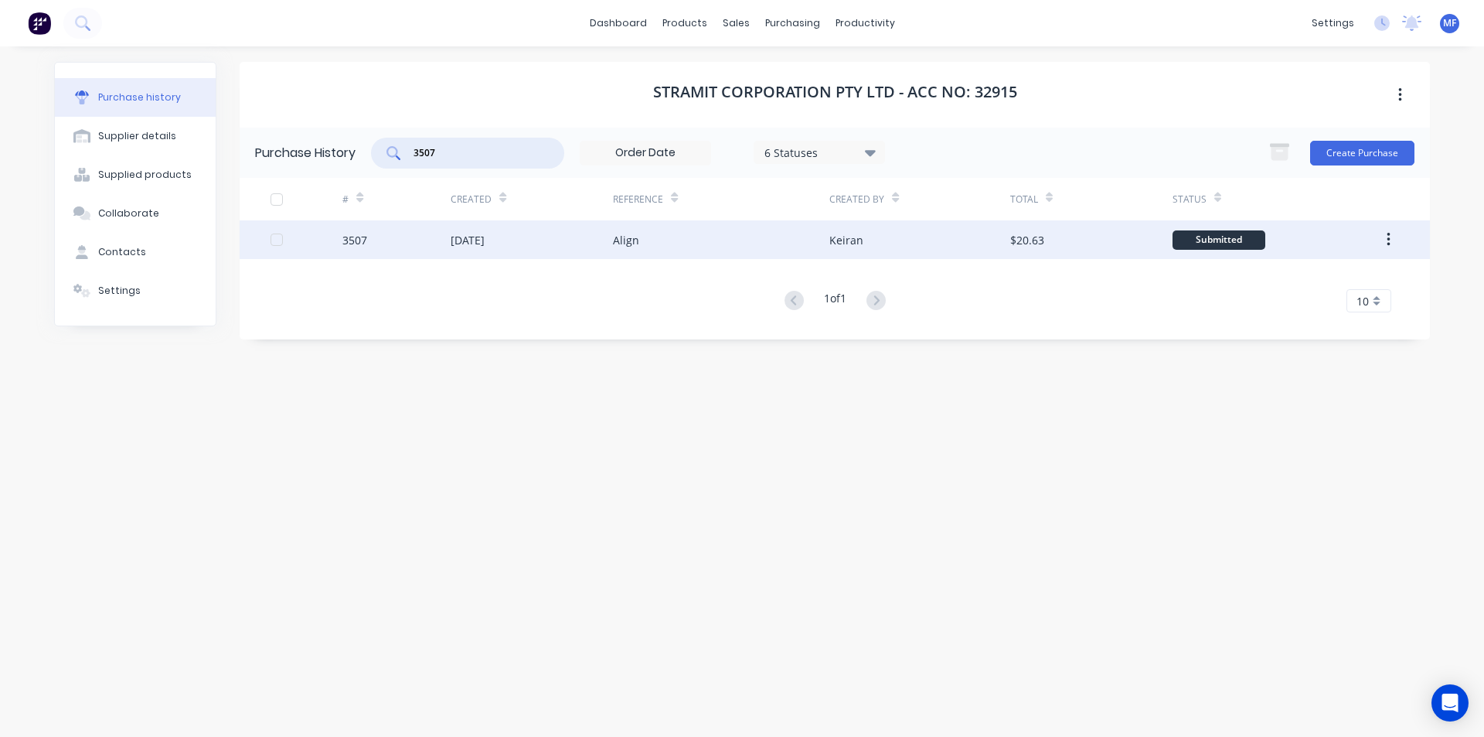
type input "3507"
click at [646, 244] on div "Align" at bounding box center [721, 239] width 216 height 39
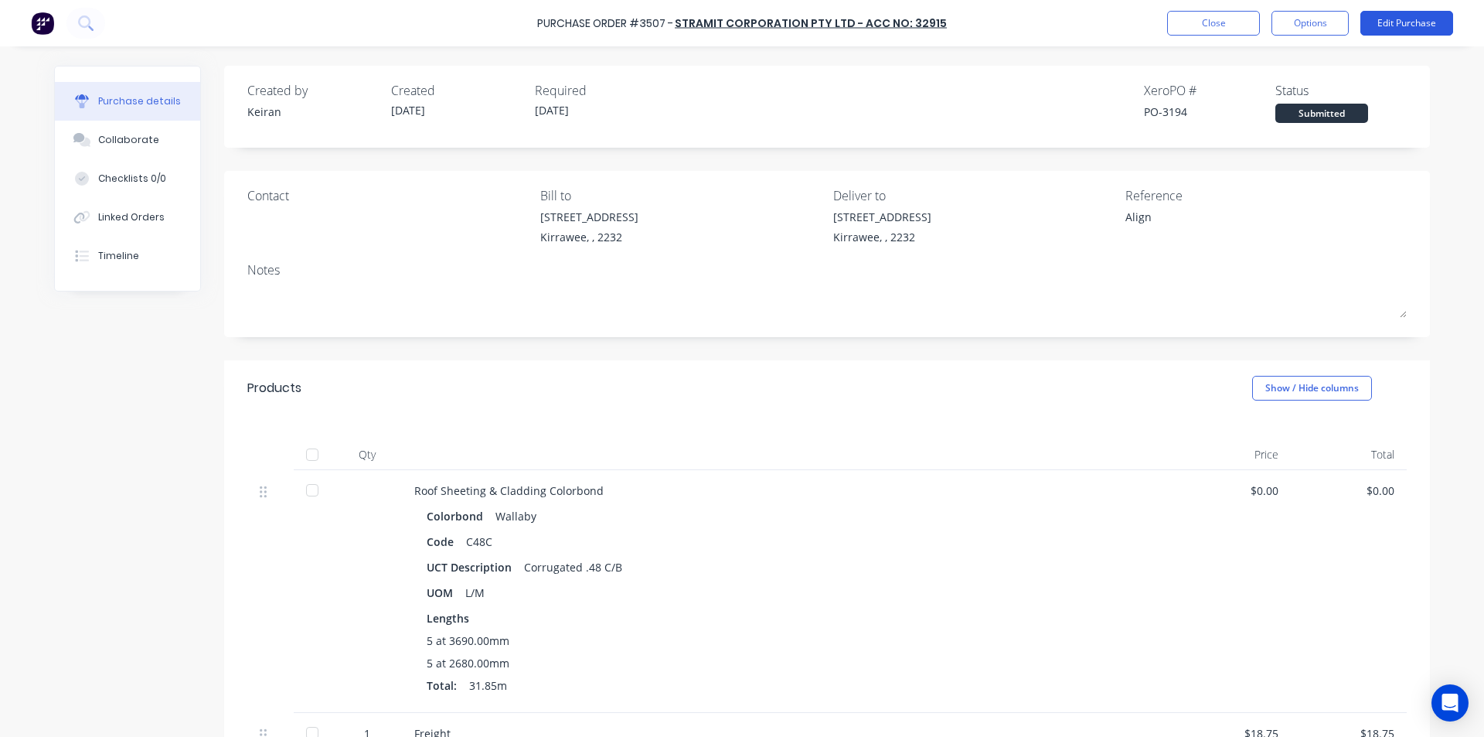
click at [1405, 20] on button "Edit Purchase" at bounding box center [1407, 23] width 93 height 25
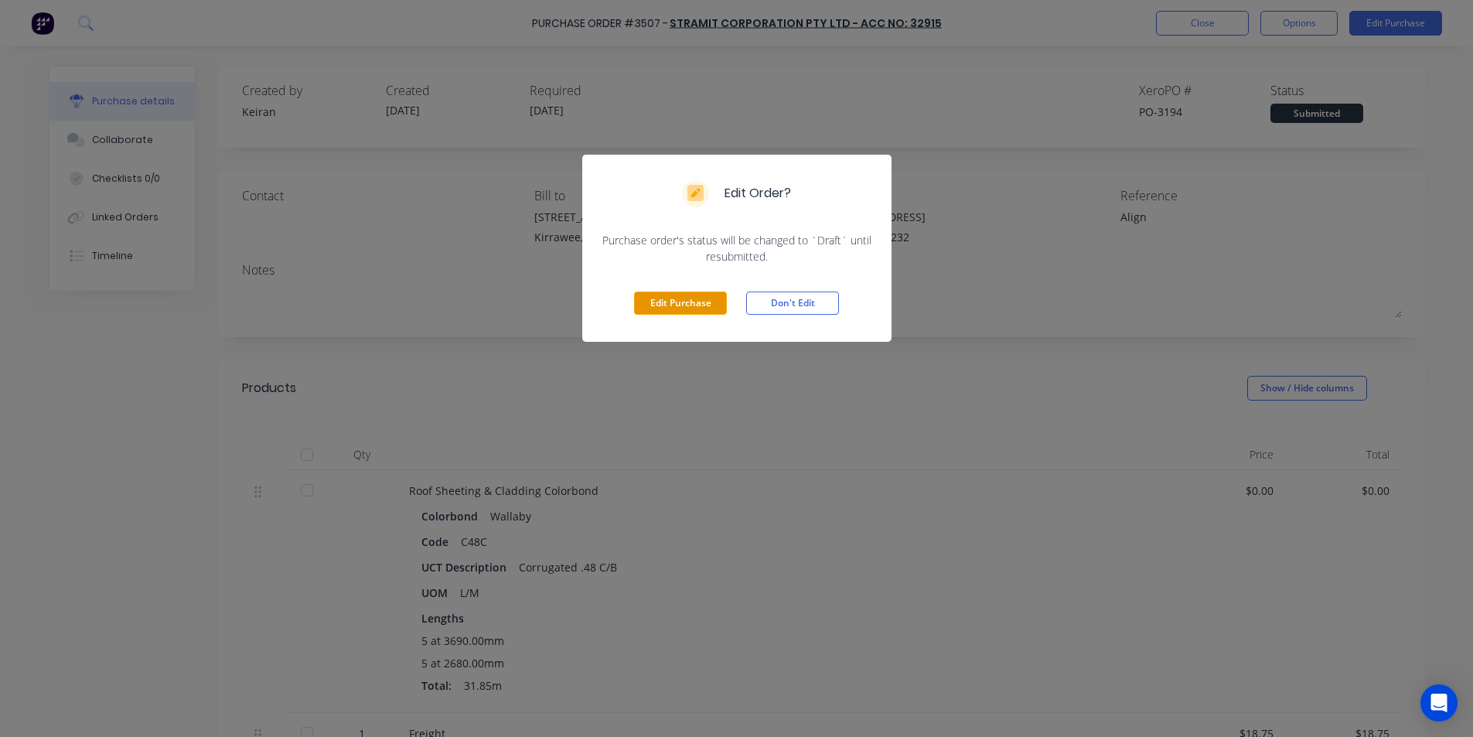
click at [664, 299] on button "Edit Purchase" at bounding box center [680, 302] width 93 height 23
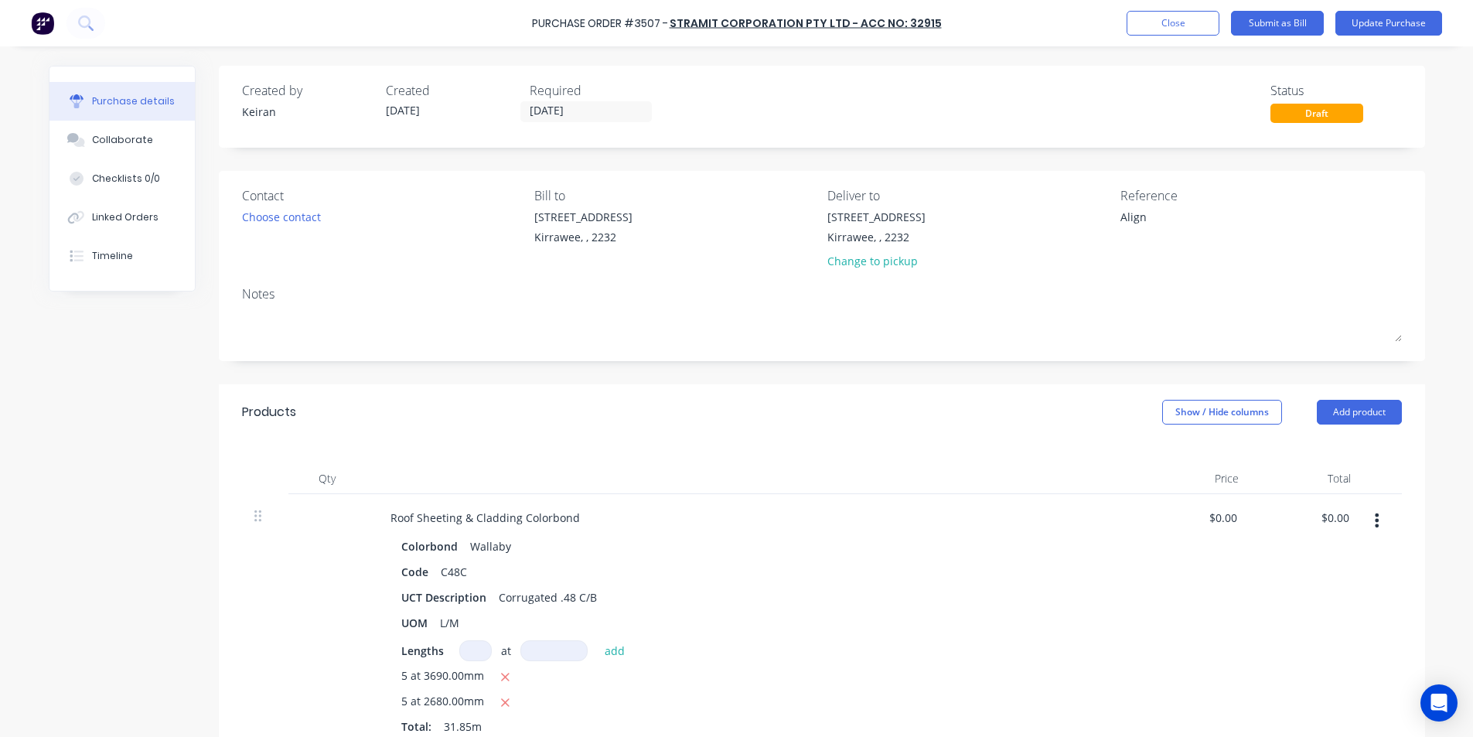
type textarea "x"
click at [1184, 218] on textarea "Align" at bounding box center [1222, 226] width 193 height 35
type textarea "114053063Align"
type textarea "x"
type textarea "114053063 Align"
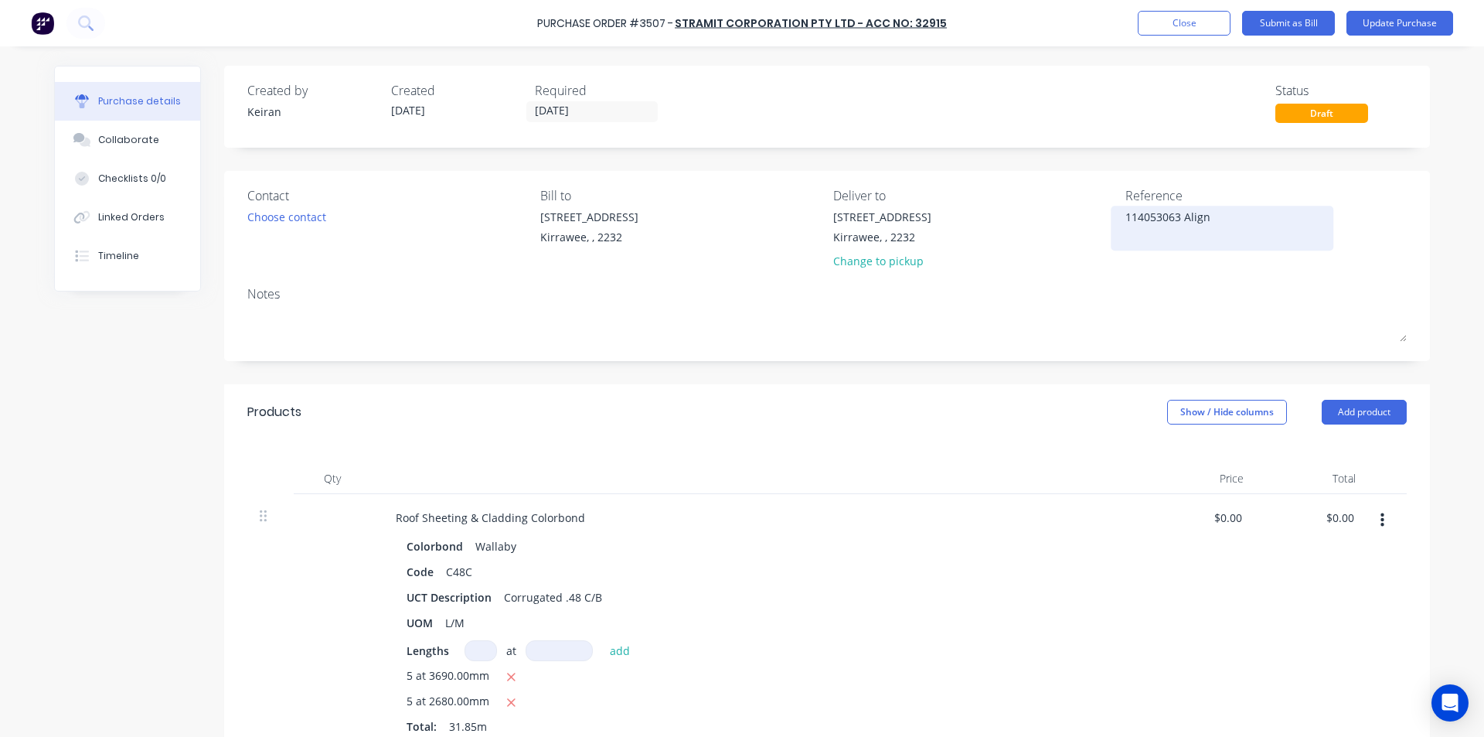
type textarea "x"
type textarea "114053063 -Align"
type textarea "x"
type textarea "114053063 - Align"
type textarea "x"
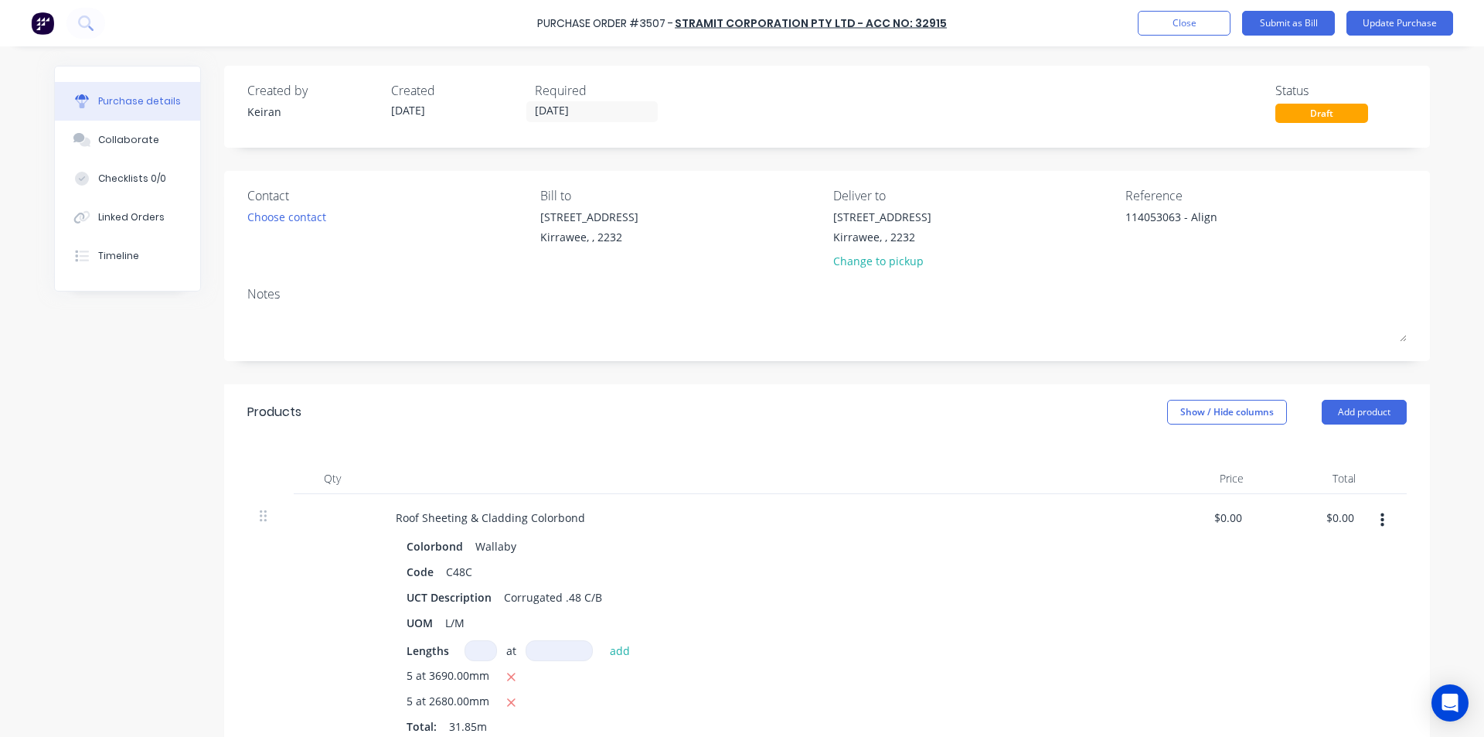
type textarea "114053063 - Align"
click at [1047, 384] on div "Created by Keiran Created 22/09/25 Required 24/09/25 Status Draft Contact Choos…" at bounding box center [827, 616] width 1206 height 1101
type textarea "x"
type input "0.00"
click at [1319, 517] on div "0.00 0.00" at bounding box center [1312, 624] width 112 height 260
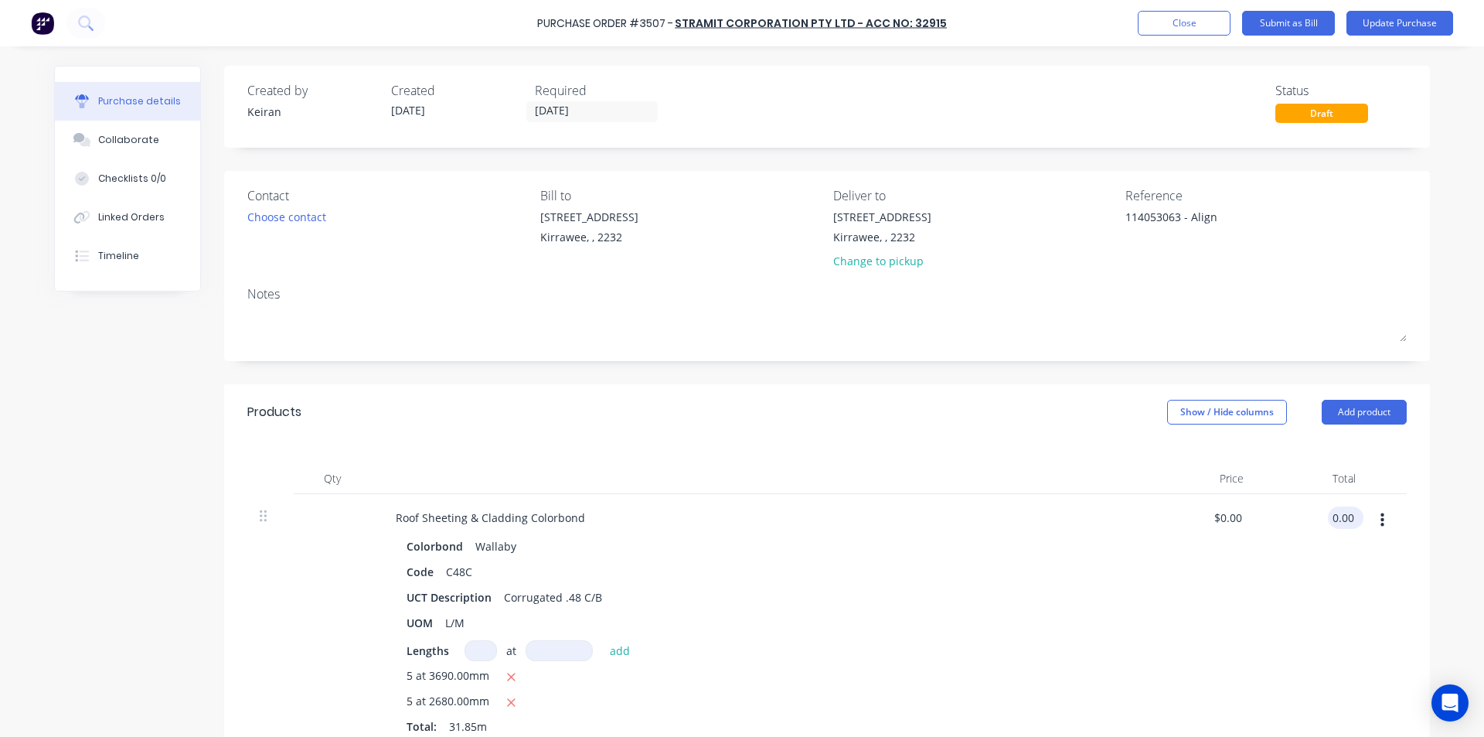
click at [1342, 519] on input "0.00" at bounding box center [1342, 517] width 29 height 22
type textarea "x"
click at [1342, 519] on input "0.00" at bounding box center [1342, 517] width 29 height 22
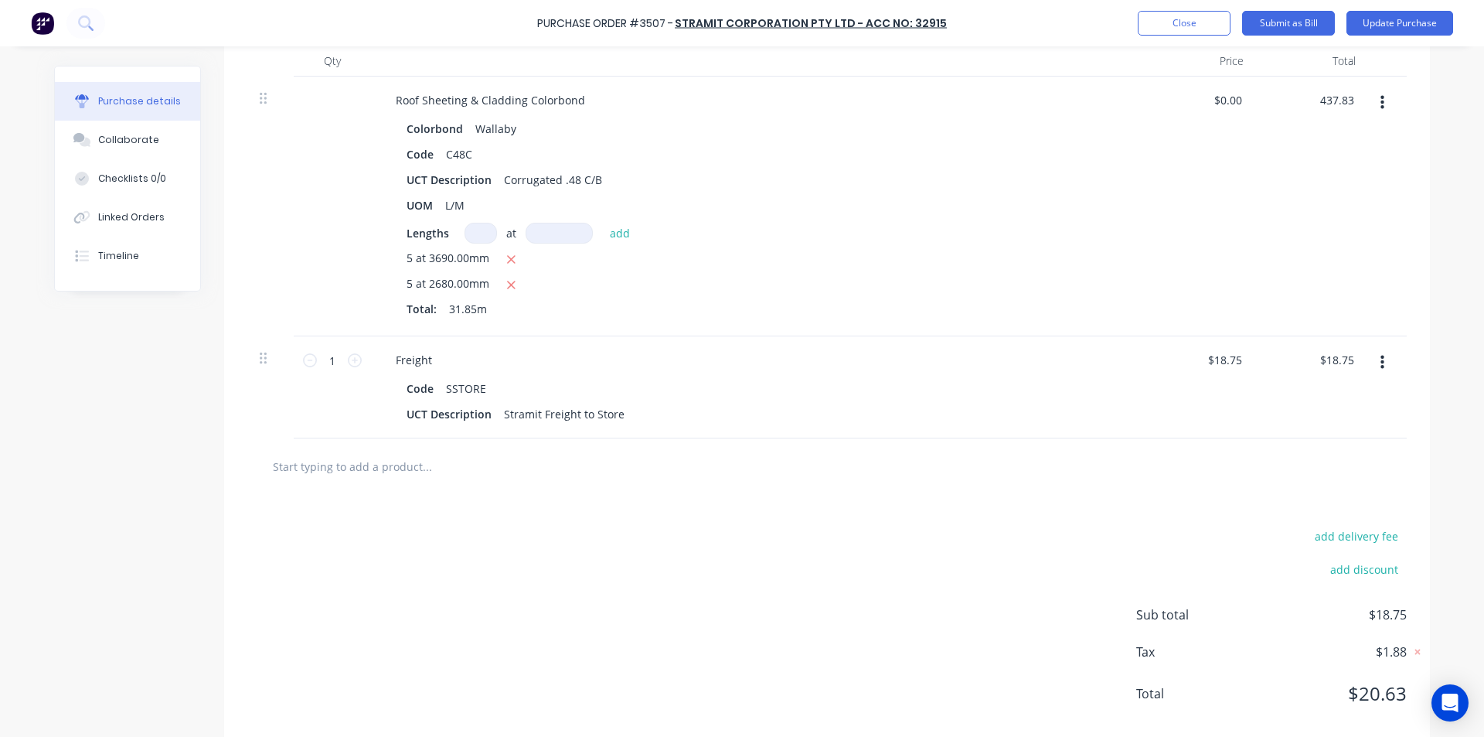
scroll to position [445, 0]
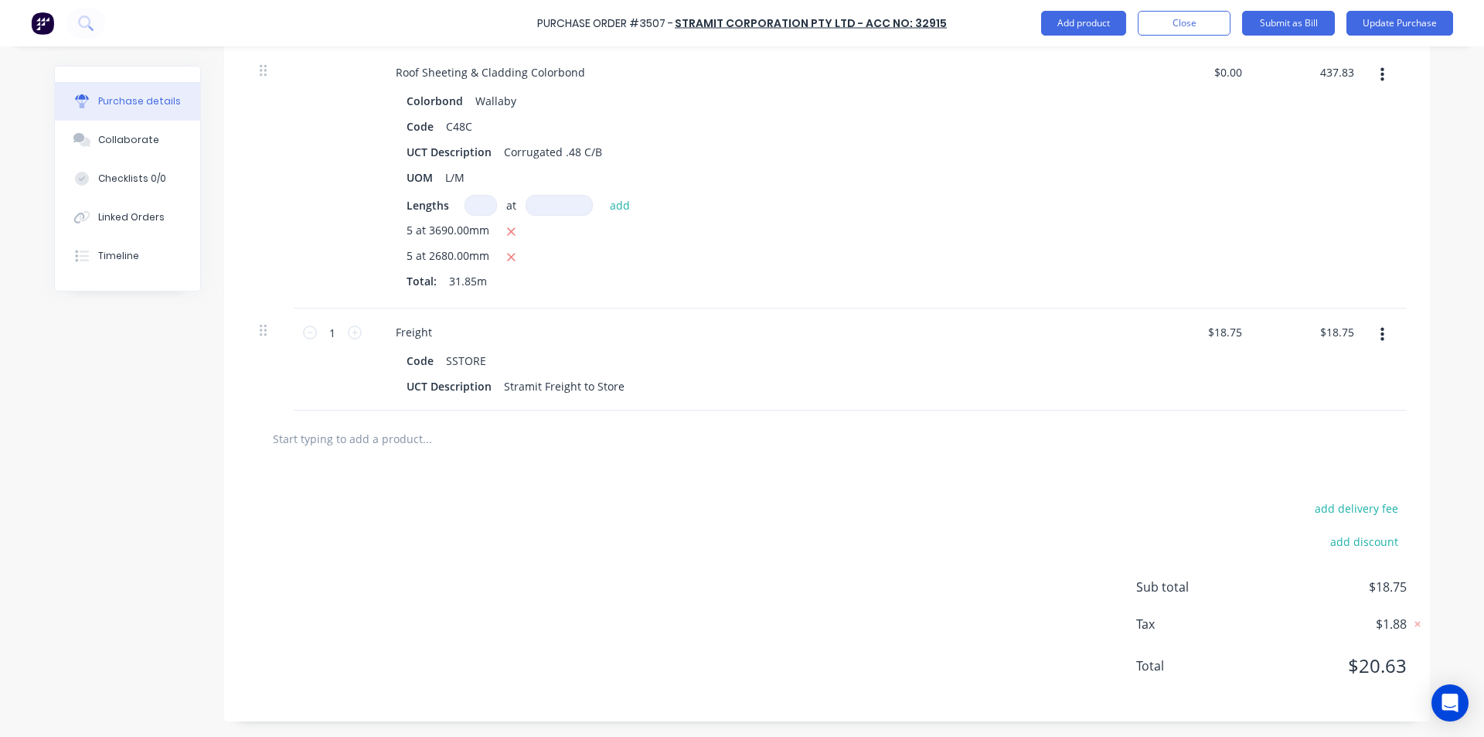
type input "437.83"
type textarea "x"
type input "$13.7466"
type input "$437.83"
click at [895, 499] on div "add delivery fee add discount Sub total $456.58 Tax $45.66 Total $502.24" at bounding box center [827, 594] width 1206 height 254
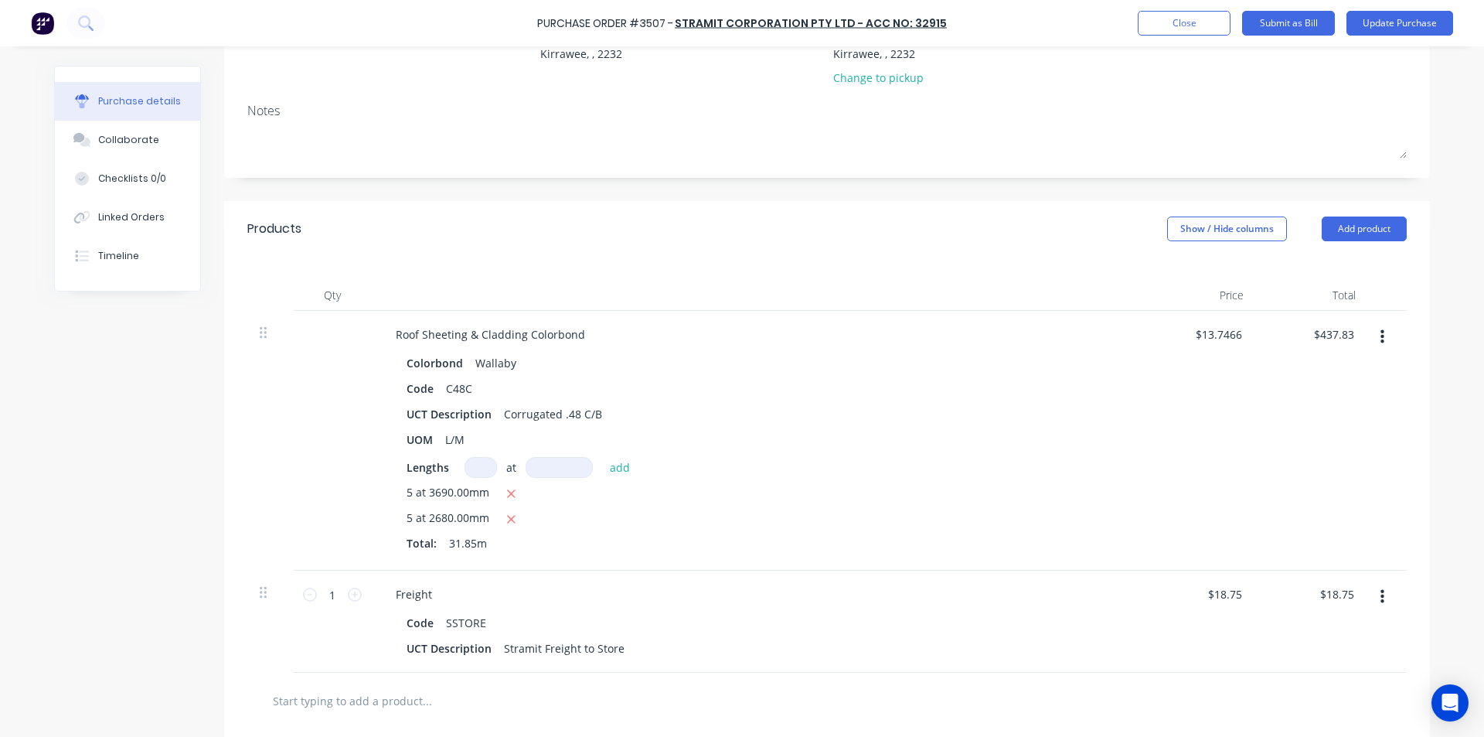
scroll to position [0, 0]
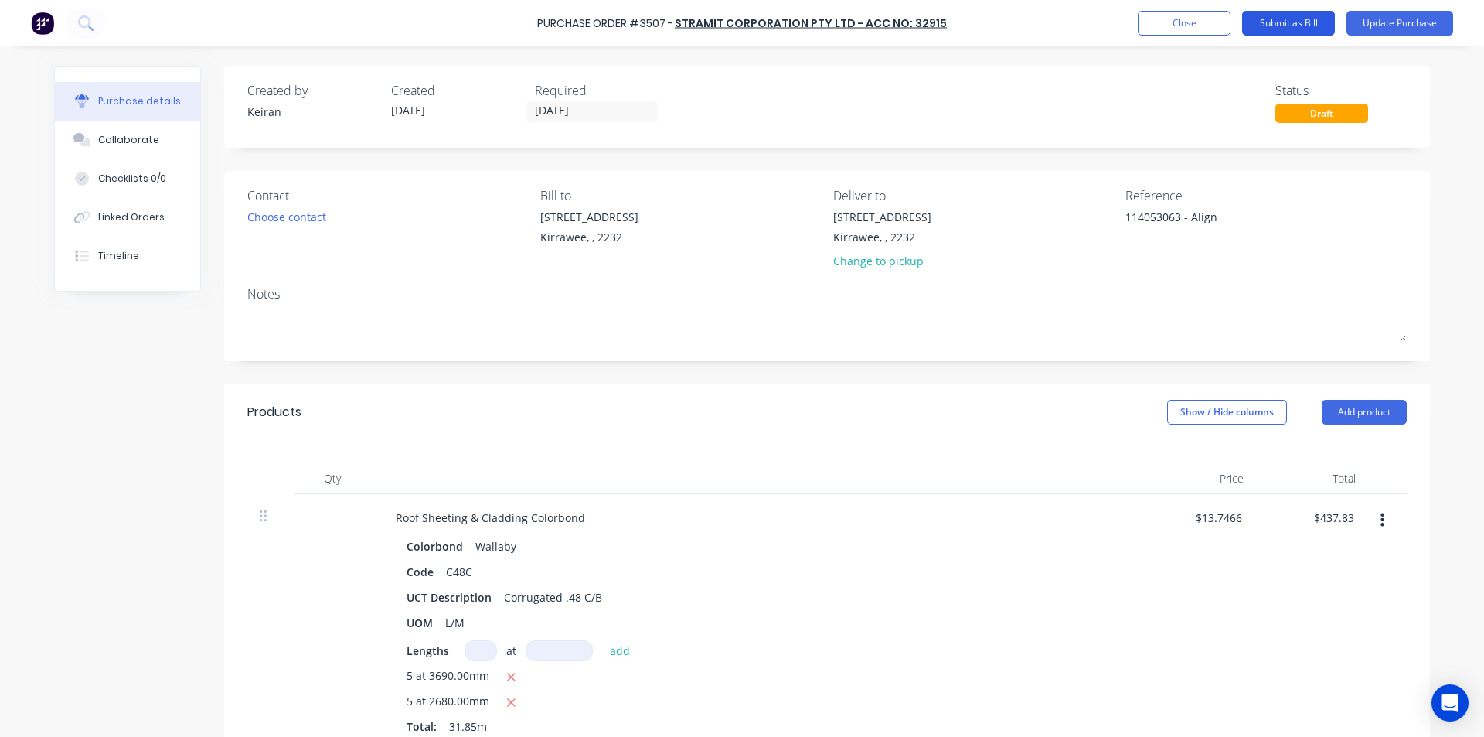
click at [1291, 12] on button "Submit as Bill" at bounding box center [1288, 23] width 93 height 25
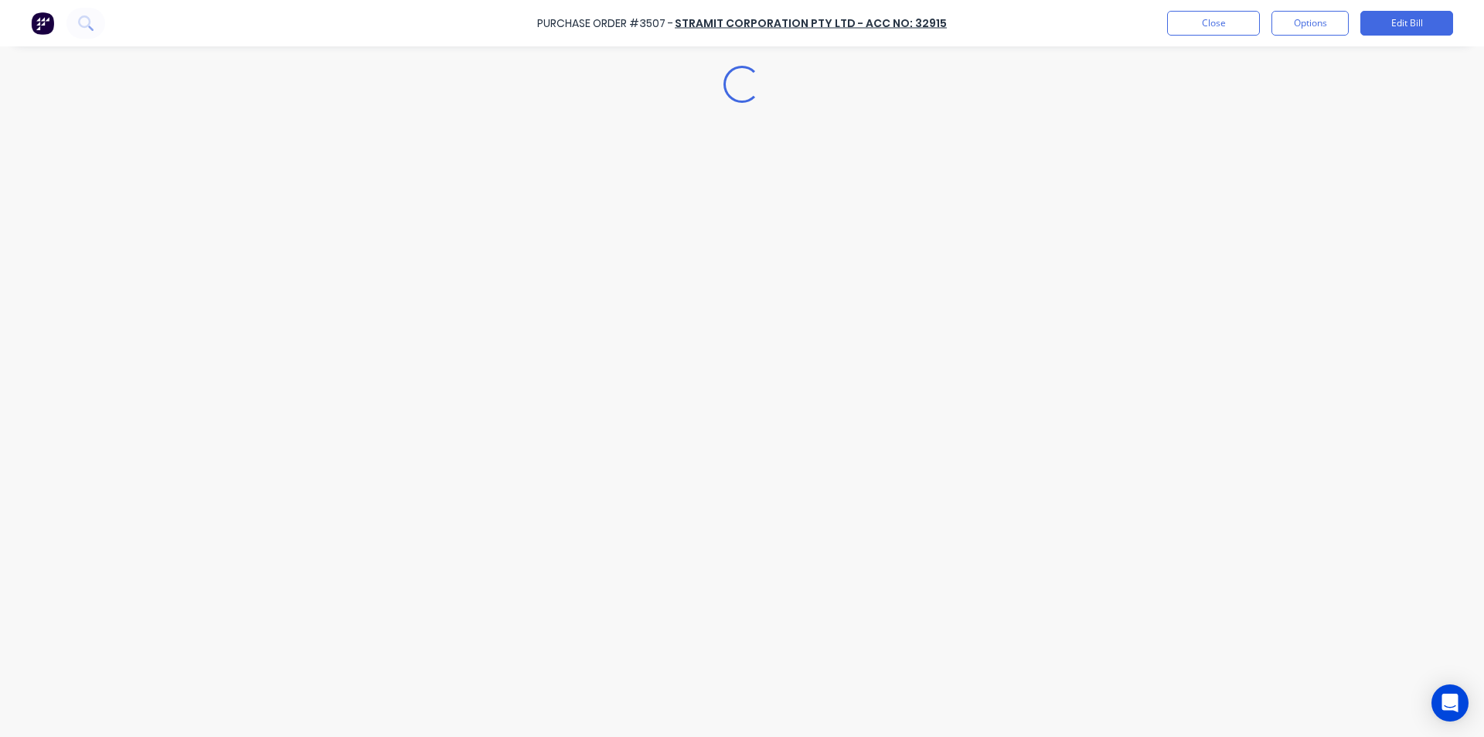
type textarea "x"
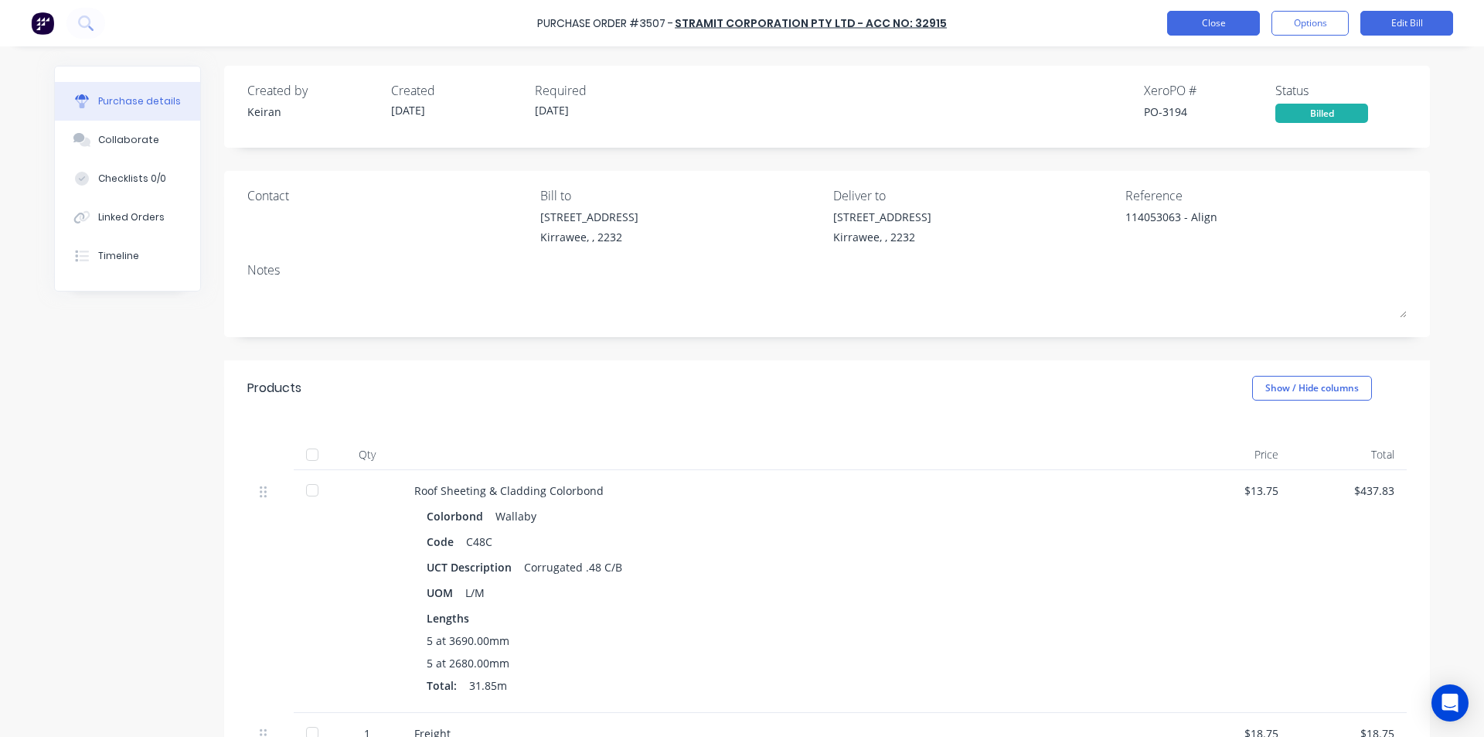
click at [1196, 26] on button "Close" at bounding box center [1213, 23] width 93 height 25
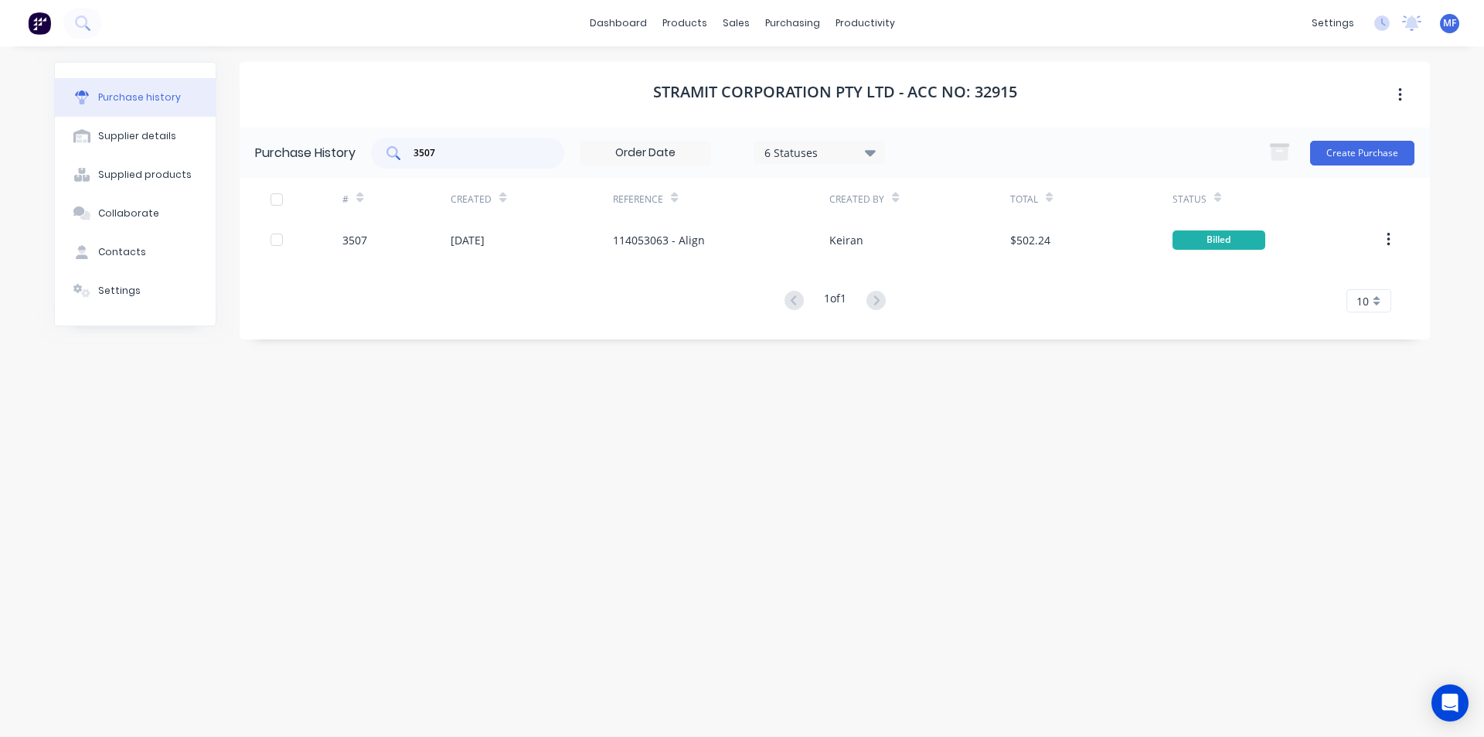
click at [437, 155] on input "3507" at bounding box center [476, 152] width 128 height 15
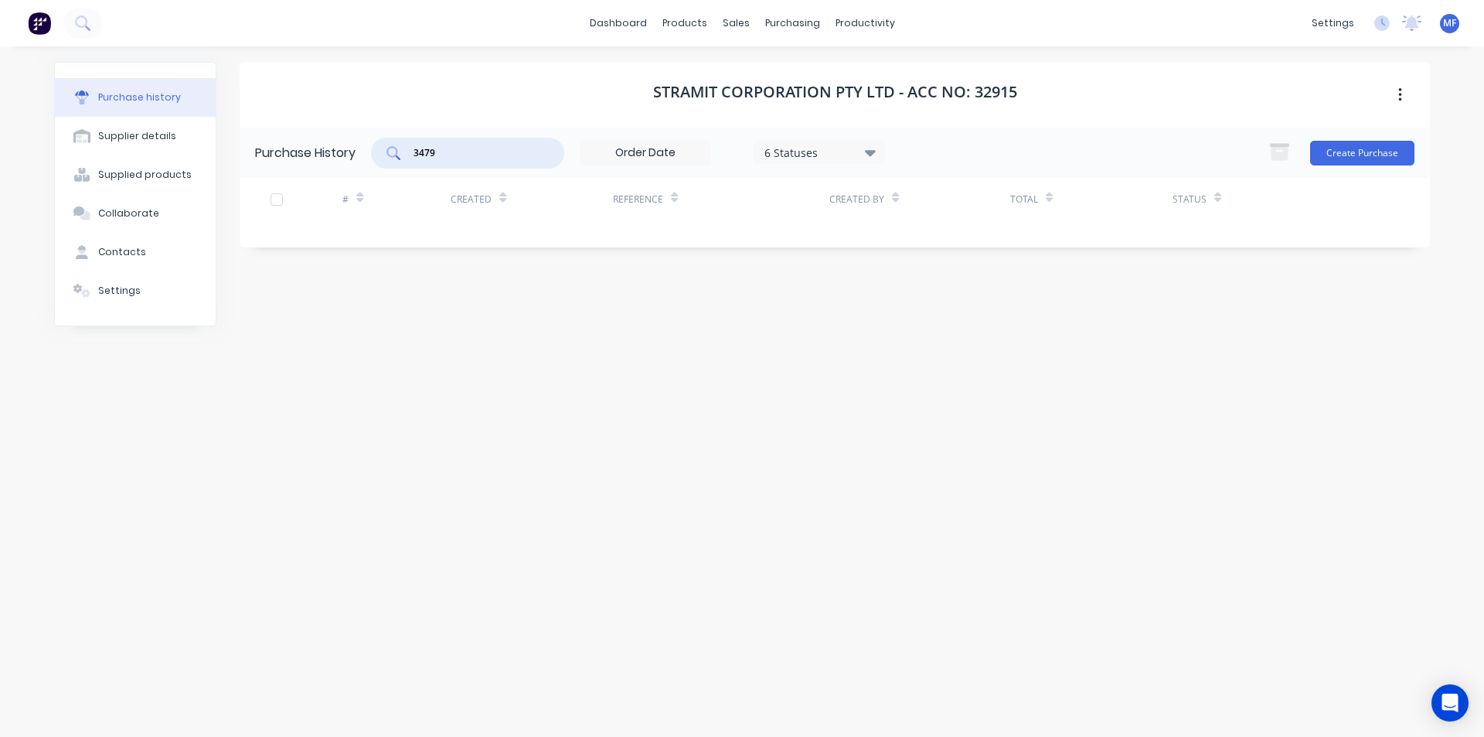
type input "3479"
click at [792, 25] on div "purchasing" at bounding box center [793, 23] width 70 height 23
click at [780, 18] on div "purchasing" at bounding box center [793, 23] width 70 height 23
click at [823, 70] on div "Purchase Orders" at bounding box center [843, 74] width 82 height 14
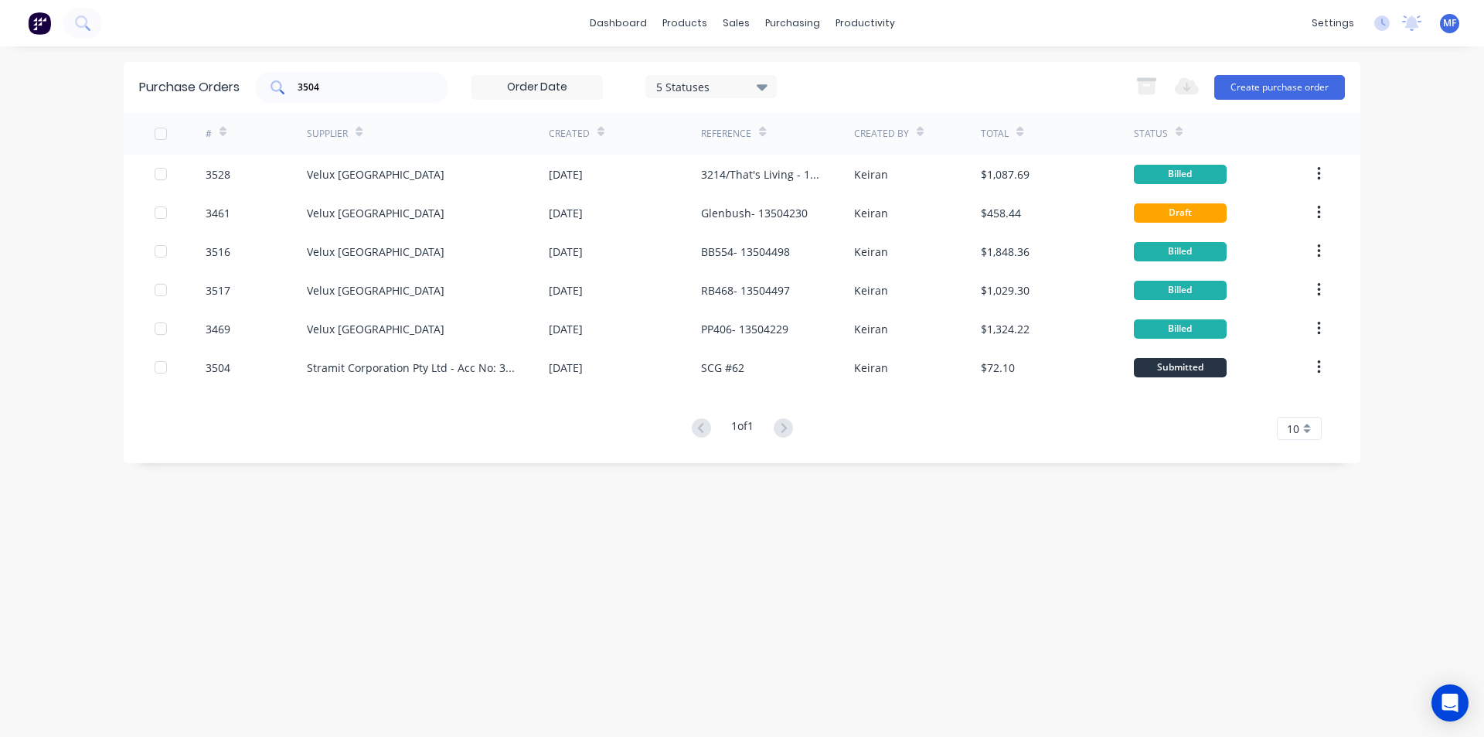
click at [369, 97] on div "3504" at bounding box center [351, 87] width 193 height 31
click at [371, 100] on div "3504" at bounding box center [351, 87] width 193 height 31
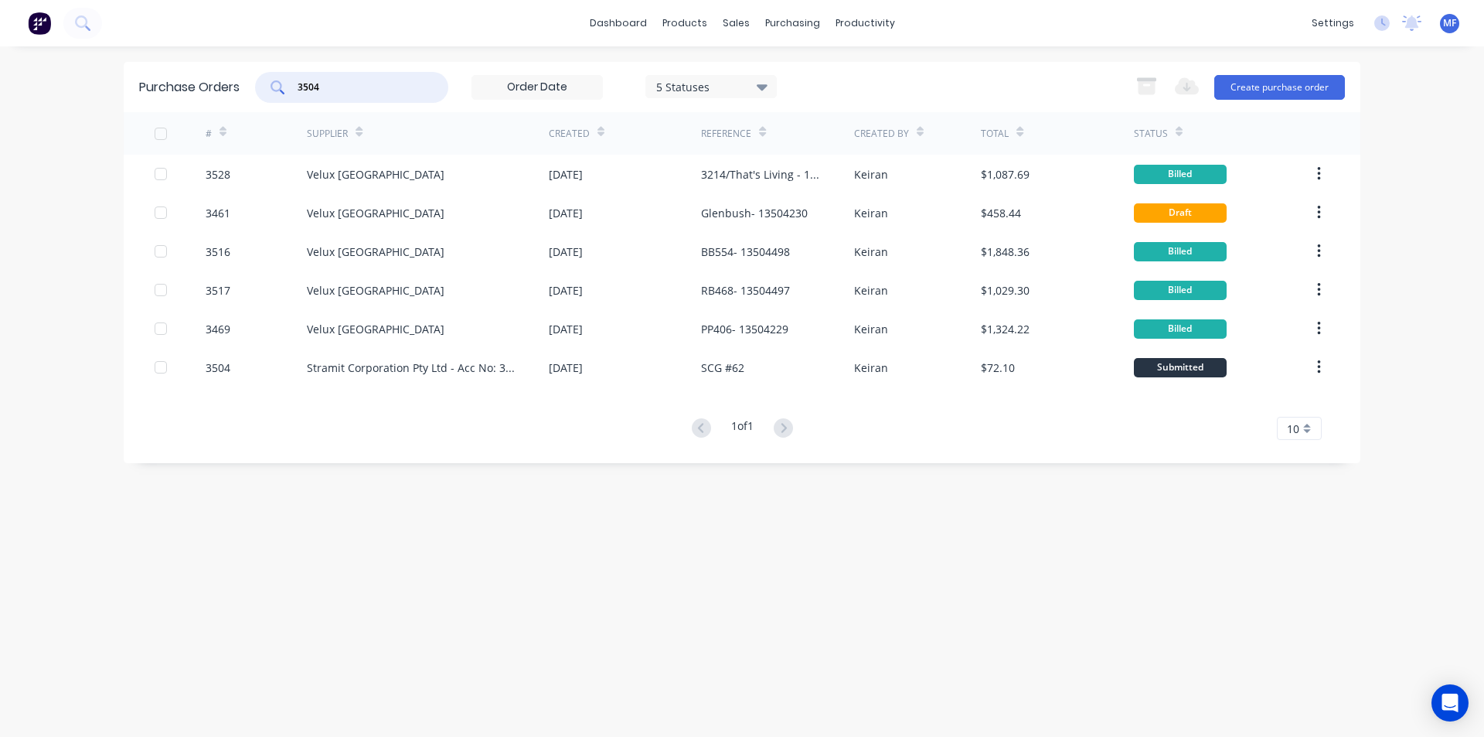
click at [356, 87] on input "3504" at bounding box center [360, 87] width 128 height 15
click at [352, 90] on input "3504" at bounding box center [360, 87] width 128 height 15
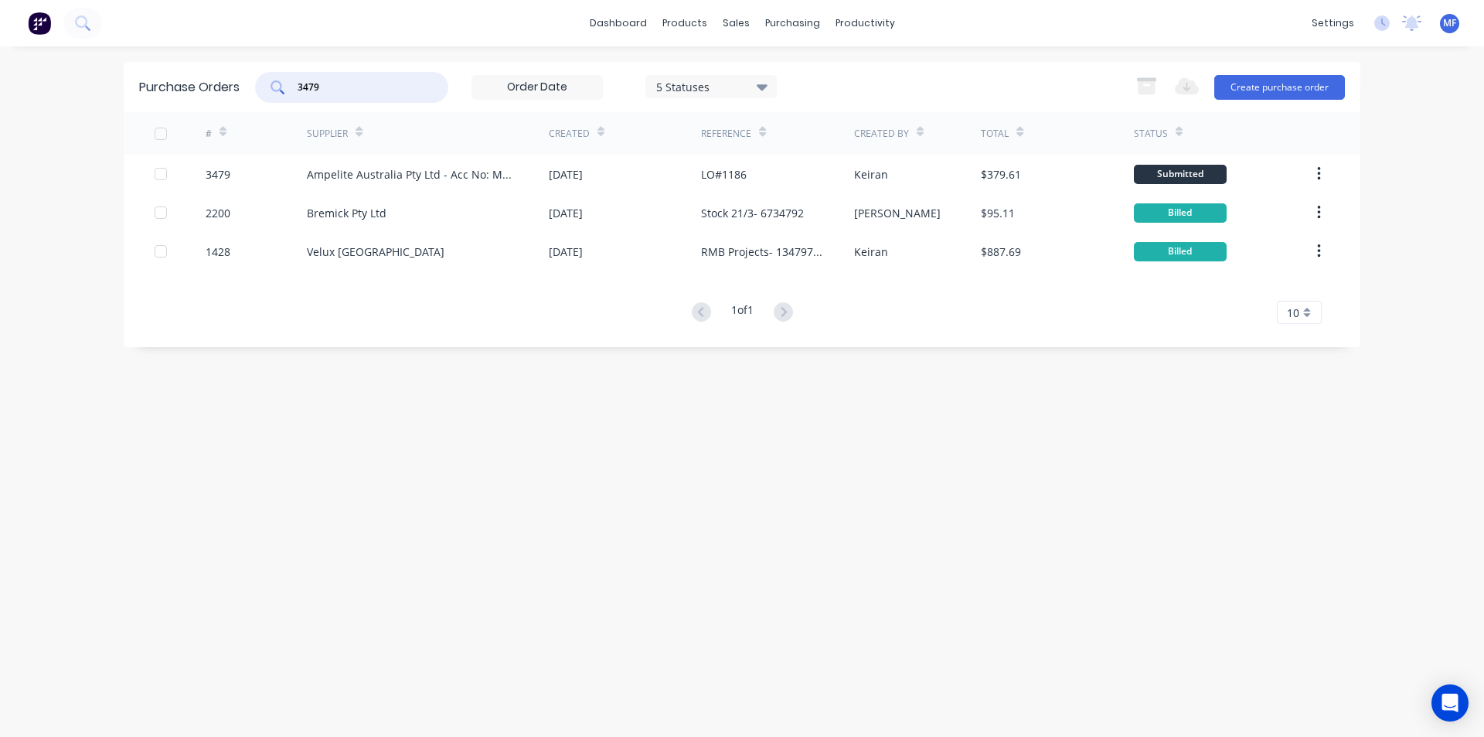
type input "3479"
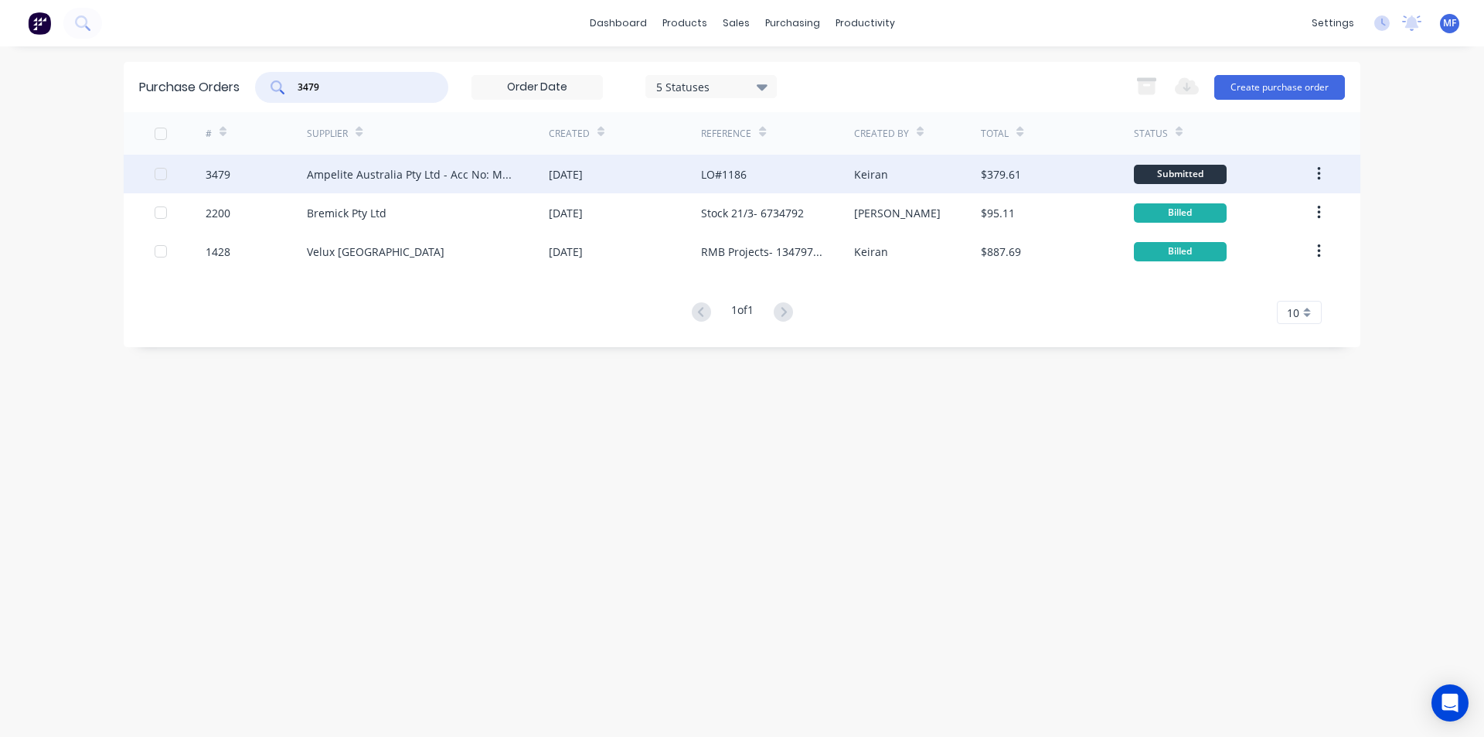
click at [381, 169] on div "Ampelite Australia Pty Ltd - Acc No: METSUP" at bounding box center [412, 174] width 211 height 16
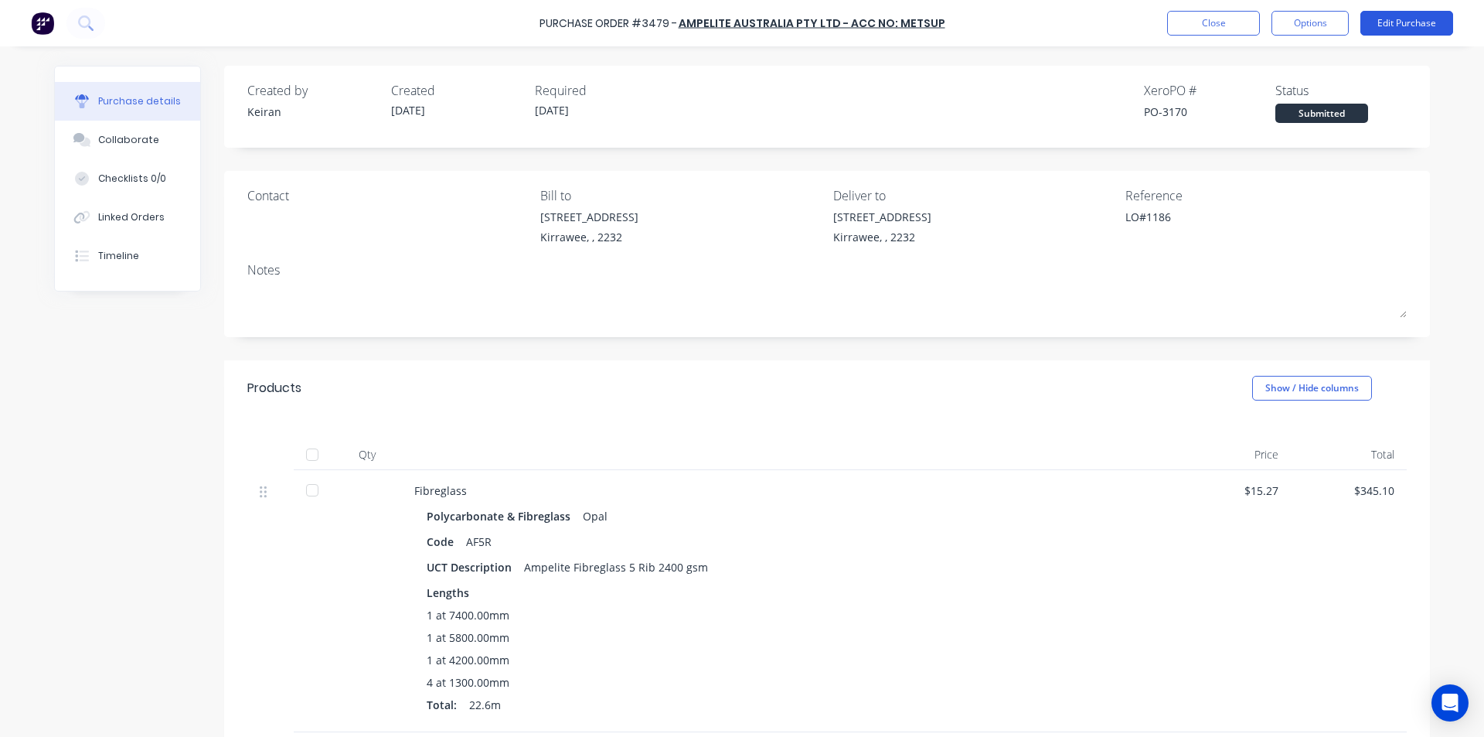
click at [1422, 22] on button "Edit Purchase" at bounding box center [1407, 23] width 93 height 25
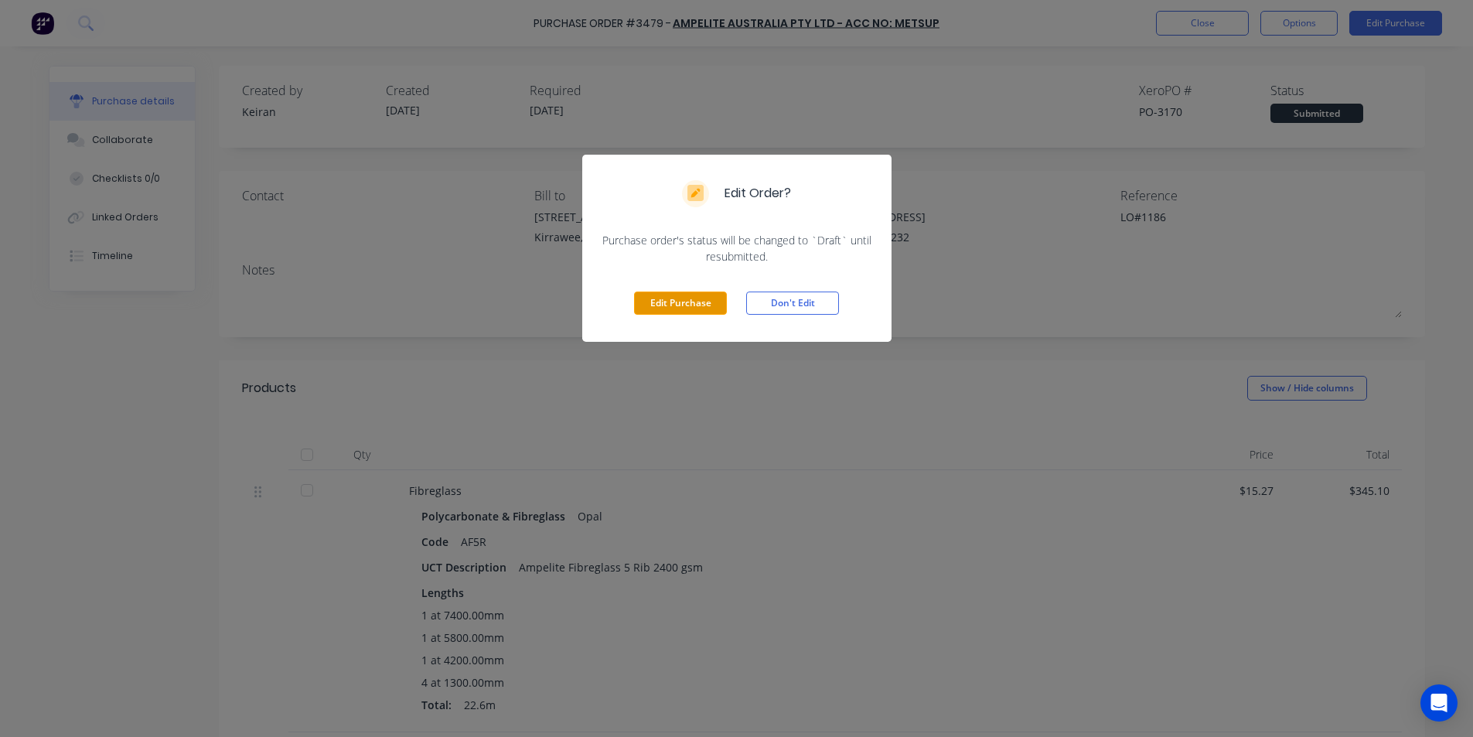
click at [690, 302] on button "Edit Purchase" at bounding box center [680, 302] width 93 height 23
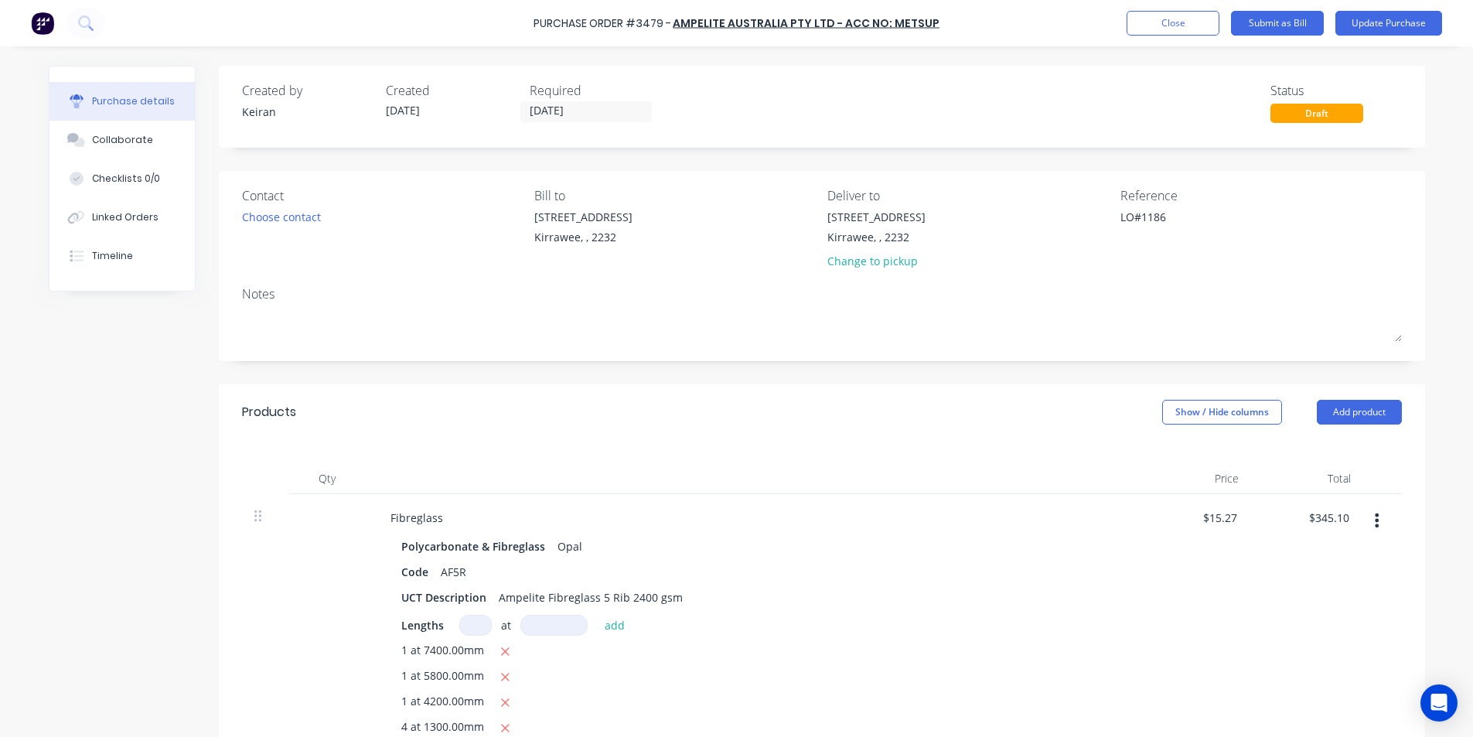
type textarea "x"
click at [1179, 221] on textarea "LO#1186" at bounding box center [1222, 226] width 193 height 35
type textarea "LO#1186- 5848"
type textarea "x"
type textarea "LO#1186- 58484"
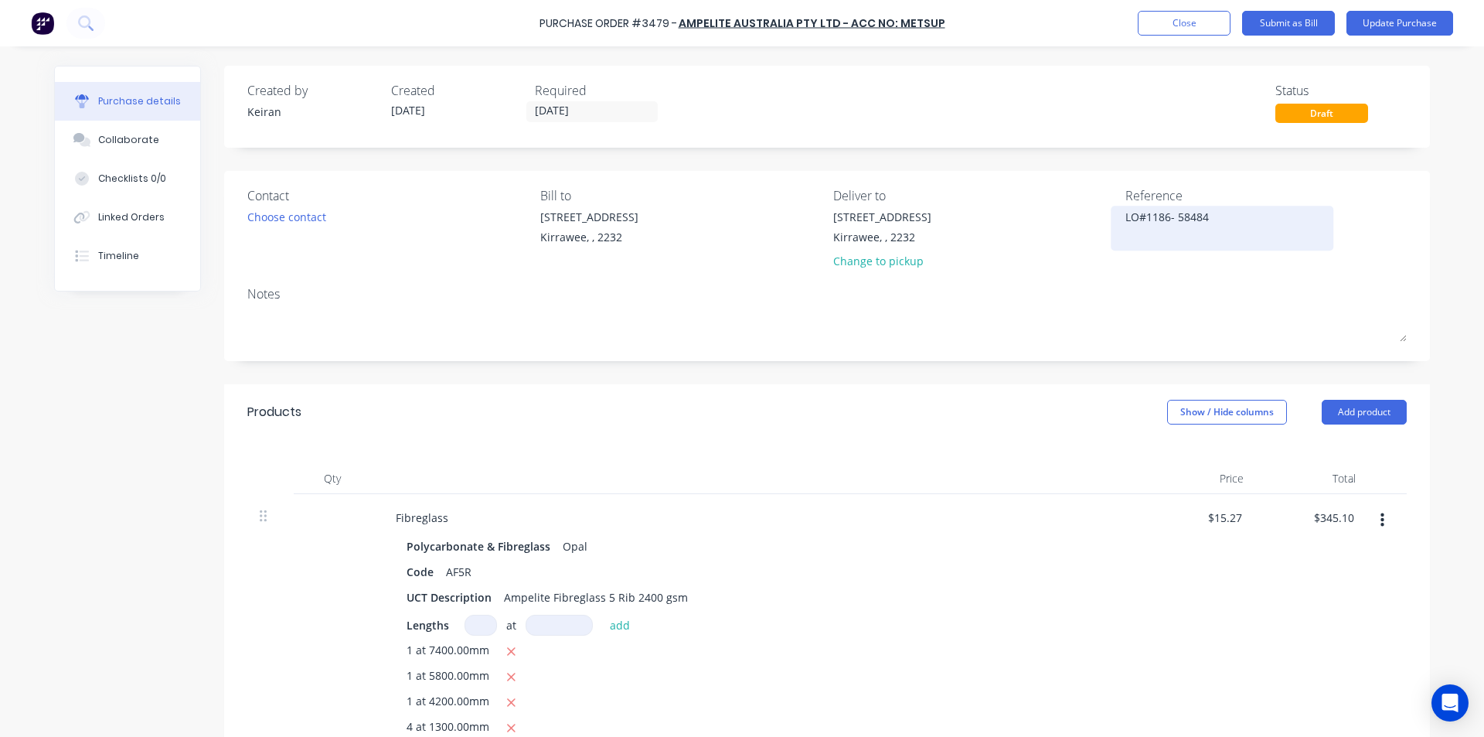
type textarea "x"
type textarea "LO#1186- 584844"
type textarea "x"
type textarea "LO#1186- 584844"
click at [880, 423] on div "Products Show / Hide columns Add product" at bounding box center [827, 412] width 1206 height 56
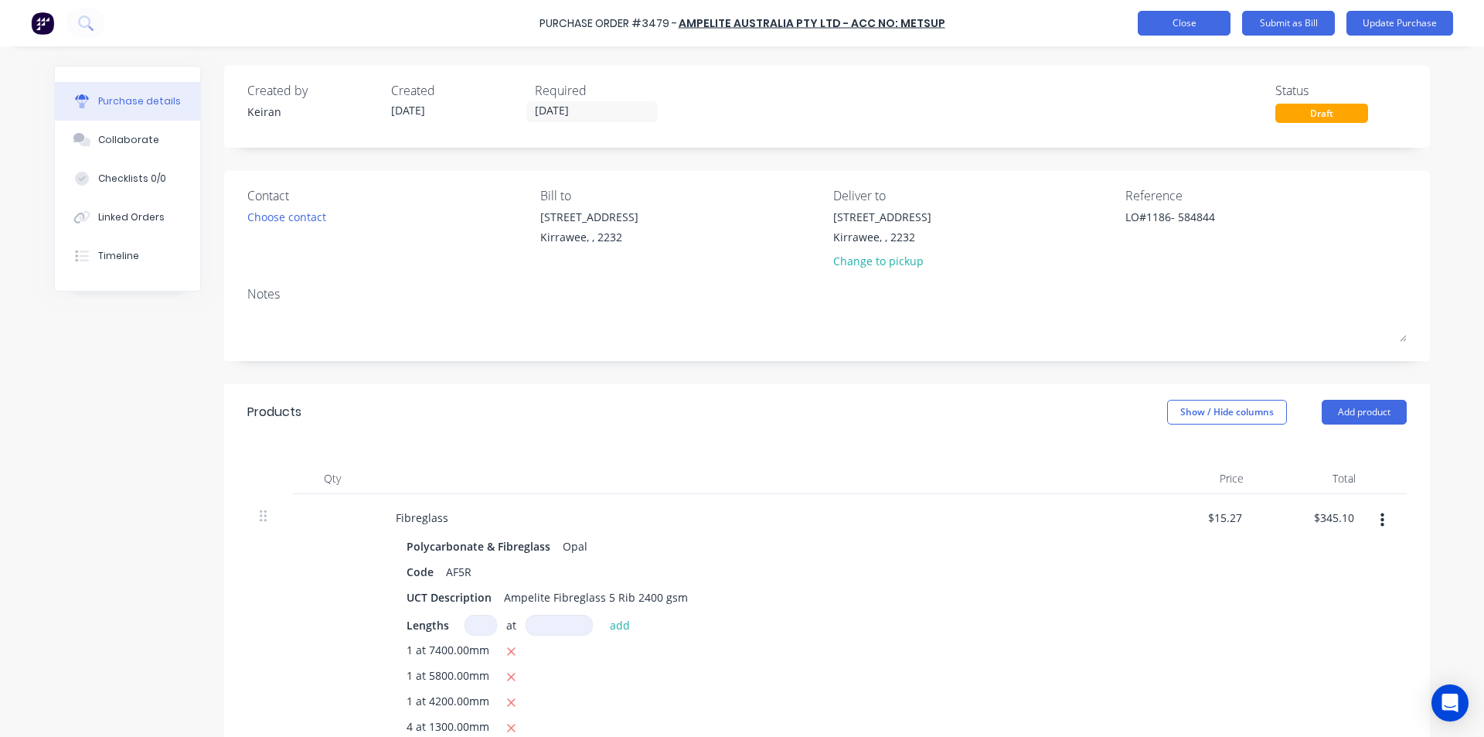
click at [1147, 14] on button "Close" at bounding box center [1184, 23] width 93 height 25
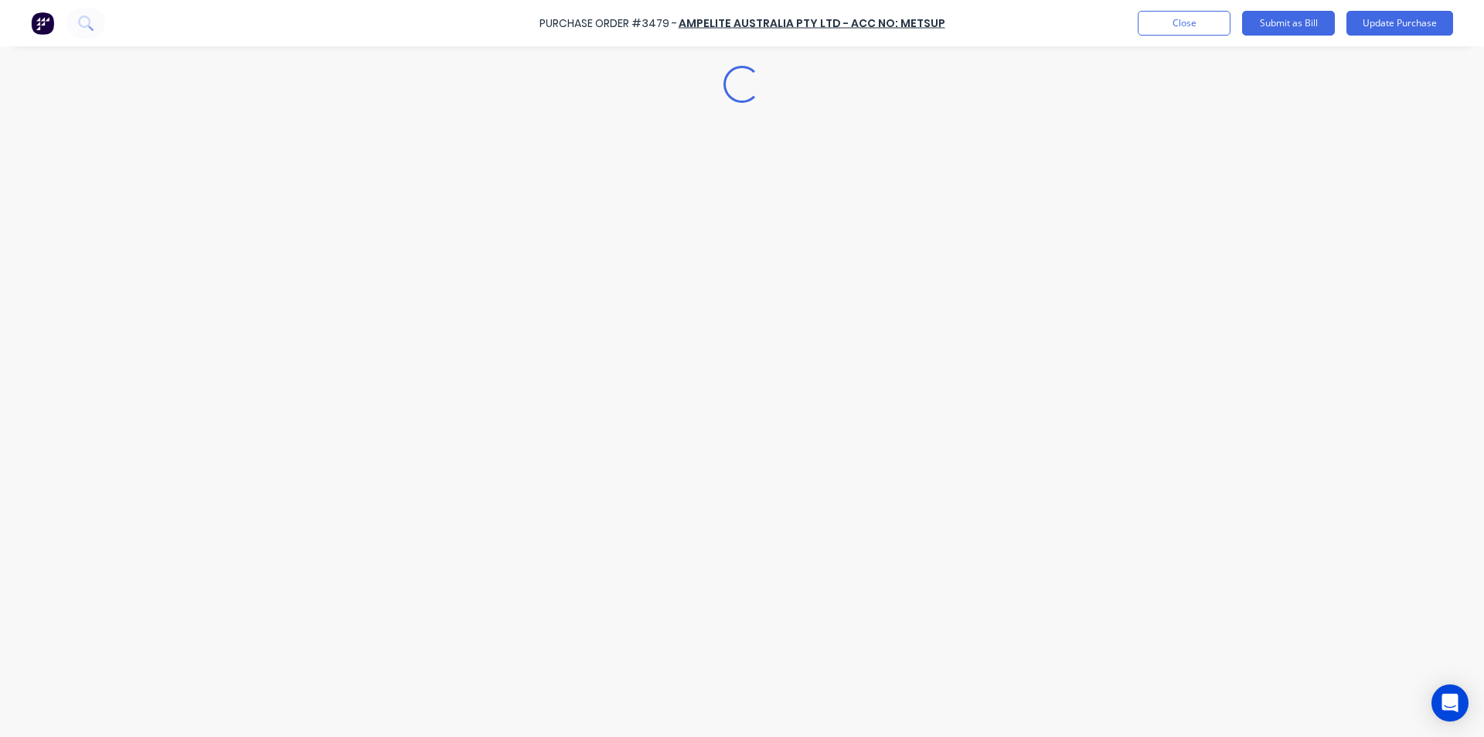
type textarea "x"
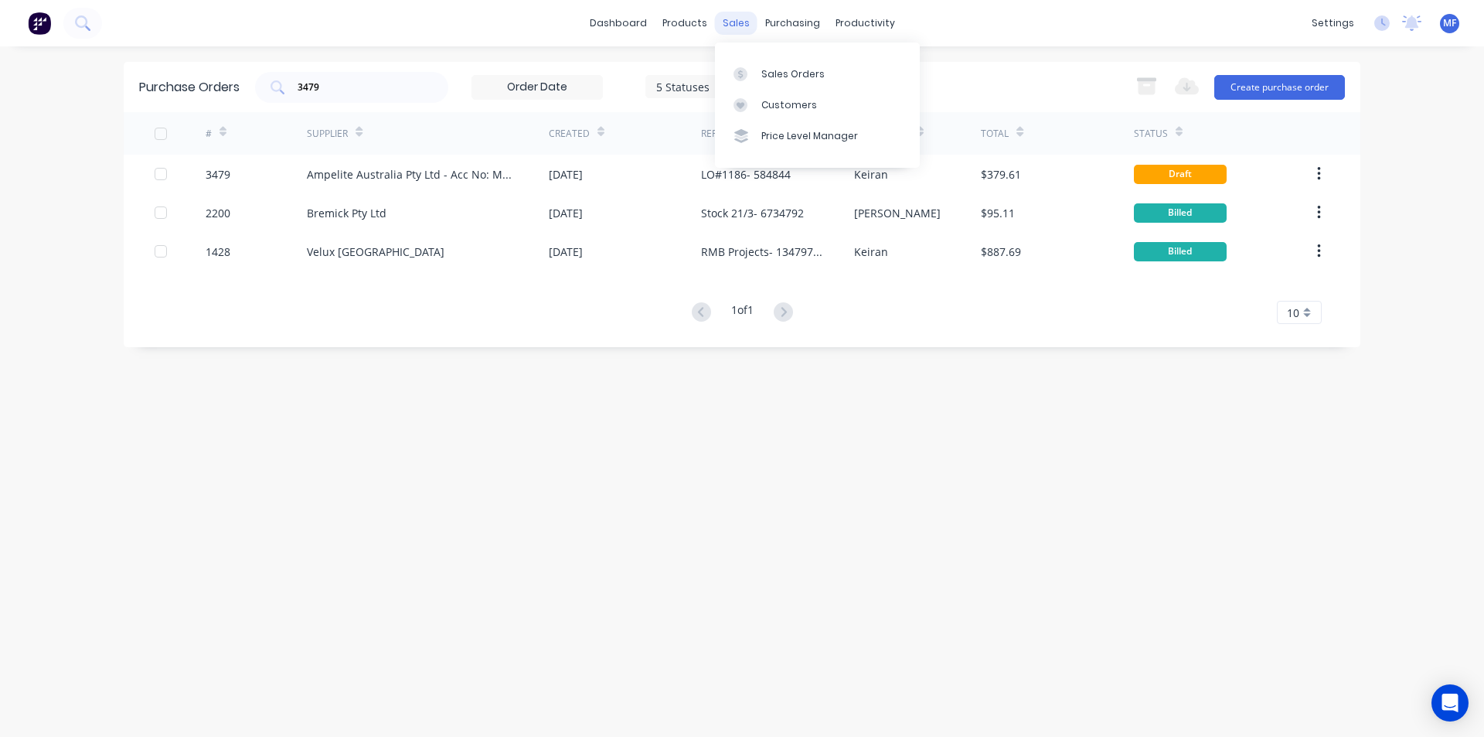
click at [727, 12] on div "sales" at bounding box center [736, 23] width 43 height 23
click at [775, 111] on div "Customers" at bounding box center [789, 105] width 56 height 14
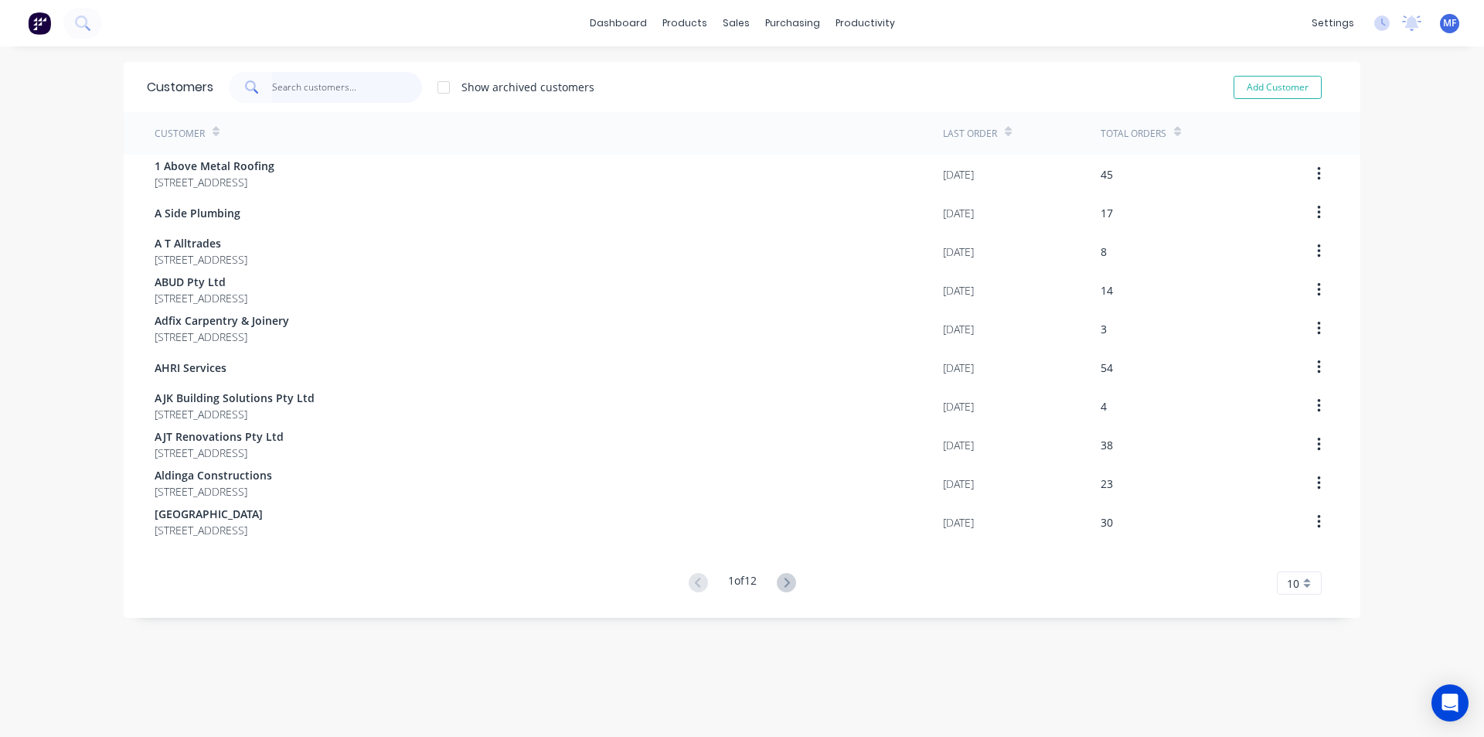
drag, startPoint x: 298, startPoint y: 97, endPoint x: 294, endPoint y: 87, distance: 11.1
click at [298, 97] on input "text" at bounding box center [347, 87] width 151 height 31
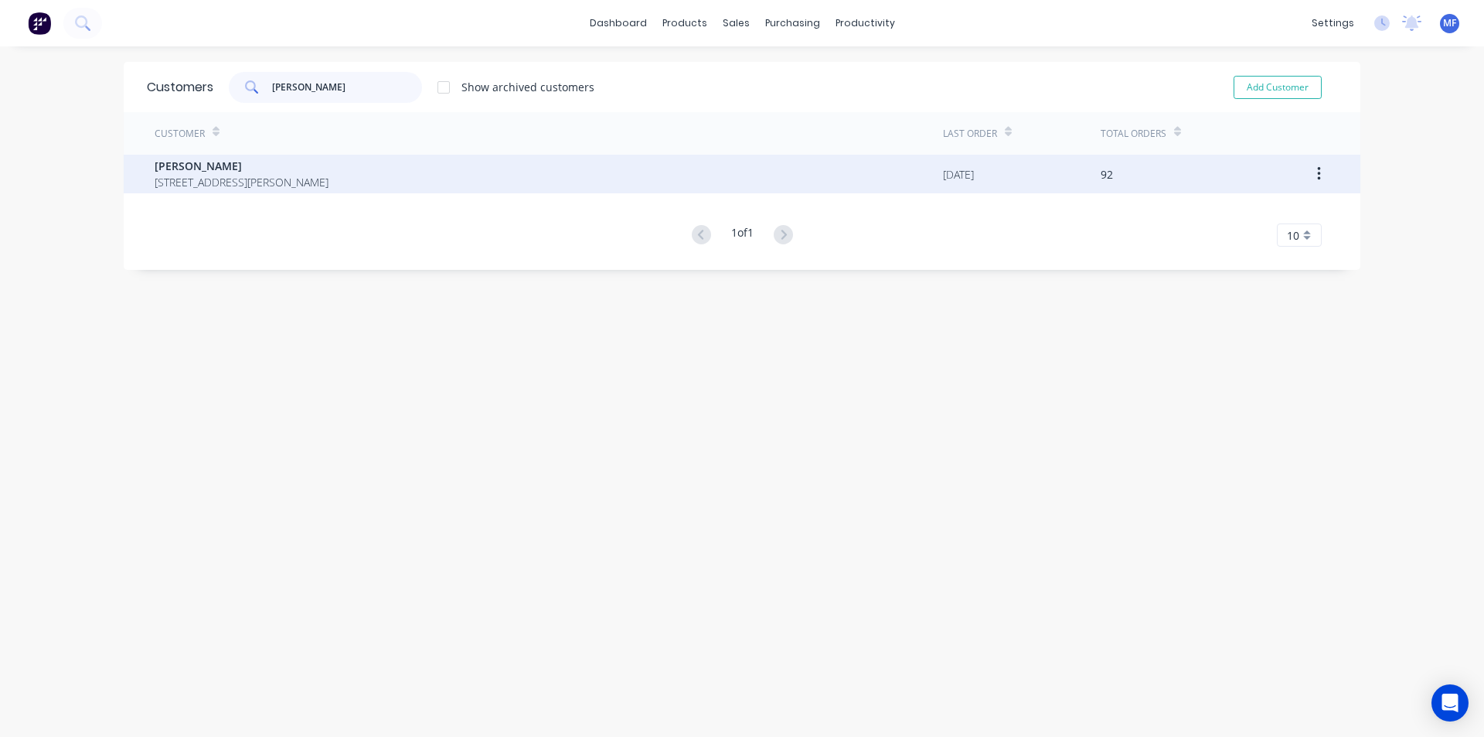
type input "barry"
click at [293, 172] on div "Barry Kennedy 51 Giles St Yarrawarrah New South Wales Australia 2233" at bounding box center [242, 174] width 174 height 32
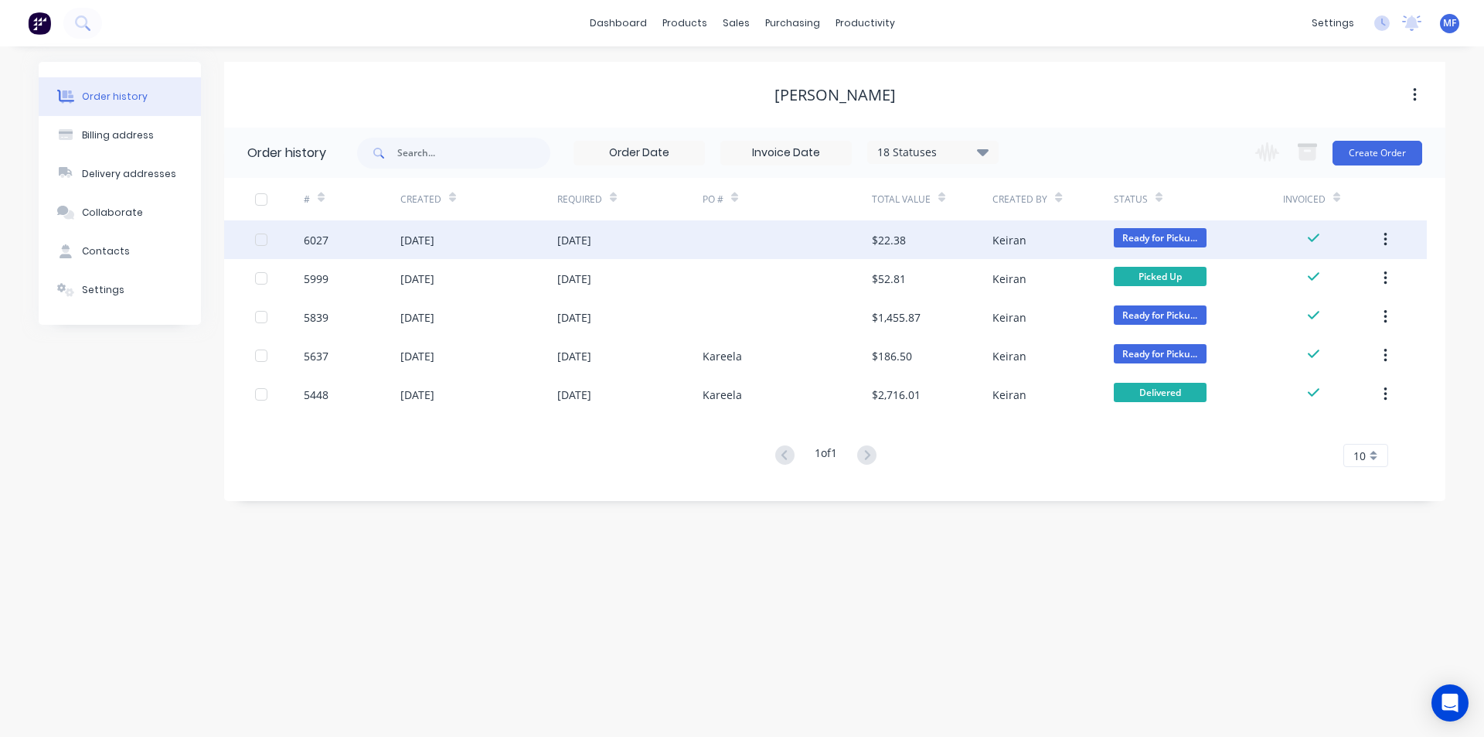
click at [1017, 247] on div "Keiran" at bounding box center [1010, 240] width 34 height 16
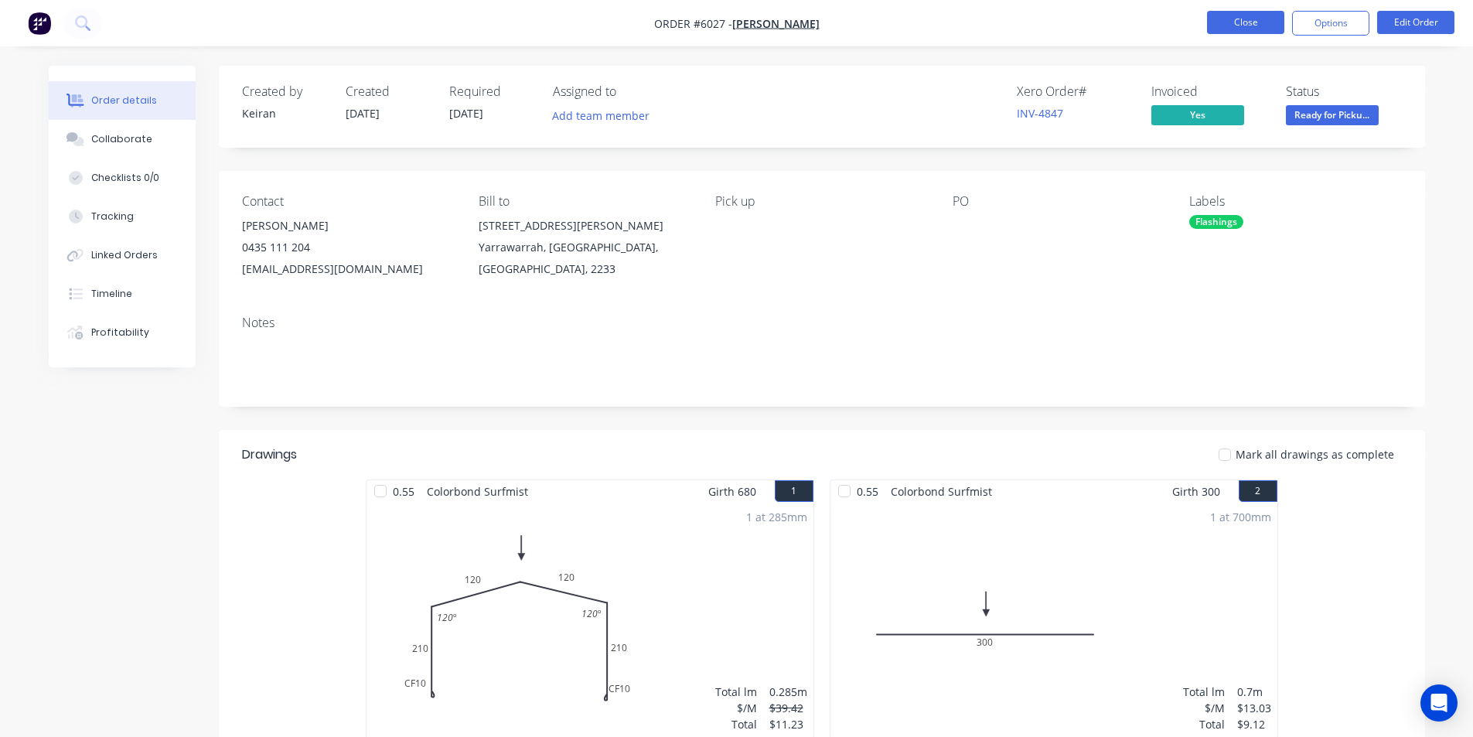
click at [1241, 26] on button "Close" at bounding box center [1245, 22] width 77 height 23
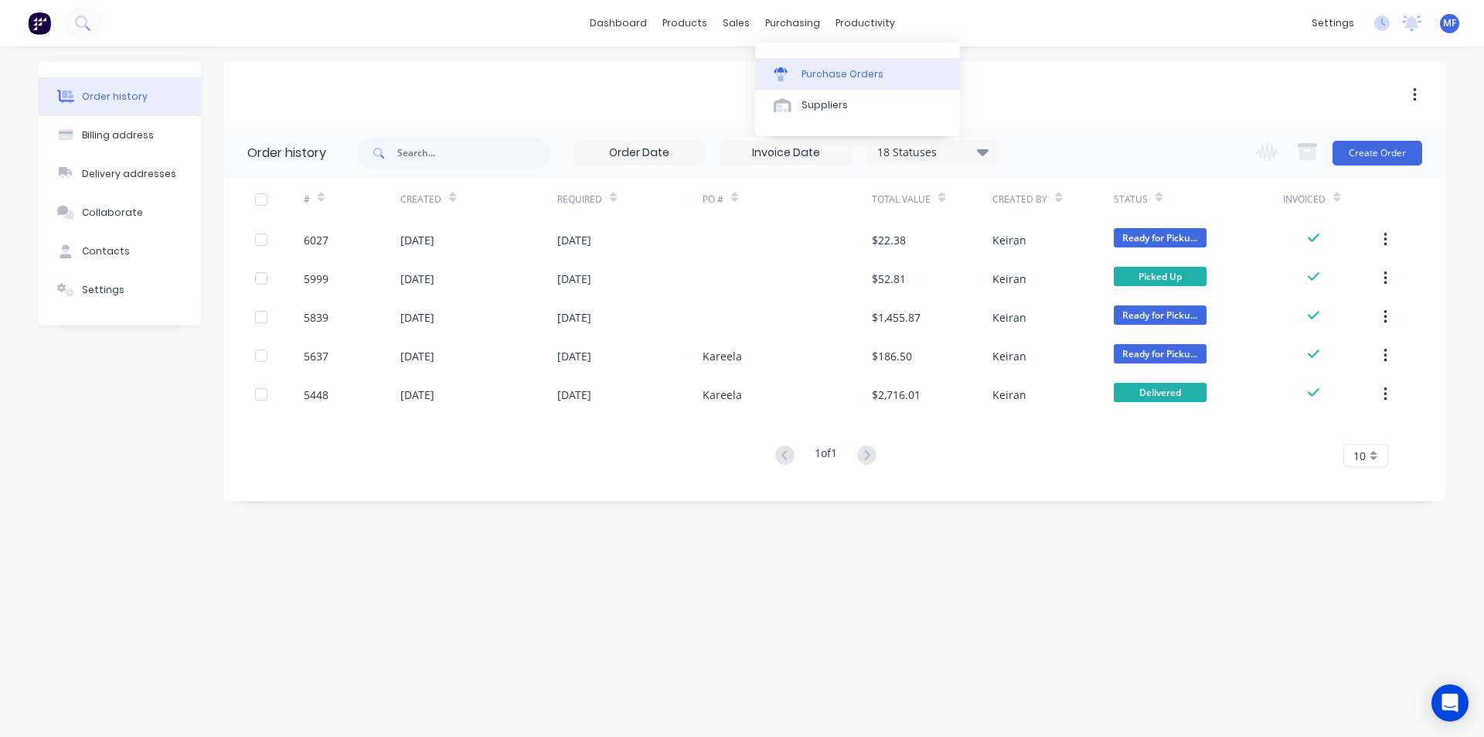
click at [806, 72] on div "Purchase Orders" at bounding box center [843, 74] width 82 height 14
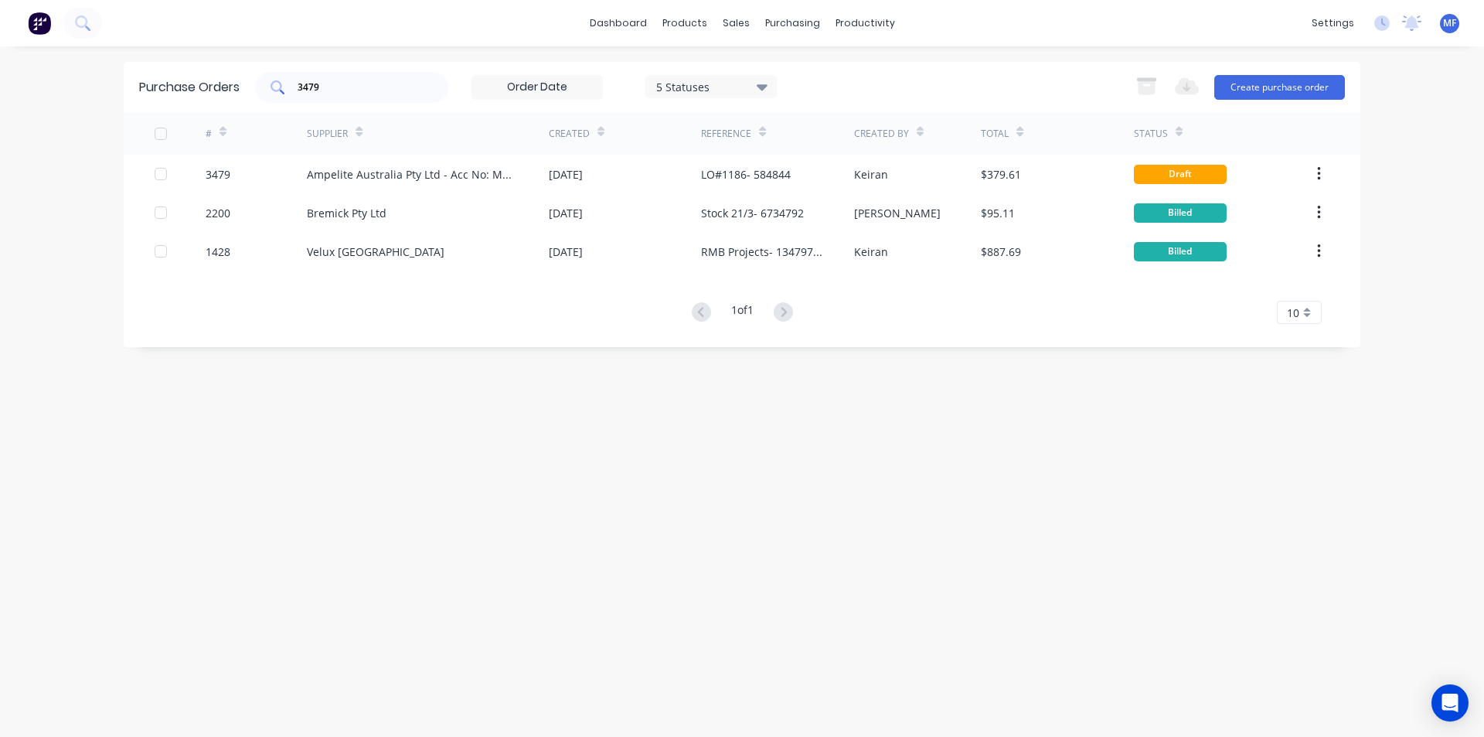
click at [376, 89] on input "3479" at bounding box center [360, 87] width 128 height 15
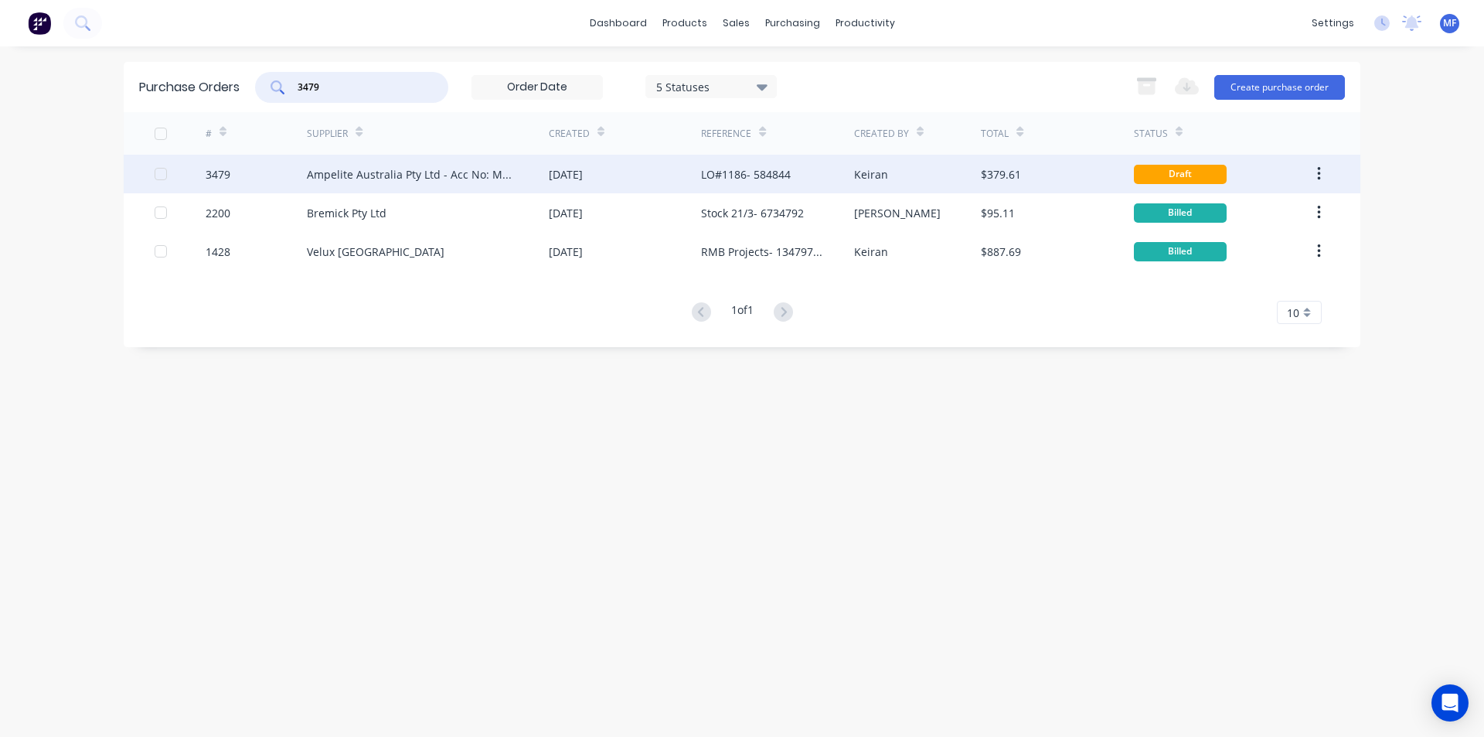
click at [397, 167] on div "Ampelite Australia Pty Ltd - Acc No: METSUP" at bounding box center [412, 174] width 211 height 16
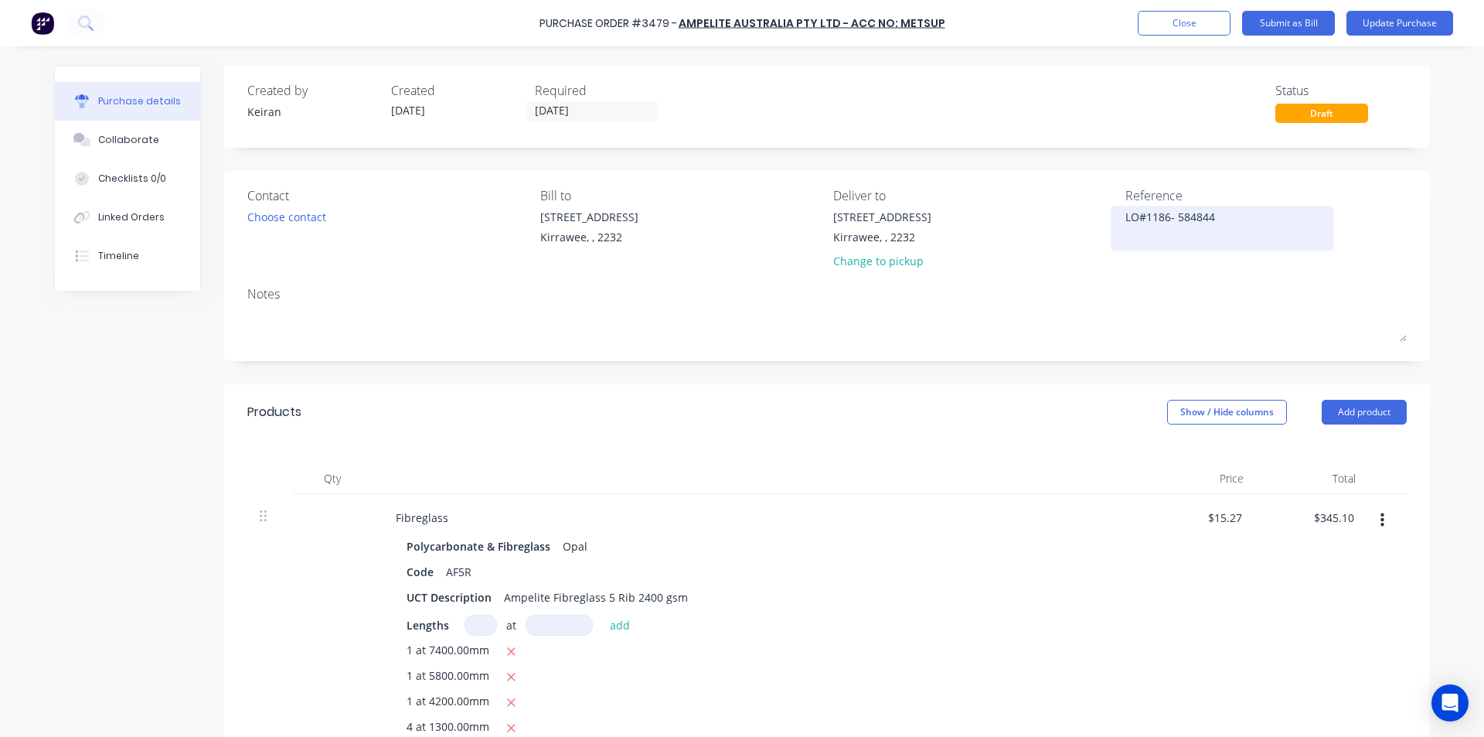
click at [1208, 214] on textarea "LO#1186- 584844" at bounding box center [1222, 226] width 193 height 35
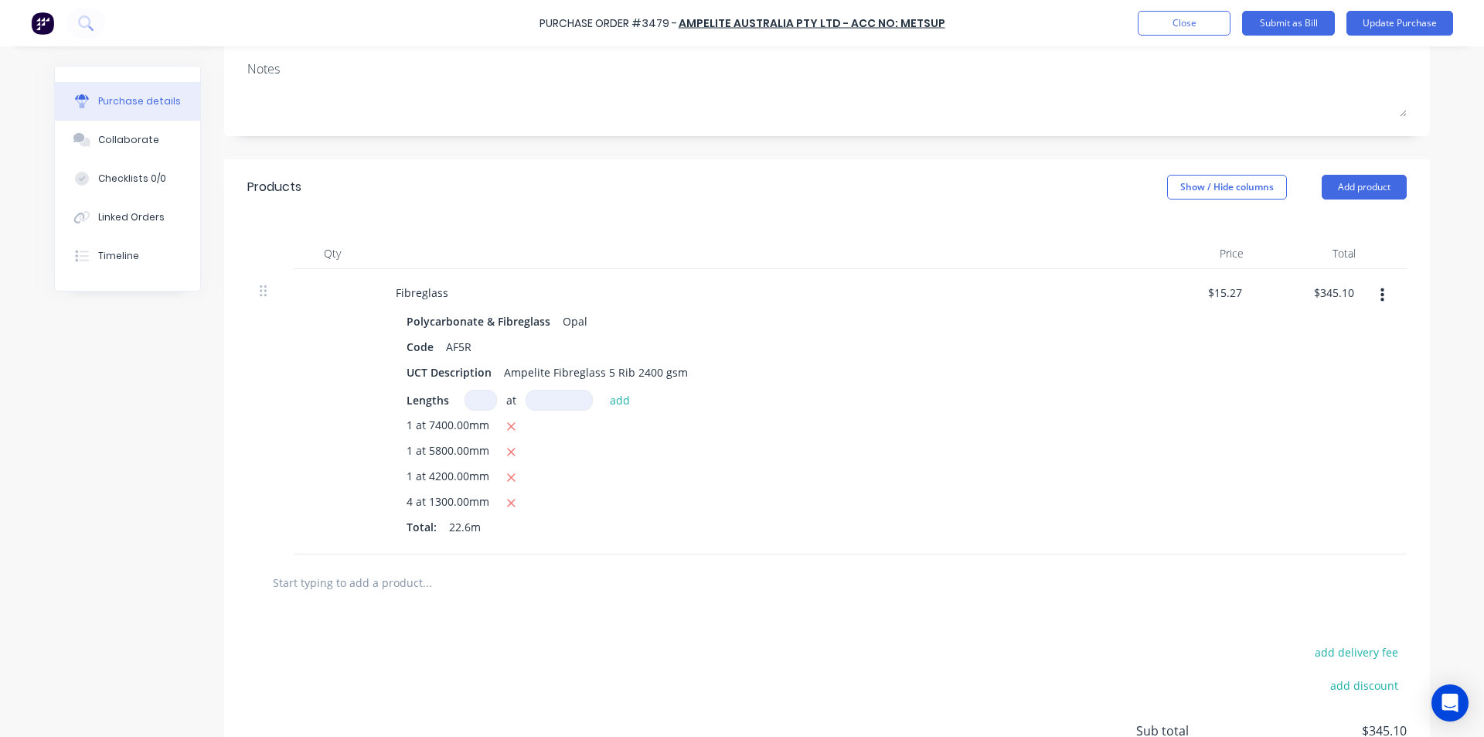
scroll to position [232, 0]
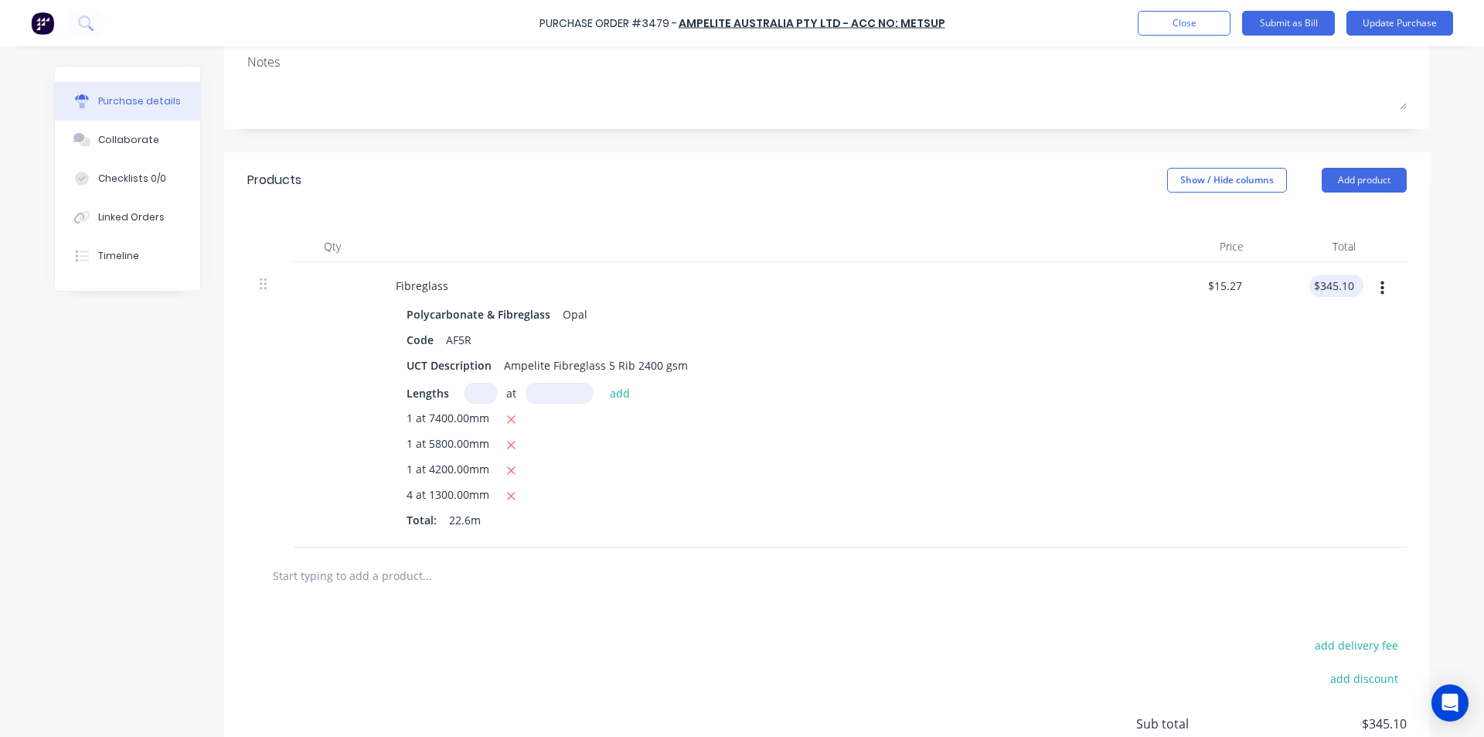
type textarea "x"
type input "345.10"
click at [1332, 282] on input "345.10" at bounding box center [1337, 285] width 42 height 22
click at [1343, 290] on input "345.10" at bounding box center [1337, 285] width 42 height 22
type textarea "x"
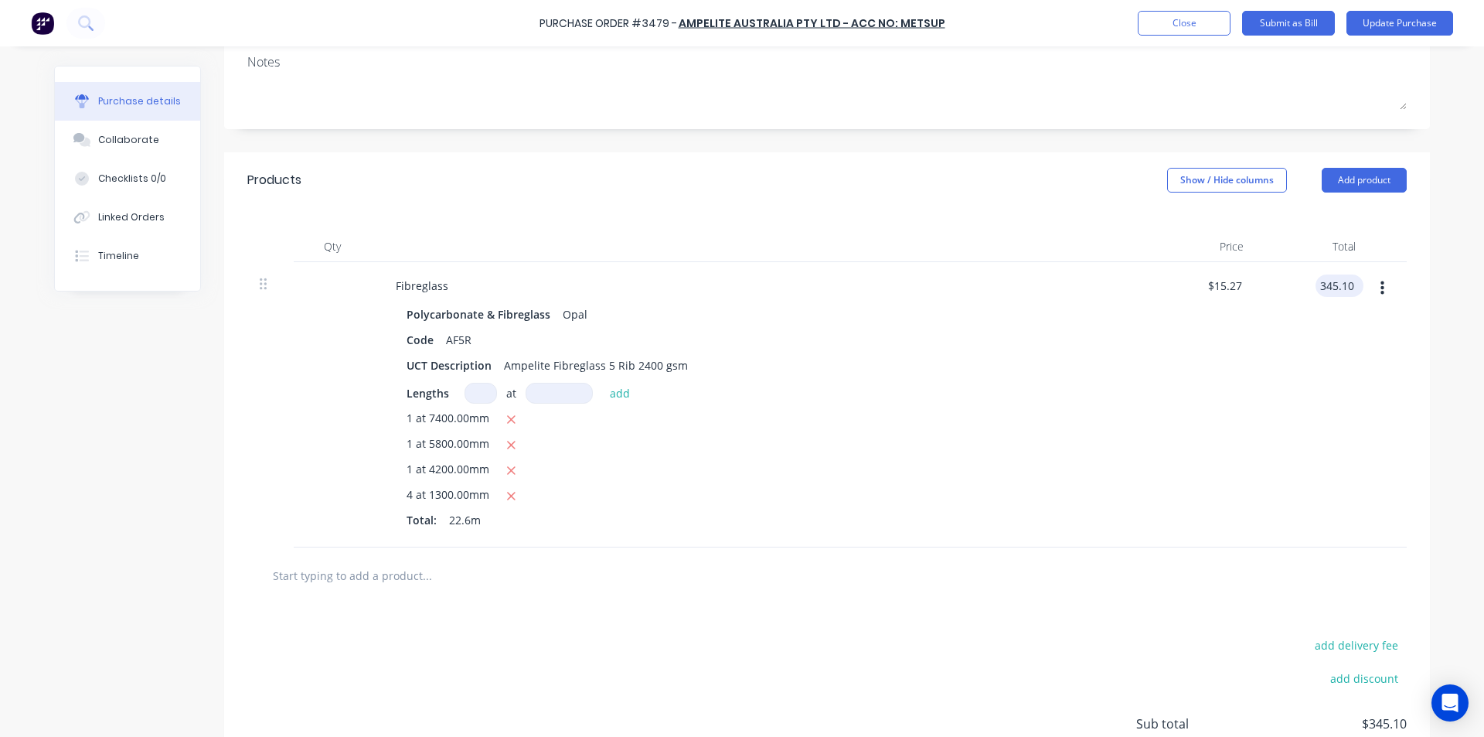
click at [1343, 290] on input "345.10" at bounding box center [1337, 285] width 42 height 22
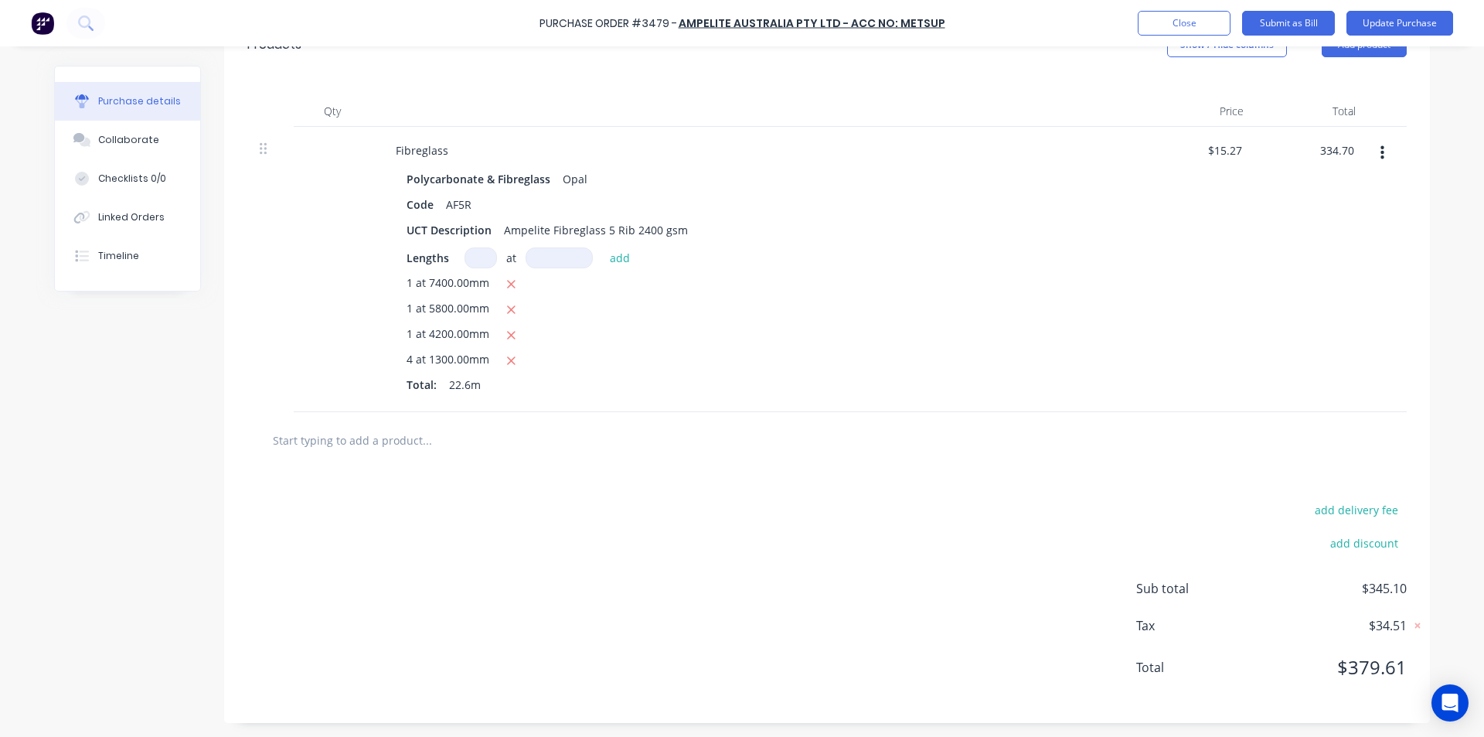
scroll to position [369, 0]
type input "334.70"
type textarea "x"
type input "$14.8097"
type input "$334.70"
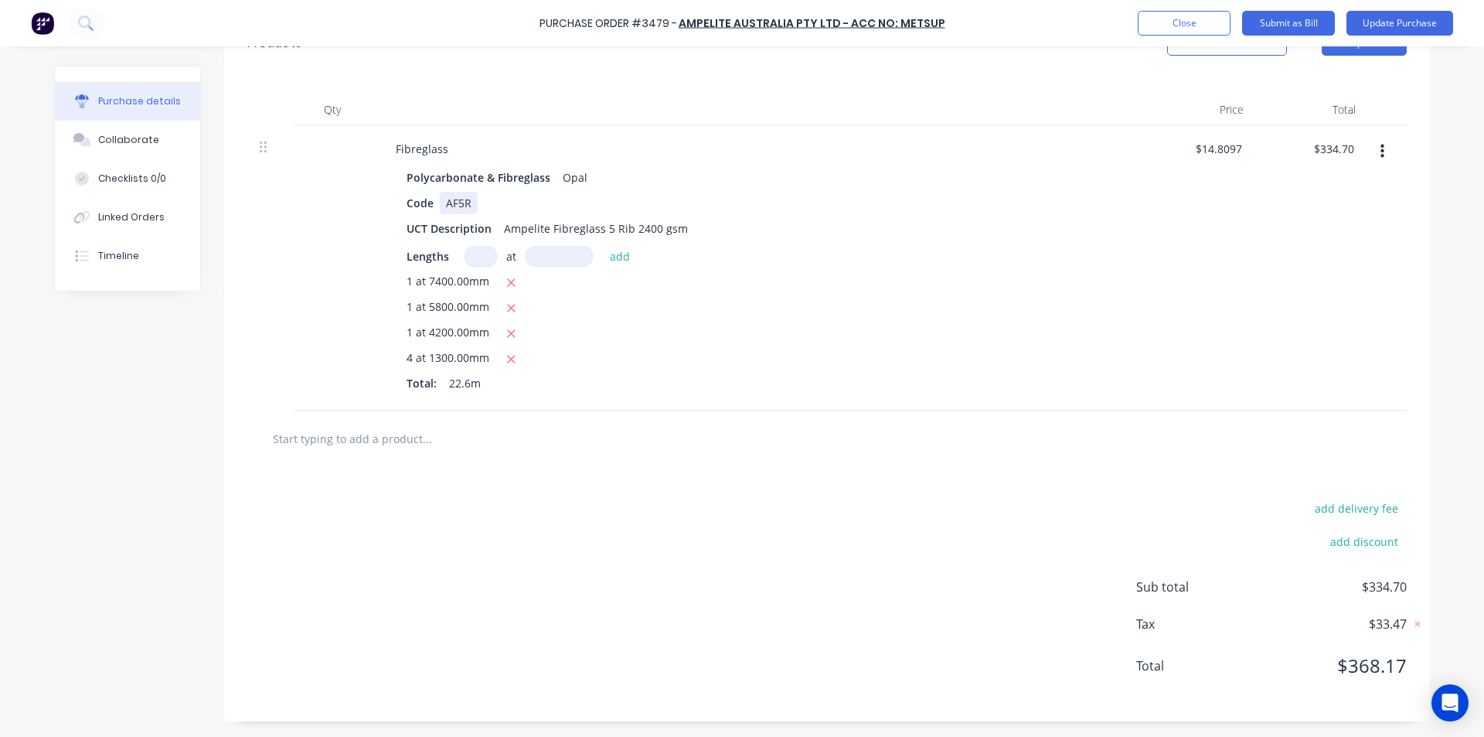
click at [1061, 205] on div "Code AF5R" at bounding box center [754, 203] width 708 height 22
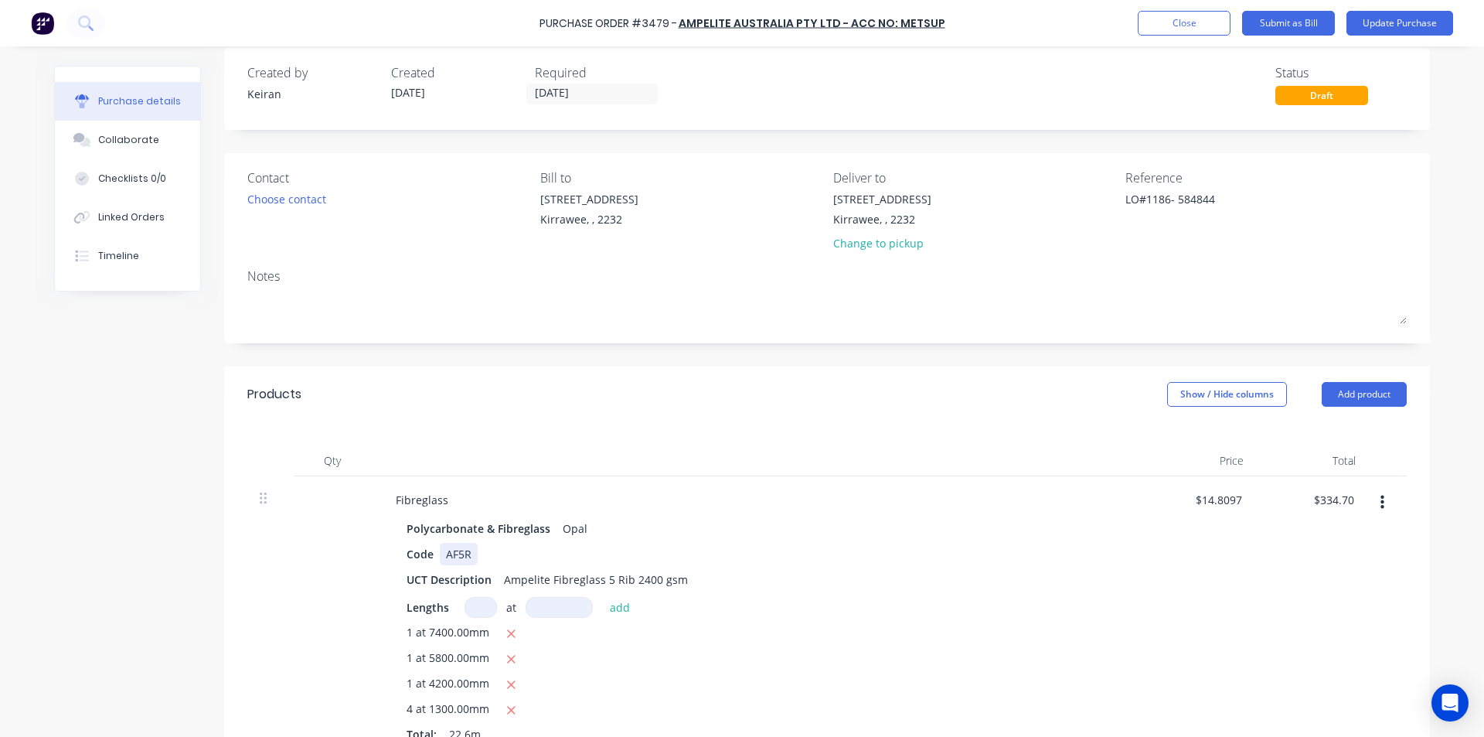
scroll to position [0, 0]
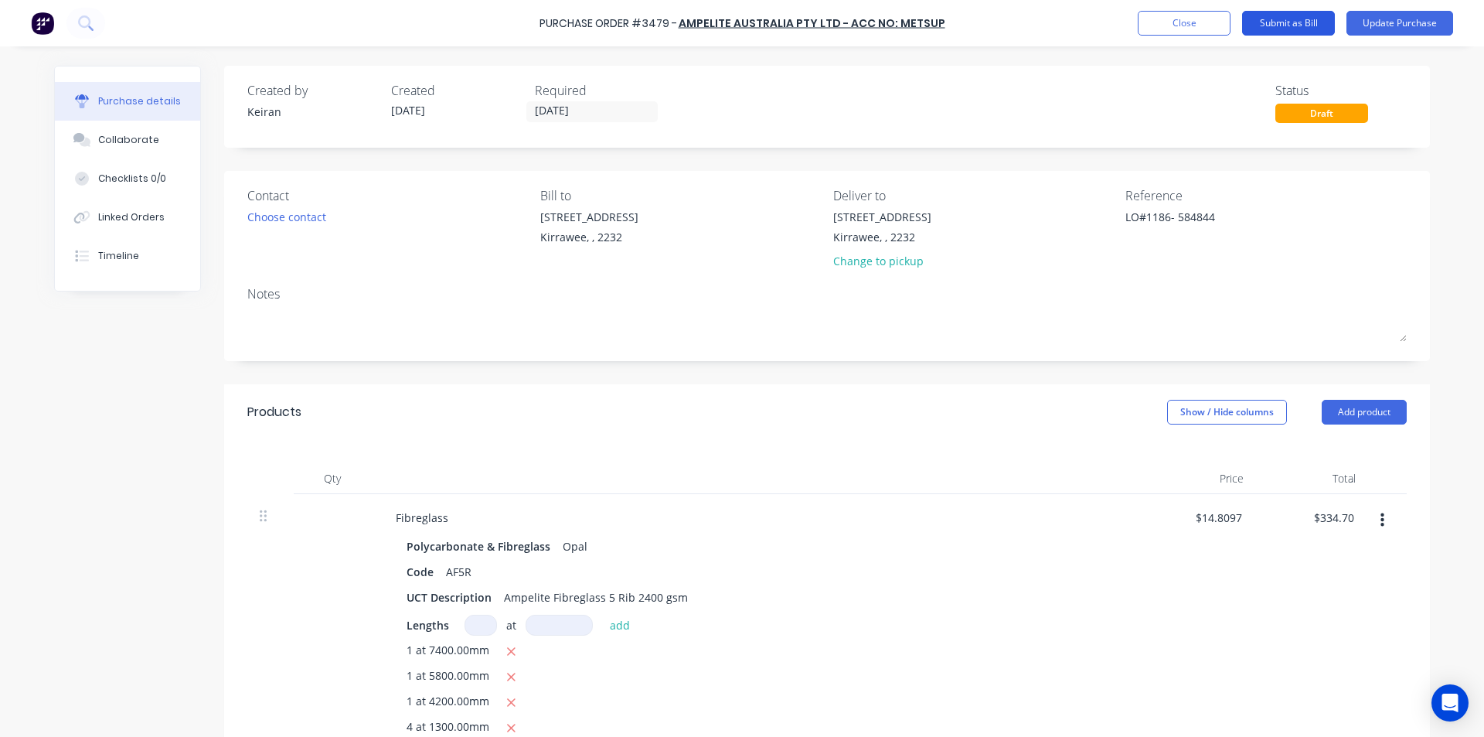
click at [1259, 15] on button "Submit as Bill" at bounding box center [1288, 23] width 93 height 25
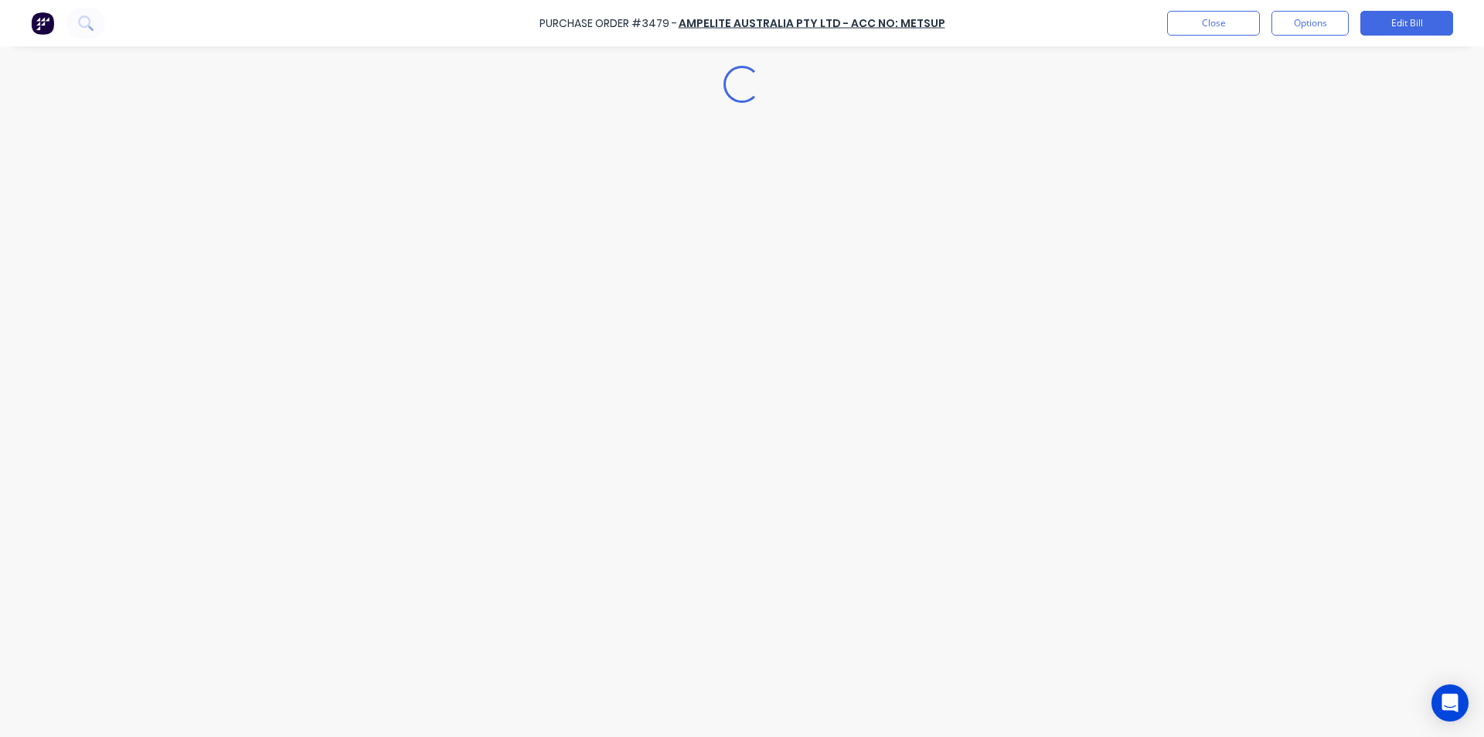
type textarea "x"
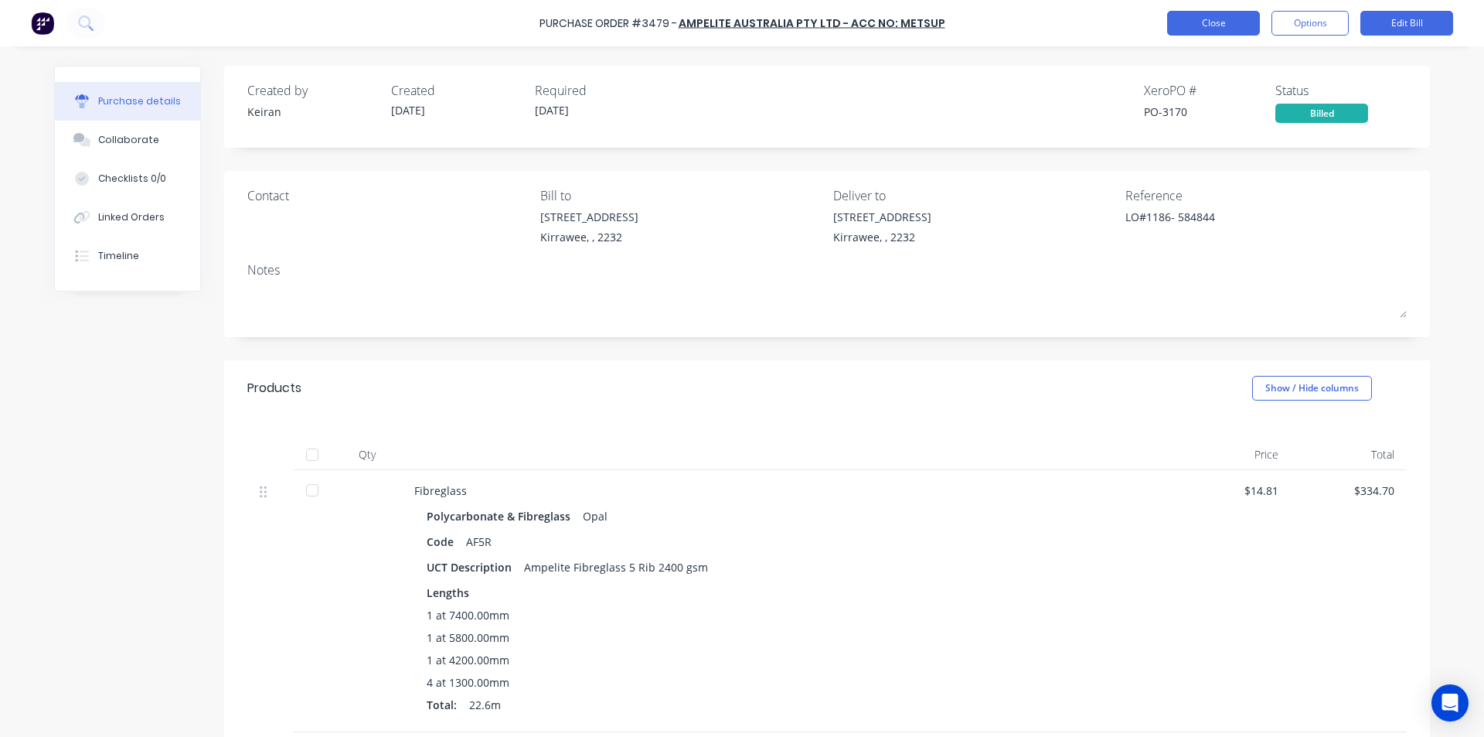
click at [1222, 29] on button "Close" at bounding box center [1213, 23] width 93 height 25
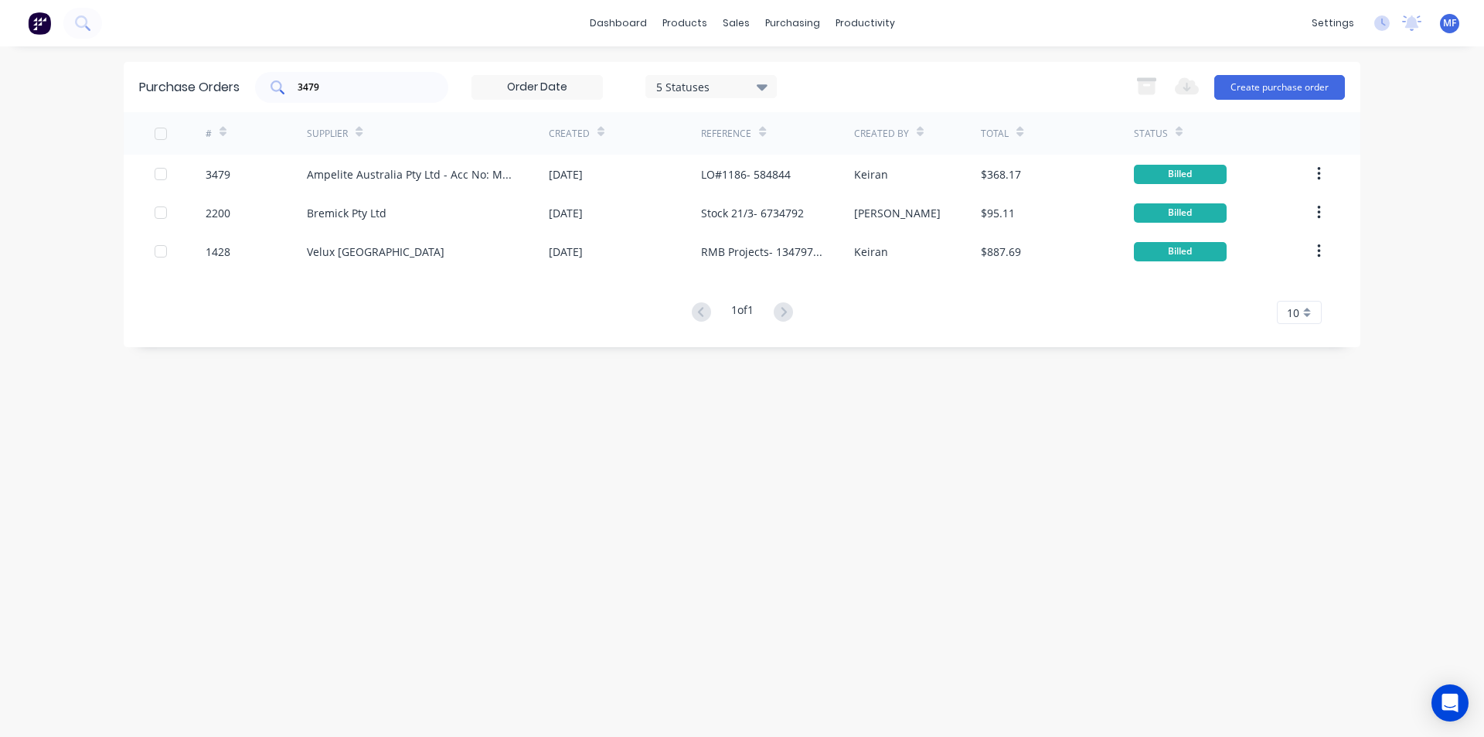
click at [332, 92] on input "3479" at bounding box center [360, 87] width 128 height 15
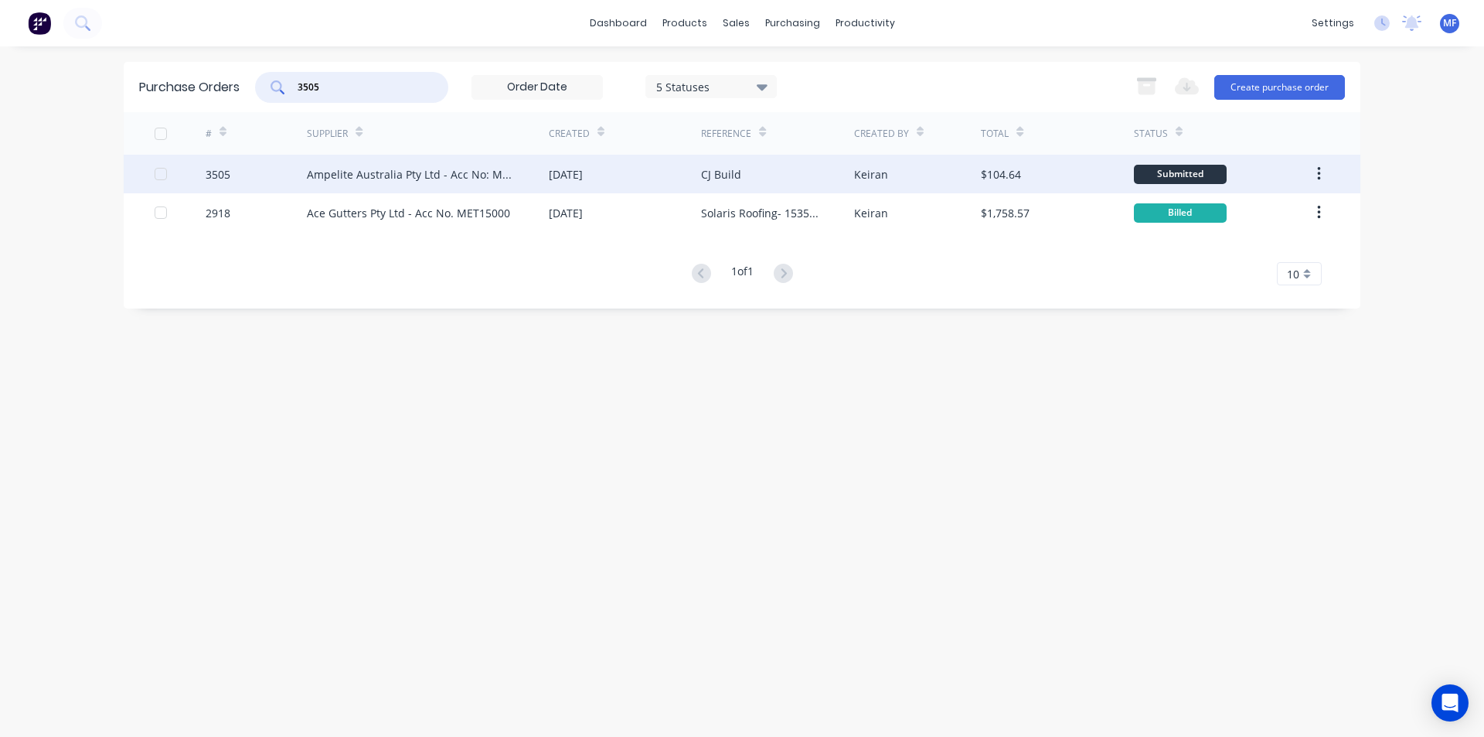
type input "3505"
click at [281, 180] on div "3505" at bounding box center [257, 174] width 102 height 39
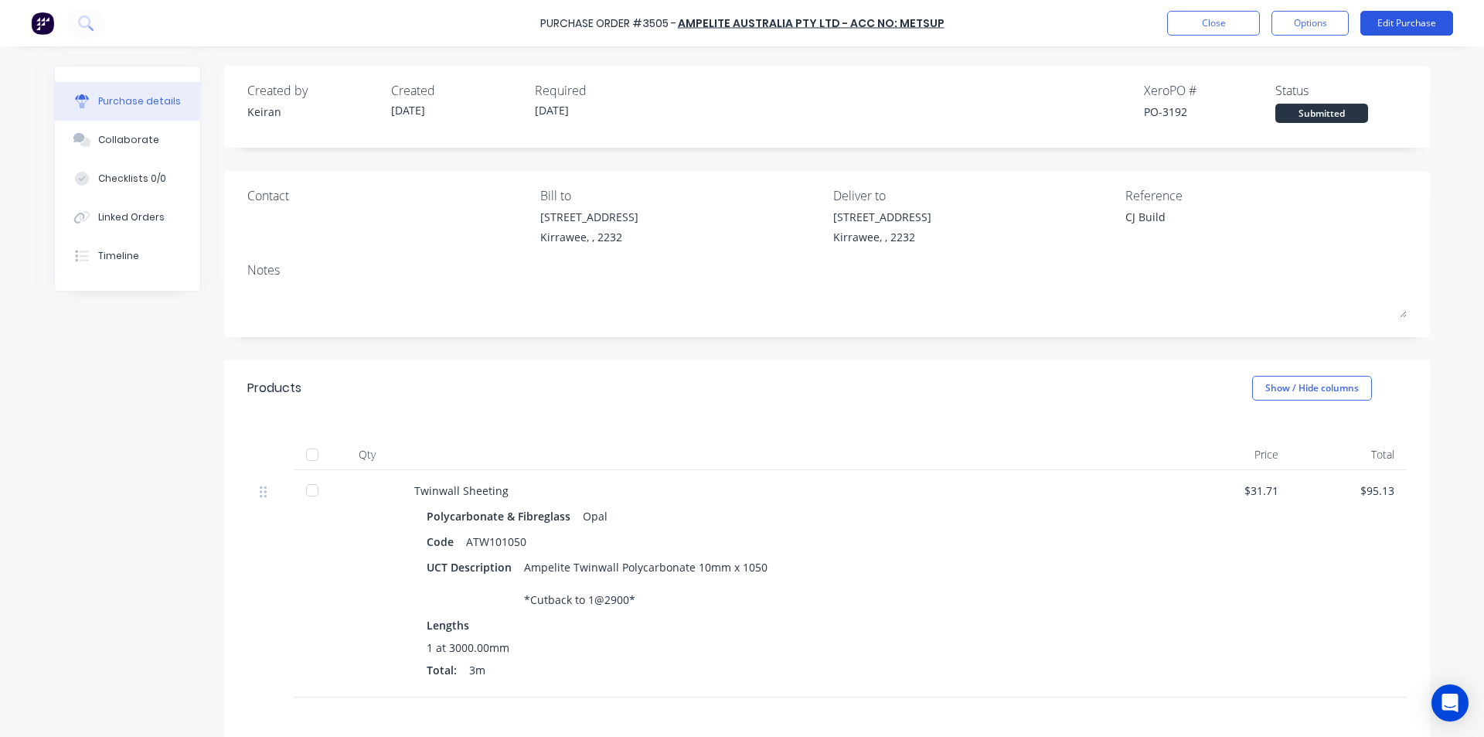
click at [1422, 19] on button "Edit Purchase" at bounding box center [1407, 23] width 93 height 25
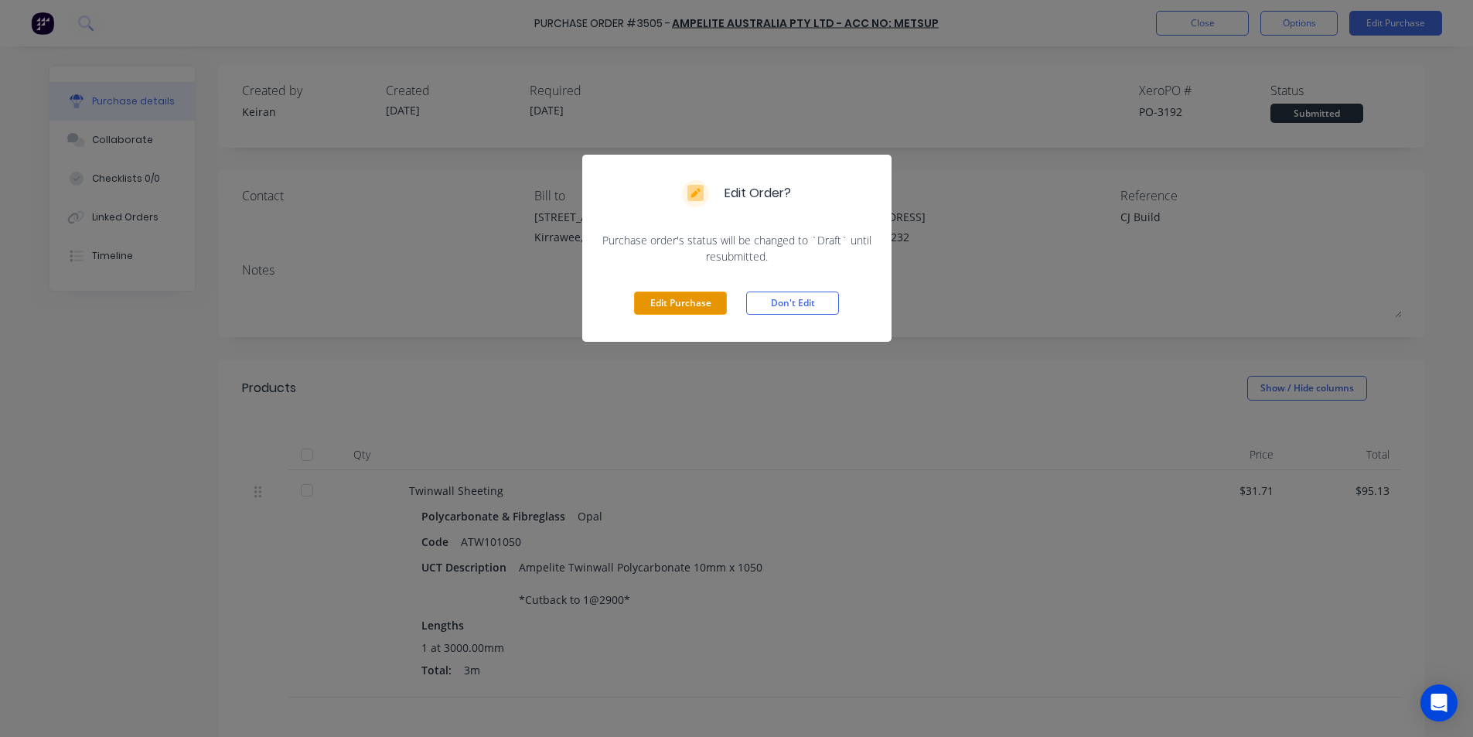
click at [692, 299] on button "Edit Purchase" at bounding box center [680, 302] width 93 height 23
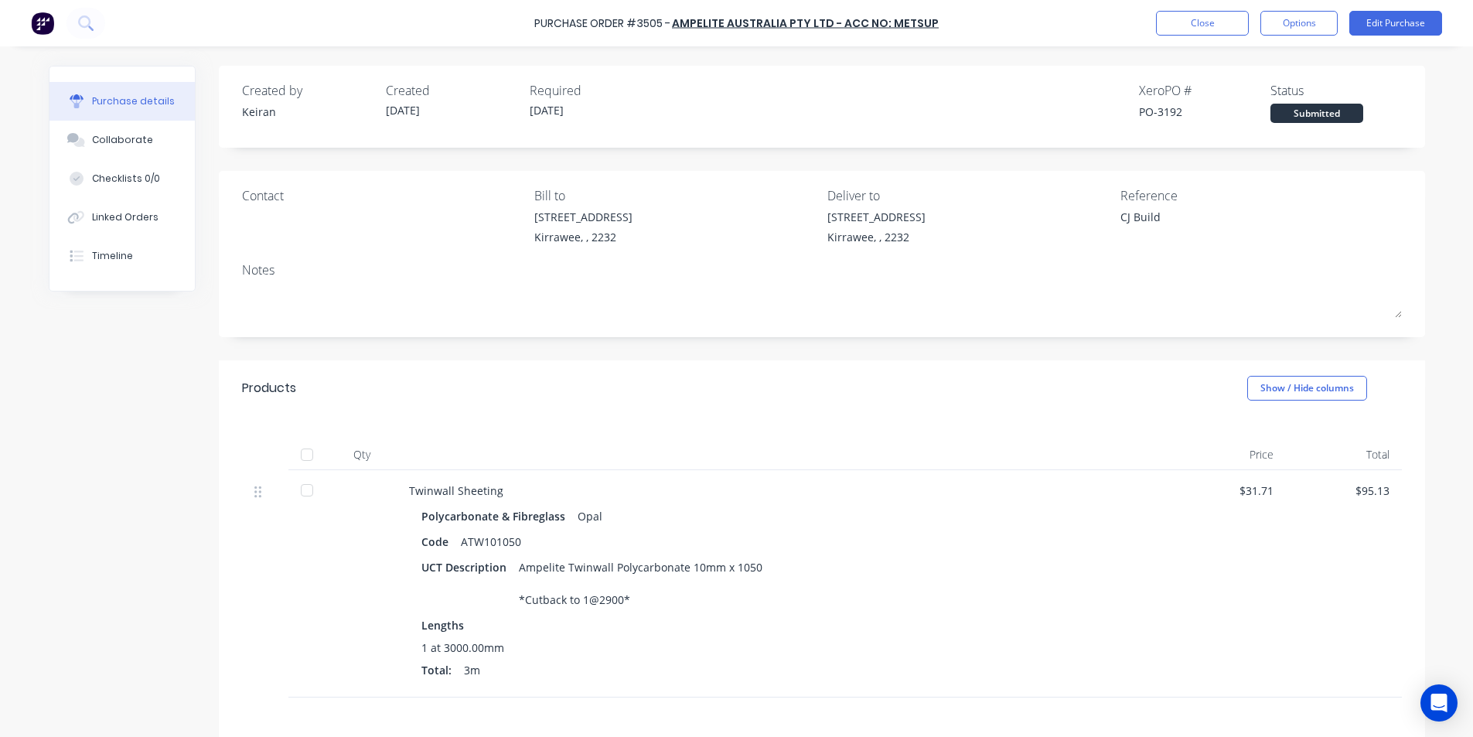
type textarea "x"
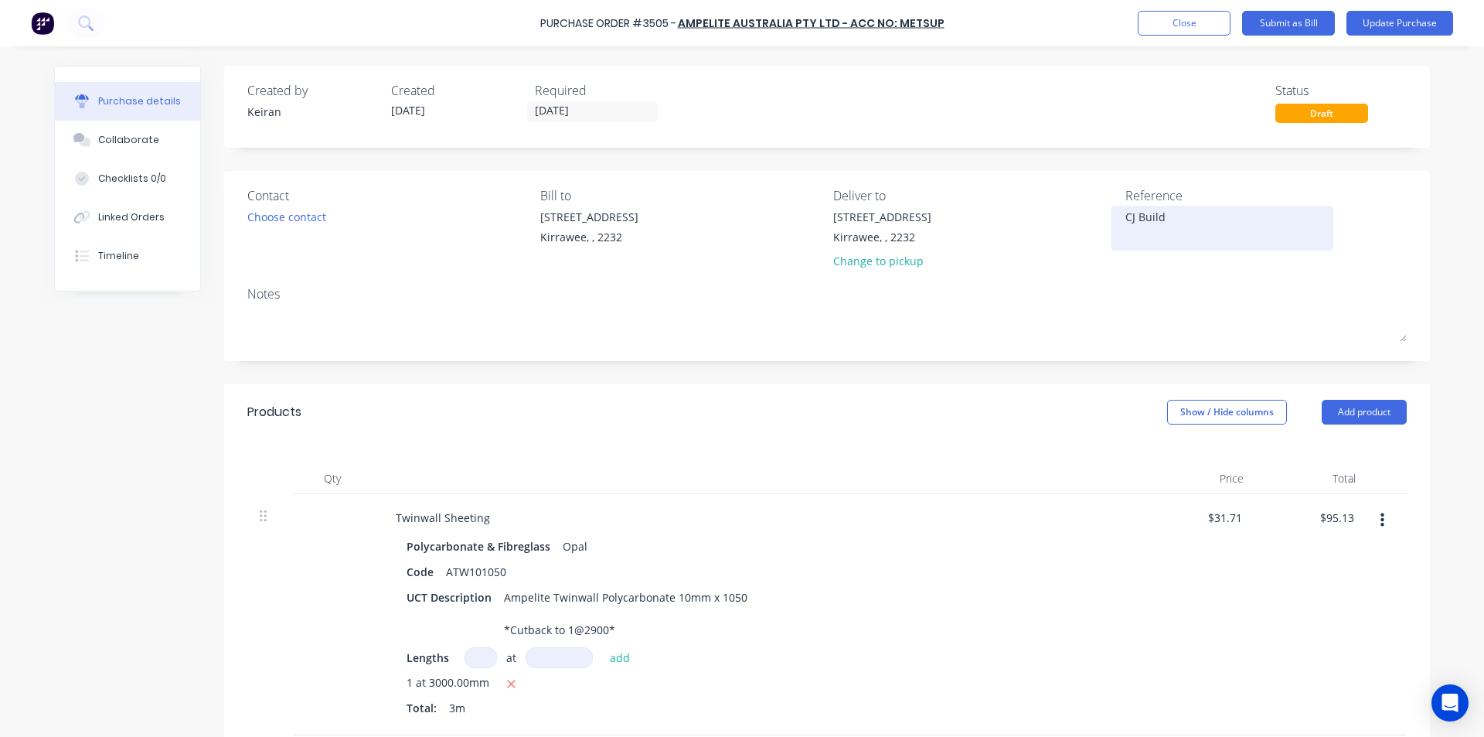
click at [1211, 217] on textarea "CJ Build" at bounding box center [1222, 226] width 193 height 35
type textarea "CJ Build- 58"
type textarea "x"
type textarea "CJ Build- 584"
type textarea "x"
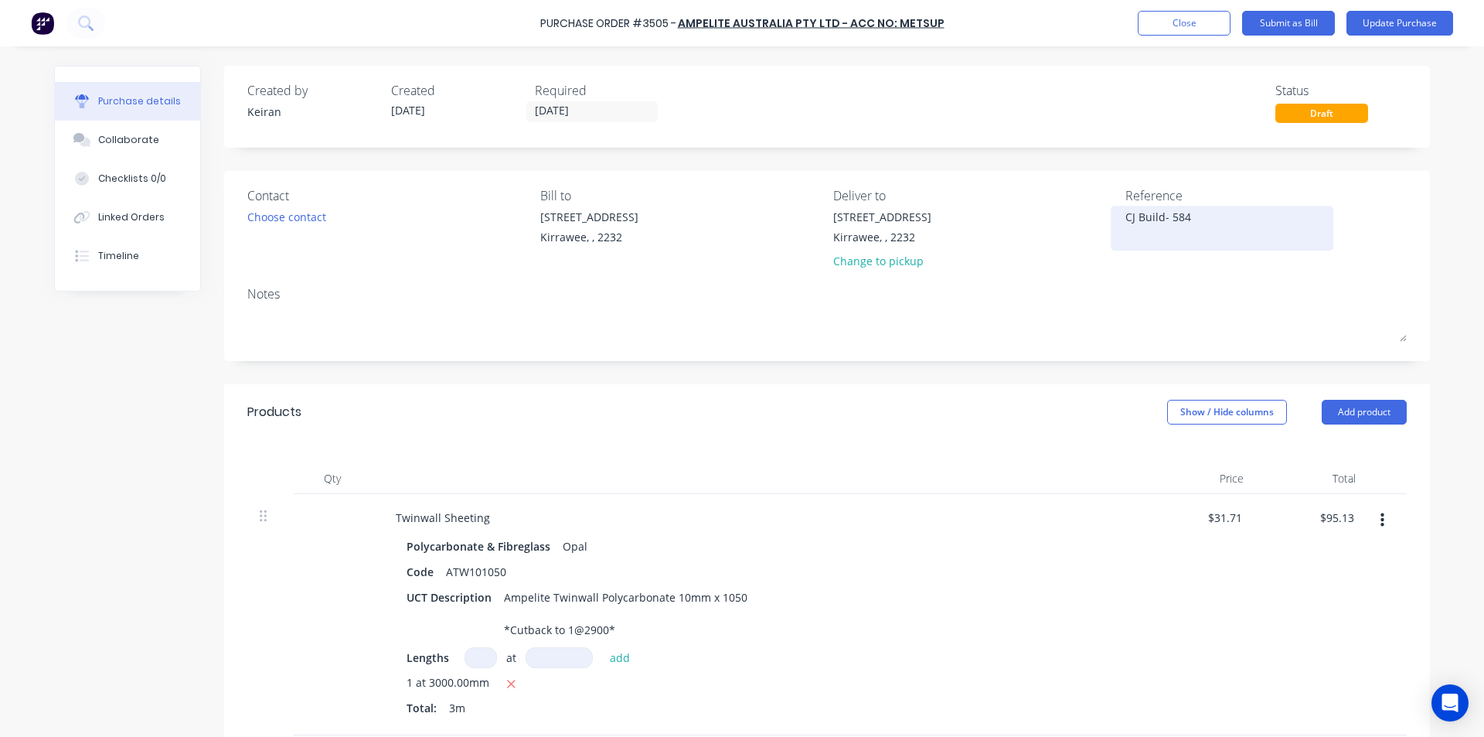
type textarea "CJ Build- 5848"
type textarea "x"
type textarea "CJ Build- 58484"
type textarea "x"
type textarea "CJ Build- 584845"
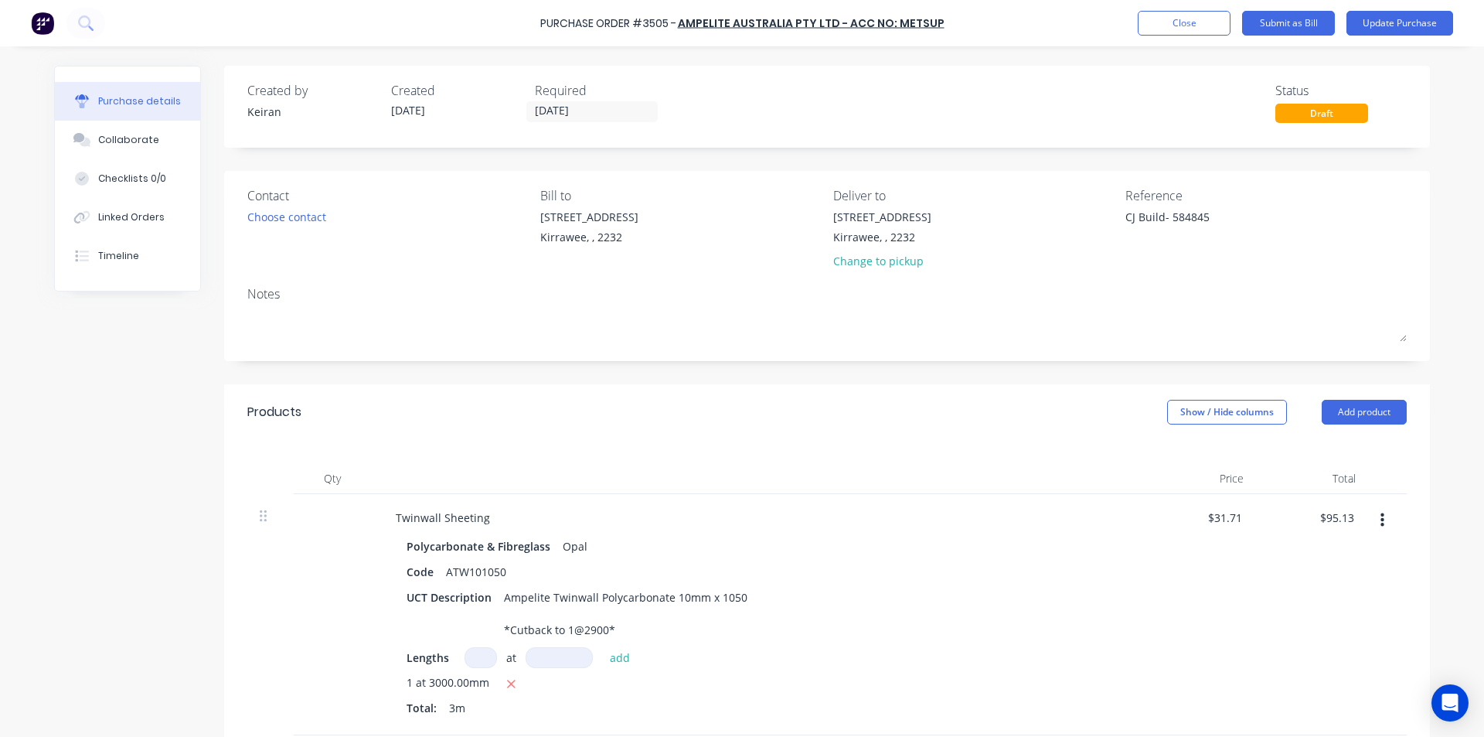
type textarea "x"
type textarea "CJ Build- 584845"
click at [946, 488] on div at bounding box center [757, 478] width 773 height 31
click at [973, 533] on div "Twinwall Sheeting Polycarbonate & Fibreglass Opal Code ATW101050 UCT Descriptio…" at bounding box center [757, 614] width 773 height 241
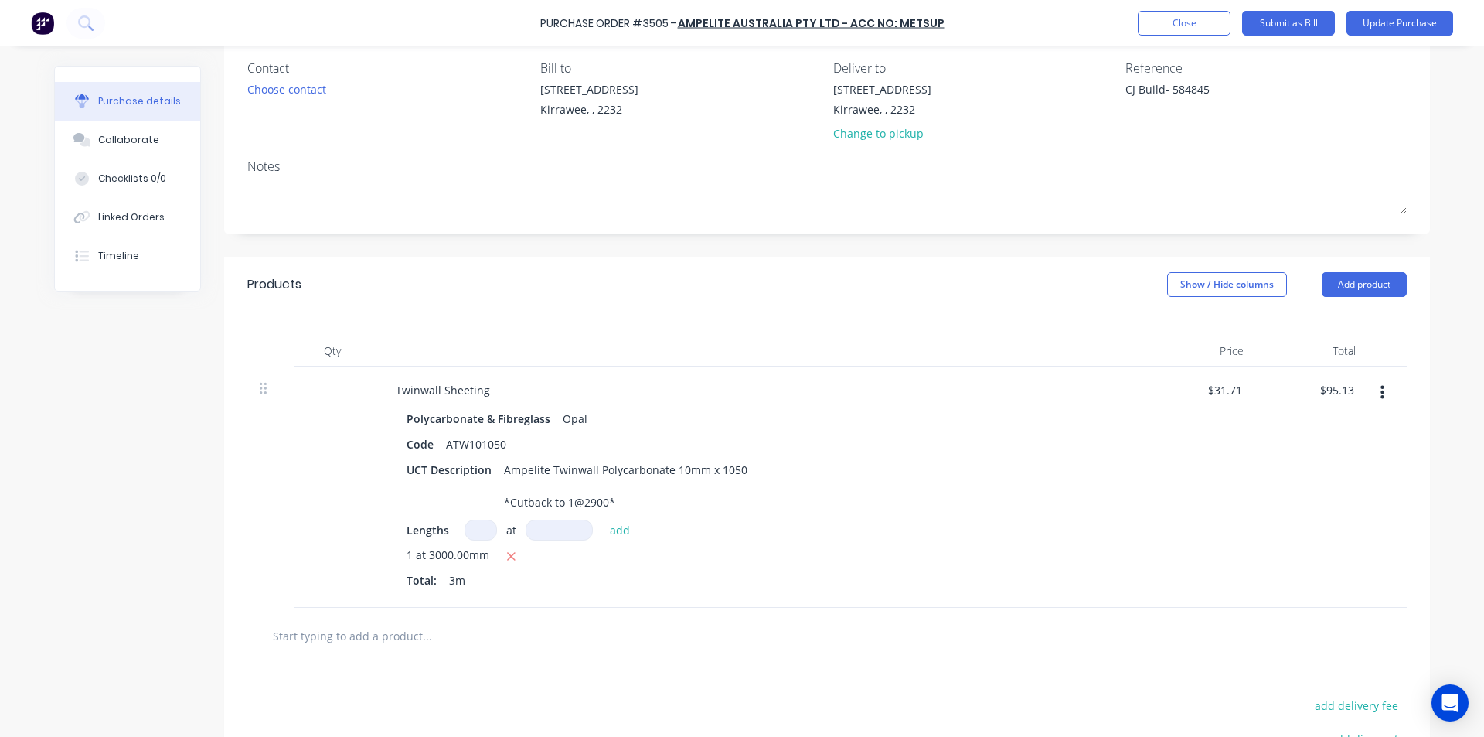
scroll to position [155, 0]
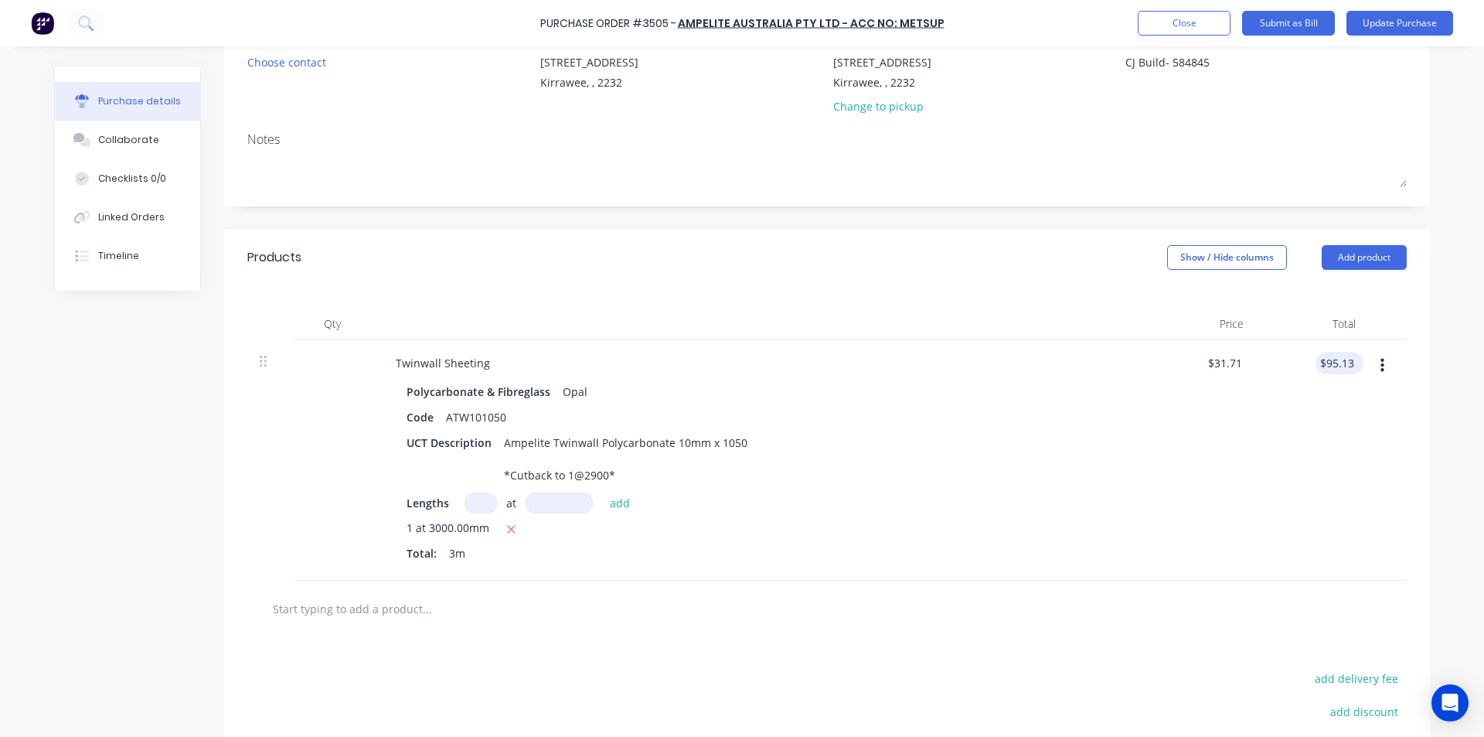
type textarea "x"
type input "95.13"
click at [1323, 361] on input "95.13" at bounding box center [1340, 363] width 36 height 22
type textarea "x"
click at [1323, 361] on input "95.13" at bounding box center [1340, 363] width 36 height 22
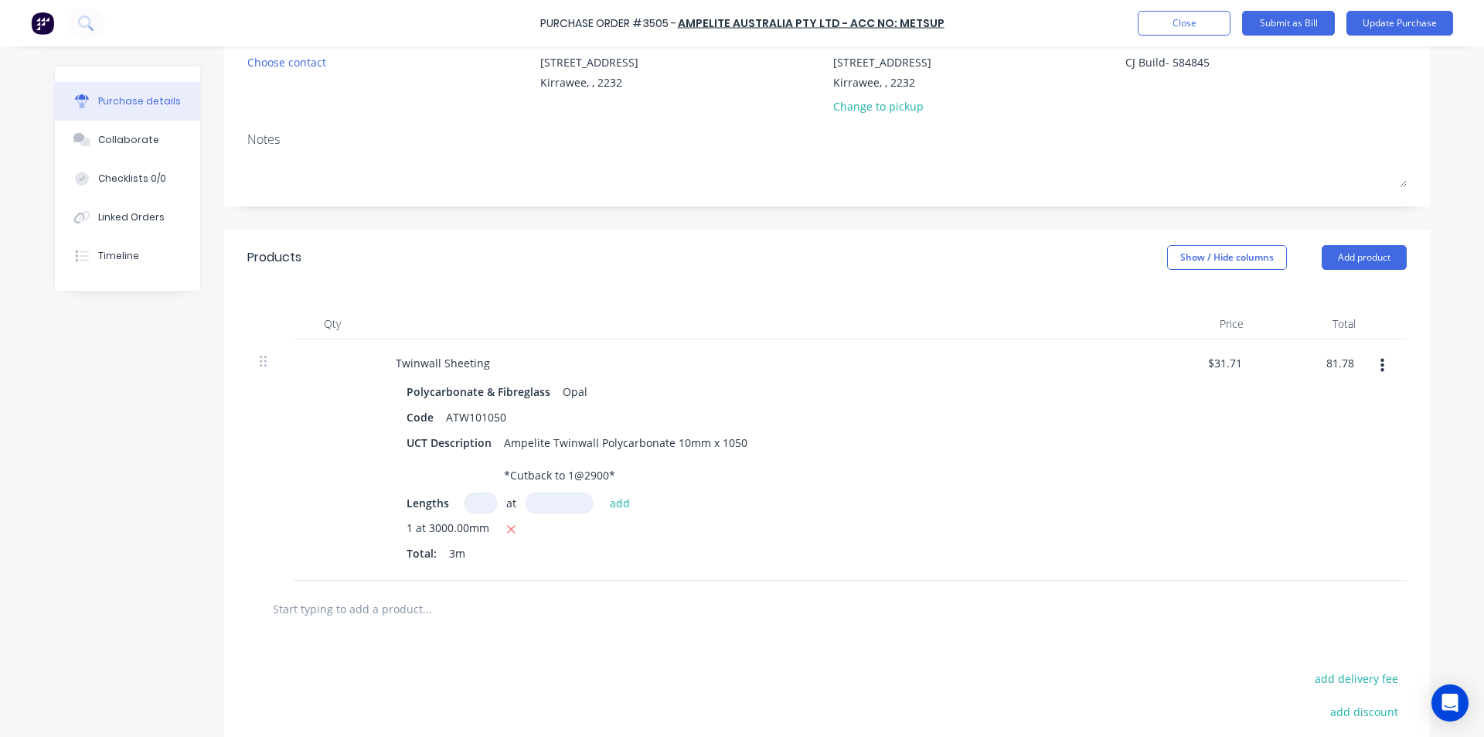
type input "81.78"
type textarea "x"
type input "$27.26"
type input "$81.78"
click at [1270, 452] on div "$81.78 81.78" at bounding box center [1312, 459] width 112 height 241
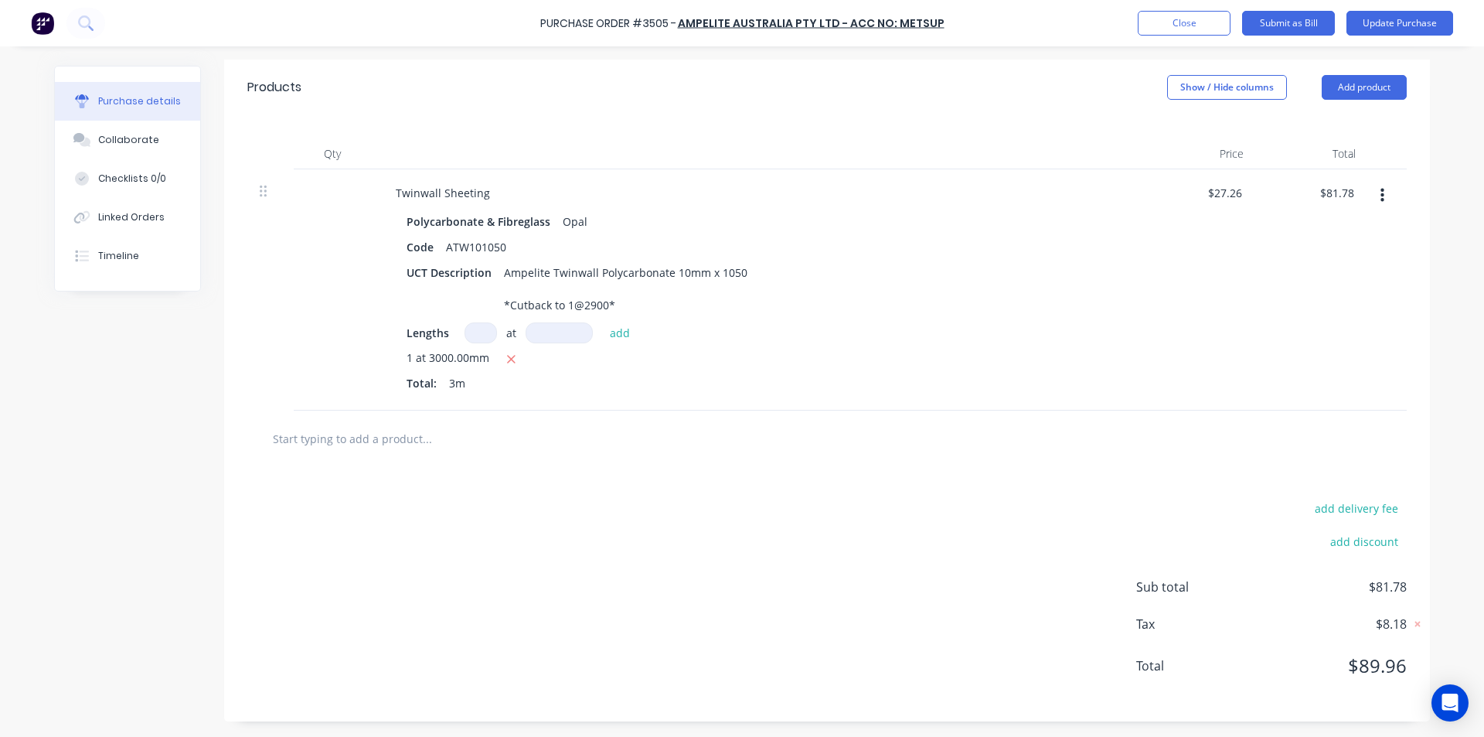
scroll to position [0, 0]
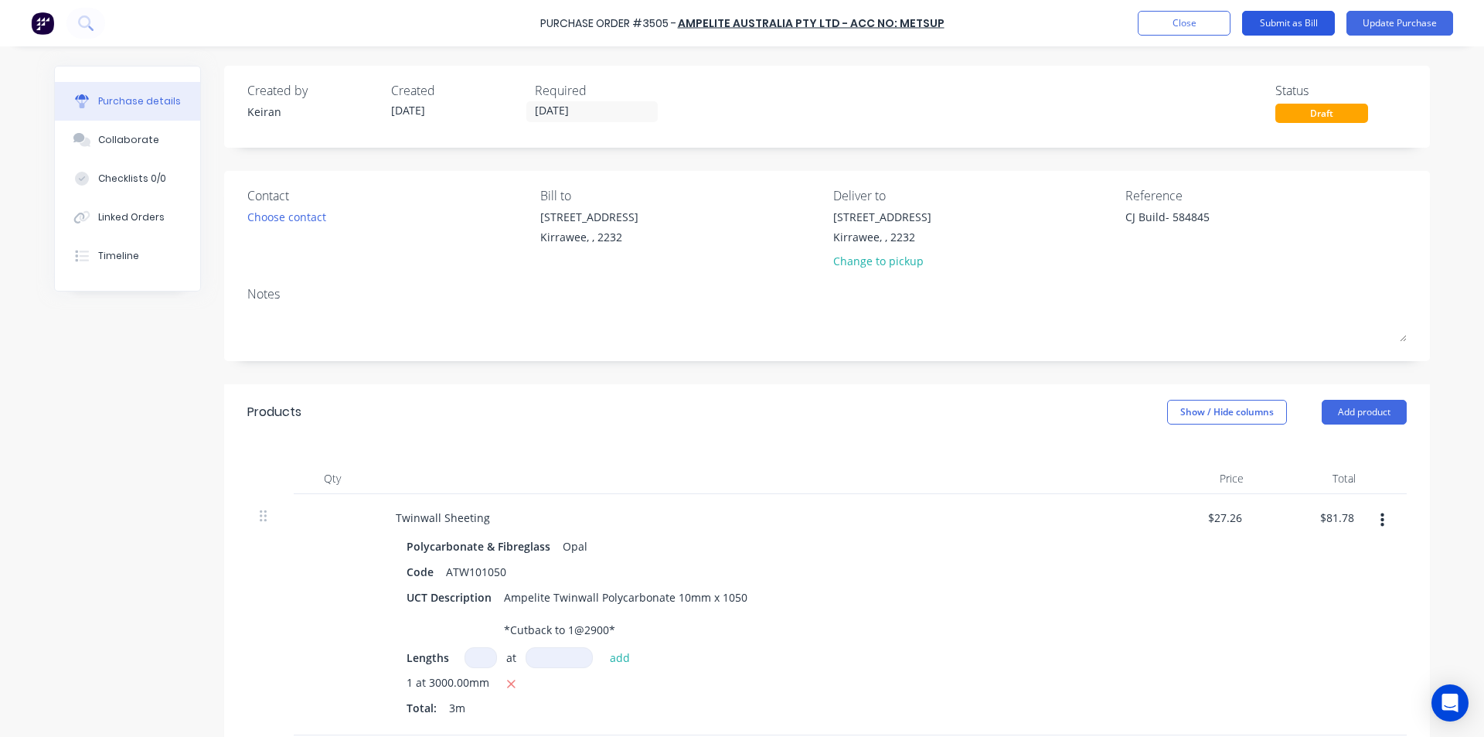
click at [1297, 29] on button "Submit as Bill" at bounding box center [1288, 23] width 93 height 25
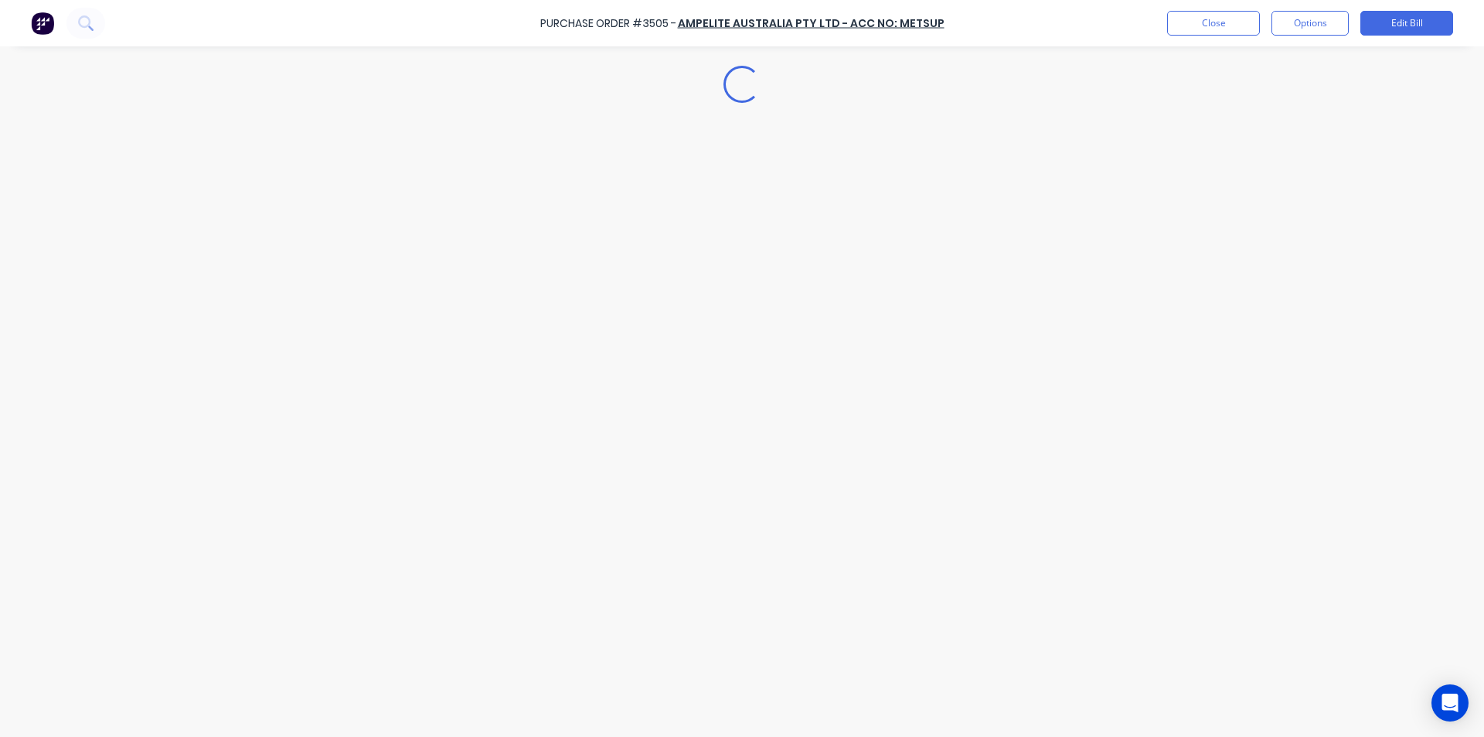
type textarea "x"
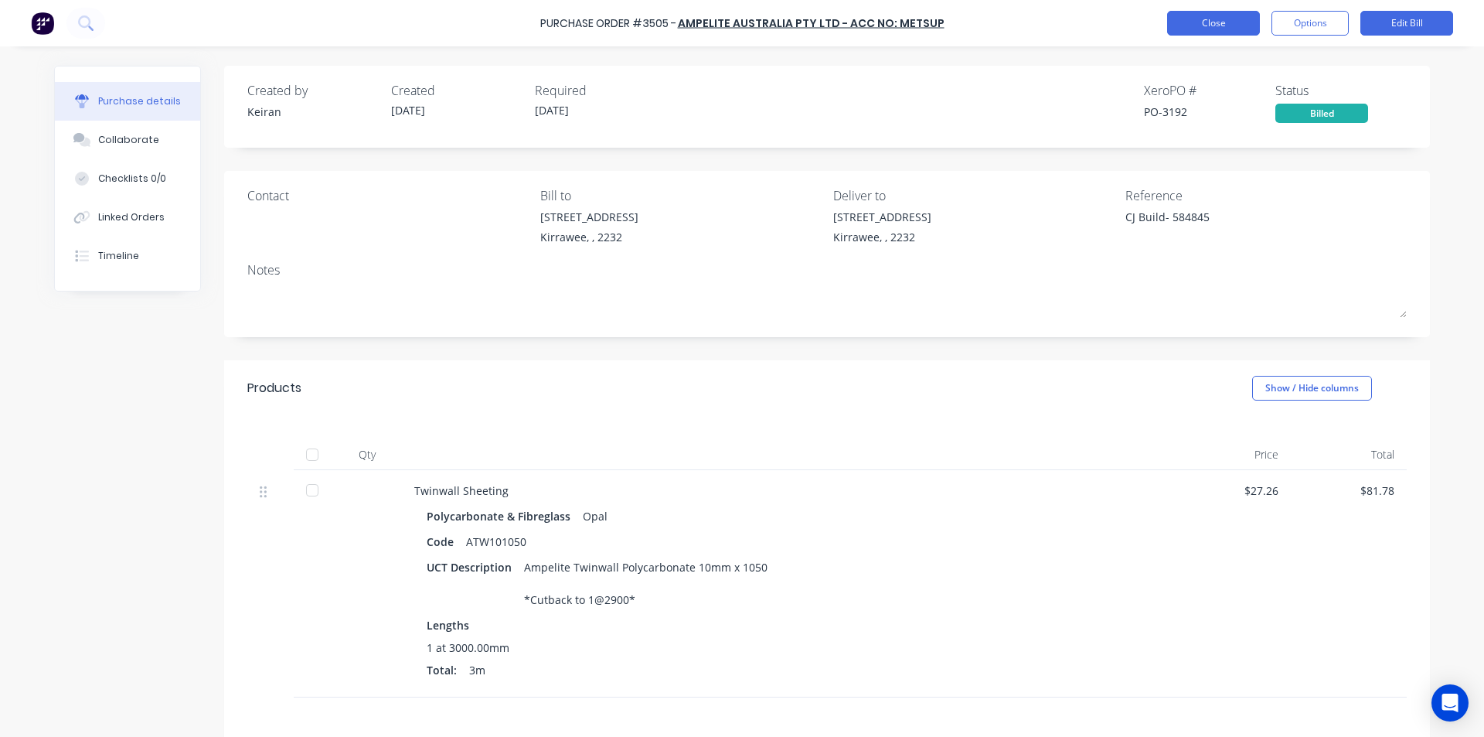
click at [1223, 25] on button "Close" at bounding box center [1213, 23] width 93 height 25
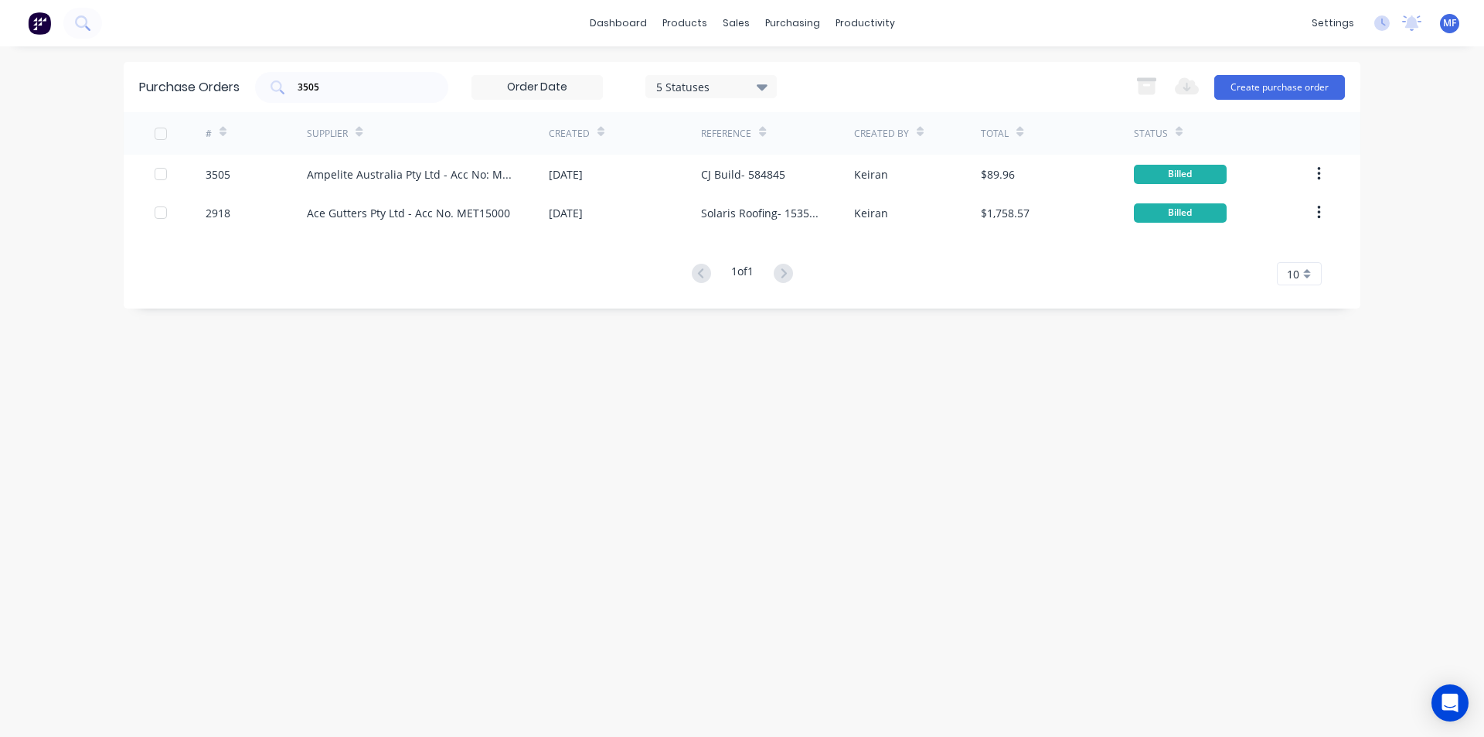
click at [742, 463] on div "Purchase Orders 3505 5 Statuses 5 Statuses Export to Excel (XLSX) Create purcha…" at bounding box center [742, 391] width 1237 height 659
drag, startPoint x: 738, startPoint y: 26, endPoint x: 736, endPoint y: 58, distance: 31.8
click at [739, 26] on div "sales" at bounding box center [736, 23] width 43 height 23
click at [766, 105] on div "Customers" at bounding box center [789, 105] width 56 height 14
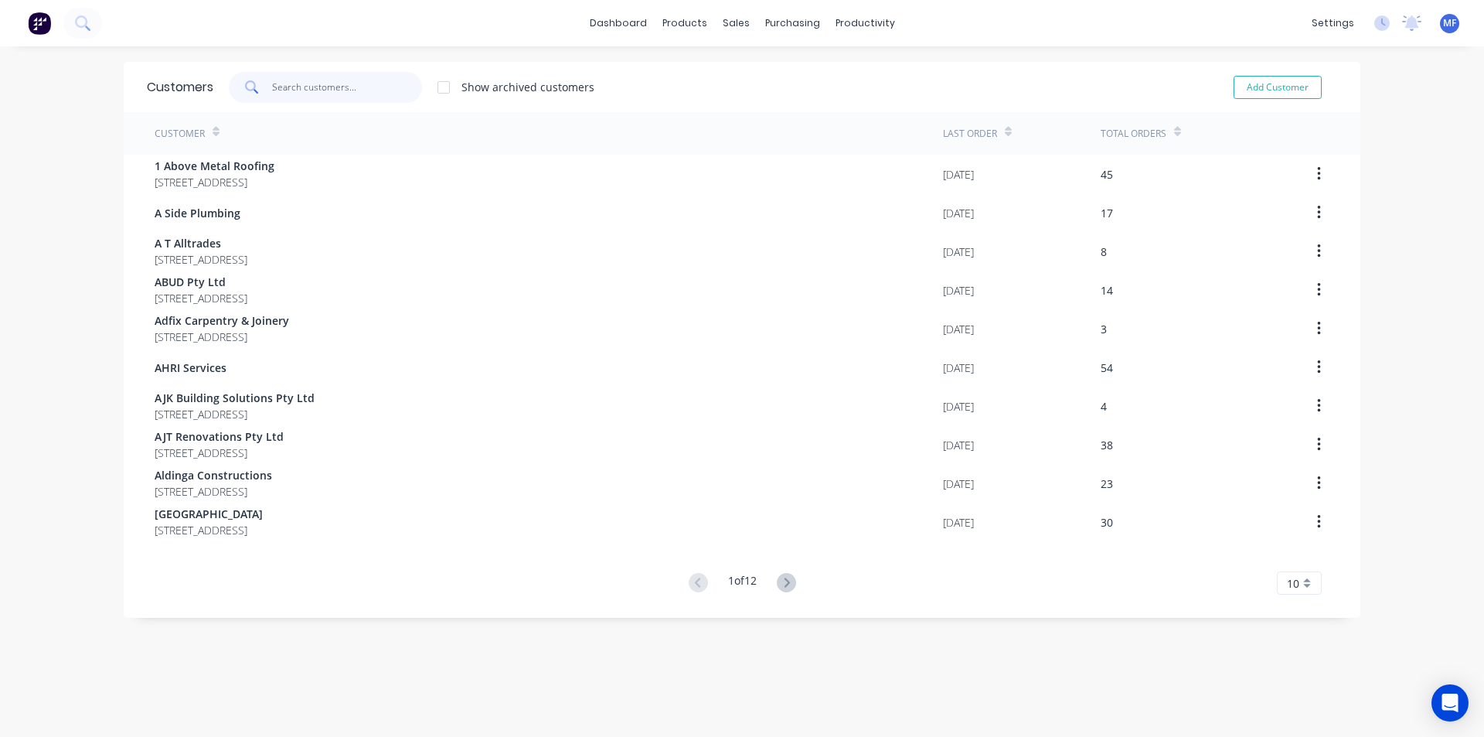
click at [343, 87] on input "text" at bounding box center [347, 87] width 151 height 31
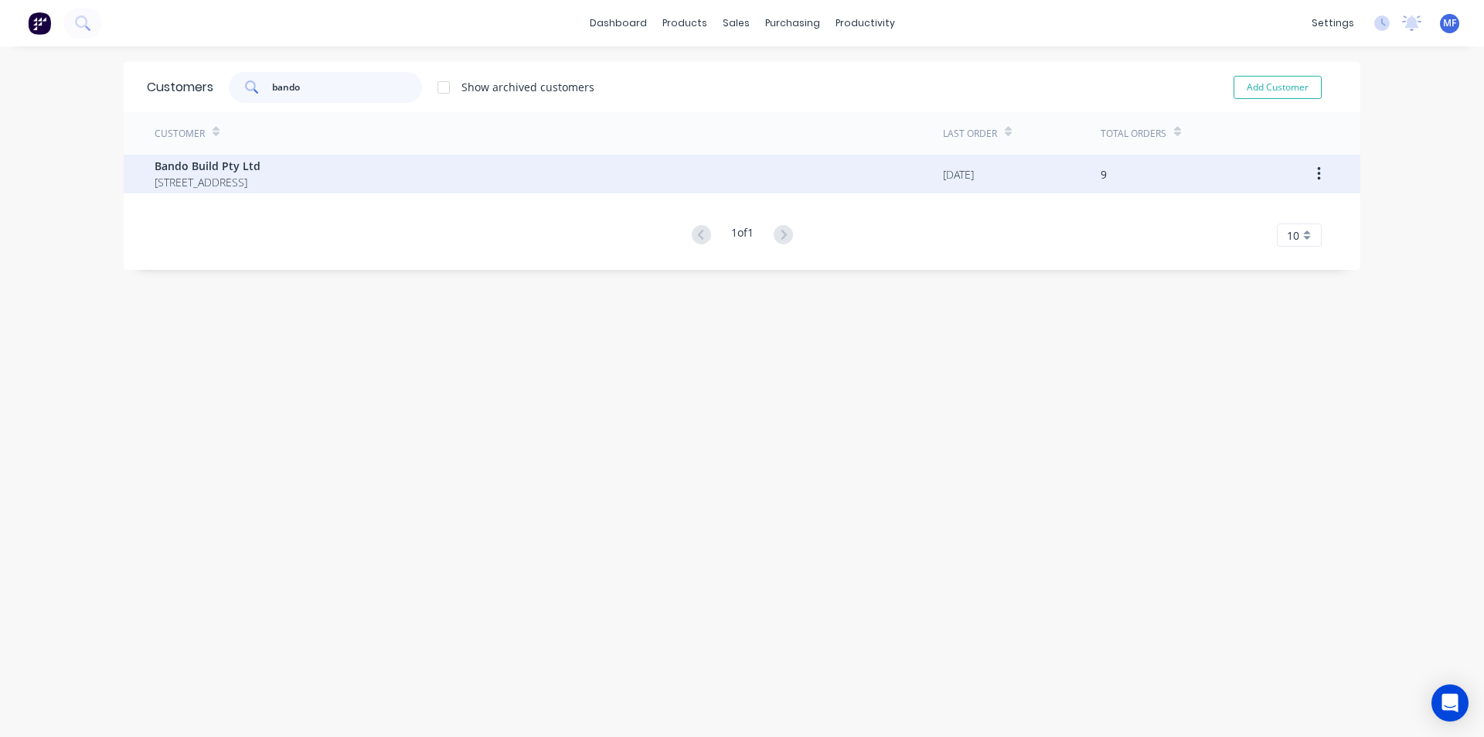
type input "bando"
click at [216, 172] on span "Bando Build Pty Ltd" at bounding box center [208, 166] width 106 height 16
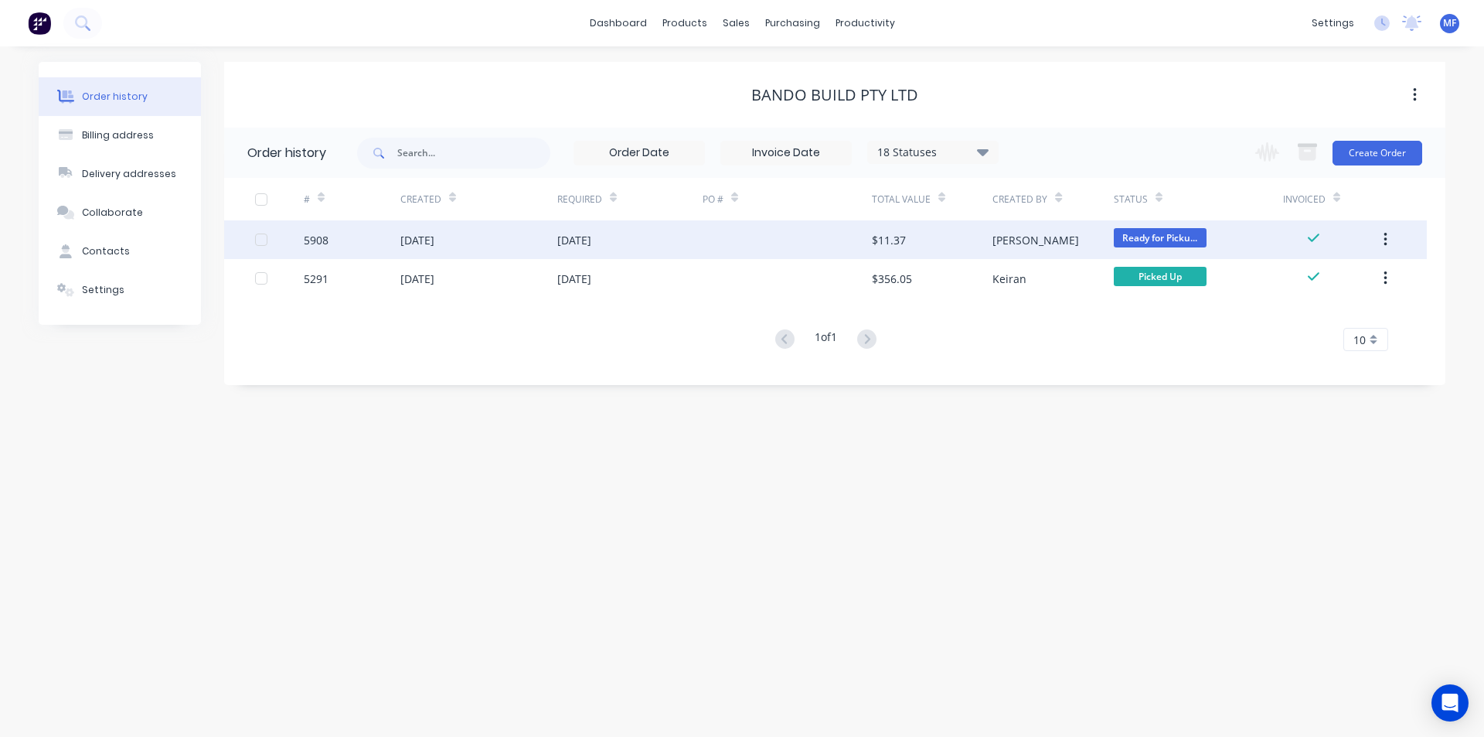
click at [929, 238] on div "$11.37" at bounding box center [932, 239] width 121 height 39
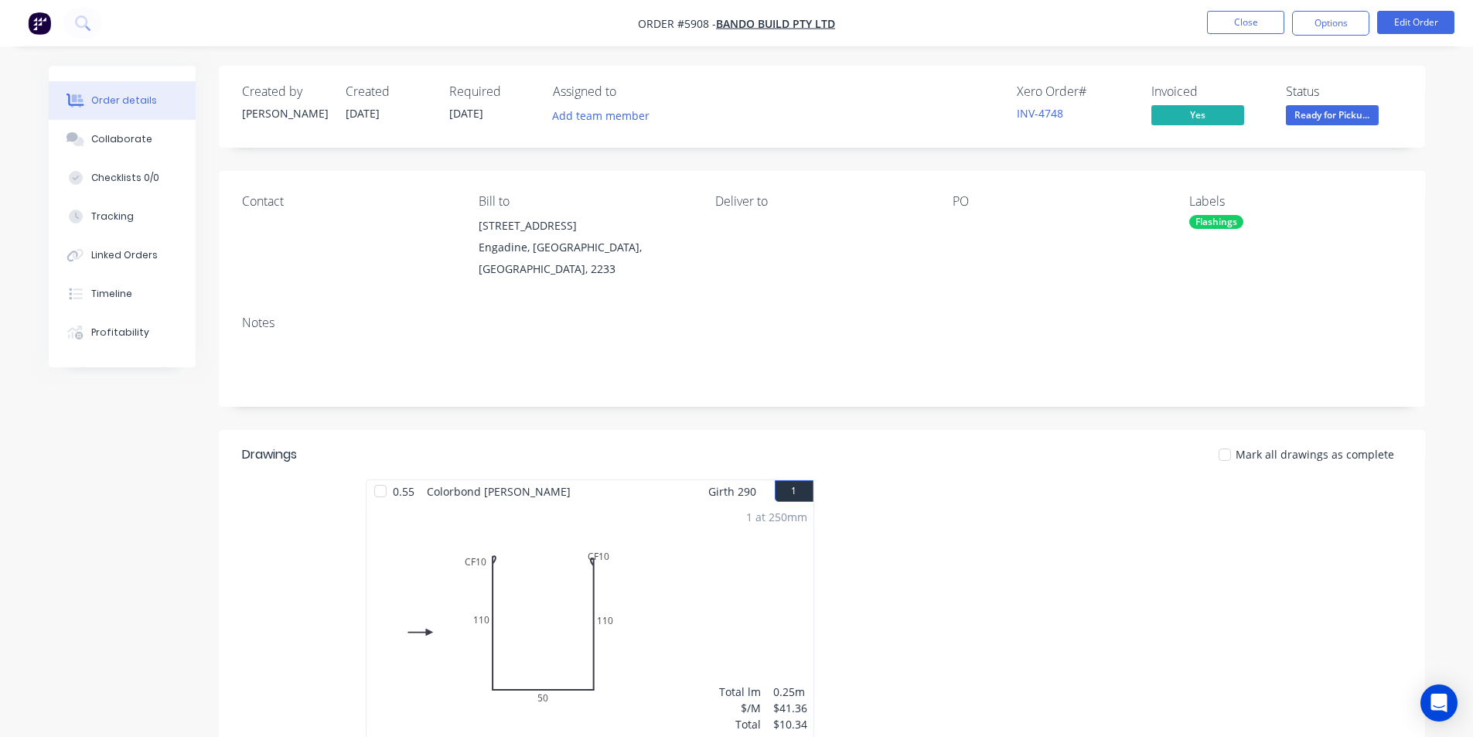
click at [949, 530] on div at bounding box center [1054, 616] width 464 height 275
click at [1252, 21] on button "Close" at bounding box center [1245, 22] width 77 height 23
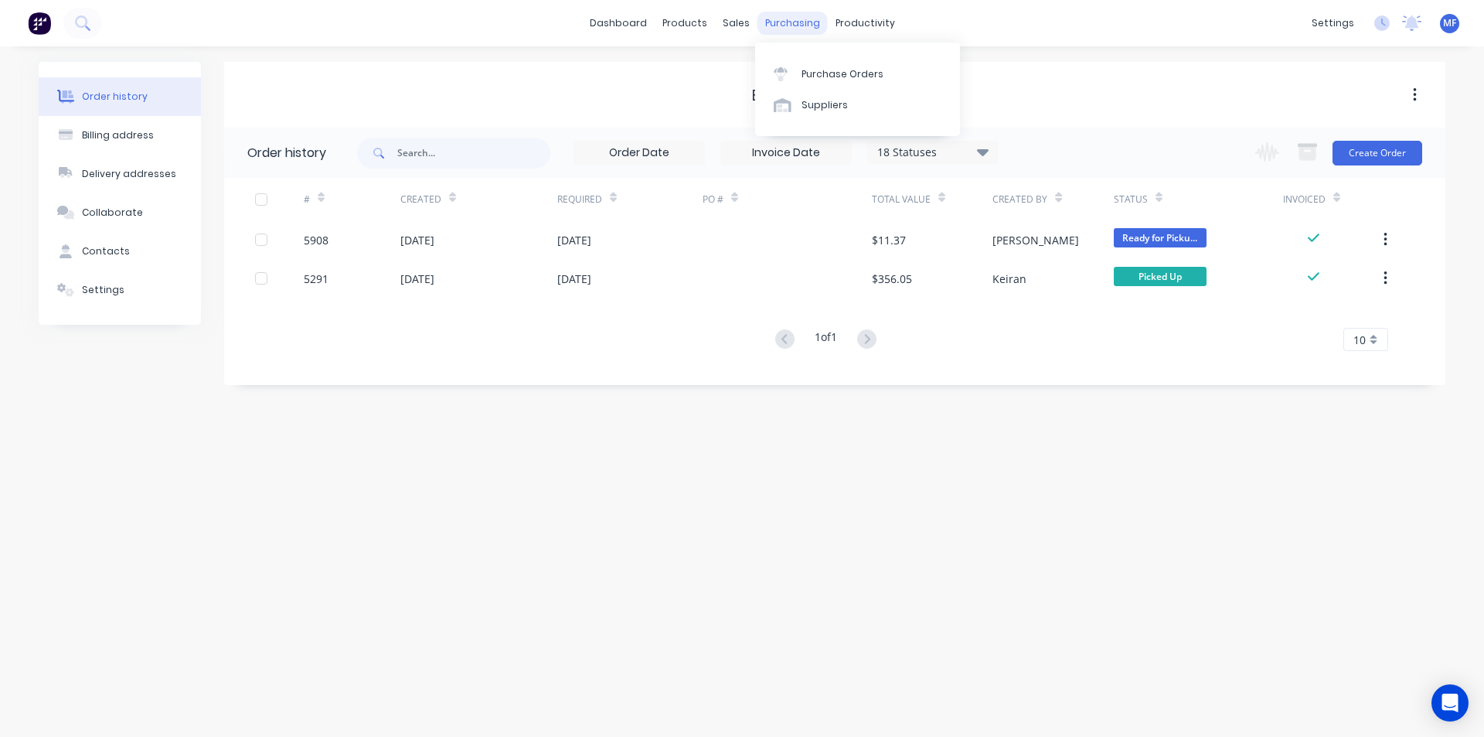
click at [788, 20] on div "purchasing" at bounding box center [793, 23] width 70 height 23
click at [838, 67] on div "Purchase Orders" at bounding box center [843, 74] width 82 height 14
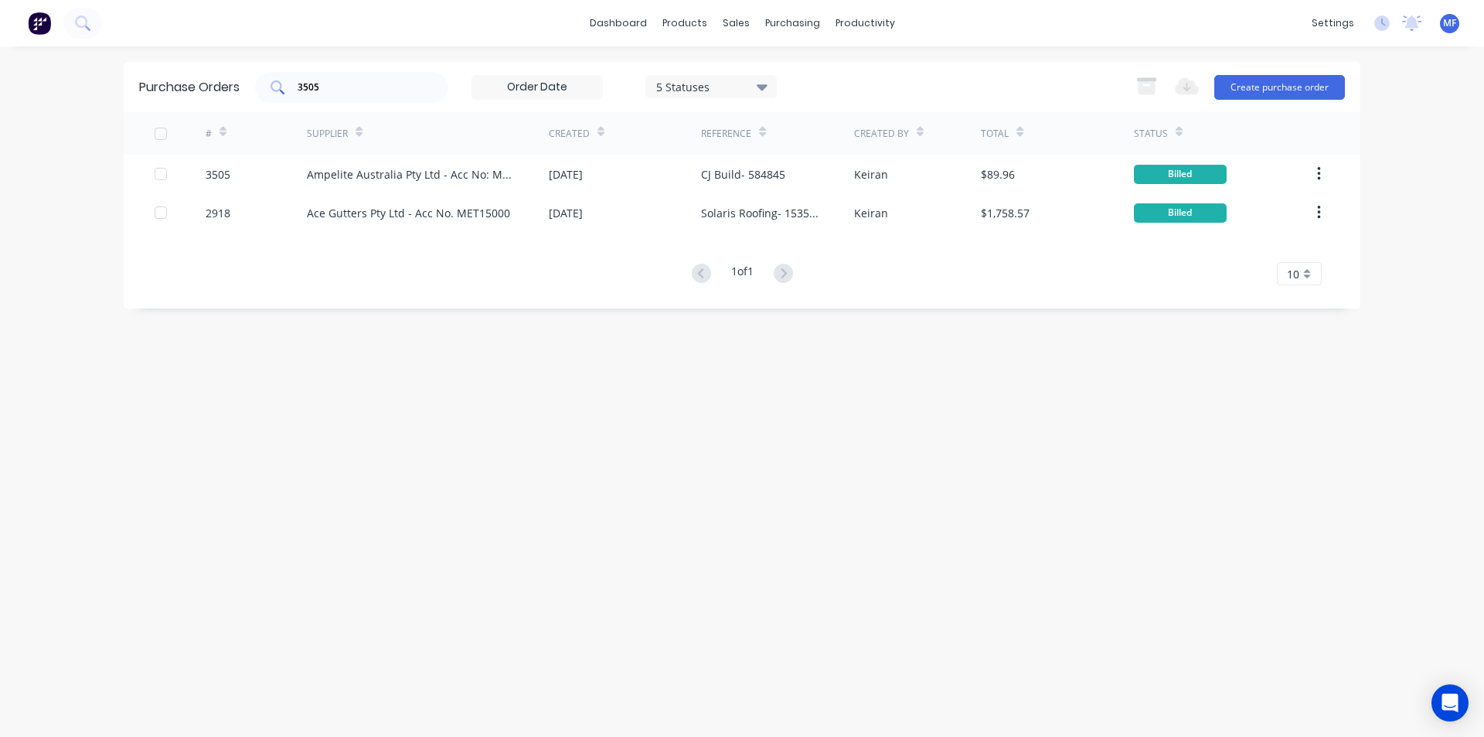
click at [336, 80] on input "3505" at bounding box center [360, 87] width 128 height 15
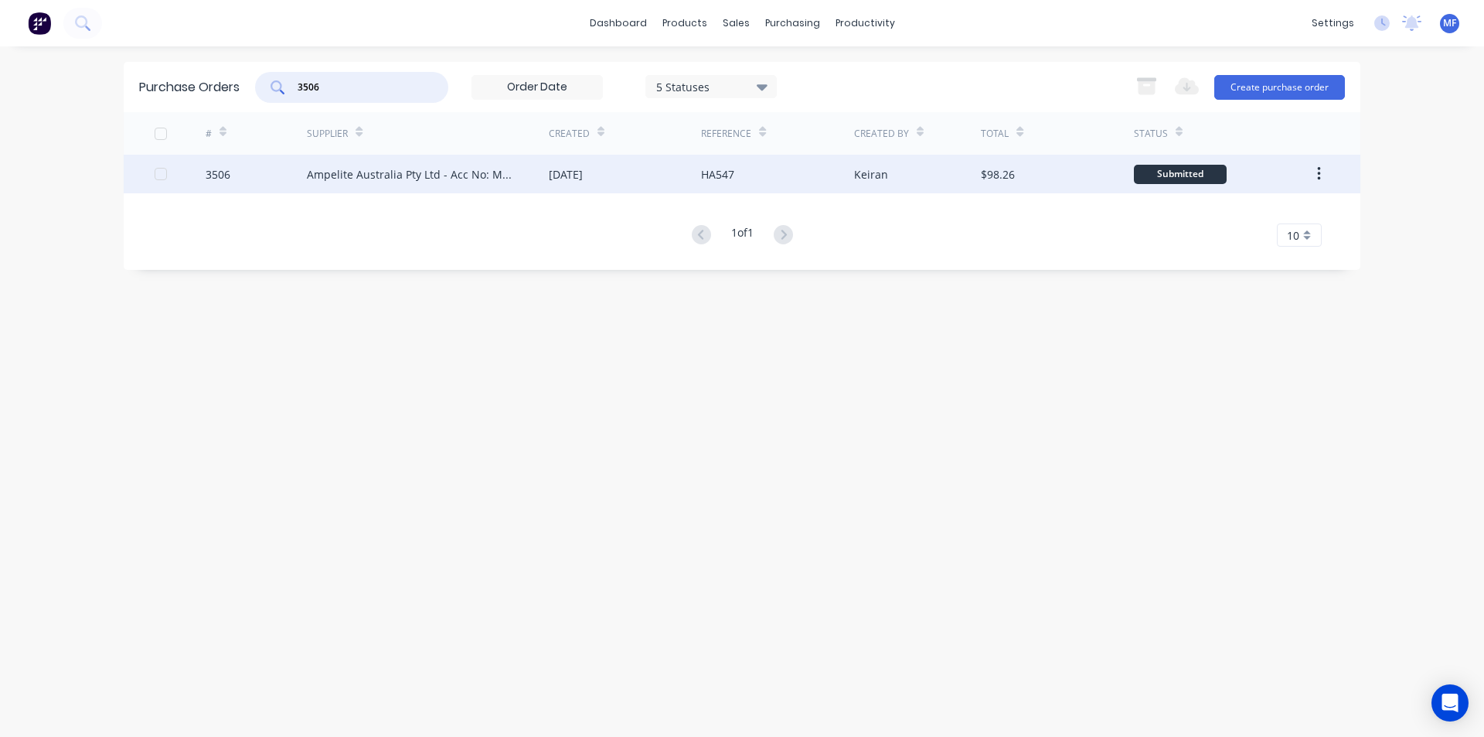
type input "3506"
click at [358, 172] on div "Ampelite Australia Pty Ltd - Acc No: METSUP" at bounding box center [412, 174] width 211 height 16
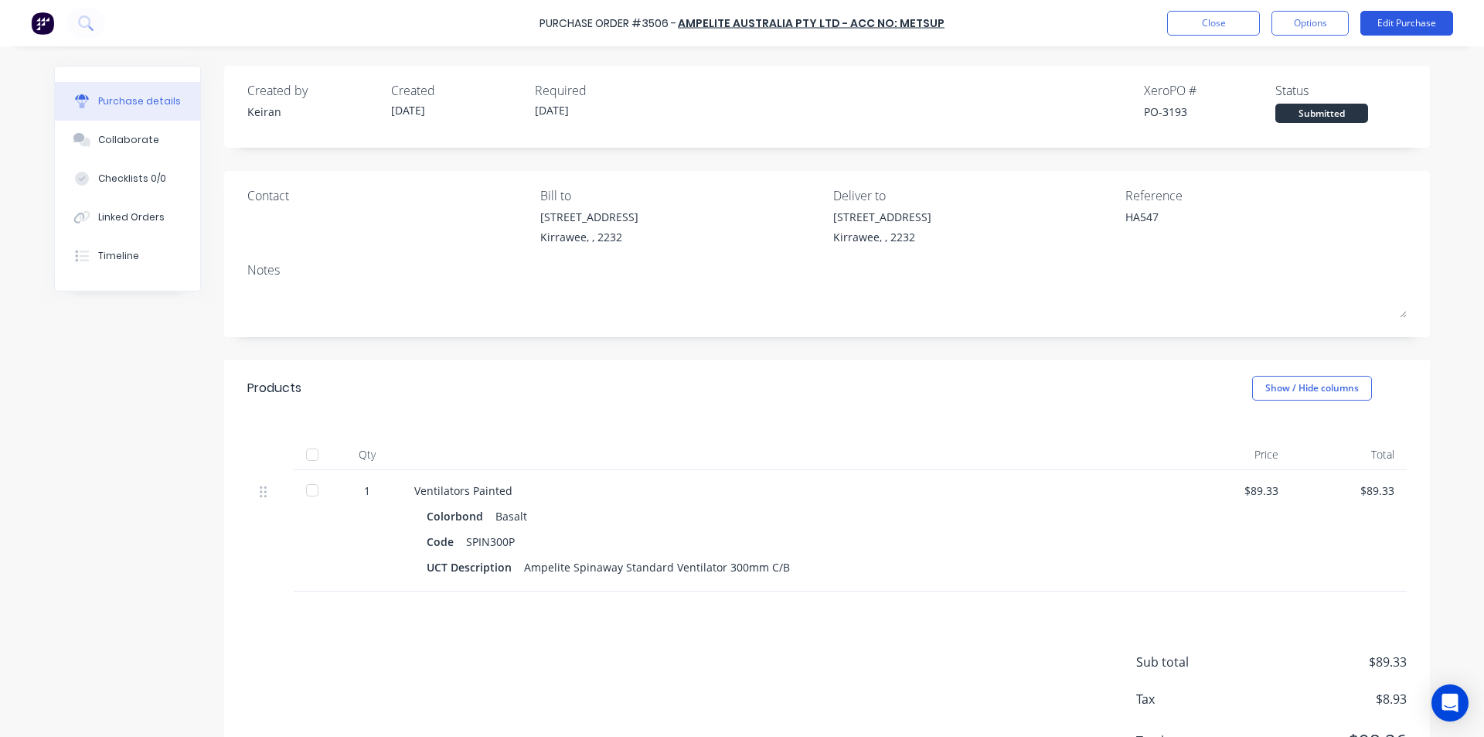
click at [1395, 26] on button "Edit Purchase" at bounding box center [1407, 23] width 93 height 25
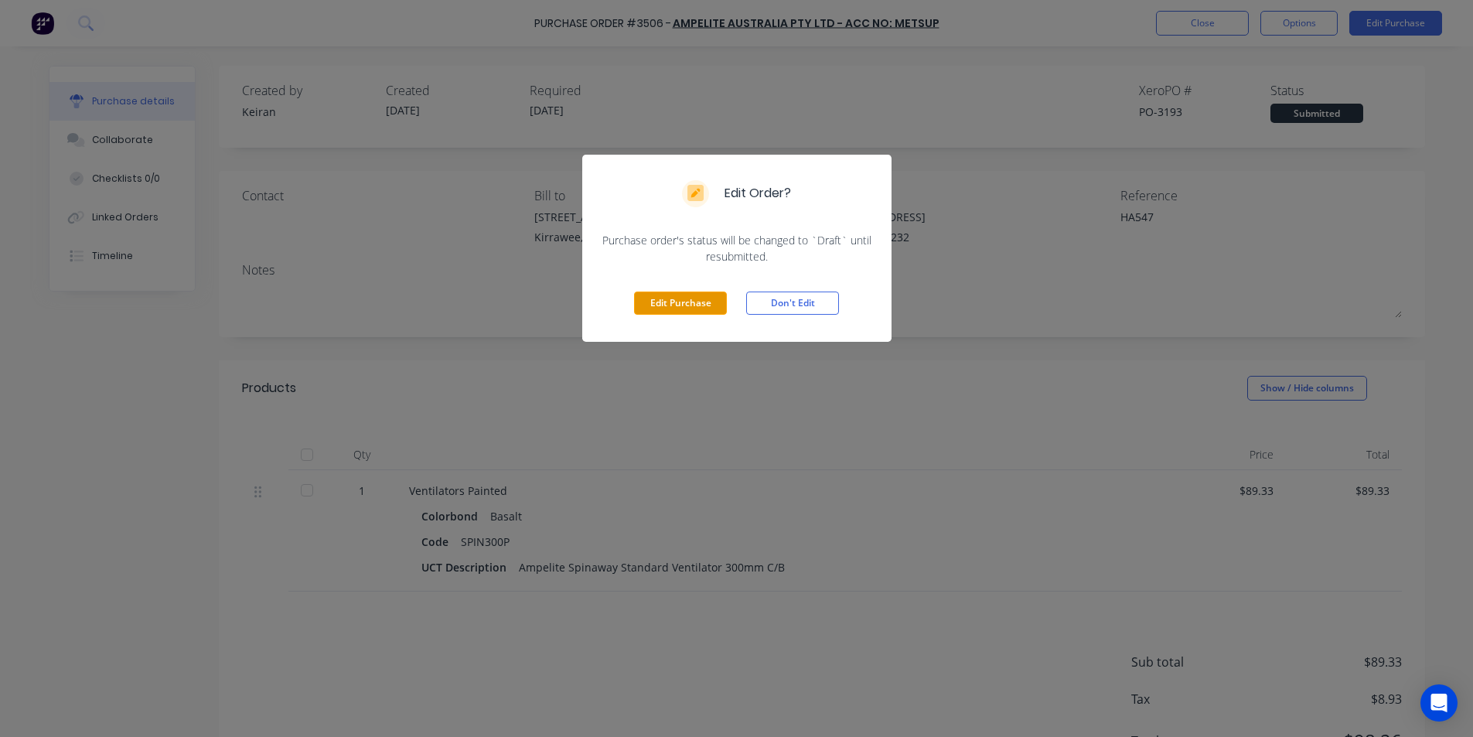
click at [677, 301] on button "Edit Purchase" at bounding box center [680, 302] width 93 height 23
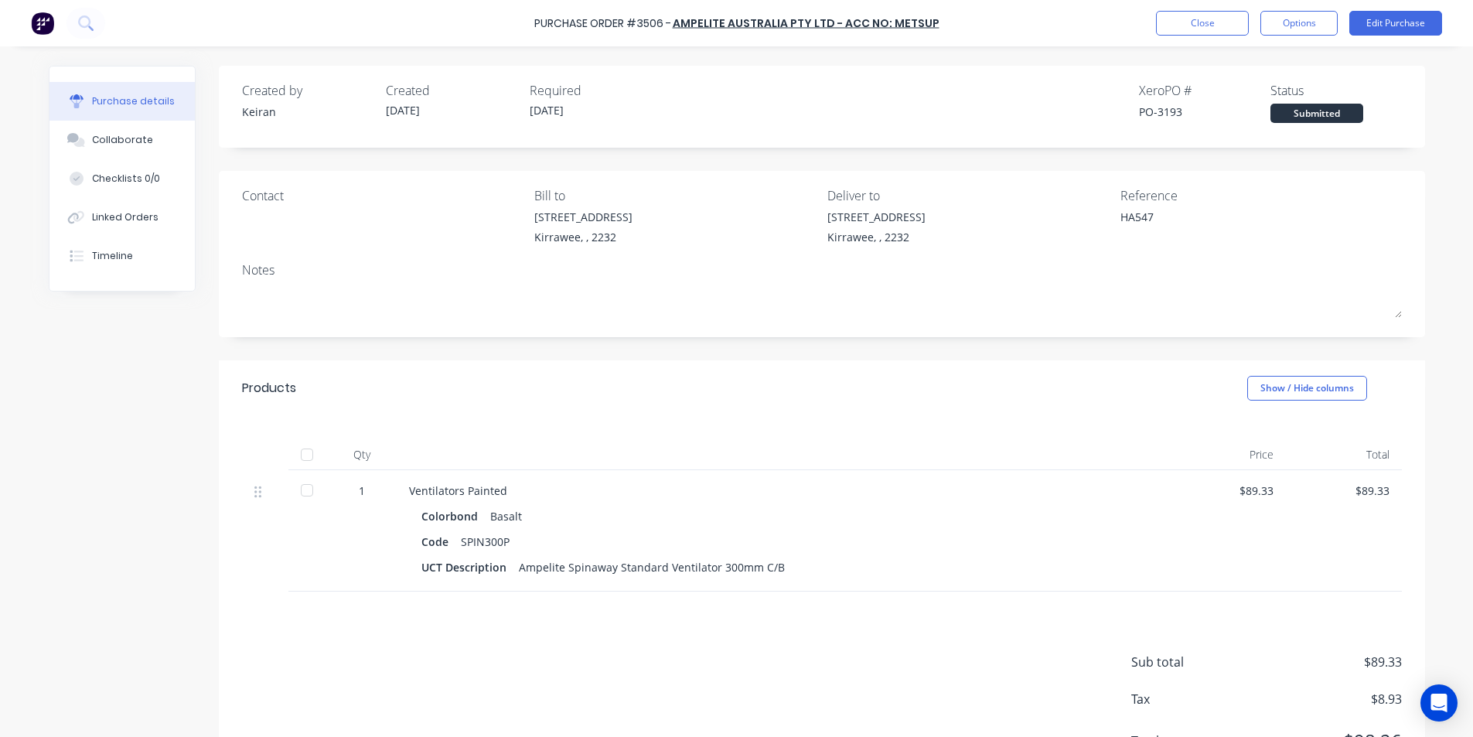
type textarea "x"
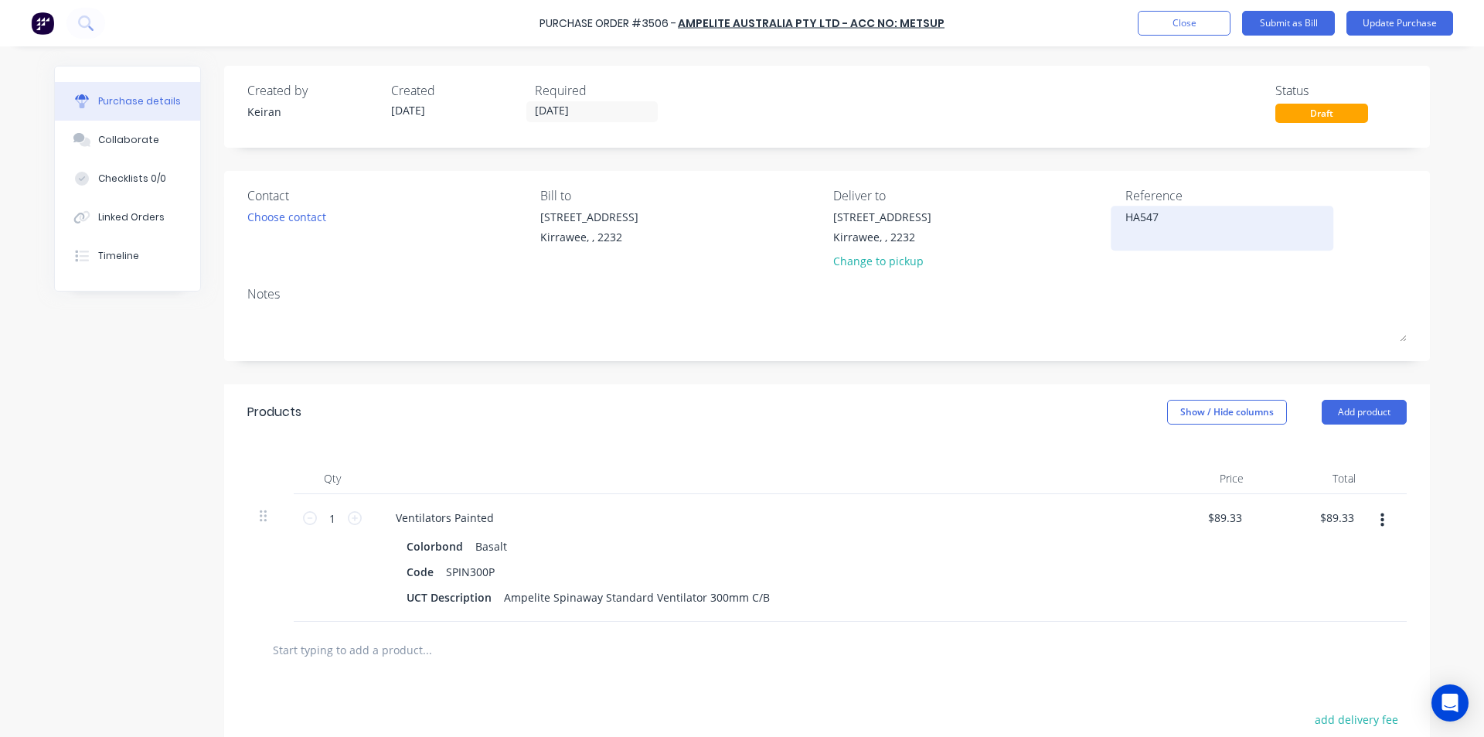
click at [1172, 240] on textarea "HA547" at bounding box center [1222, 226] width 193 height 35
type textarea "HA547- 58484"
type textarea "x"
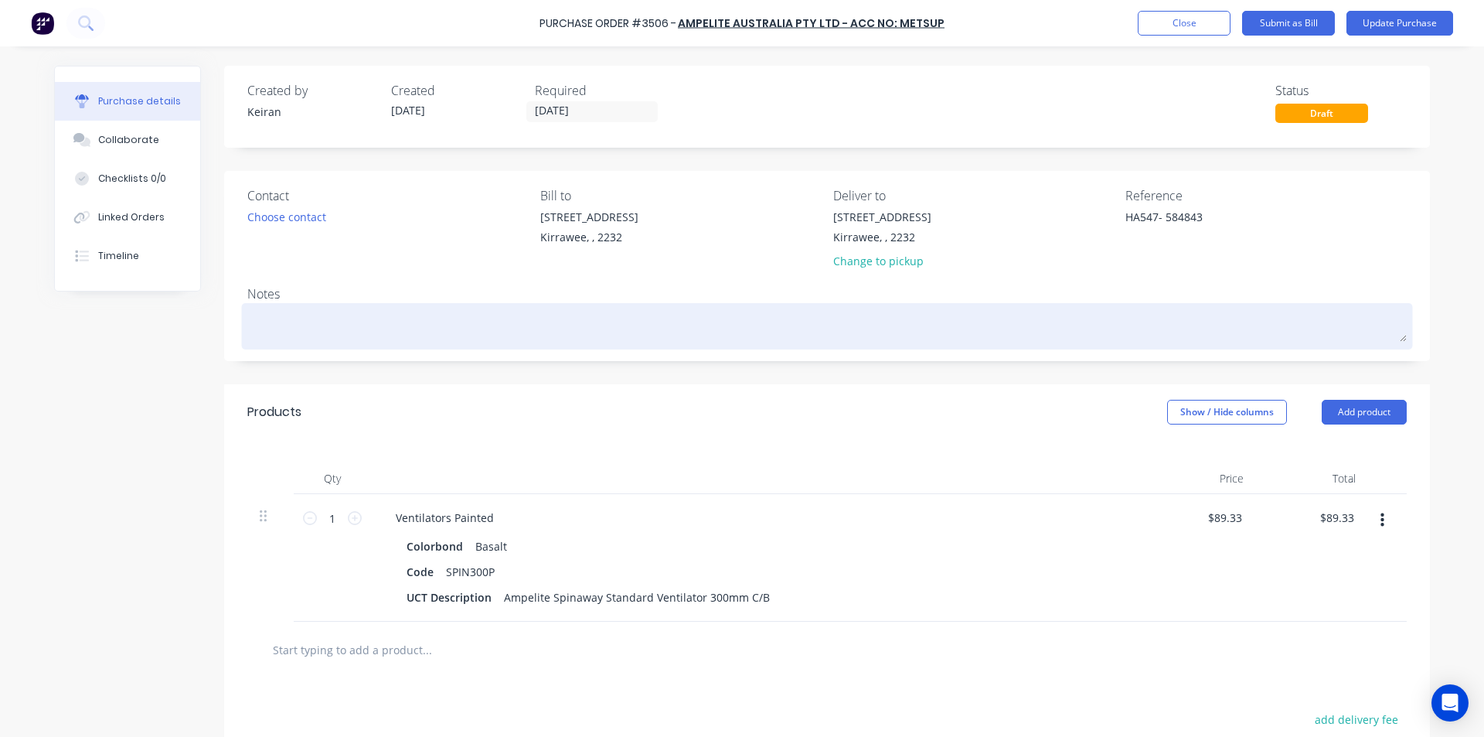
type textarea "HA547- 584843"
type textarea "x"
type textarea "HA547- 584843"
click at [1164, 345] on div at bounding box center [827, 326] width 1160 height 39
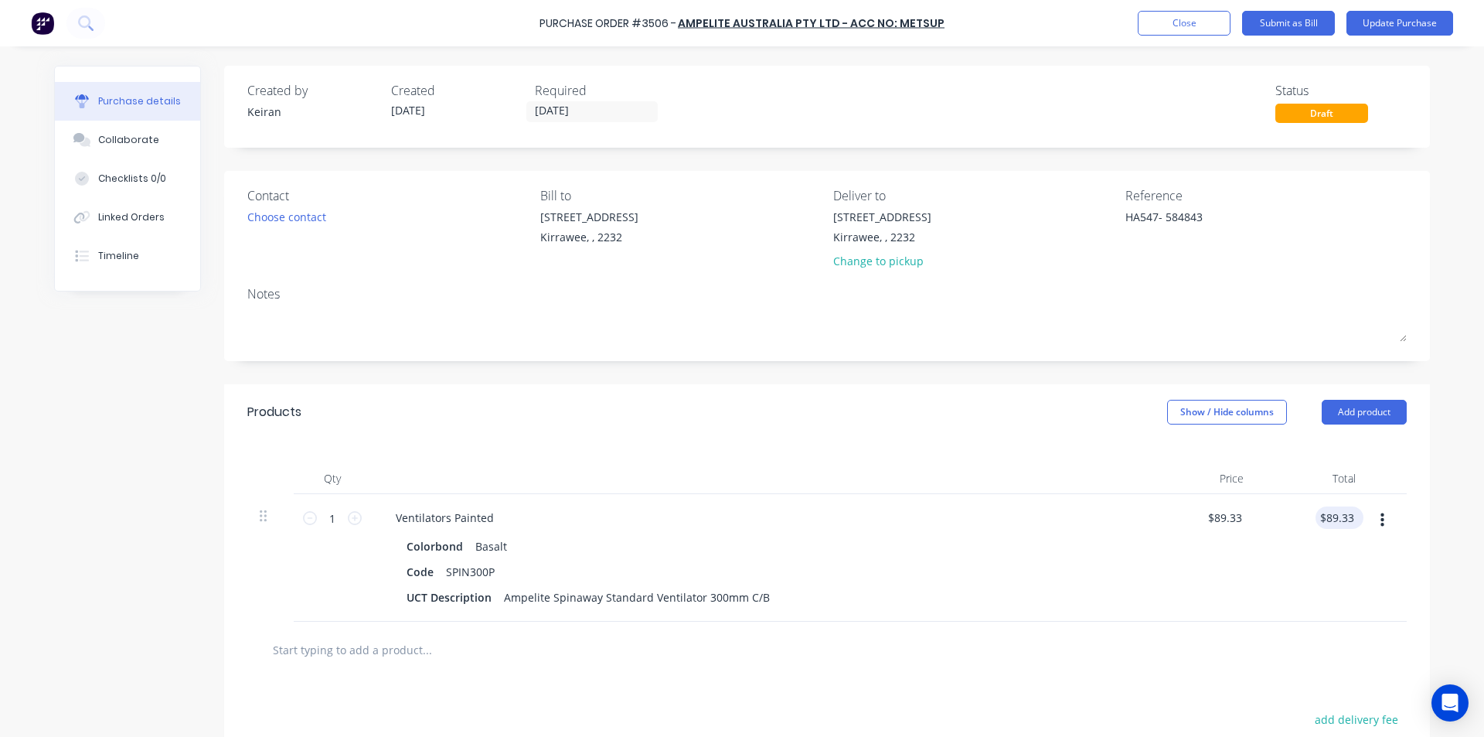
type textarea "x"
type input "89.33"
click at [1332, 517] on input "89.33" at bounding box center [1337, 517] width 42 height 22
click at [1334, 517] on input "89.33" at bounding box center [1340, 517] width 36 height 22
type textarea "x"
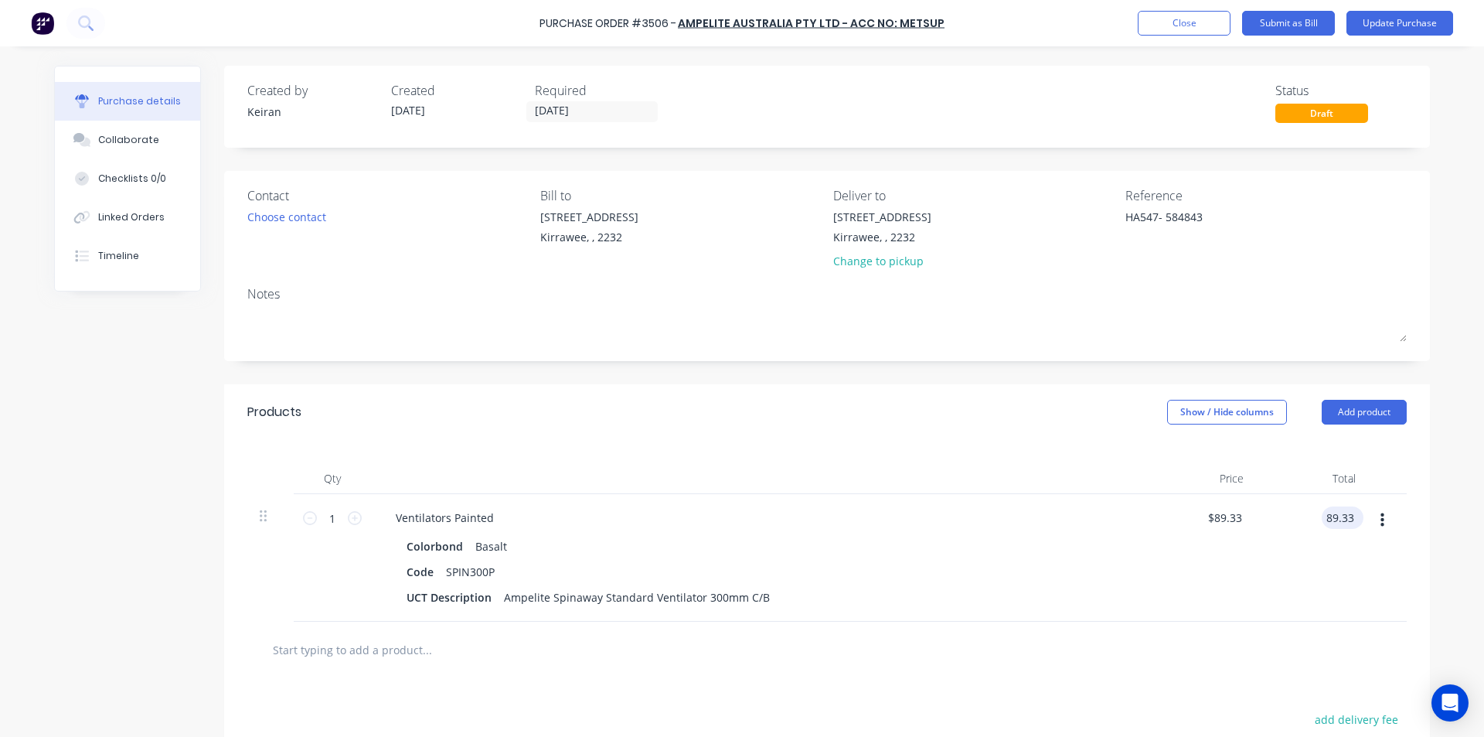
click at [1334, 517] on input "89.33" at bounding box center [1340, 517] width 36 height 22
type input "97.77"
type textarea "x"
type input "$97.77"
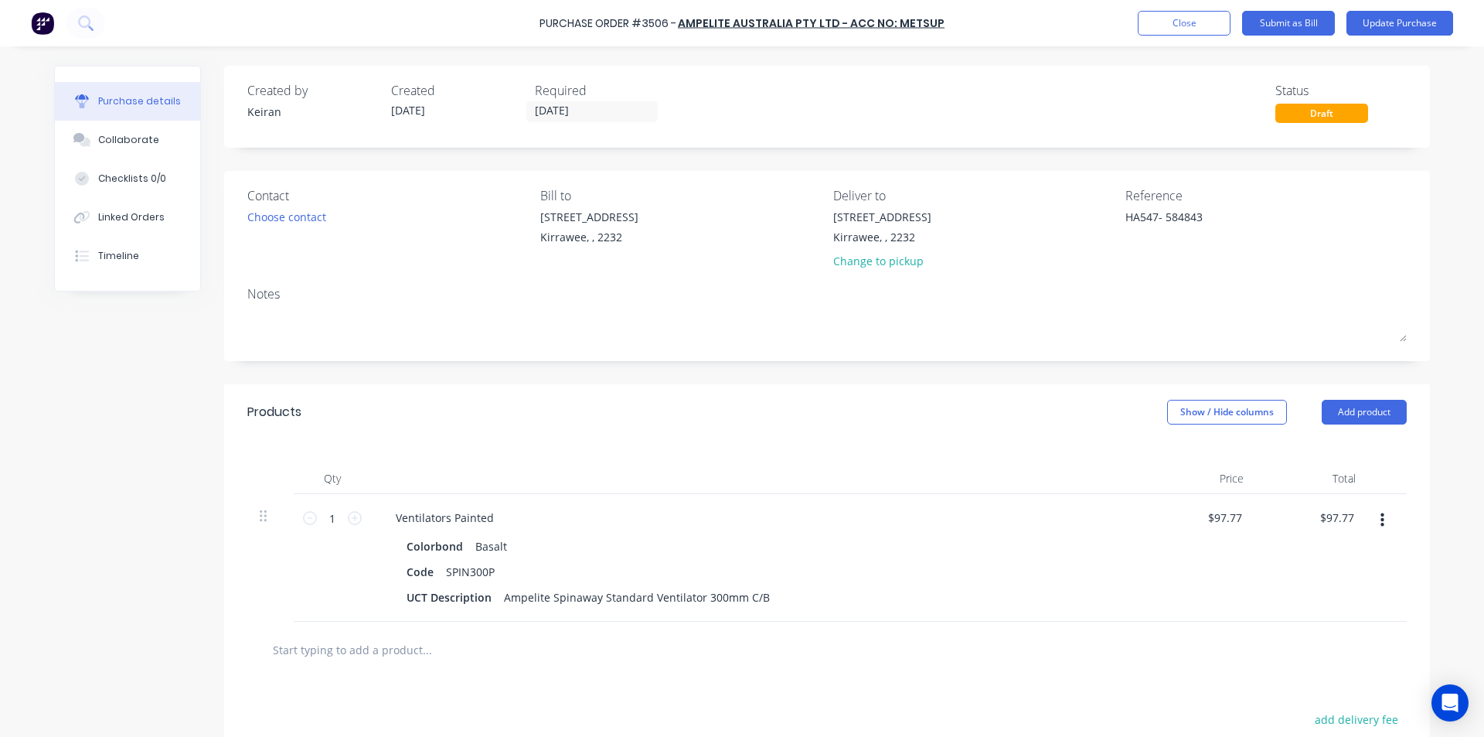
click at [1235, 582] on div "$97.77 $97.77" at bounding box center [1200, 558] width 112 height 128
click at [1307, 25] on button "Submit as Bill" at bounding box center [1288, 23] width 93 height 25
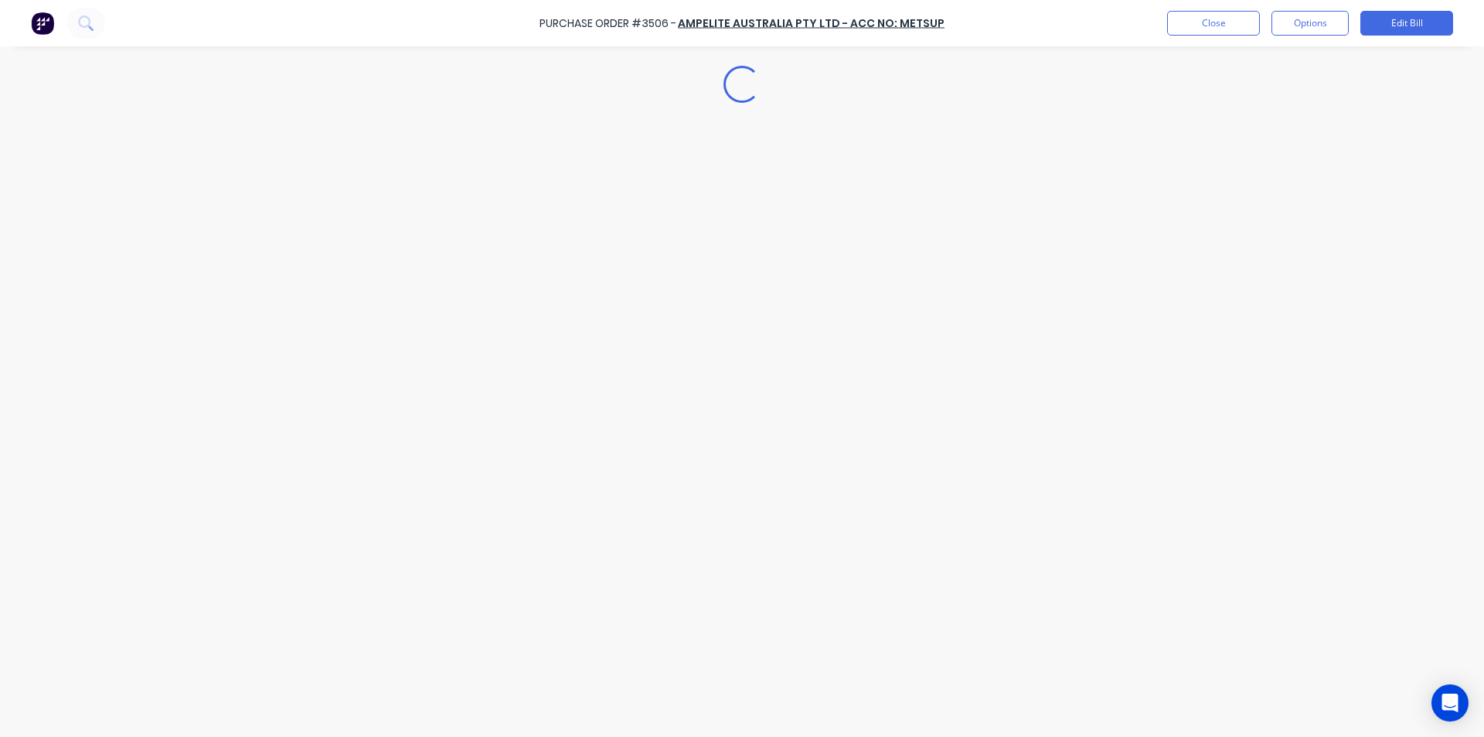
type textarea "x"
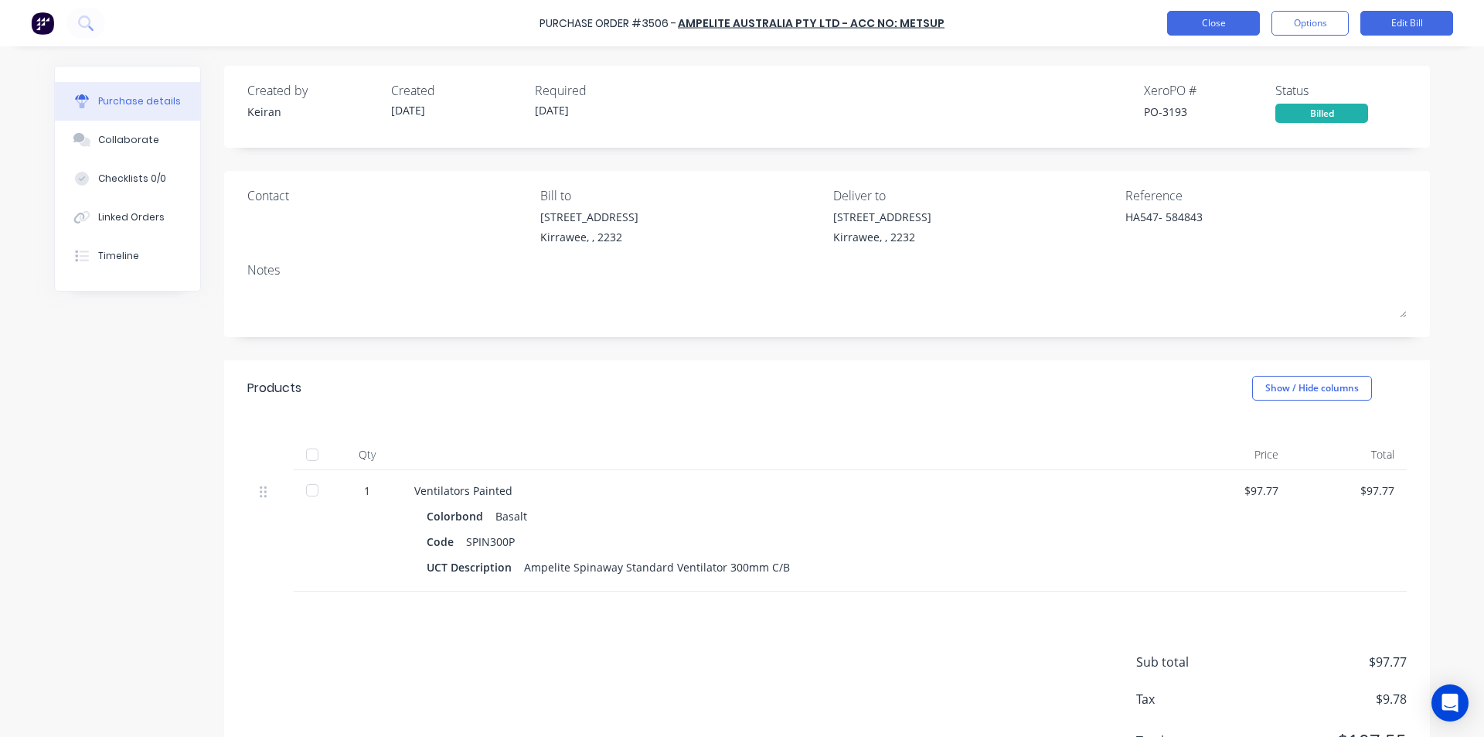
click at [1222, 24] on button "Close" at bounding box center [1213, 23] width 93 height 25
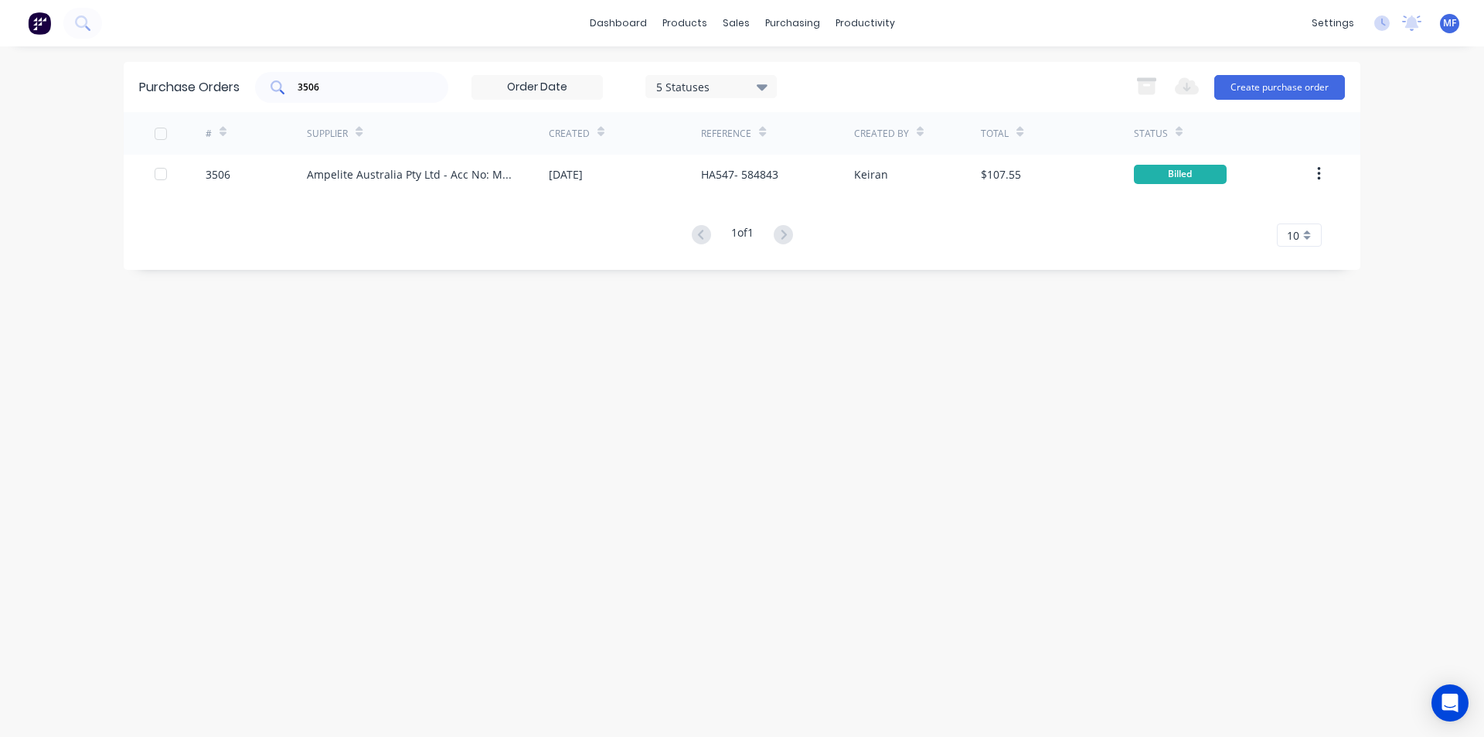
click at [333, 86] on input "3506" at bounding box center [360, 87] width 128 height 15
drag, startPoint x: 736, startPoint y: 22, endPoint x: 781, endPoint y: 112, distance: 101.0
click at [737, 22] on div "sales" at bounding box center [736, 23] width 43 height 23
click at [783, 103] on div "Customers" at bounding box center [789, 105] width 56 height 14
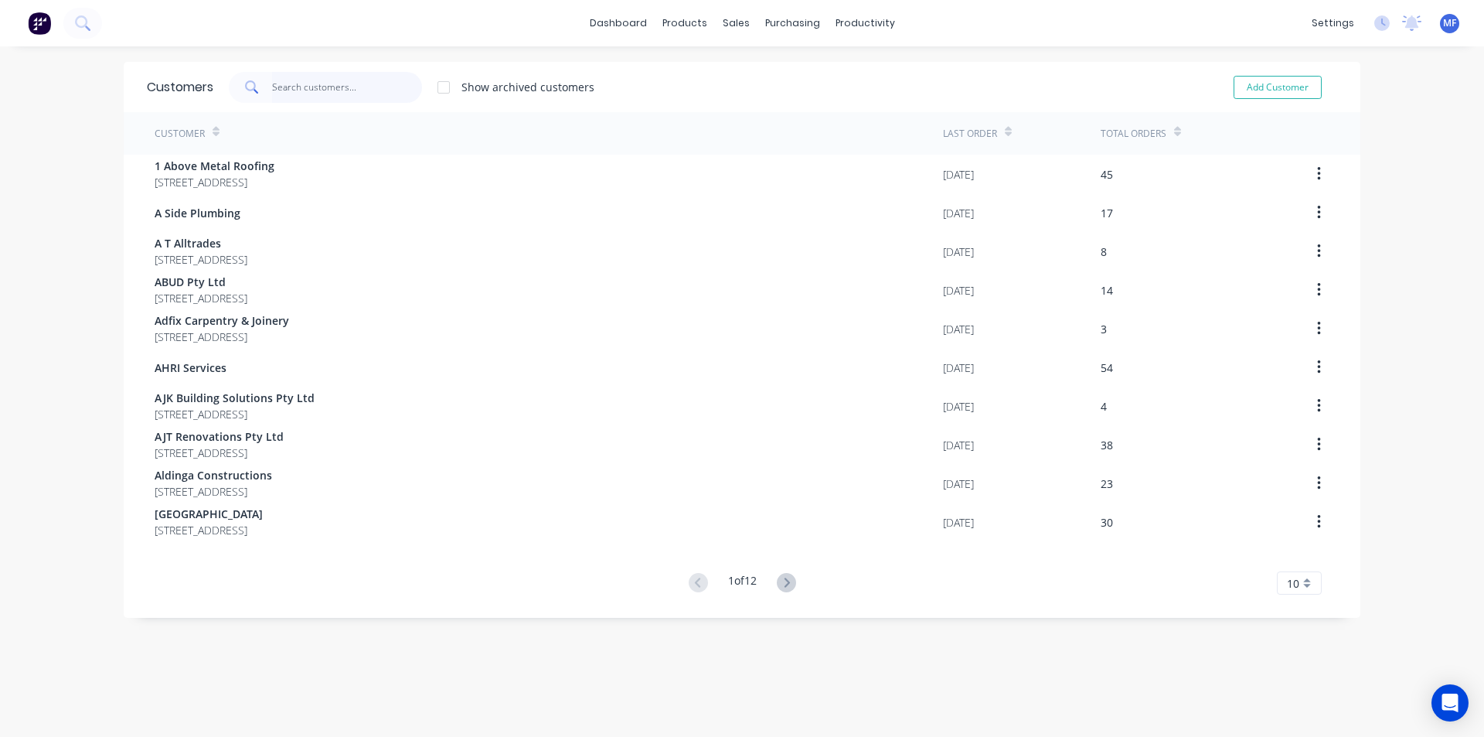
click at [297, 73] on input "text" at bounding box center [347, 87] width 151 height 31
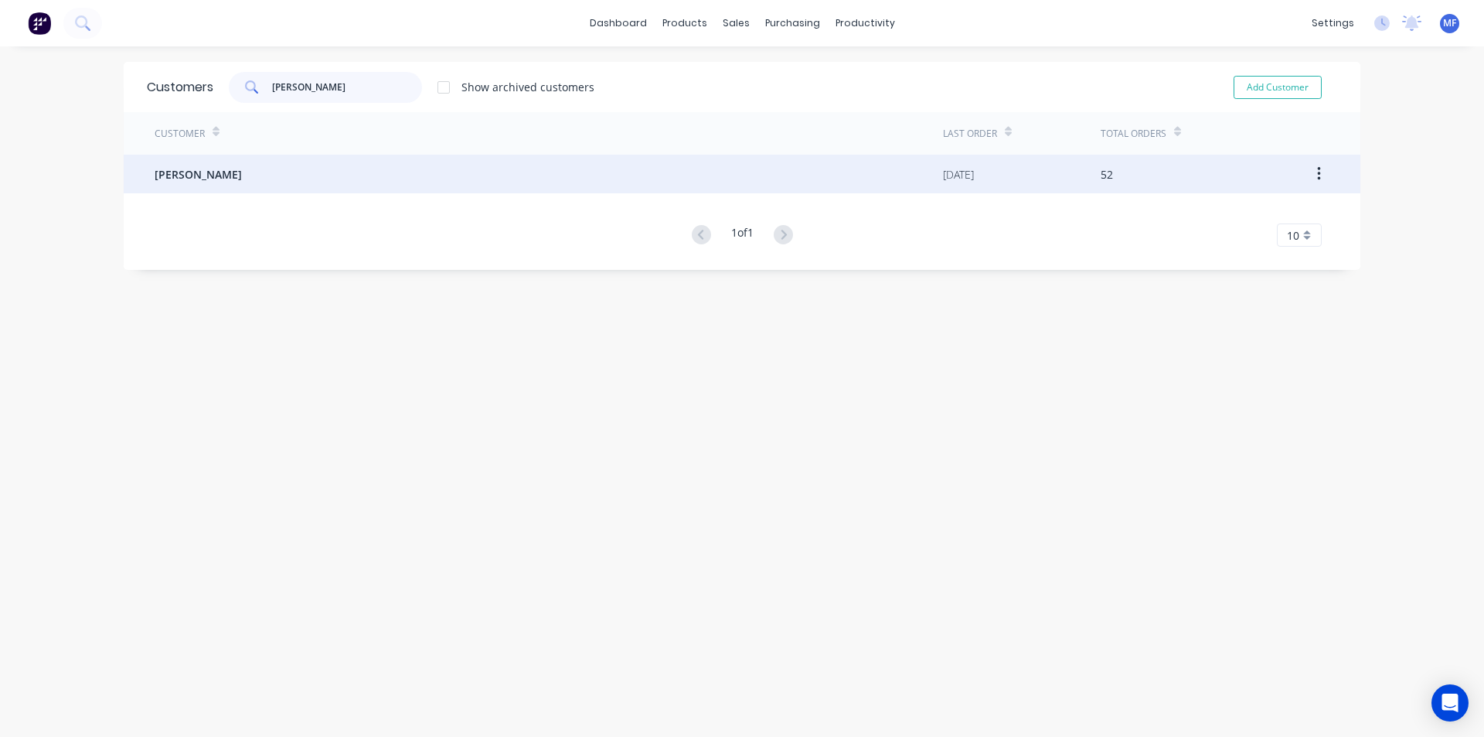
type input "tim"
click at [205, 171] on span "Tim Vecchio" at bounding box center [198, 174] width 87 height 16
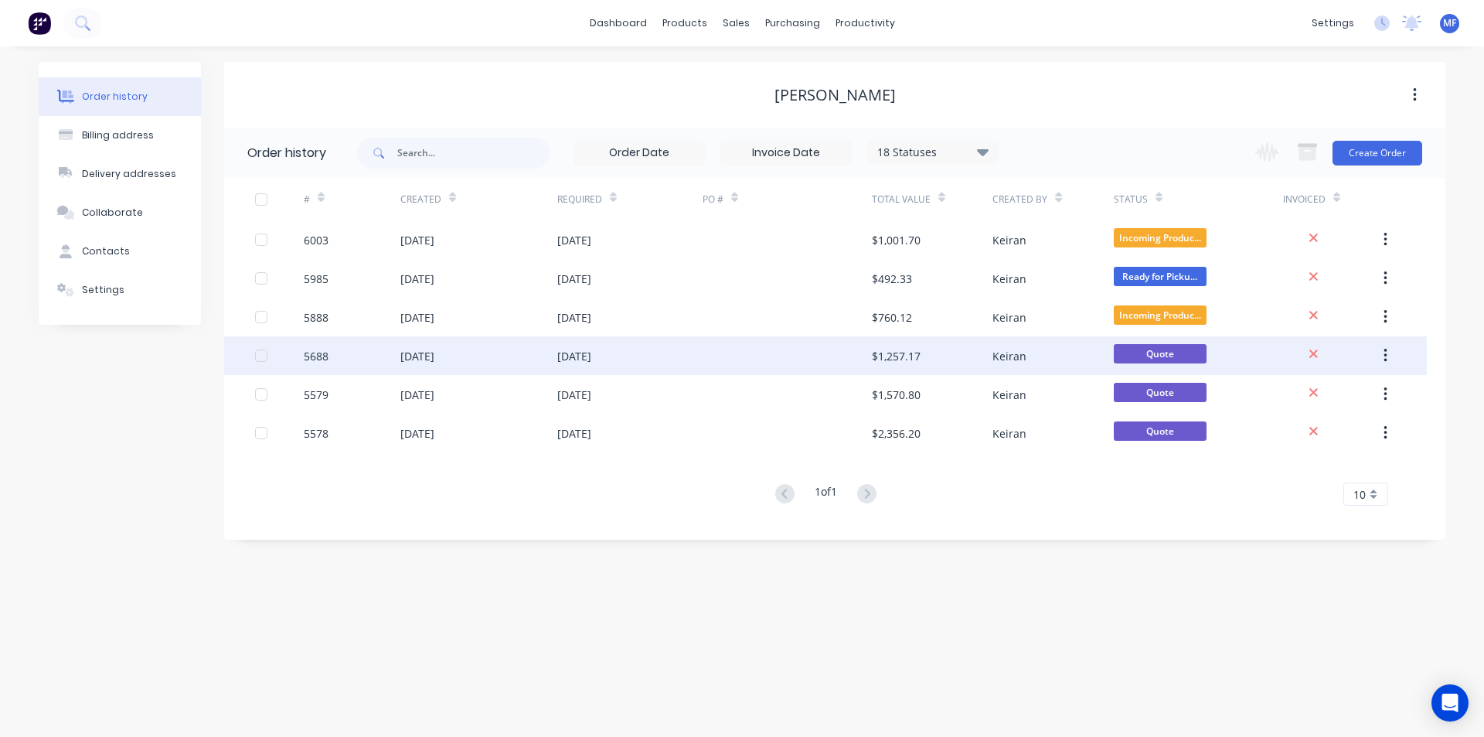
click at [1384, 357] on icon "button" at bounding box center [1386, 355] width 4 height 17
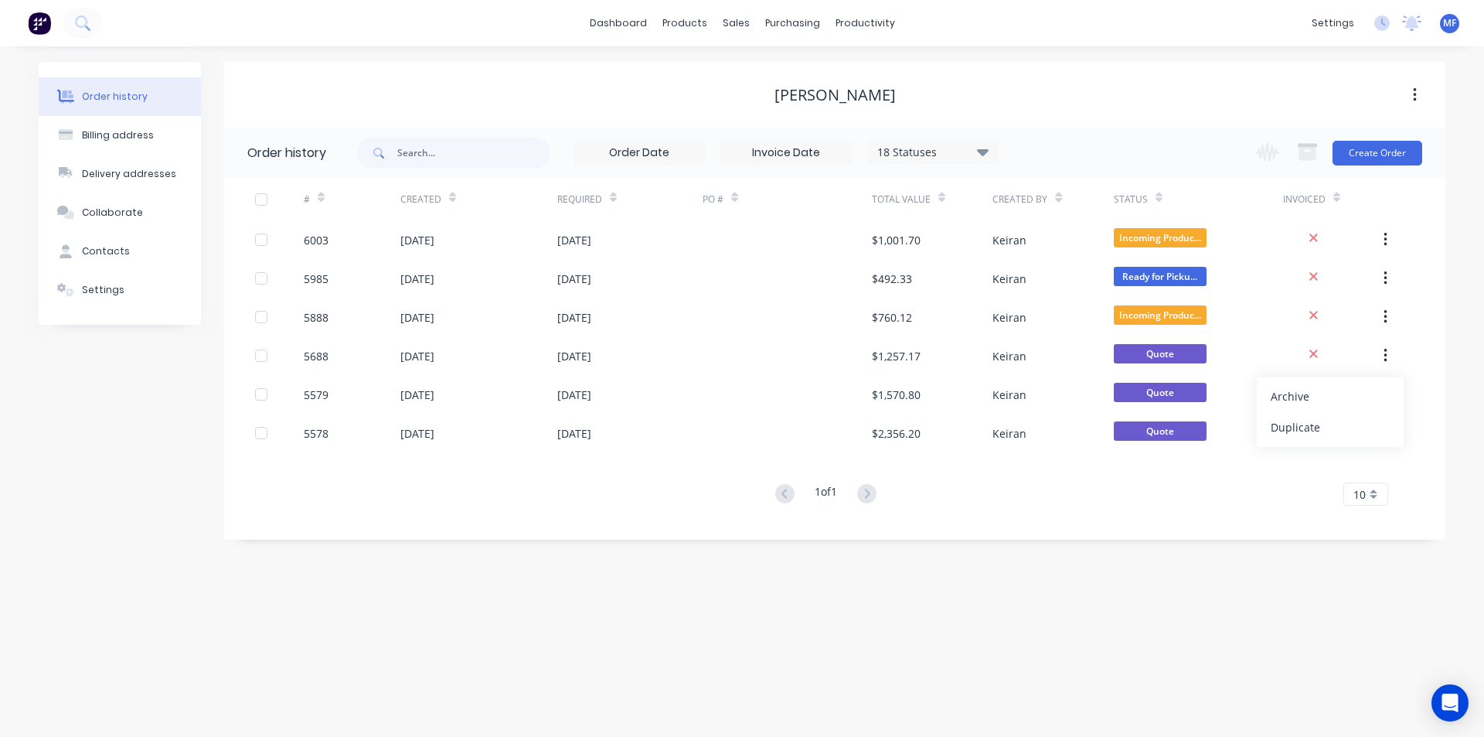
click at [1361, 397] on div "Archive" at bounding box center [1330, 396] width 119 height 22
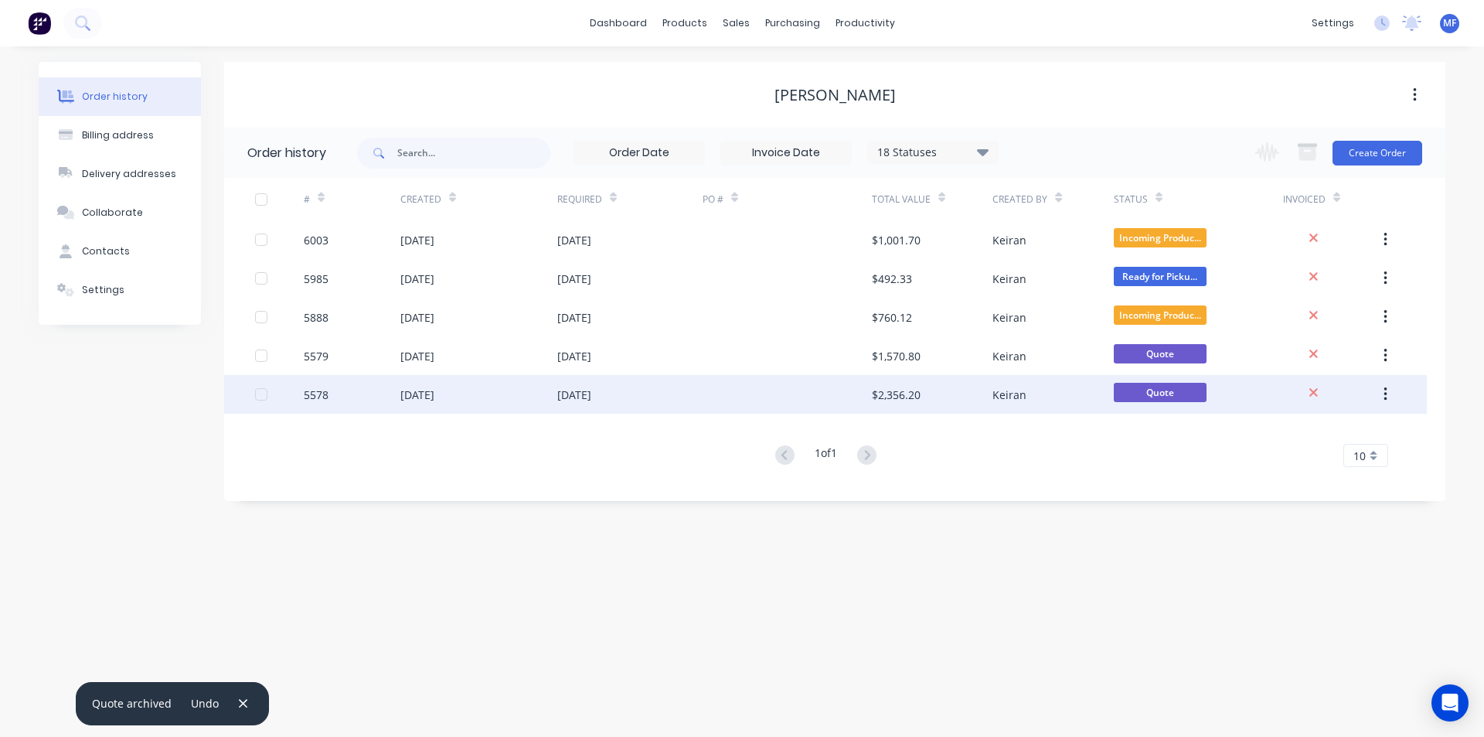
click at [1385, 399] on icon "button" at bounding box center [1385, 394] width 3 height 14
click at [1368, 436] on div "Archive" at bounding box center [1330, 435] width 119 height 22
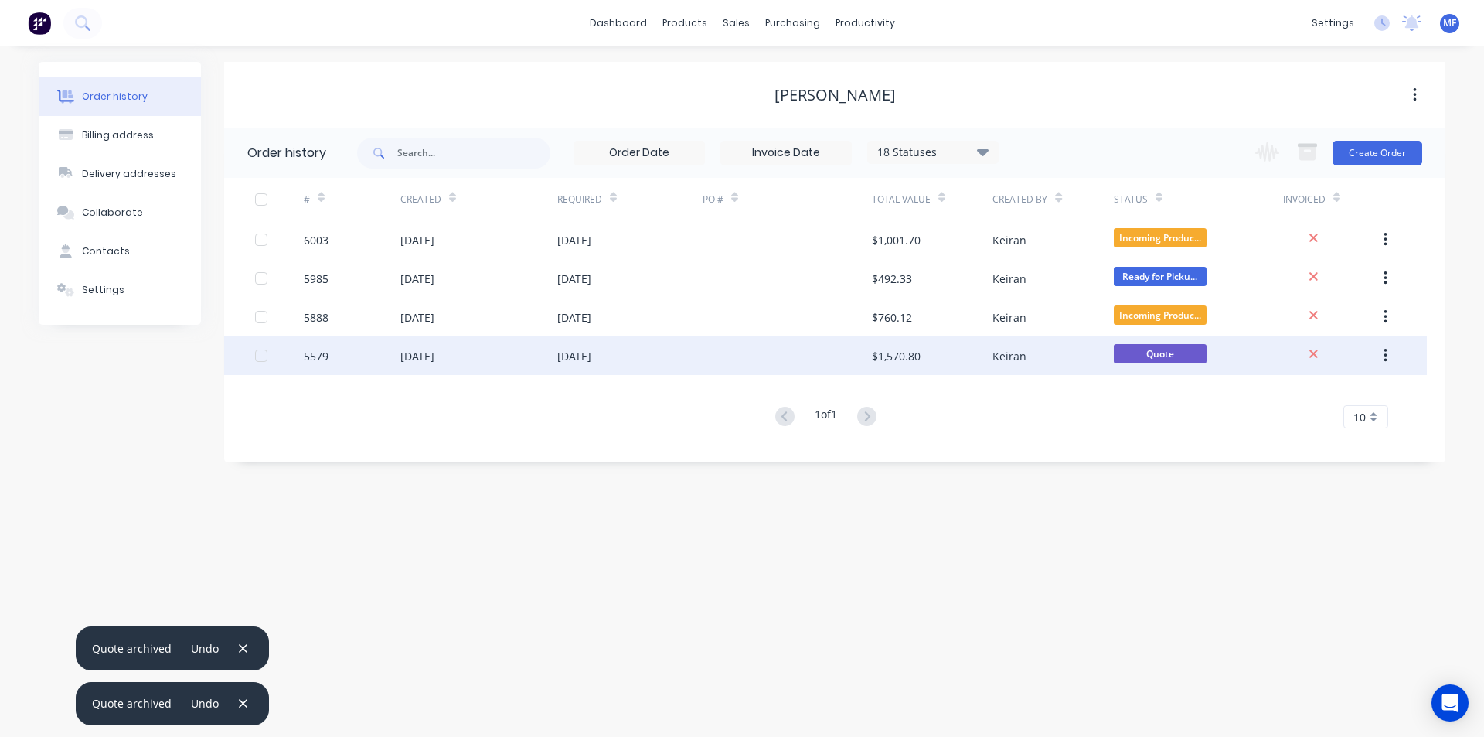
click at [1385, 356] on icon "button" at bounding box center [1385, 356] width 3 height 14
click at [1370, 389] on div "Archive" at bounding box center [1330, 396] width 119 height 22
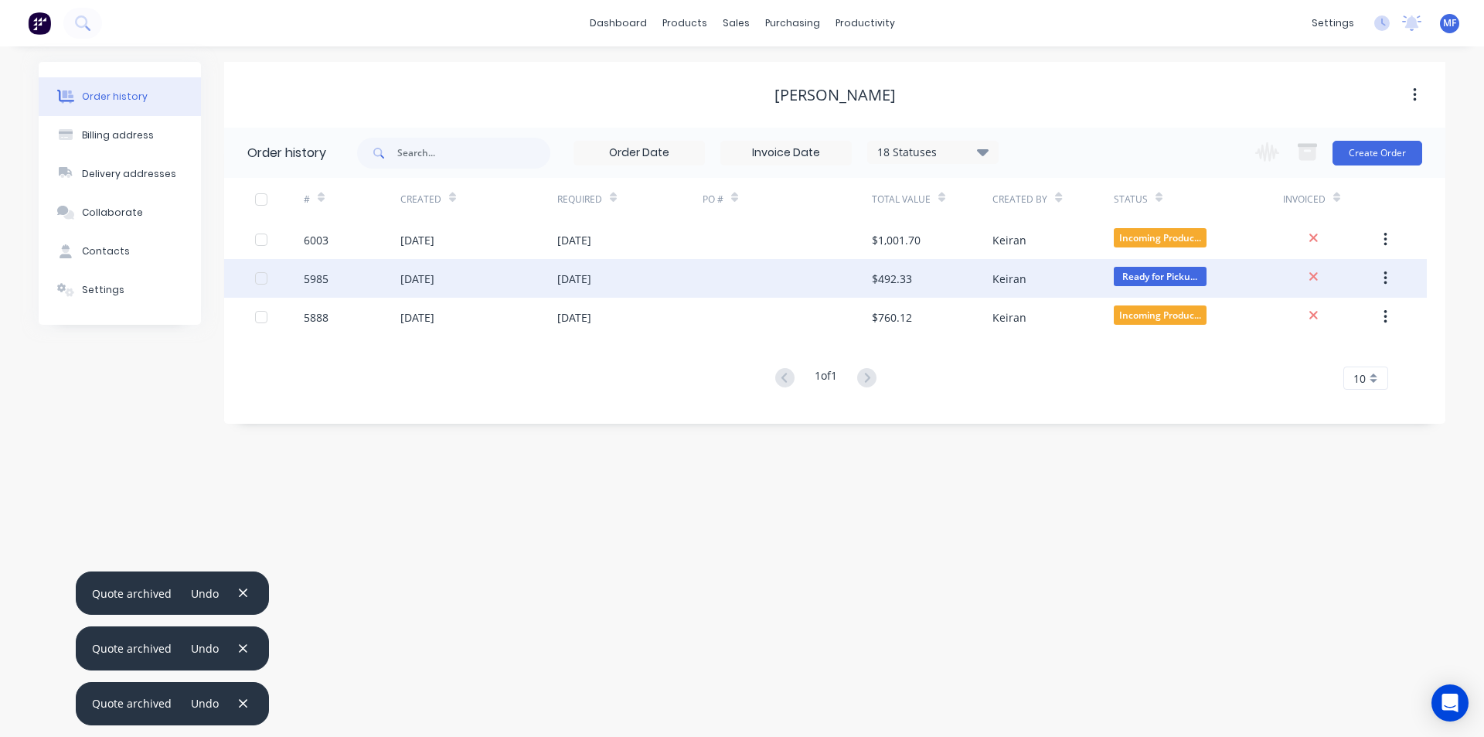
click at [1388, 278] on button "button" at bounding box center [1386, 278] width 36 height 28
click at [1357, 312] on div "Archive" at bounding box center [1330, 319] width 119 height 22
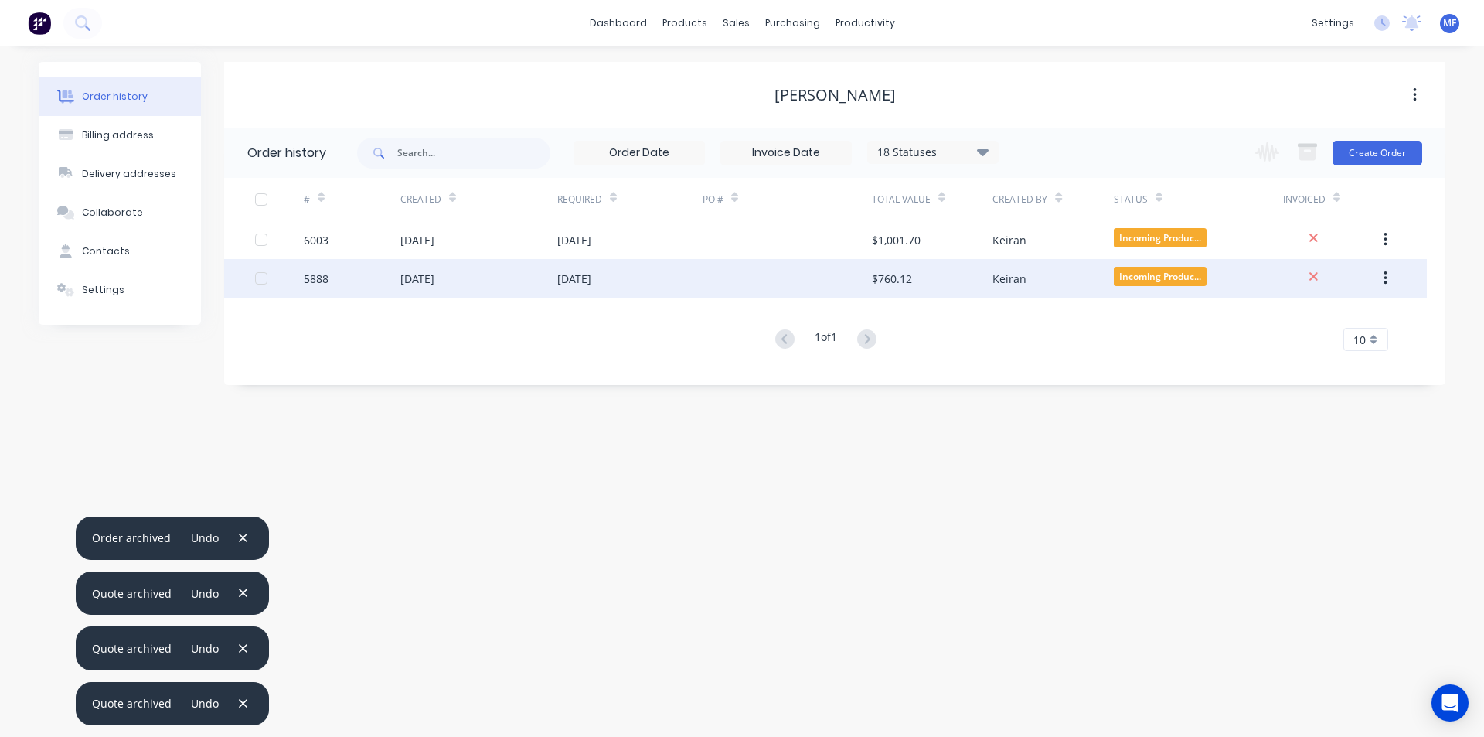
click at [1388, 281] on button "button" at bounding box center [1386, 278] width 36 height 28
click at [1349, 328] on div "Archive" at bounding box center [1330, 319] width 119 height 22
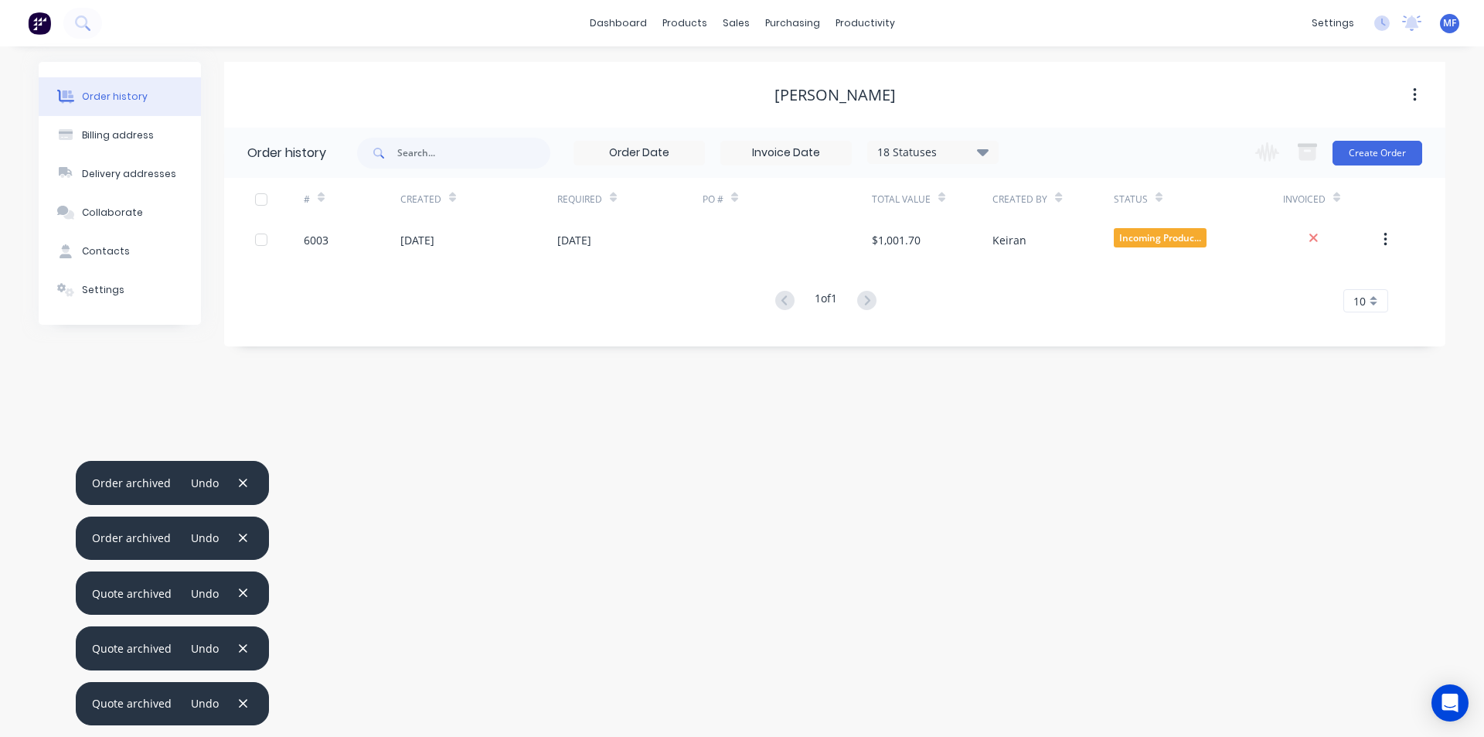
click at [802, 514] on div "Order history Billing address Delivery addresses Collaborate Contacts Settings …" at bounding box center [742, 391] width 1484 height 690
click at [243, 700] on icon "button" at bounding box center [243, 704] width 10 height 14
click at [243, 656] on icon "button" at bounding box center [243, 649] width 10 height 14
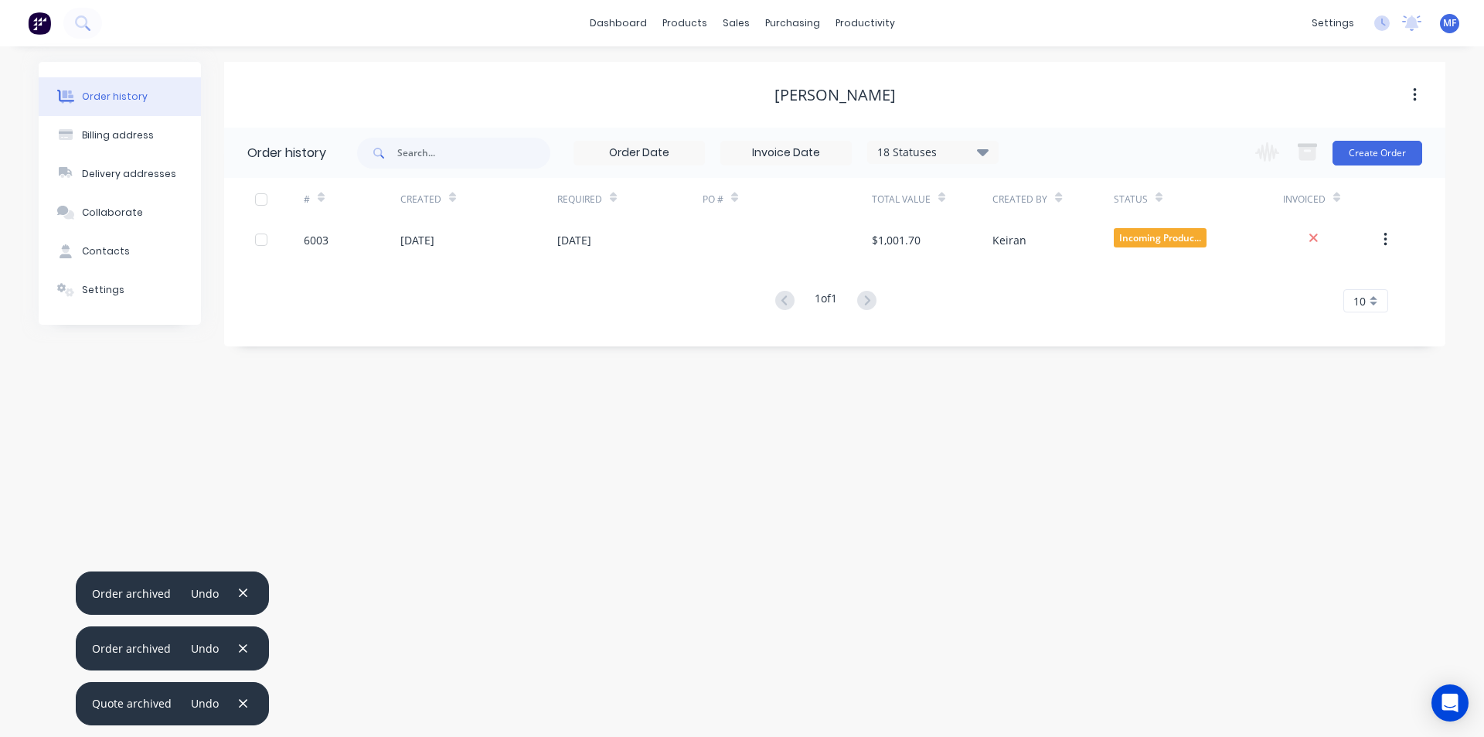
click at [243, 700] on icon "button" at bounding box center [243, 704] width 10 height 14
click at [243, 700] on icon "button" at bounding box center [242, 703] width 9 height 9
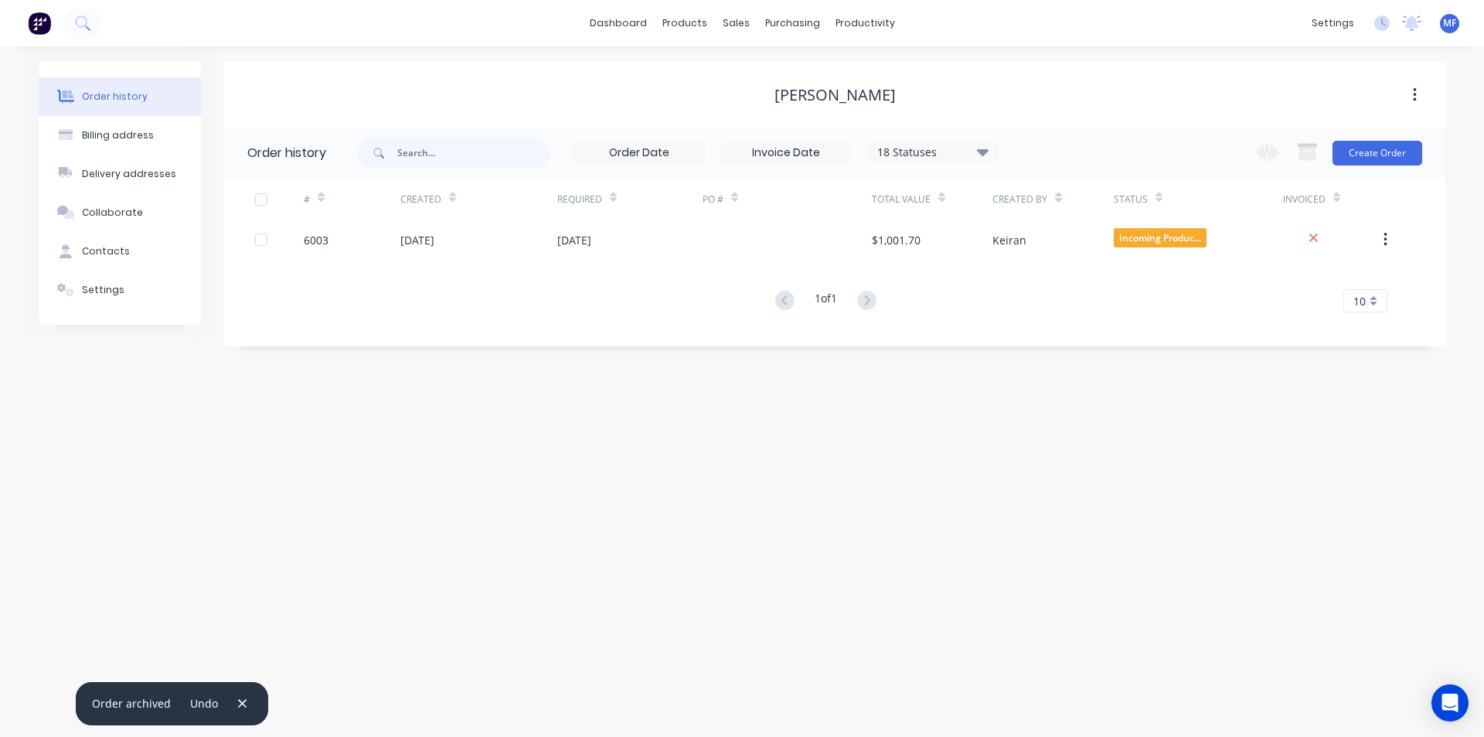
click at [243, 700] on icon "button" at bounding box center [242, 703] width 9 height 9
click at [813, 536] on div "Order history Billing address Delivery addresses Collaborate Contacts Settings …" at bounding box center [742, 391] width 1484 height 690
click at [624, 17] on link "dashboard" at bounding box center [618, 23] width 73 height 23
